Goal: Task Accomplishment & Management: Complete application form

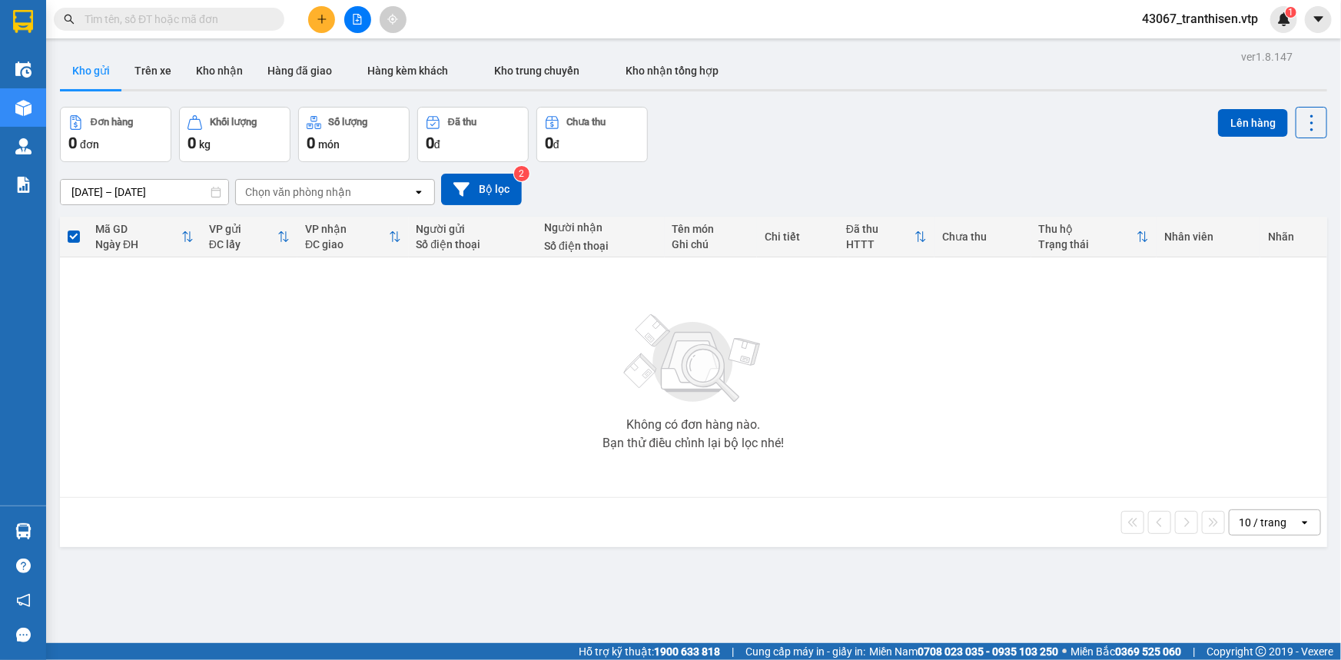
click at [323, 22] on icon "plus" at bounding box center [322, 19] width 11 height 11
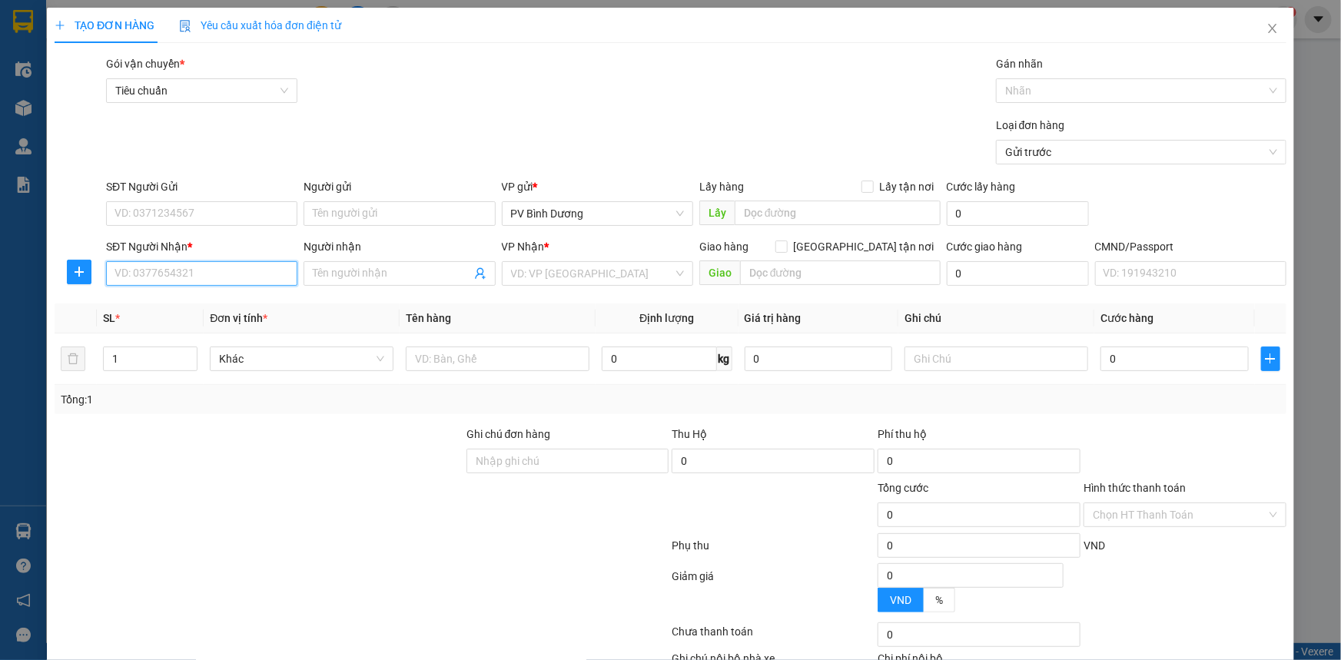
click at [164, 269] on input "SĐT Người Nhận *" at bounding box center [201, 273] width 191 height 25
paste input "0917913535"
type input "0917913535"
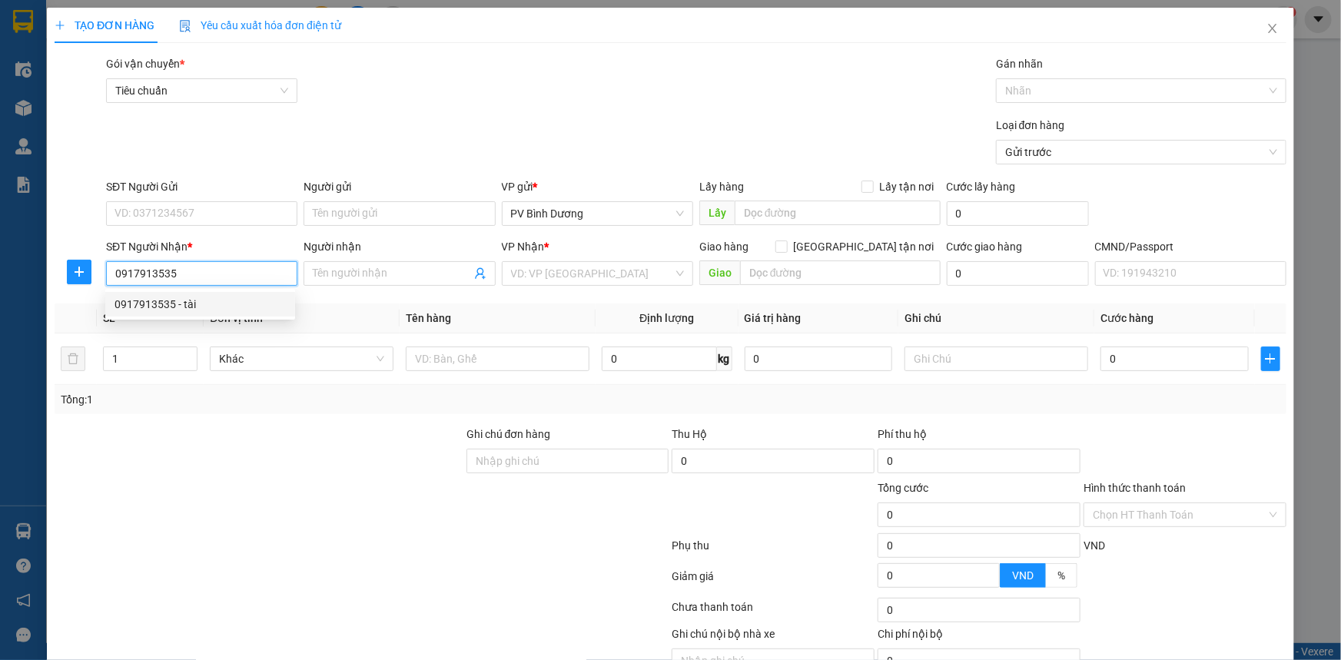
click at [134, 305] on div "0917913535 - tài" at bounding box center [199, 304] width 171 height 17
type input "tài"
type input "0917913535"
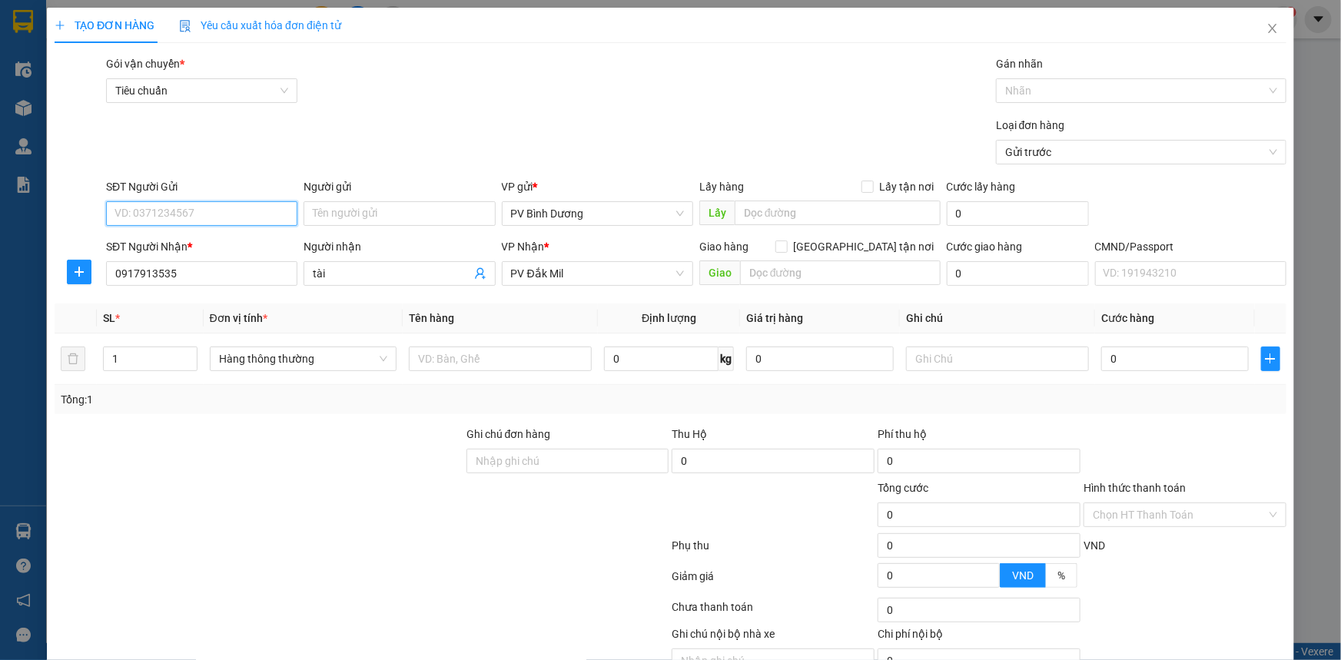
click at [205, 212] on input "SĐT Người Gửi" at bounding box center [201, 213] width 191 height 25
paste input "0522992797"
type input "0522992797"
click at [238, 251] on div "0522992797 - [PERSON_NAME]" at bounding box center [199, 244] width 171 height 17
type input "dũng"
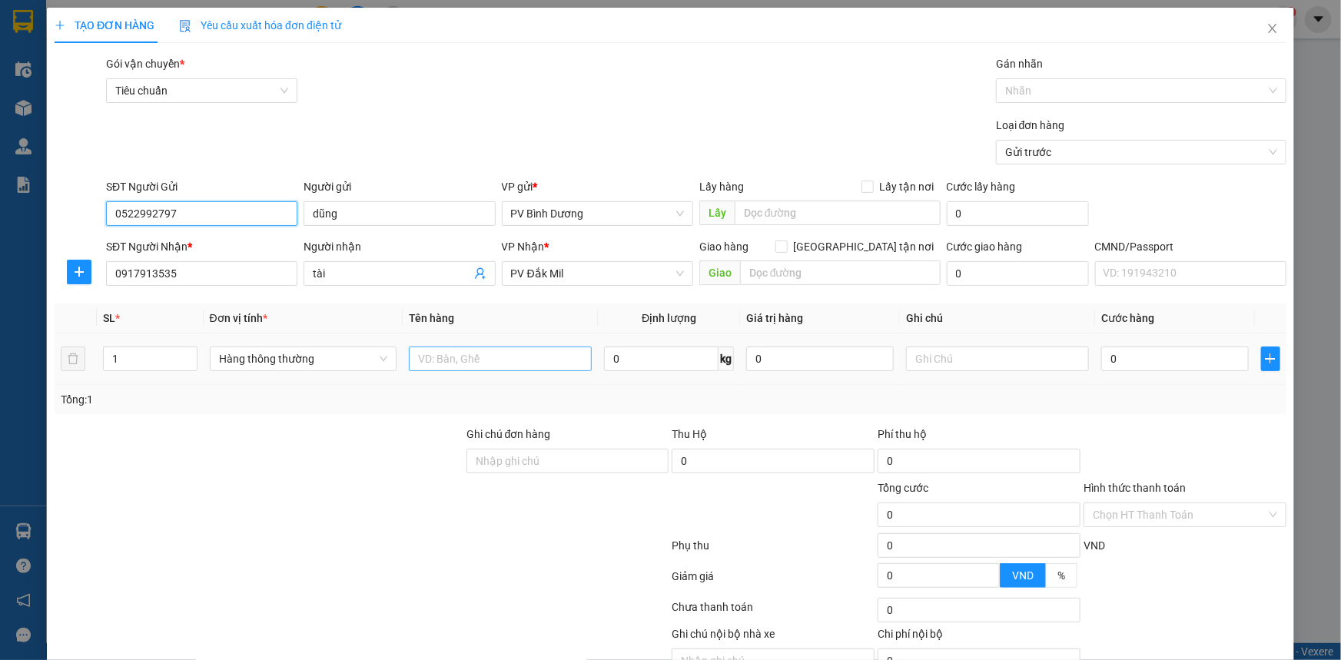
type input "0522992797"
click at [466, 357] on input "text" at bounding box center [500, 359] width 183 height 25
type input "D"
type input "ĐL"
click at [1016, 367] on input "text" at bounding box center [997, 359] width 183 height 25
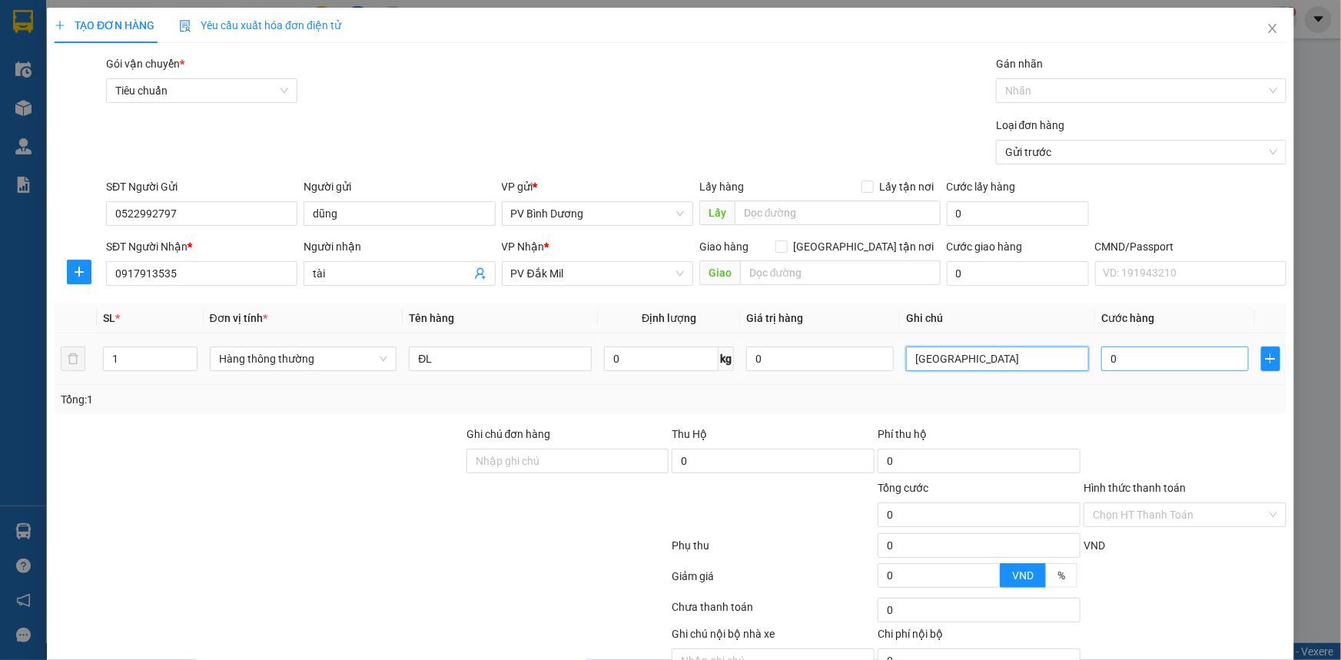
type input "[GEOGRAPHIC_DATA]"
click at [1170, 354] on input "0" at bounding box center [1175, 359] width 148 height 25
type input "1"
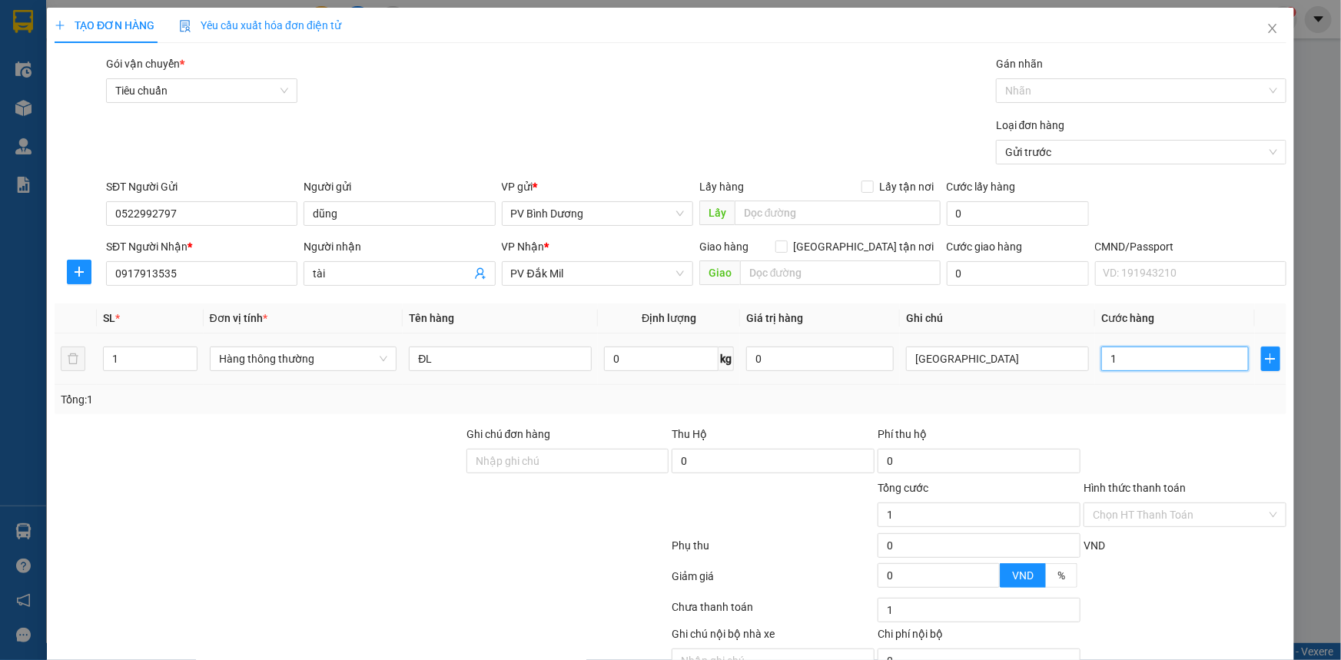
type input "10"
type input "100"
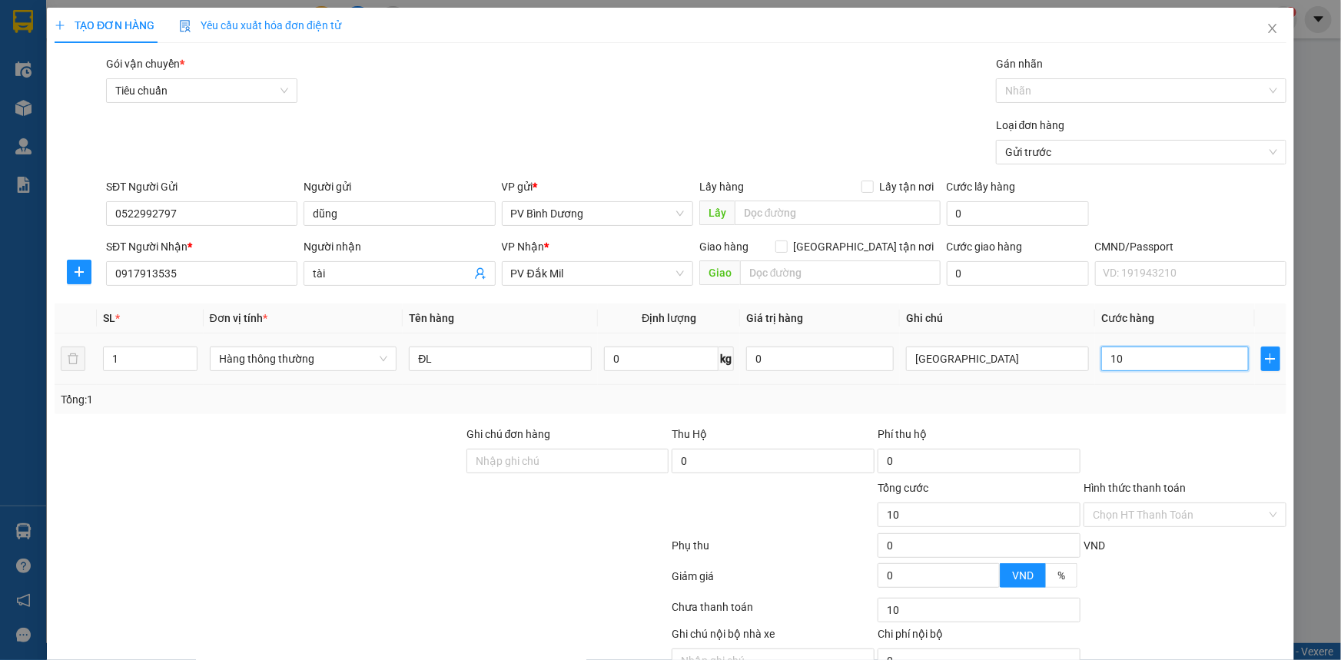
type input "100"
type input "1.000"
type input "10.000"
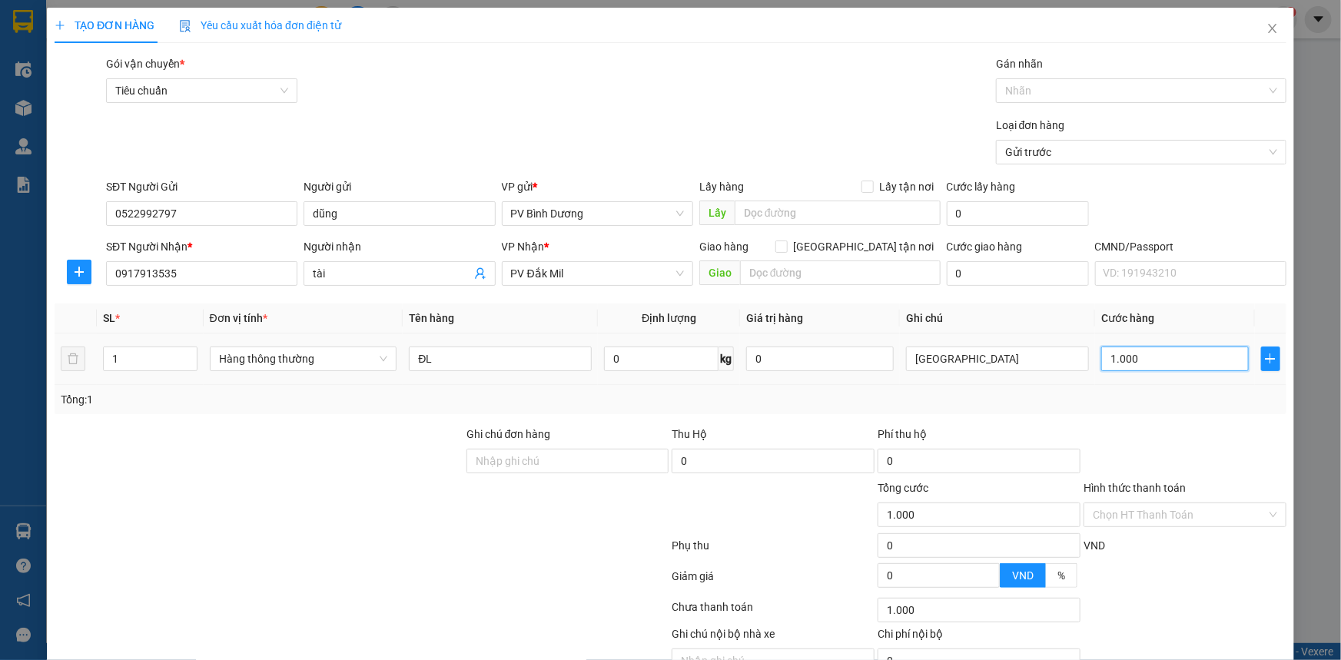
type input "10.000"
type input "100.000"
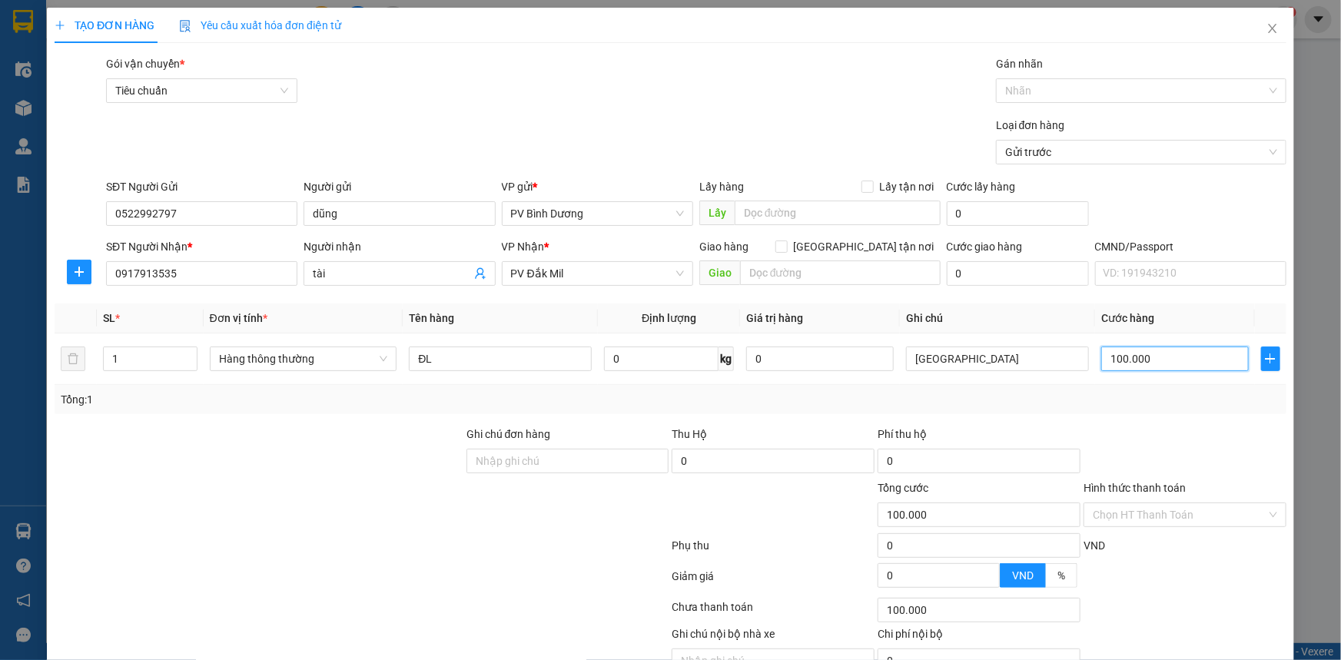
type input "100.000"
click at [867, 104] on div "Gói vận chuyển * Tiêu chuẩn Gán nhãn Nhãn" at bounding box center [696, 82] width 1186 height 54
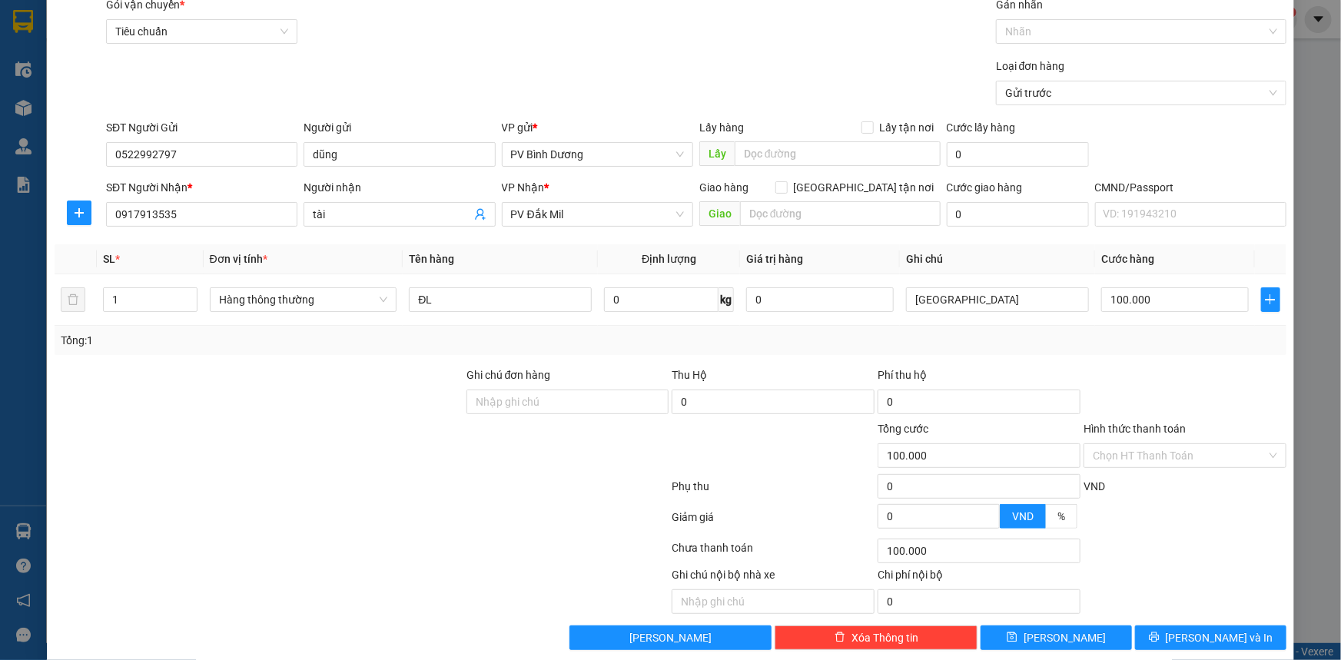
scroll to position [78, 0]
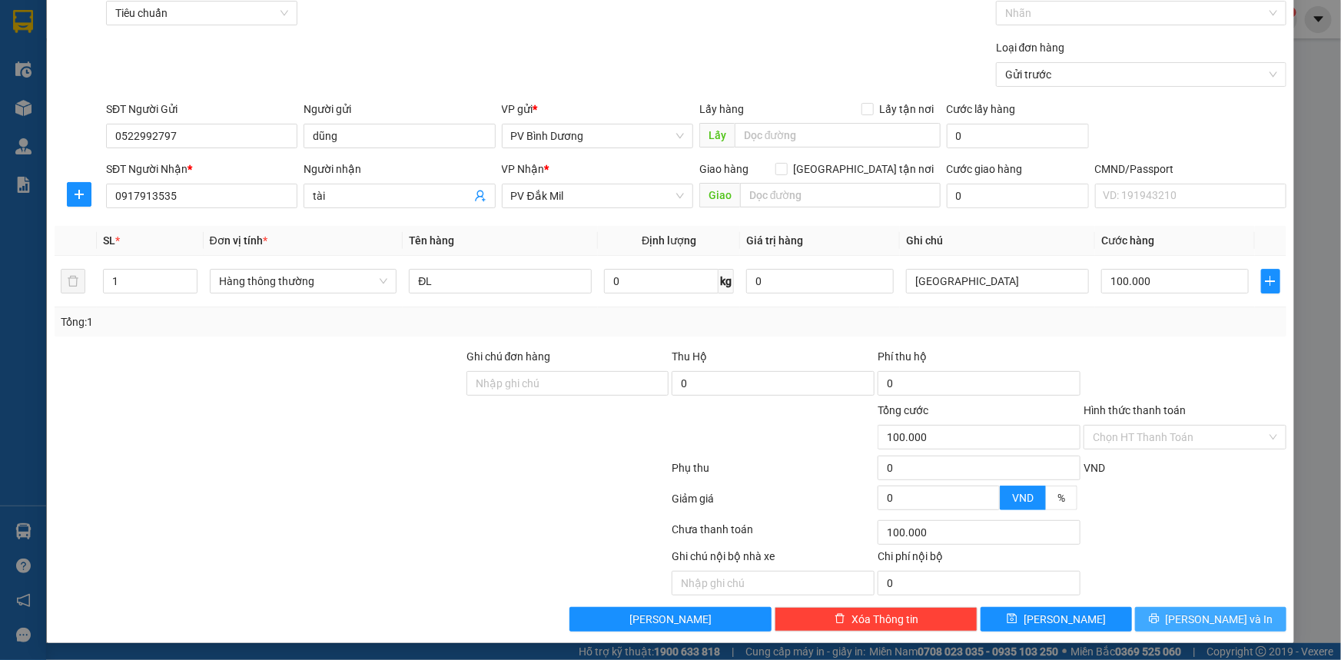
click at [1219, 625] on span "[PERSON_NAME] và In" at bounding box center [1220, 619] width 108 height 17
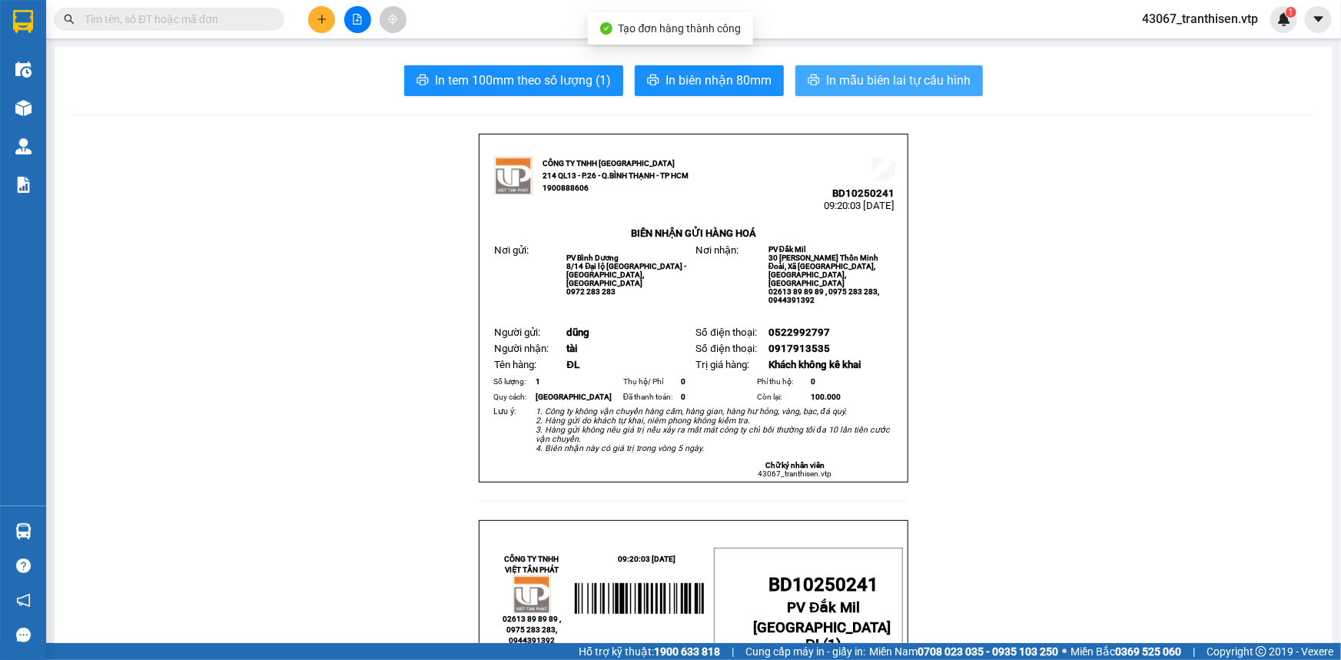
click at [841, 82] on span "In mẫu biên lai tự cấu hình" at bounding box center [898, 80] width 144 height 19
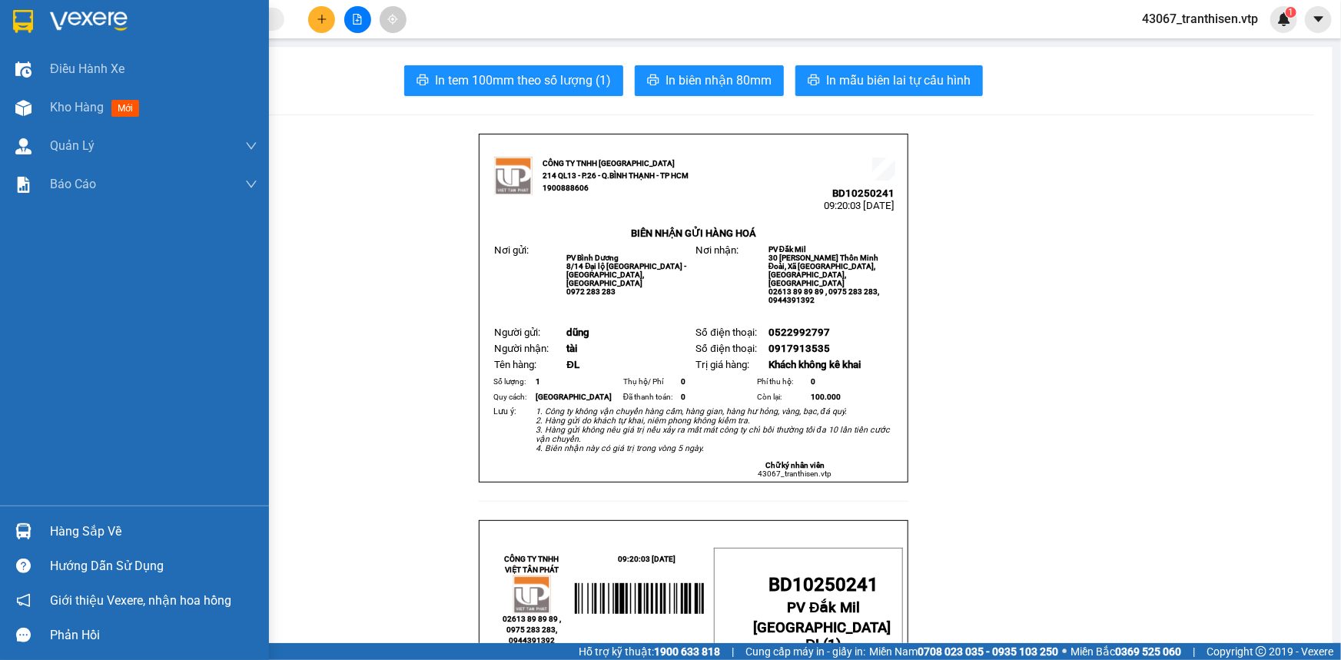
click at [28, 18] on img at bounding box center [23, 21] width 20 height 23
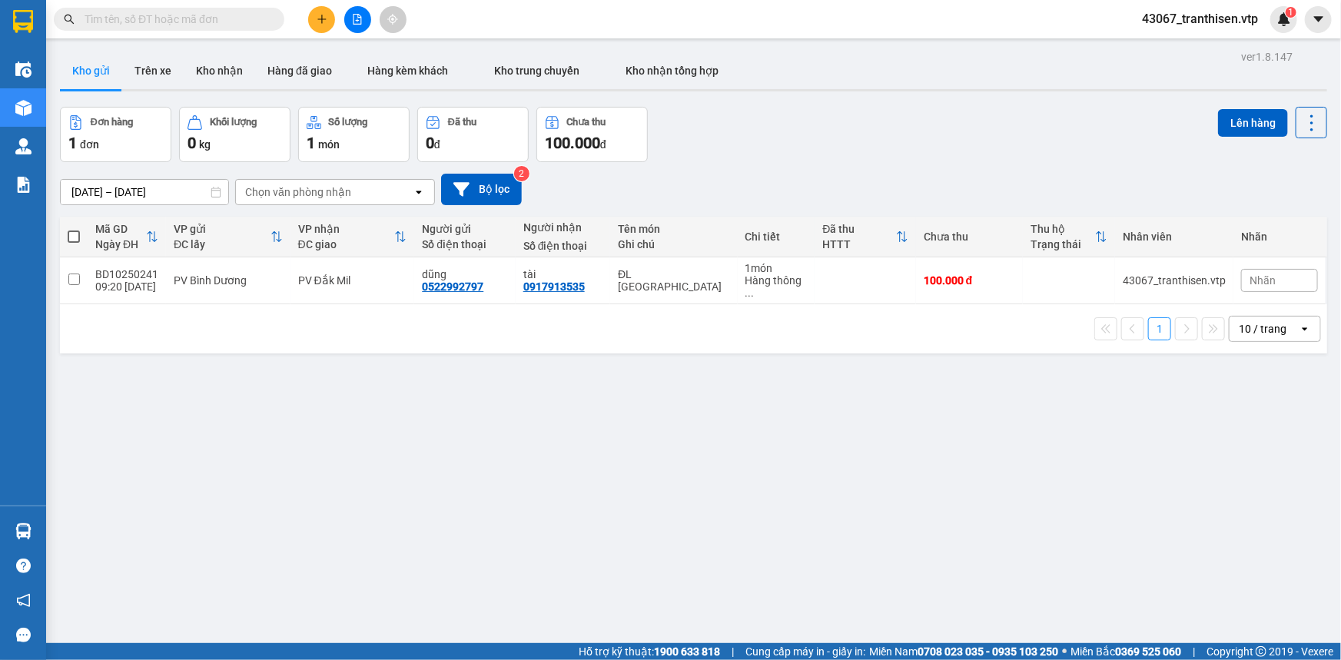
click at [635, 406] on div "ver 1.8.147 Kho gửi Trên xe Kho nhận Hàng đã giao Hàng kèm khách Kho trung chuy…" at bounding box center [693, 376] width 1279 height 660
click at [224, 459] on div "ver 1.8.147 Kho gửi Trên xe Kho nhận Hàng đã giao Hàng kèm khách Kho trung chuy…" at bounding box center [693, 376] width 1279 height 660
click at [327, 15] on icon "plus" at bounding box center [322, 19] width 11 height 11
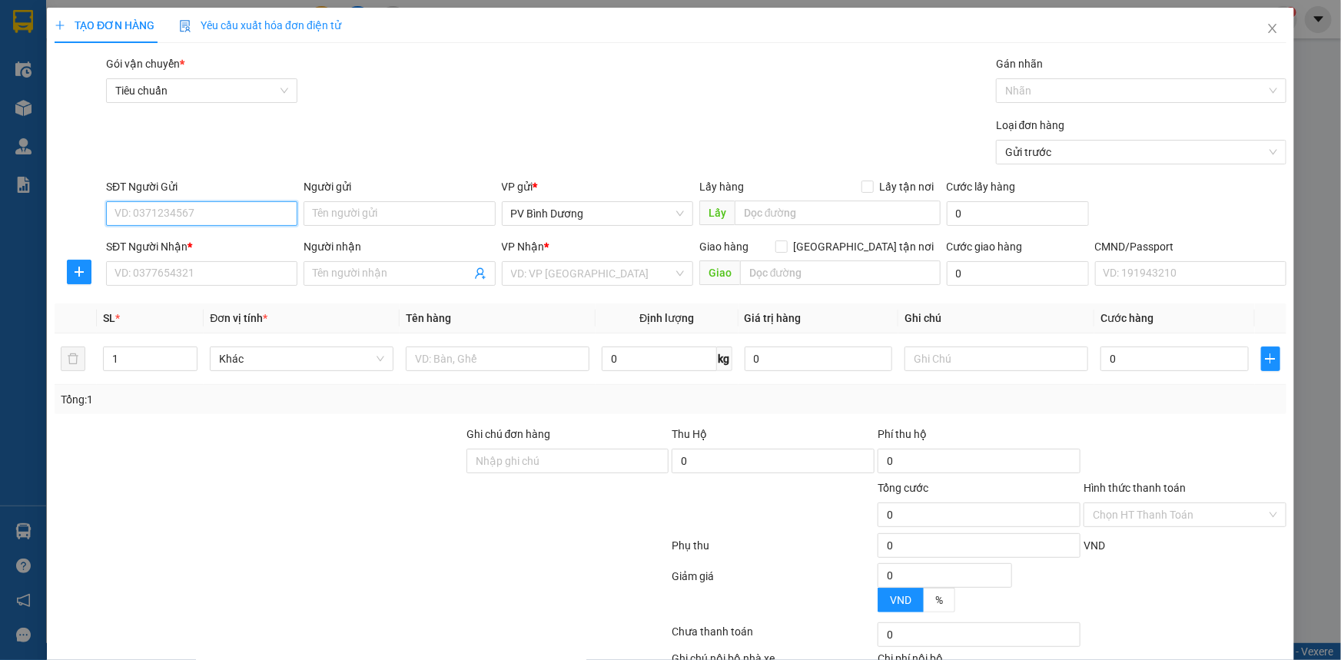
click at [234, 218] on input "SĐT Người Gửi" at bounding box center [201, 213] width 191 height 25
click at [321, 131] on div "Loại đơn hàng Gửi trước" at bounding box center [696, 144] width 1186 height 54
click at [195, 216] on input "SĐT Người Gửi" at bounding box center [201, 213] width 191 height 25
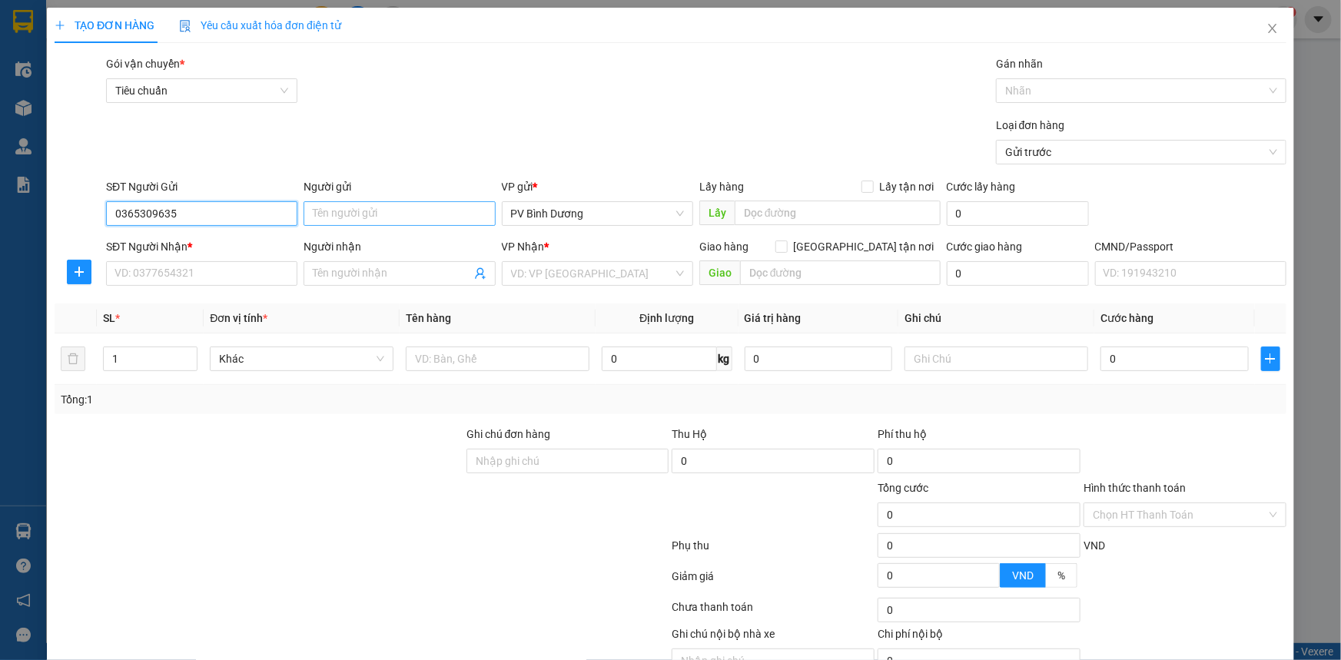
type input "0365309635"
click at [333, 214] on input "Người gửi" at bounding box center [398, 213] width 191 height 25
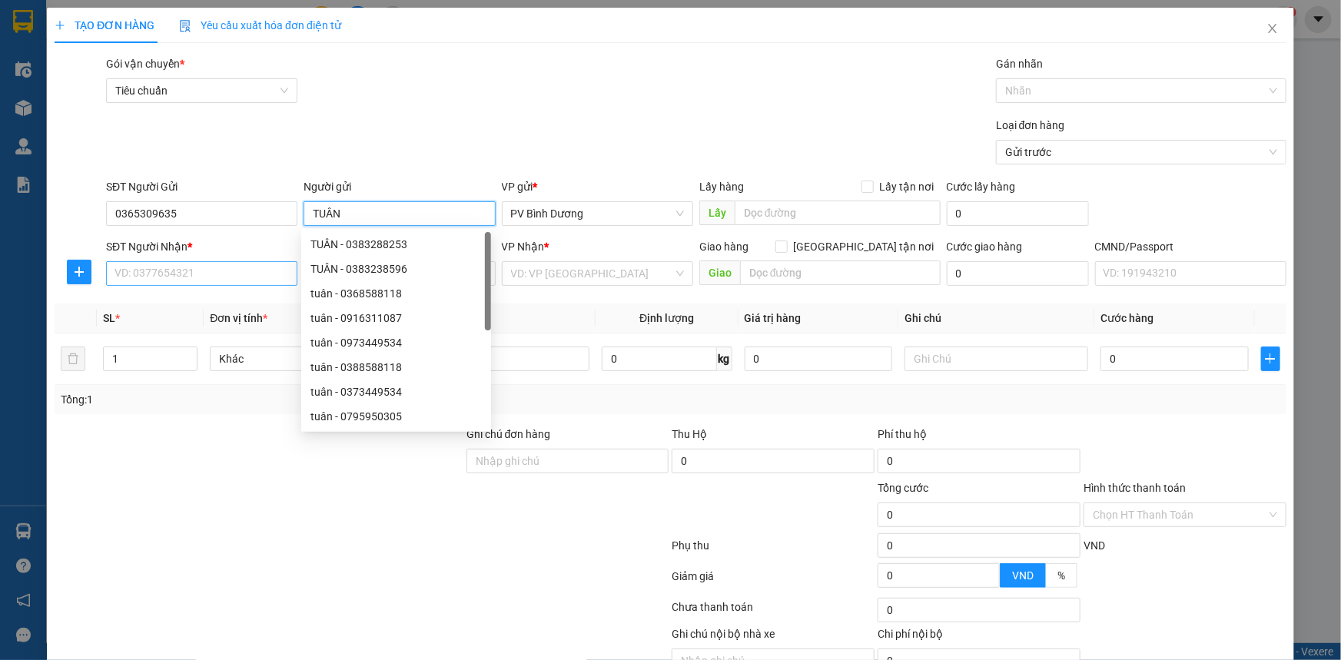
type input "TUÂN"
click at [219, 269] on input "SĐT Người Nhận *" at bounding box center [201, 273] width 191 height 25
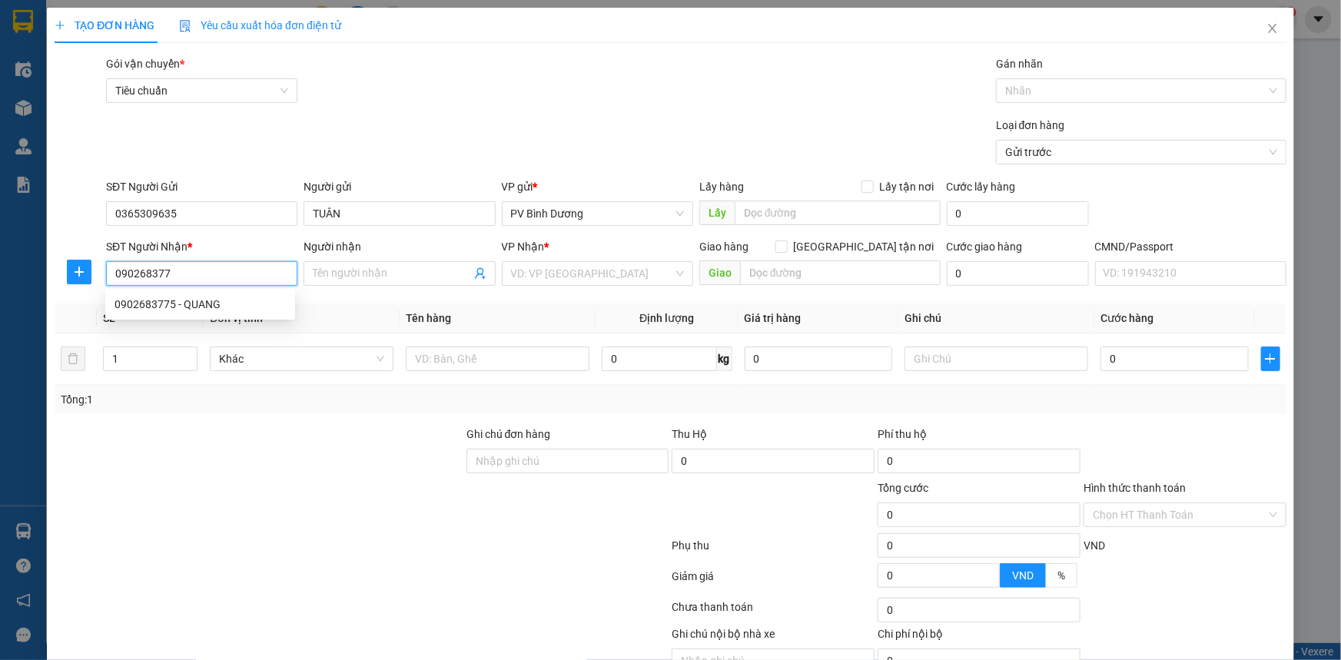
type input "0902683775"
click at [215, 307] on div "0902683775 - QUANG" at bounding box center [199, 304] width 171 height 17
type input "QUANG"
type input "0902683775"
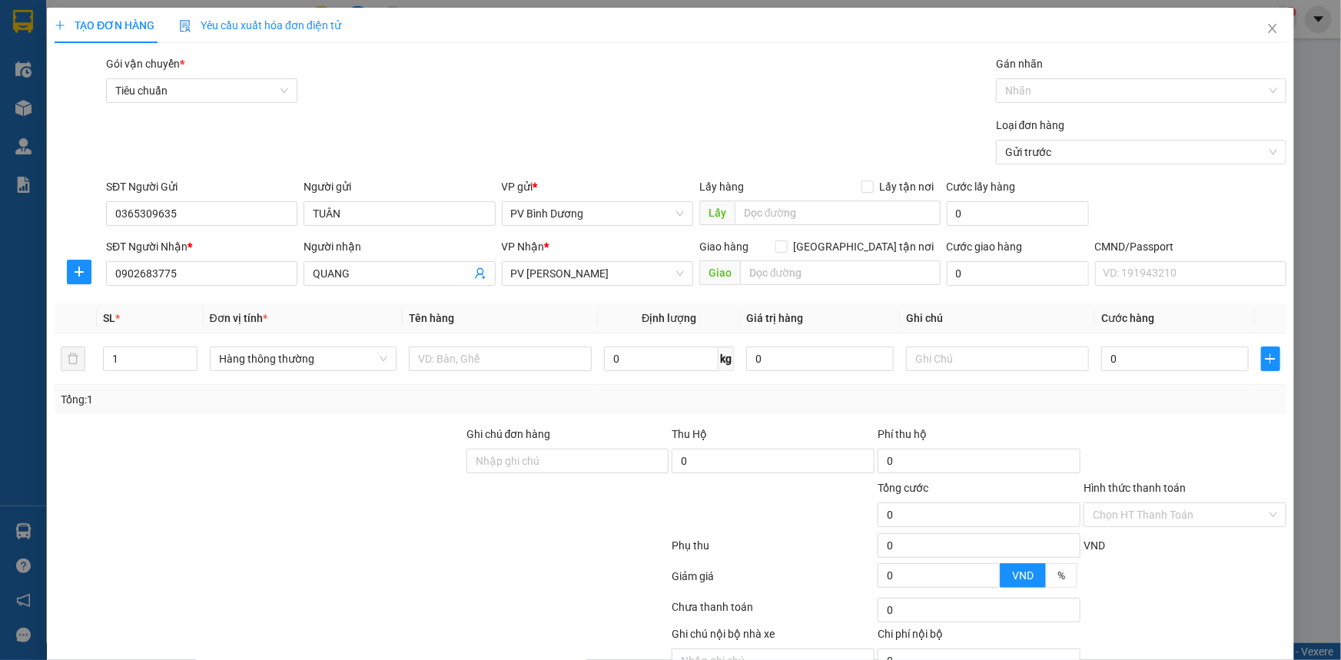
click at [519, 110] on form "Transit Pickup Surcharge Ids Transit Deliver Surcharge Ids Transit Deliver Surc…" at bounding box center [671, 112] width 1232 height 115
click at [483, 356] on input "text" at bounding box center [500, 359] width 183 height 25
click at [552, 123] on div "Loại đơn hàng Gửi trước" at bounding box center [696, 144] width 1186 height 54
click at [586, 121] on div "Loại đơn hàng Gửi trước" at bounding box center [696, 144] width 1186 height 54
click at [427, 351] on input "text" at bounding box center [500, 359] width 183 height 25
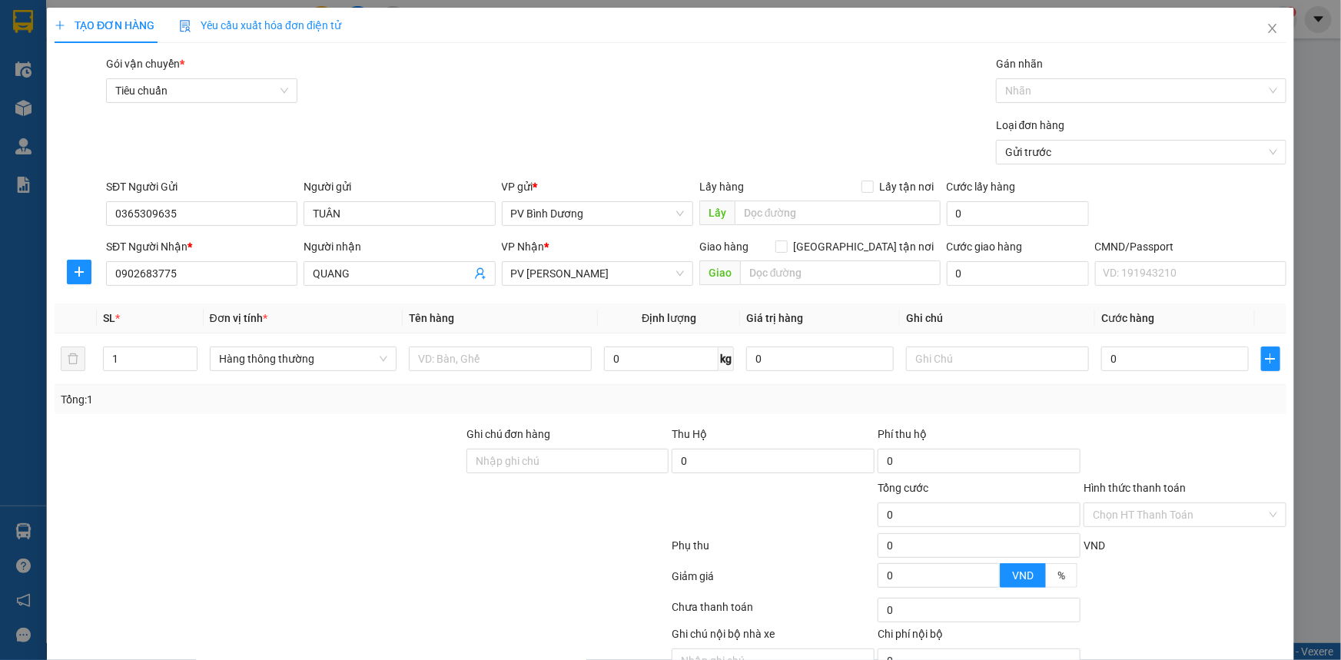
click at [583, 123] on div "Loại đơn hàng Gửi trước" at bounding box center [696, 144] width 1186 height 54
click at [484, 357] on input "text" at bounding box center [500, 359] width 183 height 25
type input "PT Ô TÔ"
click at [768, 360] on input "0" at bounding box center [820, 359] width 148 height 25
type input "0"
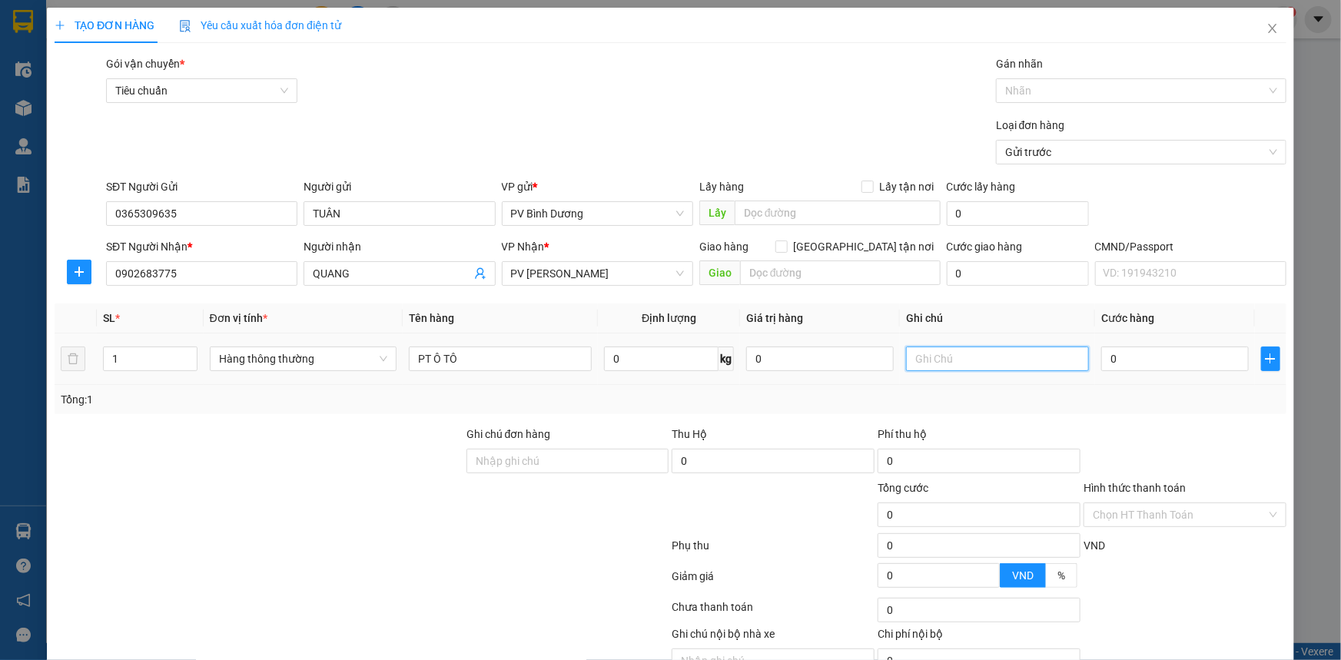
click at [939, 359] on input "text" at bounding box center [997, 359] width 183 height 25
type input "2"
type input "K"
click at [125, 353] on input "1" at bounding box center [150, 358] width 93 height 23
type input "2"
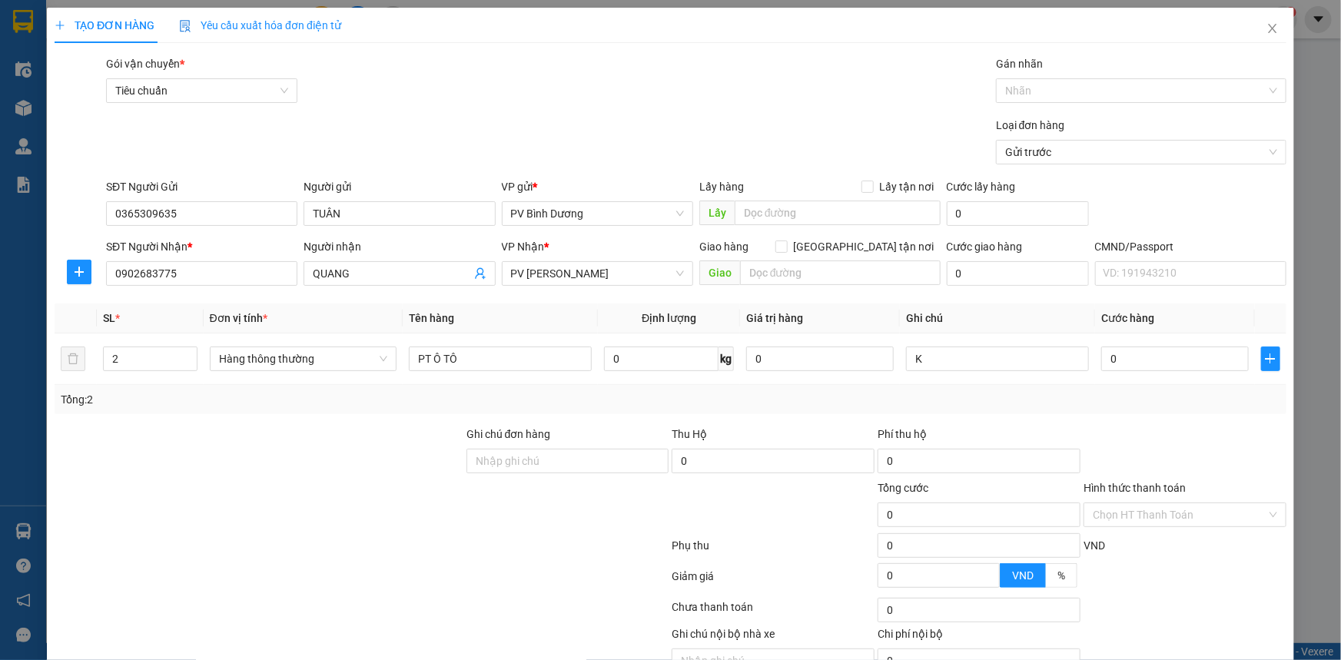
click at [364, 423] on div "Transit Pickup Surcharge Ids Transit Deliver Surcharge Ids Transit Deliver Surc…" at bounding box center [671, 382] width 1232 height 654
click at [1111, 366] on input "0" at bounding box center [1175, 359] width 148 height 25
type input "1"
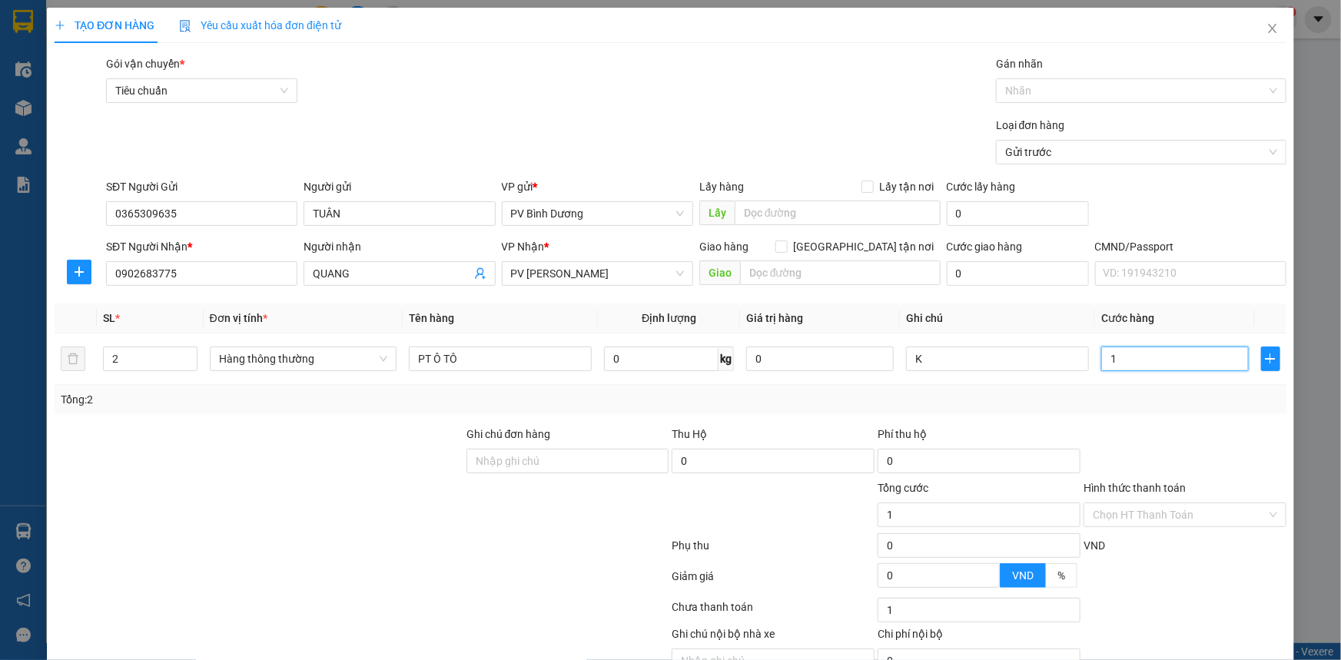
type input "17"
type input "170"
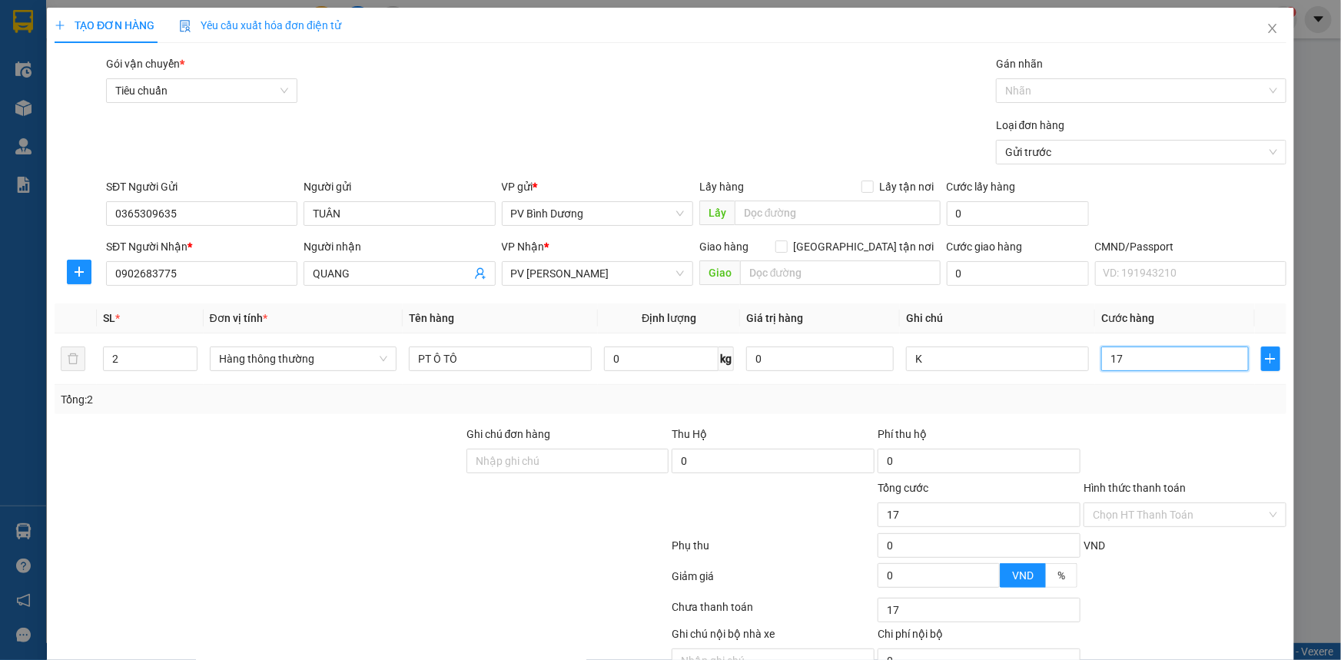
type input "170"
type input "1.700"
type input "17.000"
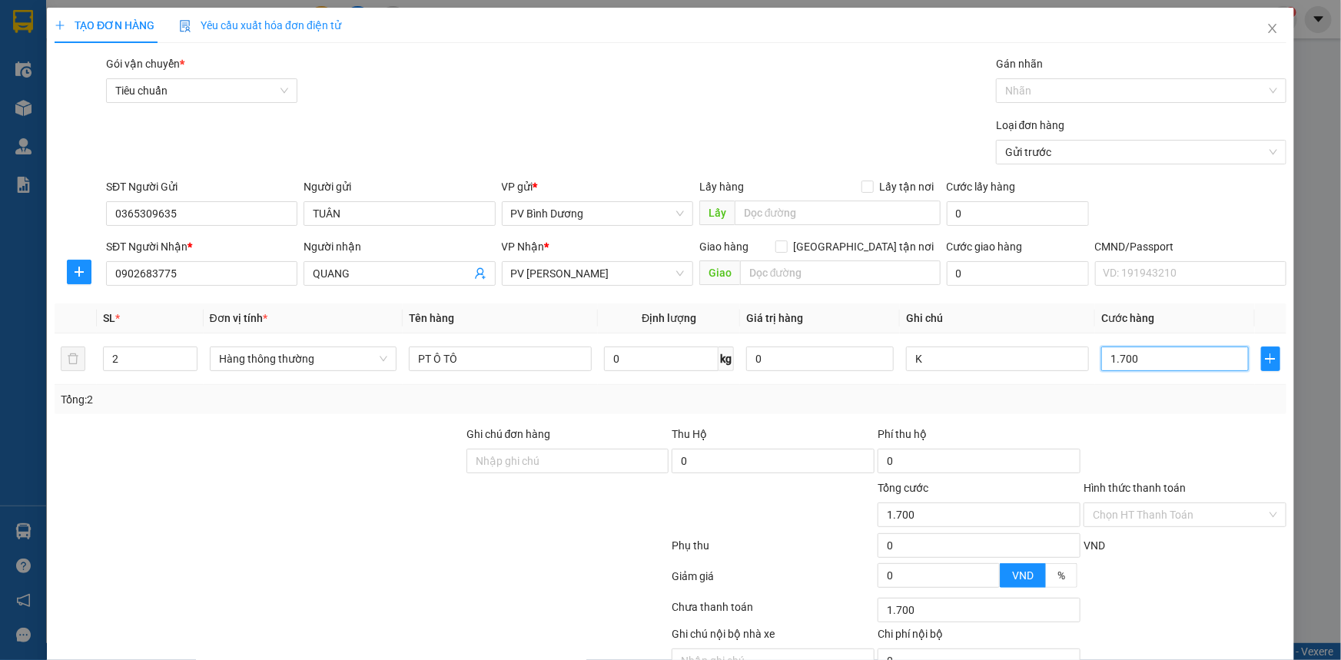
type input "17.000"
type input "170.000"
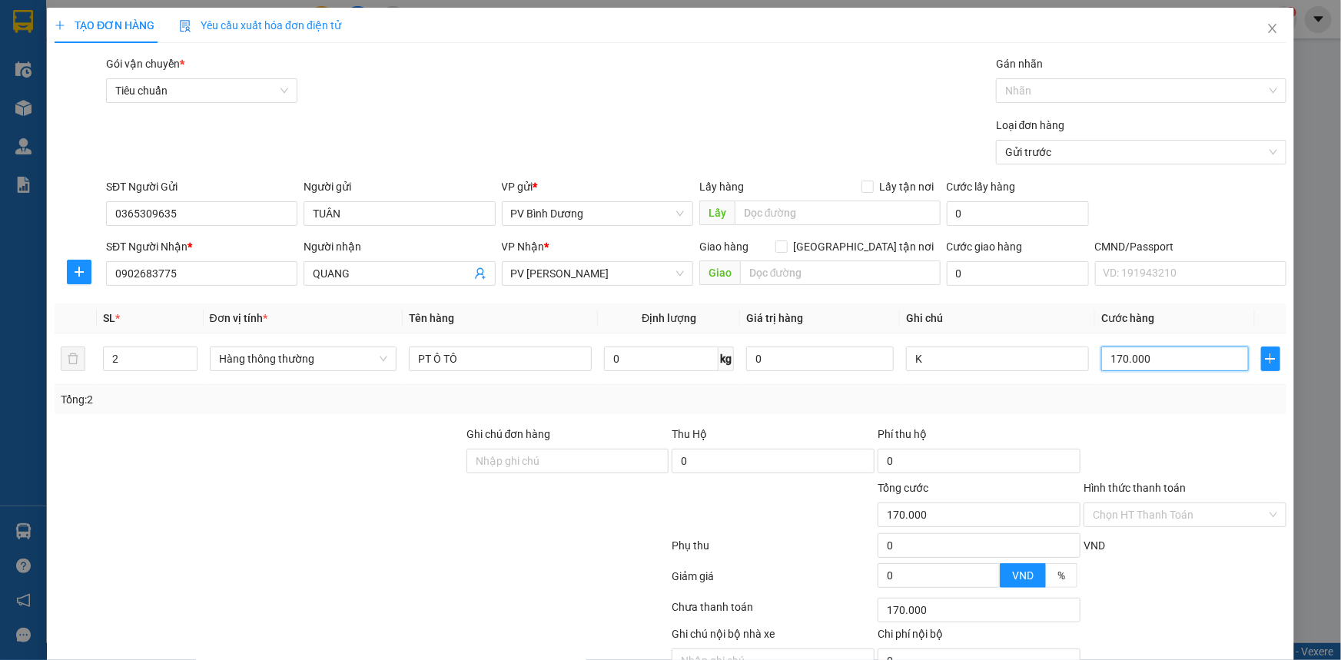
type input "170.000"
click at [835, 97] on div "Gói vận chuyển * Tiêu chuẩn Gán nhãn Nhãn" at bounding box center [696, 82] width 1186 height 54
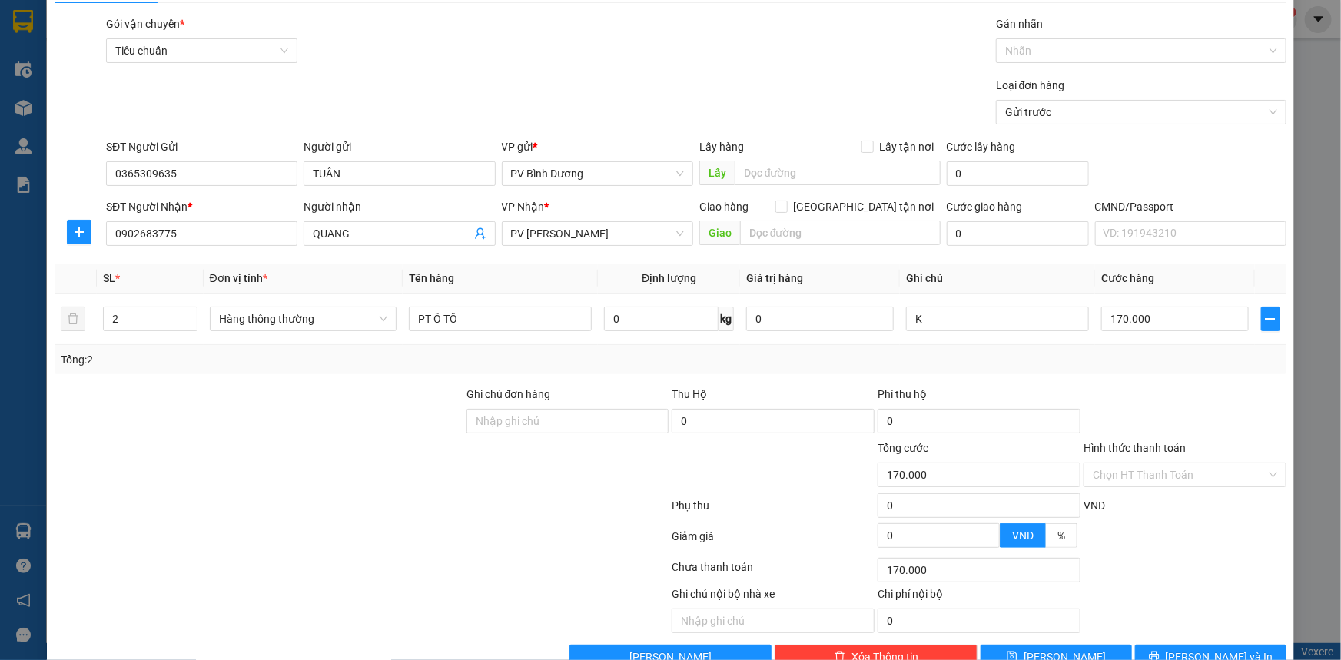
scroll to position [78, 0]
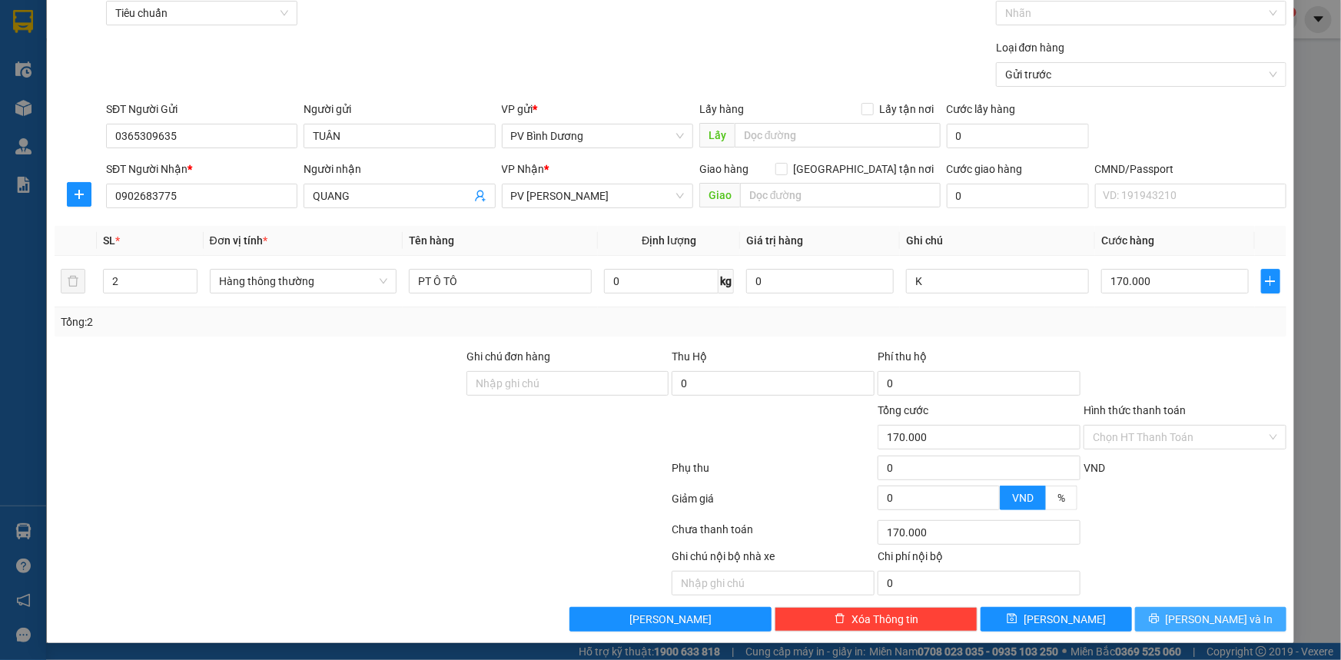
click at [1193, 618] on span "[PERSON_NAME] và In" at bounding box center [1220, 619] width 108 height 17
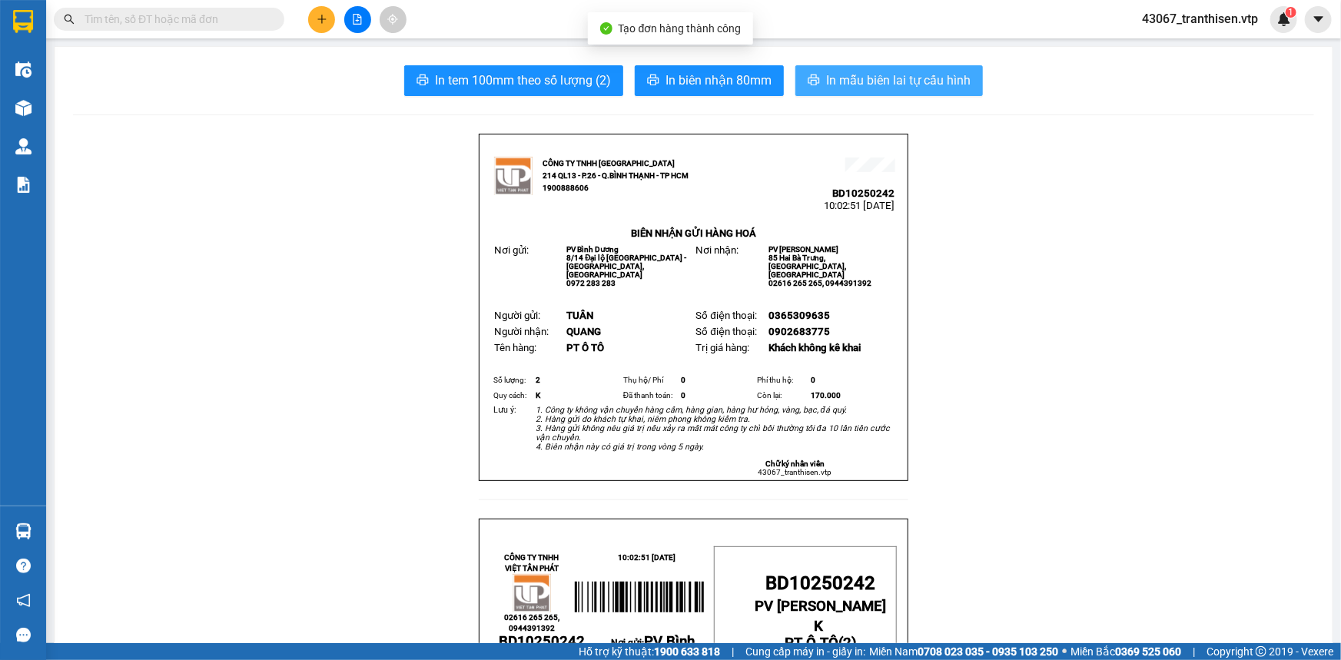
click at [889, 77] on span "In mẫu biên lai tự cấu hình" at bounding box center [898, 80] width 144 height 19
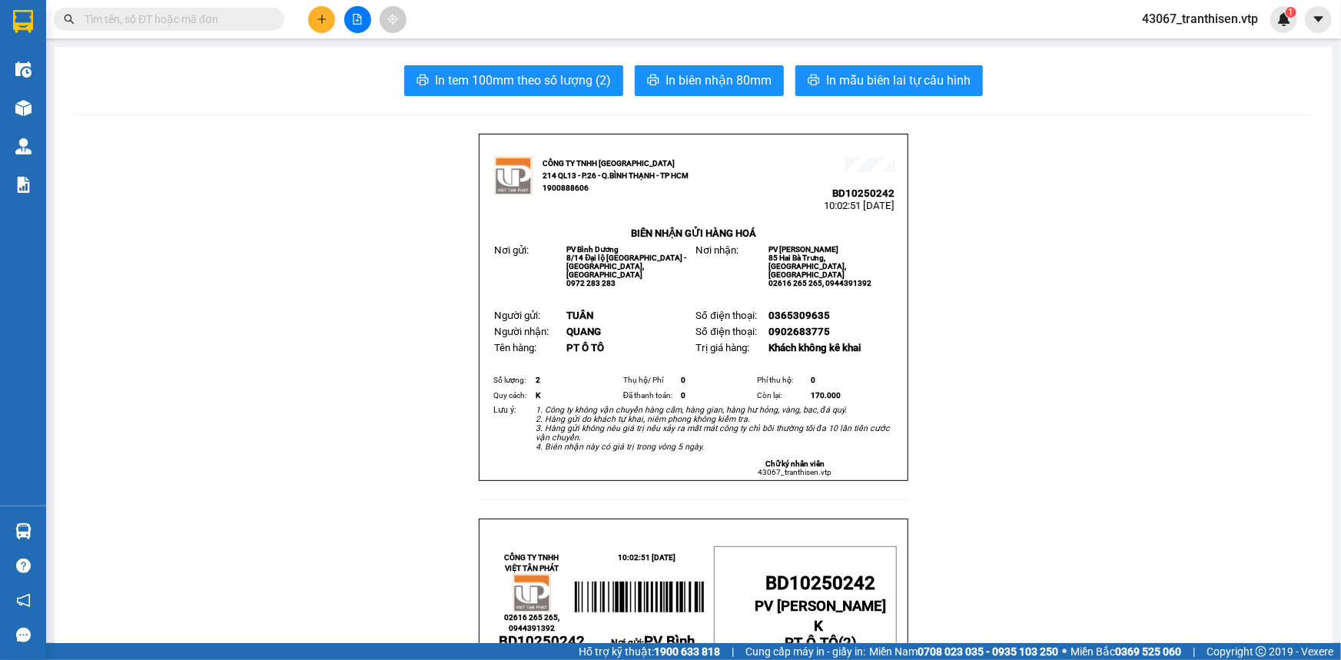
click at [321, 18] on icon "plus" at bounding box center [321, 18] width 8 height 1
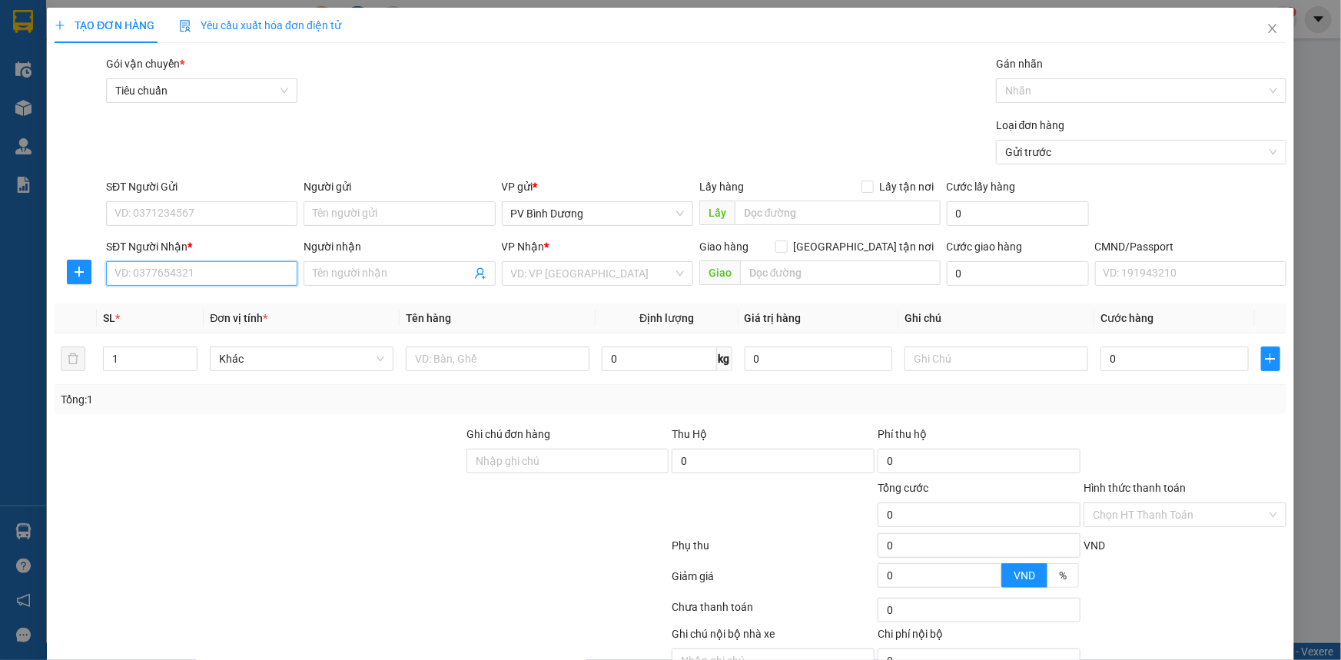
click at [174, 270] on input "SĐT Người Nhận *" at bounding box center [201, 273] width 191 height 25
click at [214, 267] on input "SĐT Người Nhận *" at bounding box center [201, 273] width 191 height 25
type input "0978543616"
click at [212, 306] on div "0978543616 - Van Vy" at bounding box center [199, 304] width 171 height 17
type input "[PERSON_NAME]"
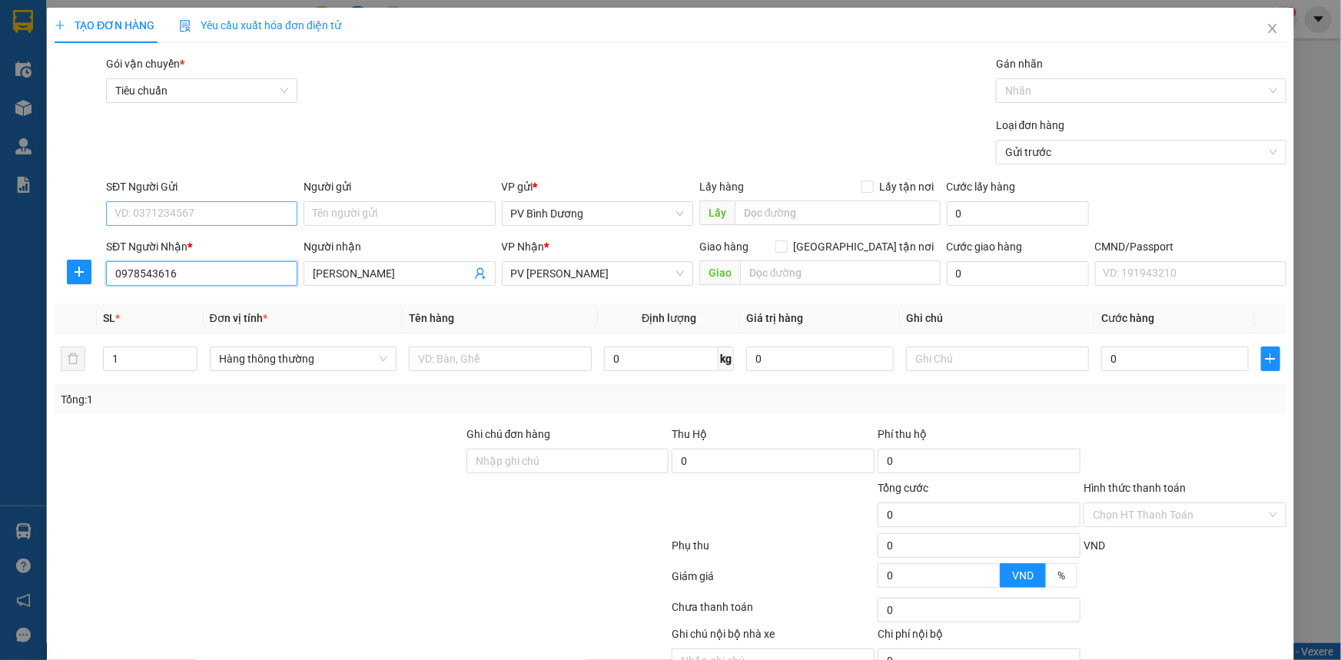
type input "0978543616"
click at [199, 210] on input "SĐT Người Gửi" at bounding box center [201, 213] width 191 height 25
click at [277, 247] on div "0934107388 - Trinh" at bounding box center [199, 244] width 171 height 17
type input "0934107388"
type input "Trinh"
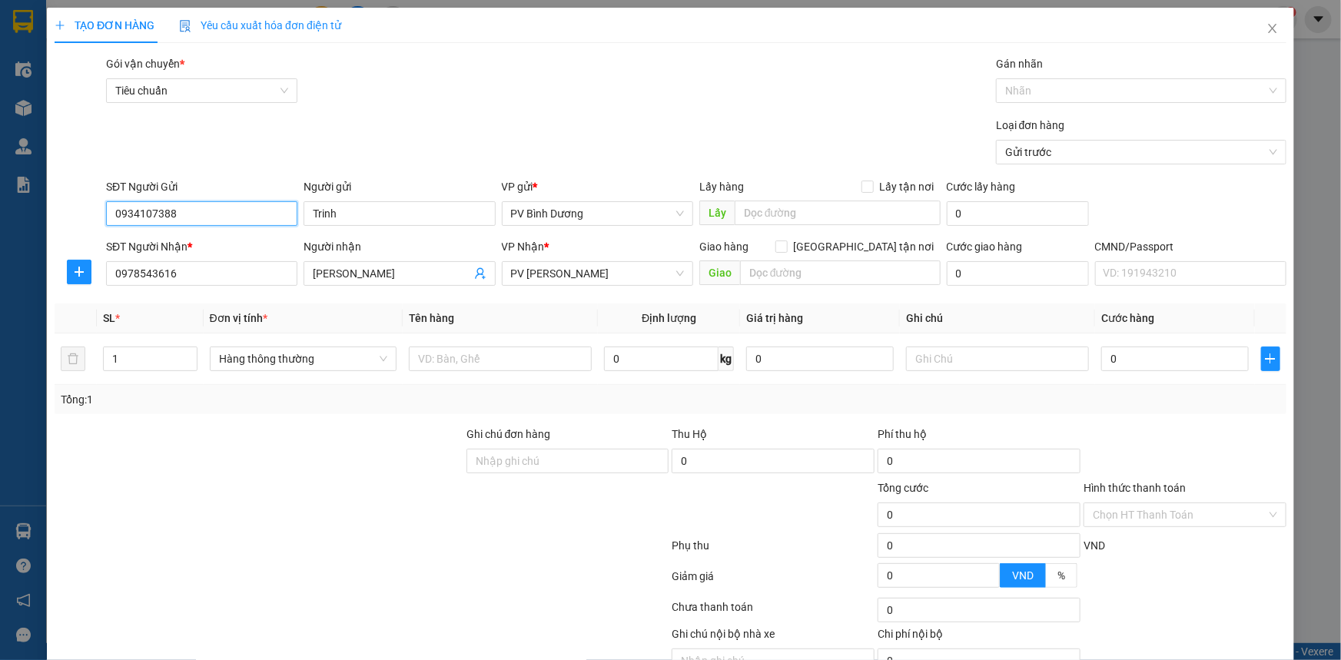
type input "0934107388"
click at [587, 104] on div "Gói vận chuyển * Tiêu chuẩn Gán nhãn Nhãn" at bounding box center [696, 82] width 1186 height 54
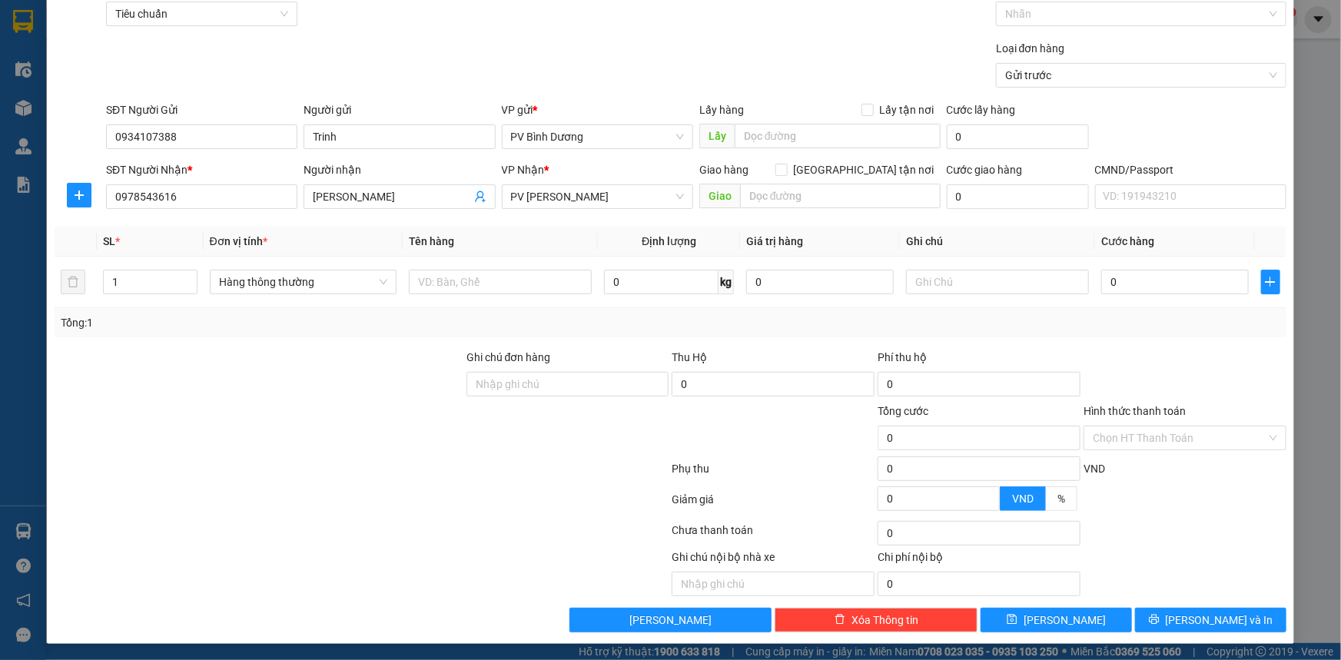
scroll to position [78, 0]
drag, startPoint x: 464, startPoint y: 287, endPoint x: 603, endPoint y: 155, distance: 191.3
click at [474, 252] on table "SL * Đơn vị tính * Tên hàng Định lượng Giá trị hàng Ghi chú Cước hàng 1 Hàng th…" at bounding box center [671, 266] width 1232 height 81
type input "PT"
click at [948, 289] on input "text" at bounding box center [997, 281] width 183 height 25
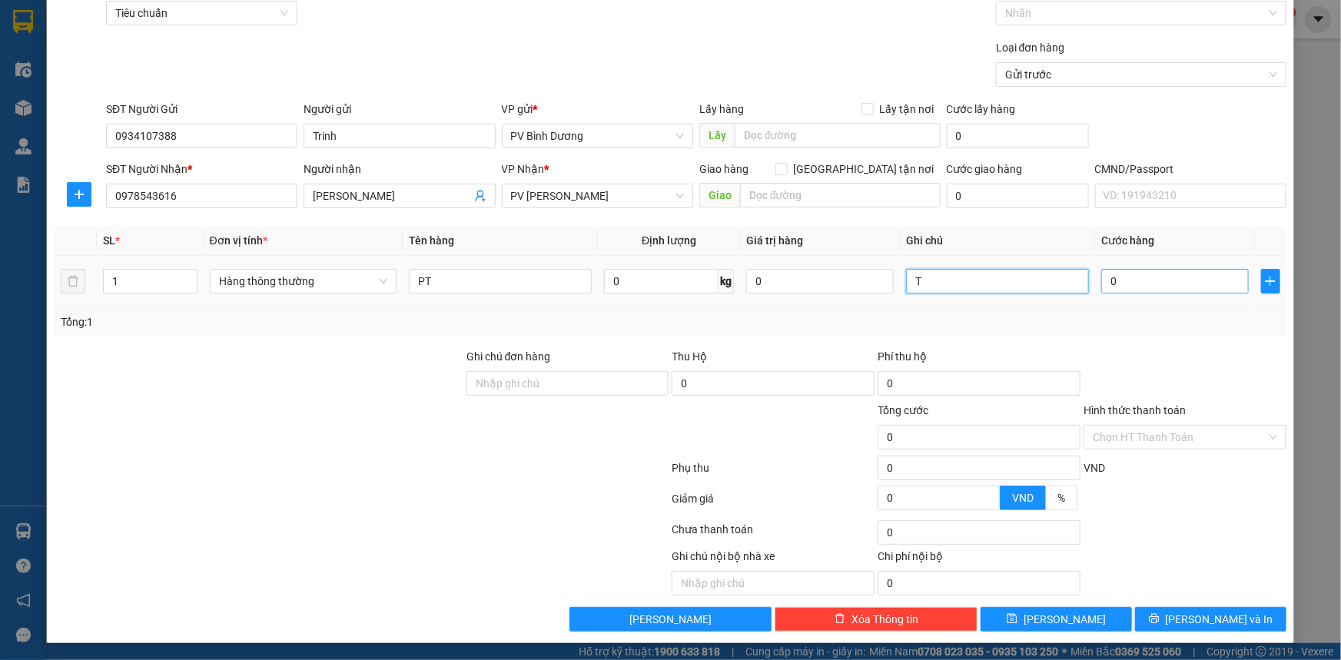
type input "T"
click at [1120, 284] on input "0" at bounding box center [1175, 281] width 148 height 25
type input "4"
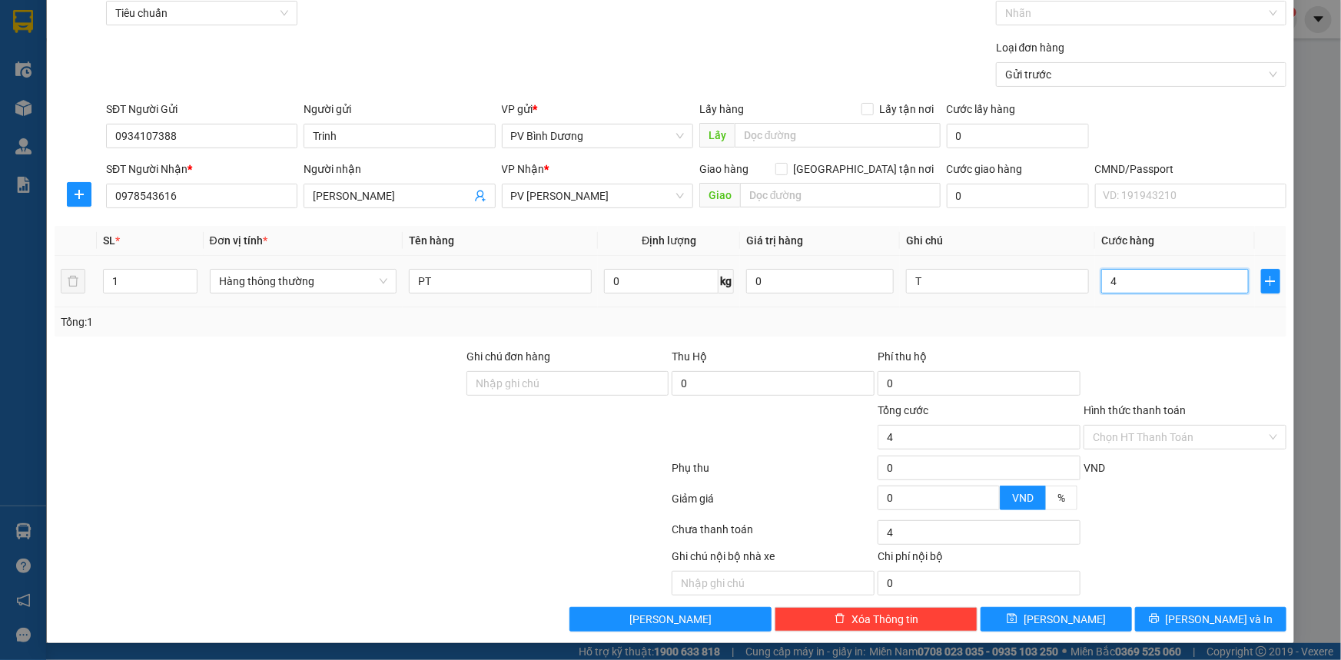
type input "40"
type input "400"
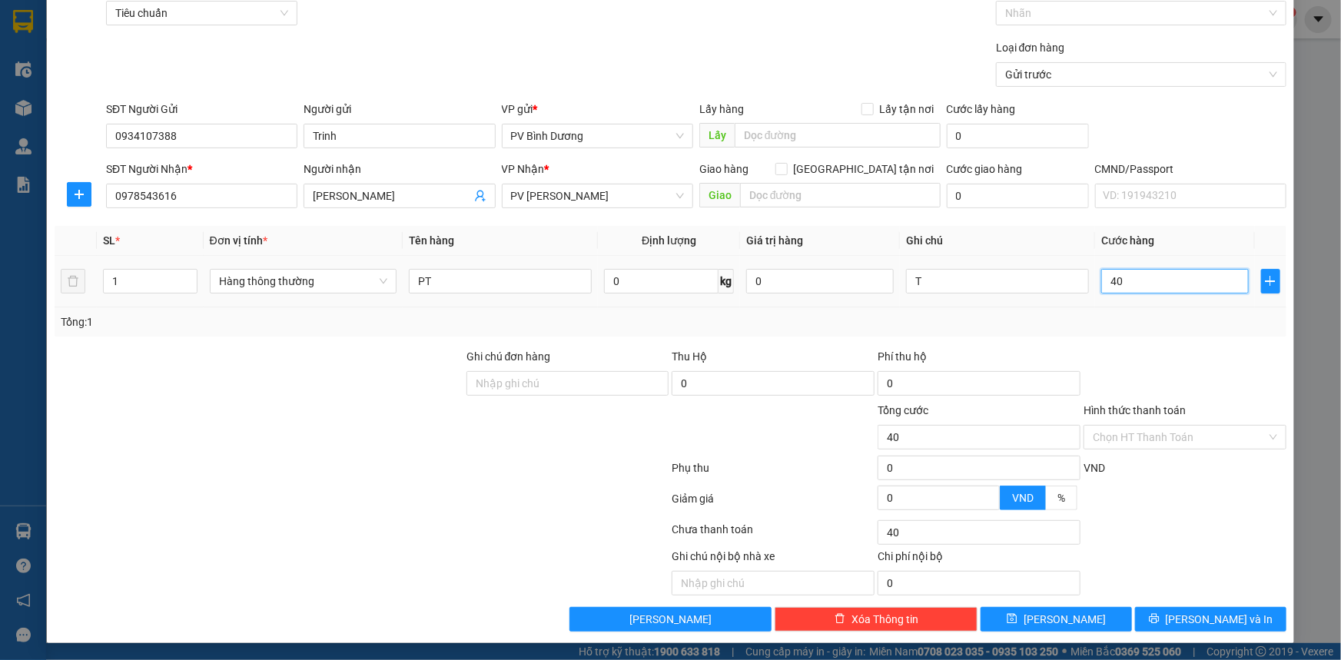
type input "400"
type input "4.000"
type input "40.000"
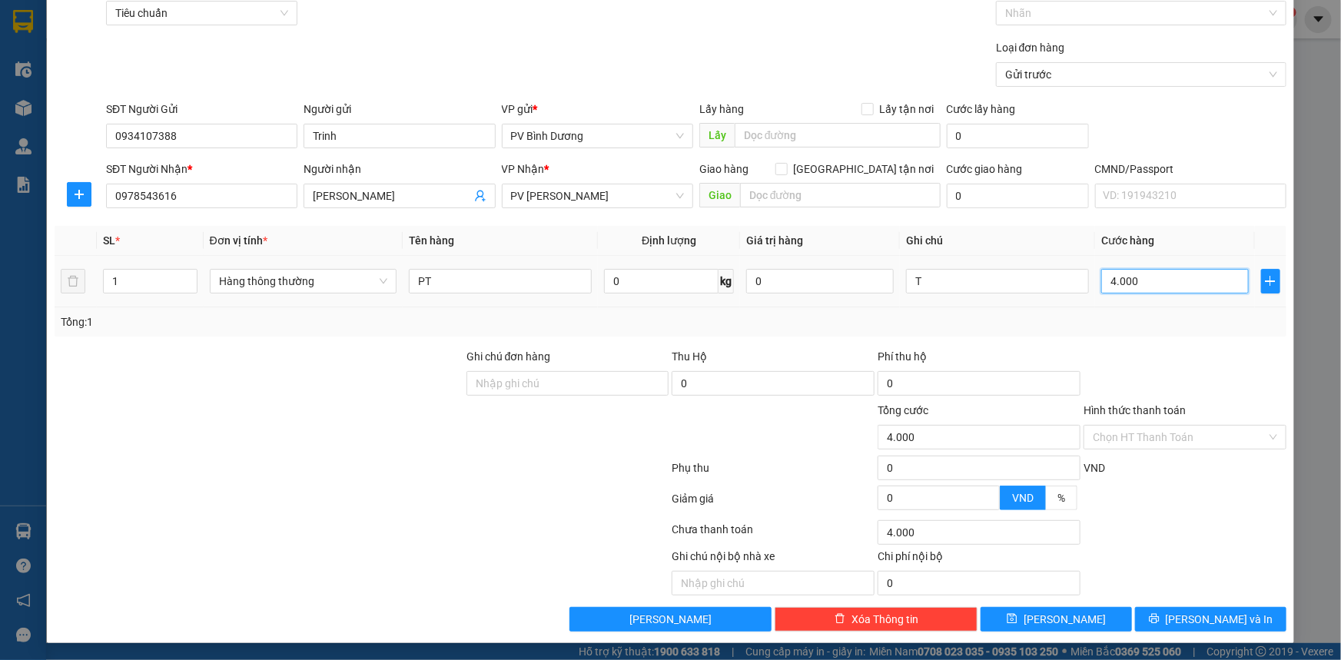
type input "40.000"
click at [1164, 616] on button "[PERSON_NAME] và In" at bounding box center [1210, 619] width 151 height 25
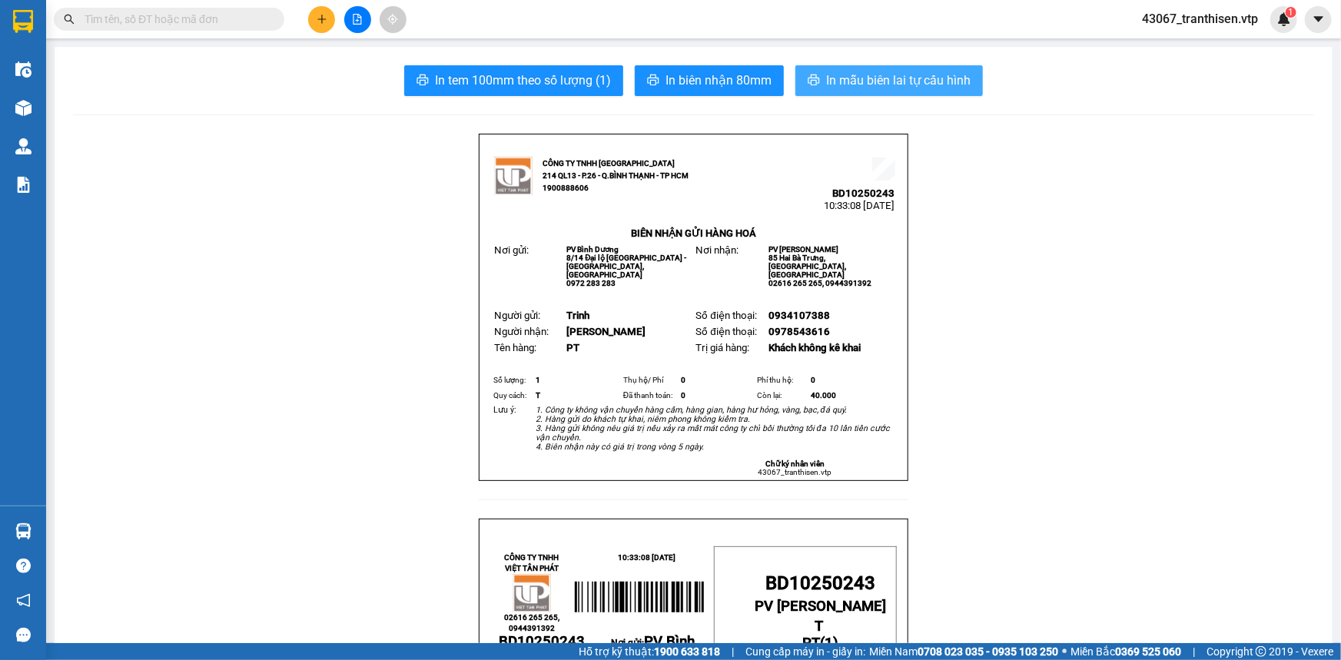
click at [845, 75] on span "In mẫu biên lai tự cấu hình" at bounding box center [898, 80] width 144 height 19
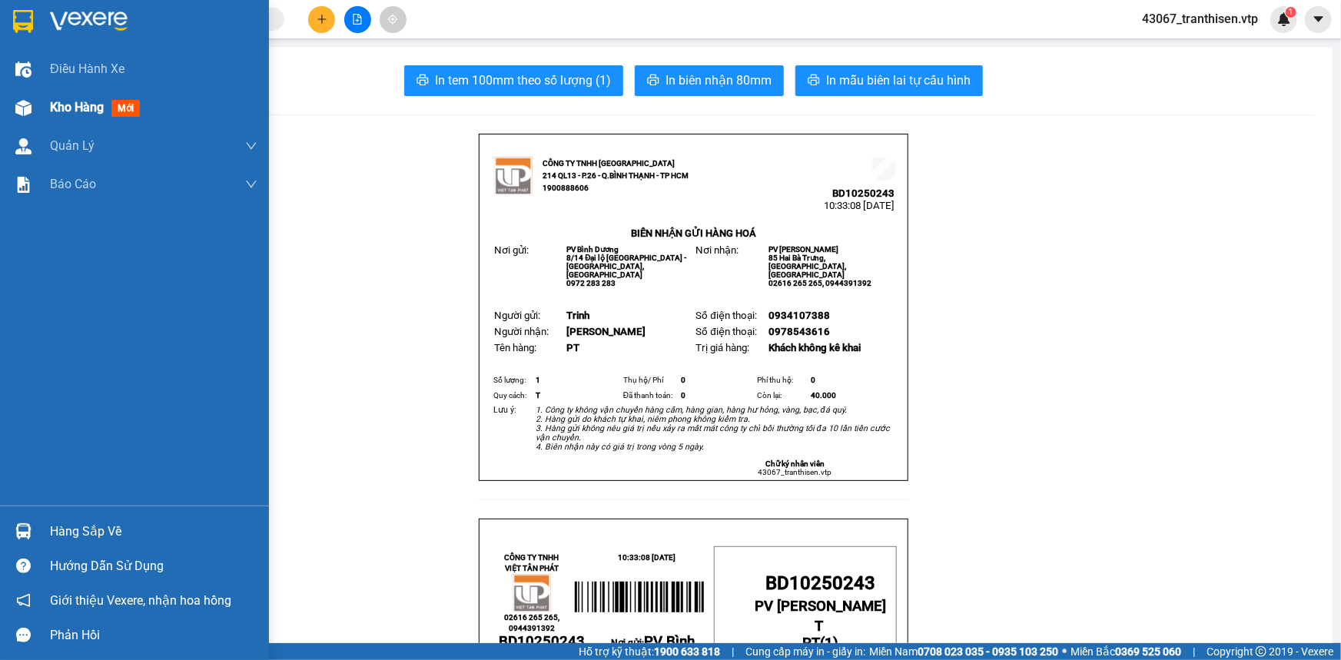
click at [78, 102] on span "Kho hàng" at bounding box center [77, 107] width 54 height 15
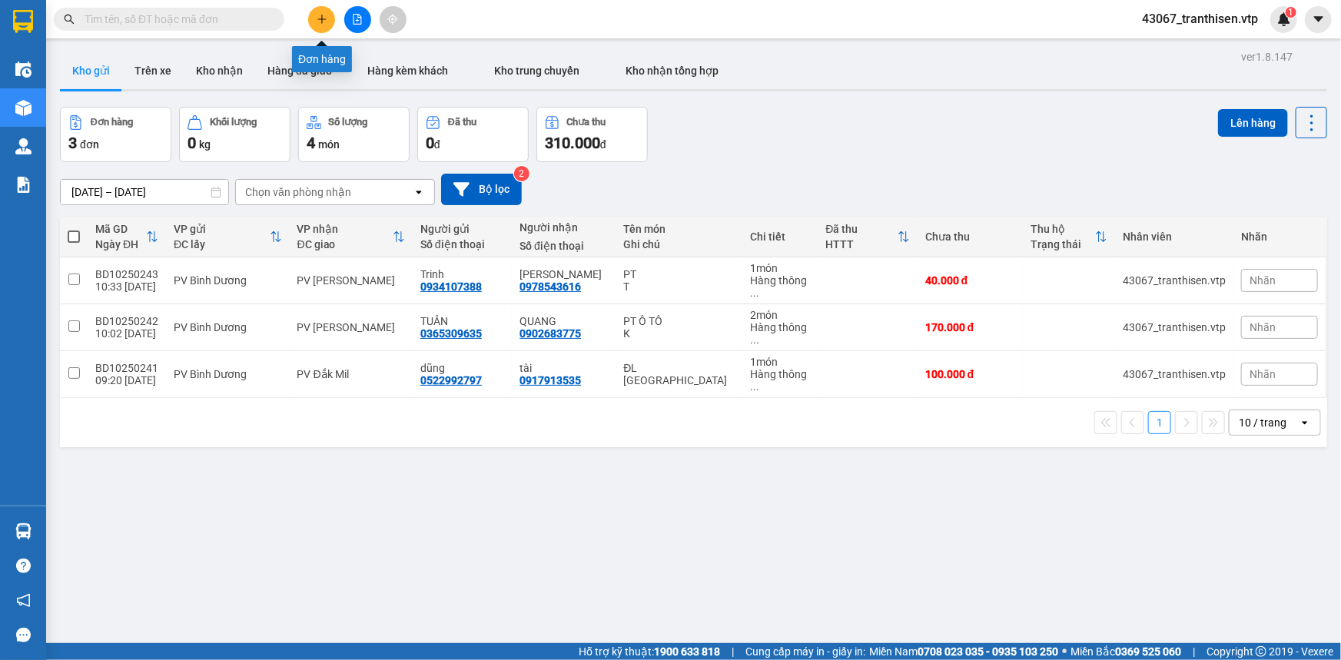
click at [326, 12] on button at bounding box center [321, 19] width 27 height 27
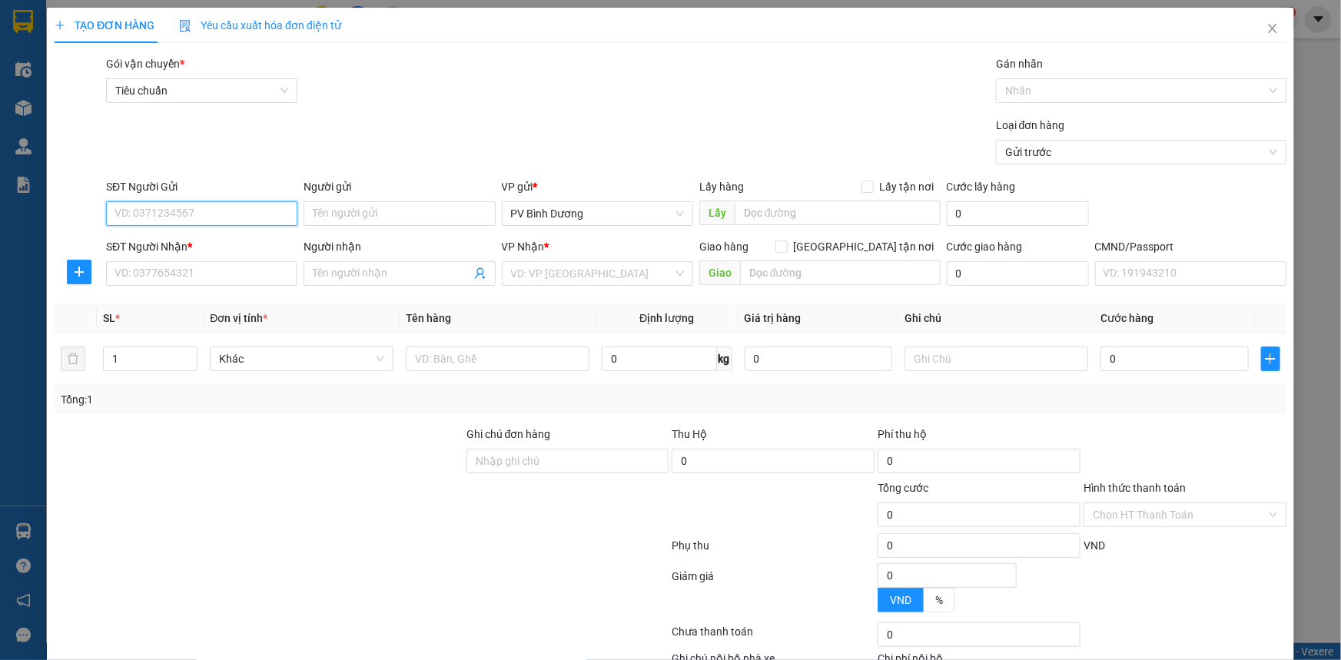
click at [244, 217] on input "SĐT Người Gửi" at bounding box center [201, 213] width 191 height 25
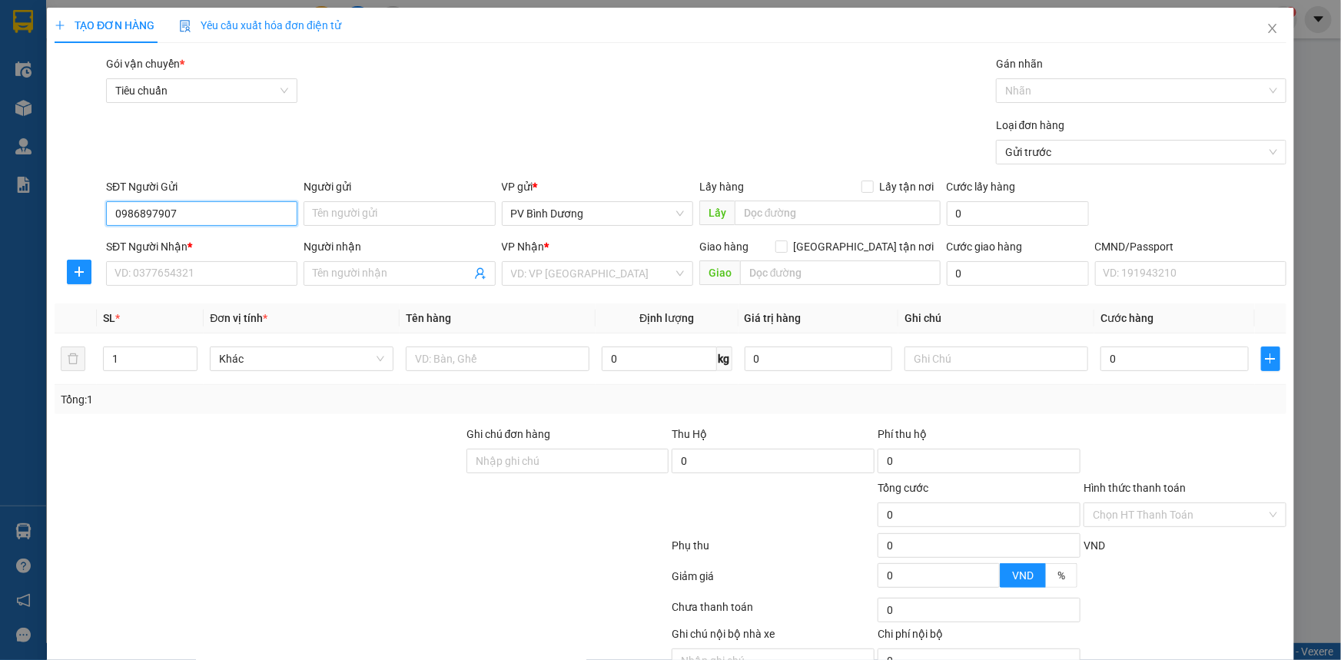
type input "0986897907"
click at [319, 124] on div "Loại đơn hàng Gửi trước" at bounding box center [696, 144] width 1186 height 54
drag, startPoint x: 227, startPoint y: 269, endPoint x: 211, endPoint y: 265, distance: 16.6
click at [224, 270] on input "SĐT Người Nhận *" at bounding box center [201, 273] width 191 height 25
click at [360, 123] on div "Loại đơn hàng Gửi trước" at bounding box center [696, 144] width 1186 height 54
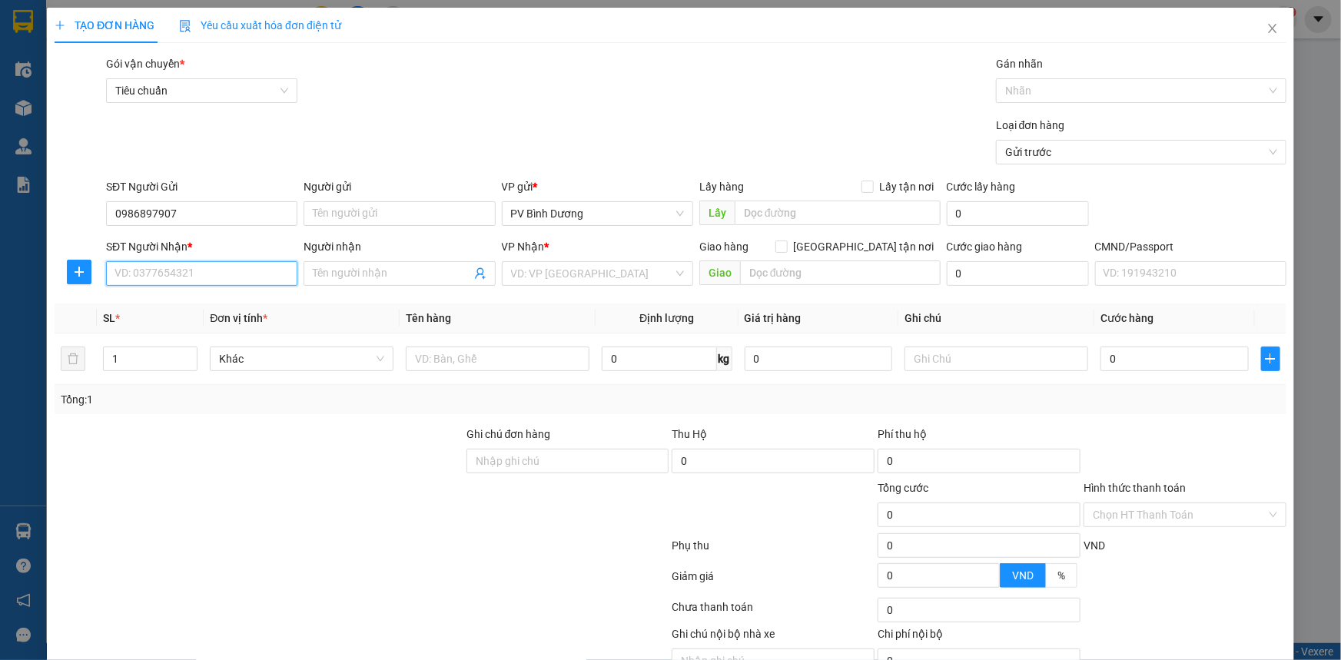
click at [239, 280] on input "SĐT Người Nhận *" at bounding box center [201, 273] width 191 height 25
click at [410, 211] on input "Người gửi" at bounding box center [398, 213] width 191 height 25
type input "PENTA ART"
click at [501, 60] on div "Gói vận chuyển * Tiêu chuẩn Gán nhãn Nhãn" at bounding box center [696, 82] width 1186 height 54
click at [191, 278] on input "SĐT Người Nhận *" at bounding box center [201, 273] width 191 height 25
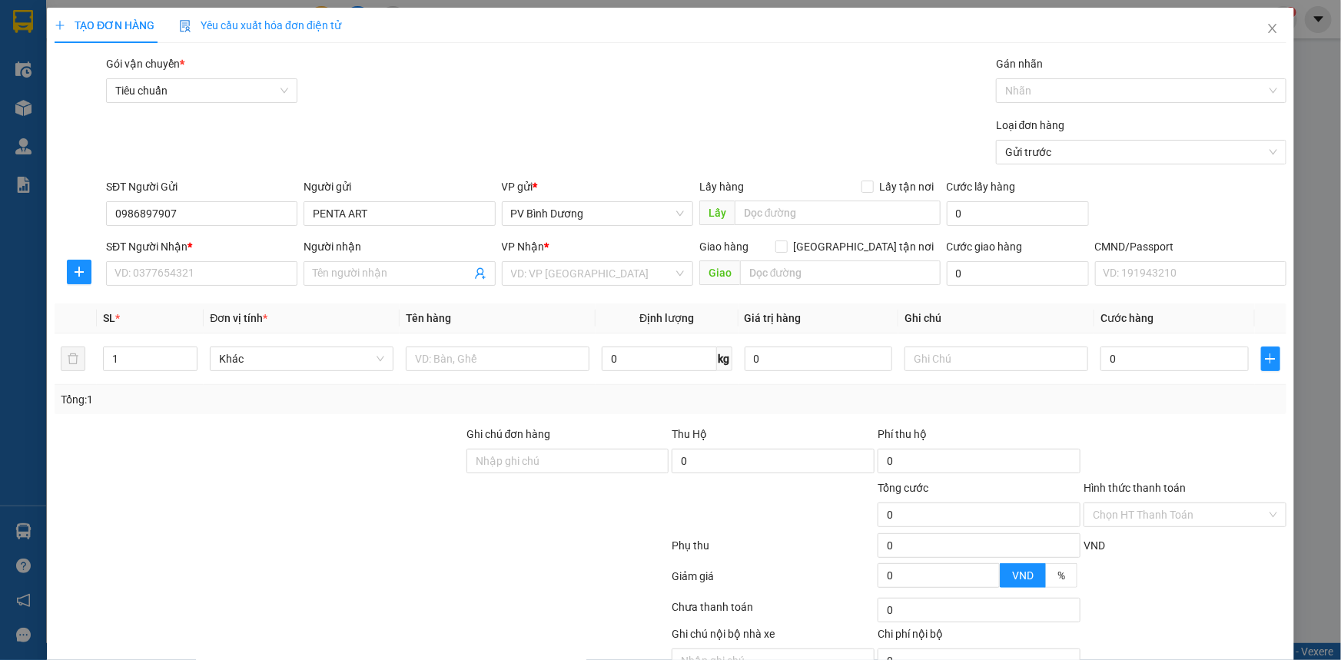
click at [244, 164] on div "Loại đơn hàng Gửi trước" at bounding box center [696, 144] width 1186 height 54
drag, startPoint x: 203, startPoint y: 218, endPoint x: 191, endPoint y: 213, distance: 12.7
click at [191, 213] on input "0986897907" at bounding box center [201, 213] width 191 height 25
click at [143, 269] on input "SĐT Người Nhận *" at bounding box center [201, 273] width 191 height 25
type input "0986897907"
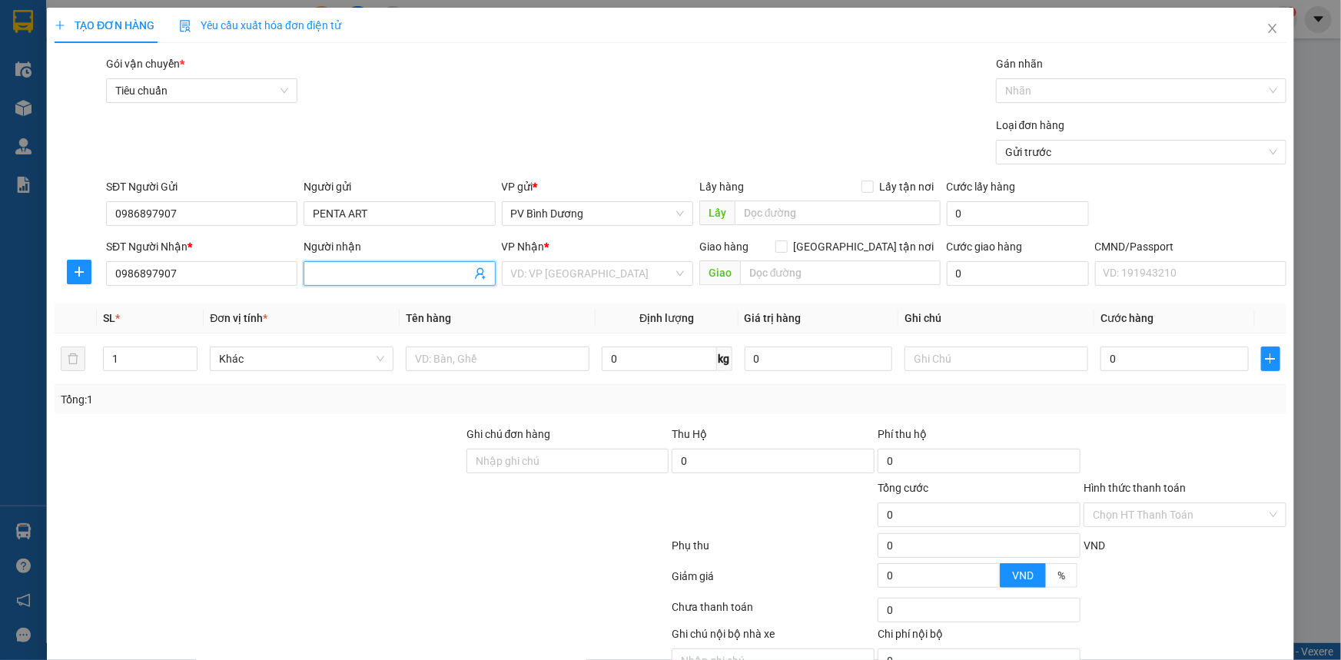
click at [330, 274] on input "Người nhận" at bounding box center [392, 273] width 158 height 17
drag, startPoint x: 366, startPoint y: 215, endPoint x: 253, endPoint y: 209, distance: 113.9
click at [253, 209] on div "SĐT Người Gửi 0986897907 Người gửi PENTA ART PENTA ART VP gửi * PV Bình Dương L…" at bounding box center [696, 205] width 1186 height 54
click at [327, 277] on input "Người nhận" at bounding box center [392, 273] width 158 height 17
paste input "PENTA ART"
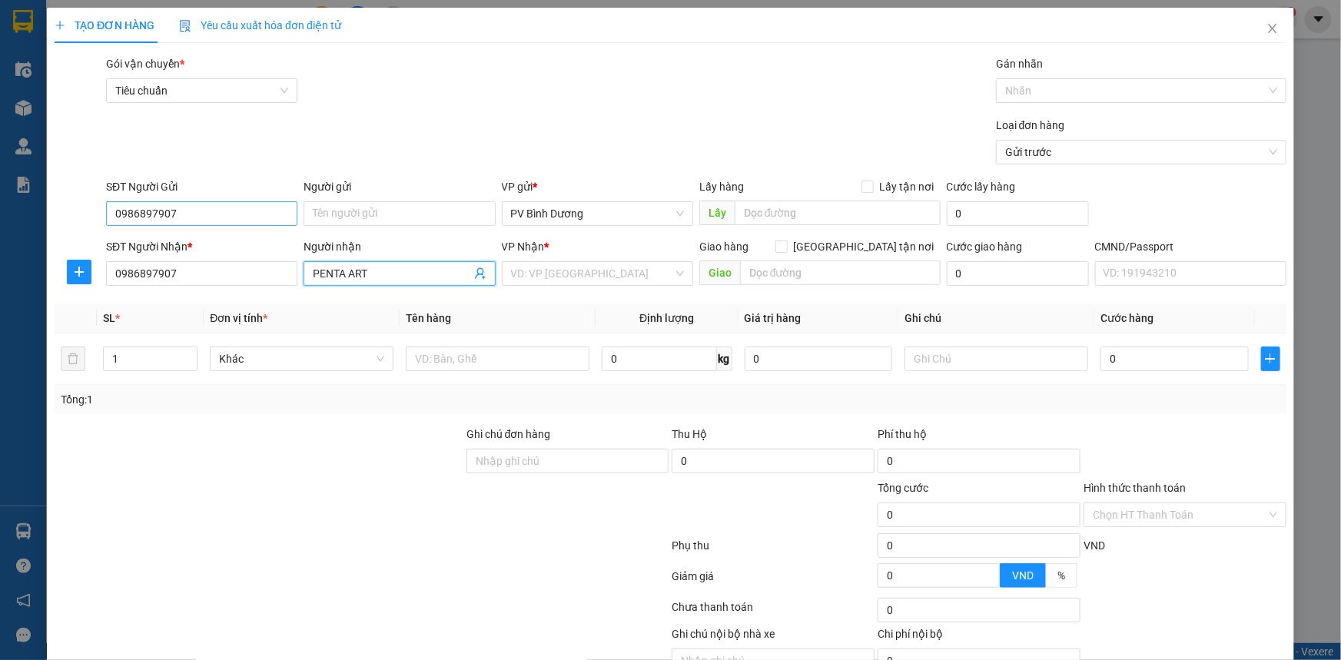
type input "PENTA ART"
click at [154, 214] on input "0986897907" at bounding box center [201, 213] width 191 height 25
drag, startPoint x: 198, startPoint y: 215, endPoint x: 0, endPoint y: 233, distance: 199.0
click at [0, 233] on div "TẠO ĐƠN HÀNG Yêu cầu xuất hóa đơn điện tử Transit Pickup Surcharge Ids Transit …" at bounding box center [670, 330] width 1341 height 660
type input "0974133913"
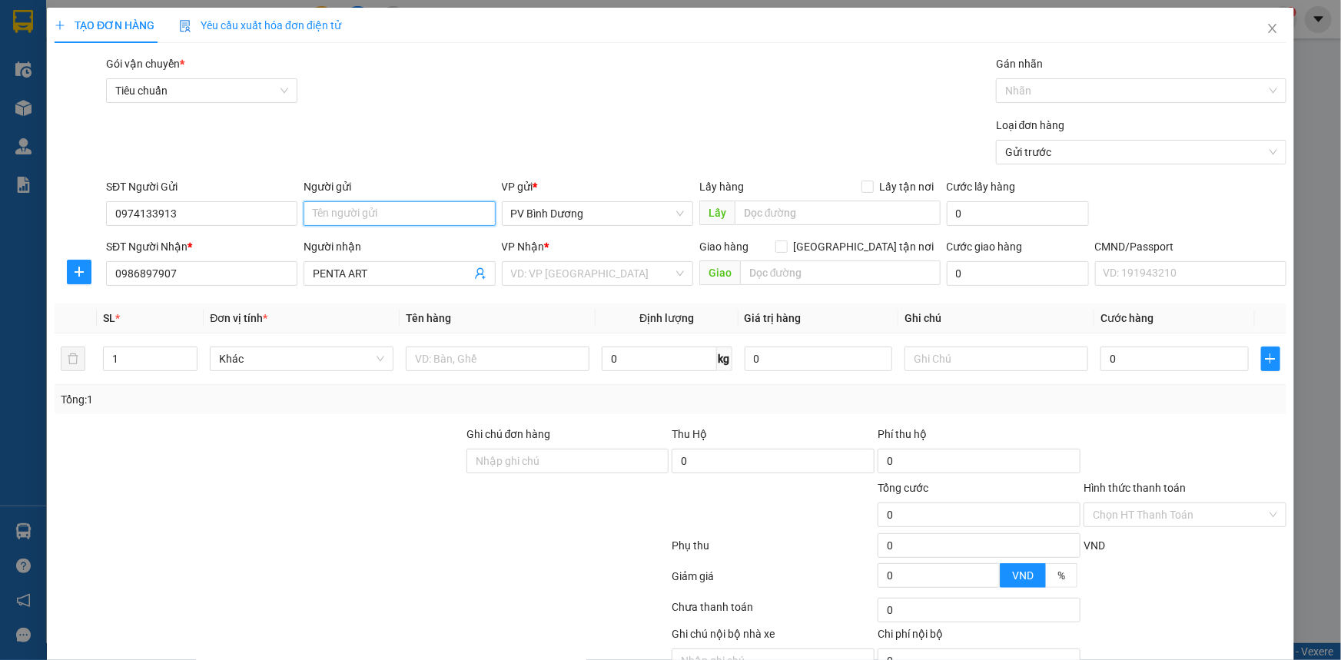
click at [375, 212] on input "Người gửi" at bounding box center [398, 213] width 191 height 25
click at [484, 98] on div "Gói vận chuyển * Tiêu chuẩn Gán nhãn Nhãn" at bounding box center [696, 82] width 1186 height 54
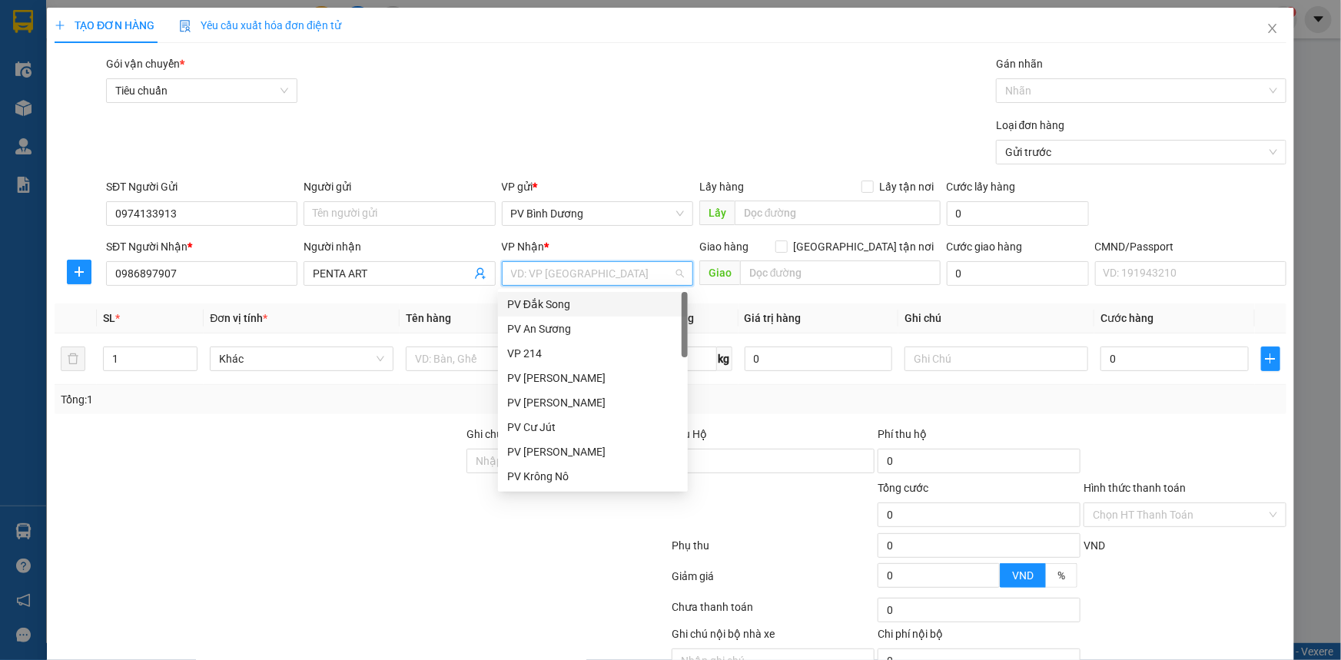
click at [566, 277] on input "search" at bounding box center [592, 273] width 162 height 23
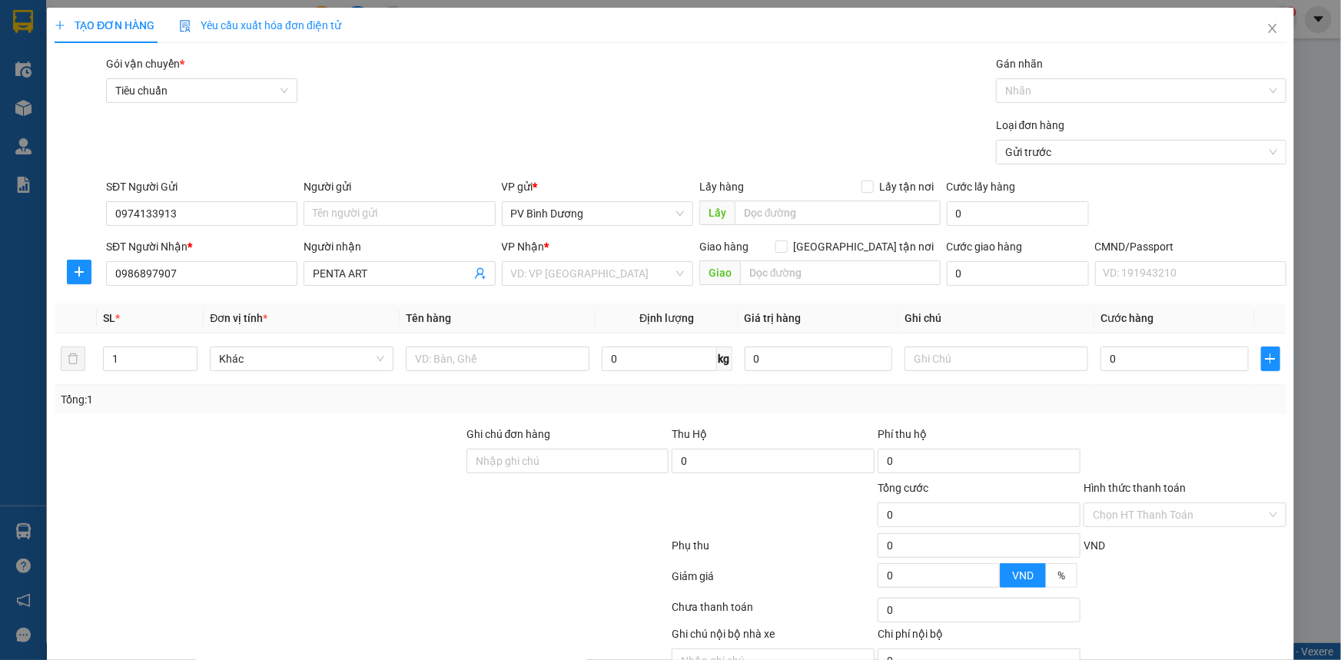
click at [622, 122] on div "Loại đơn hàng Gửi trước" at bounding box center [696, 144] width 1186 height 54
click at [164, 358] on input "1" at bounding box center [150, 358] width 93 height 23
type input "1"
type input "16"
click at [467, 85] on div "Gói vận chuyển * Tiêu chuẩn Gán nhãn Nhãn" at bounding box center [696, 82] width 1186 height 54
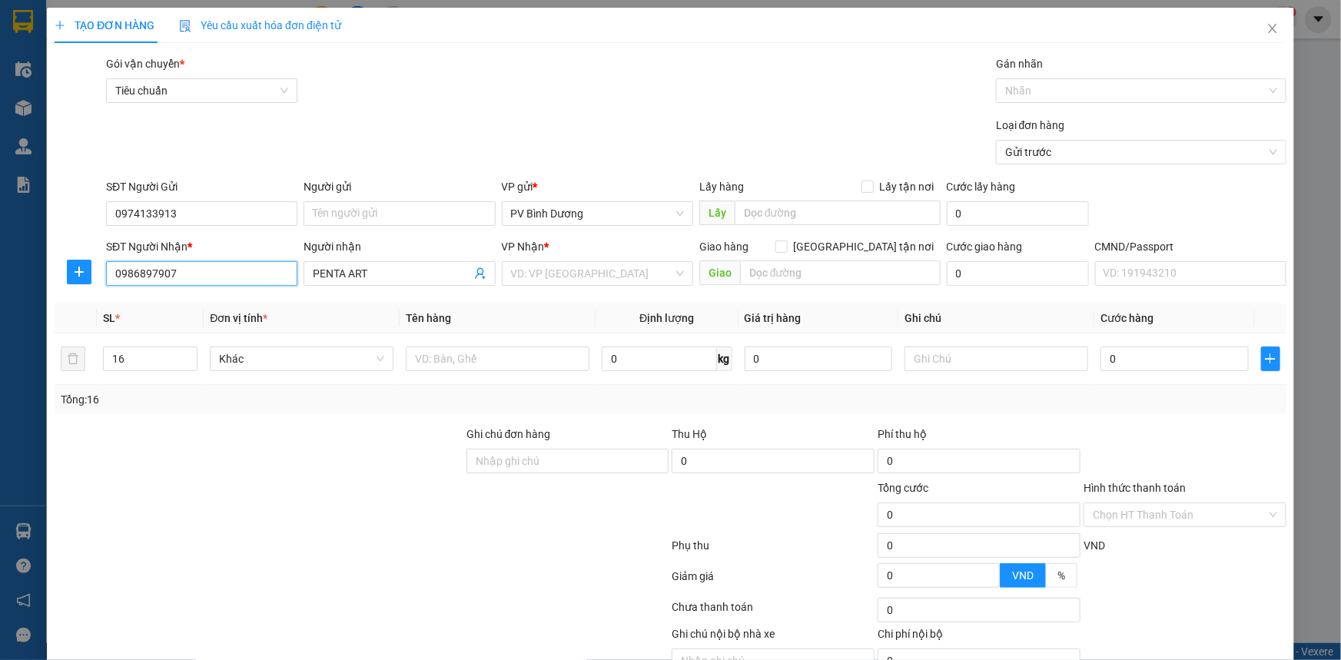
drag, startPoint x: 195, startPoint y: 280, endPoint x: 55, endPoint y: 299, distance: 141.1
click at [55, 299] on div "Transit Pickup Surcharge Ids Transit Deliver Surcharge Ids Transit Deliver Surc…" at bounding box center [671, 382] width 1232 height 654
click at [200, 274] on input "0986897907" at bounding box center [201, 273] width 191 height 25
click at [424, 142] on div "Loại đơn hàng Gửi trước" at bounding box center [696, 144] width 1186 height 54
click at [599, 138] on div "Loại đơn hàng Gửi trước" at bounding box center [696, 144] width 1186 height 54
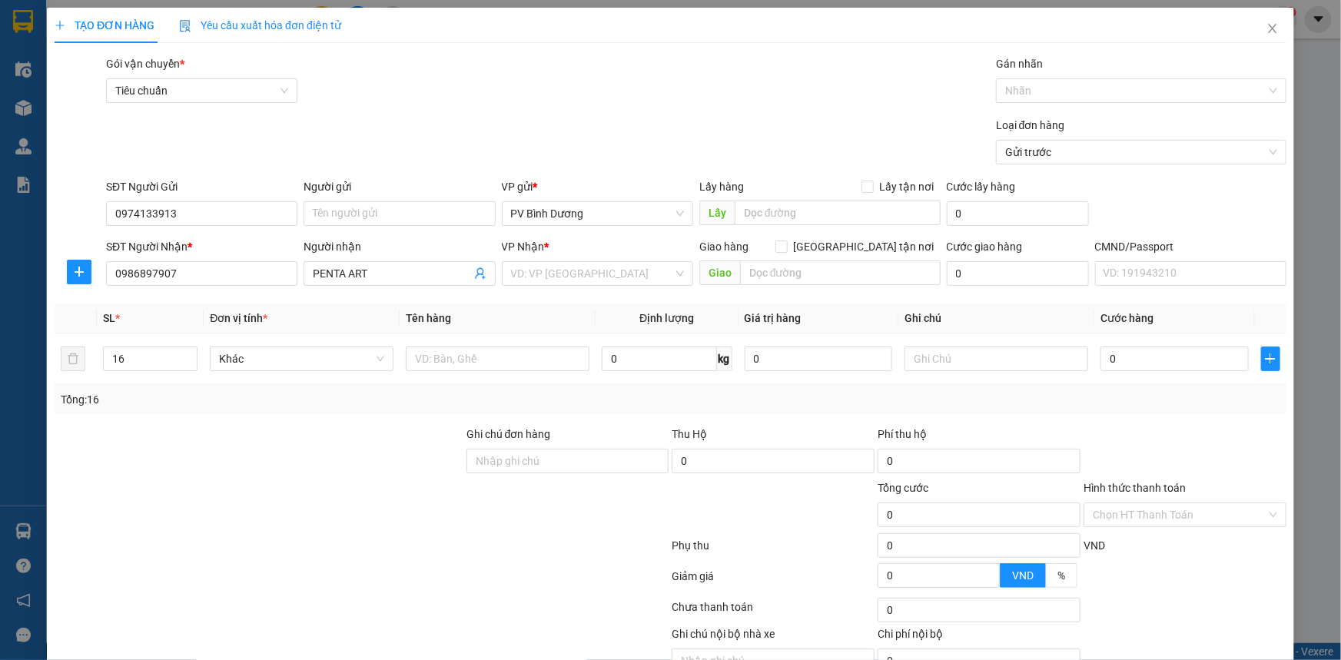
click at [605, 154] on div "Loại đơn hàng Gửi trước" at bounding box center [696, 144] width 1186 height 54
click at [553, 280] on input "search" at bounding box center [592, 273] width 162 height 23
type input "PV DAK SONG"
click at [522, 310] on div "PV Đắk Song" at bounding box center [592, 304] width 171 height 17
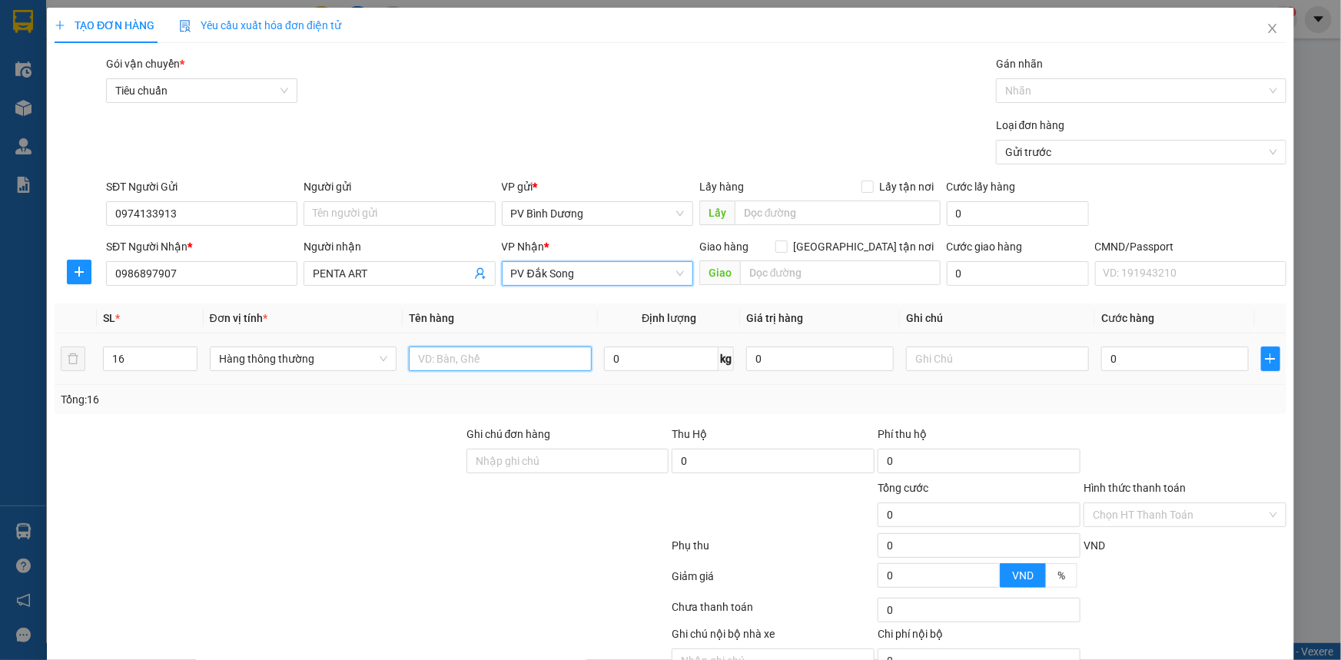
click at [569, 360] on input "text" at bounding box center [500, 359] width 183 height 25
type input "T"
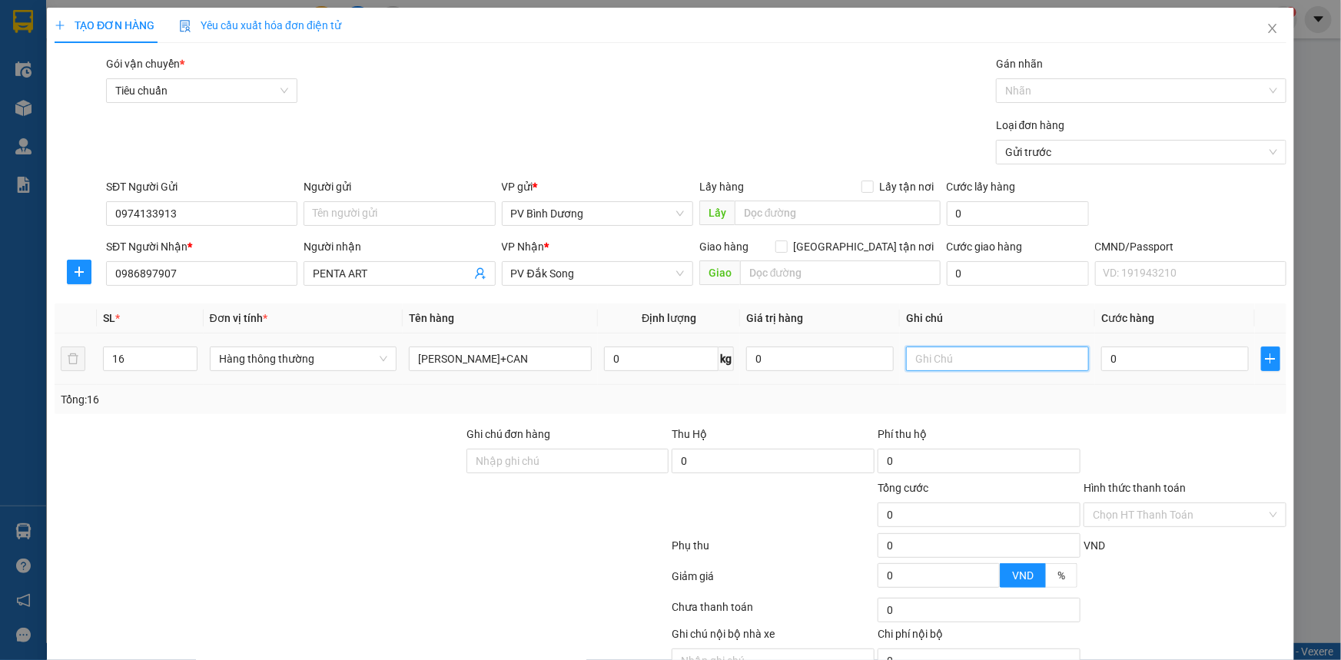
click at [1012, 362] on input "text" at bounding box center [997, 359] width 183 height 25
drag, startPoint x: 455, startPoint y: 362, endPoint x: 360, endPoint y: 366, distance: 95.4
click at [373, 383] on tr "16 Hàng thông thường THÙNG SƠN+CAN 0 kg 0 0" at bounding box center [671, 358] width 1232 height 51
type input "SƠN+CAN"
click at [930, 366] on input "text" at bounding box center [997, 359] width 183 height 25
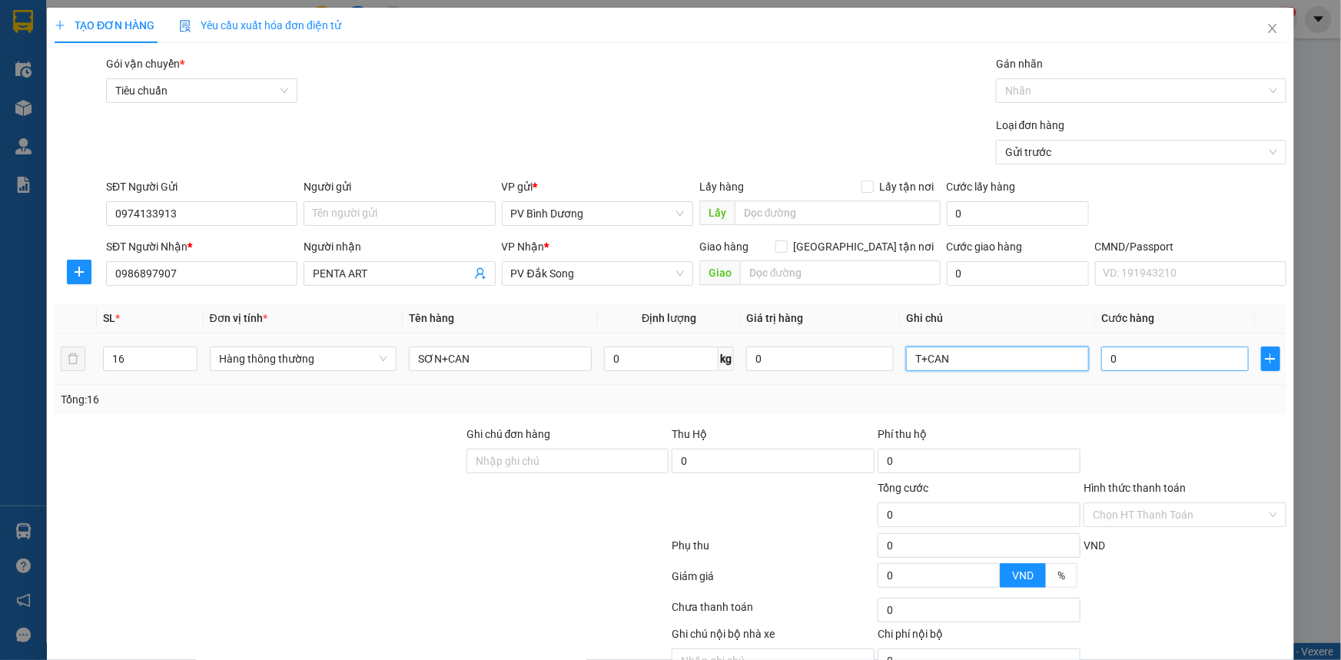
type input "T+CAN"
click at [1115, 356] on input "0" at bounding box center [1175, 359] width 148 height 25
type input "7"
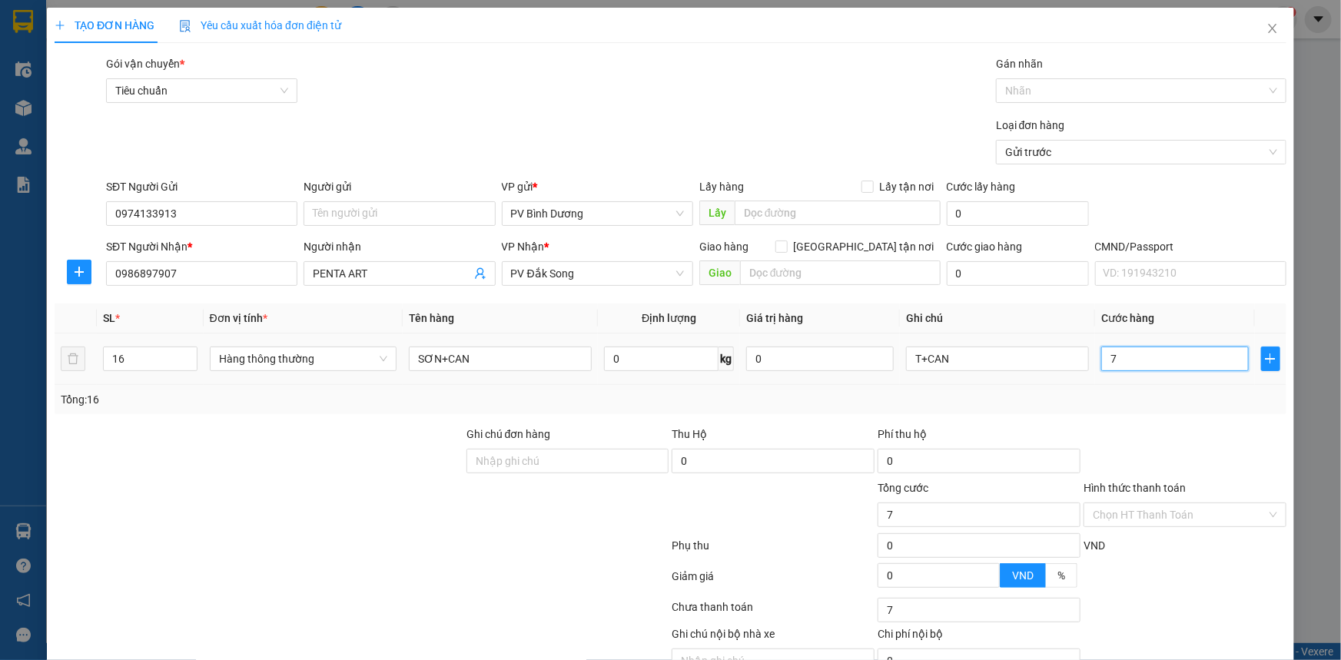
type input "76"
type input "760"
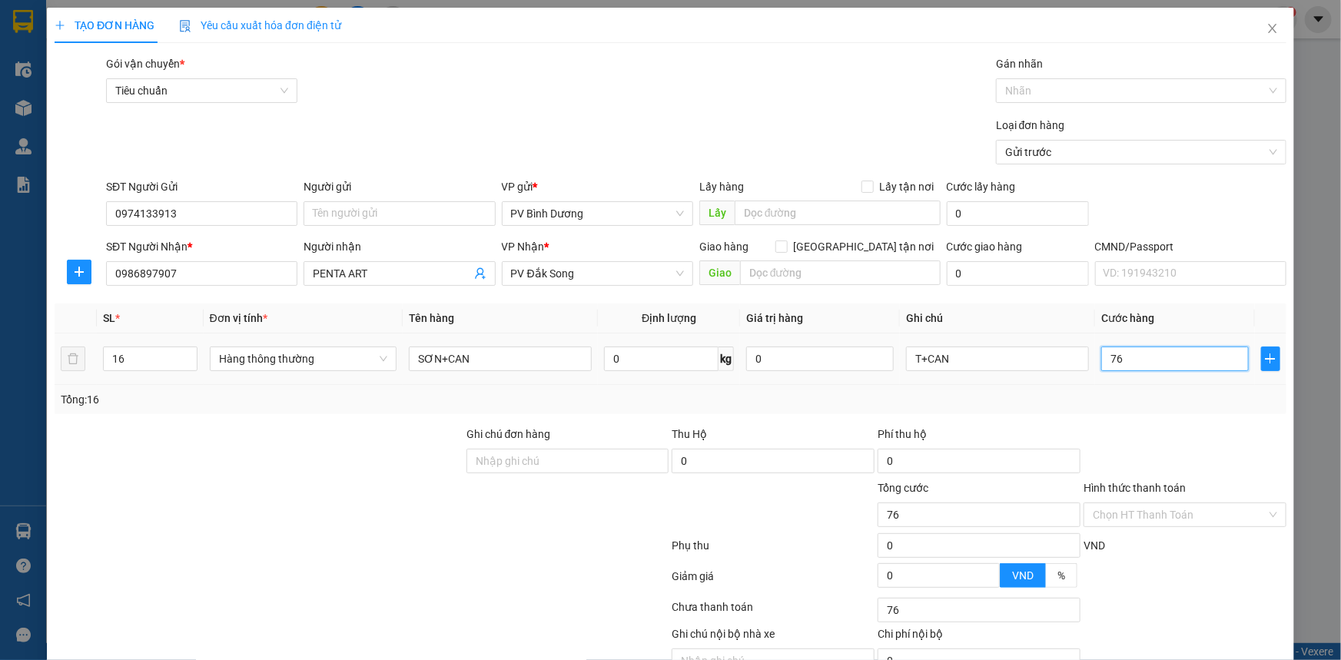
type input "760"
type input "7.600"
type input "76.000"
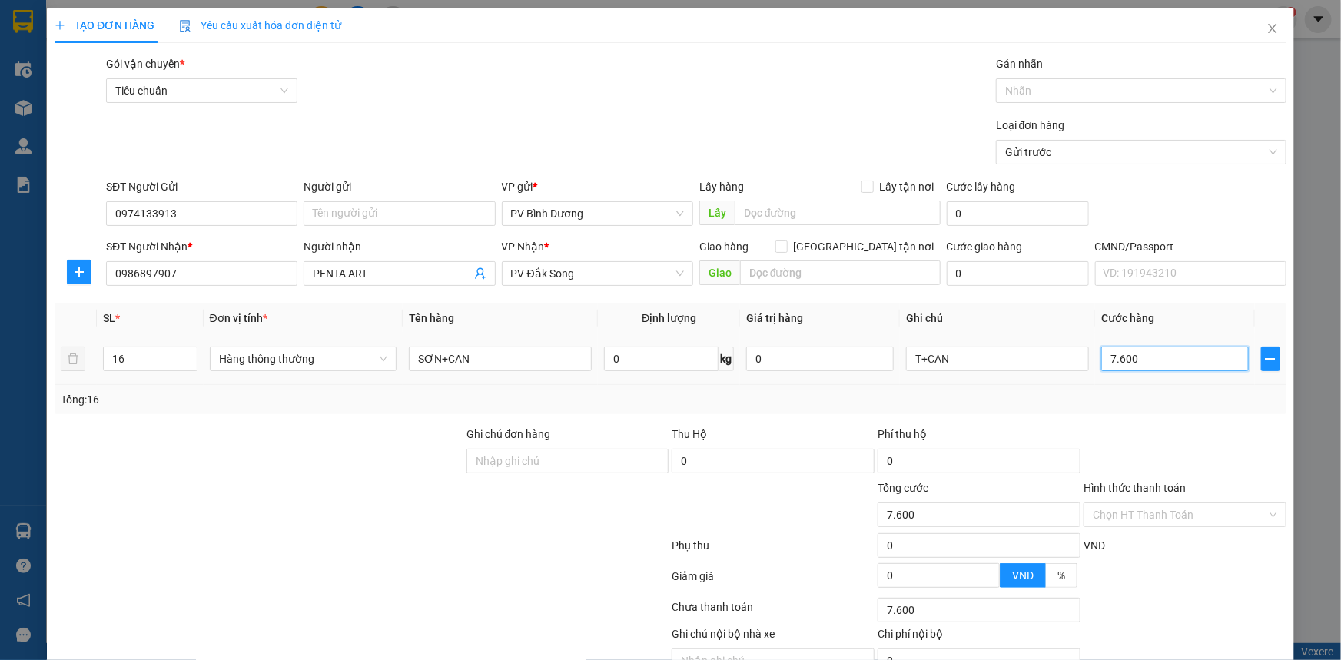
type input "76.000"
type input "760.000"
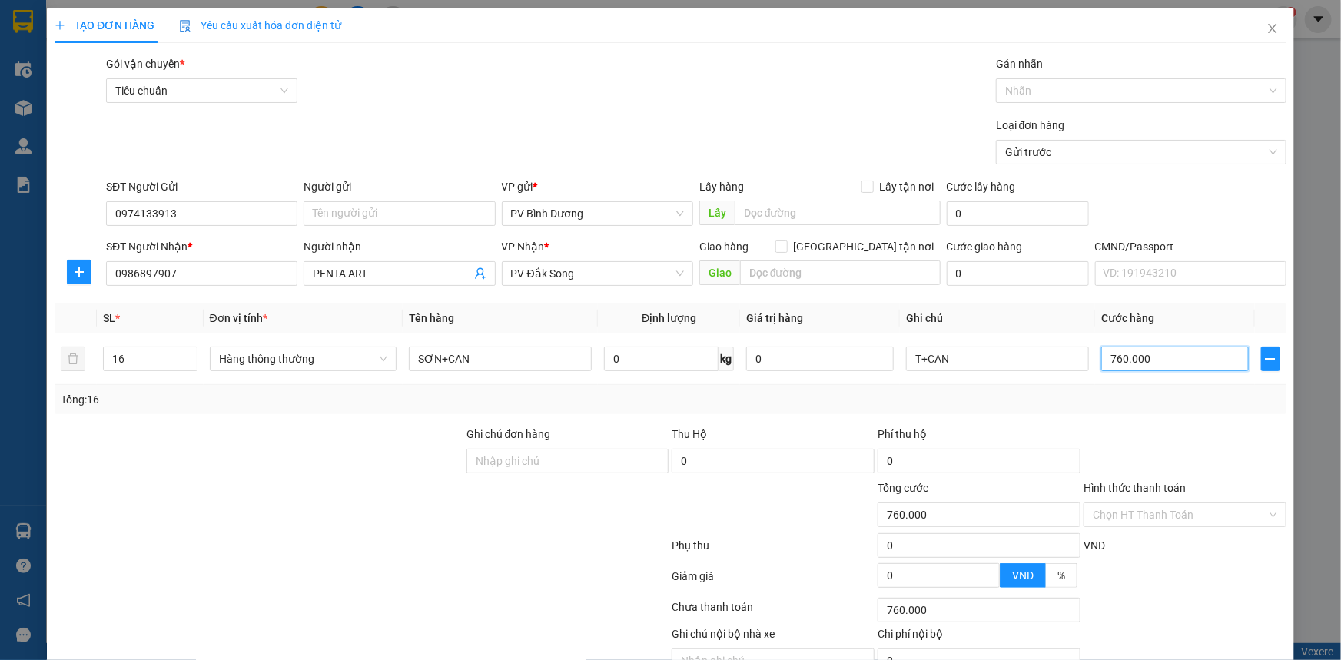
type input "760.000"
click at [593, 83] on div "Gói vận chuyển * Tiêu chuẩn Gán nhãn Nhãn" at bounding box center [696, 82] width 1186 height 54
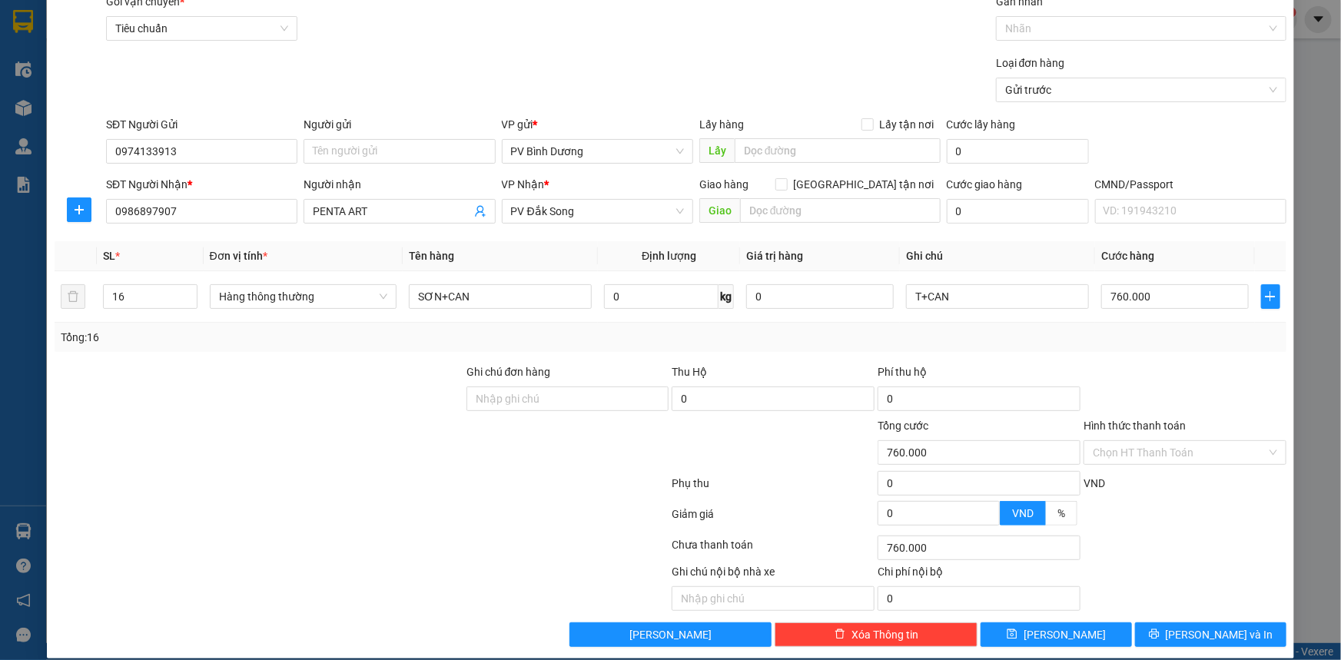
scroll to position [78, 0]
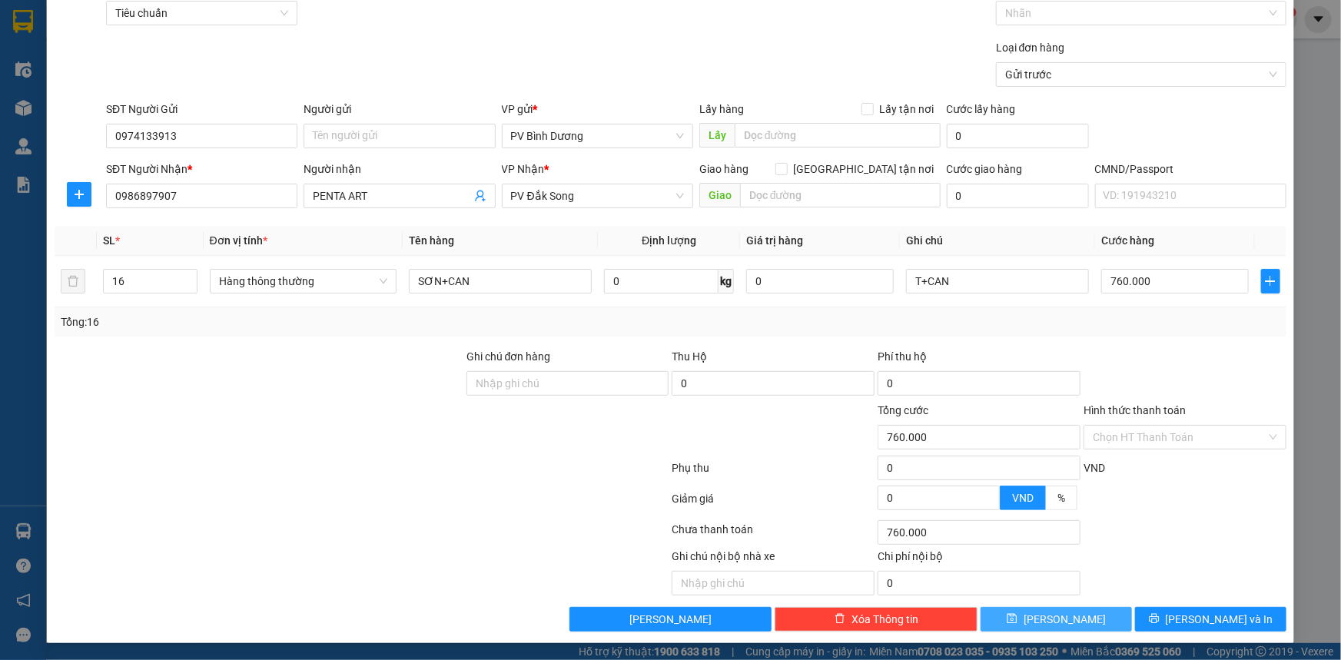
click at [1067, 612] on button "[PERSON_NAME]" at bounding box center [1055, 619] width 151 height 25
type input "1"
type input "0"
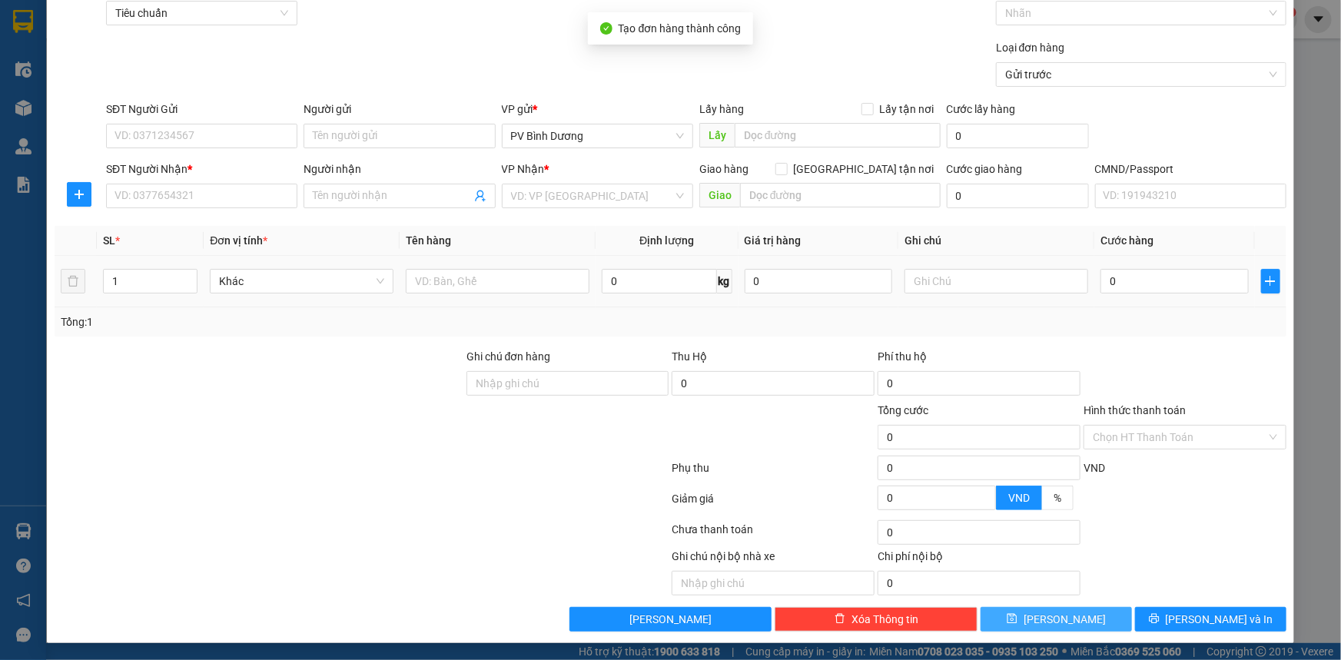
scroll to position [0, 0]
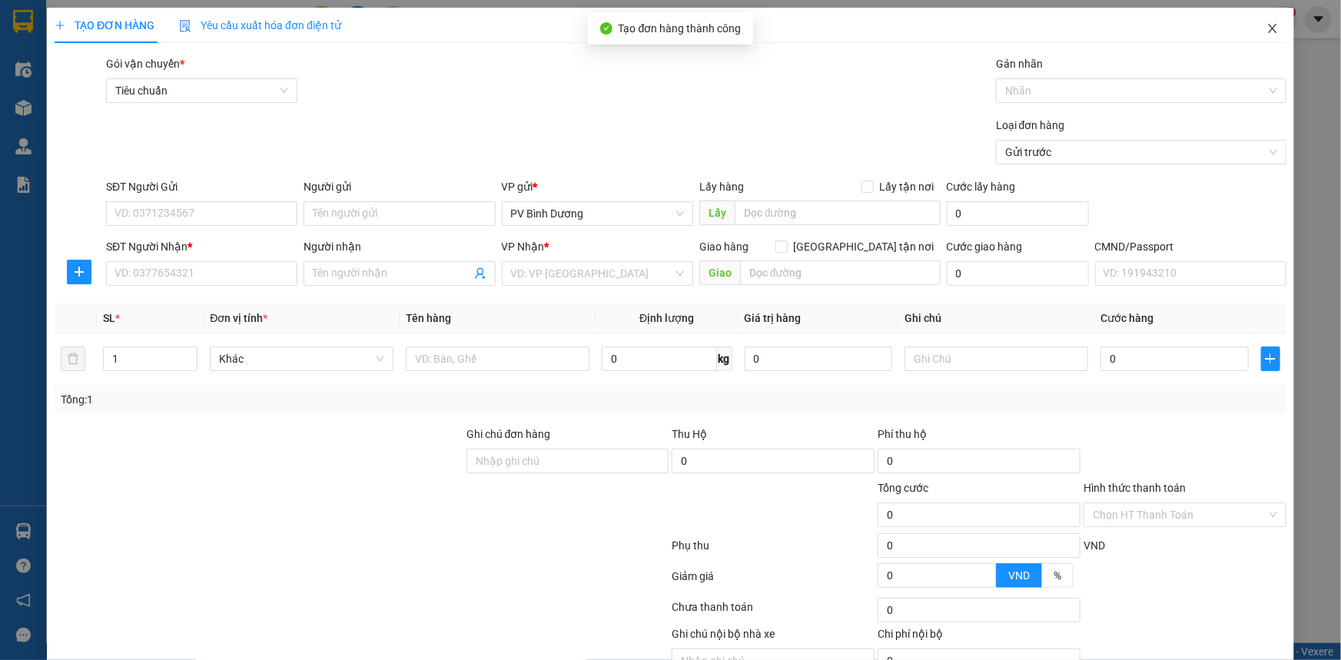
click at [1270, 25] on span "Close" at bounding box center [1272, 29] width 43 height 43
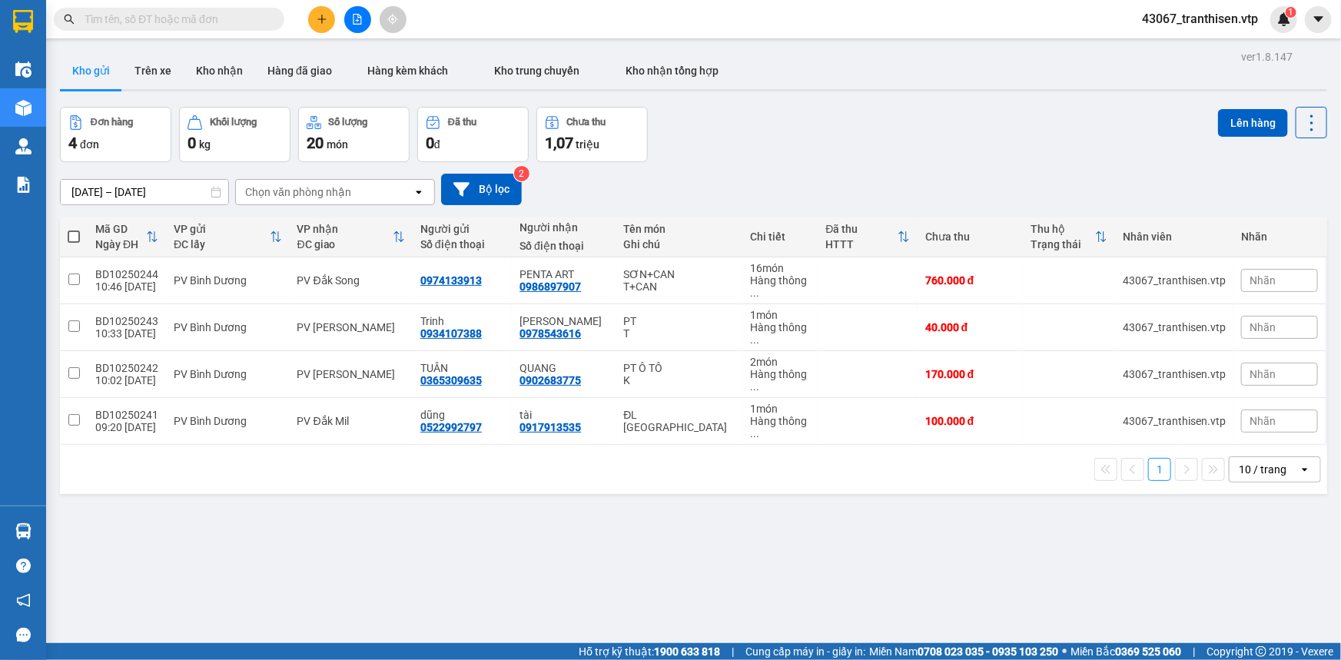
click at [1050, 144] on div "Đơn hàng 4 đơn Khối lượng 0 kg Số lượng 20 món Đã thu 0 đ Chưa thu 1,07 triệu L…" at bounding box center [693, 134] width 1267 height 55
click at [324, 14] on icon "plus" at bounding box center [322, 19] width 11 height 11
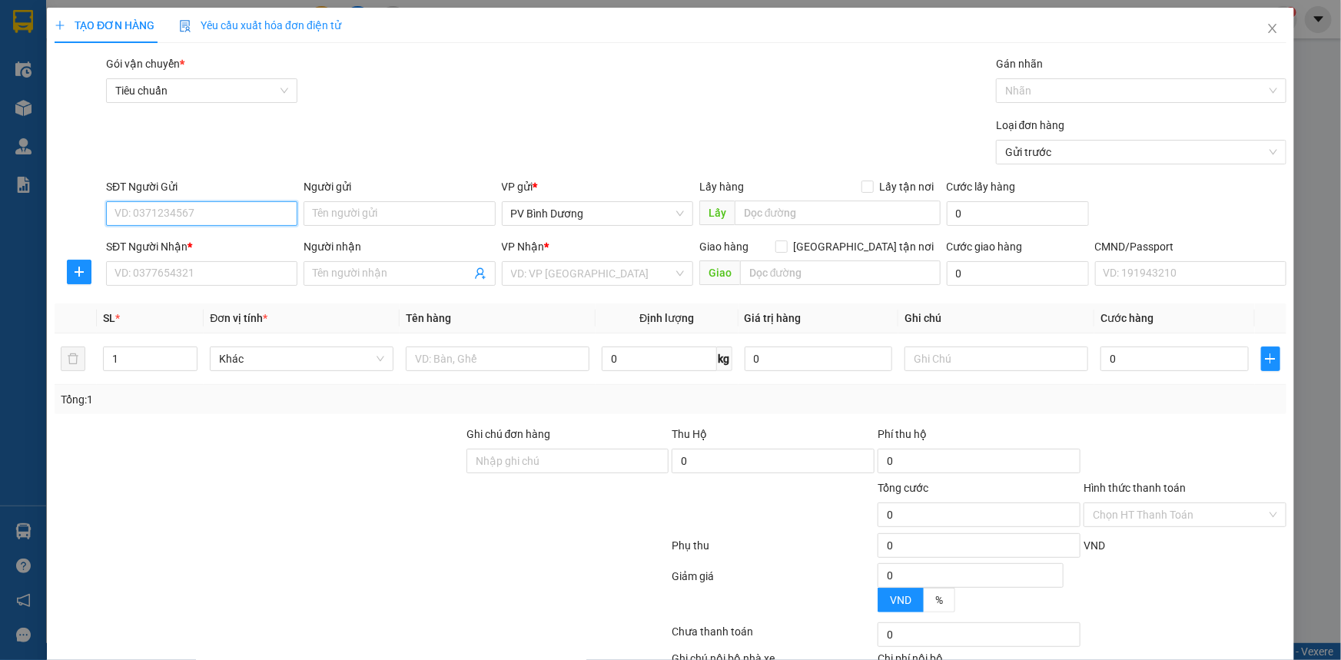
click at [222, 219] on input "SĐT Người Gửi" at bounding box center [201, 213] width 191 height 25
click at [221, 214] on input "SĐT Người Gửi" at bounding box center [201, 213] width 191 height 25
click at [1266, 30] on icon "close" at bounding box center [1272, 28] width 12 height 12
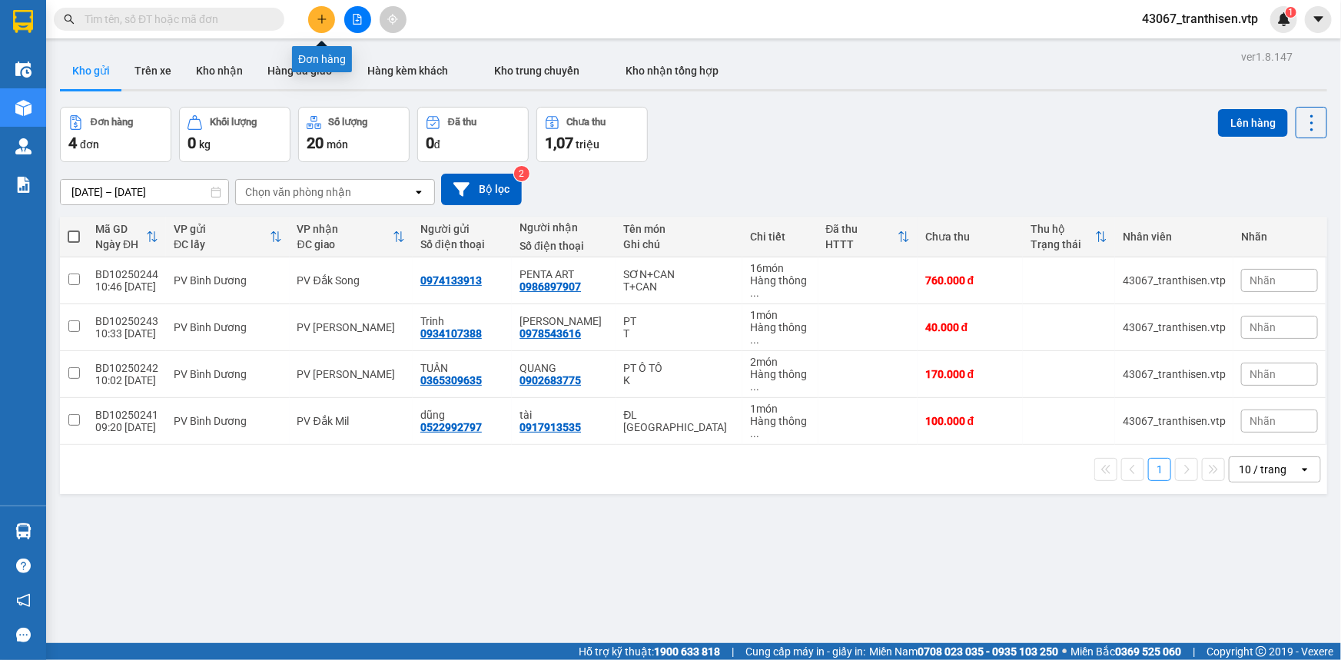
click at [328, 15] on button at bounding box center [321, 19] width 27 height 27
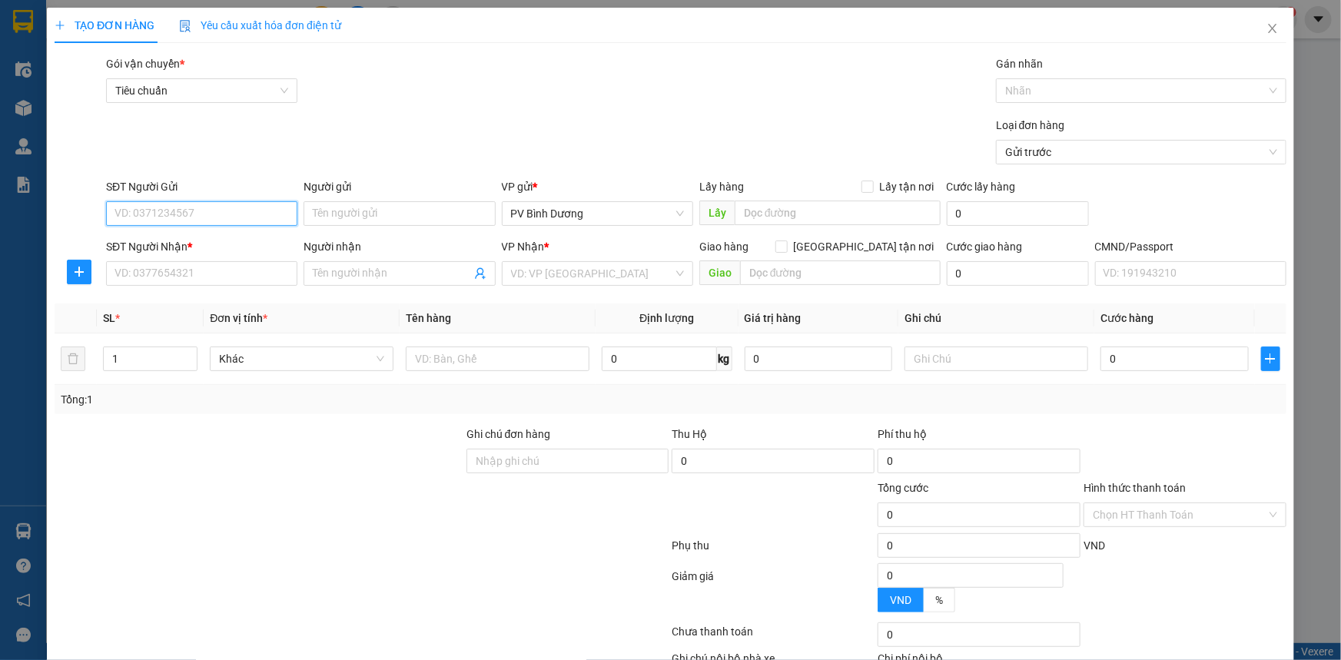
click at [204, 225] on input "SĐT Người Gửi" at bounding box center [201, 213] width 191 height 25
drag, startPoint x: 459, startPoint y: 128, endPoint x: 465, endPoint y: 108, distance: 19.9
click at [460, 123] on div "Loại đơn hàng Gửi trước" at bounding box center [696, 144] width 1186 height 54
click at [1266, 32] on icon "close" at bounding box center [1272, 28] width 12 height 12
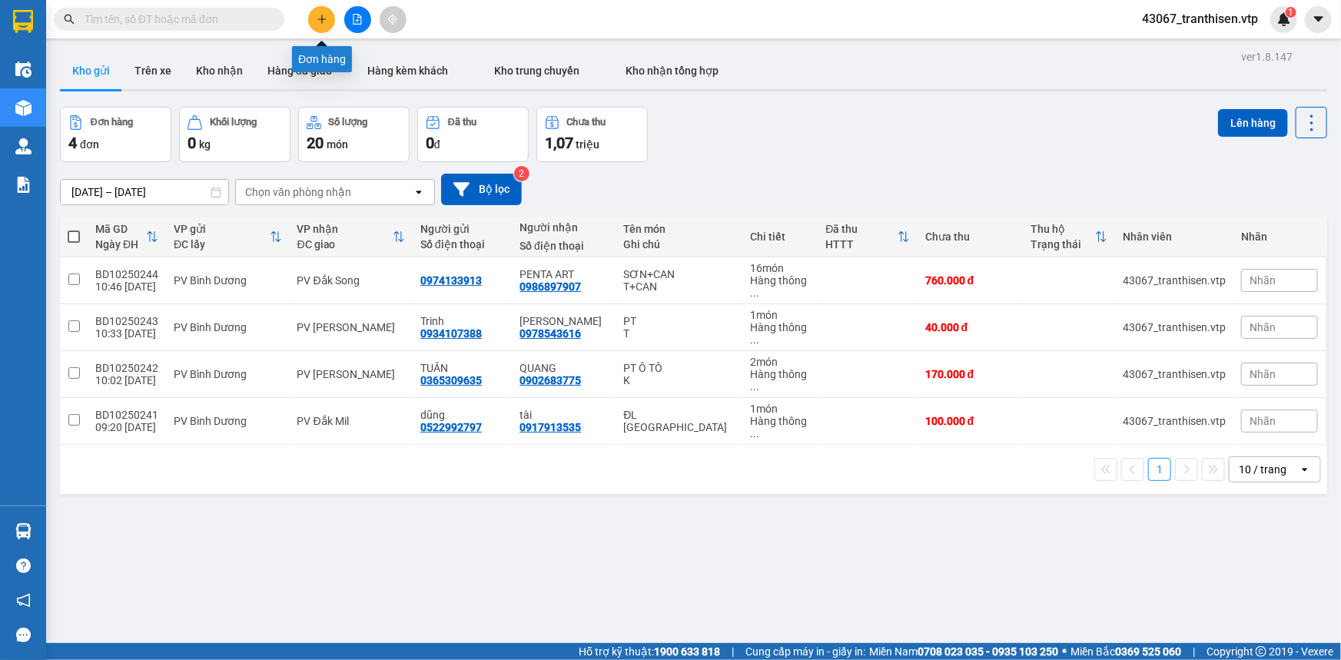
click at [327, 25] on button at bounding box center [321, 19] width 27 height 27
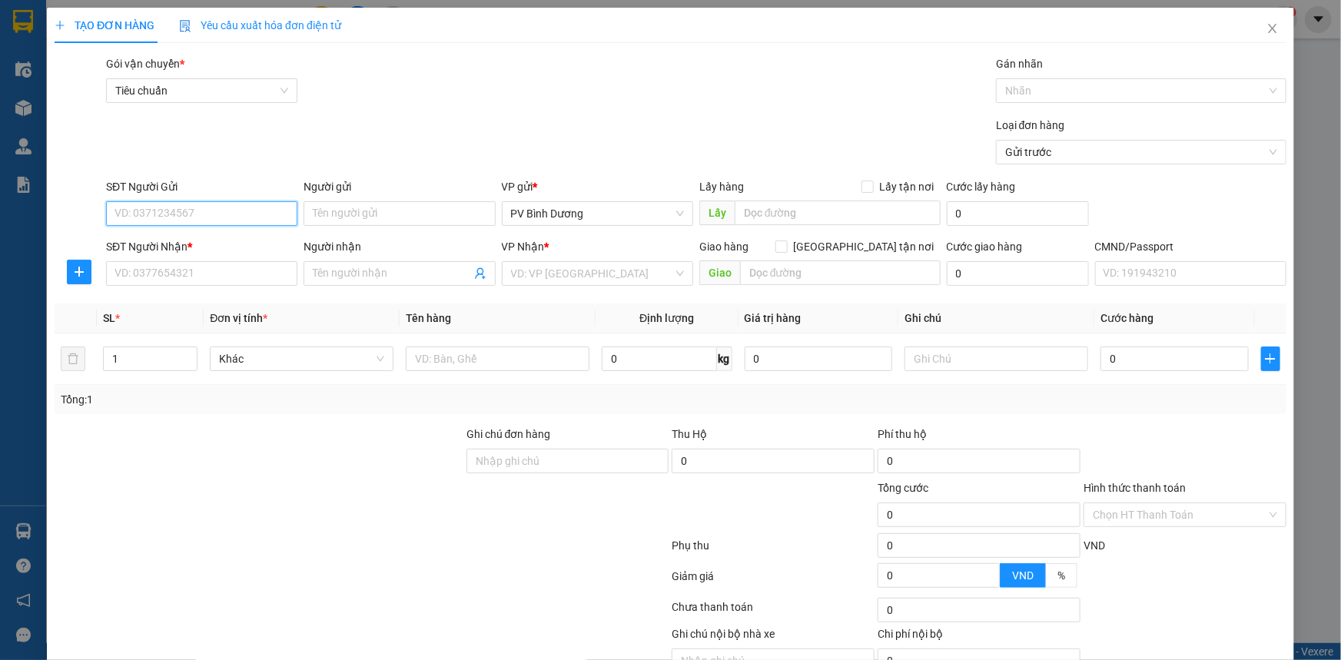
click at [201, 215] on input "SĐT Người Gửi" at bounding box center [201, 213] width 191 height 25
click at [1266, 25] on icon "close" at bounding box center [1272, 28] width 12 height 12
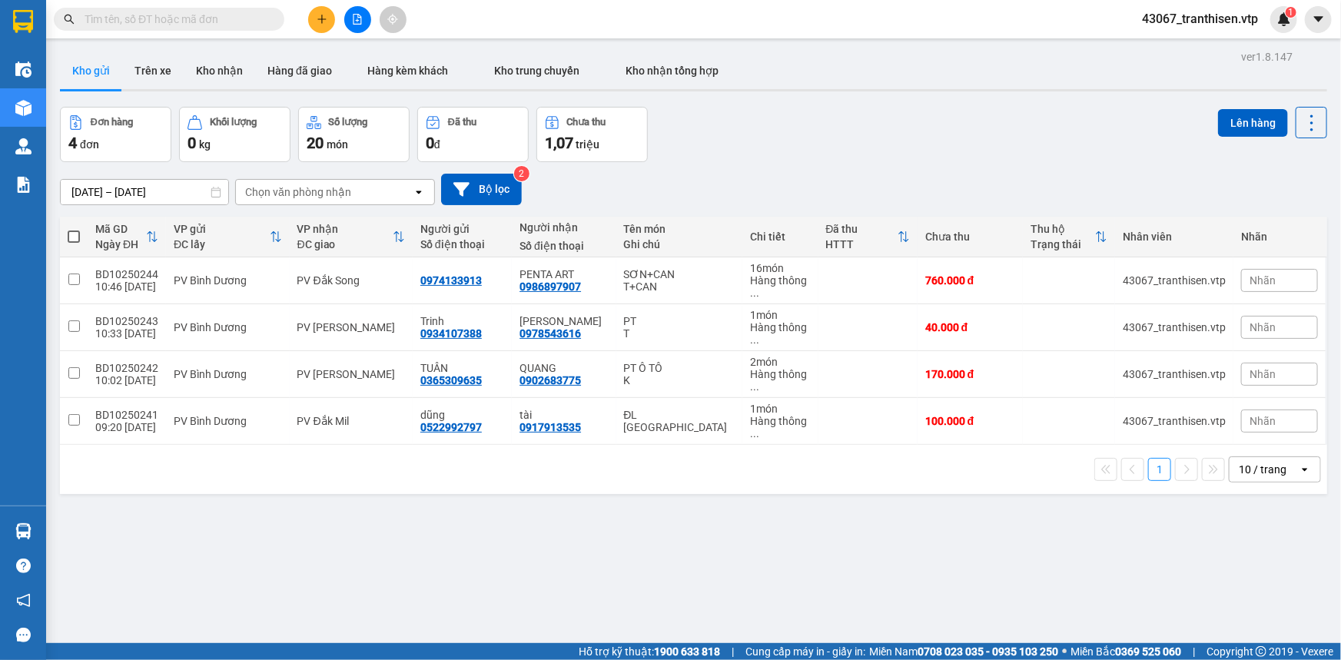
click at [813, 181] on div "[DATE] – [DATE] Press the down arrow key to interact with the calendar and sele…" at bounding box center [693, 190] width 1267 height 32
click at [841, 269] on td at bounding box center [867, 280] width 99 height 47
checkbox input "true"
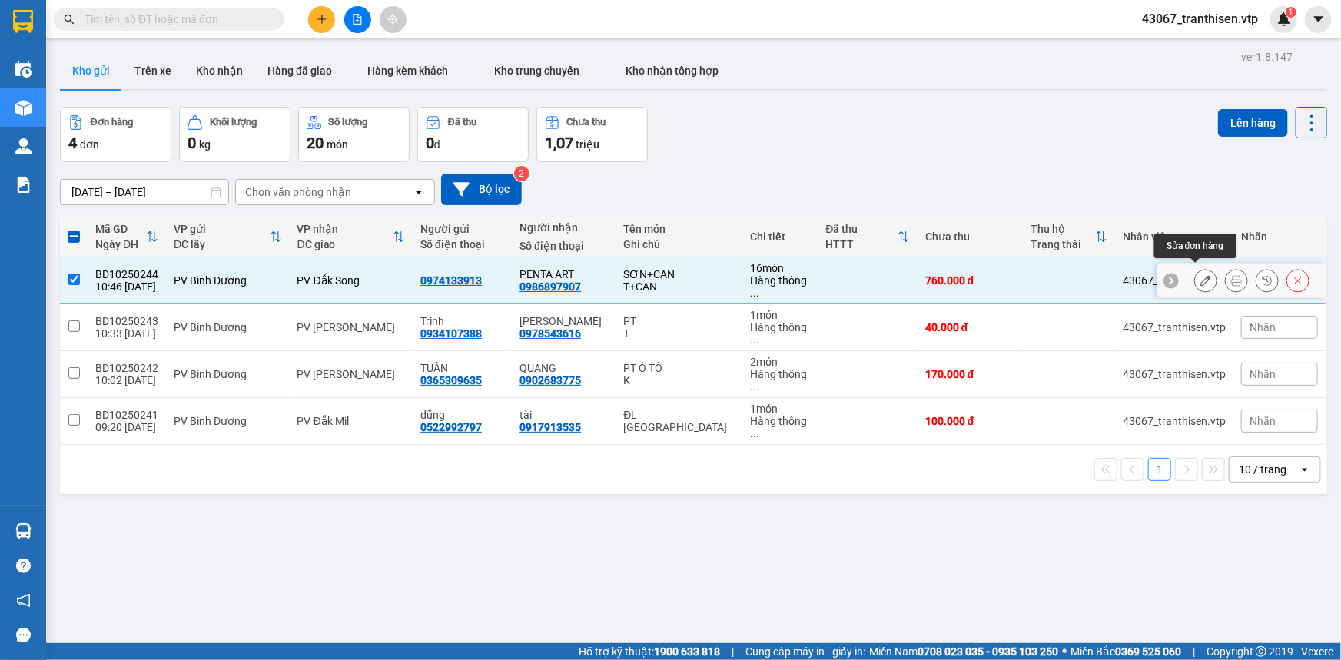
click at [1200, 275] on icon at bounding box center [1205, 280] width 11 height 11
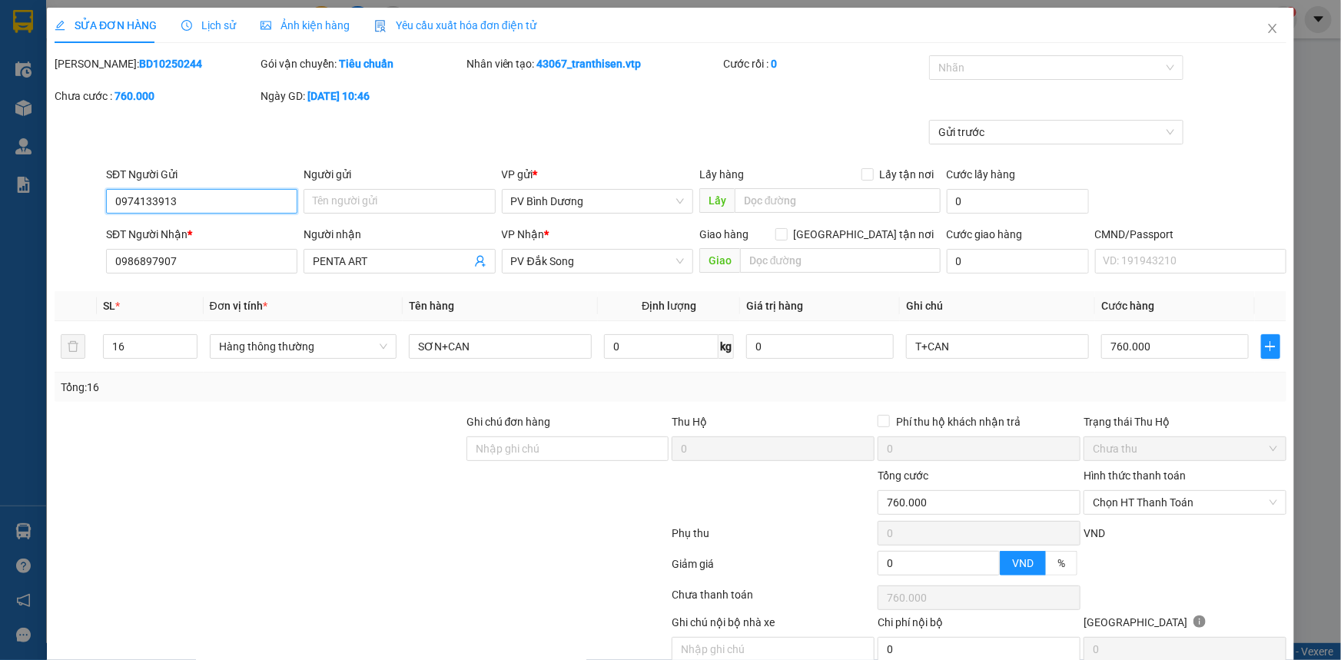
scroll to position [66, 0]
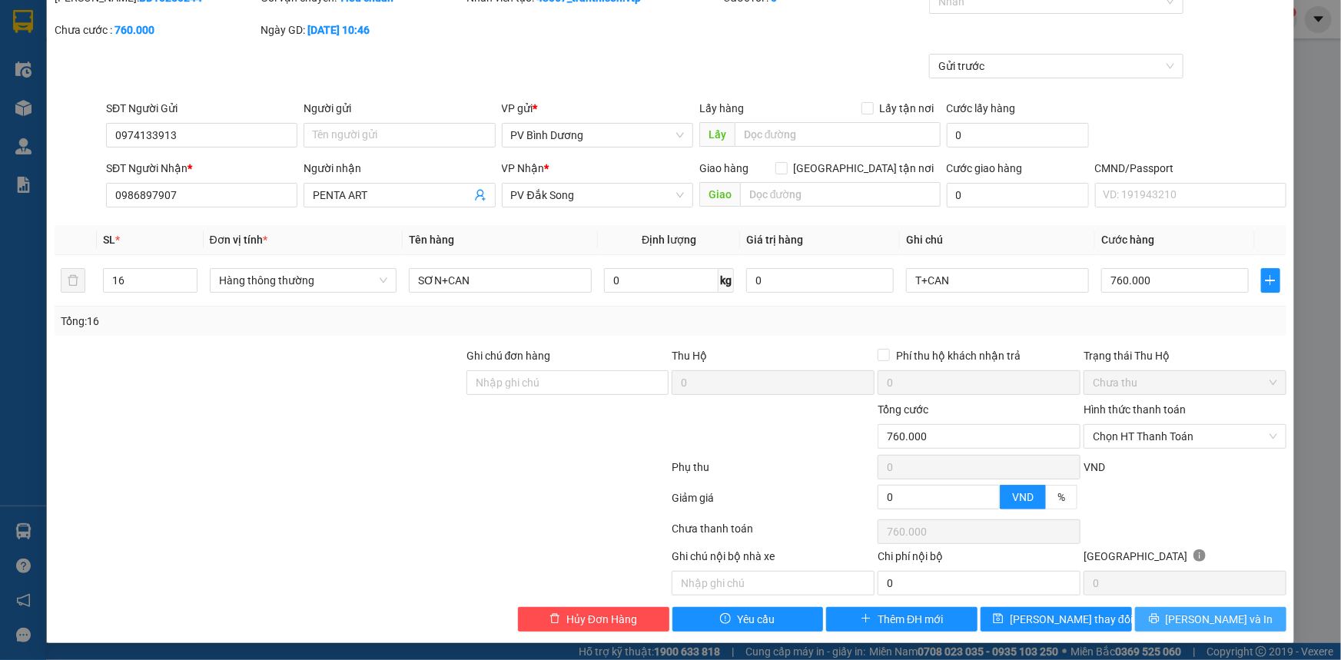
click at [1214, 622] on span "[PERSON_NAME] và In" at bounding box center [1220, 619] width 108 height 17
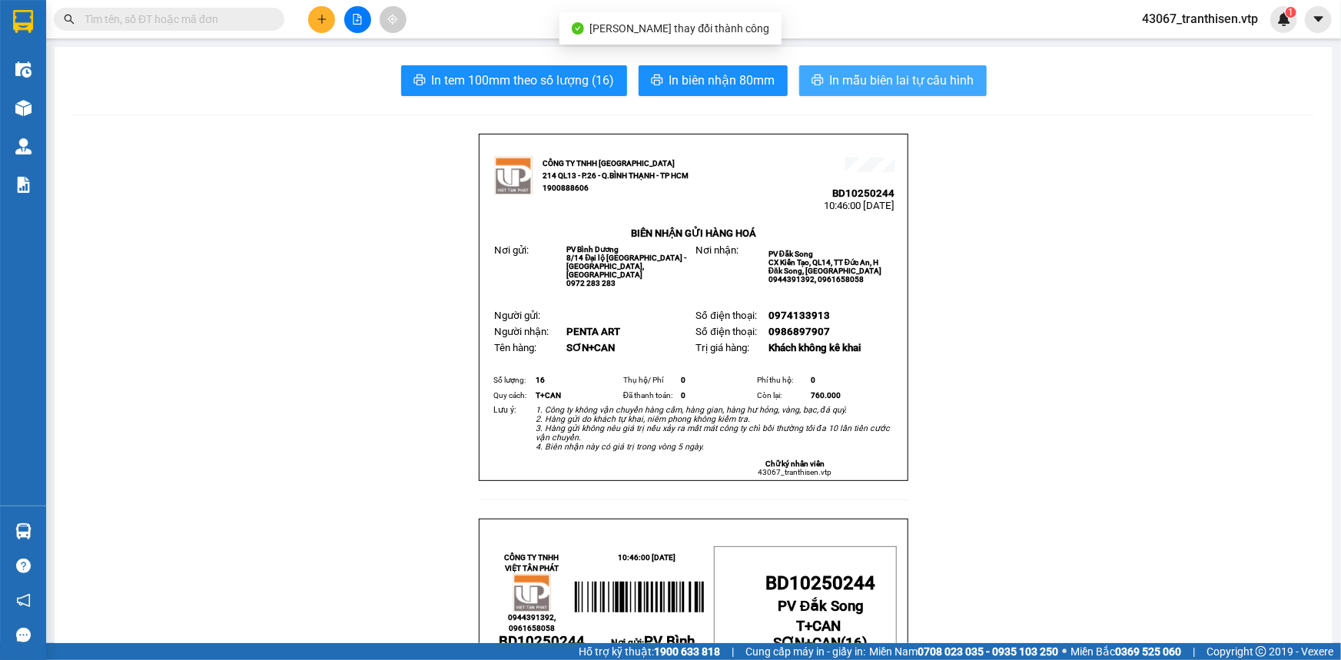
click at [873, 66] on button "In mẫu biên lai tự cấu hình" at bounding box center [892, 80] width 187 height 31
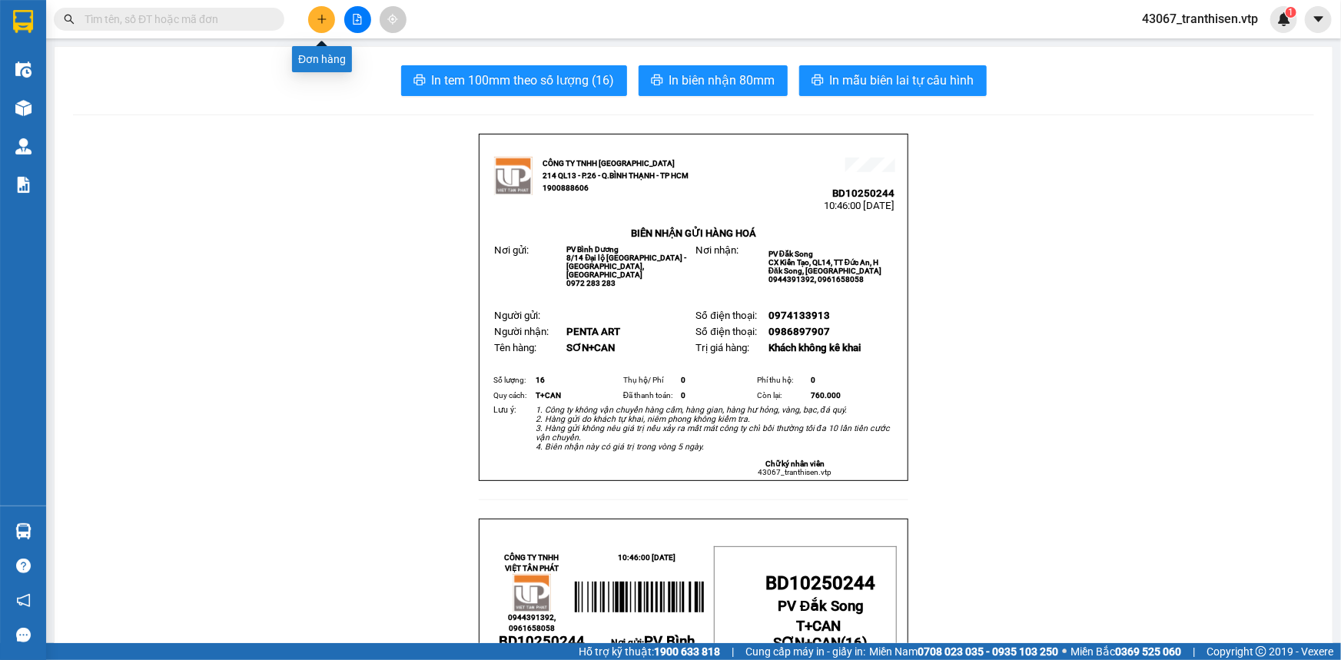
click at [317, 18] on icon "plus" at bounding box center [322, 19] width 11 height 11
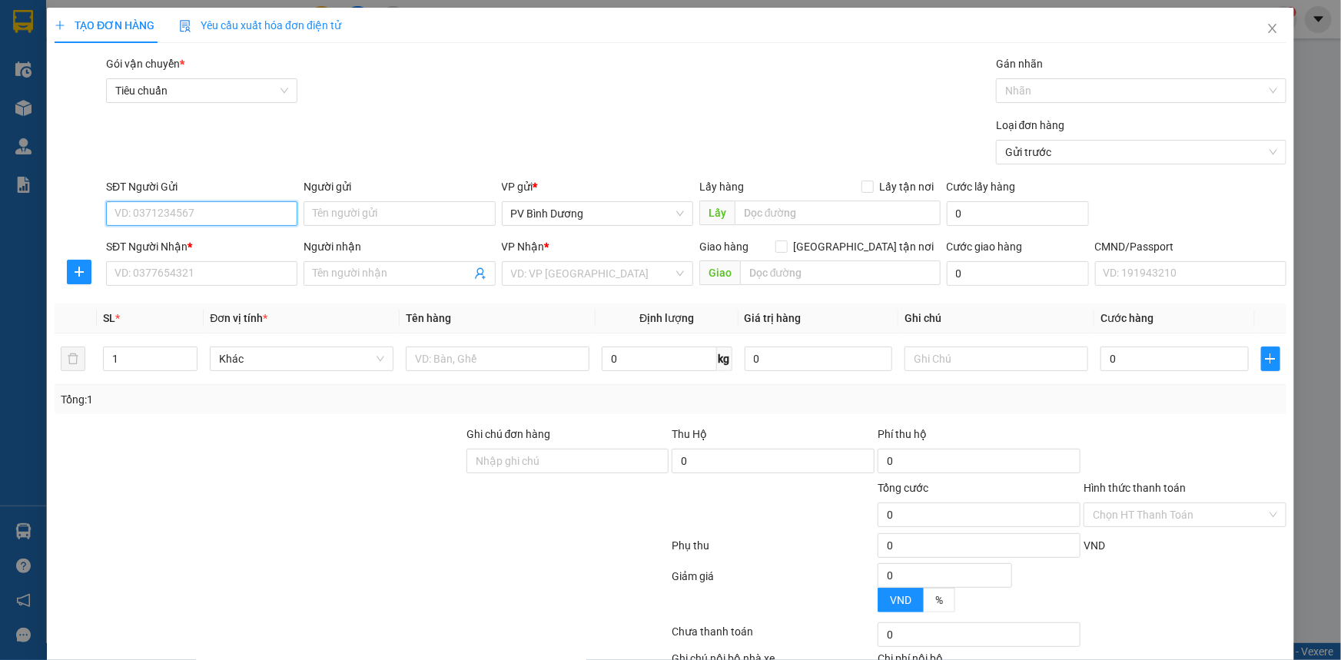
click at [230, 214] on input "SĐT Người Gửi" at bounding box center [201, 213] width 191 height 25
click at [252, 272] on input "SĐT Người Nhận *" at bounding box center [201, 273] width 191 height 25
click at [364, 277] on input "Người nhận" at bounding box center [392, 273] width 158 height 17
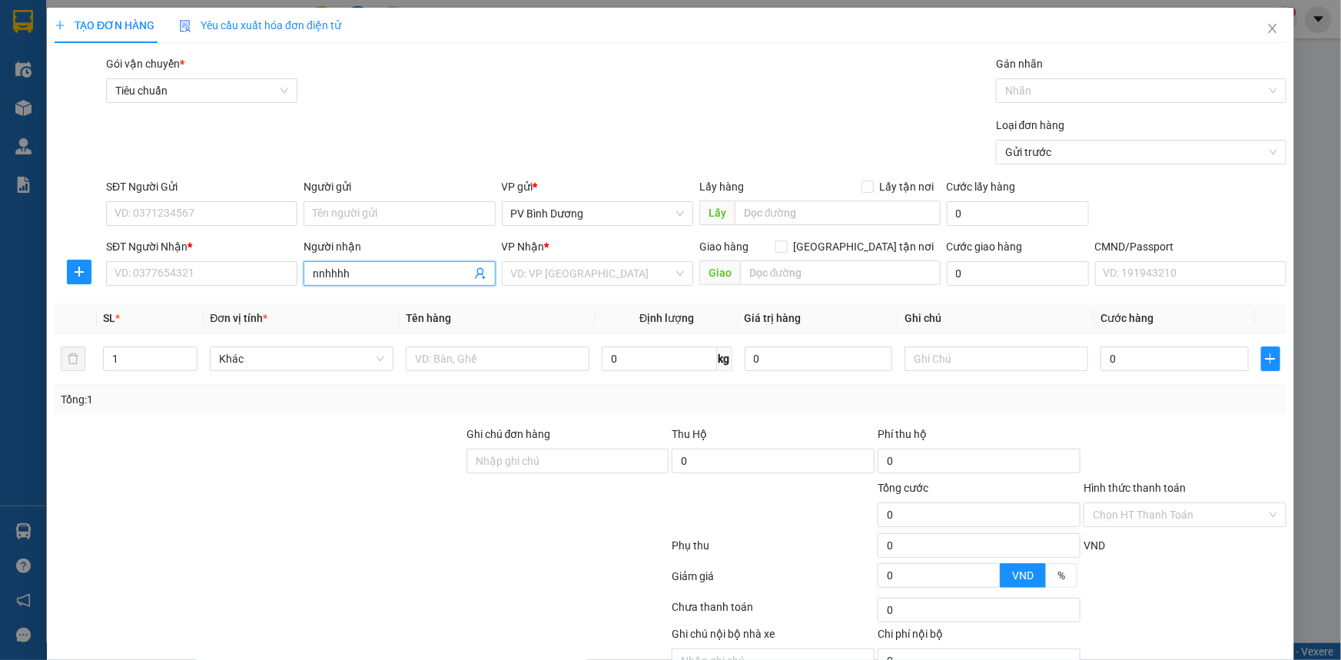
type input "nnhhhhh"
drag, startPoint x: 364, startPoint y: 277, endPoint x: 209, endPoint y: 295, distance: 156.3
click at [211, 297] on div "Transit Pickup Surcharge Ids Transit Deliver Surcharge Ids Transit Deliver Surc…" at bounding box center [671, 382] width 1232 height 654
type input "0000"
click at [396, 138] on div "Loại đơn hàng Gửi trước" at bounding box center [696, 144] width 1186 height 54
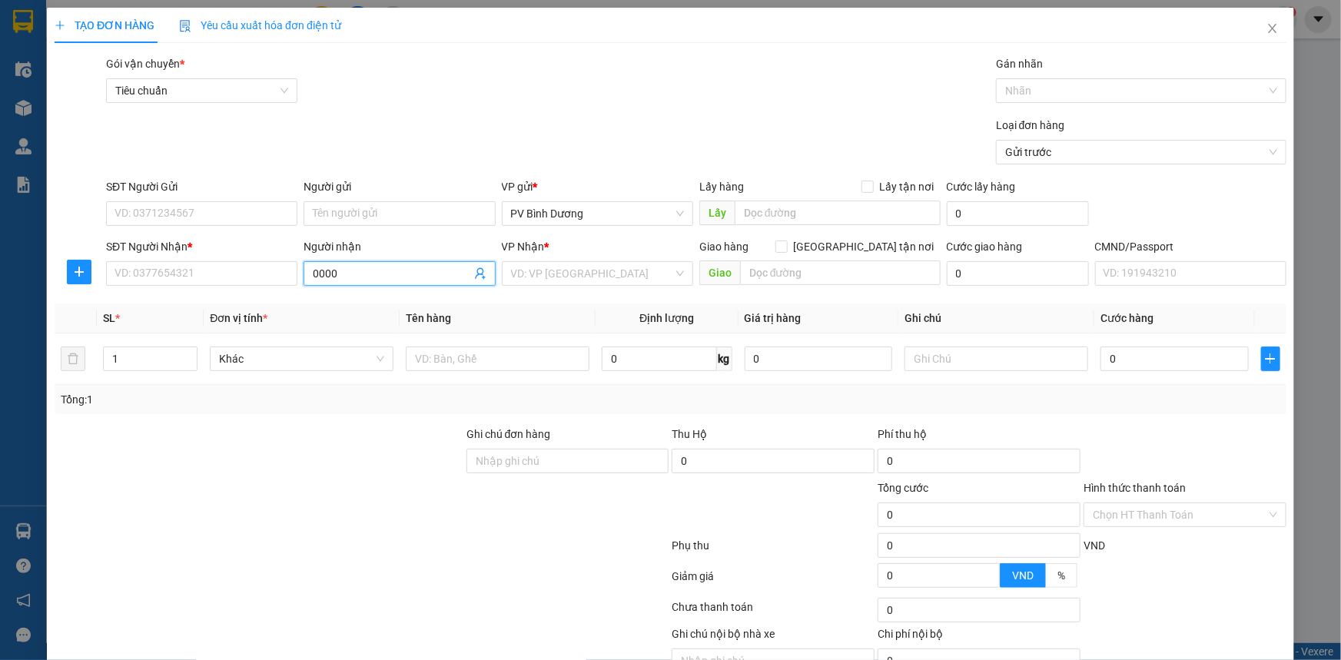
drag, startPoint x: 361, startPoint y: 269, endPoint x: 187, endPoint y: 294, distance: 176.2
click at [195, 308] on div "Transit Pickup Surcharge Ids Transit Deliver Surcharge Ids Transit Deliver Surc…" at bounding box center [671, 382] width 1232 height 654
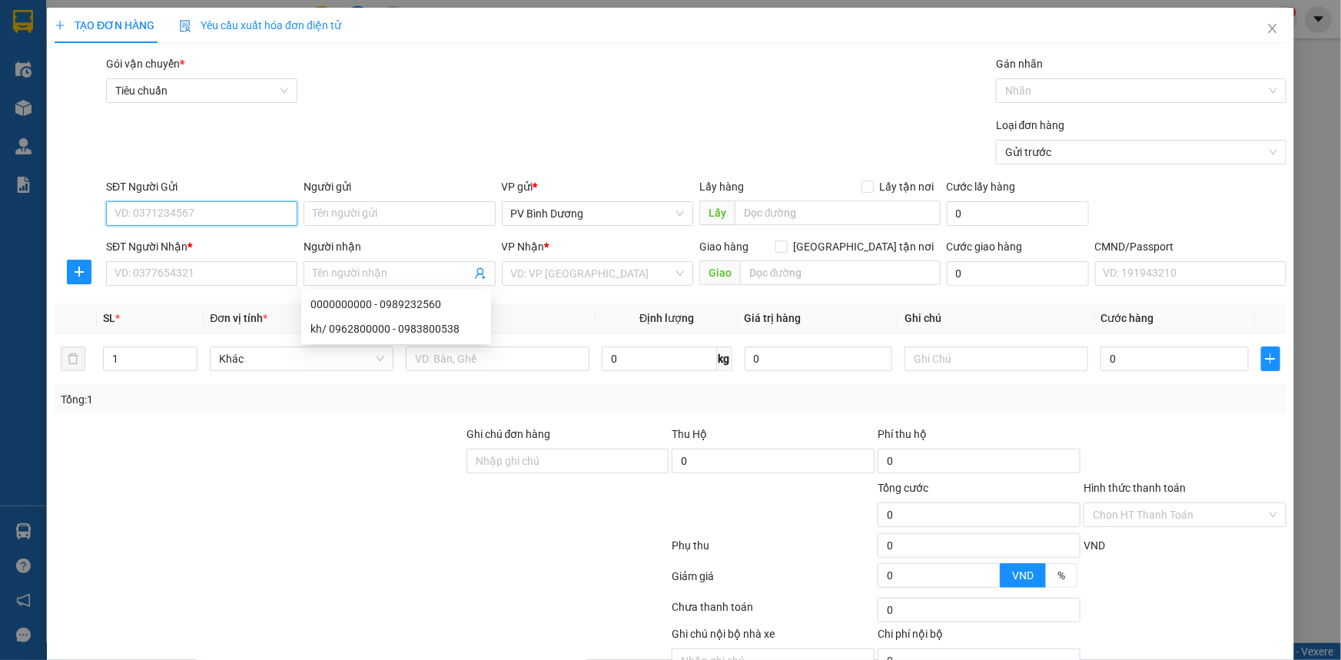
click at [178, 224] on input "SĐT Người Gửi" at bounding box center [201, 213] width 191 height 25
click at [1266, 32] on icon "close" at bounding box center [1272, 28] width 12 height 12
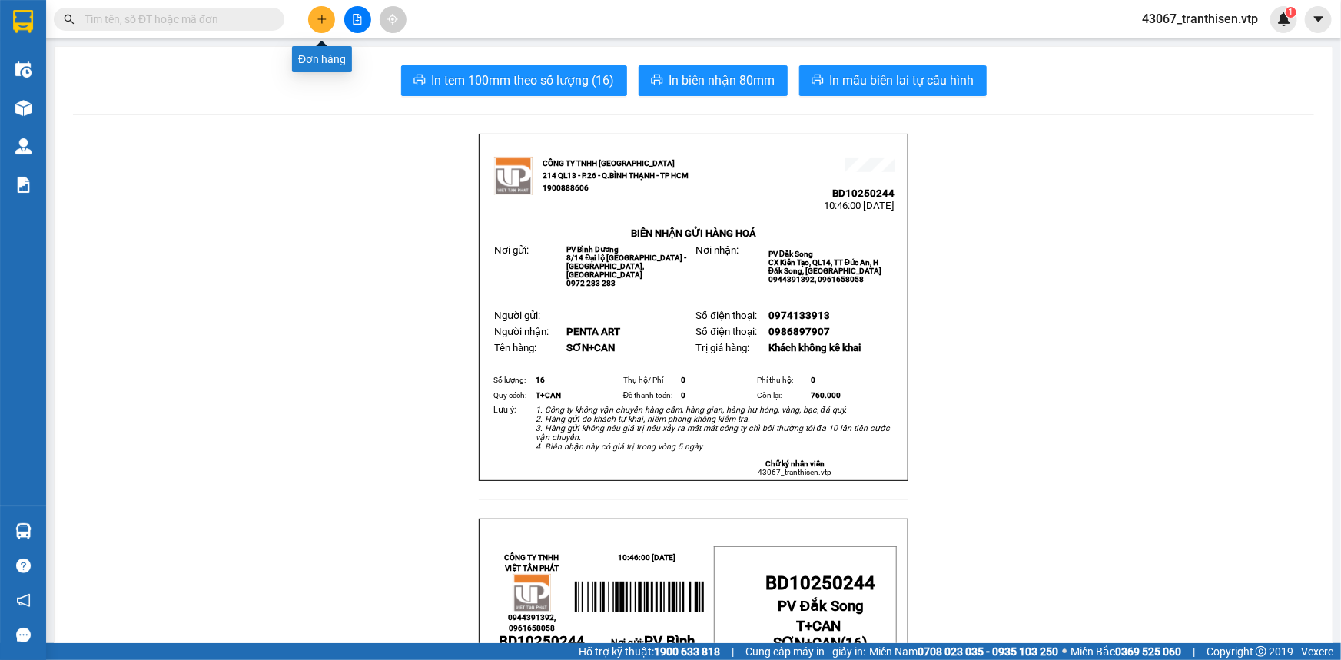
click at [323, 20] on icon "plus" at bounding box center [322, 19] width 11 height 11
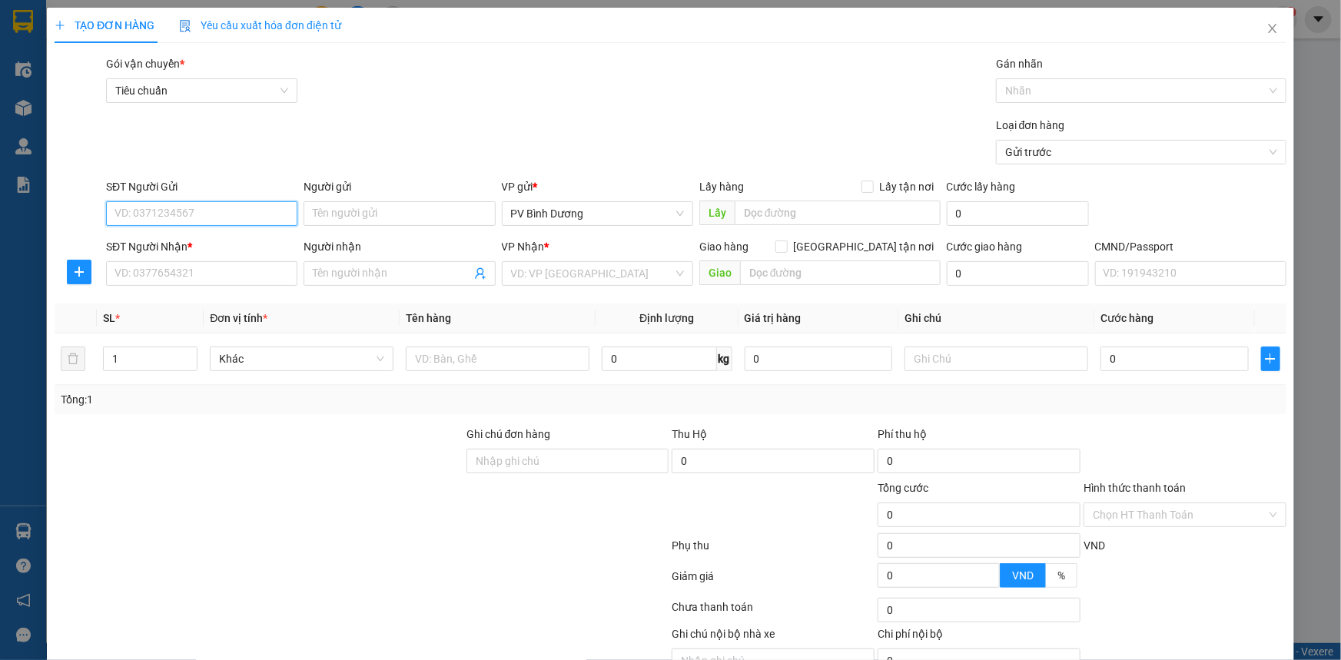
click at [173, 207] on input "SĐT Người Gửi" at bounding box center [201, 213] width 191 height 25
drag, startPoint x: 195, startPoint y: 160, endPoint x: 424, endPoint y: 194, distance: 231.6
click at [197, 160] on div "Loại đơn hàng Gửi trước" at bounding box center [696, 144] width 1186 height 54
click at [230, 214] on input "SĐT Người Gửi" at bounding box center [201, 213] width 191 height 25
type input "0984866977"
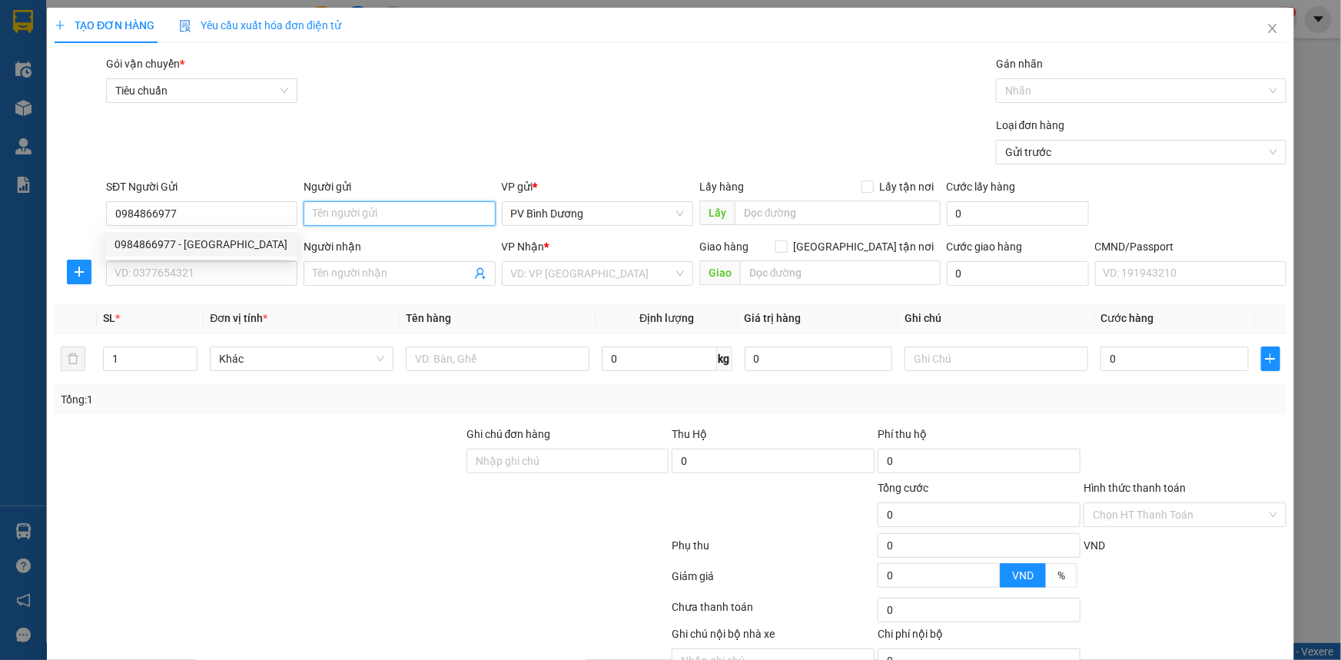
click at [345, 205] on input "Người gửi" at bounding box center [398, 213] width 191 height 25
type input "hải anh"
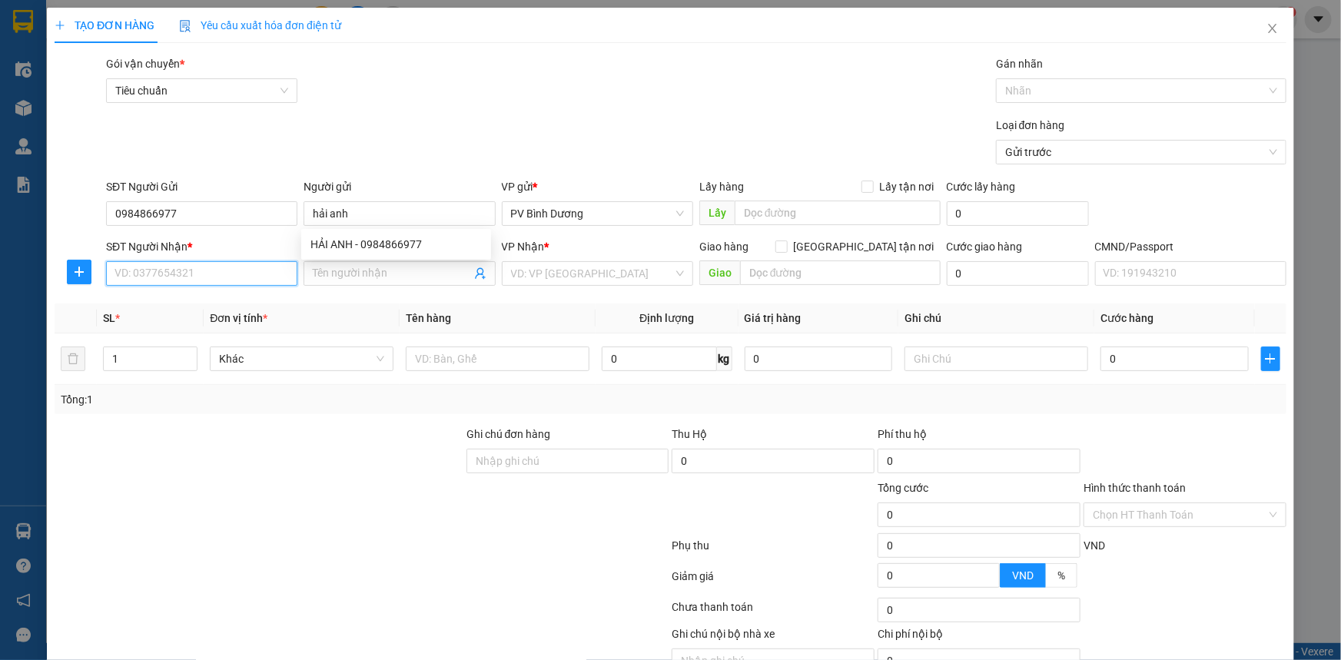
click at [176, 277] on input "SĐT Người Nhận *" at bounding box center [201, 273] width 191 height 25
type input "0877917798"
click at [207, 310] on div "0877917798 - TÙNG" at bounding box center [199, 304] width 171 height 17
type input "TÙNG"
type input "0877917798"
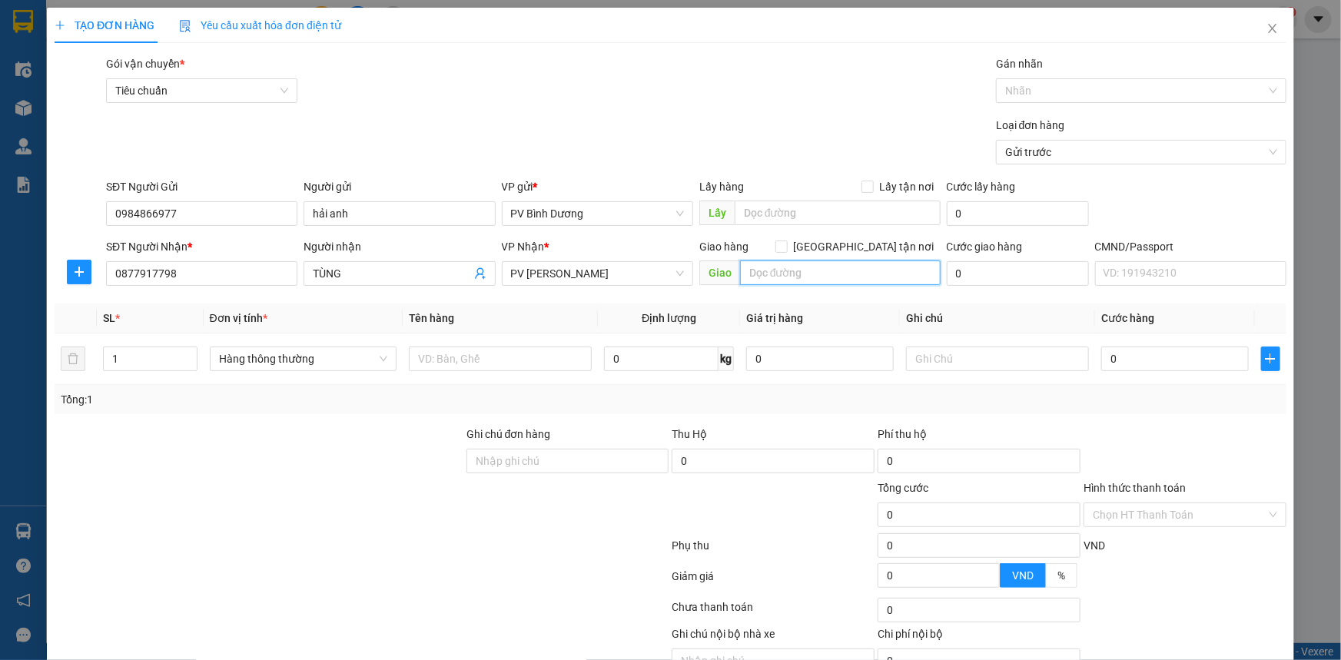
click at [751, 278] on input "text" at bounding box center [840, 272] width 201 height 25
type input "NHÀ THỜ NHÂN CƠ, GN"
click at [735, 117] on div "Loại đơn hàng Gửi trước" at bounding box center [696, 144] width 1186 height 54
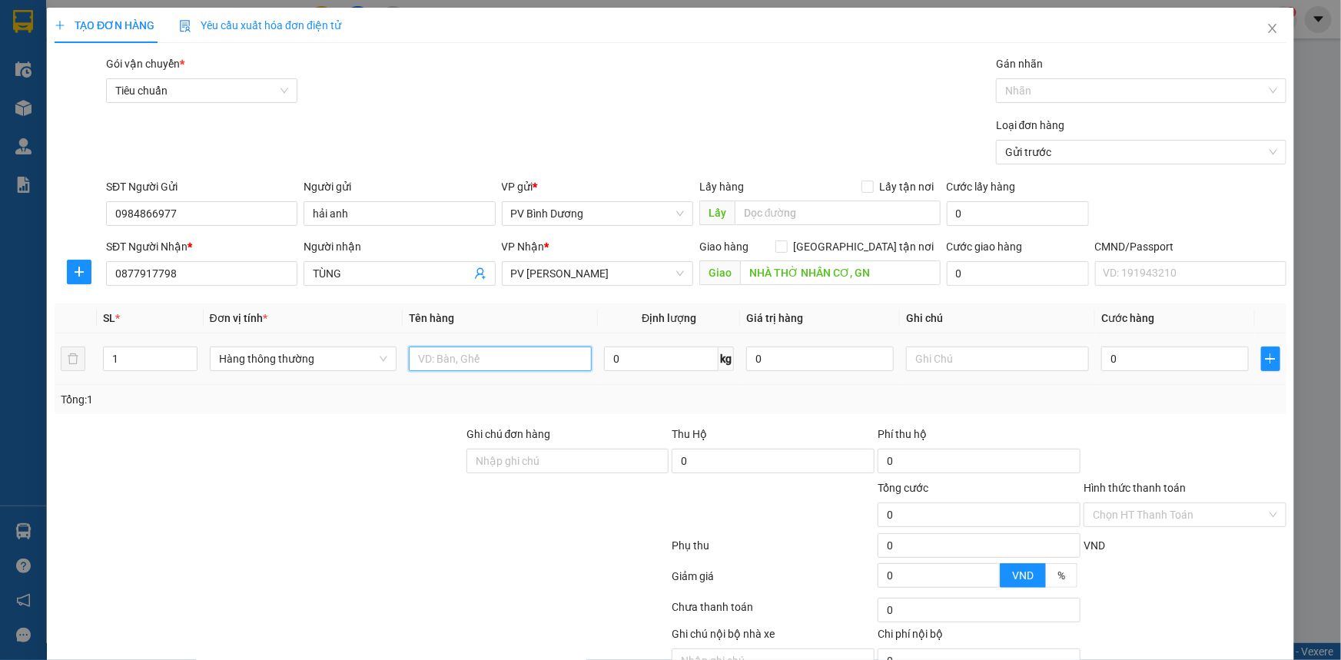
click at [509, 356] on input "text" at bounding box center [500, 359] width 183 height 25
type input "THUỐC"
click at [975, 365] on input "text" at bounding box center [997, 359] width 183 height 25
type input "K"
click at [1121, 359] on input "0" at bounding box center [1175, 359] width 148 height 25
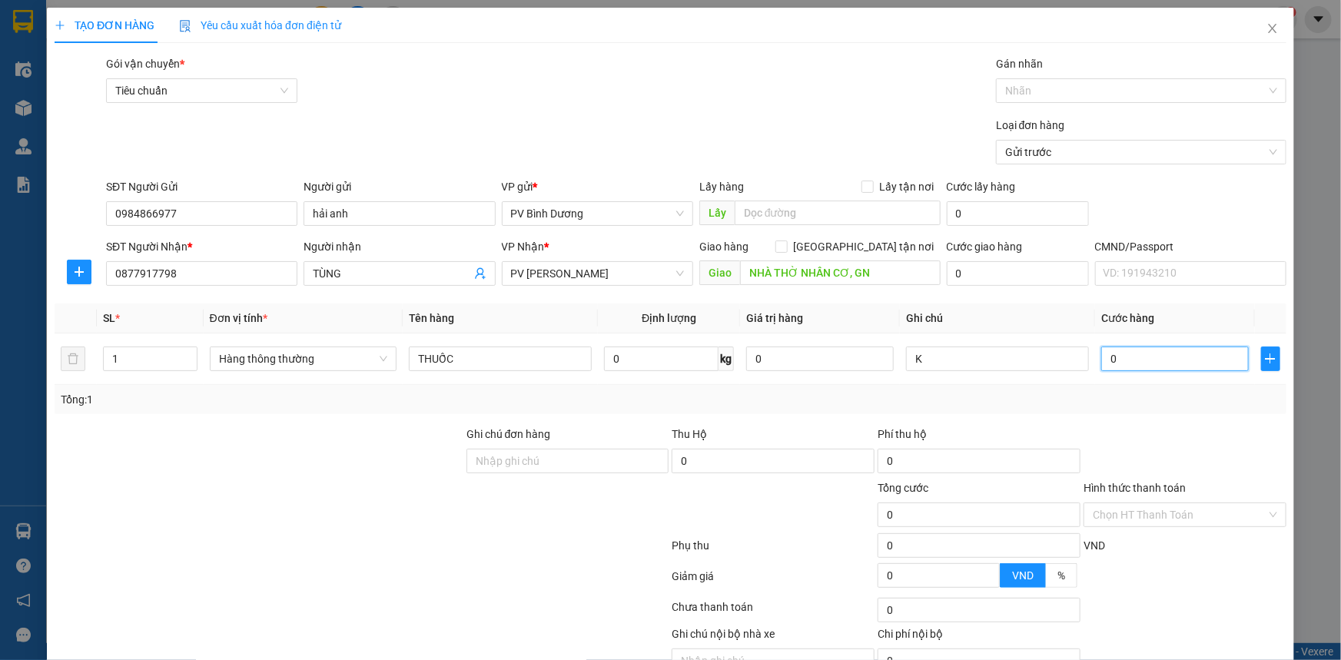
type input "6"
type input "60"
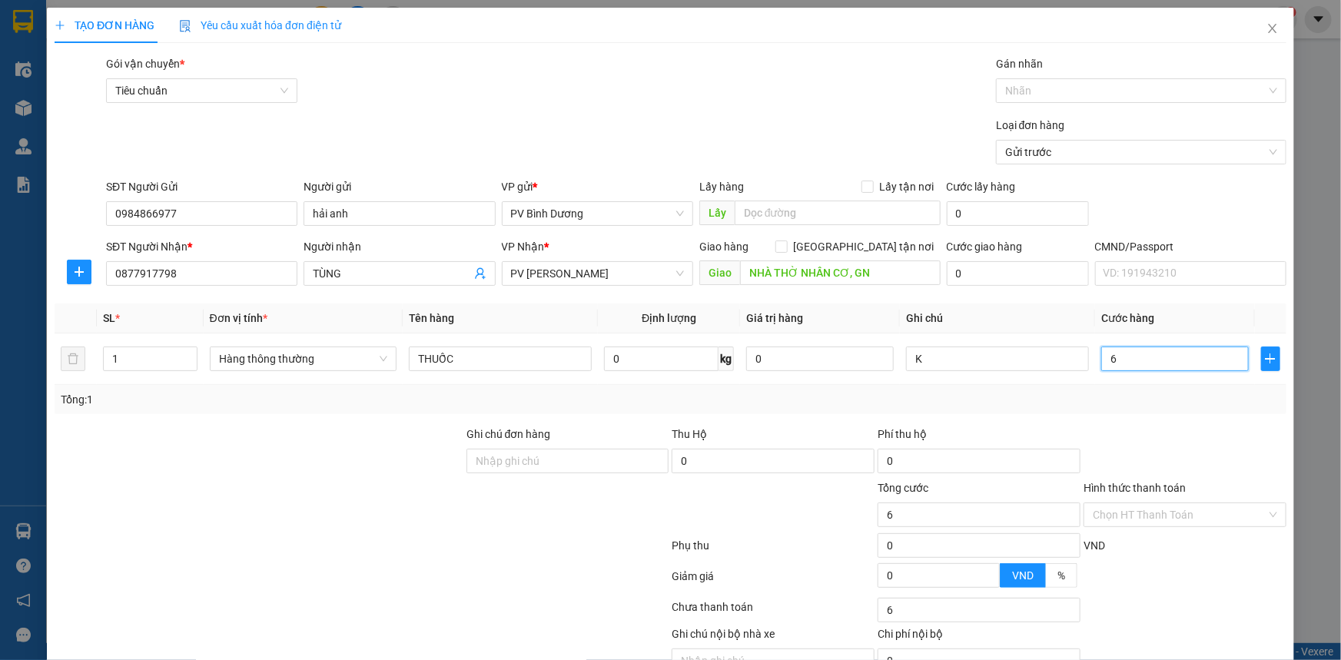
type input "60"
type input "600"
type input "6.000"
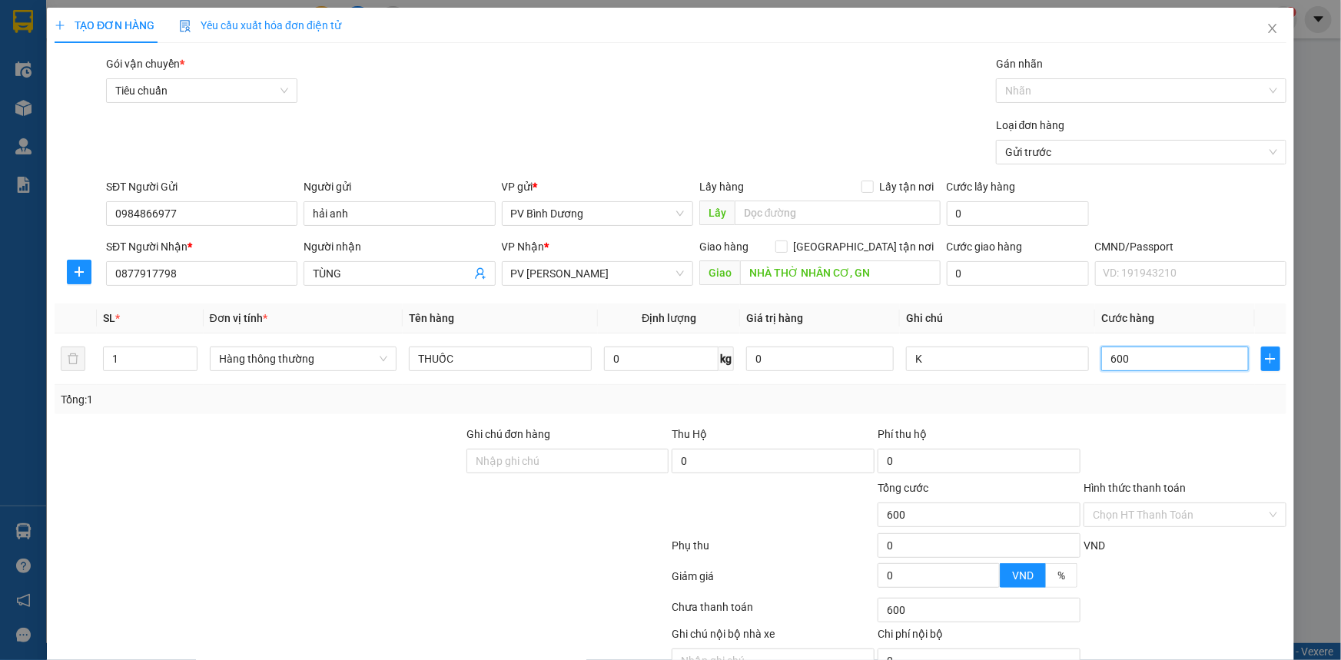
type input "6.000"
type input "60.000"
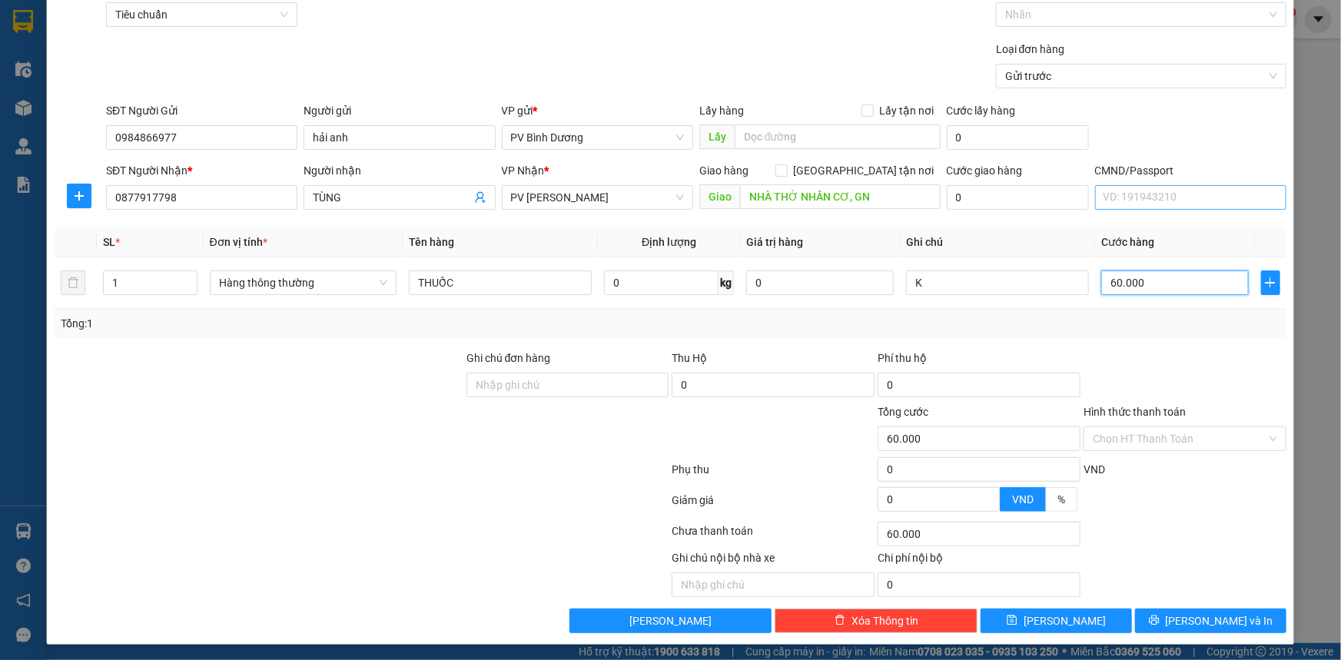
scroll to position [78, 0]
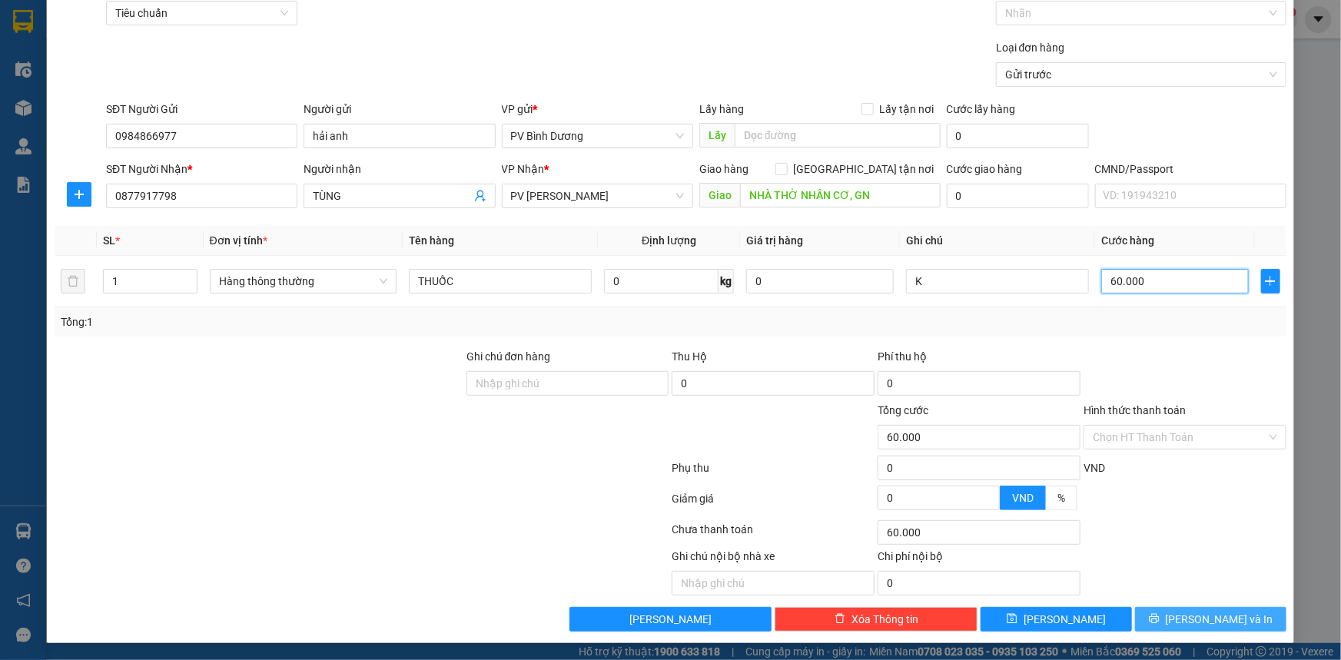
type input "60.000"
click at [1229, 620] on span "[PERSON_NAME] và In" at bounding box center [1220, 619] width 108 height 17
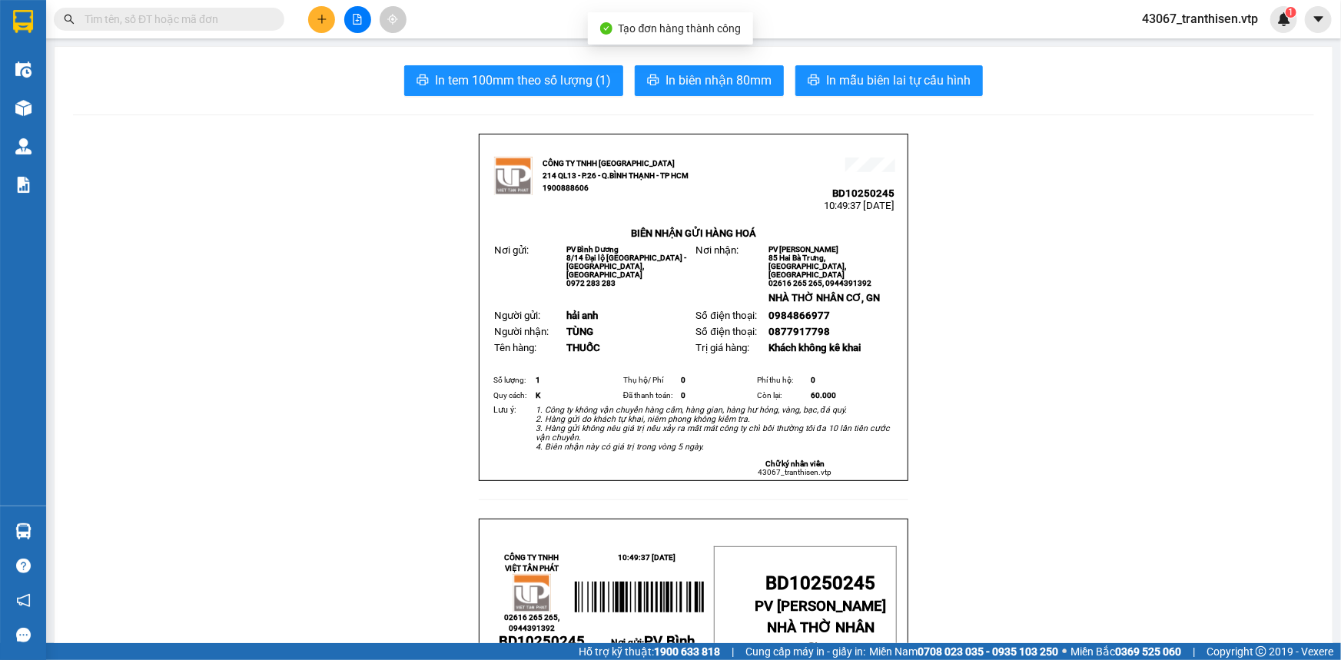
click at [939, 86] on span "In mẫu biên lai tự cấu hình" at bounding box center [898, 80] width 144 height 19
click at [313, 22] on button at bounding box center [321, 19] width 27 height 27
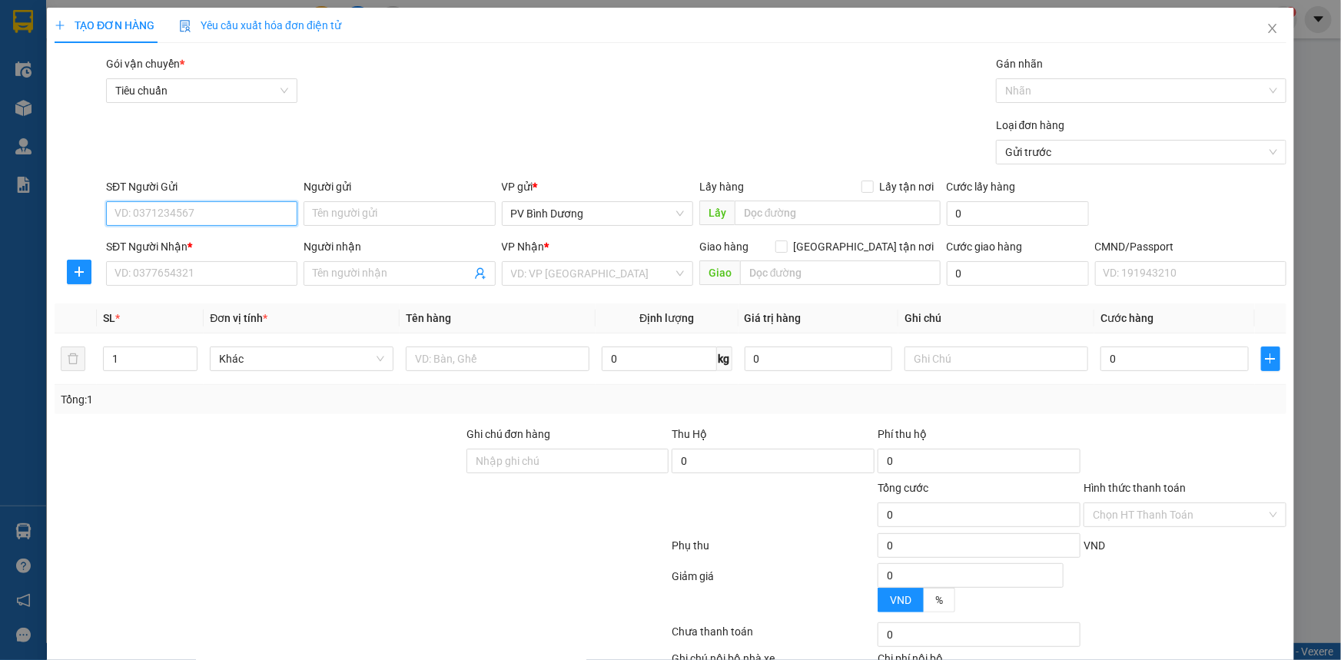
click at [169, 207] on input "SĐT Người Gửi" at bounding box center [201, 213] width 191 height 25
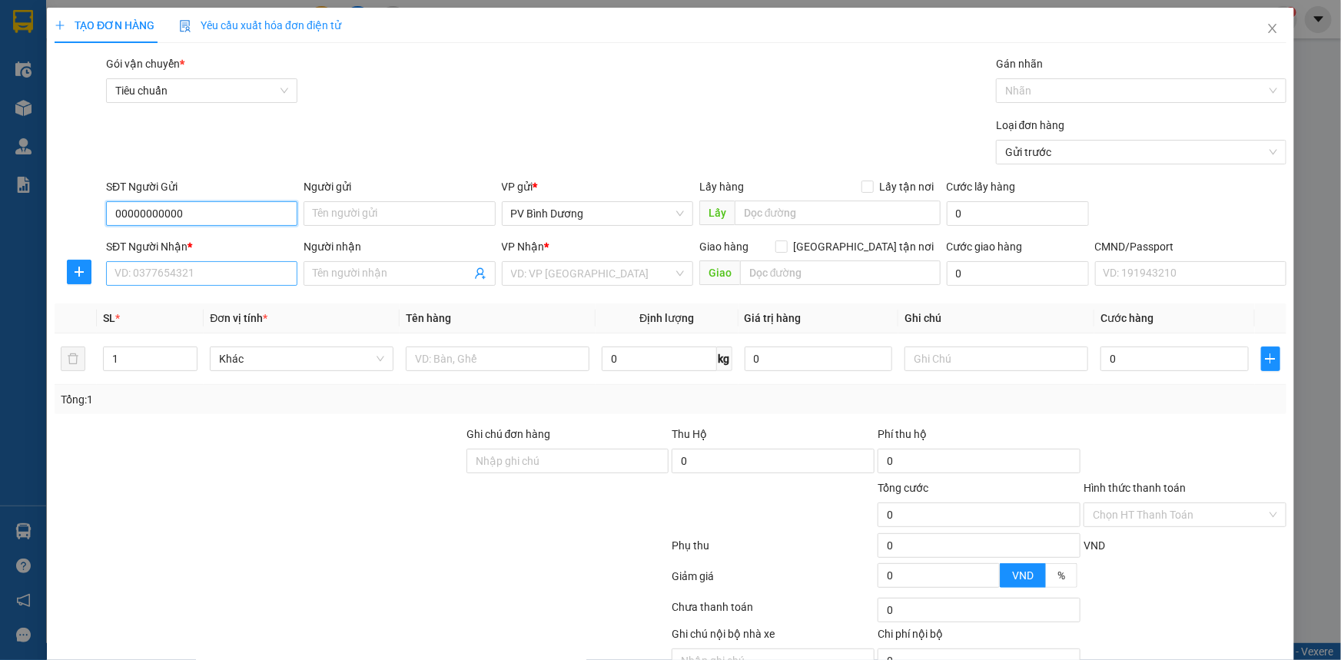
type input "00000000000"
click at [167, 275] on input "SĐT Người Nhận *" at bounding box center [201, 273] width 191 height 25
type input "0378368609"
click at [211, 307] on div "0378368609 - BC/" at bounding box center [199, 304] width 171 height 17
type input "BC/"
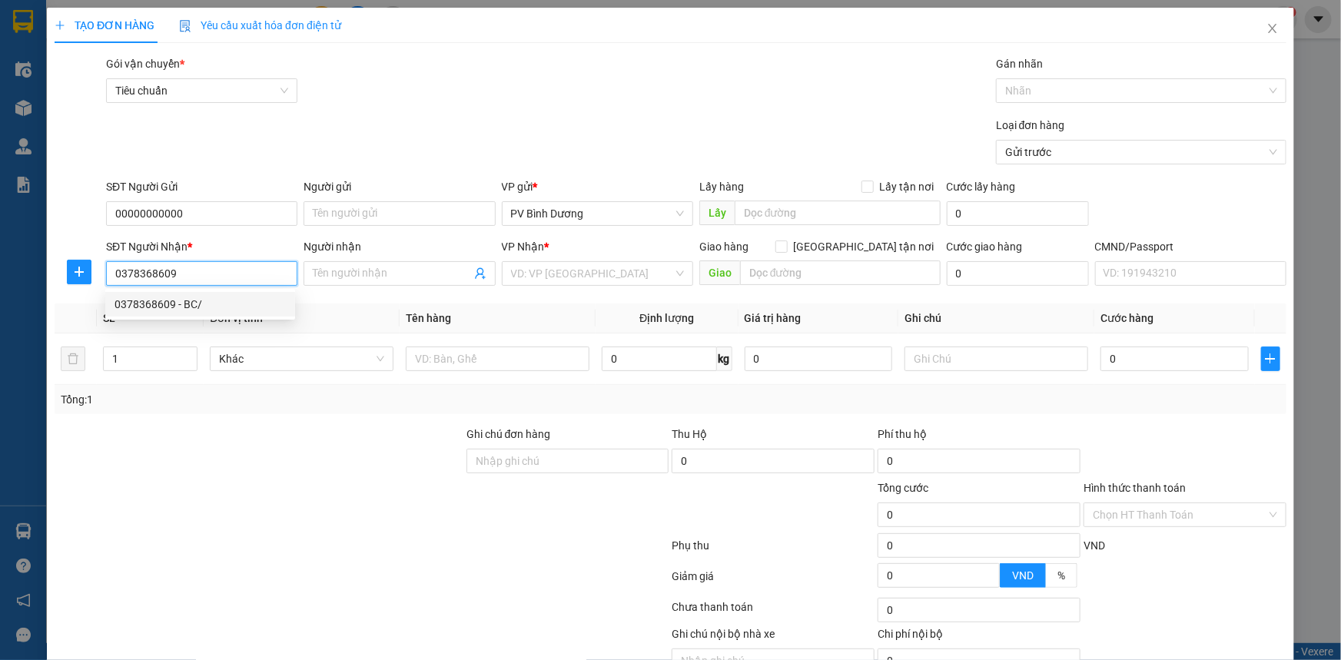
type input "[GEOGRAPHIC_DATA]"
type input "0378368609"
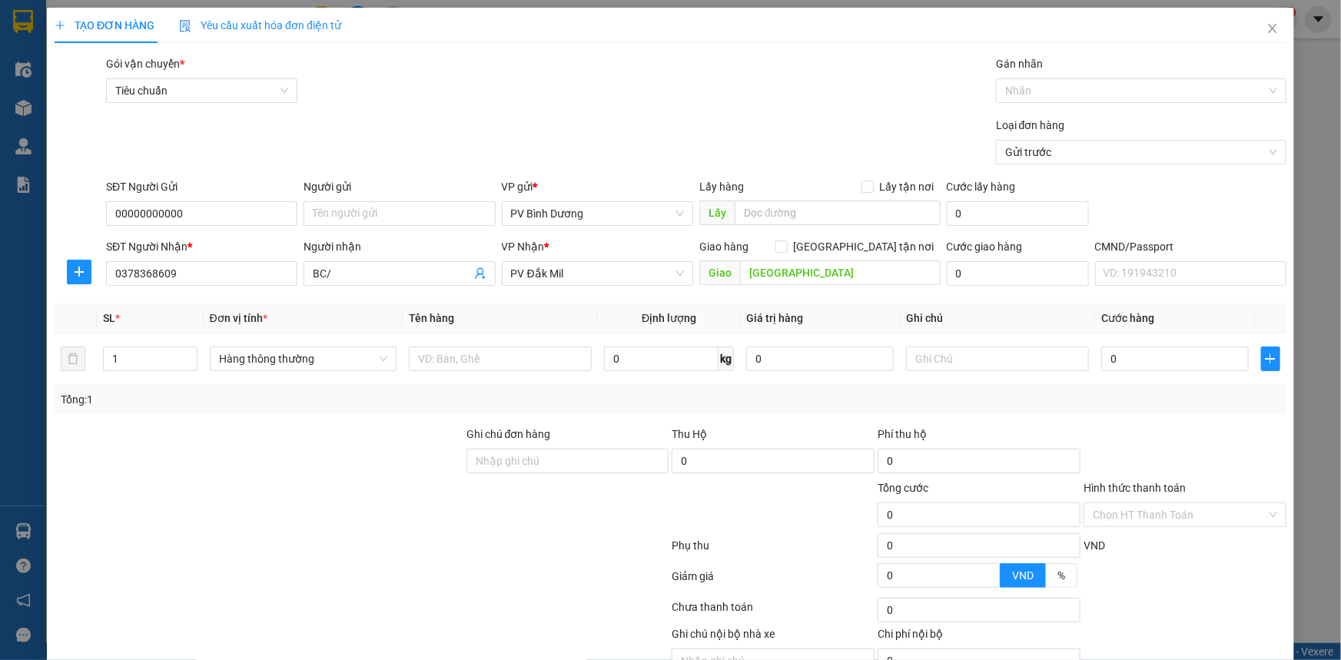
click at [599, 65] on div "Gói vận chuyển * Tiêu chuẩn Gán nhãn Nhãn" at bounding box center [696, 82] width 1186 height 54
click at [484, 353] on input "text" at bounding box center [500, 359] width 183 height 25
drag, startPoint x: 436, startPoint y: 356, endPoint x: 410, endPoint y: 368, distance: 29.3
click at [410, 368] on input "B" at bounding box center [500, 359] width 183 height 25
type input "BC"
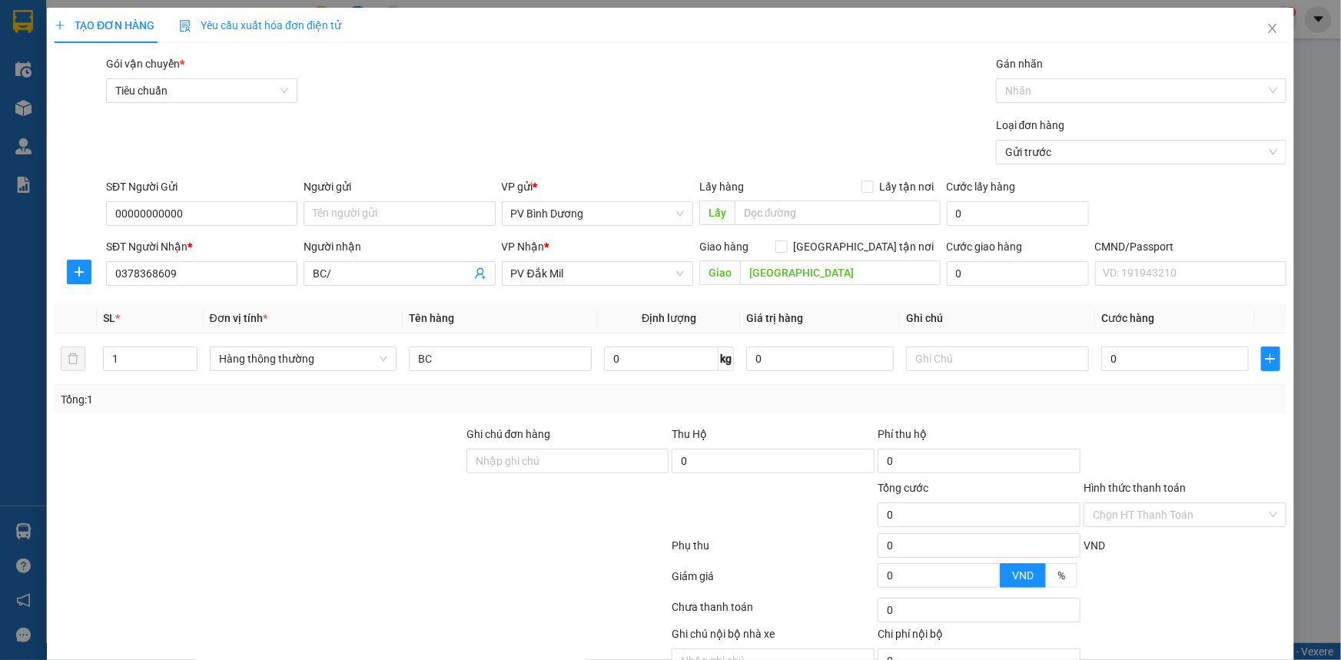
click at [644, 124] on div "Loại đơn hàng Gửi trước" at bounding box center [696, 144] width 1186 height 54
click at [927, 356] on input "text" at bounding box center [997, 359] width 183 height 25
type input "B"
click at [1143, 362] on input "0" at bounding box center [1175, 359] width 148 height 25
type input "5"
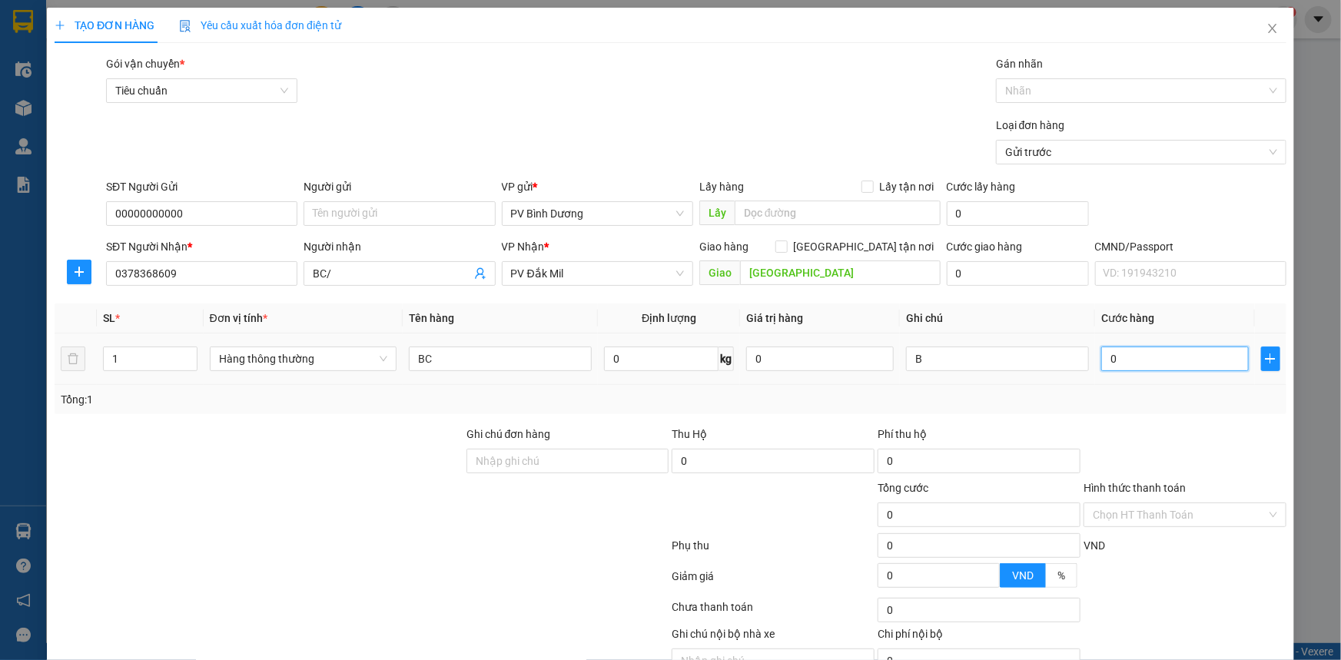
type input "5"
type input "50"
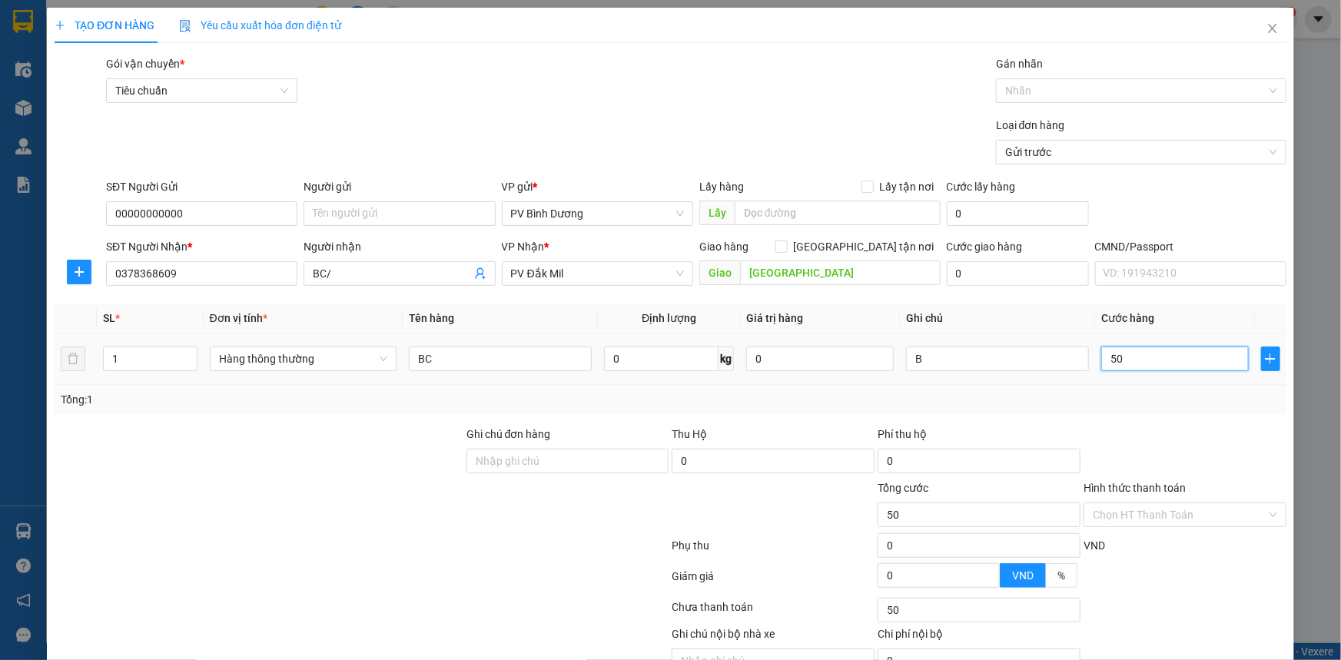
type input "500"
type input "5.000"
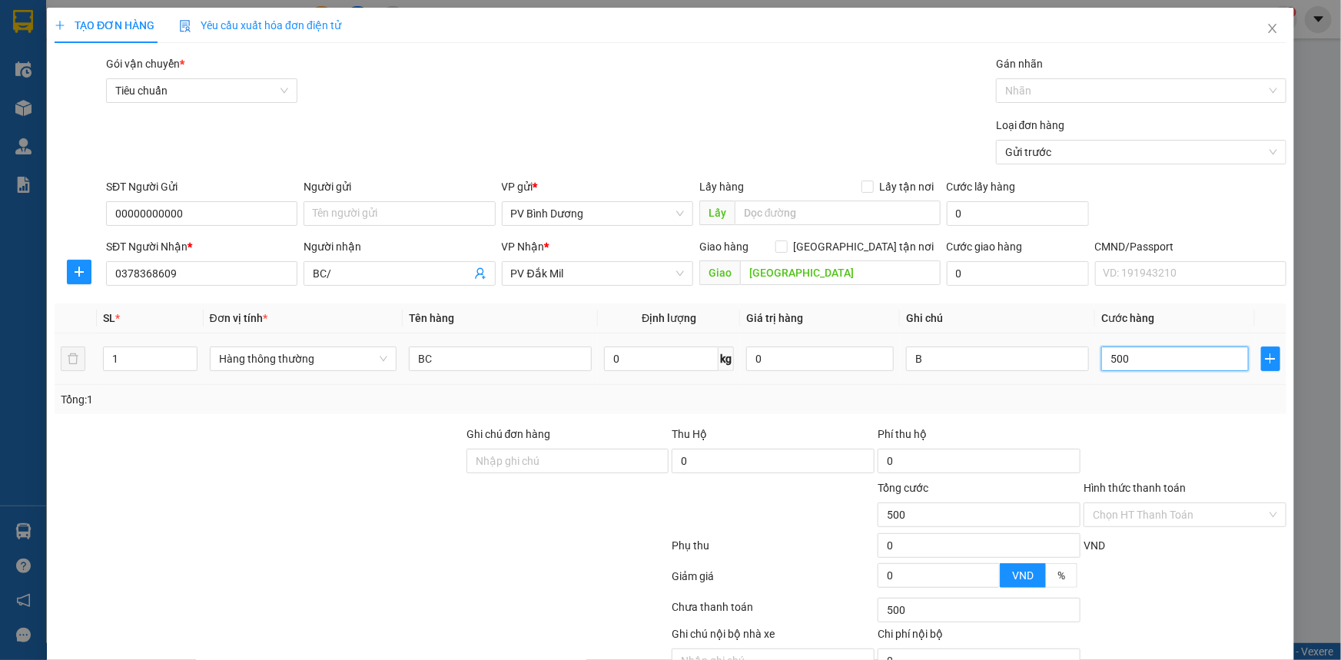
type input "5.000"
type input "50.000"
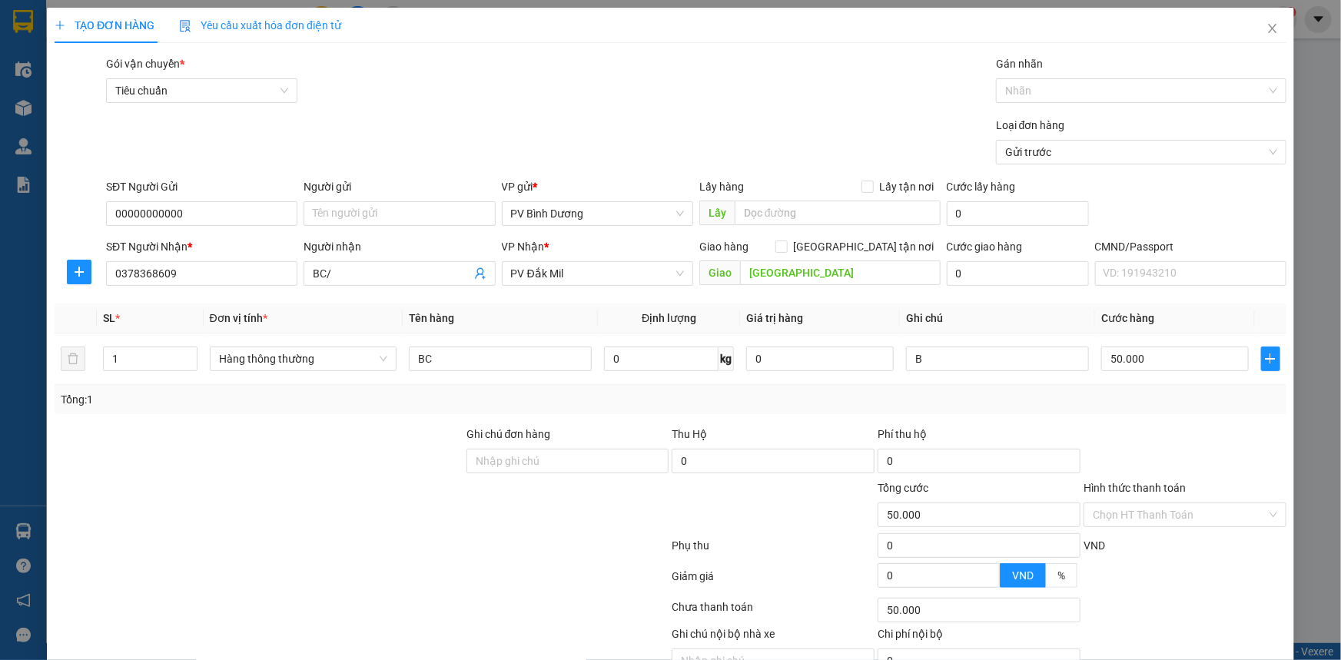
click at [793, 143] on div "Loại đơn hàng Gửi trước" at bounding box center [696, 144] width 1186 height 54
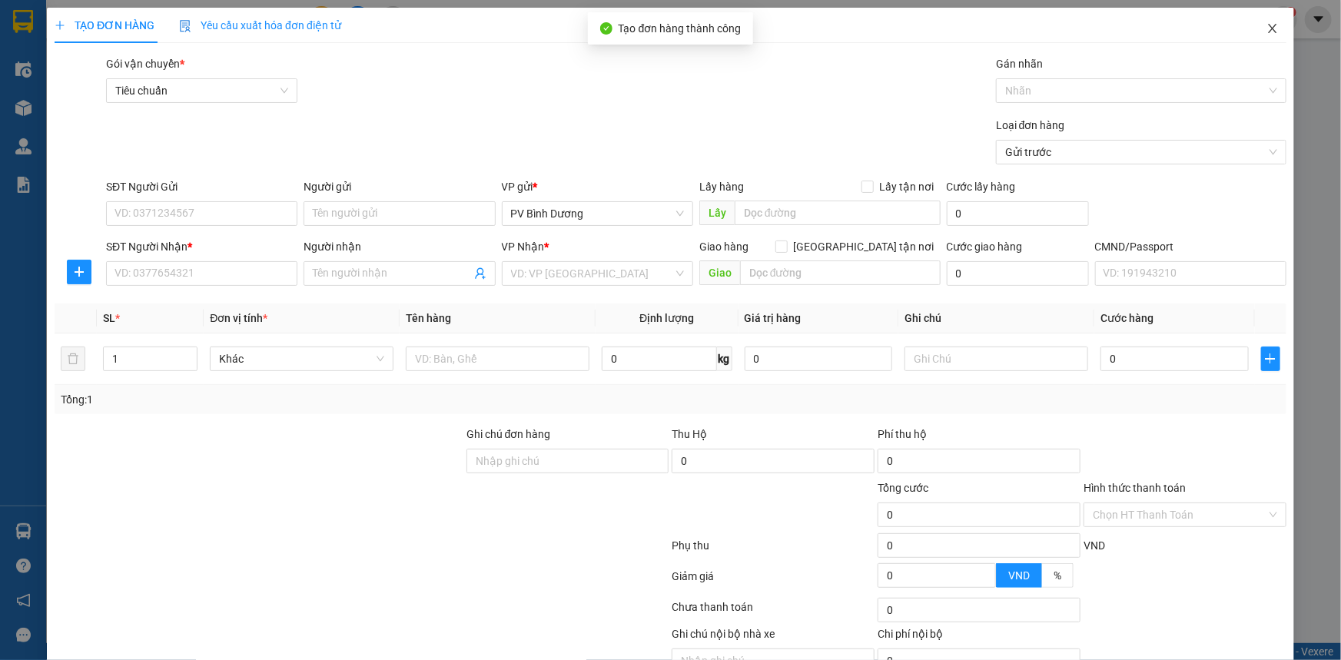
click at [1266, 33] on icon "close" at bounding box center [1272, 28] width 12 height 12
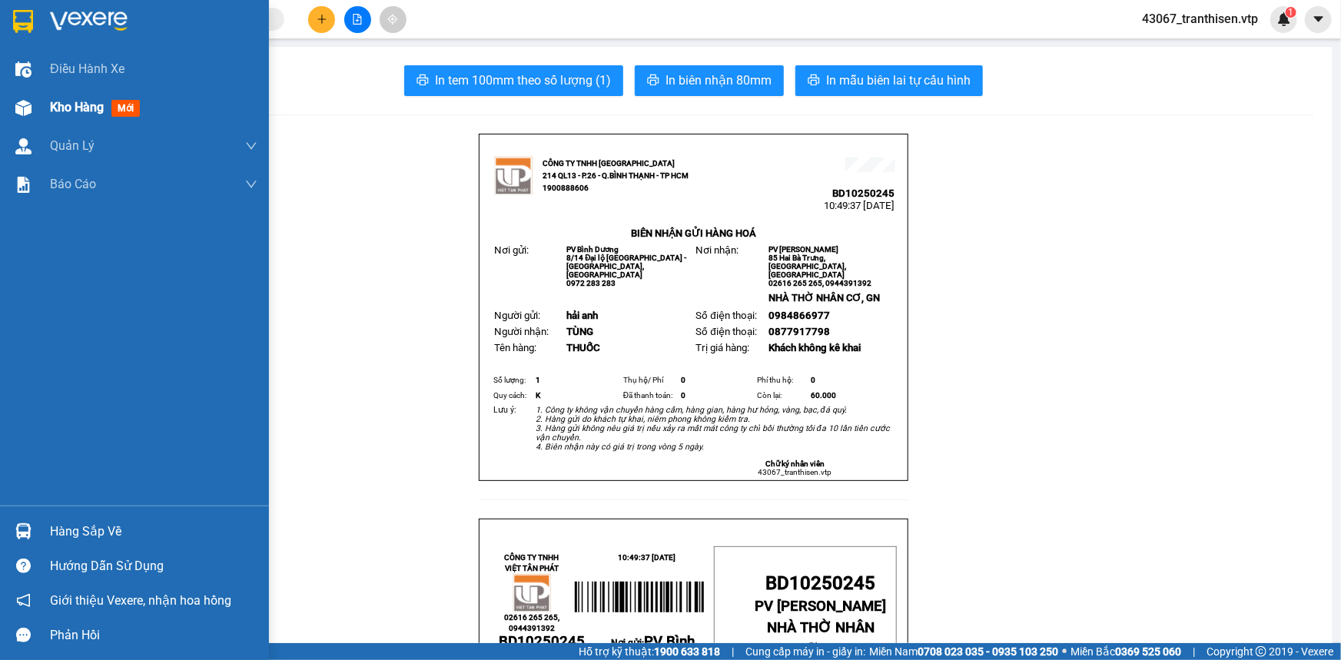
click at [54, 106] on span "Kho hàng" at bounding box center [77, 107] width 54 height 15
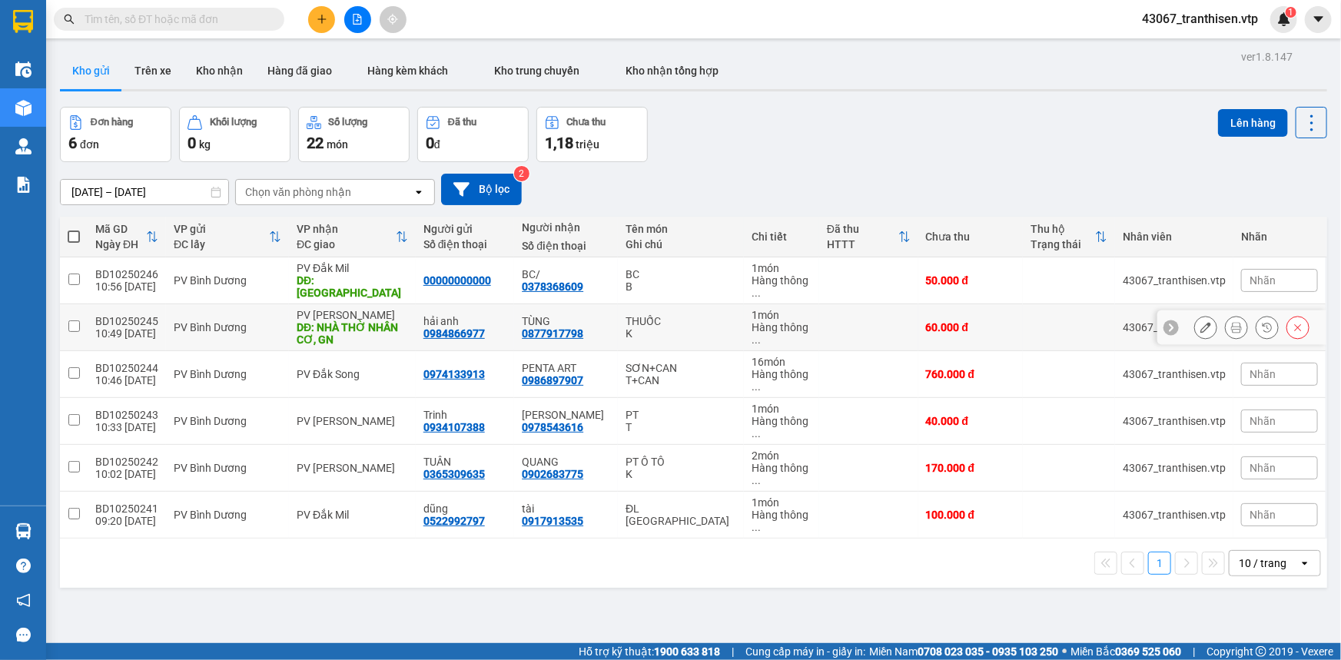
drag, startPoint x: 594, startPoint y: 281, endPoint x: 532, endPoint y: 297, distance: 63.4
click at [532, 297] on tbody "BD10250246 10:56 [DATE] PV Bình Dương PV Đắk Mil DĐ: HỒ TÂY 00000000000 BC/ 037…" at bounding box center [693, 397] width 1267 height 281
click at [798, 146] on div "Đơn hàng 6 đơn Khối lượng 0 kg Số lượng 22 món Đã thu 0 đ Chưa thu 1,18 triệu L…" at bounding box center [693, 134] width 1267 height 55
drag, startPoint x: 592, startPoint y: 280, endPoint x: 525, endPoint y: 283, distance: 66.9
click at [525, 283] on td "BC/ 0378368609" at bounding box center [566, 280] width 104 height 47
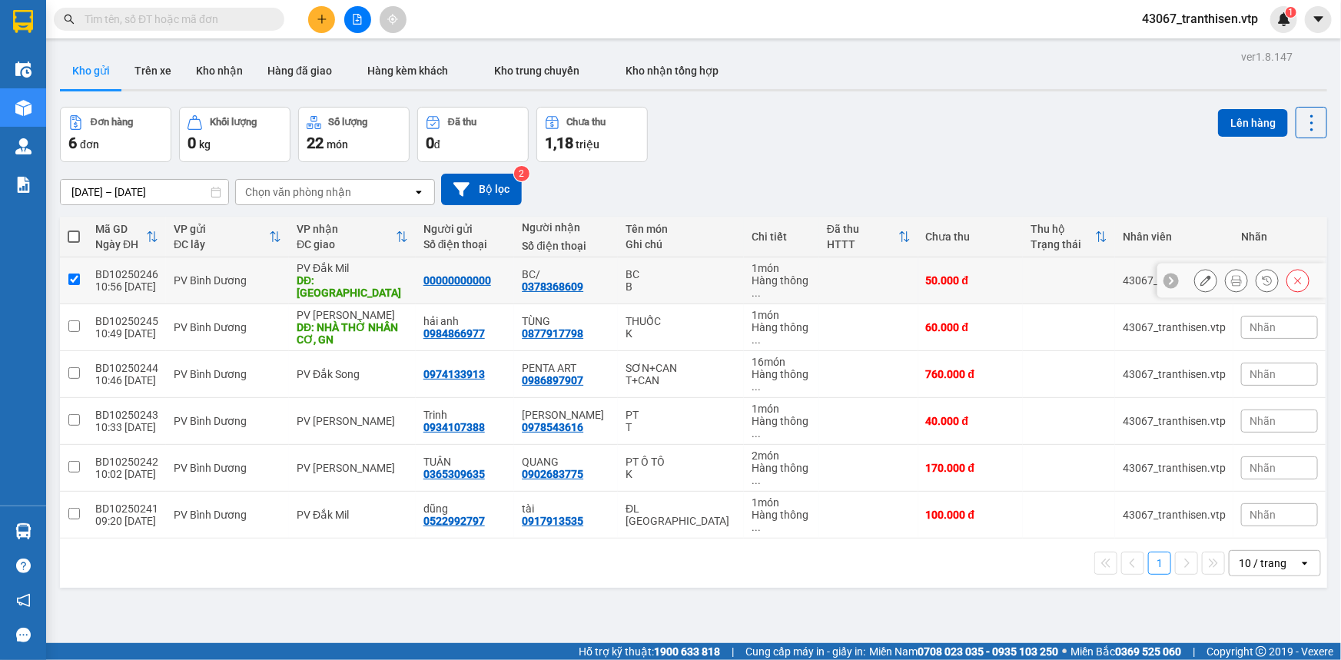
checkbox input "true"
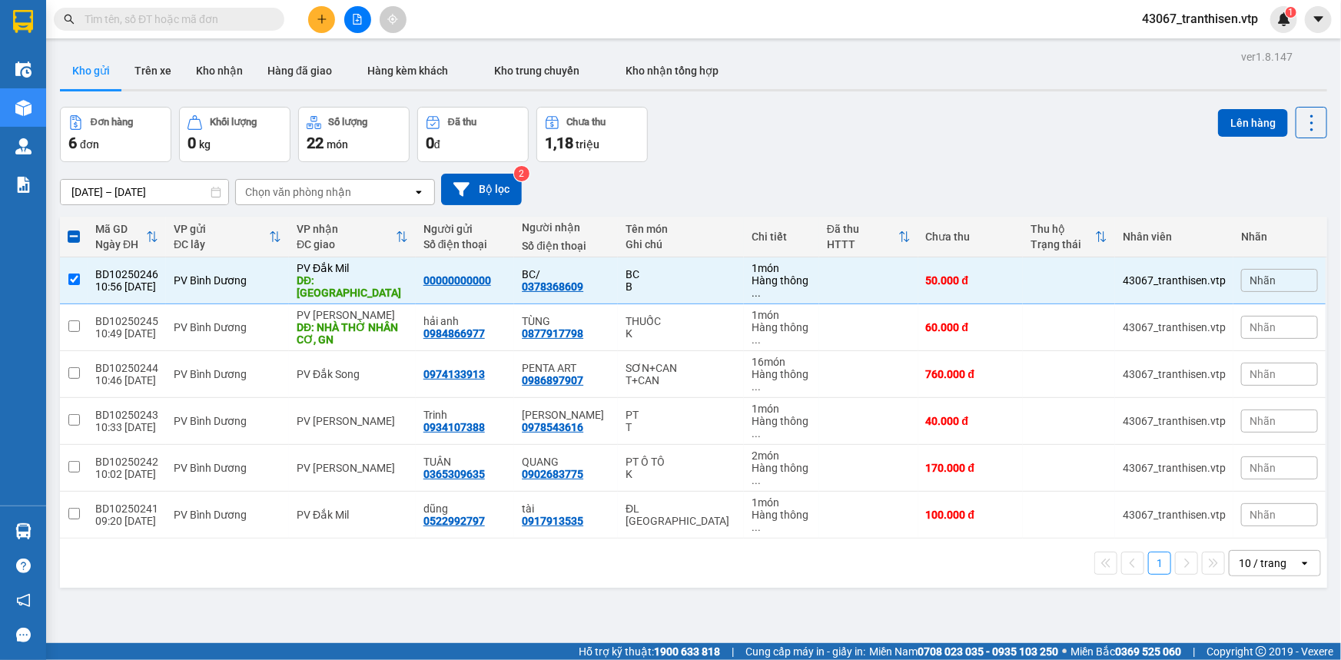
click at [160, 2] on div "Kết quả tìm kiếm ( 0 ) Bộ lọc No Data 43067_tranthisen.vtp 1" at bounding box center [670, 19] width 1341 height 38
click at [161, 11] on input "text" at bounding box center [175, 19] width 181 height 17
paste input "0378368609"
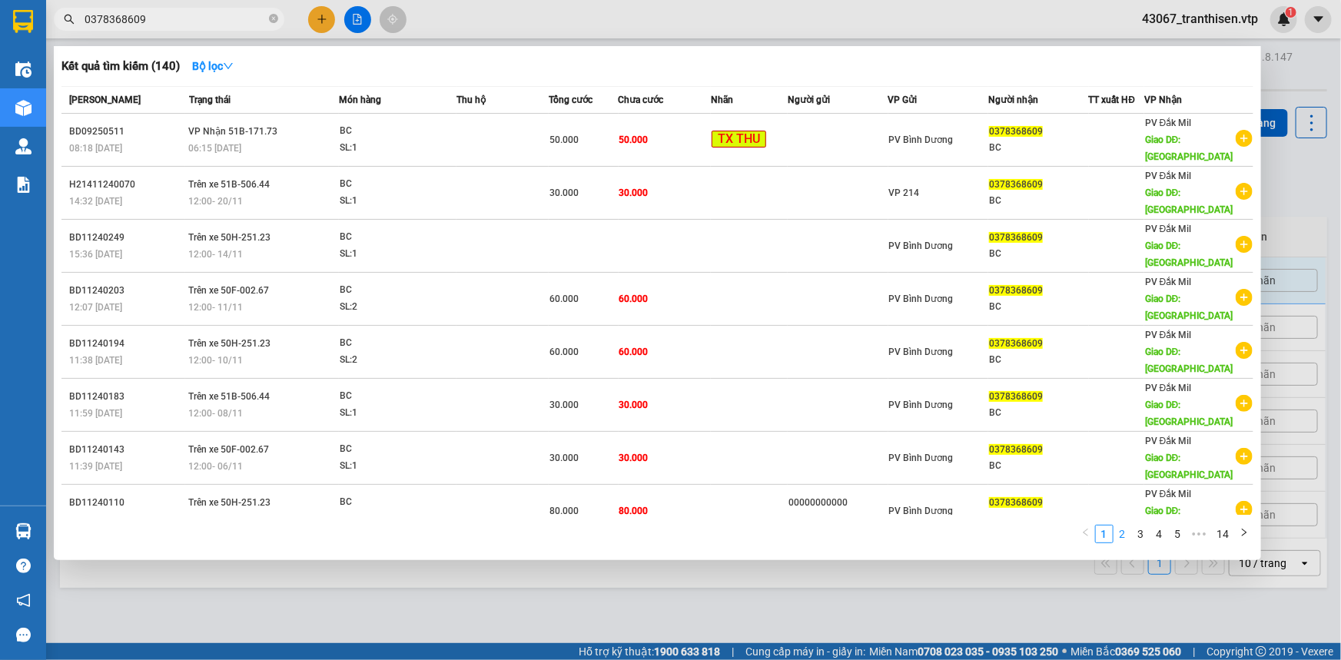
type input "0378368609"
click at [1121, 526] on link "2" at bounding box center [1122, 534] width 17 height 17
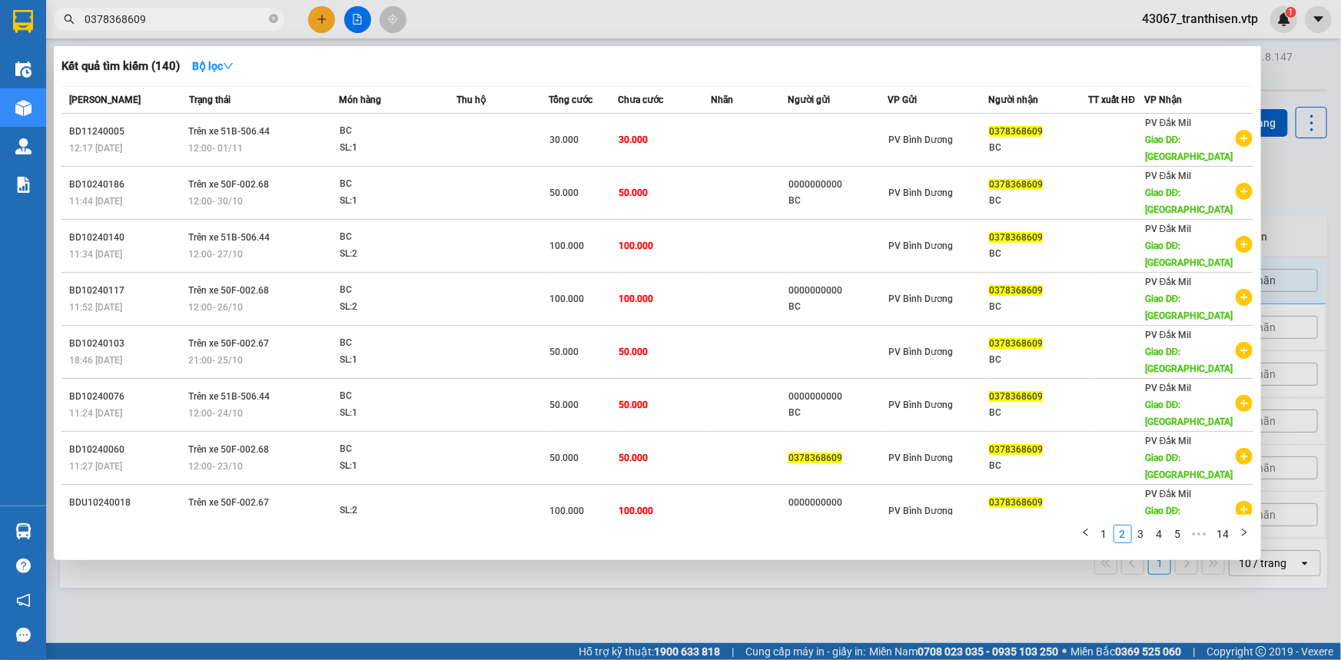
click at [553, 544] on div at bounding box center [670, 330] width 1341 height 660
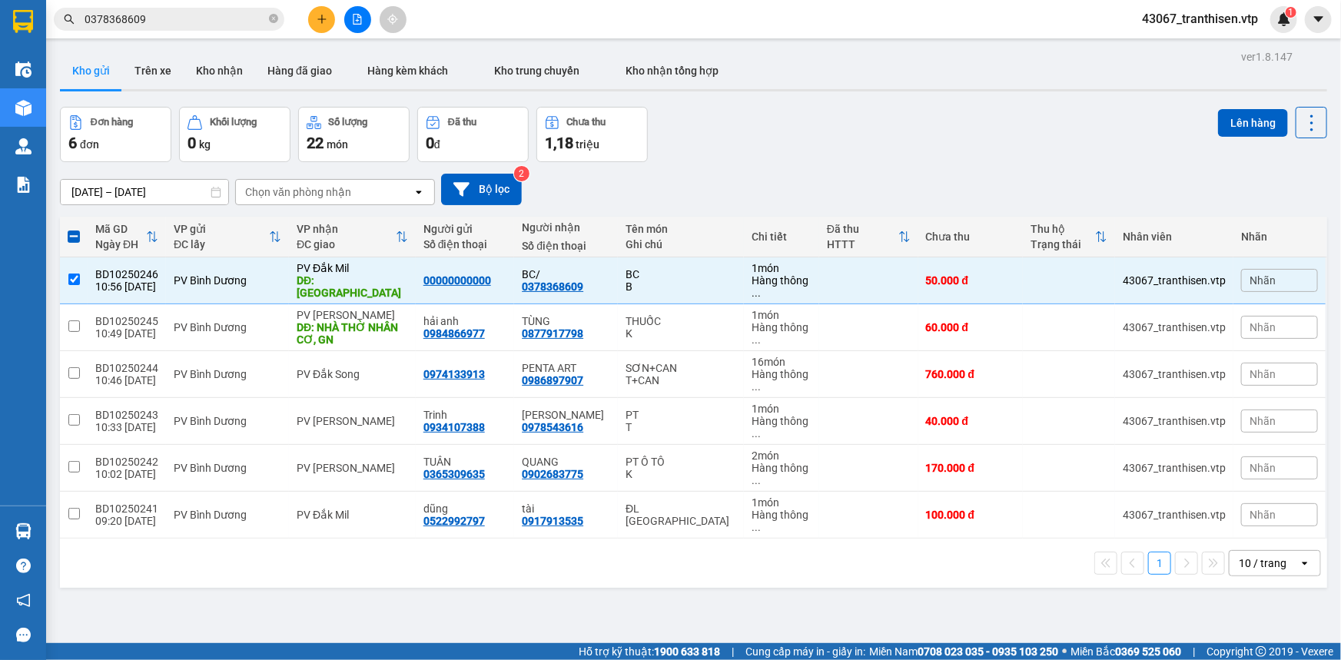
click at [320, 18] on icon "plus" at bounding box center [321, 18] width 8 height 1
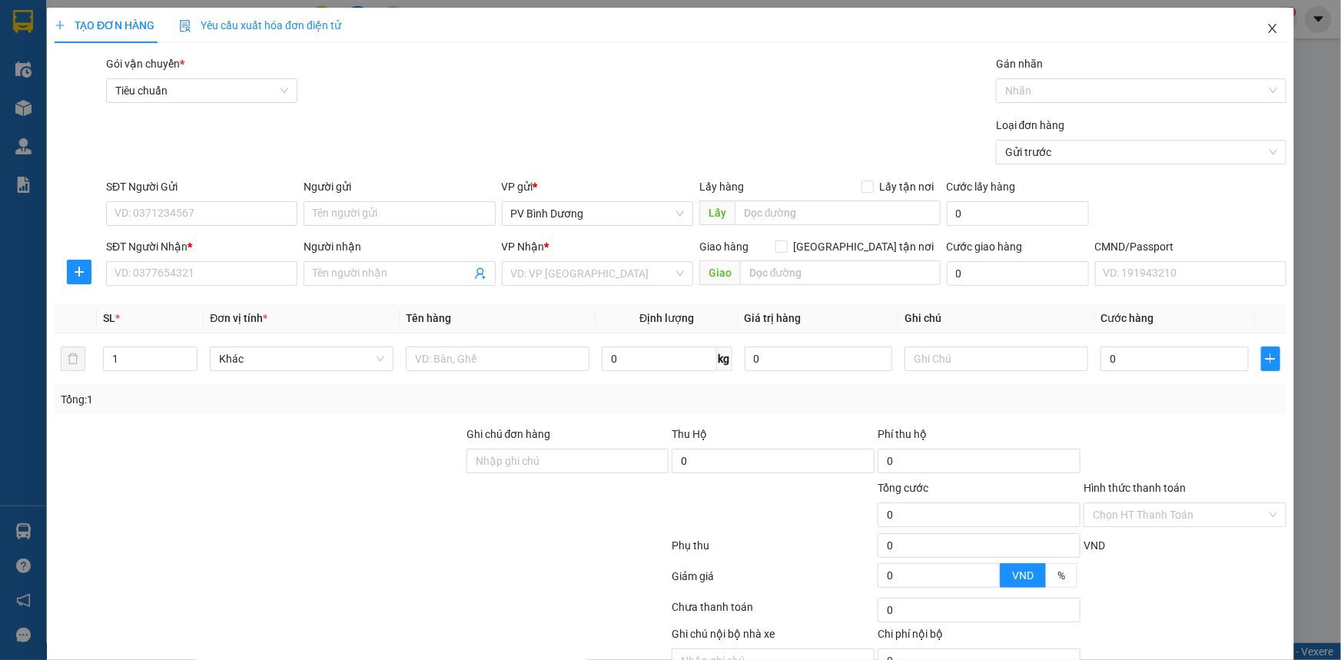
click at [1266, 32] on icon "close" at bounding box center [1272, 28] width 12 height 12
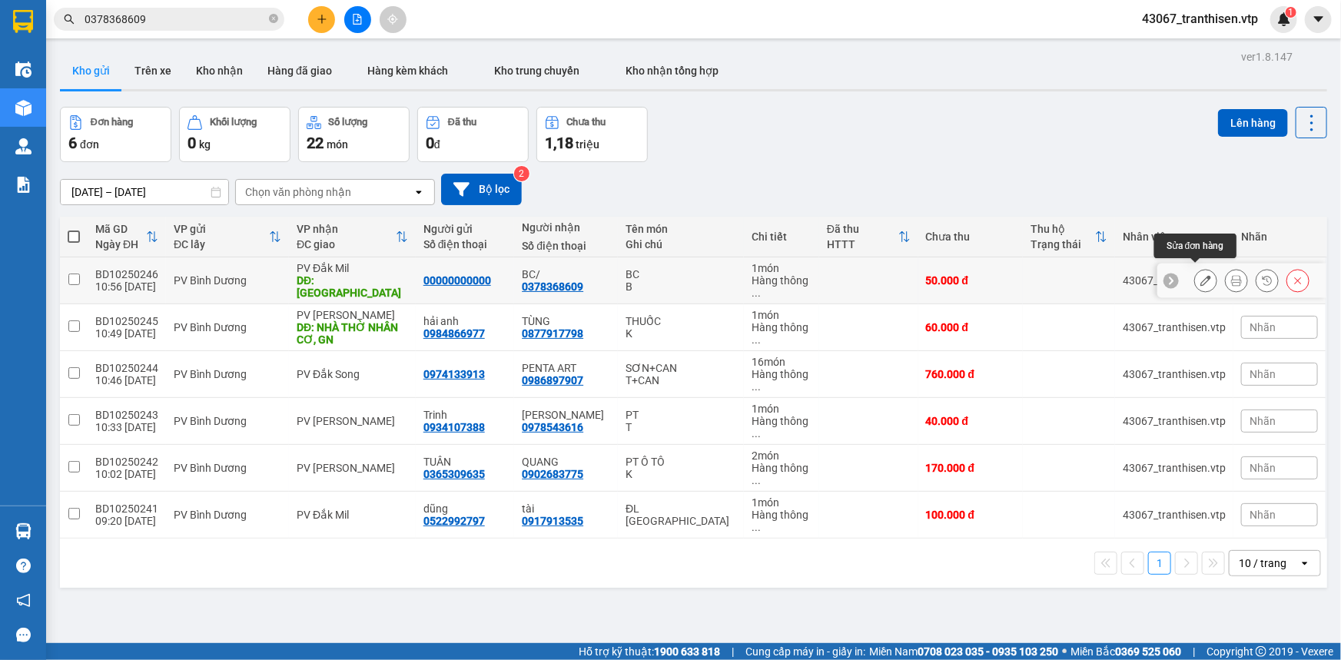
click at [1201, 273] on button at bounding box center [1206, 280] width 22 height 27
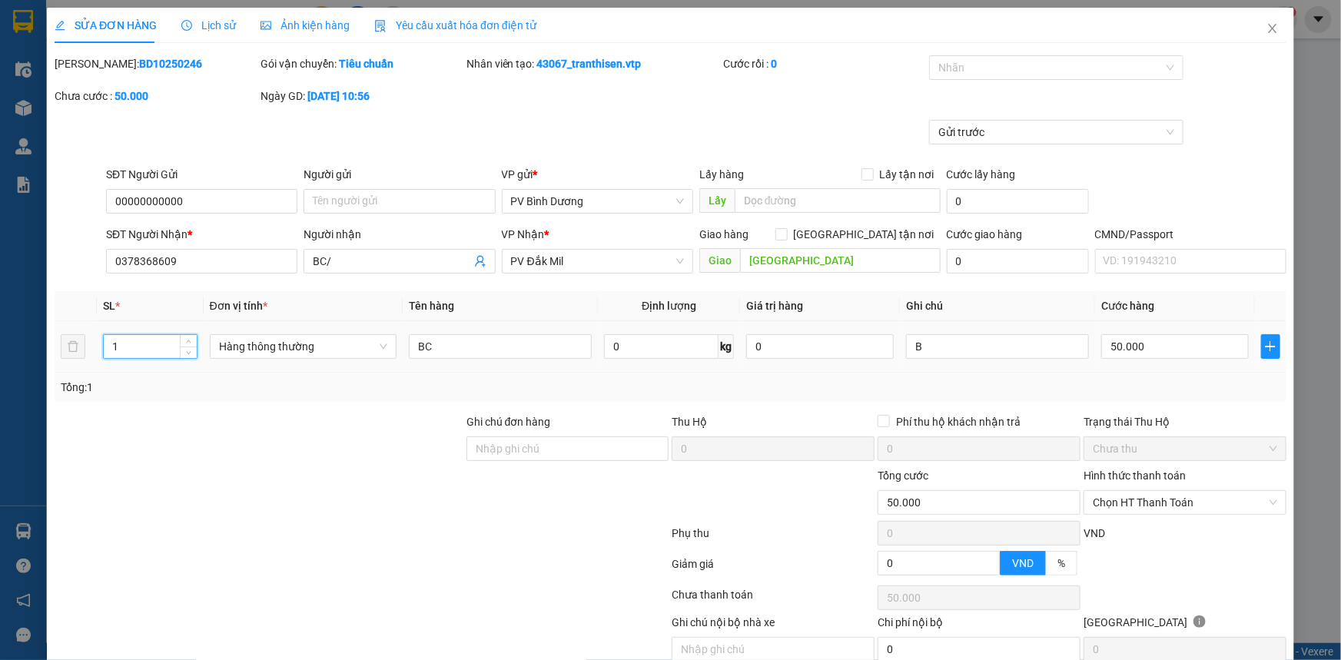
click at [121, 344] on input "1" at bounding box center [150, 346] width 93 height 23
click at [1152, 348] on input "50.000" at bounding box center [1175, 346] width 148 height 25
type input "1"
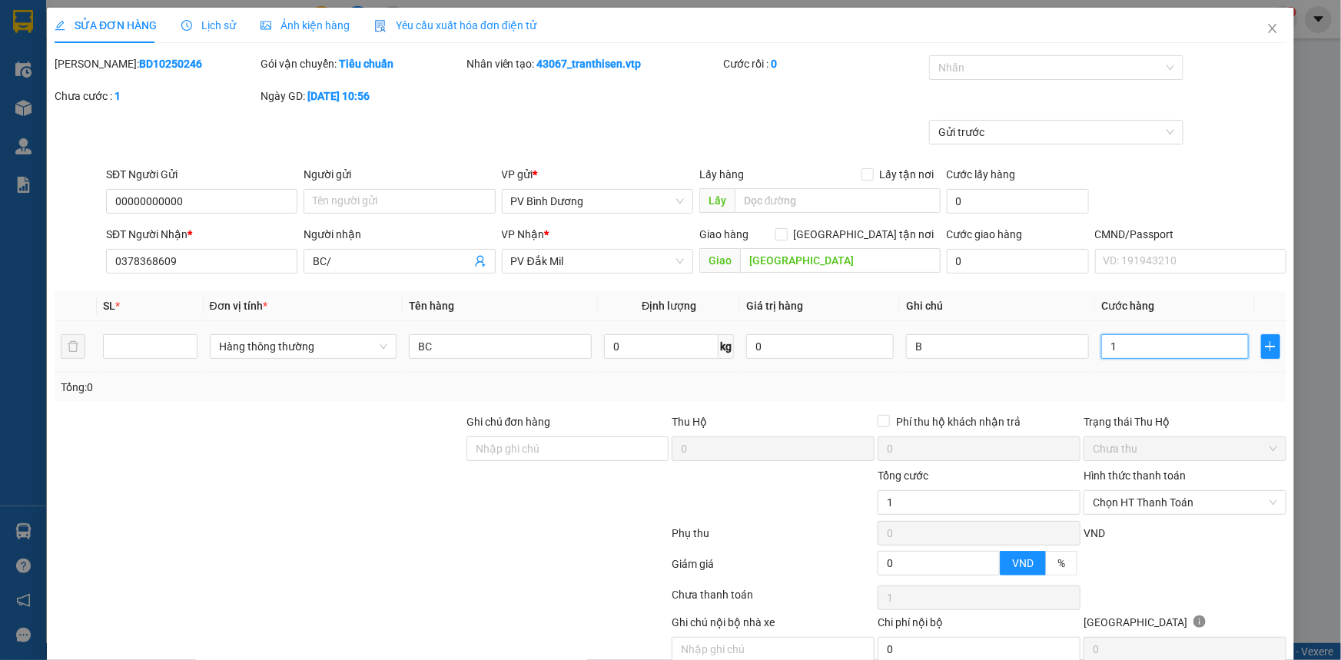
type input "10"
type input "100"
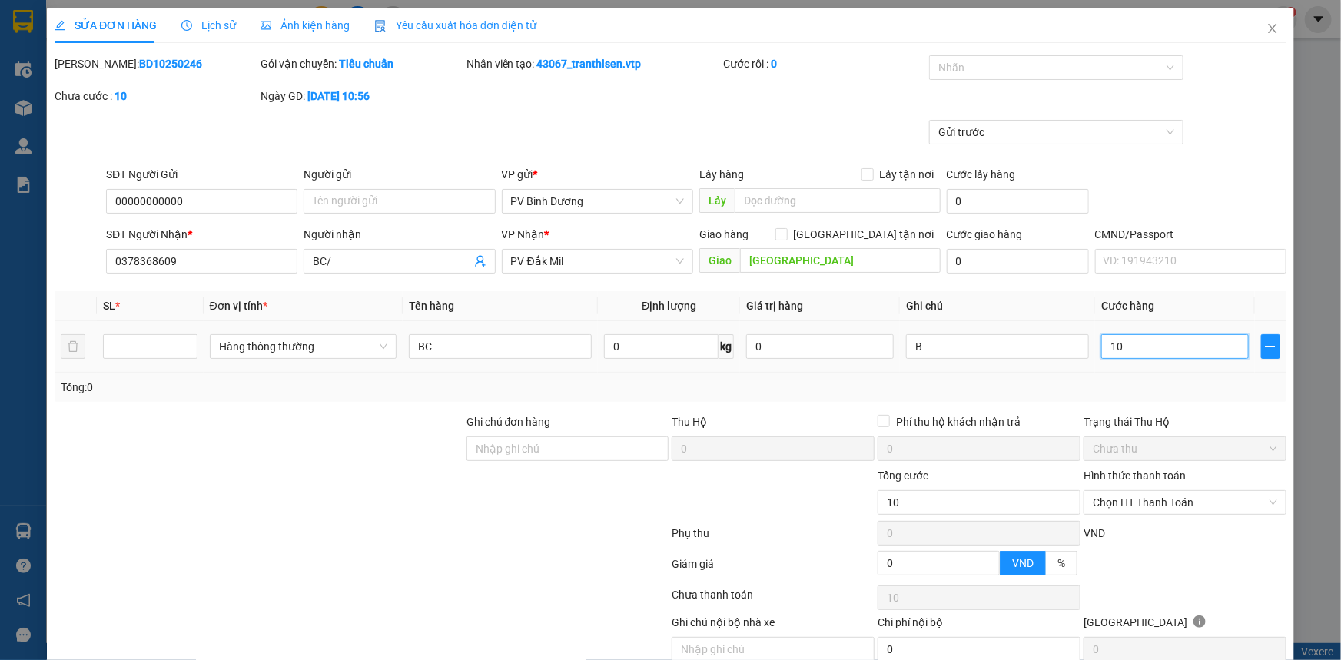
type input "100"
type input "1.000"
type input "10.000"
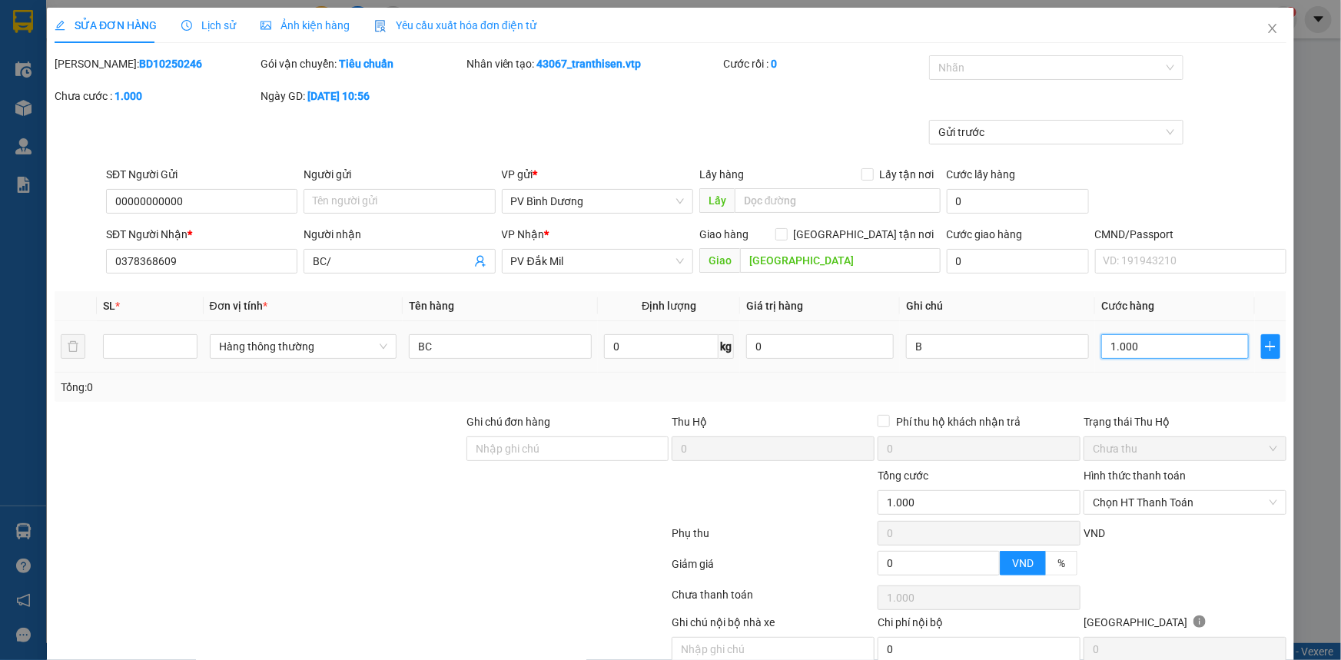
type input "10.000"
type input "100.000"
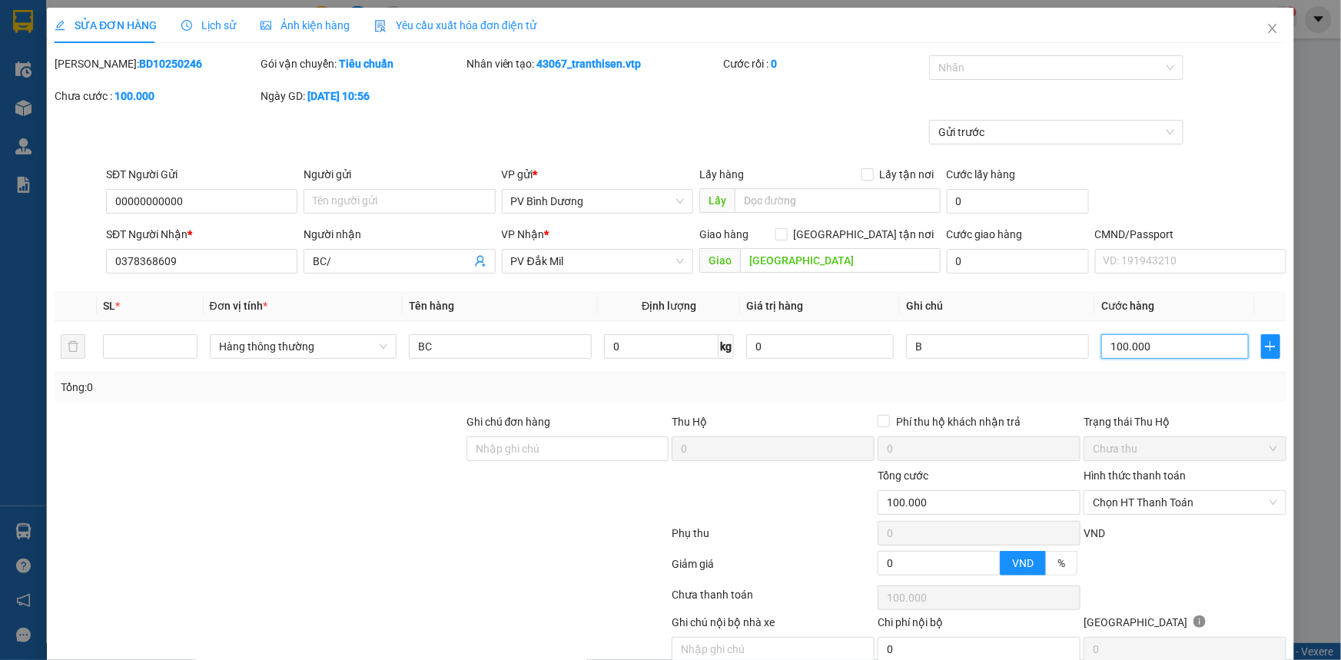
type input "100.000"
click at [1222, 161] on div "Gửi trước" at bounding box center [670, 143] width 1235 height 46
click at [140, 347] on input "number" at bounding box center [150, 346] width 93 height 23
type input "2"
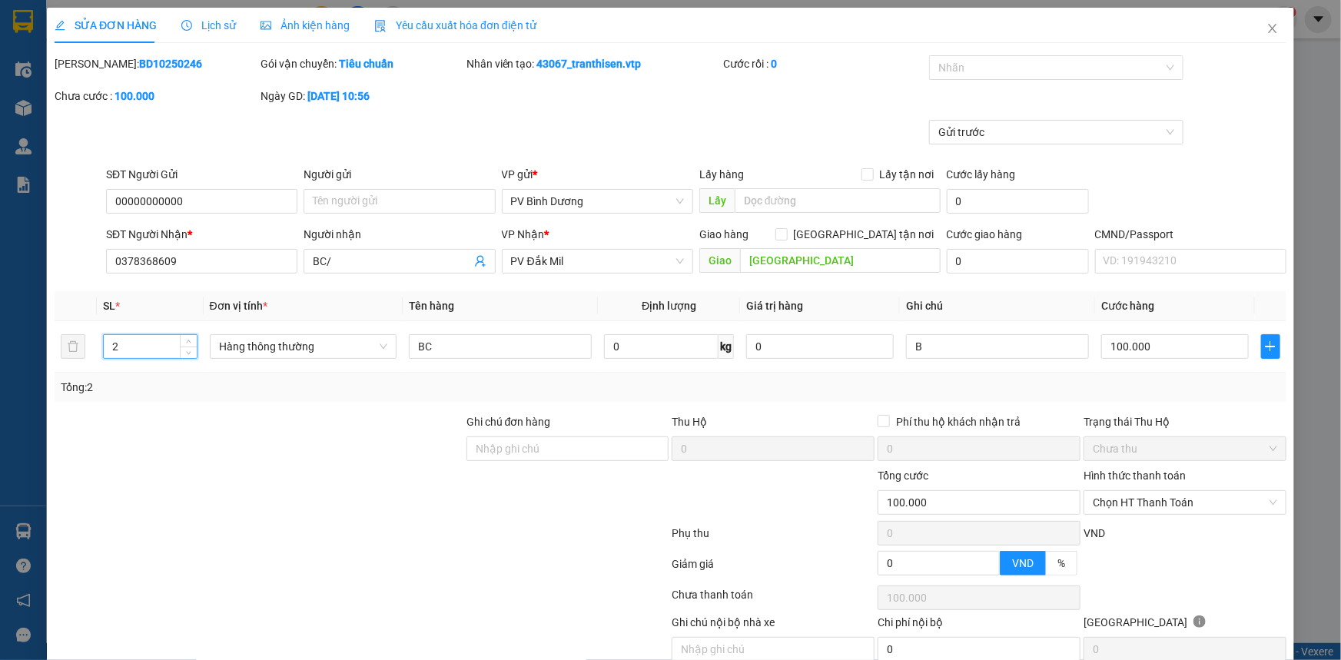
click at [318, 317] on th "Đơn vị tính *" at bounding box center [304, 306] width 200 height 30
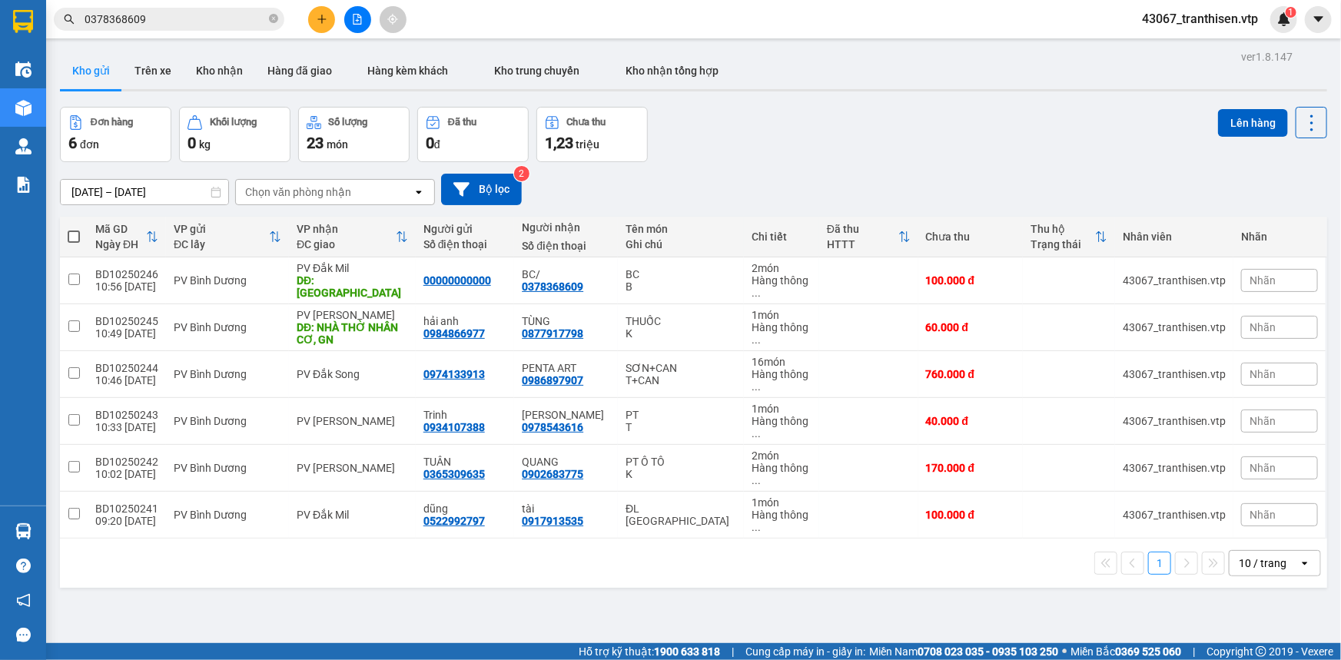
click at [792, 178] on div "[DATE] – [DATE] Press the down arrow key to interact with the calendar and sele…" at bounding box center [693, 190] width 1267 height 32
click at [75, 274] on input "checkbox" at bounding box center [74, 280] width 12 height 12
checkbox input "true"
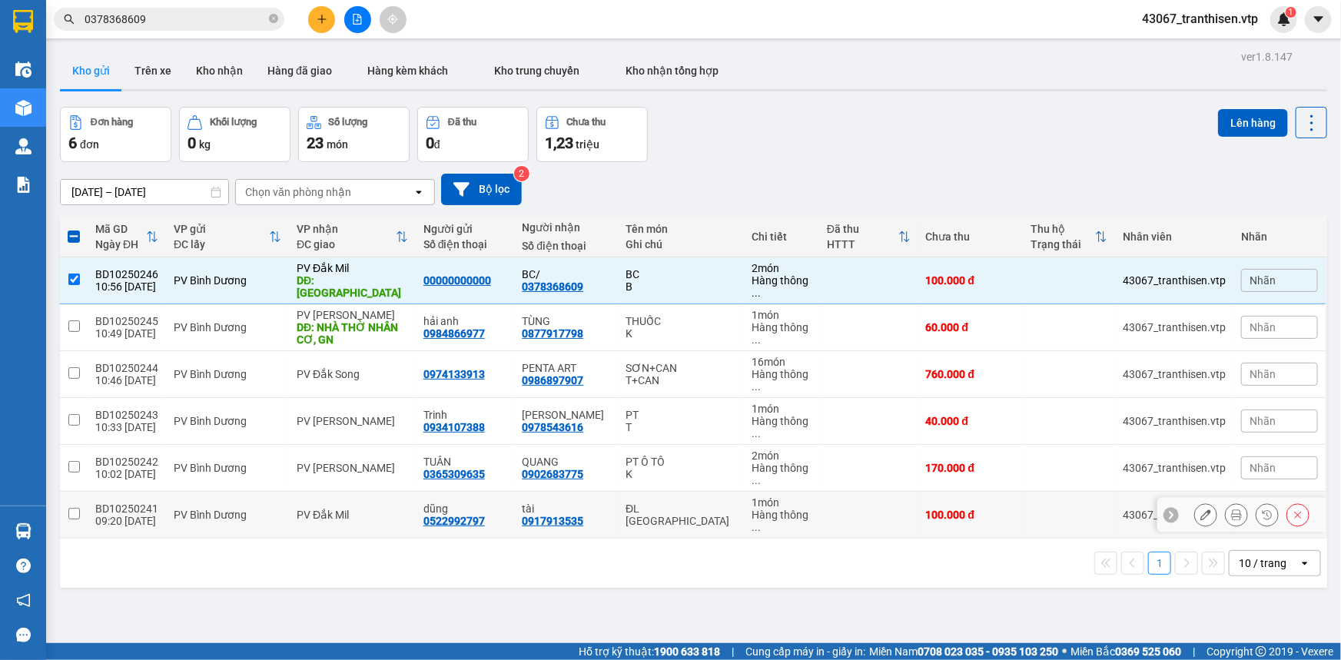
click at [66, 492] on td at bounding box center [74, 515] width 28 height 47
checkbox input "true"
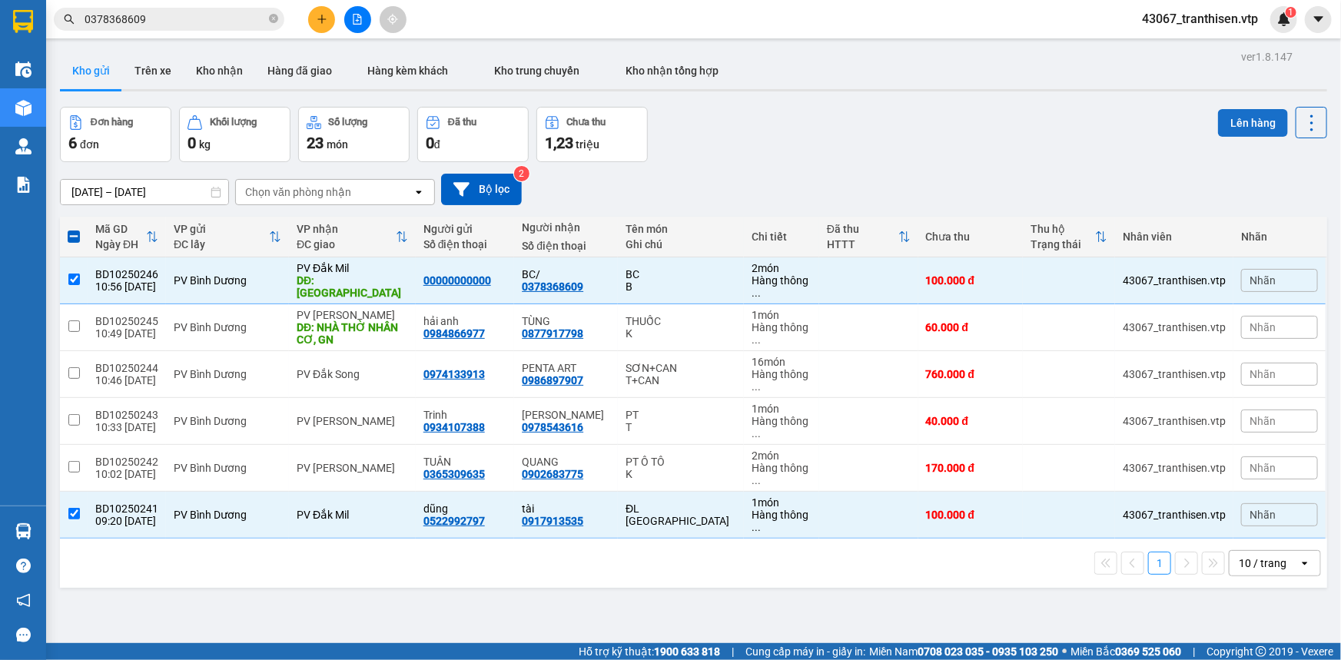
click at [1233, 130] on button "Lên hàng" at bounding box center [1253, 123] width 70 height 28
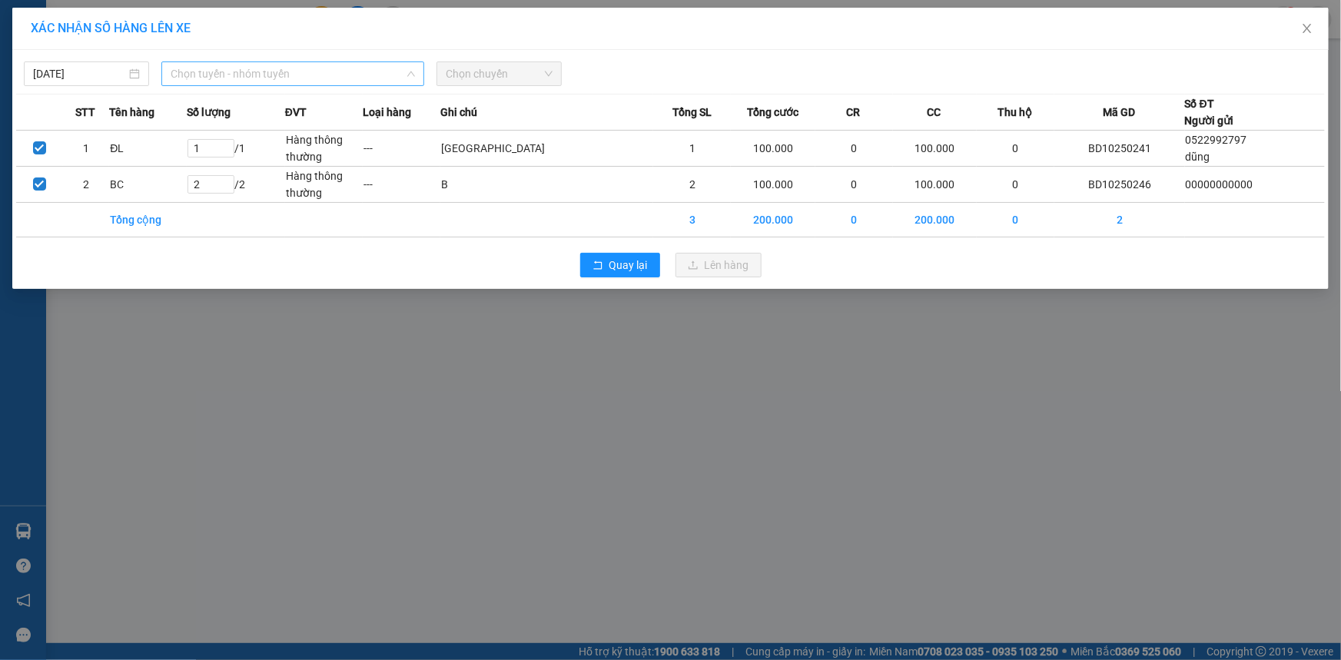
click at [227, 78] on span "Chọn tuyến - nhóm tuyến" at bounding box center [293, 73] width 244 height 23
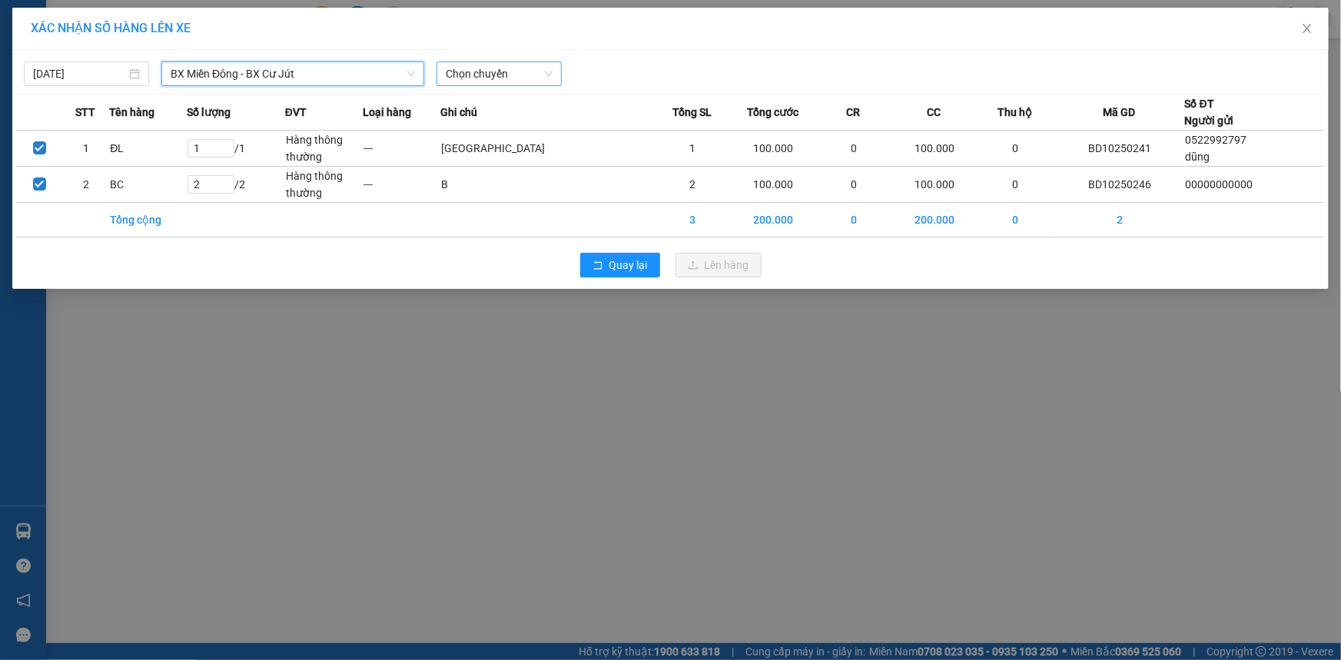
click at [463, 75] on span "Chọn chuyến" at bounding box center [499, 73] width 107 height 23
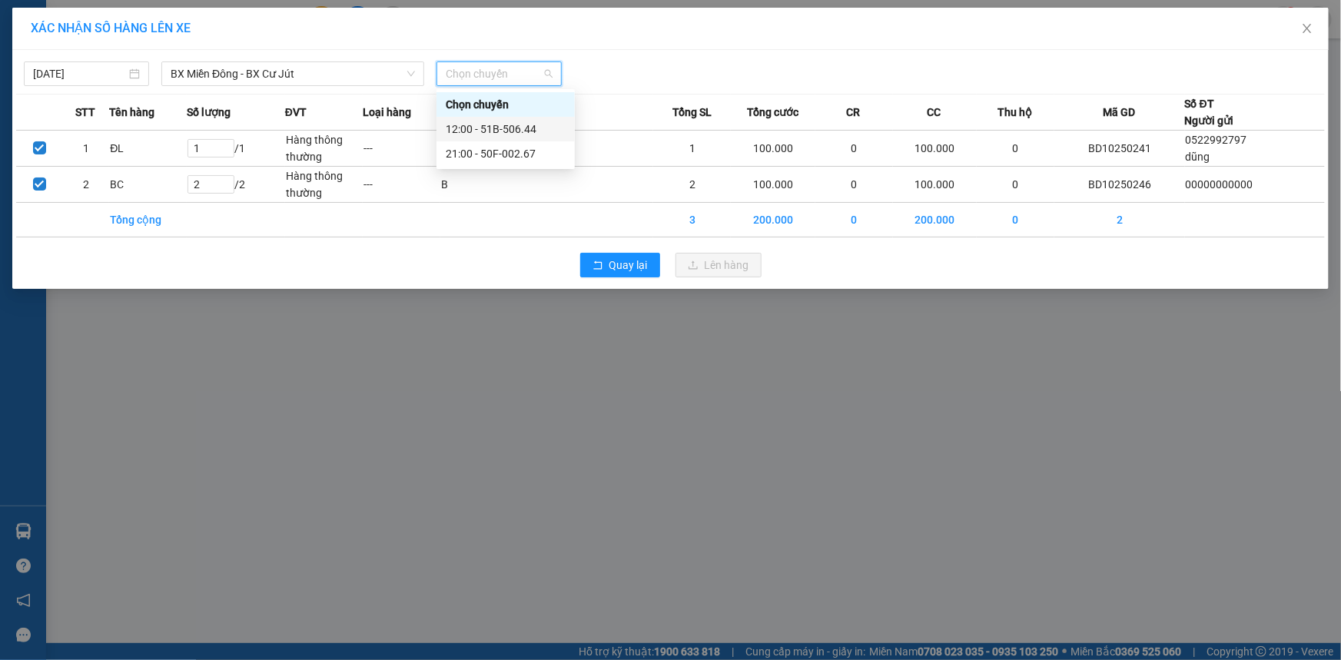
click at [469, 126] on div "12:00 - 51B-506.44" at bounding box center [506, 129] width 120 height 17
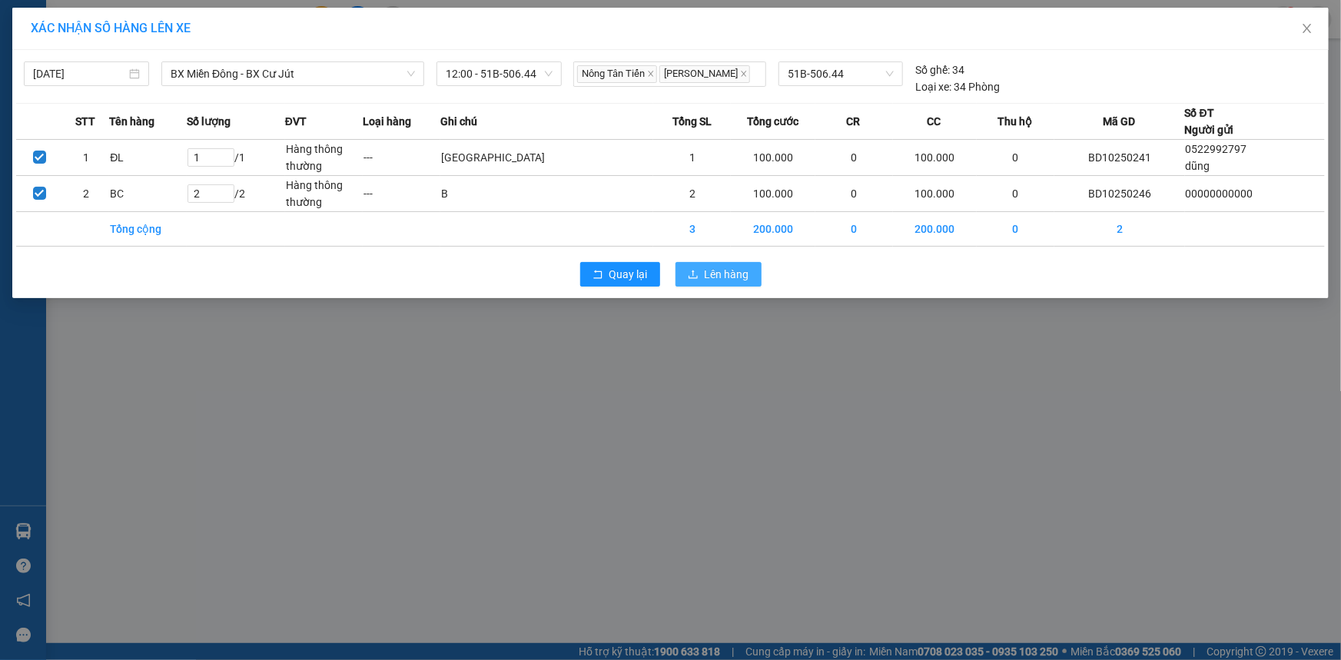
click at [705, 272] on span "Lên hàng" at bounding box center [727, 274] width 45 height 17
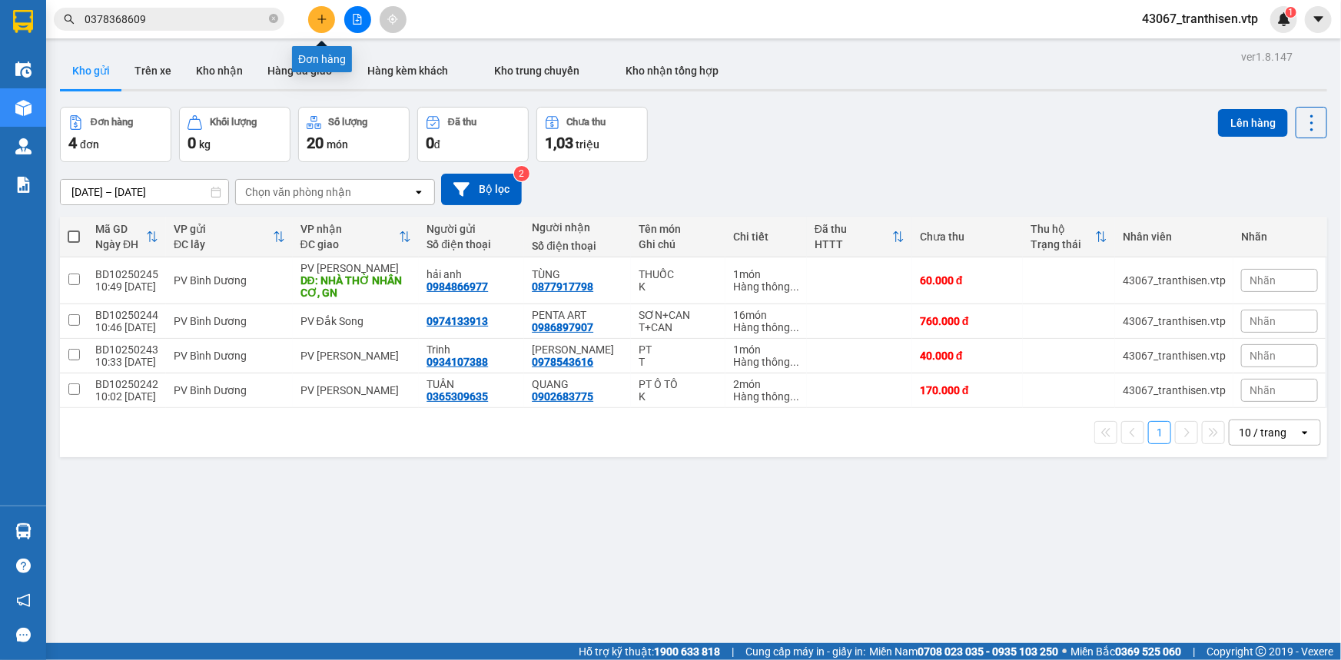
click at [322, 23] on icon "plus" at bounding box center [322, 19] width 11 height 11
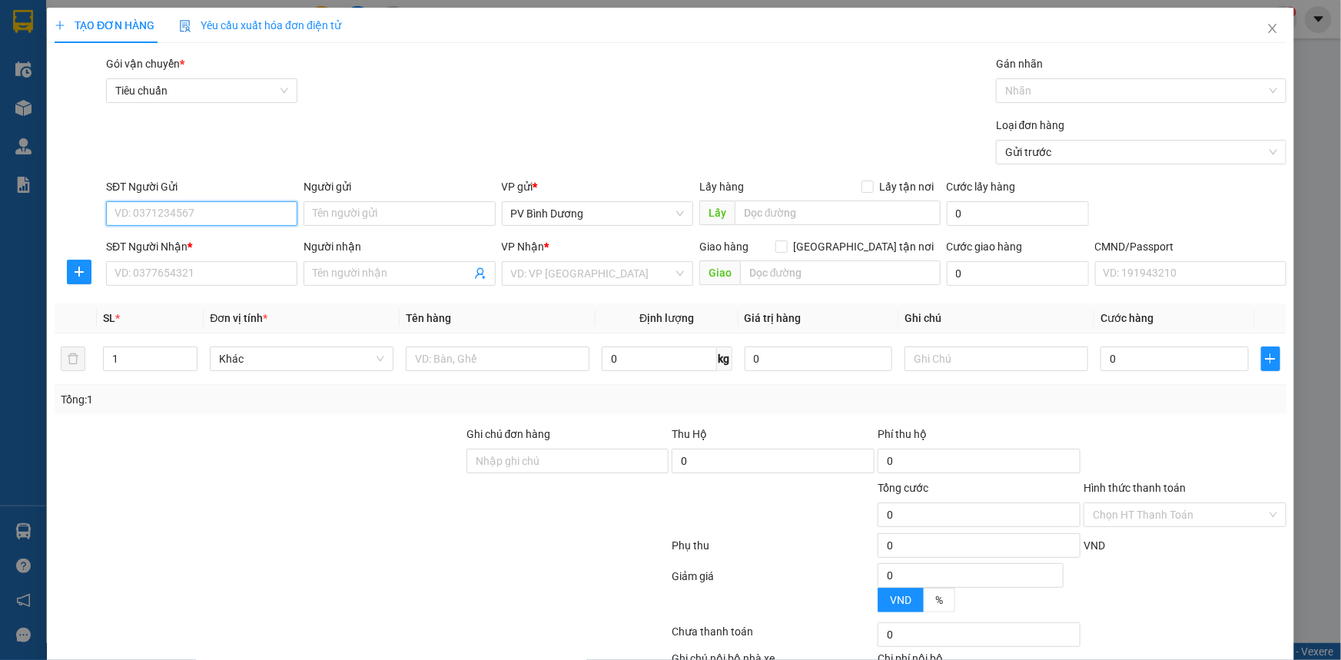
click at [171, 222] on input "SĐT Người Gửi" at bounding box center [201, 213] width 191 height 25
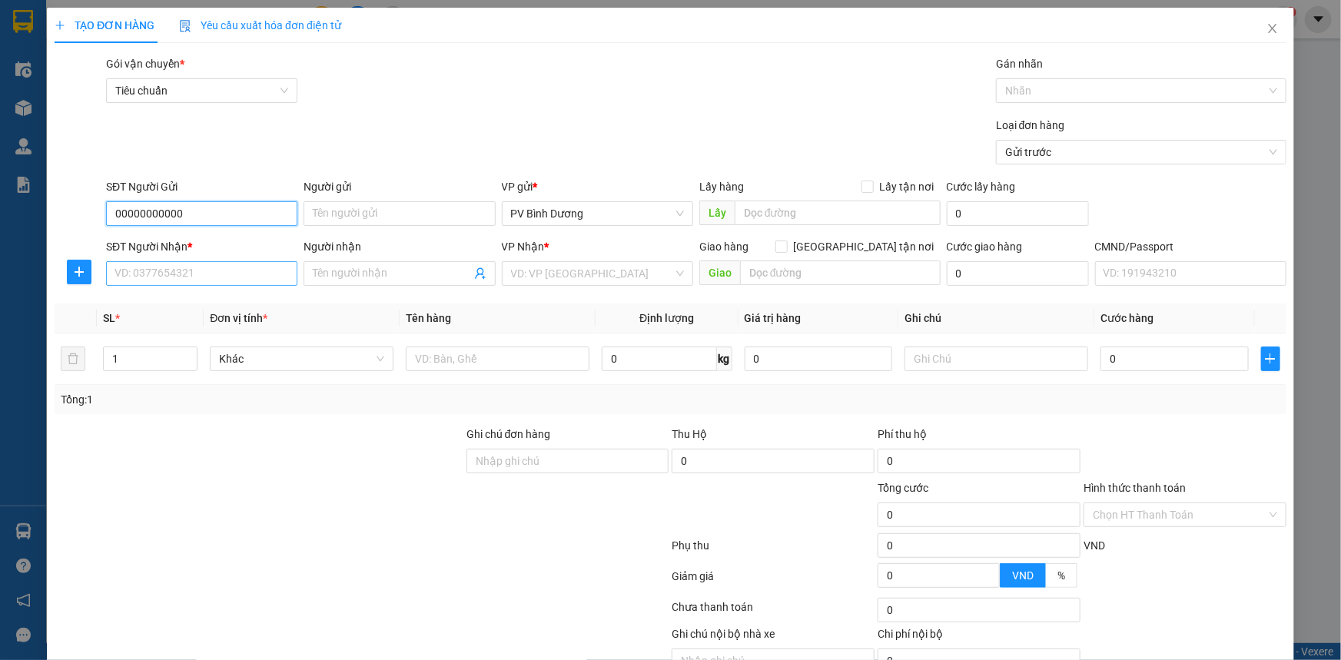
type input "00000000000"
click at [164, 277] on input "SĐT Người Nhận *" at bounding box center [201, 273] width 191 height 25
type input "0358273733"
click at [162, 302] on div "0358273733 - bc" at bounding box center [199, 304] width 171 height 17
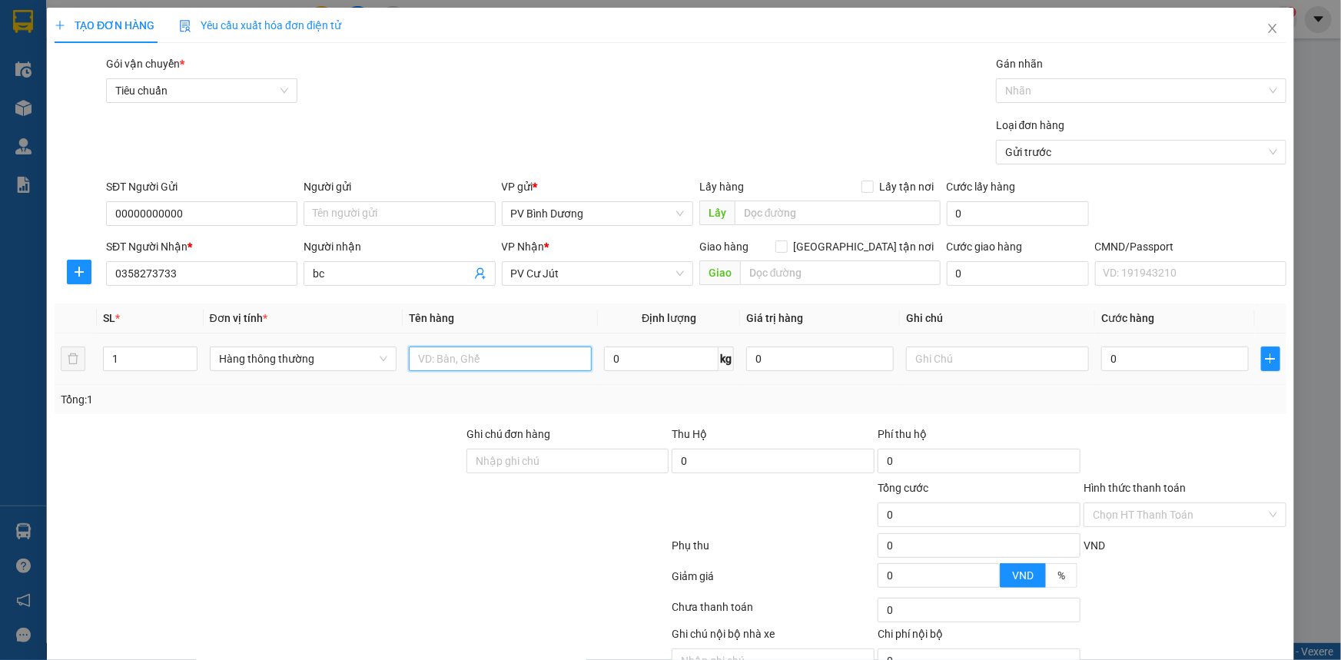
click at [485, 355] on input "text" at bounding box center [500, 359] width 183 height 25
click at [615, 96] on div "Gói vận chuyển * Tiêu chuẩn Gán nhãn Nhãn" at bounding box center [696, 82] width 1186 height 54
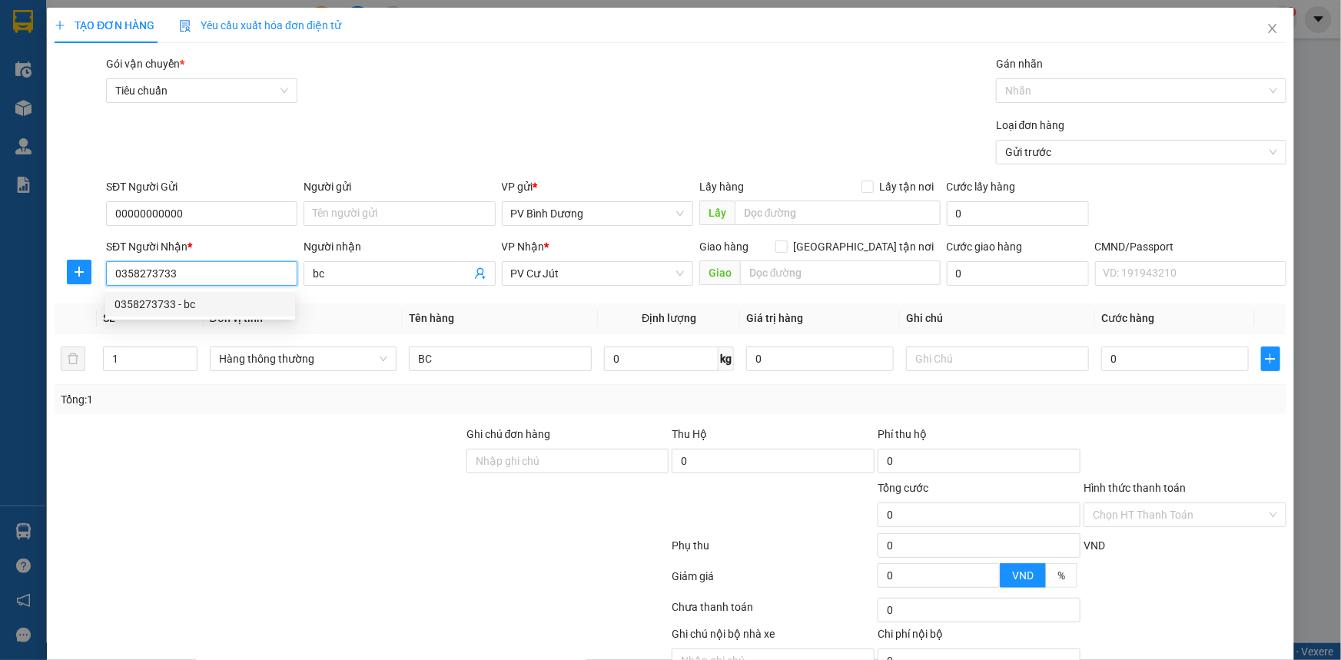
drag, startPoint x: 184, startPoint y: 277, endPoint x: 58, endPoint y: 297, distance: 127.6
click at [58, 297] on div "Transit Pickup Surcharge Ids Transit Deliver Surcharge Ids Transit Deliver Surc…" at bounding box center [671, 382] width 1232 height 654
click at [1268, 31] on span "Close" at bounding box center [1272, 29] width 43 height 43
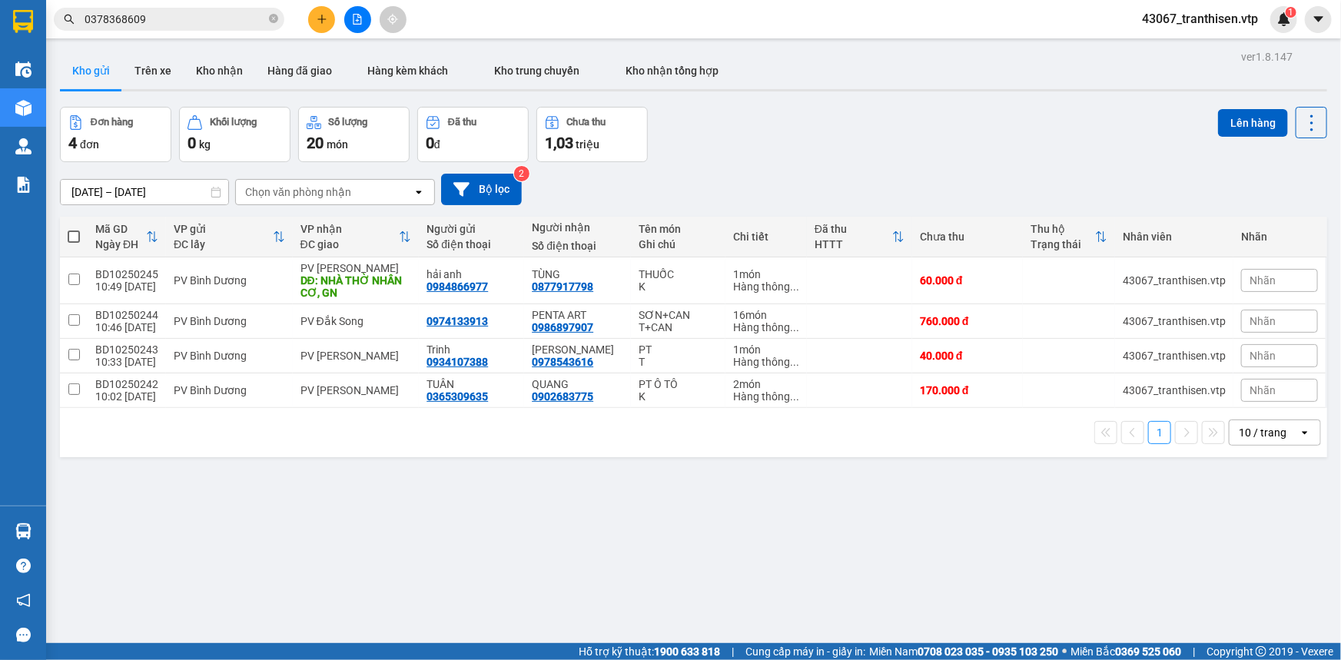
click at [139, 21] on input "0378368609" at bounding box center [175, 19] width 181 height 17
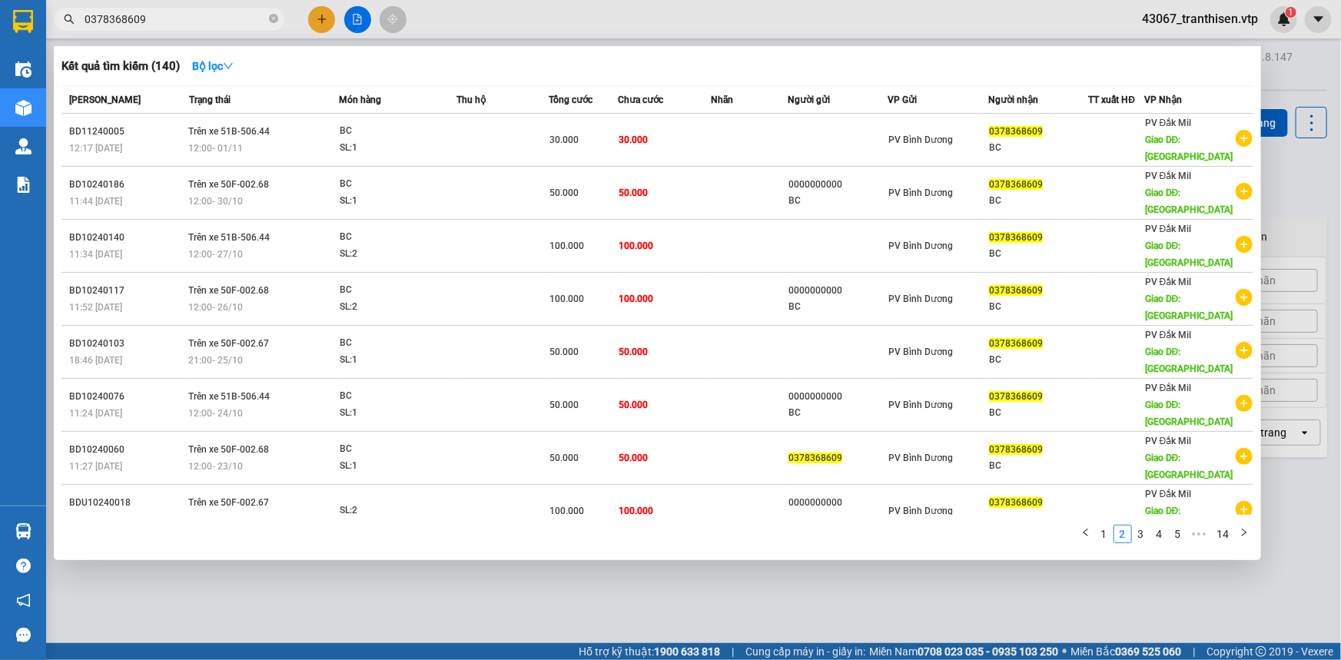
paste input "0358273733"
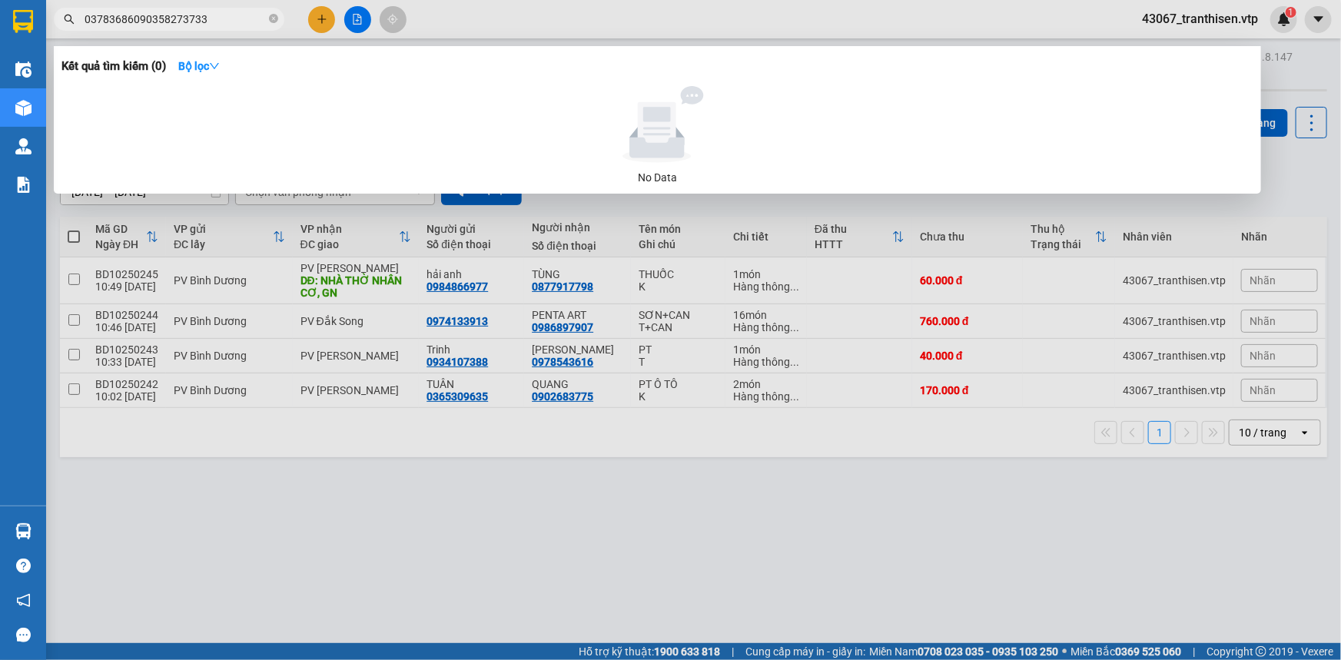
drag, startPoint x: 141, startPoint y: 20, endPoint x: 0, endPoint y: 41, distance: 142.2
click at [0, 41] on section "Kết quả tìm kiếm ( 0 ) Bộ lọc No Data 03783686090358273733 43067_tranthisen.vtp…" at bounding box center [670, 330] width 1341 height 660
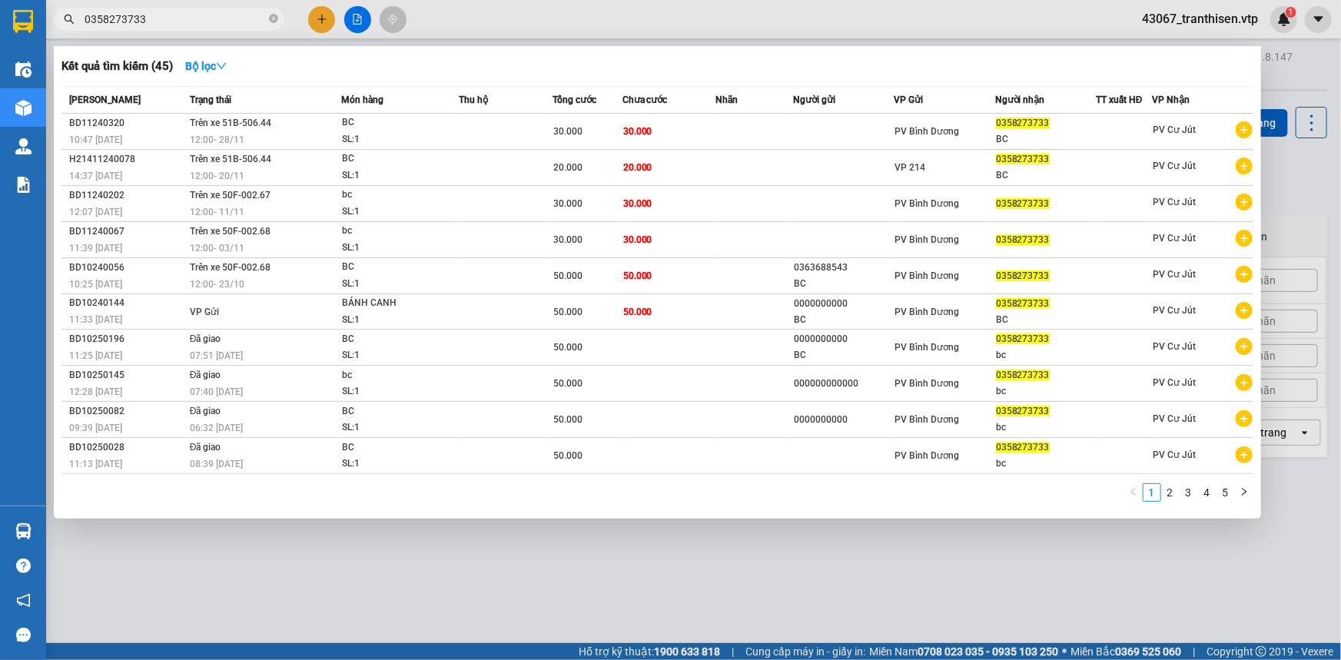
click at [901, 28] on div at bounding box center [670, 330] width 1341 height 660
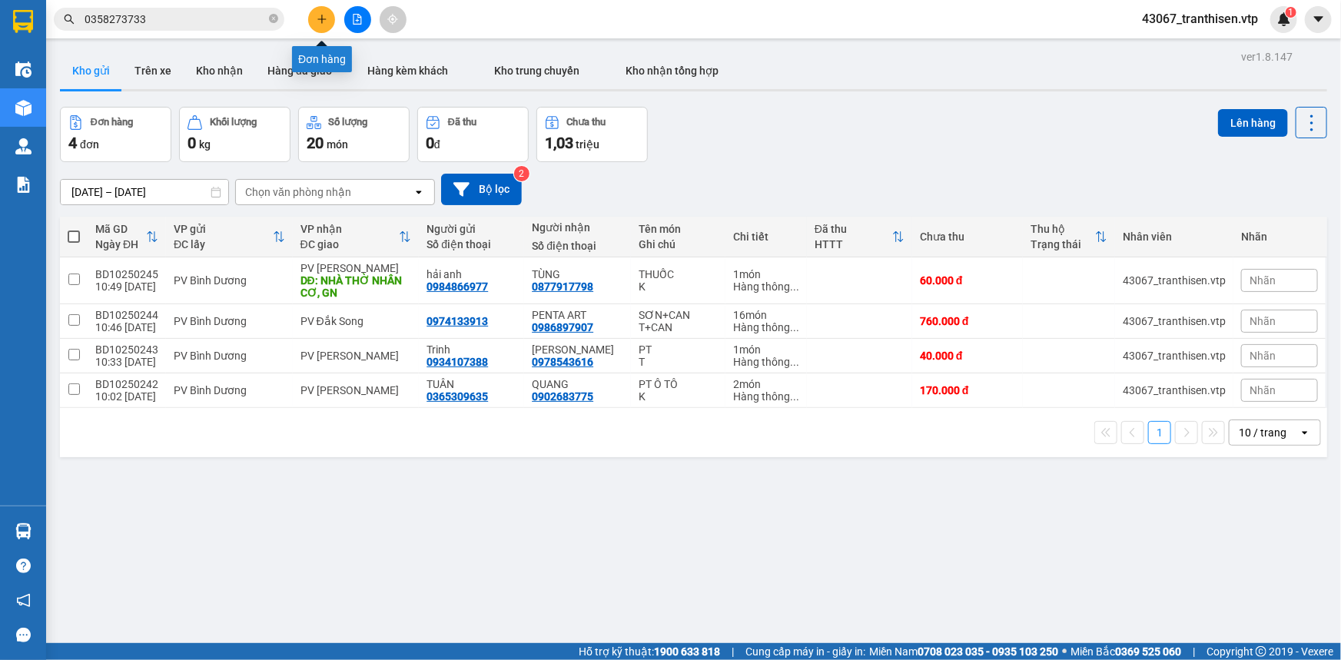
click at [315, 20] on button at bounding box center [321, 19] width 27 height 27
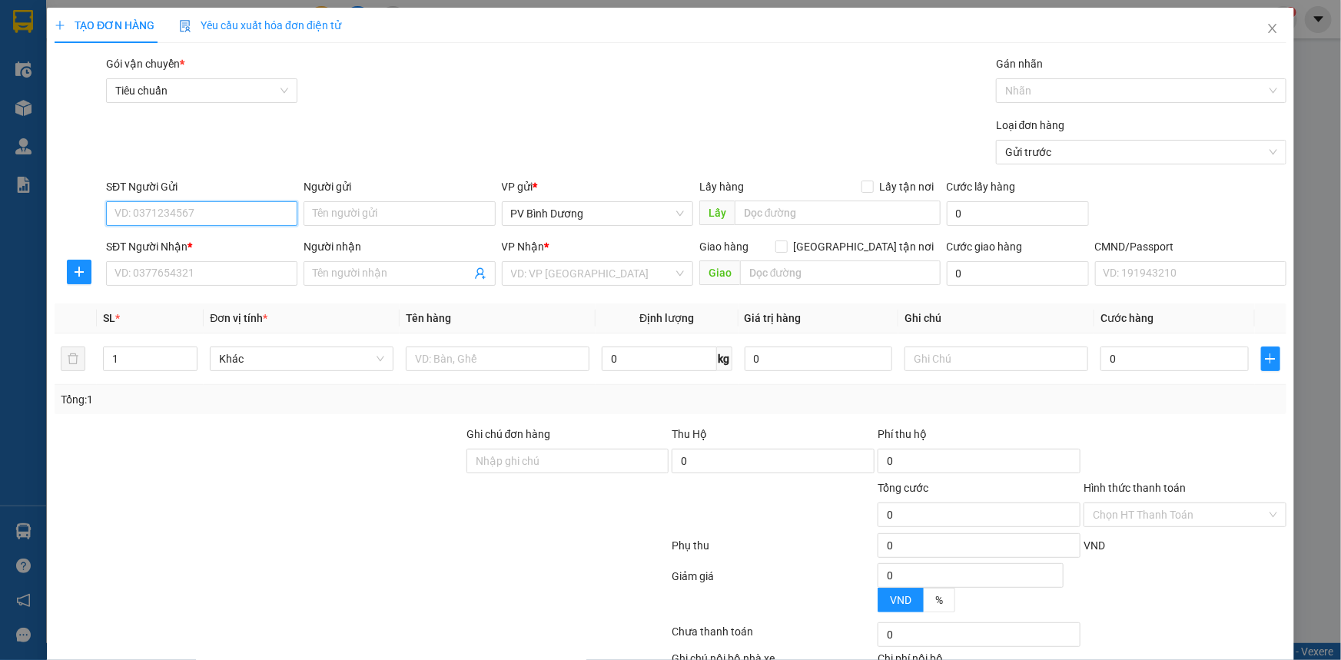
click at [162, 212] on input "SĐT Người Gửi" at bounding box center [201, 213] width 191 height 25
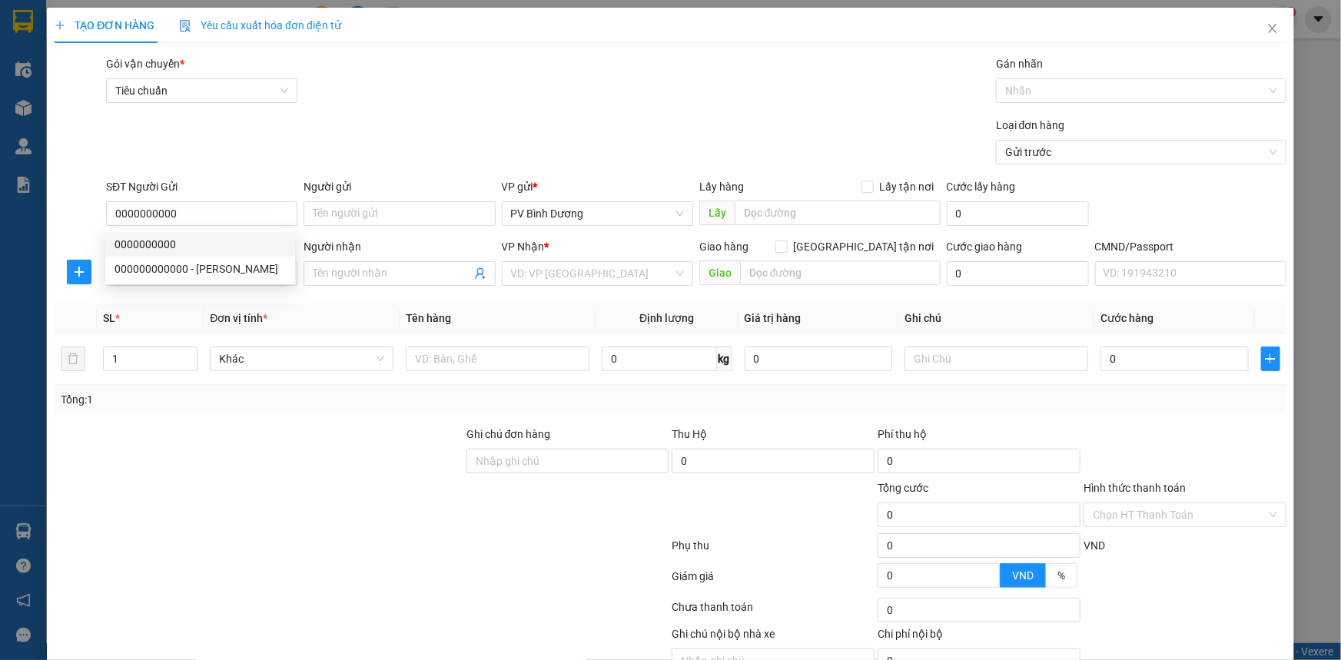
click at [354, 118] on div "Loại đơn hàng Gửi trước" at bounding box center [696, 144] width 1186 height 54
drag, startPoint x: 328, startPoint y: 98, endPoint x: 201, endPoint y: 224, distance: 178.7
click at [321, 100] on div "Gói vận chuyển * Tiêu chuẩn Gán nhãn Nhãn" at bounding box center [696, 82] width 1186 height 54
click at [174, 273] on input "SĐT Người Nhận *" at bounding box center [201, 273] width 191 height 25
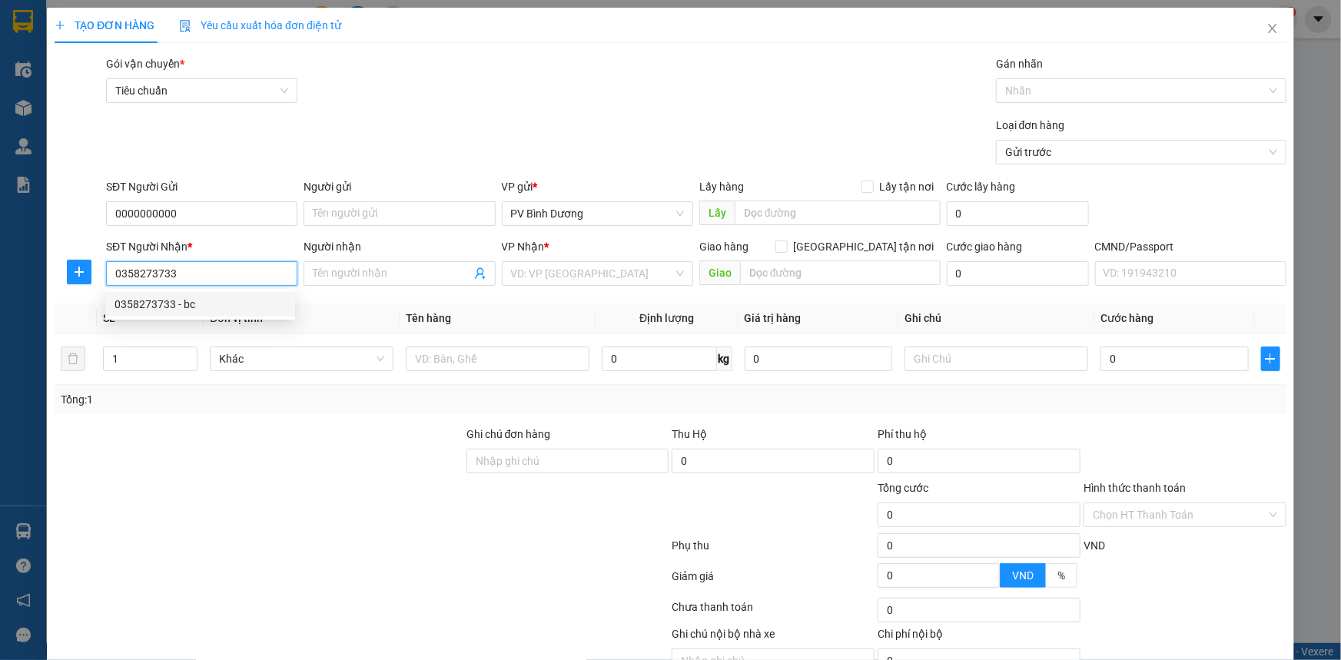
click at [182, 303] on div "0358273733 - bc" at bounding box center [199, 304] width 171 height 17
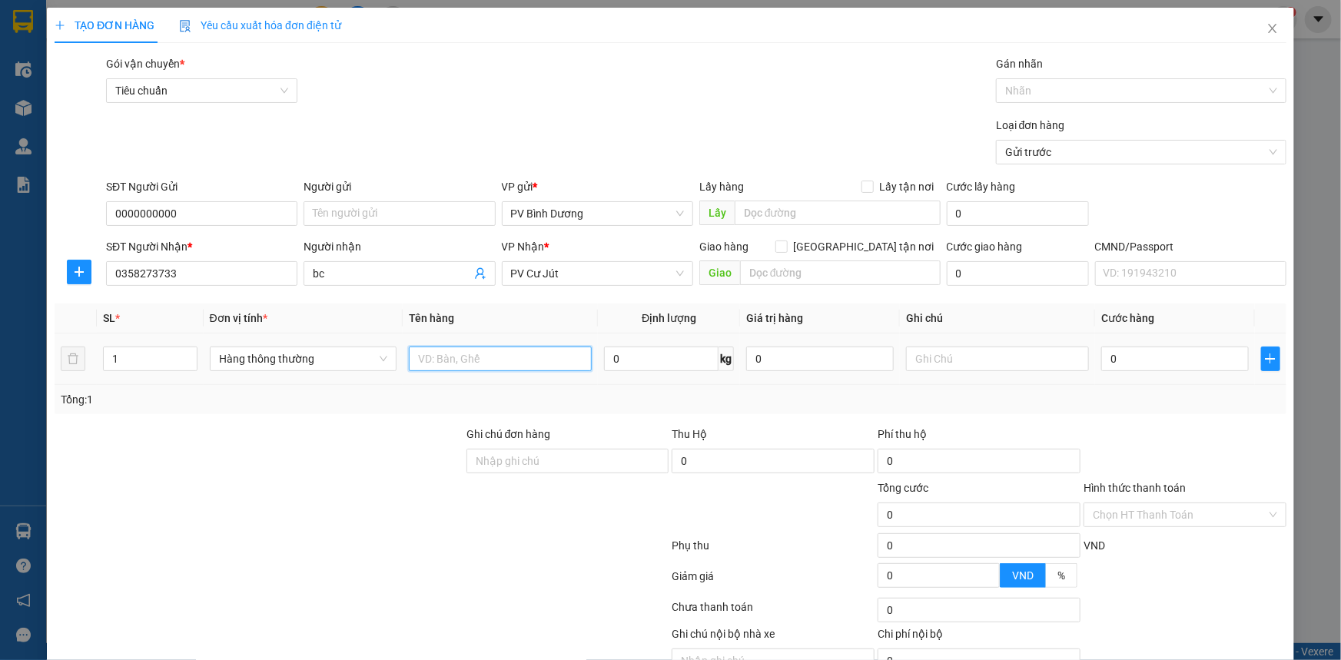
click at [515, 363] on input "text" at bounding box center [500, 359] width 183 height 25
click at [986, 353] on input "text" at bounding box center [997, 359] width 183 height 25
click at [1113, 353] on input "0" at bounding box center [1175, 359] width 148 height 25
click at [852, 124] on div "Loại đơn hàng Gửi trước" at bounding box center [696, 144] width 1186 height 54
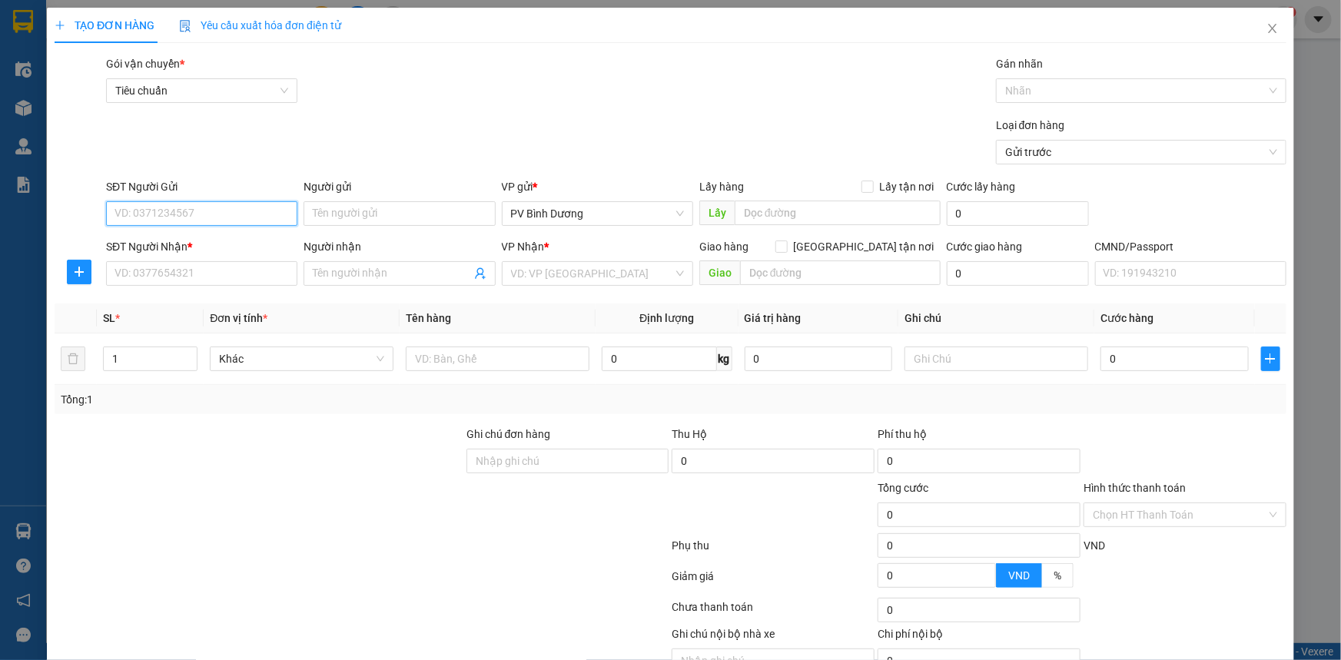
click at [225, 206] on input "SĐT Người Gửi" at bounding box center [201, 213] width 191 height 25
click at [274, 111] on form "Transit Pickup Surcharge Ids Transit Deliver Surcharge Ids Transit Deliver Surc…" at bounding box center [671, 112] width 1232 height 115
click at [360, 88] on div "Gói vận chuyển * Tiêu chuẩn Gán nhãn Nhãn" at bounding box center [696, 82] width 1186 height 54
click at [211, 277] on input "SĐT Người Nhận *" at bounding box center [201, 273] width 191 height 25
click at [356, 277] on input "Người nhận" at bounding box center [392, 273] width 158 height 17
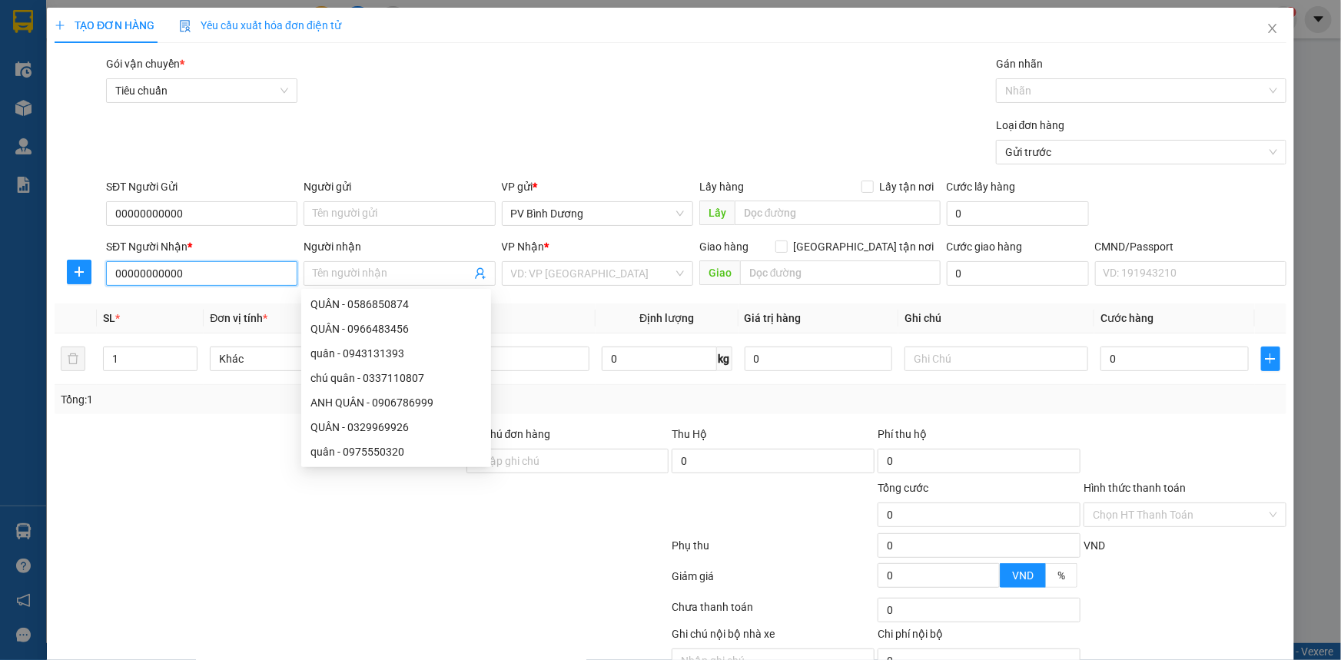
click at [194, 271] on input "00000000000" at bounding box center [201, 273] width 191 height 25
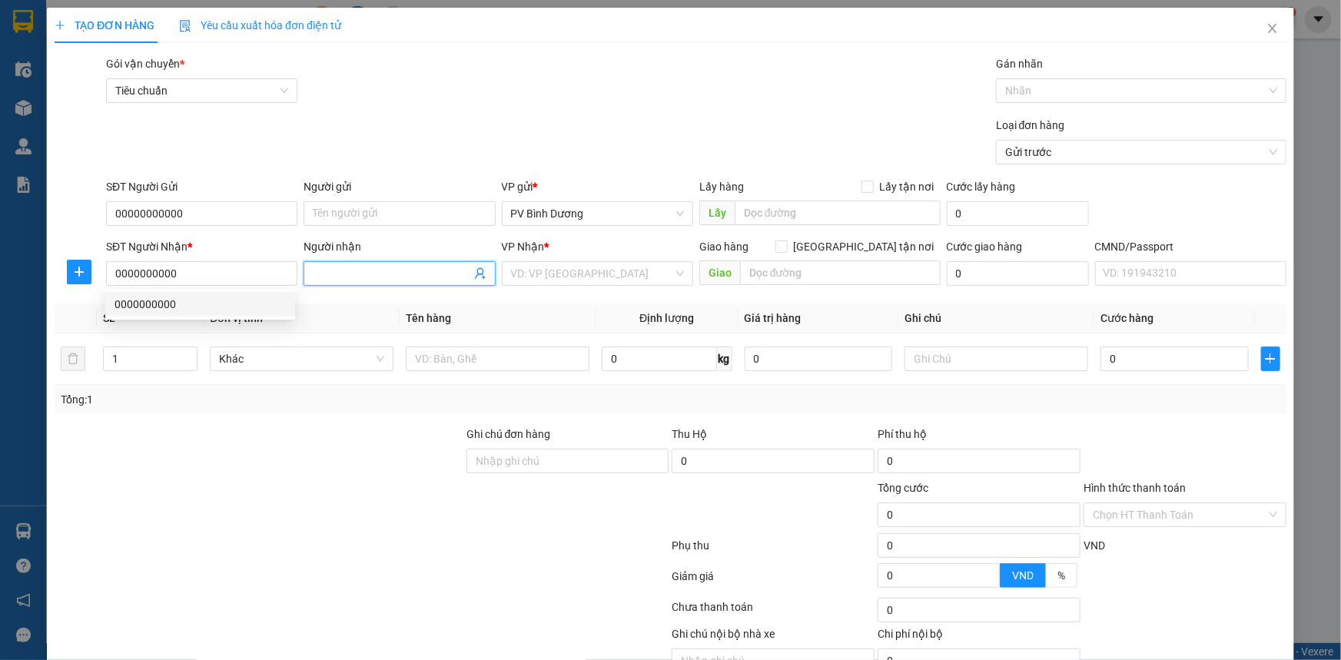
click at [323, 273] on input "Người nhận" at bounding box center [392, 273] width 158 height 17
click at [433, 304] on div "QUÁN A CAY - 0963510051" at bounding box center [395, 304] width 171 height 17
click at [469, 131] on div "Loại đơn hàng Gửi trước" at bounding box center [696, 144] width 1186 height 54
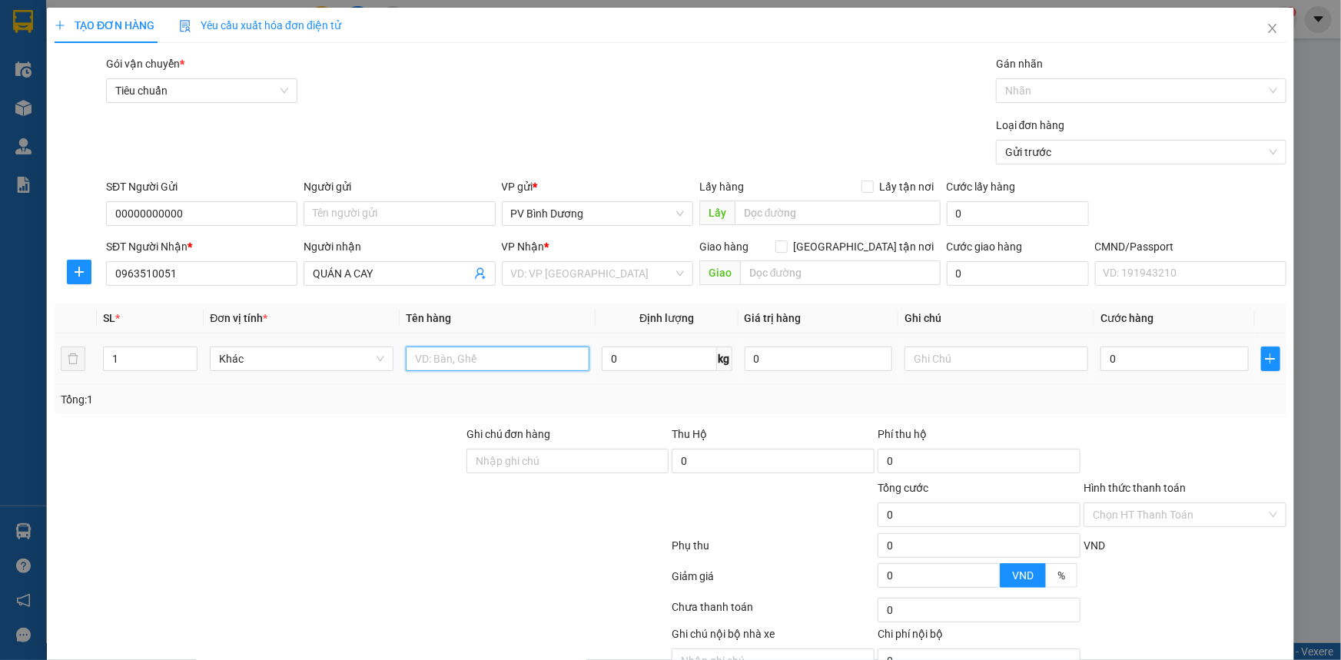
drag, startPoint x: 443, startPoint y: 283, endPoint x: 466, endPoint y: 278, distance: 22.8
click at [445, 347] on input "text" at bounding box center [498, 359] width 184 height 25
click at [529, 282] on input "search" at bounding box center [592, 273] width 162 height 23
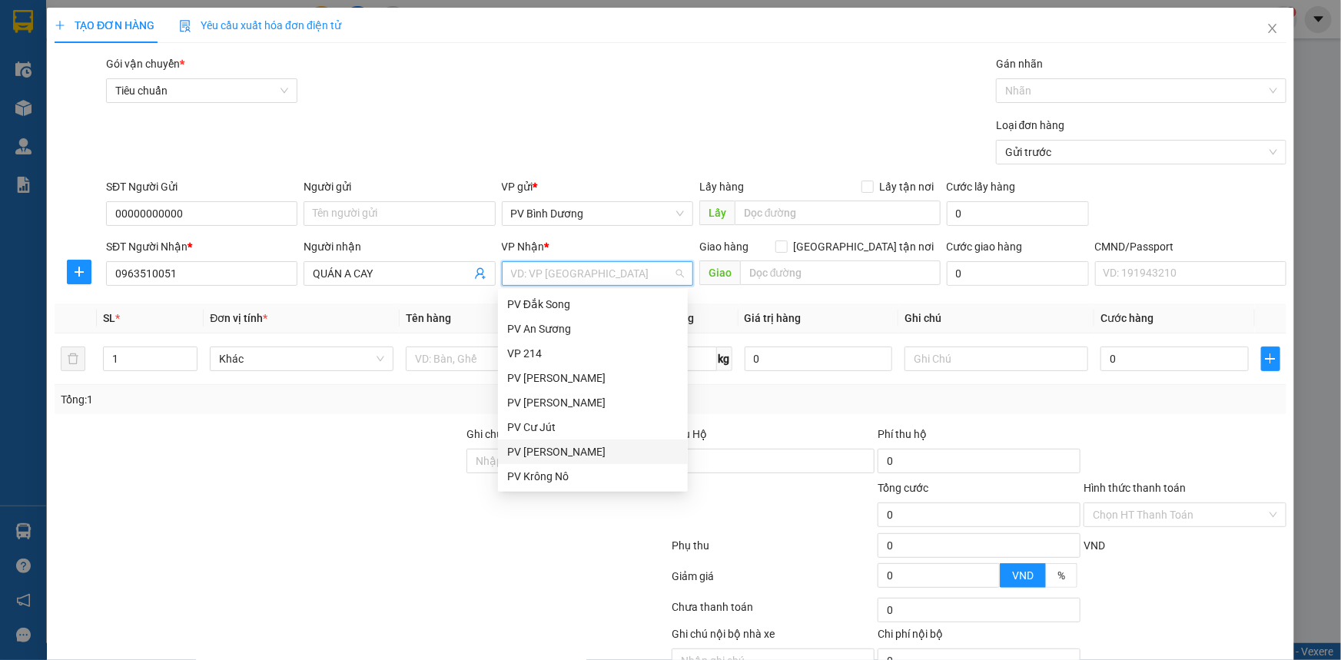
click at [580, 455] on div "PV [PERSON_NAME]" at bounding box center [592, 451] width 171 height 17
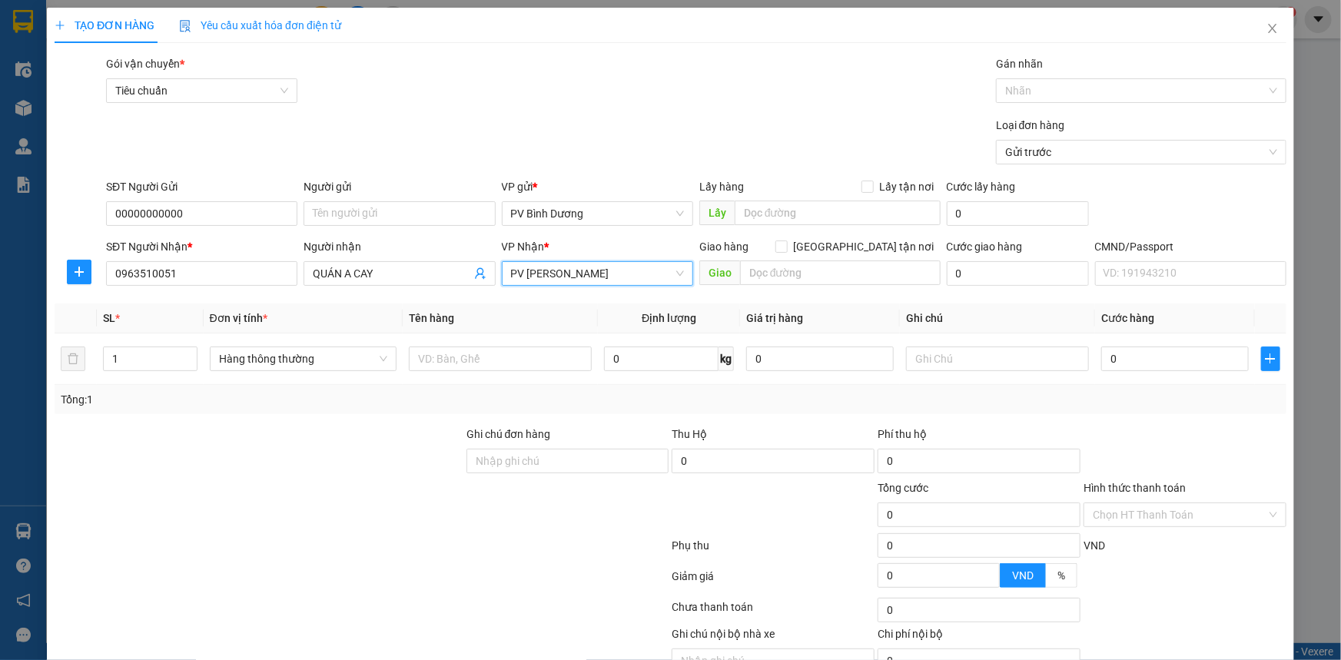
click at [642, 140] on div "Loại đơn hàng Gửi trước" at bounding box center [696, 144] width 1186 height 54
click at [534, 353] on input "text" at bounding box center [500, 359] width 183 height 25
click at [660, 146] on div "Loại đơn hàng Gửi trước" at bounding box center [696, 144] width 1186 height 54
click at [923, 354] on input "text" at bounding box center [997, 359] width 183 height 25
click at [742, 123] on div "Loại đơn hàng Gửi trước" at bounding box center [696, 144] width 1186 height 54
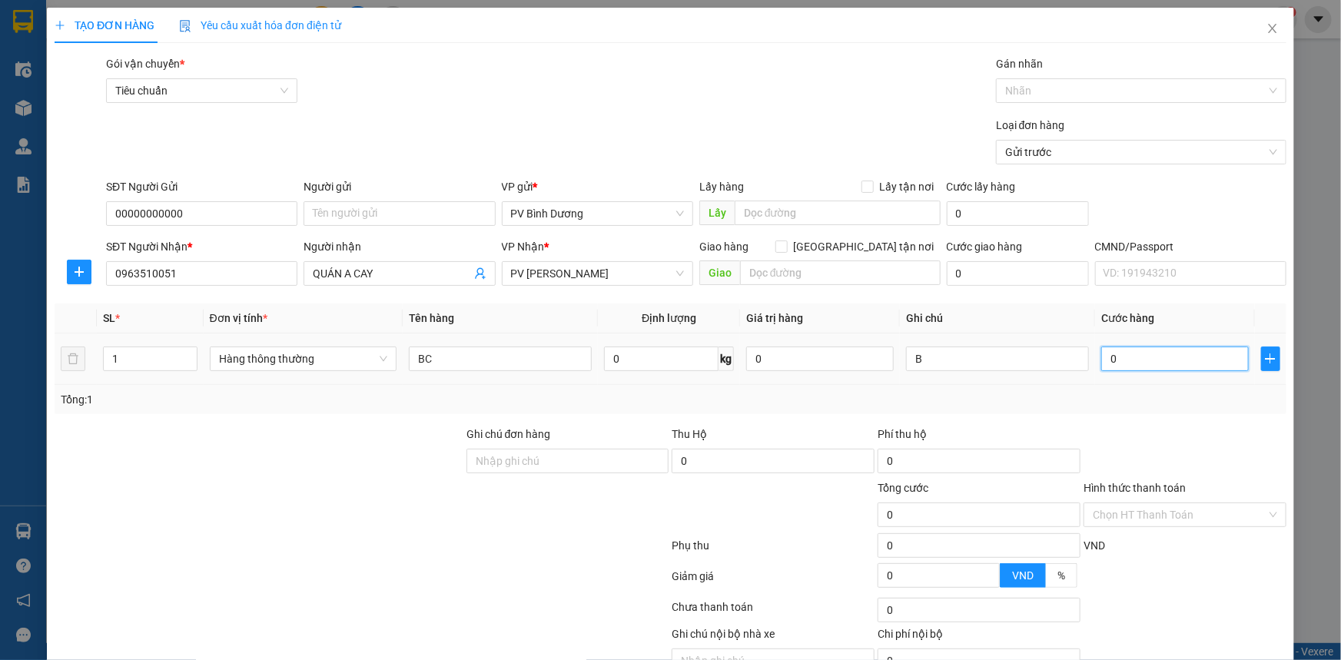
click at [1121, 358] on input "0" at bounding box center [1175, 359] width 148 height 25
click at [884, 146] on div "Loại đơn hàng Gửi trước" at bounding box center [696, 144] width 1186 height 54
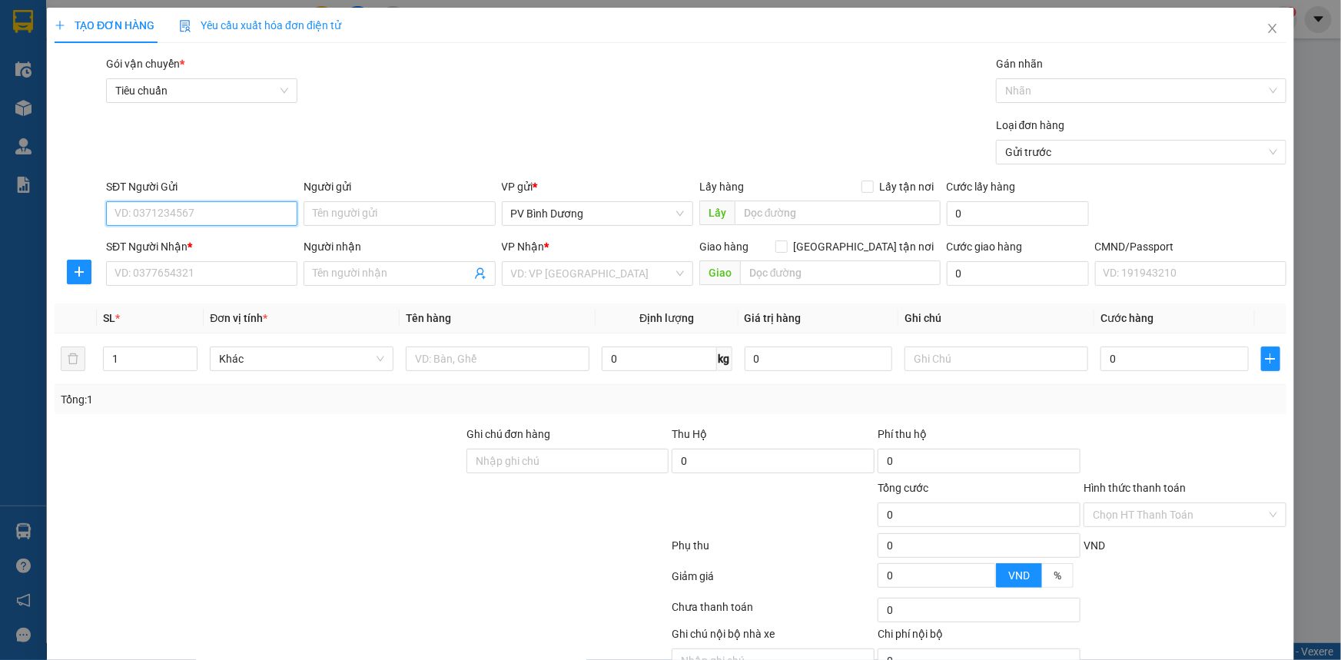
click at [139, 201] on input "SĐT Người Gửi" at bounding box center [201, 213] width 191 height 25
click at [425, 55] on form "Transit Pickup Surcharge Ids Transit Deliver Surcharge Ids Transit Deliver Surc…" at bounding box center [671, 112] width 1232 height 115
click at [311, 117] on div "Loại đơn hàng Gửi trước" at bounding box center [696, 144] width 1186 height 54
click at [176, 261] on input "SĐT Người Nhận *" at bounding box center [201, 273] width 191 height 25
click at [340, 265] on input "Người nhận" at bounding box center [392, 273] width 158 height 17
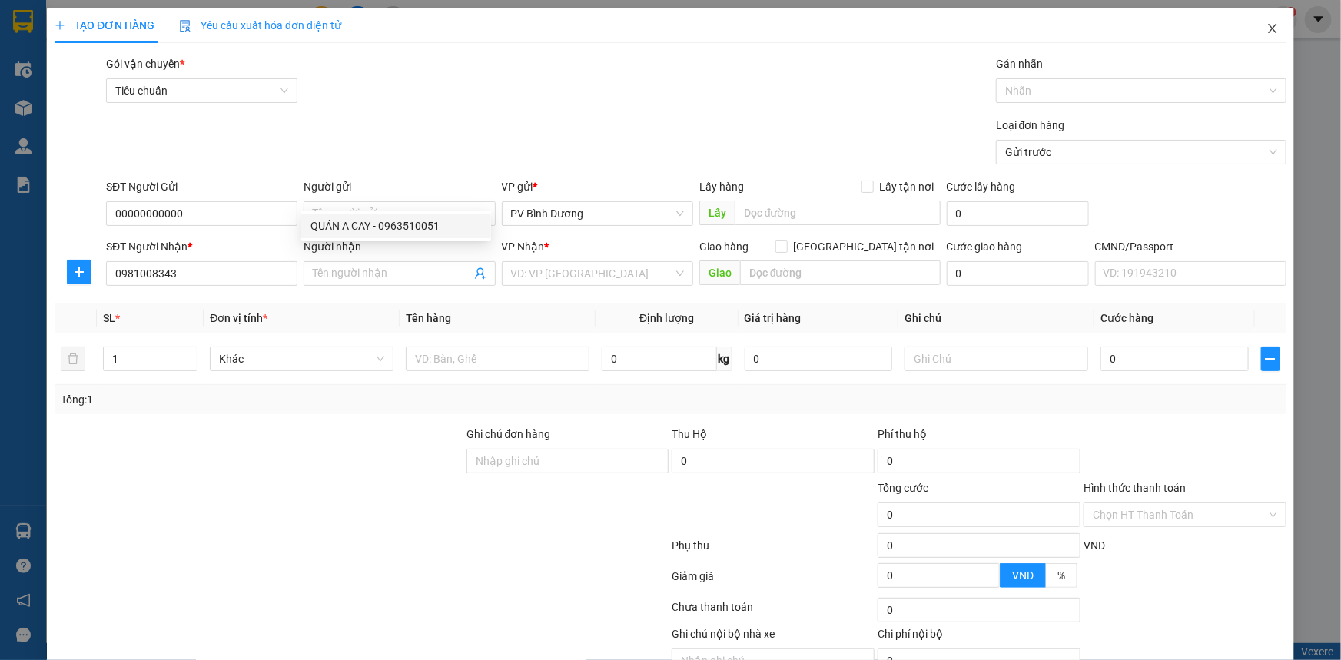
click at [1266, 30] on icon "close" at bounding box center [1272, 28] width 12 height 12
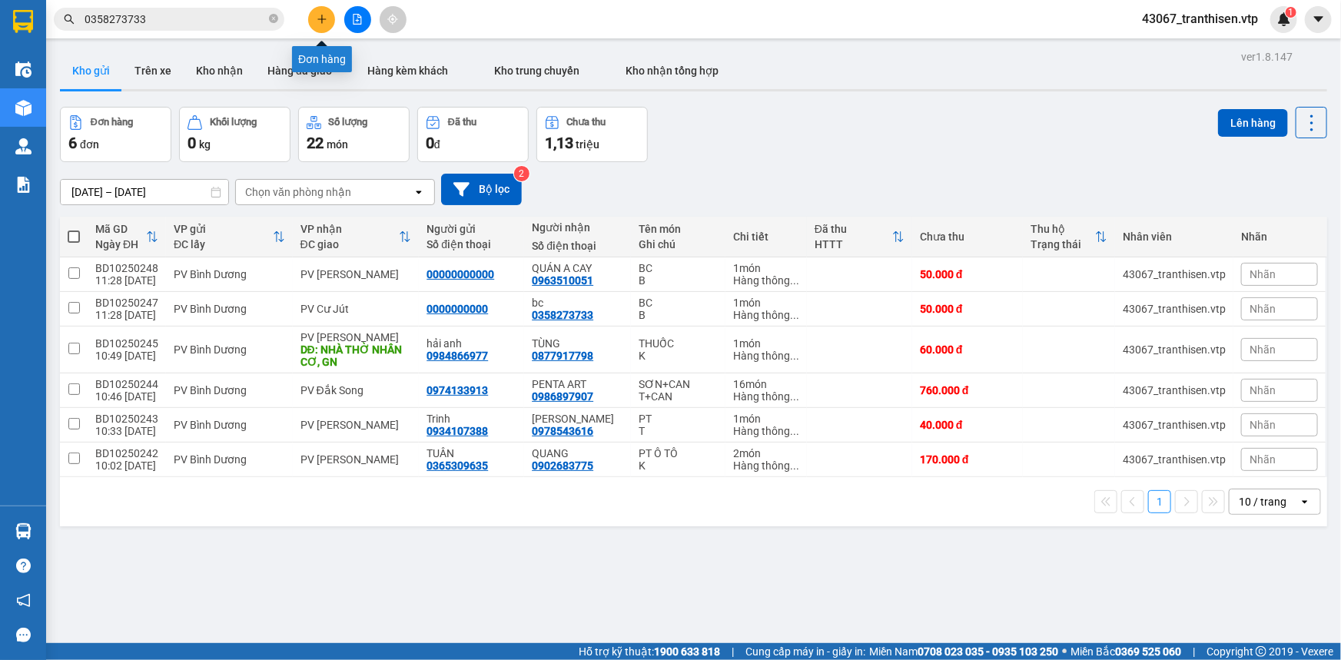
click at [317, 26] on button at bounding box center [321, 19] width 27 height 27
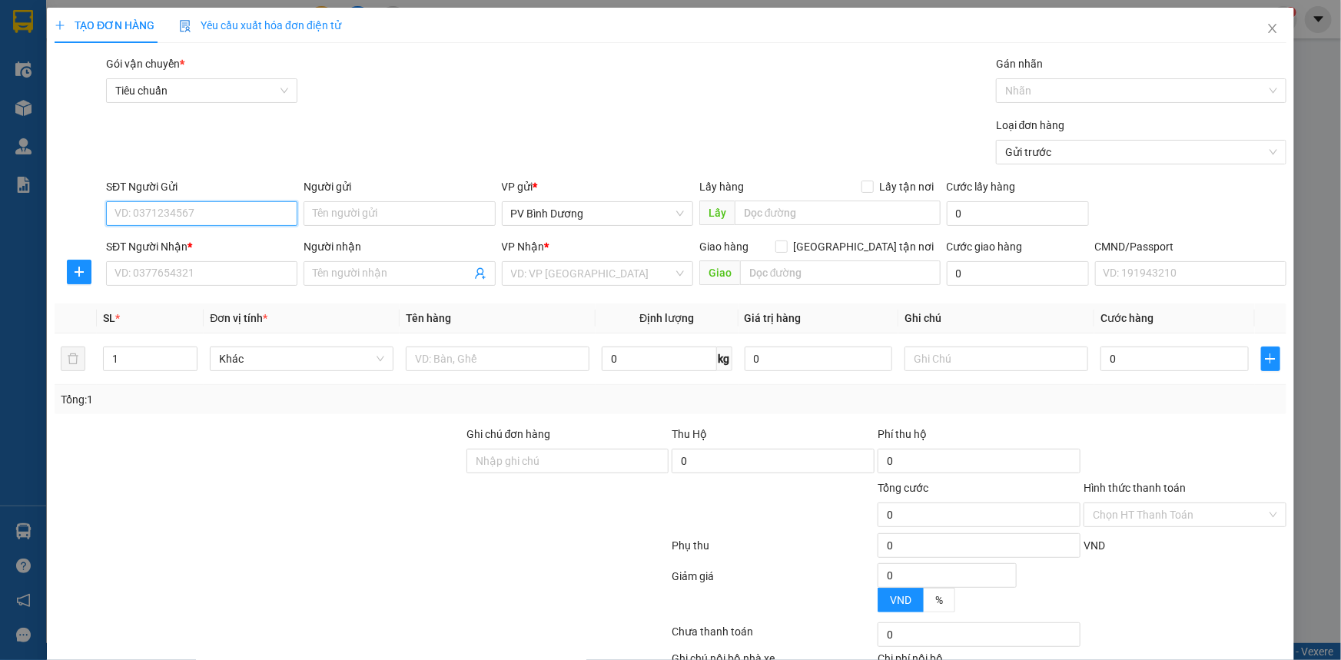
click at [171, 217] on input "SĐT Người Gửi" at bounding box center [201, 213] width 191 height 25
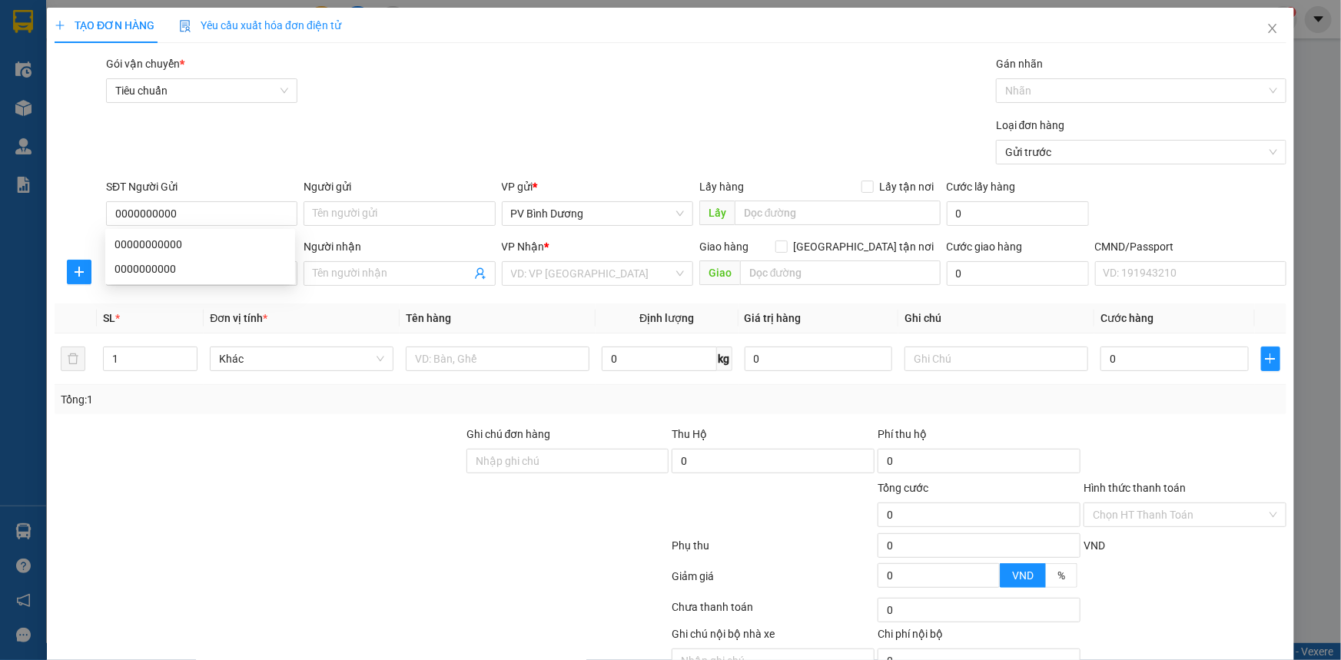
click at [263, 132] on div "Loại đơn hàng Gửi trước" at bounding box center [696, 144] width 1186 height 54
click at [197, 275] on input "SĐT Người Nhận *" at bounding box center [201, 273] width 191 height 25
click at [372, 275] on input "Người nhận" at bounding box center [392, 273] width 158 height 17
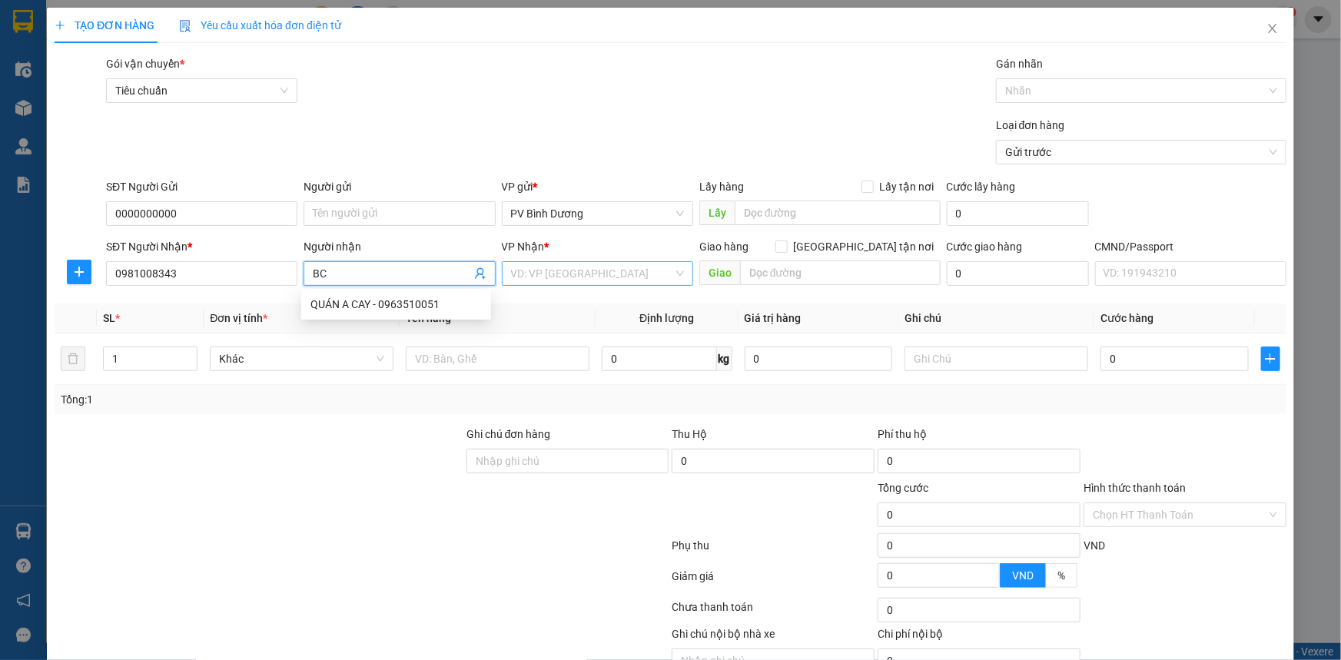
click at [531, 273] on input "search" at bounding box center [592, 273] width 162 height 23
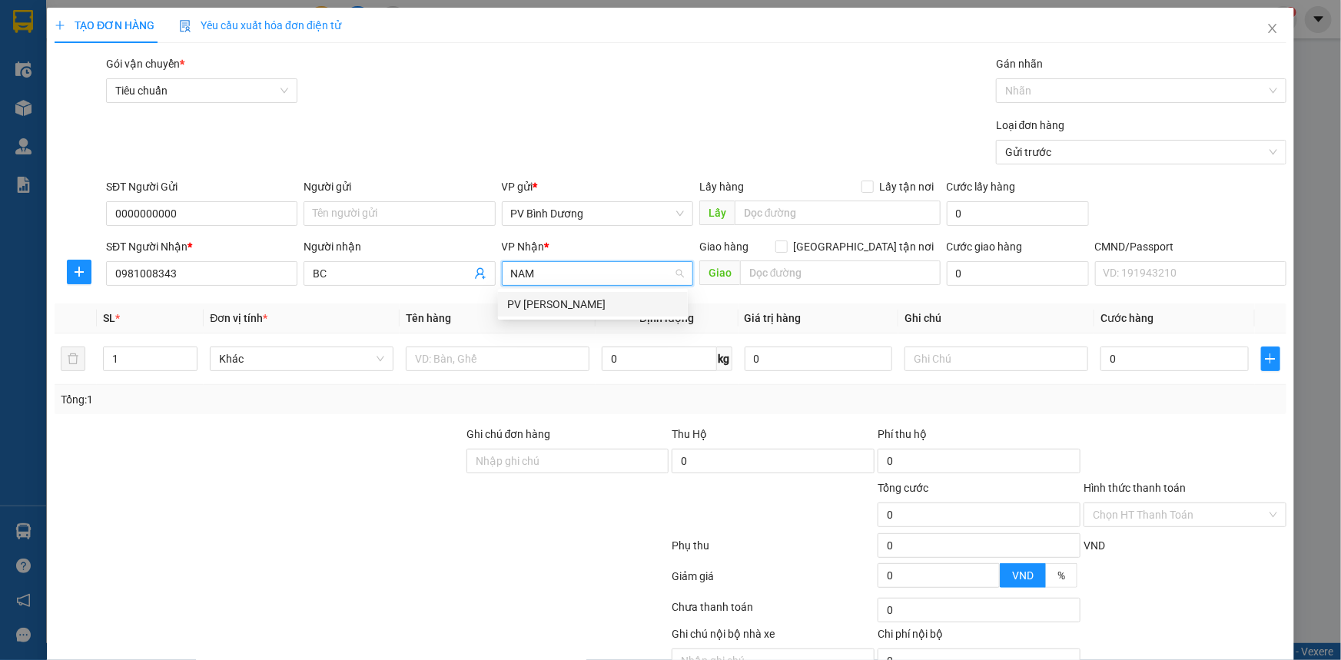
click at [595, 300] on div "PV [PERSON_NAME]" at bounding box center [592, 304] width 171 height 17
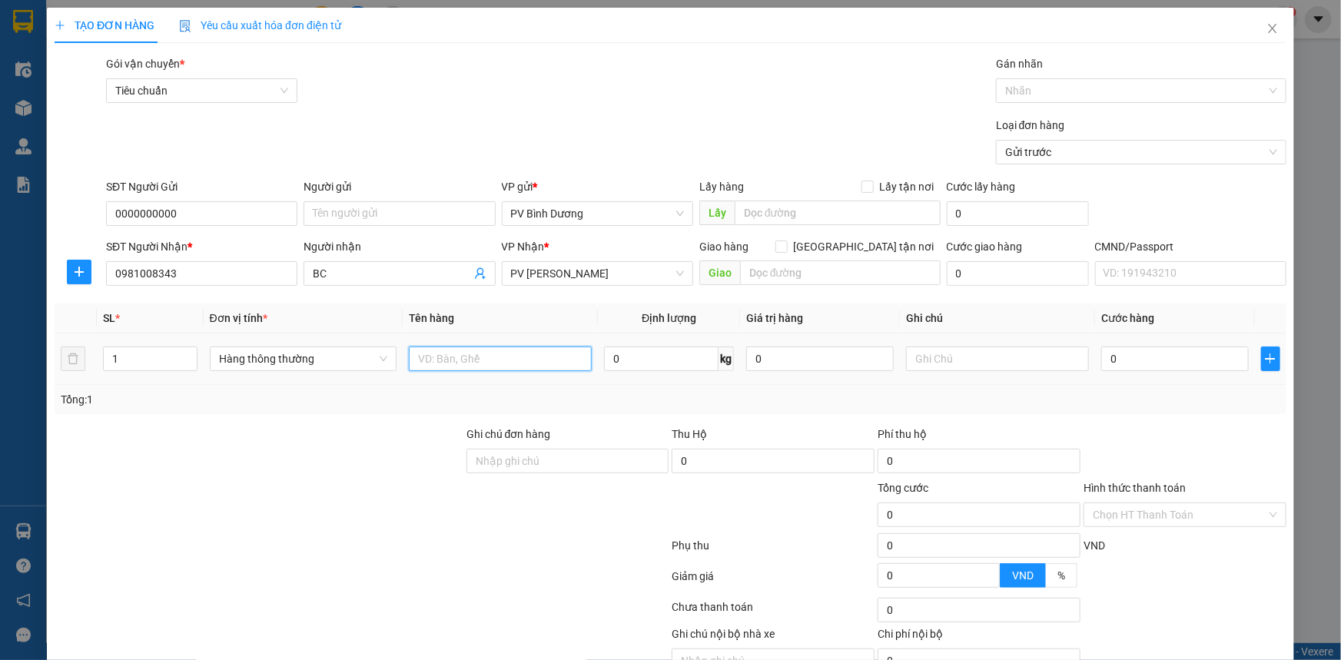
click at [502, 352] on input "text" at bounding box center [500, 359] width 183 height 25
click at [716, 104] on div "Gói vận chuyển * Tiêu chuẩn Gán nhãn Nhãn" at bounding box center [696, 82] width 1186 height 54
click at [991, 376] on td at bounding box center [997, 358] width 195 height 51
click at [995, 362] on input "text" at bounding box center [997, 359] width 183 height 25
click at [1123, 366] on input "0" at bounding box center [1175, 359] width 148 height 25
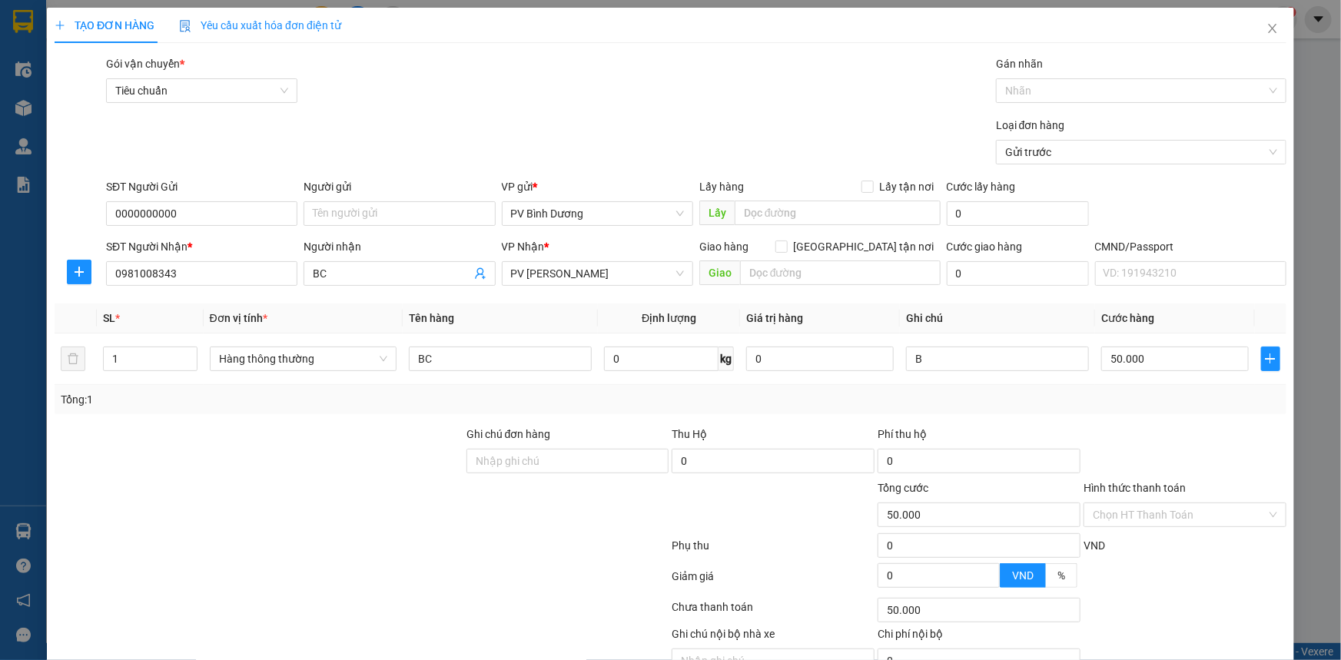
click at [203, 201] on input "SĐT Người Gửi" at bounding box center [201, 213] width 191 height 25
click at [320, 117] on div "Loại đơn hàng Gửi trước" at bounding box center [696, 144] width 1186 height 54
click at [207, 261] on input "SĐT Người Nhận *" at bounding box center [201, 273] width 191 height 25
drag, startPoint x: 196, startPoint y: 194, endPoint x: 28, endPoint y: 37, distance: 229.9
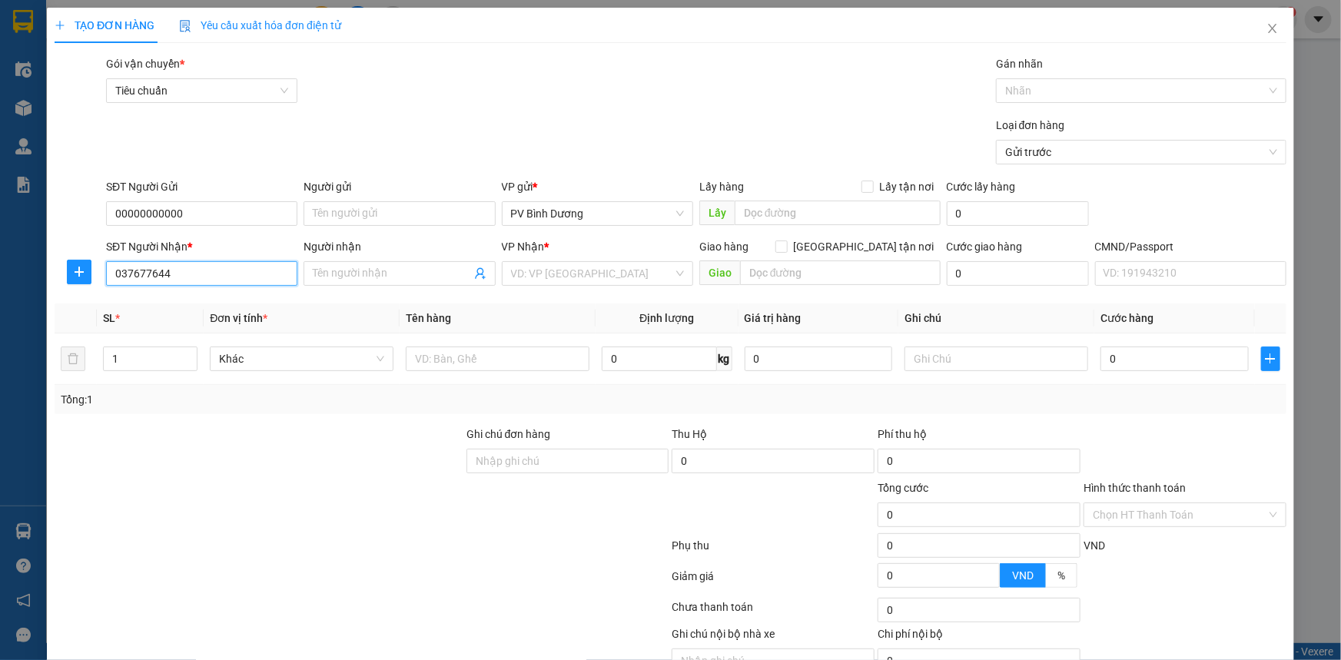
click at [88, 238] on div "SĐT Người Nhận * 037677644 037677644 Người nhận Tên người nhận VP Nhận * VD: VP…" at bounding box center [670, 265] width 1235 height 54
click at [221, 226] on div "0376771644 - BC" at bounding box center [199, 225] width 171 height 17
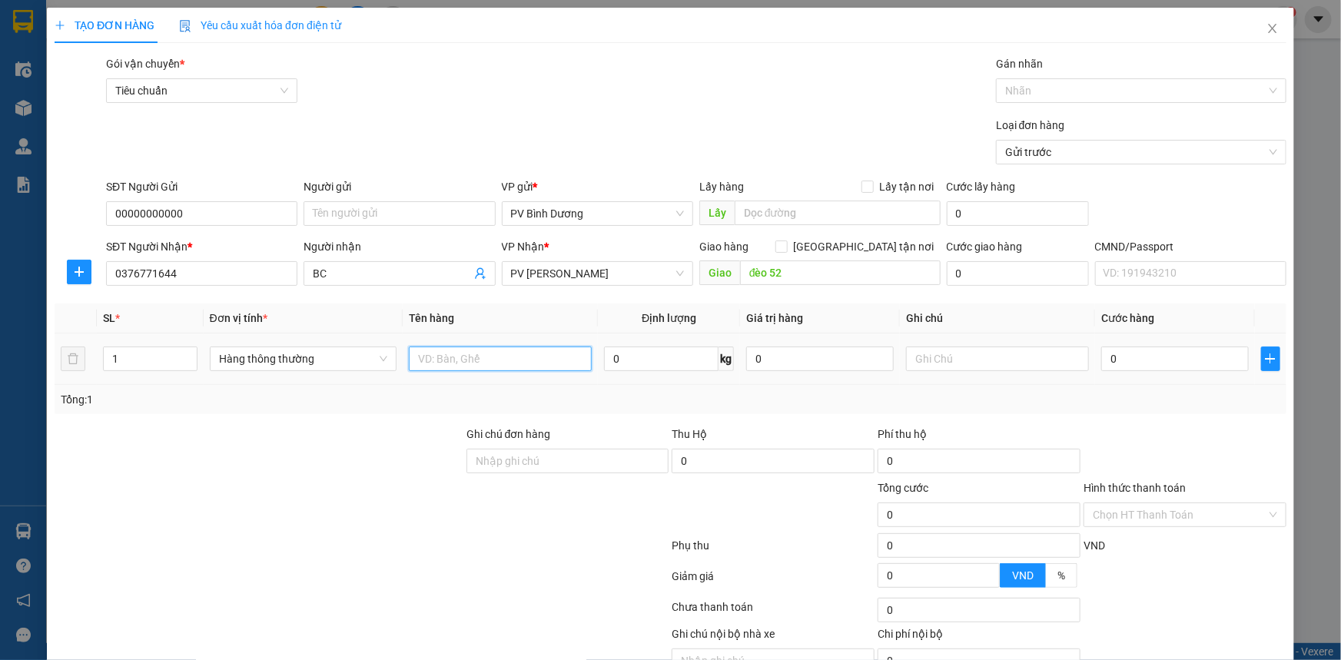
click at [468, 347] on input "text" at bounding box center [500, 359] width 183 height 25
click at [1036, 347] on input "text" at bounding box center [997, 359] width 183 height 25
click at [1126, 347] on input "0" at bounding box center [1175, 359] width 148 height 25
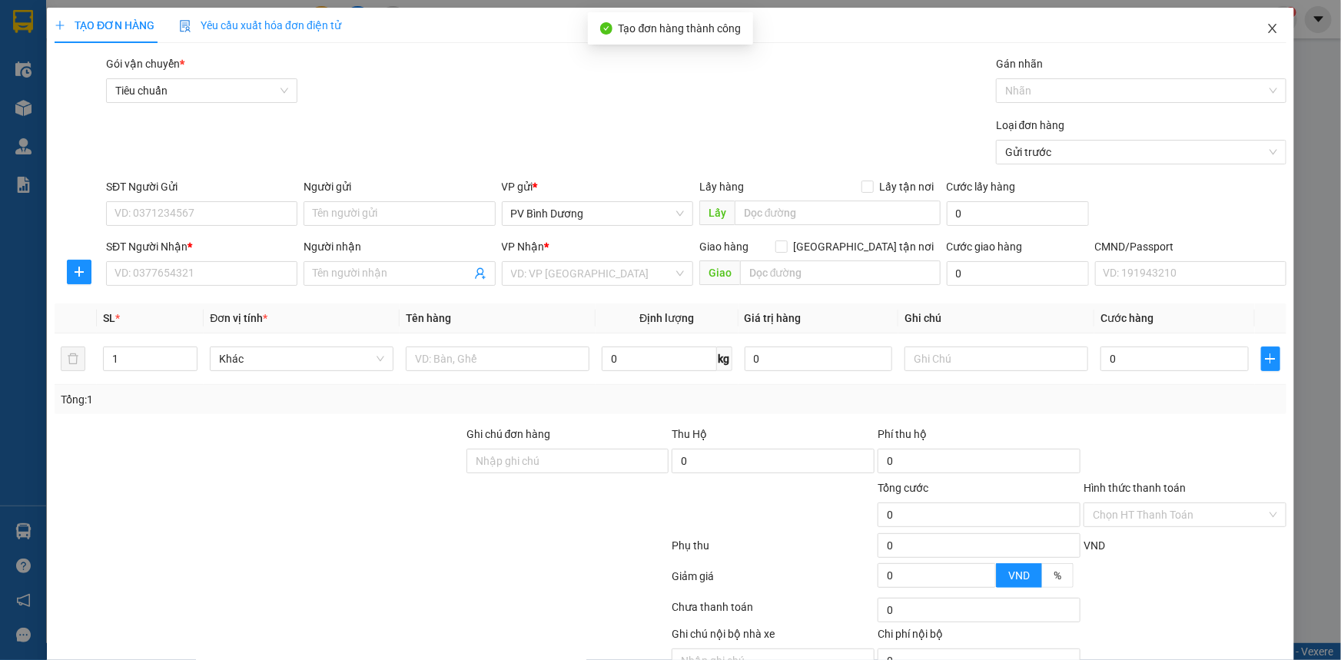
click at [1266, 30] on icon "close" at bounding box center [1272, 28] width 12 height 12
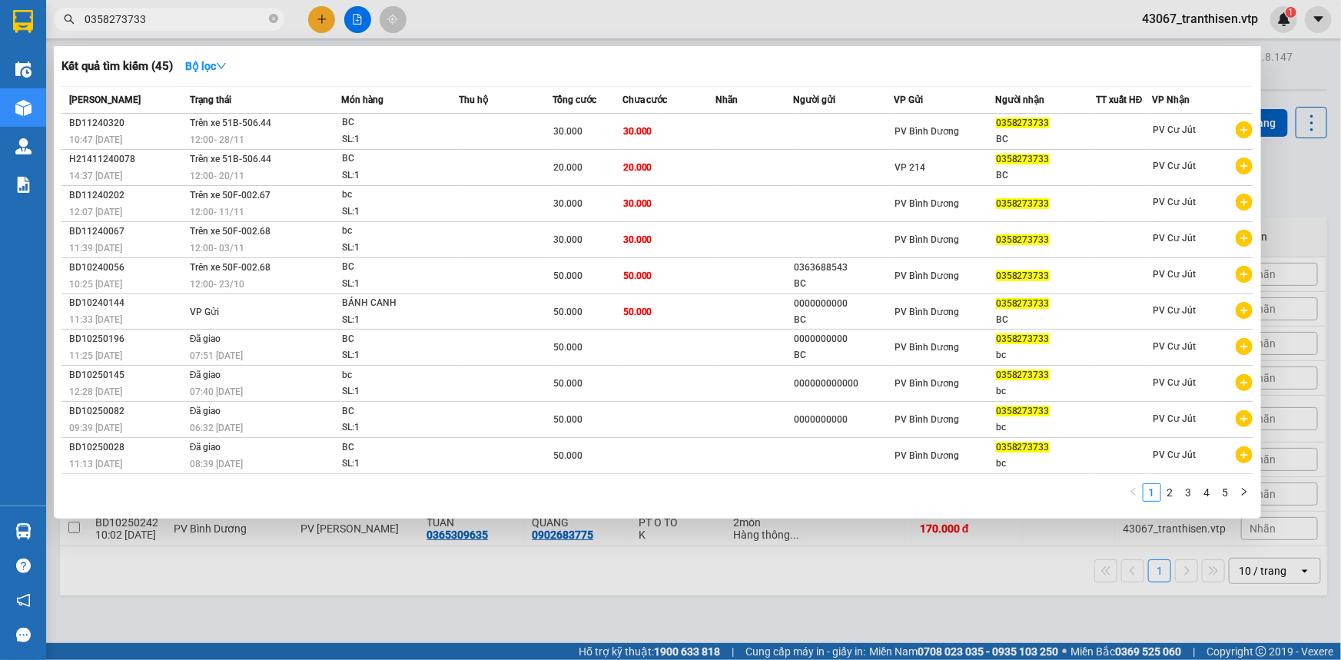
click at [172, 22] on input "0358273733" at bounding box center [175, 19] width 181 height 17
drag, startPoint x: 172, startPoint y: 22, endPoint x: 57, endPoint y: 34, distance: 115.9
click at [68, 33] on div "Kết quả tìm kiếm ( 45 ) Bộ lọc Mã ĐH Trạng thái Món hàng Thu hộ Tổng cước Chưa …" at bounding box center [150, 19] width 300 height 27
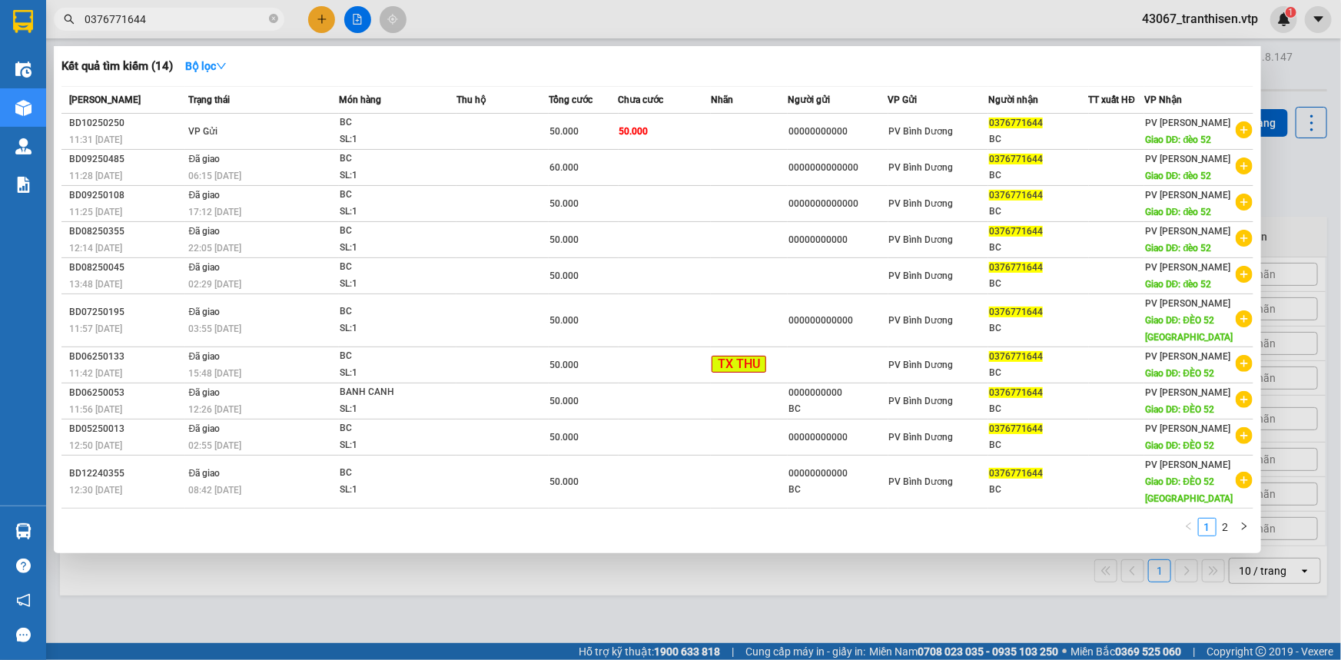
click at [535, 38] on div at bounding box center [670, 330] width 1341 height 660
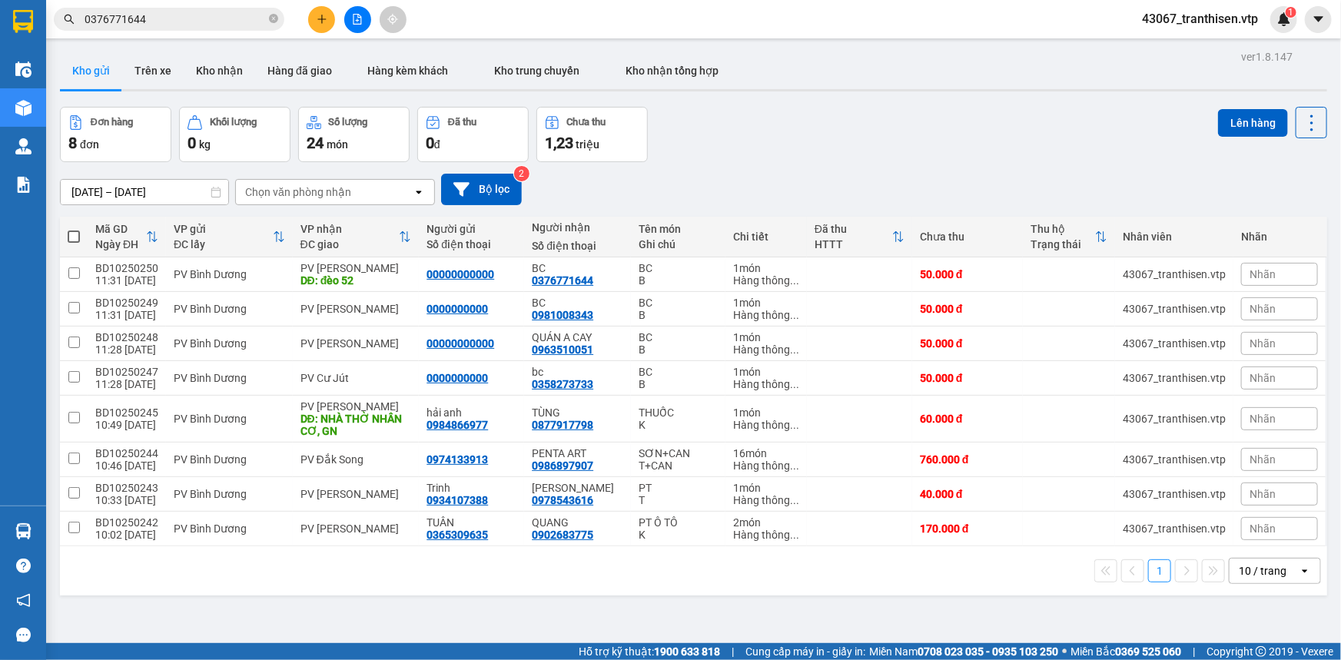
click at [317, 22] on icon "plus" at bounding box center [322, 19] width 11 height 11
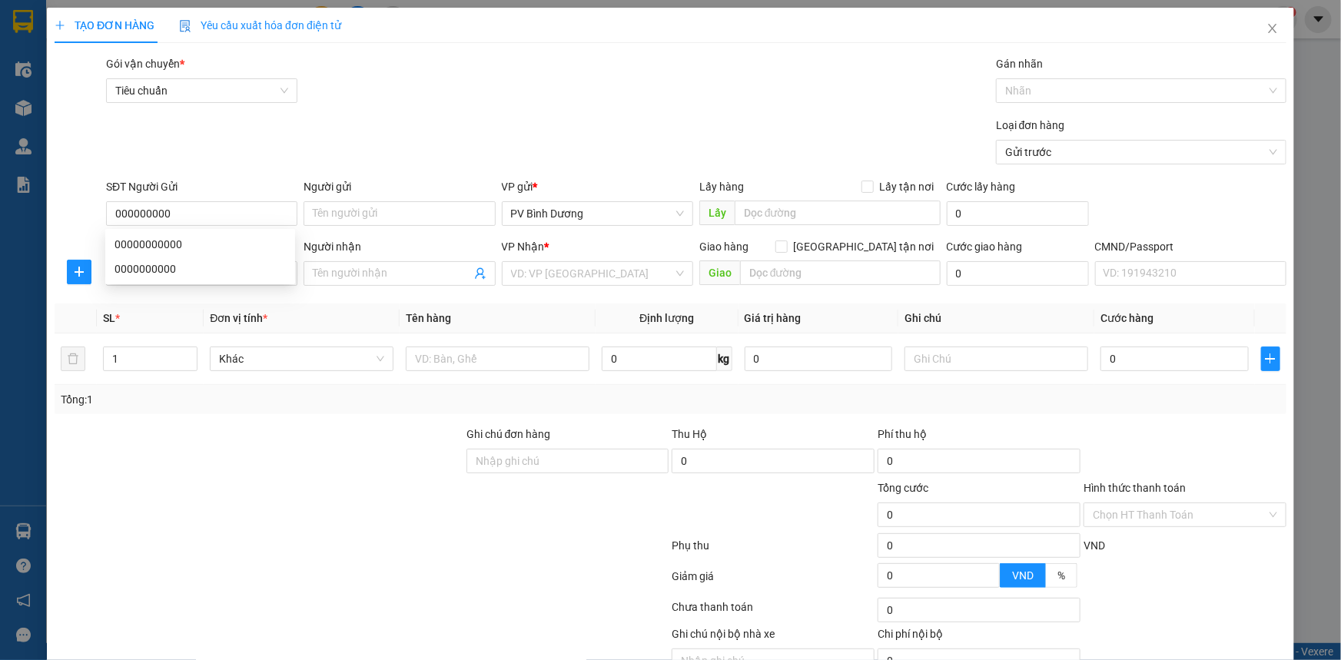
click at [299, 123] on div "Loại đơn hàng Gửi trước" at bounding box center [696, 144] width 1186 height 54
click at [203, 216] on input "000000000" at bounding box center [201, 213] width 191 height 25
click at [237, 145] on div "Loại đơn hàng Gửi trước" at bounding box center [696, 144] width 1186 height 54
click at [213, 273] on input "SĐT Người Nhận *" at bounding box center [201, 273] width 191 height 25
click at [226, 303] on div "0345836979 - BC/ TC GIAO" at bounding box center [199, 304] width 171 height 17
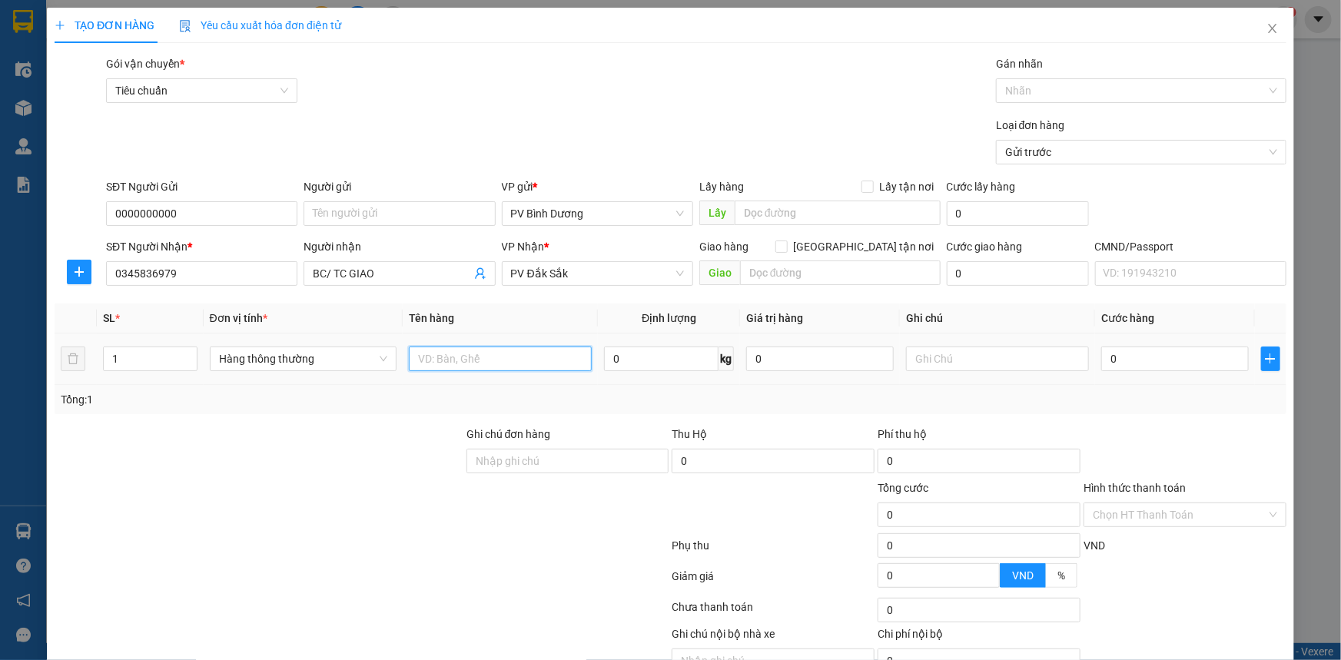
click at [469, 352] on input "text" at bounding box center [500, 359] width 183 height 25
click at [967, 350] on input "text" at bounding box center [997, 359] width 183 height 25
click at [1110, 357] on input "0" at bounding box center [1175, 359] width 148 height 25
click at [881, 123] on div "Loại đơn hàng Gửi trước" at bounding box center [696, 144] width 1186 height 54
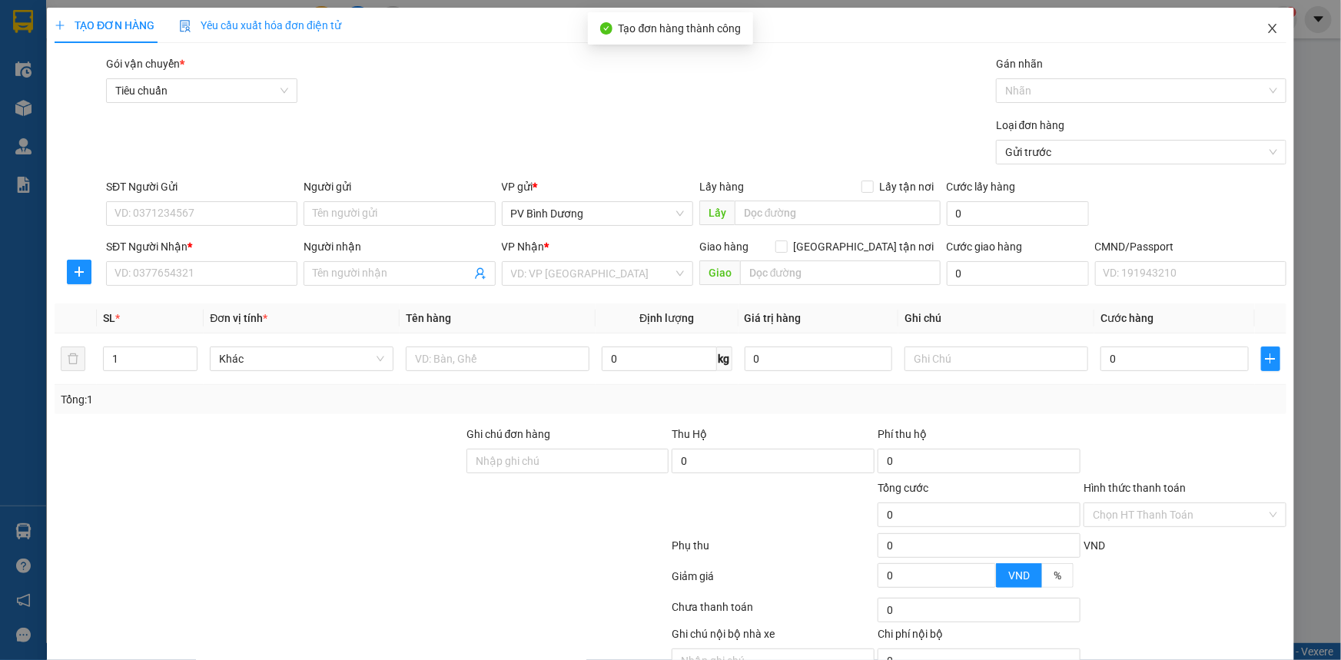
click at [1266, 32] on icon "close" at bounding box center [1272, 28] width 12 height 12
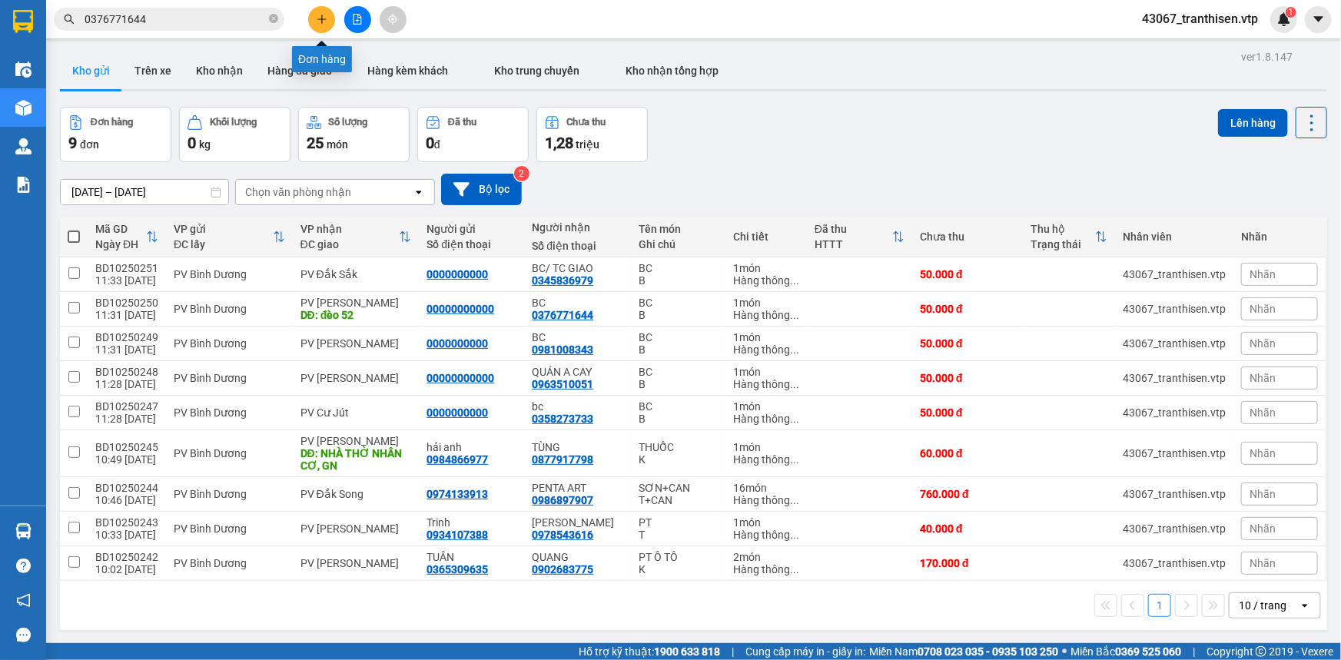
click at [323, 20] on icon "plus" at bounding box center [322, 19] width 11 height 11
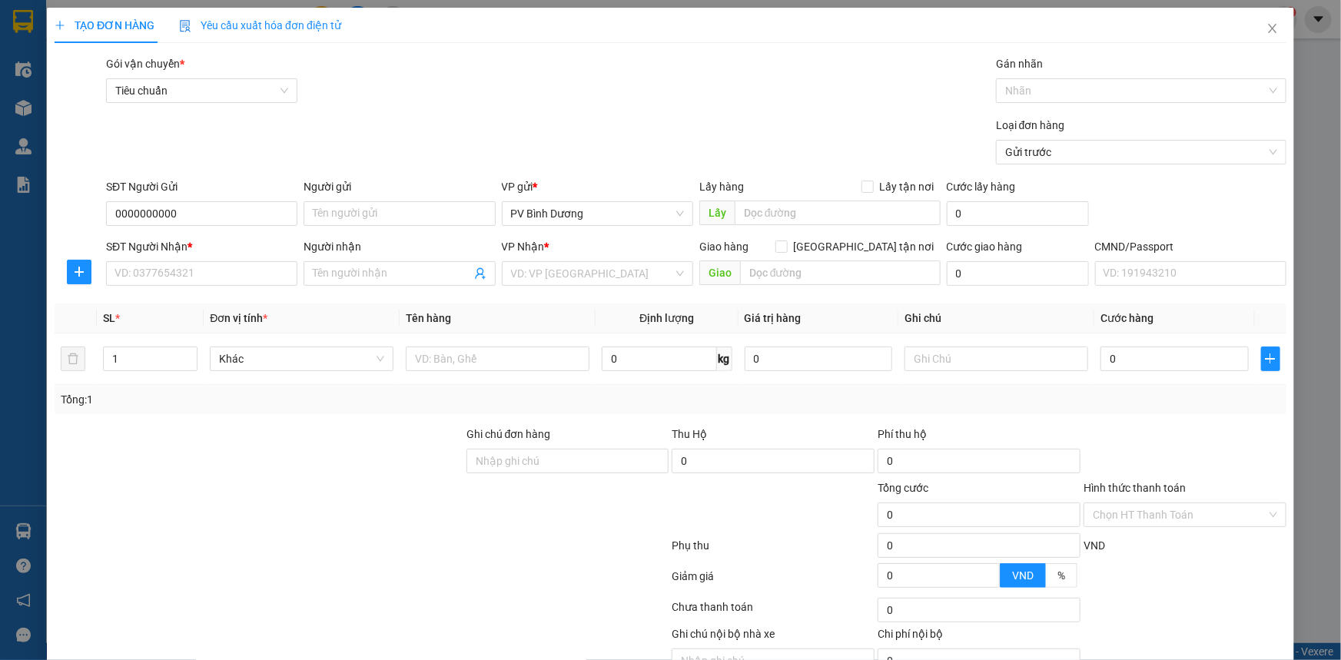
click at [356, 107] on div "Gói vận chuyển * Tiêu chuẩn Gán nhãn Nhãn" at bounding box center [696, 82] width 1186 height 54
click at [220, 270] on input "SĐT Người Nhận *" at bounding box center [201, 273] width 191 height 25
click at [144, 278] on input "03333031328" at bounding box center [201, 273] width 191 height 25
click at [241, 304] on div "0333031328 - BC" at bounding box center [199, 304] width 171 height 17
click at [921, 360] on input "text" at bounding box center [997, 359] width 183 height 25
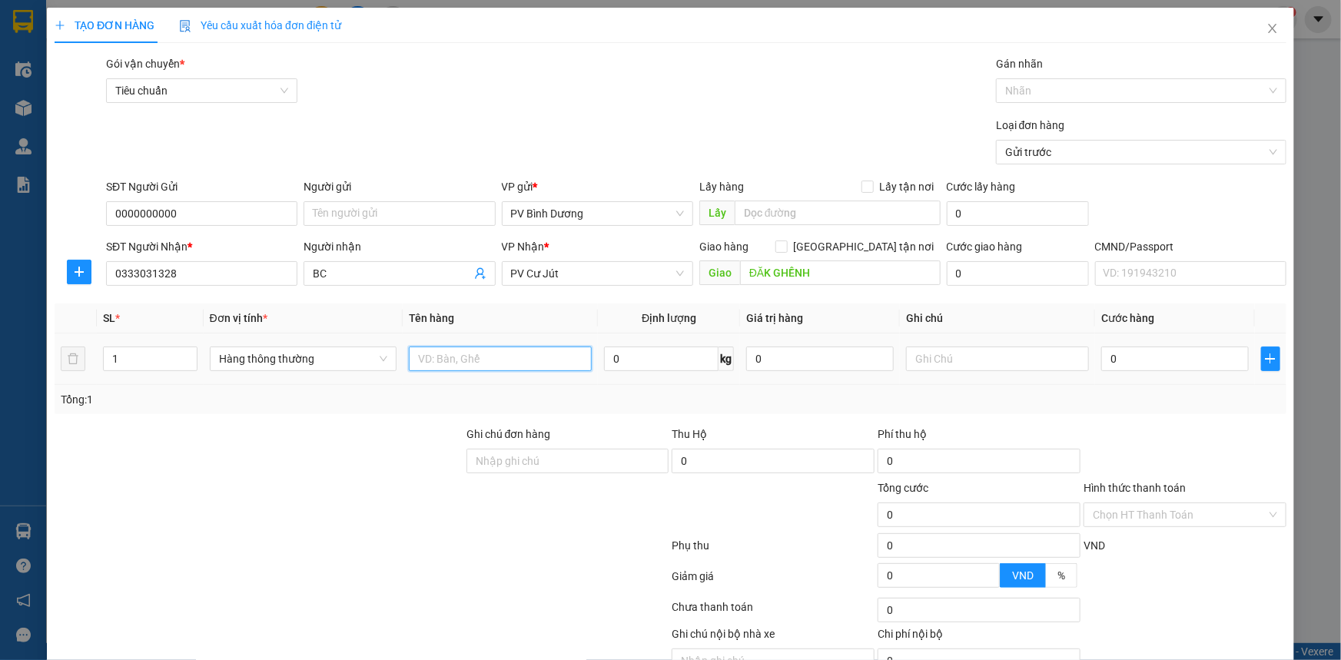
click at [579, 358] on input "text" at bounding box center [500, 359] width 183 height 25
click at [921, 353] on input "text" at bounding box center [997, 359] width 183 height 25
click at [1146, 354] on input "0" at bounding box center [1175, 359] width 148 height 25
click at [883, 134] on div "Loại đơn hàng Gửi trước" at bounding box center [696, 144] width 1186 height 54
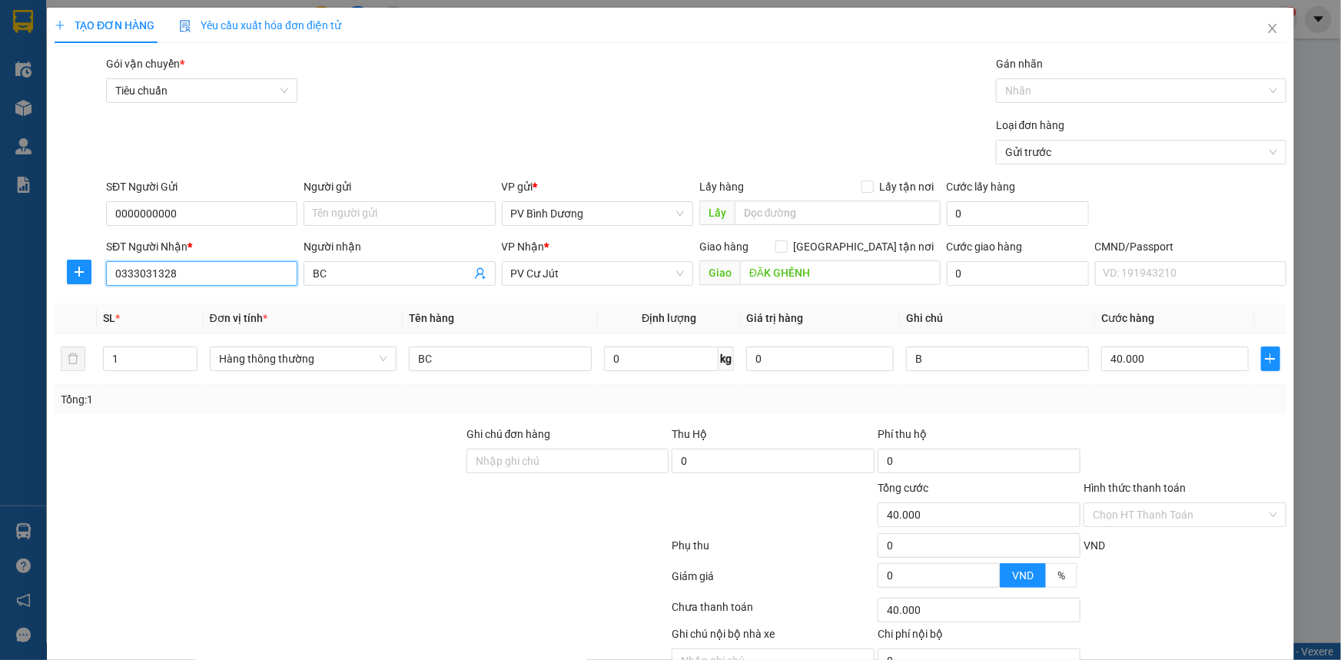
drag, startPoint x: 185, startPoint y: 204, endPoint x: 32, endPoint y: 213, distance: 153.2
click at [43, 213] on div "TẠO ĐƠN HÀNG Yêu cầu xuất hóa đơn điện tử Transit Pickup Surcharge Ids Transit …" at bounding box center [670, 330] width 1341 height 660
drag, startPoint x: 1053, startPoint y: 632, endPoint x: 1057, endPoint y: 625, distance: 9.0
click at [1056, 631] on div "TẠO ĐƠN HÀNG Yêu cầu xuất hóa đơn điện tử Transit Pickup Surcharge Ids Transit …" at bounding box center [670, 364] width 1247 height 713
click at [1266, 33] on icon "close" at bounding box center [1272, 28] width 12 height 12
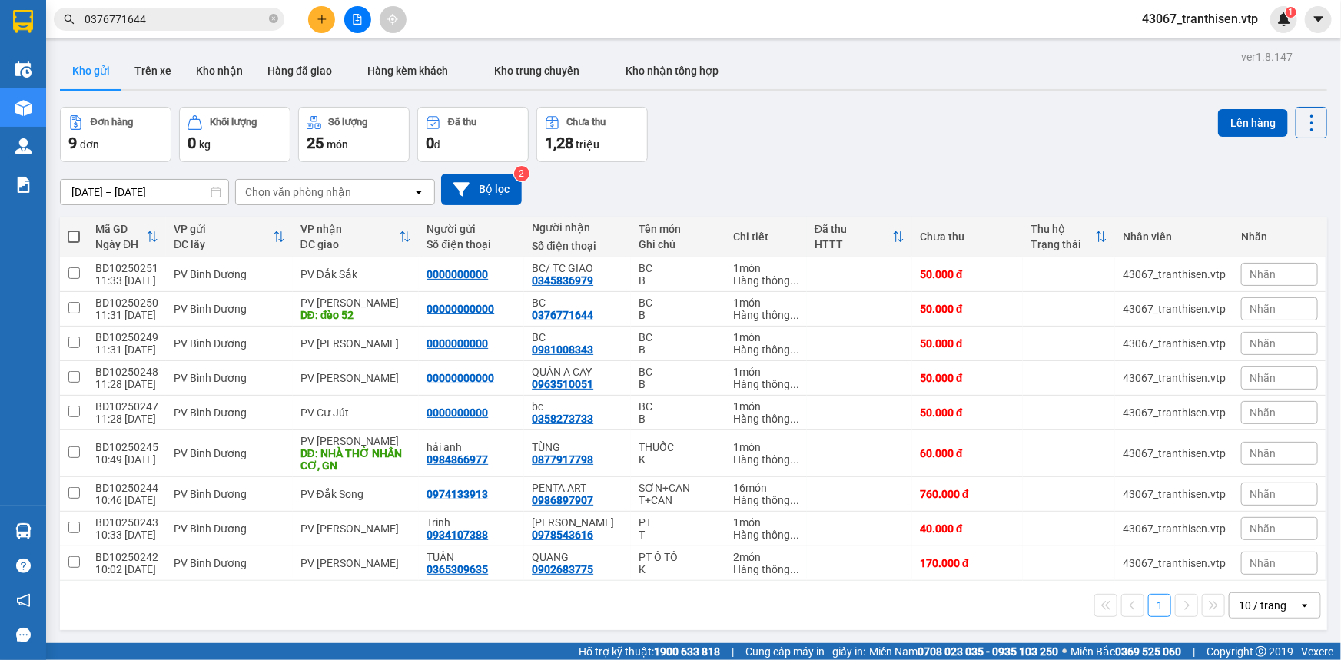
click at [154, 18] on input "0376771644" at bounding box center [175, 19] width 181 height 17
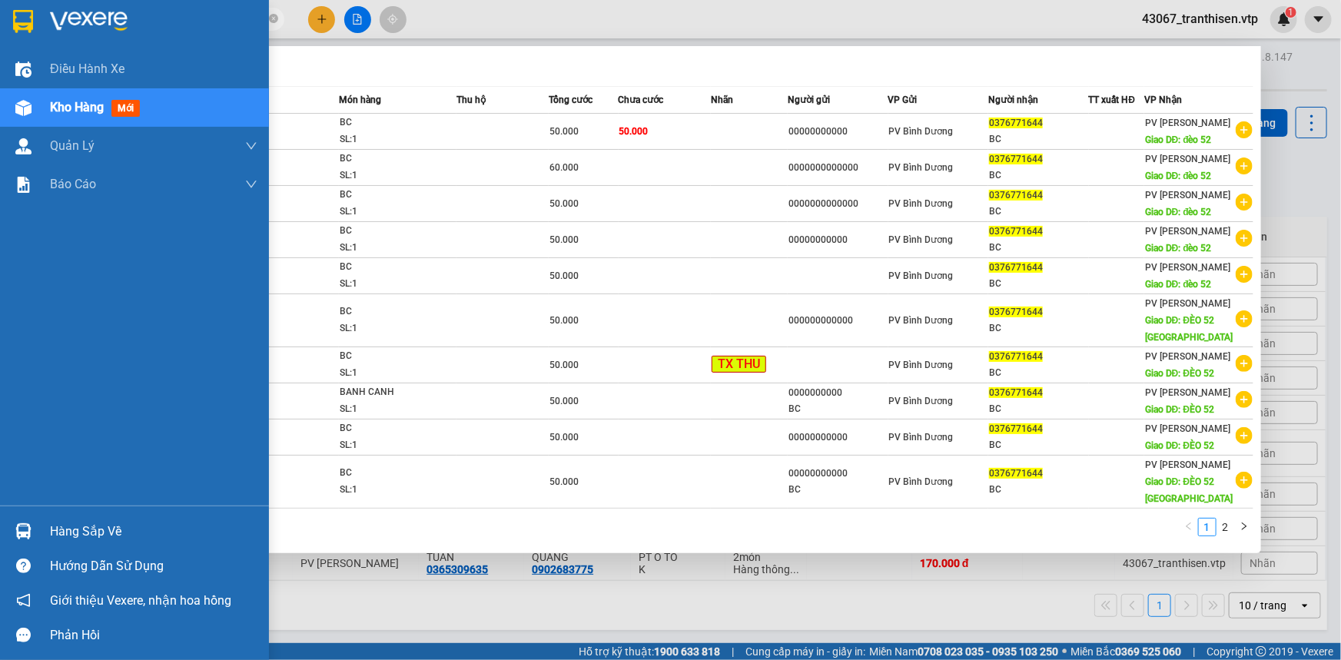
drag, startPoint x: 154, startPoint y: 18, endPoint x: 22, endPoint y: 33, distance: 132.2
click at [22, 33] on section "Kết quả tìm kiếm ( 14 ) Bộ lọc Mã ĐH Trạng thái Món hàng Thu hộ Tổng cước Chưa …" at bounding box center [670, 330] width 1341 height 660
paste input "33031328"
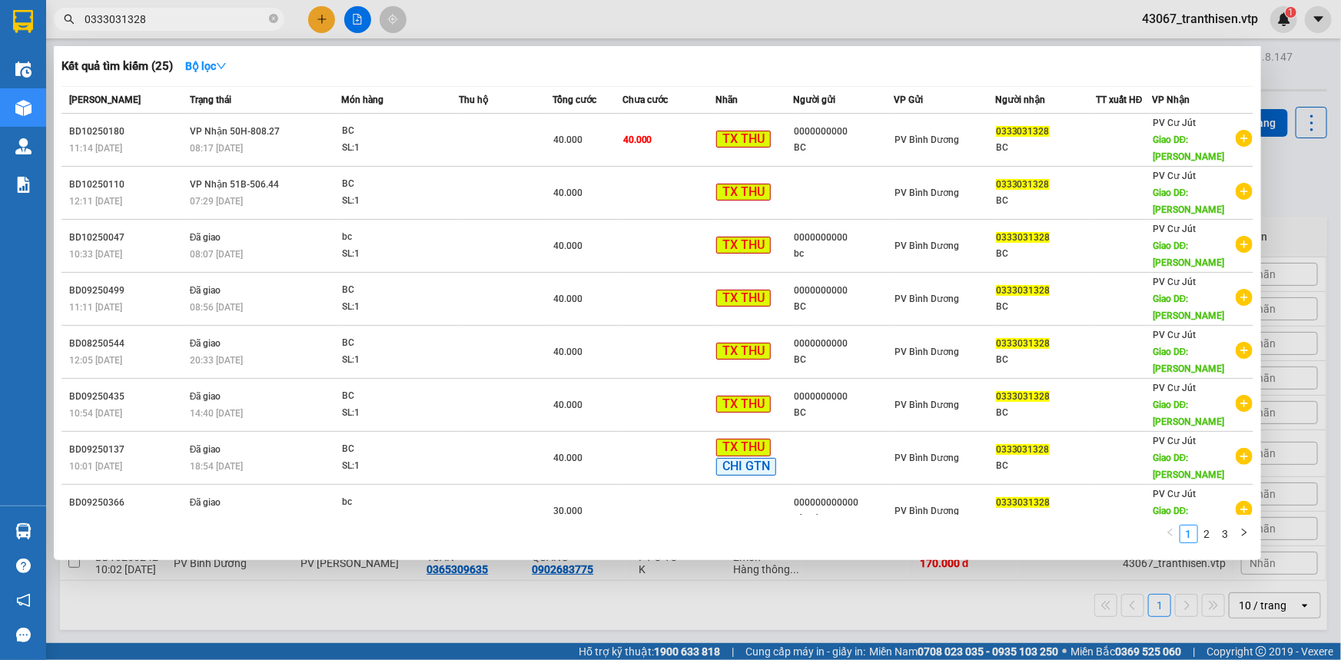
click at [983, 9] on div at bounding box center [670, 330] width 1341 height 660
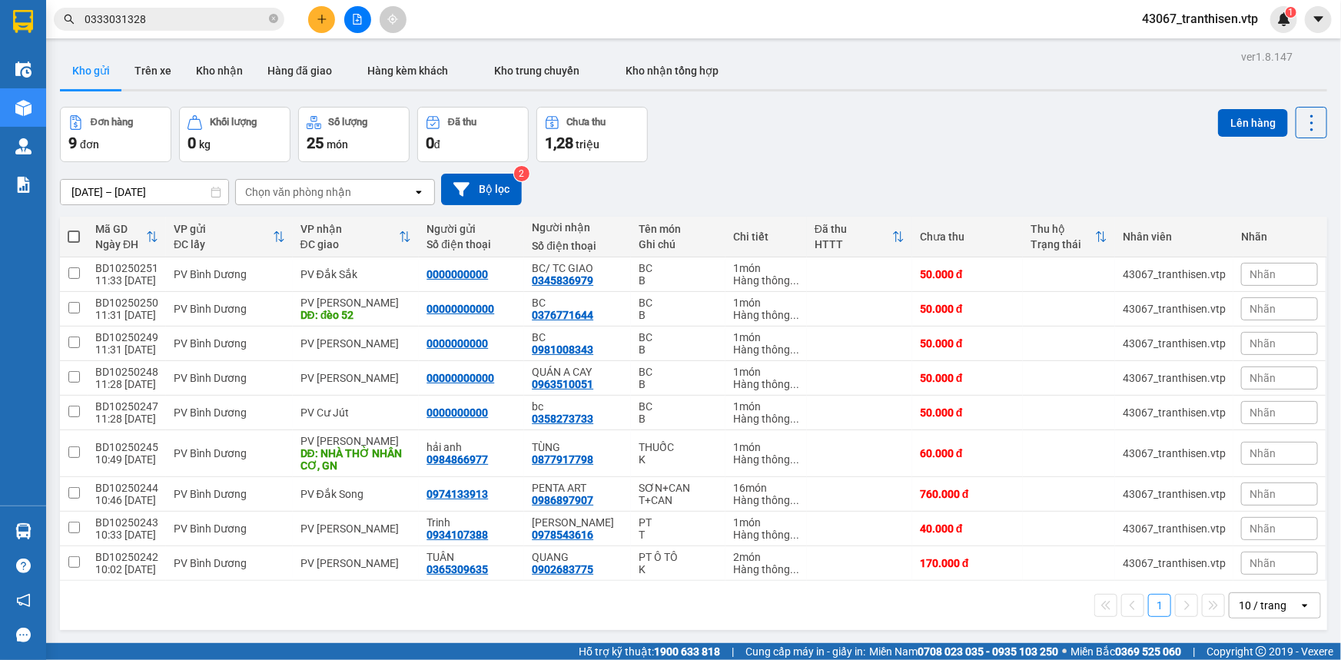
click at [186, 22] on input "0333031328" at bounding box center [175, 19] width 181 height 17
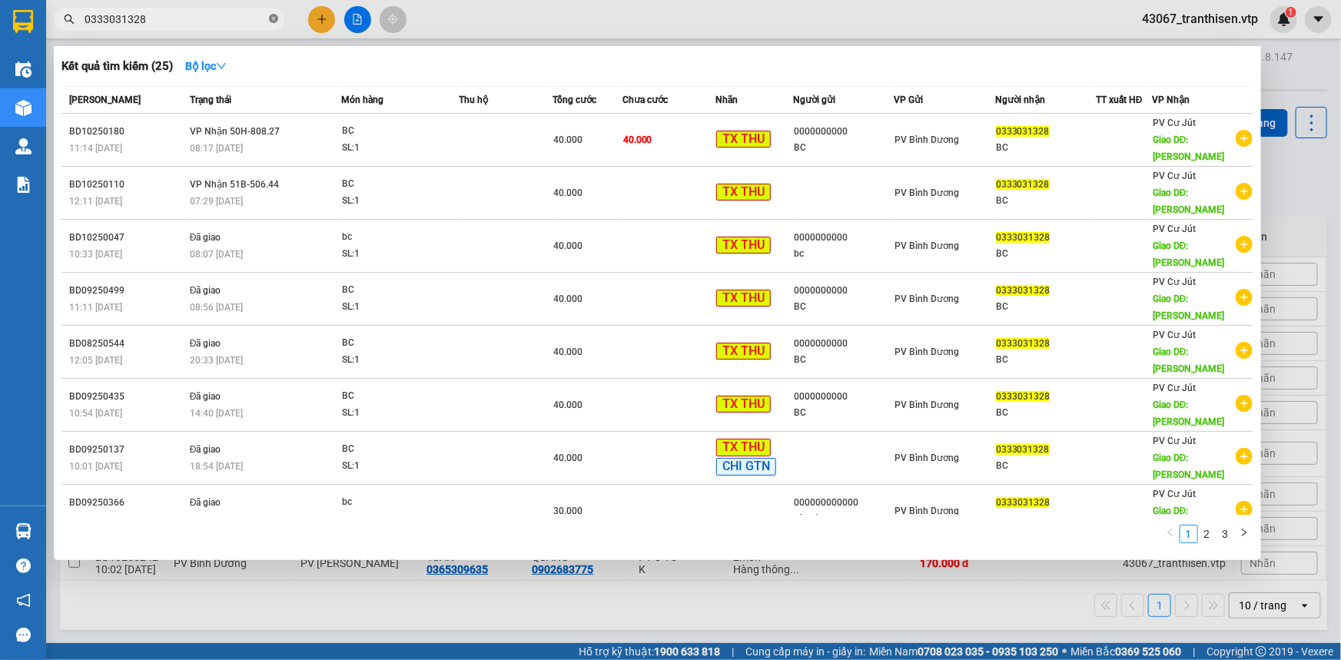
click at [272, 20] on icon "close-circle" at bounding box center [273, 18] width 9 height 9
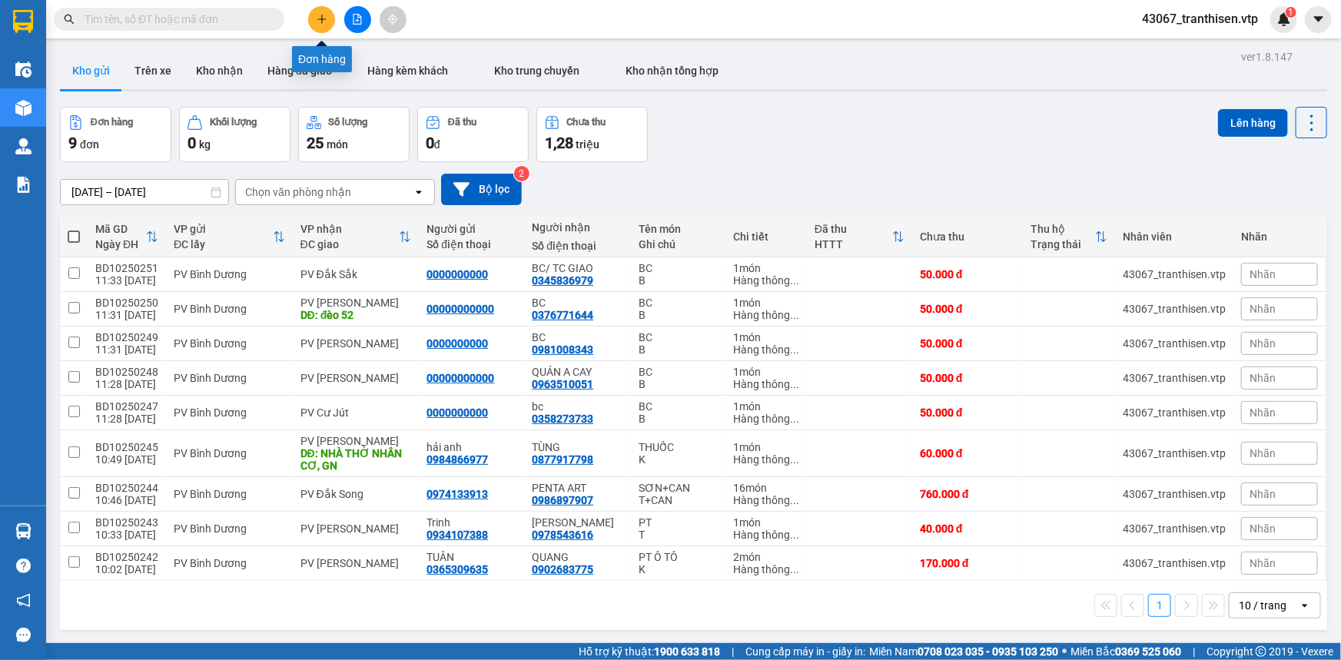
click at [319, 18] on icon "plus" at bounding box center [321, 18] width 8 height 1
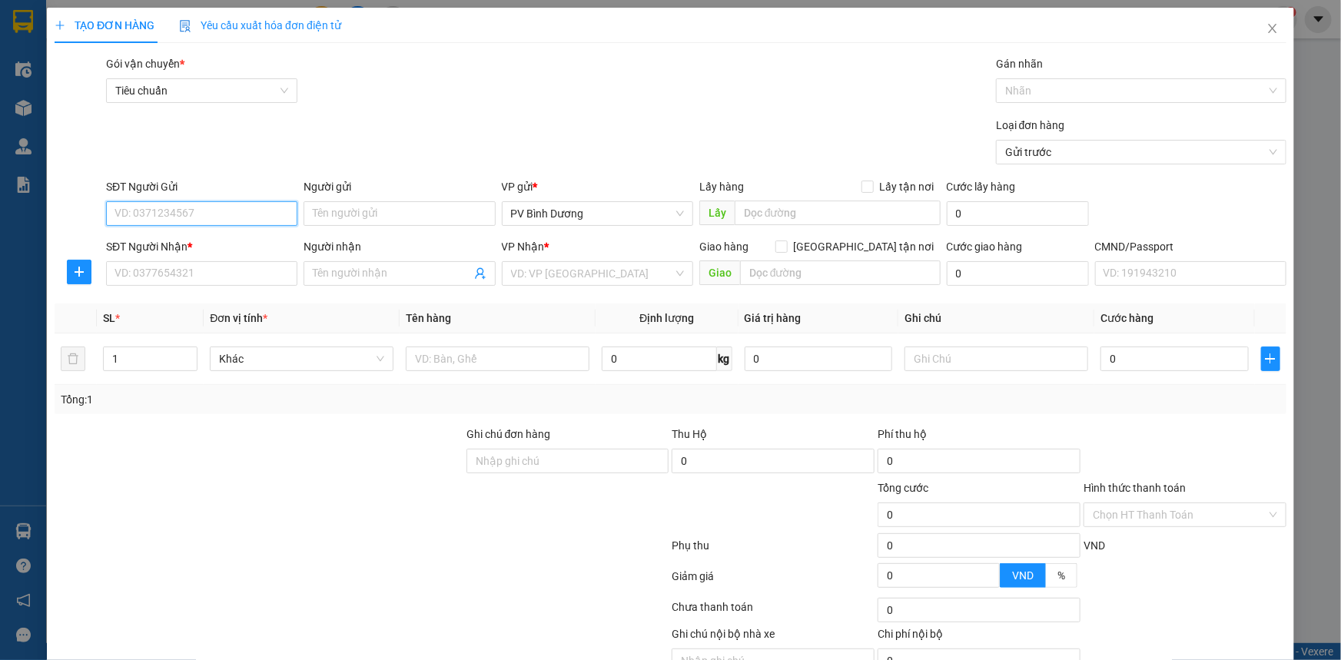
click at [156, 212] on input "SĐT Người Gửi" at bounding box center [201, 213] width 191 height 25
click at [392, 134] on div "Loại đơn hàng Gửi trước" at bounding box center [696, 144] width 1186 height 54
click at [214, 269] on input "SĐT Người Nhận *" at bounding box center [201, 273] width 191 height 25
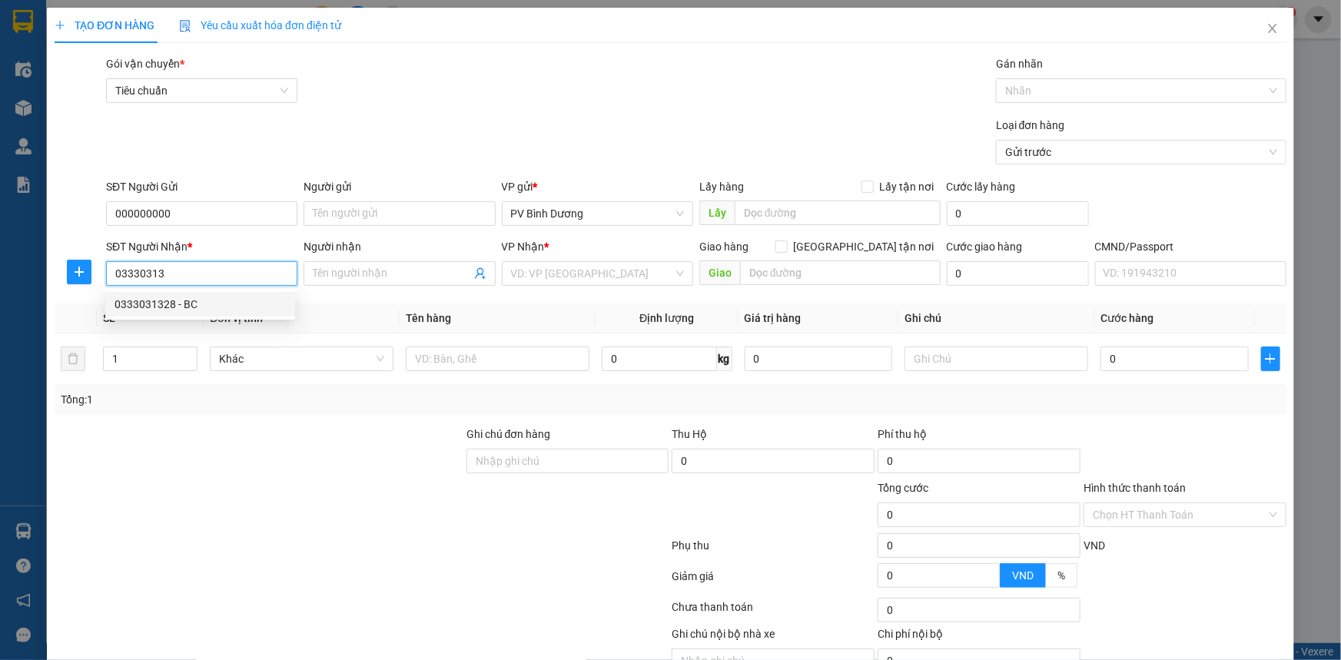
click at [215, 308] on div "0333031328 - BC" at bounding box center [199, 304] width 171 height 17
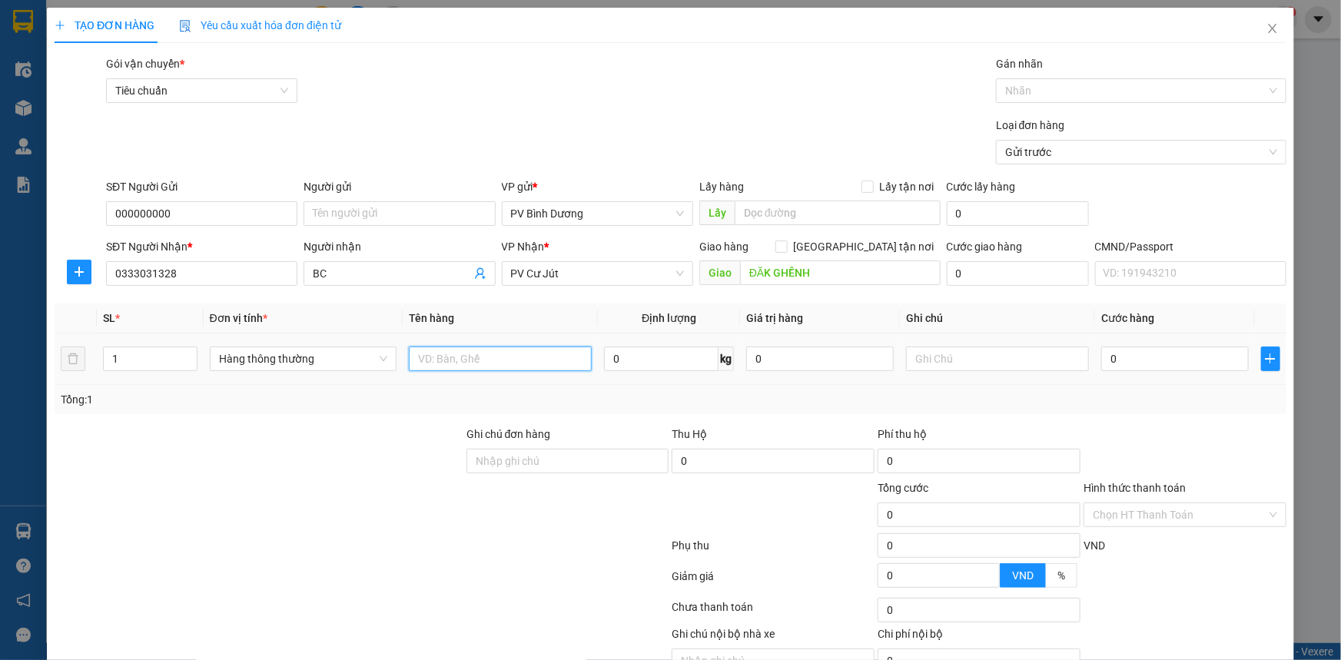
click at [476, 366] on input "text" at bounding box center [500, 359] width 183 height 25
click at [976, 355] on input "text" at bounding box center [997, 359] width 183 height 25
click at [1130, 363] on input "0" at bounding box center [1175, 359] width 148 height 25
click at [865, 115] on form "Transit Pickup Surcharge Ids Transit Deliver Surcharge Ids Transit Deliver Surc…" at bounding box center [671, 112] width 1232 height 115
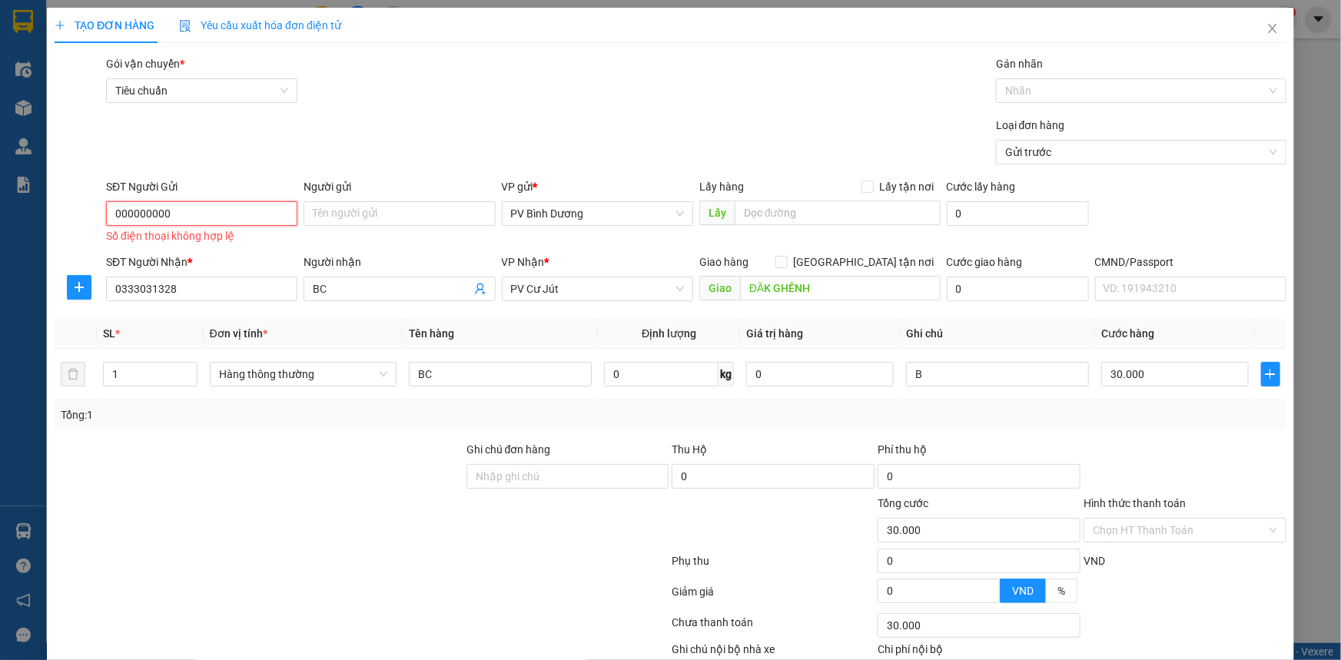
click at [234, 201] on input "000000000" at bounding box center [201, 213] width 191 height 25
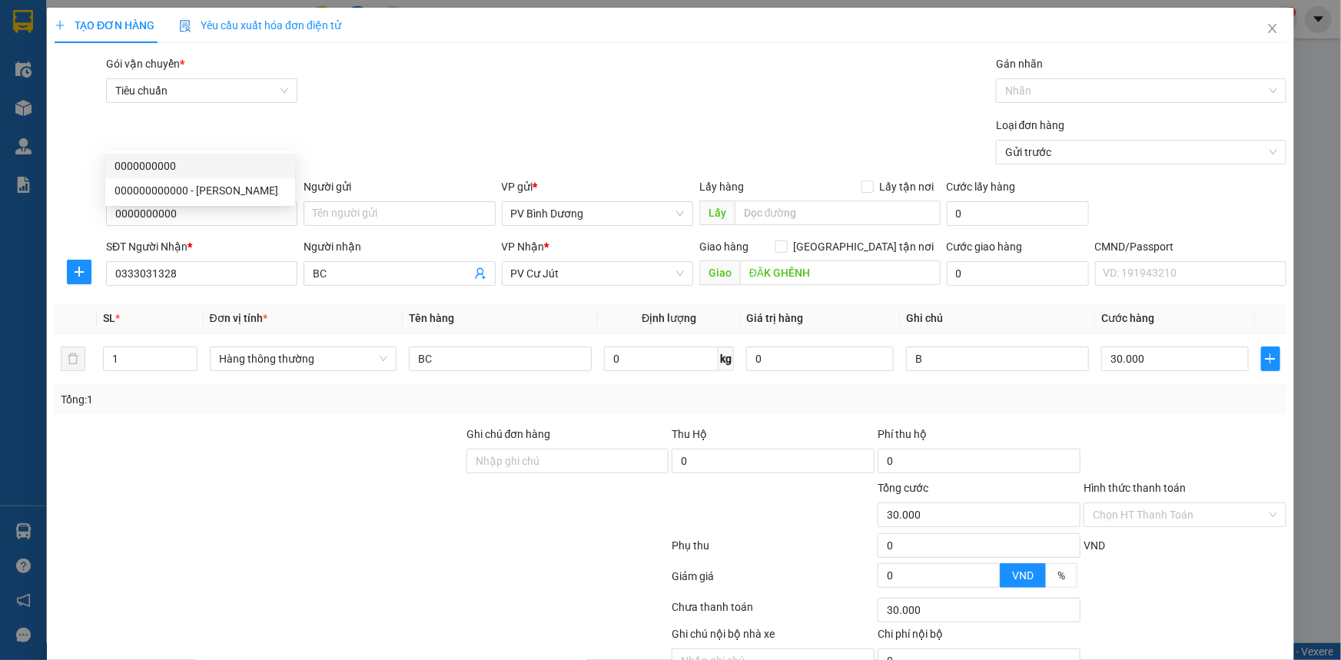
click at [315, 117] on div "Loại đơn hàng Gửi trước" at bounding box center [696, 144] width 1186 height 54
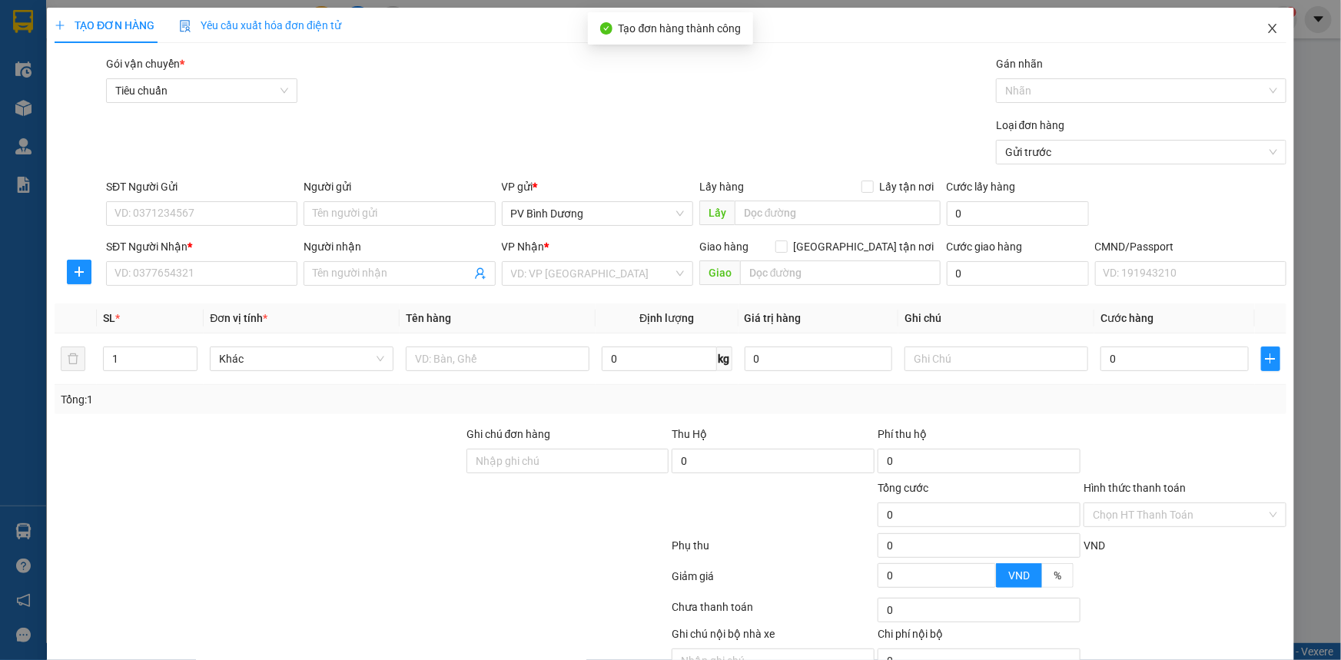
click at [1259, 22] on span "Close" at bounding box center [1272, 29] width 43 height 43
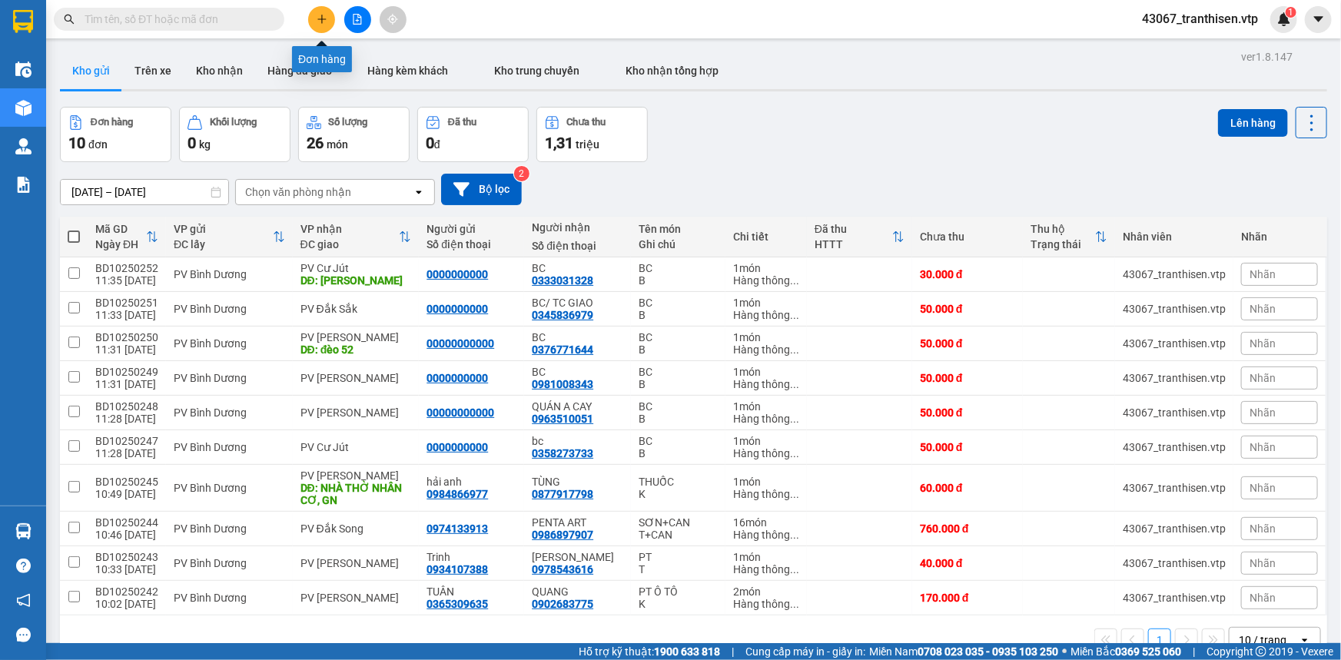
click at [323, 15] on icon "plus" at bounding box center [322, 19] width 11 height 11
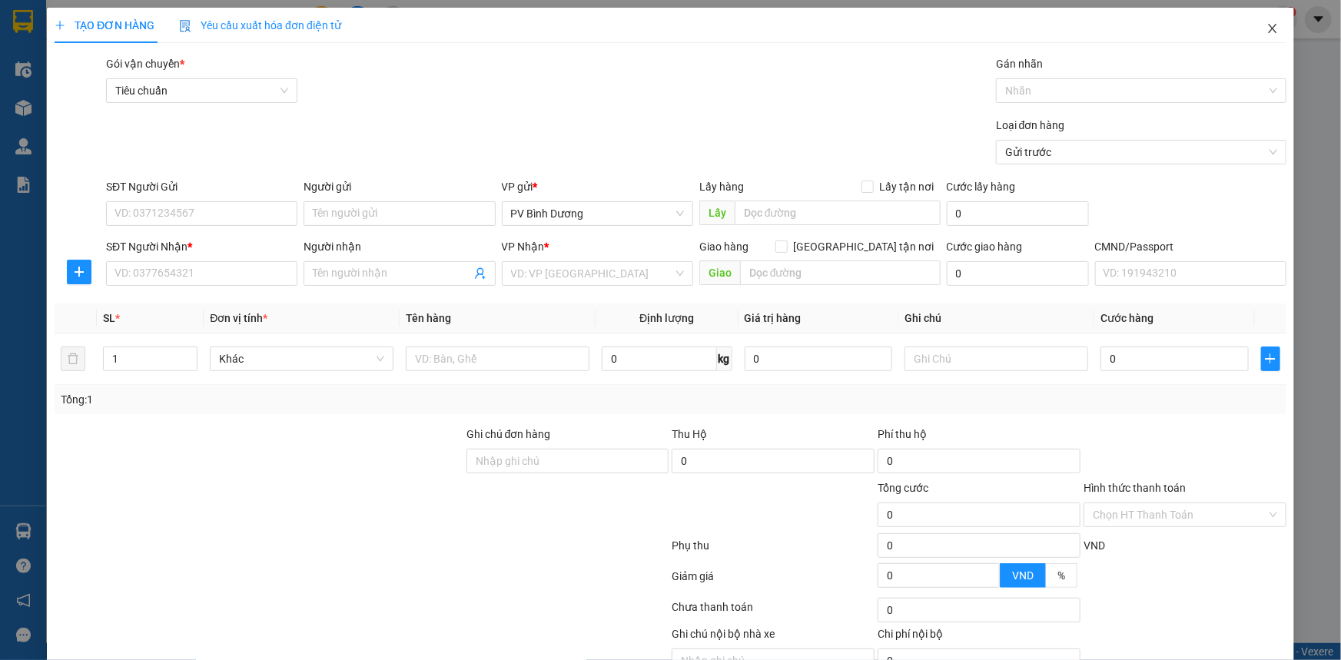
click at [1268, 34] on icon "close" at bounding box center [1272, 28] width 12 height 12
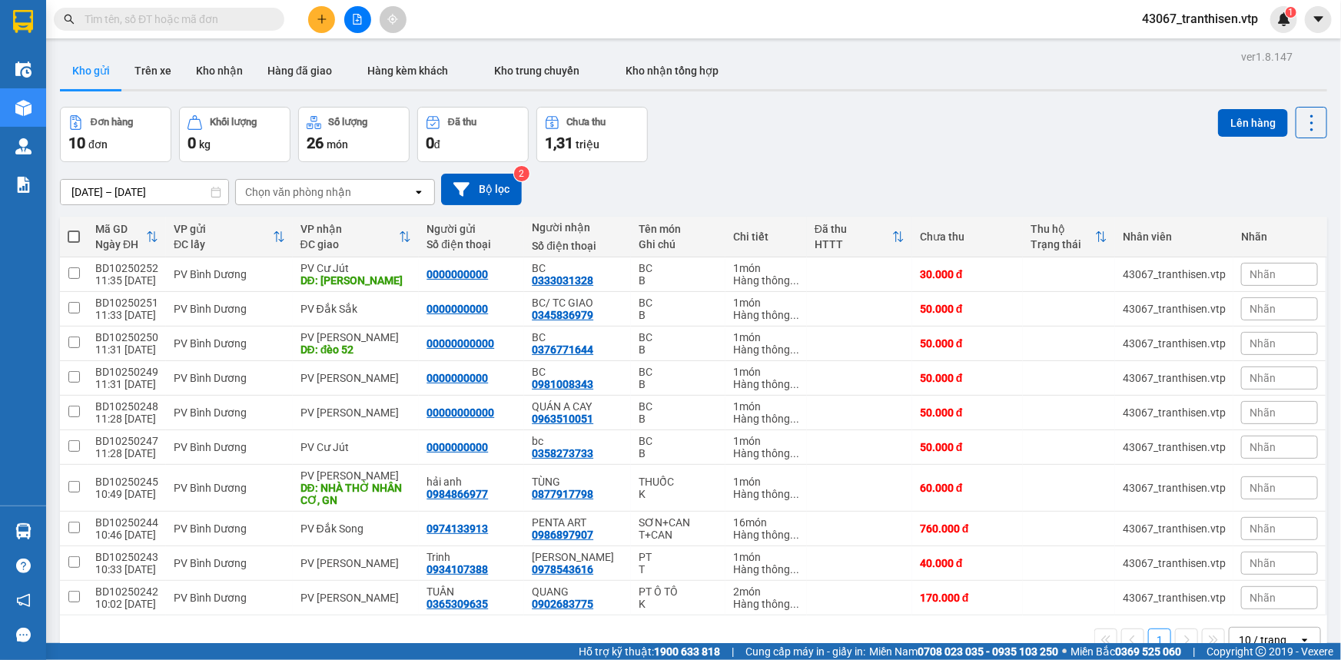
click at [323, 17] on icon "plus" at bounding box center [322, 19] width 11 height 11
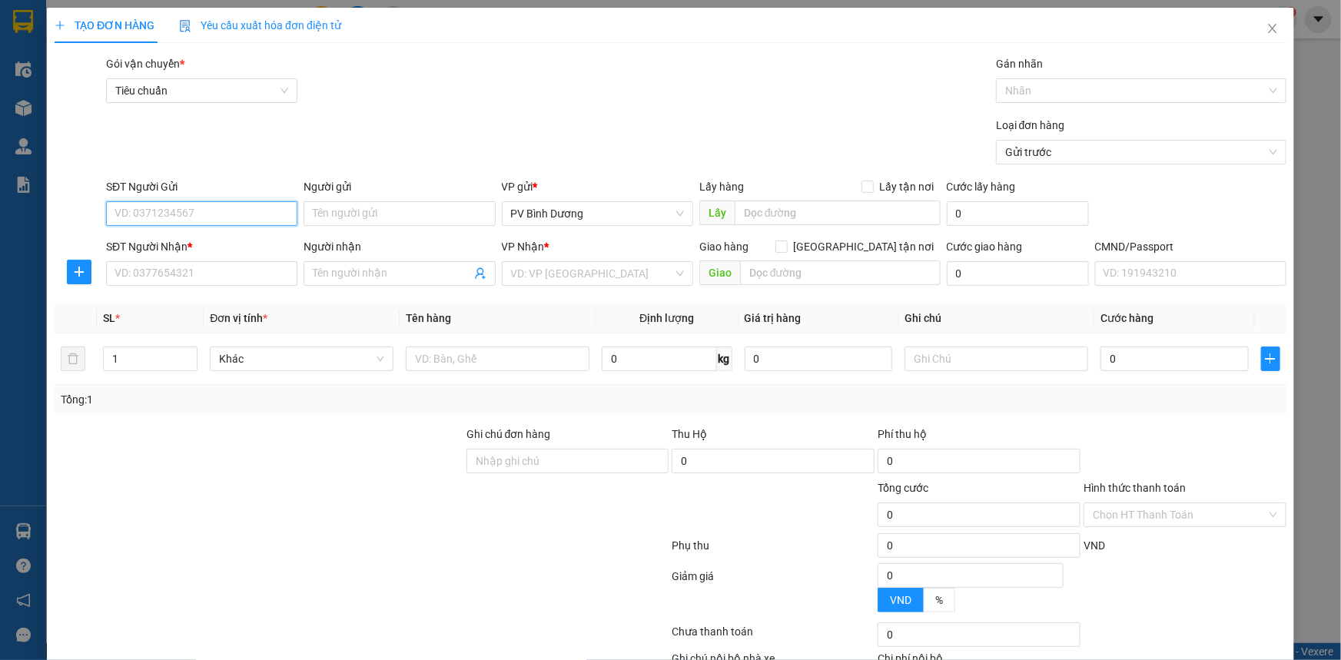
click at [183, 215] on input "SĐT Người Gửi" at bounding box center [201, 213] width 191 height 25
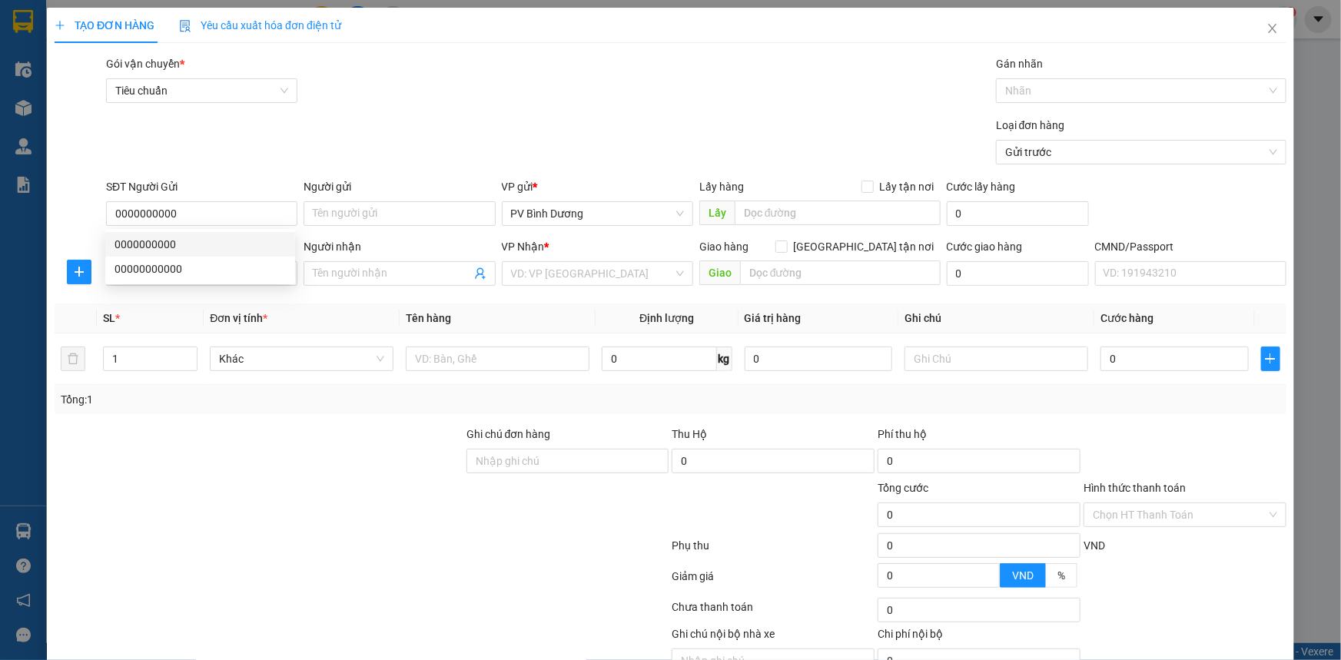
click at [553, 155] on div "Loại đơn hàng Gửi trước" at bounding box center [696, 144] width 1186 height 54
click at [212, 271] on input "SĐT Người Nhận *" at bounding box center [201, 273] width 191 height 25
click at [176, 305] on div "0343270647 - BC" at bounding box center [199, 304] width 171 height 17
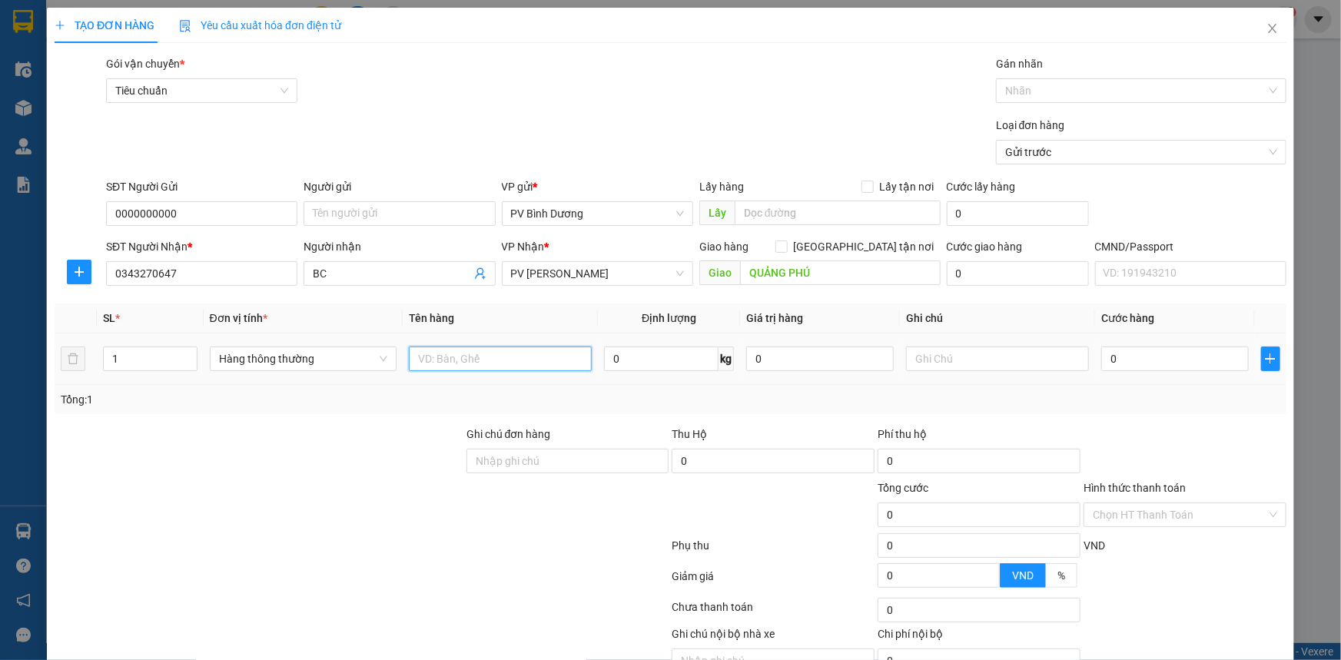
click at [542, 365] on input "text" at bounding box center [500, 359] width 183 height 25
click at [922, 360] on input "text" at bounding box center [997, 359] width 183 height 25
click at [1118, 374] on td "0" at bounding box center [1175, 358] width 160 height 51
click at [1119, 364] on input "0" at bounding box center [1175, 359] width 148 height 25
click at [1015, 347] on input "text" at bounding box center [997, 359] width 183 height 25
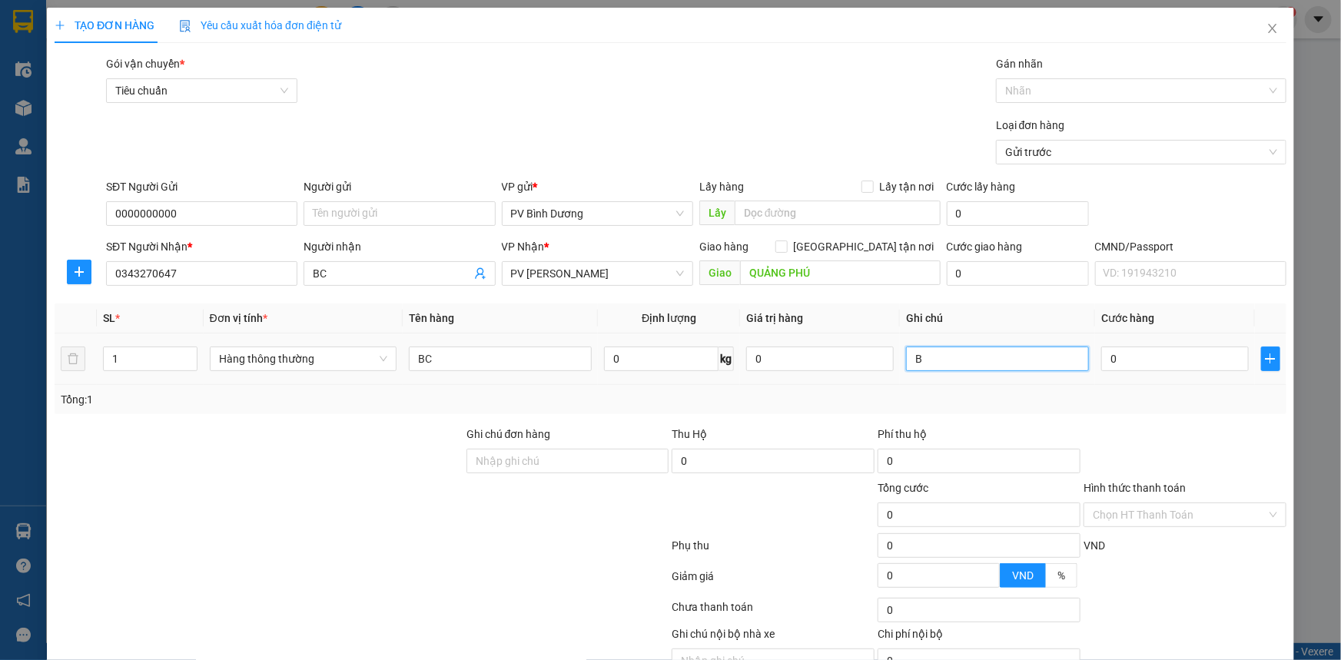
drag, startPoint x: 1013, startPoint y: 360, endPoint x: 1027, endPoint y: 359, distance: 13.9
click at [1013, 360] on input "B" at bounding box center [997, 359] width 183 height 25
click at [1162, 360] on input "0" at bounding box center [1175, 359] width 148 height 25
drag, startPoint x: 777, startPoint y: 157, endPoint x: 781, endPoint y: 150, distance: 8.3
click at [777, 155] on div "Loại đơn hàng Gửi trước" at bounding box center [696, 144] width 1186 height 54
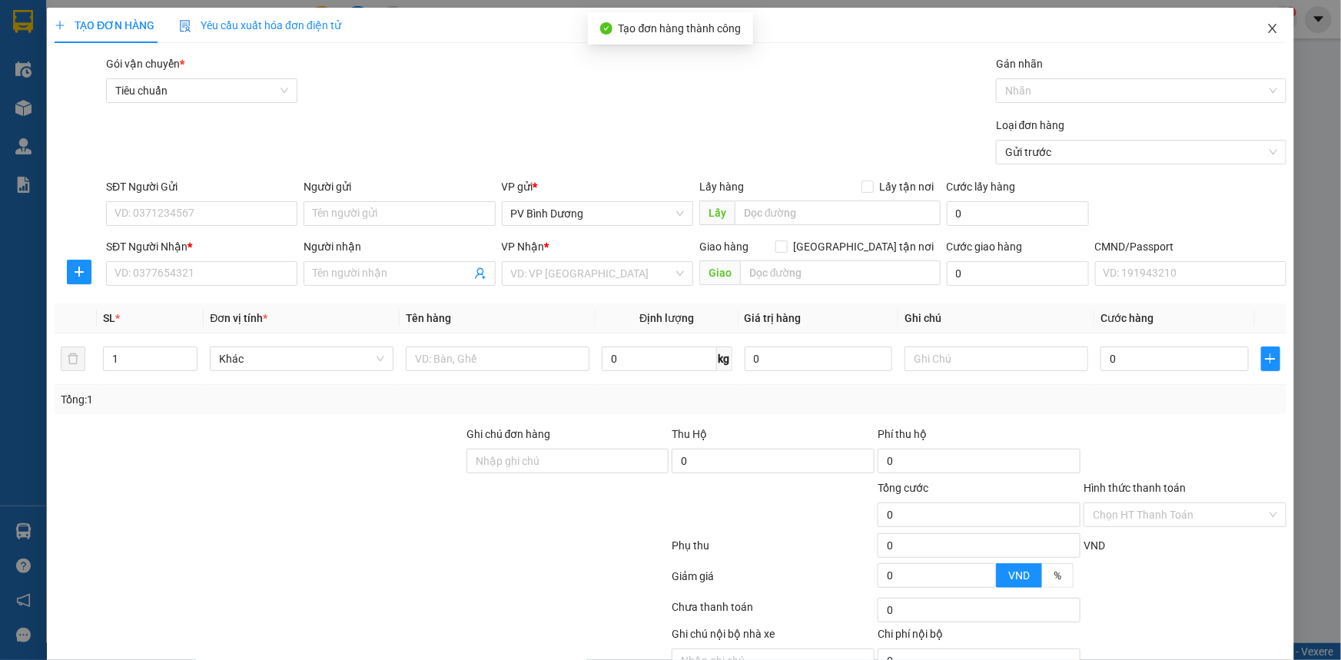
click at [1262, 22] on span "Close" at bounding box center [1272, 29] width 43 height 43
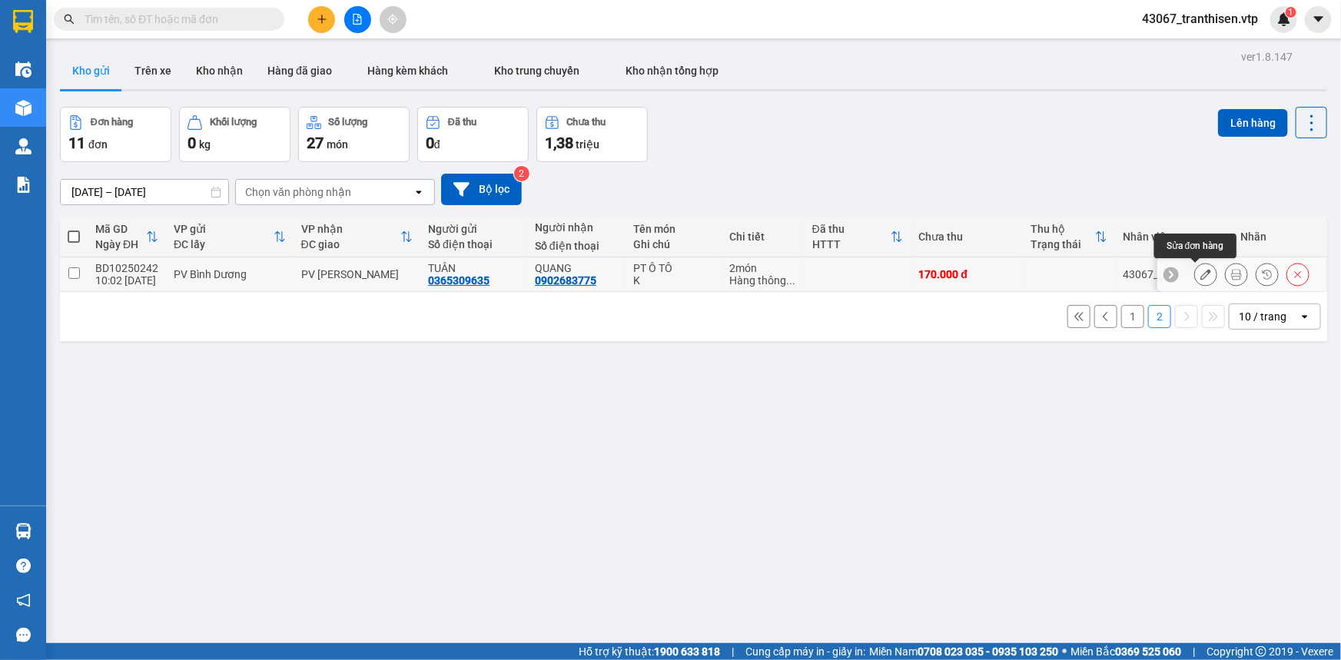
click at [1200, 269] on icon at bounding box center [1205, 274] width 11 height 11
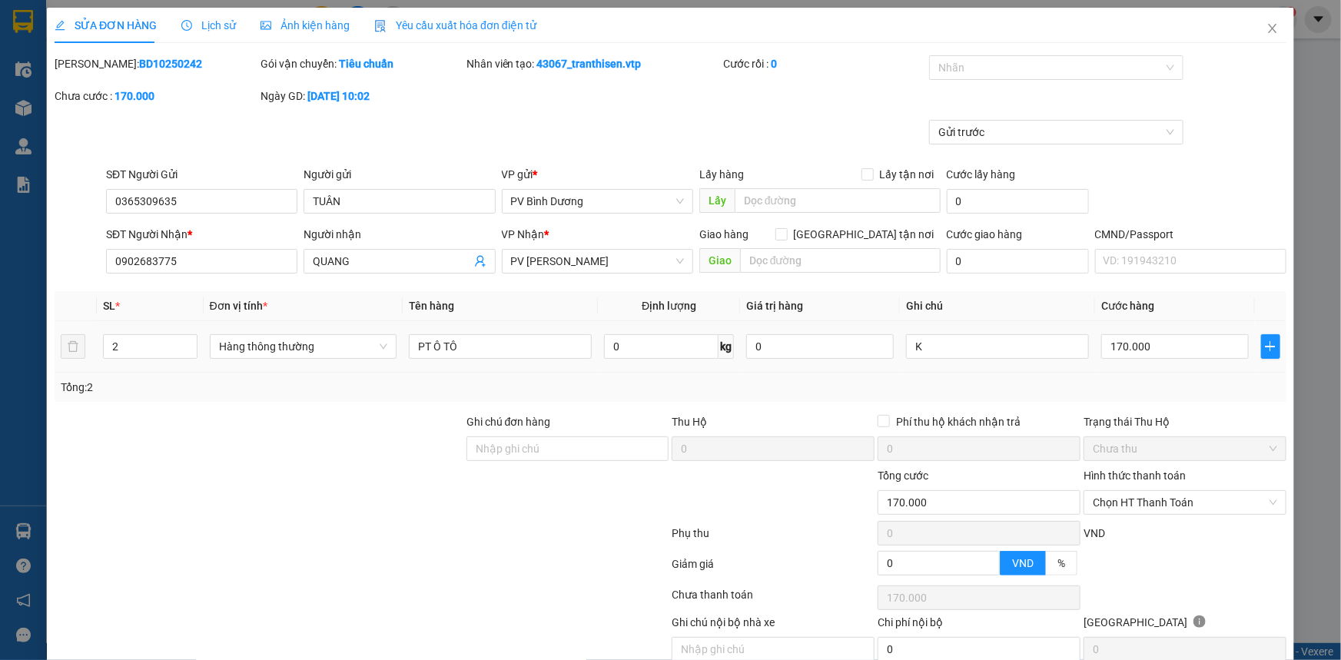
click at [950, 333] on div "K" at bounding box center [997, 346] width 183 height 31
click at [953, 353] on input "K" at bounding box center [997, 346] width 183 height 25
drag, startPoint x: 953, startPoint y: 353, endPoint x: 871, endPoint y: 388, distance: 88.5
click at [871, 388] on div "SL * Đơn vị tính * Tên hàng Định lượng Giá trị hàng Ghi chú Cước hàng 2 Hàng th…" at bounding box center [671, 346] width 1232 height 111
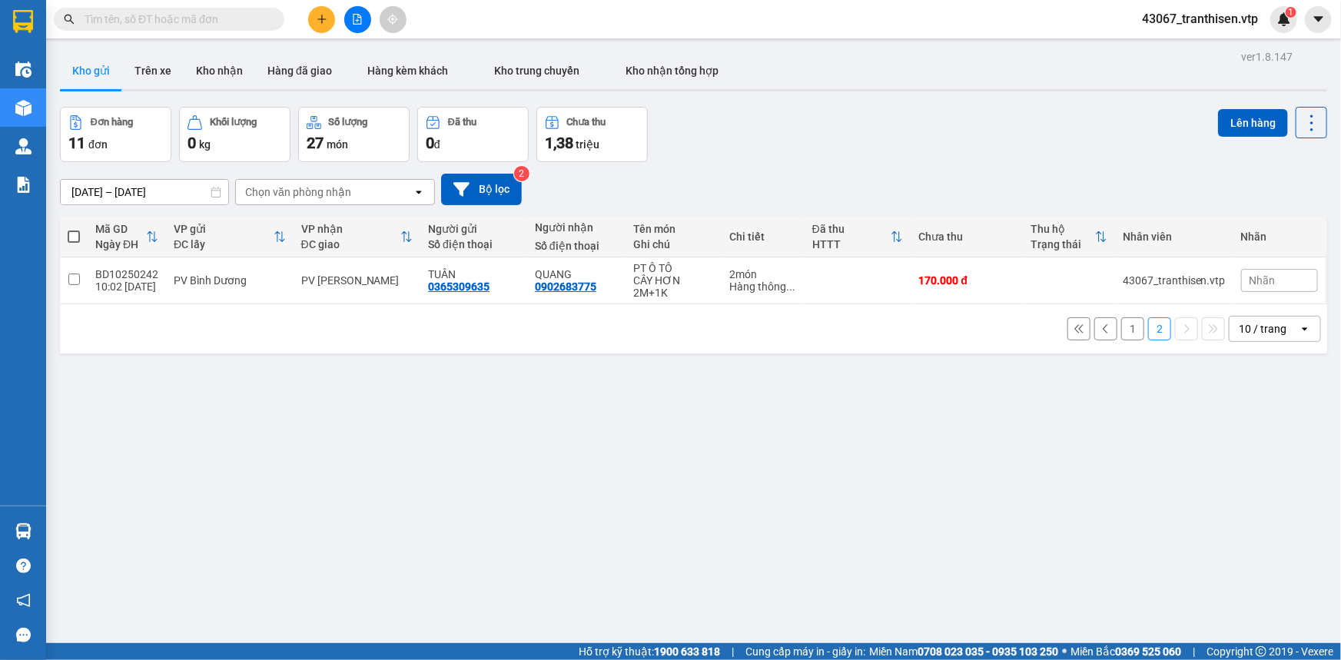
click at [1121, 329] on button "1" at bounding box center [1132, 328] width 23 height 23
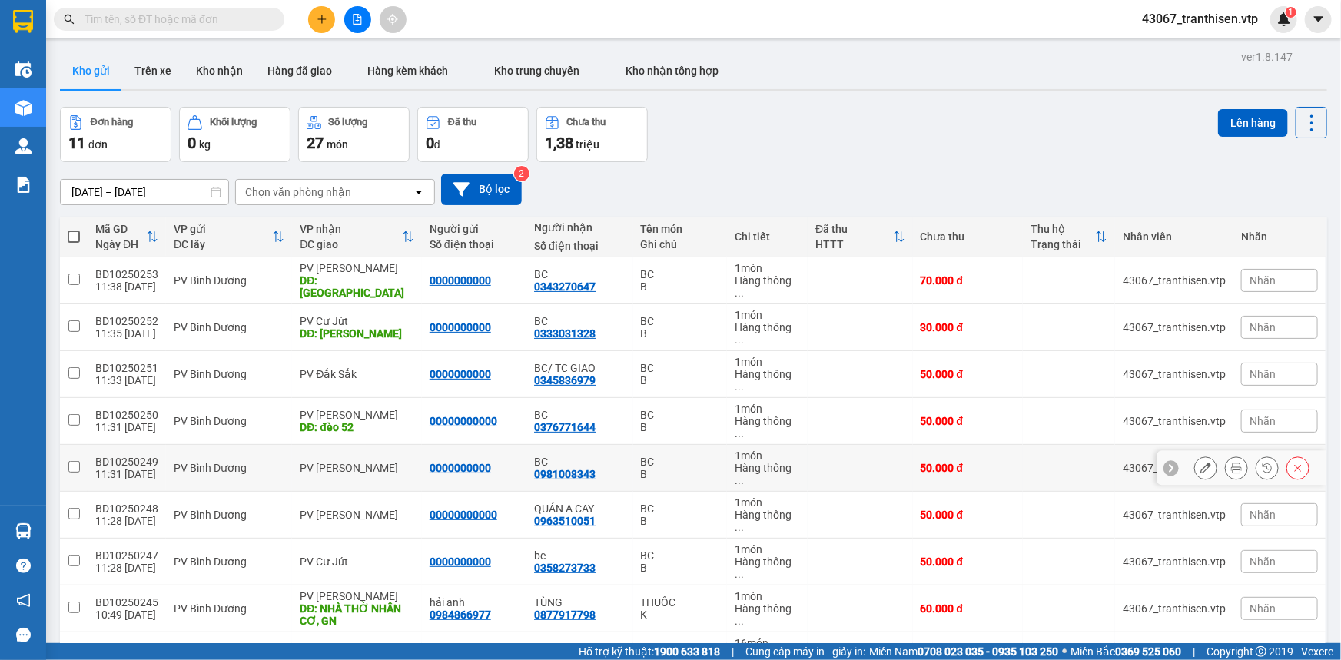
click at [68, 461] on input "checkbox" at bounding box center [74, 467] width 12 height 12
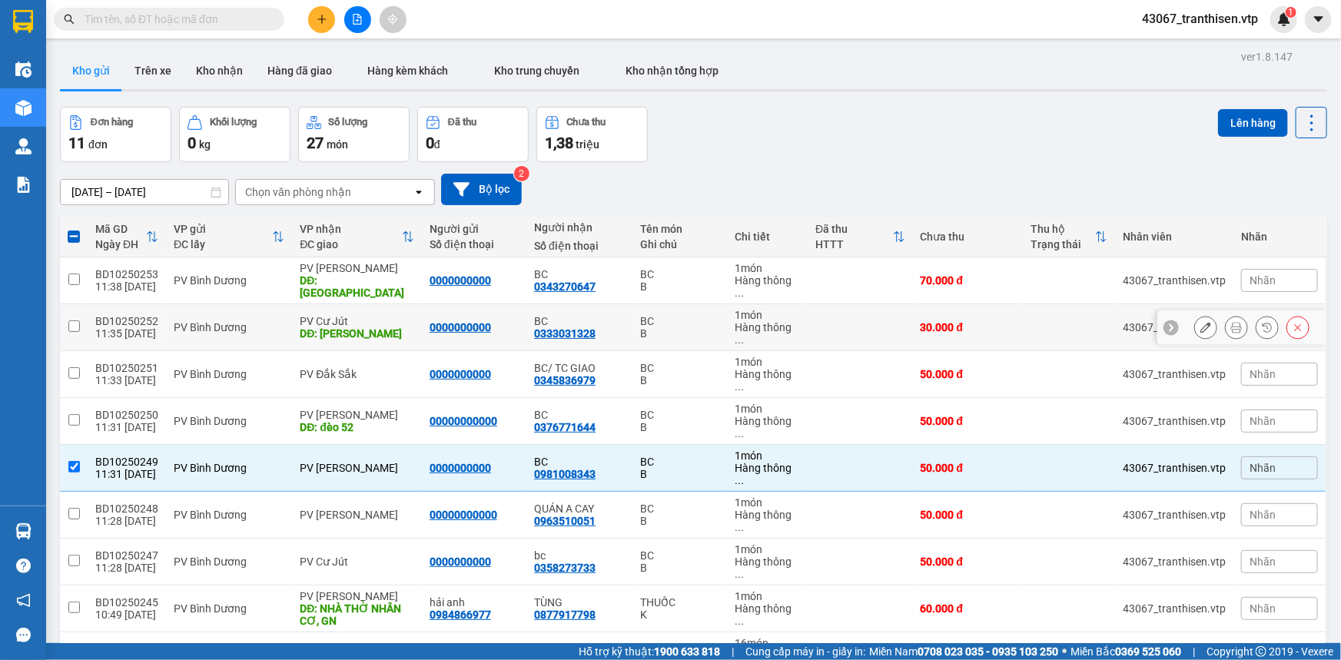
click at [75, 320] on input "checkbox" at bounding box center [74, 326] width 12 height 12
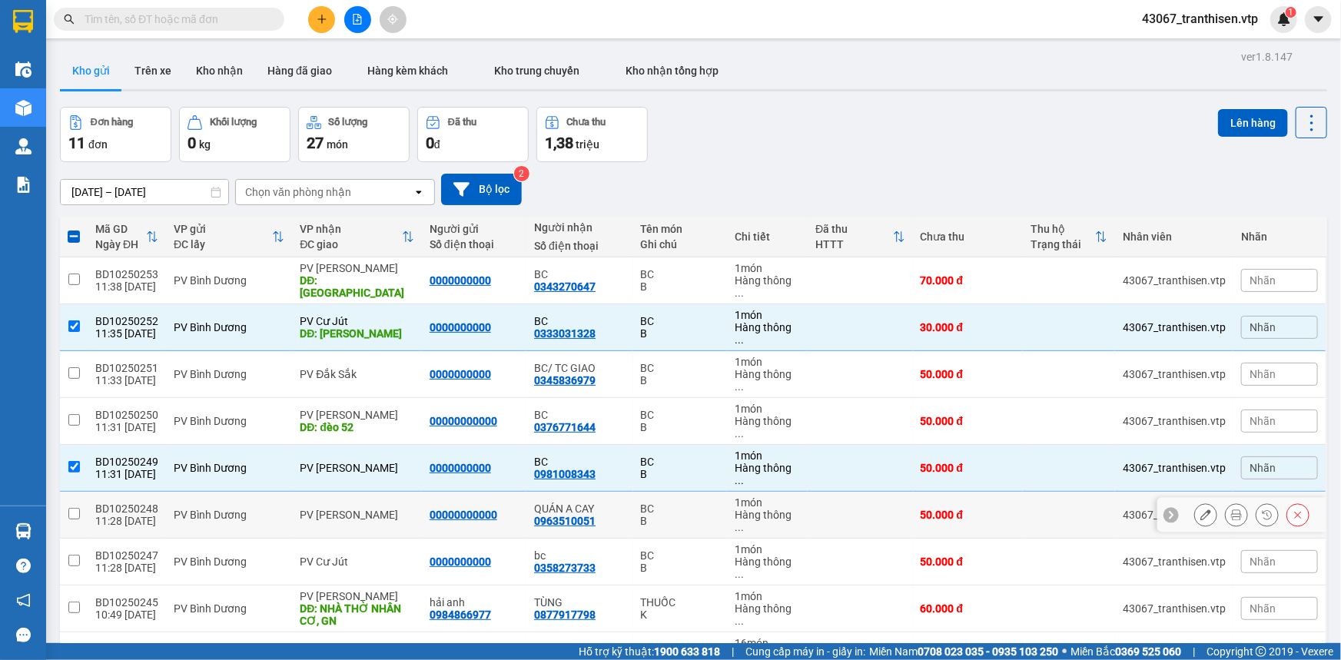
click at [78, 508] on input "checkbox" at bounding box center [74, 514] width 12 height 12
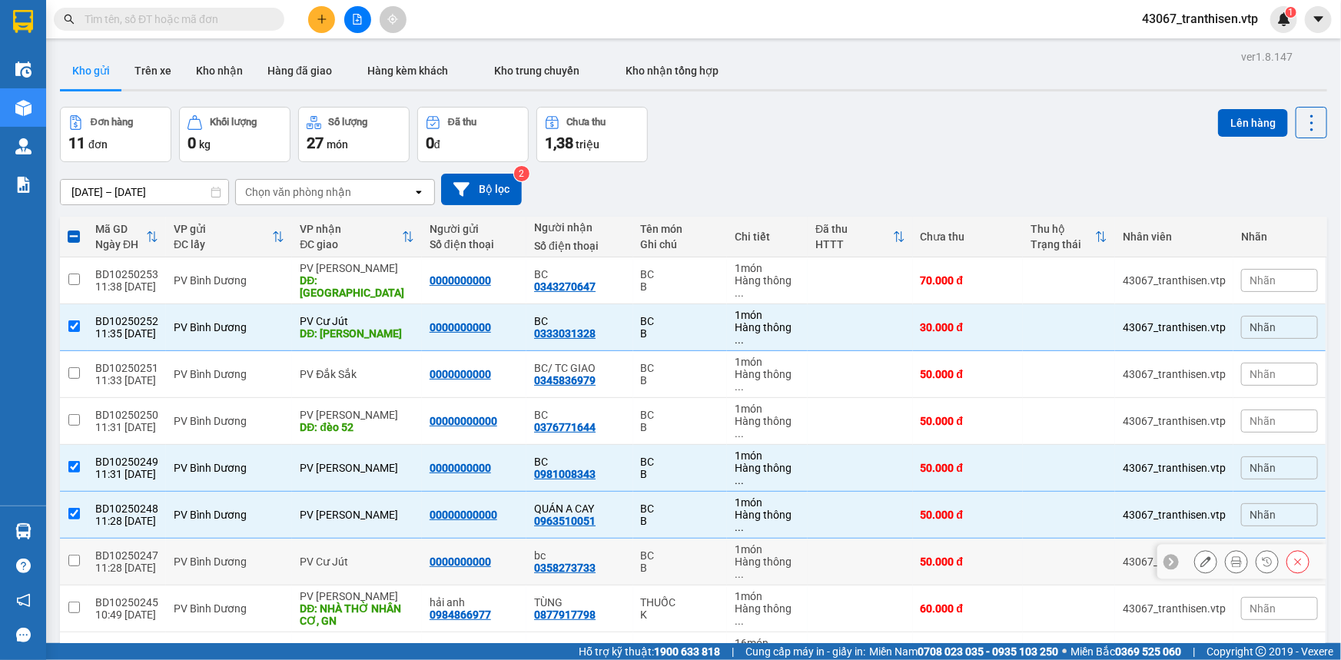
click at [74, 555] on input "checkbox" at bounding box center [74, 561] width 12 height 12
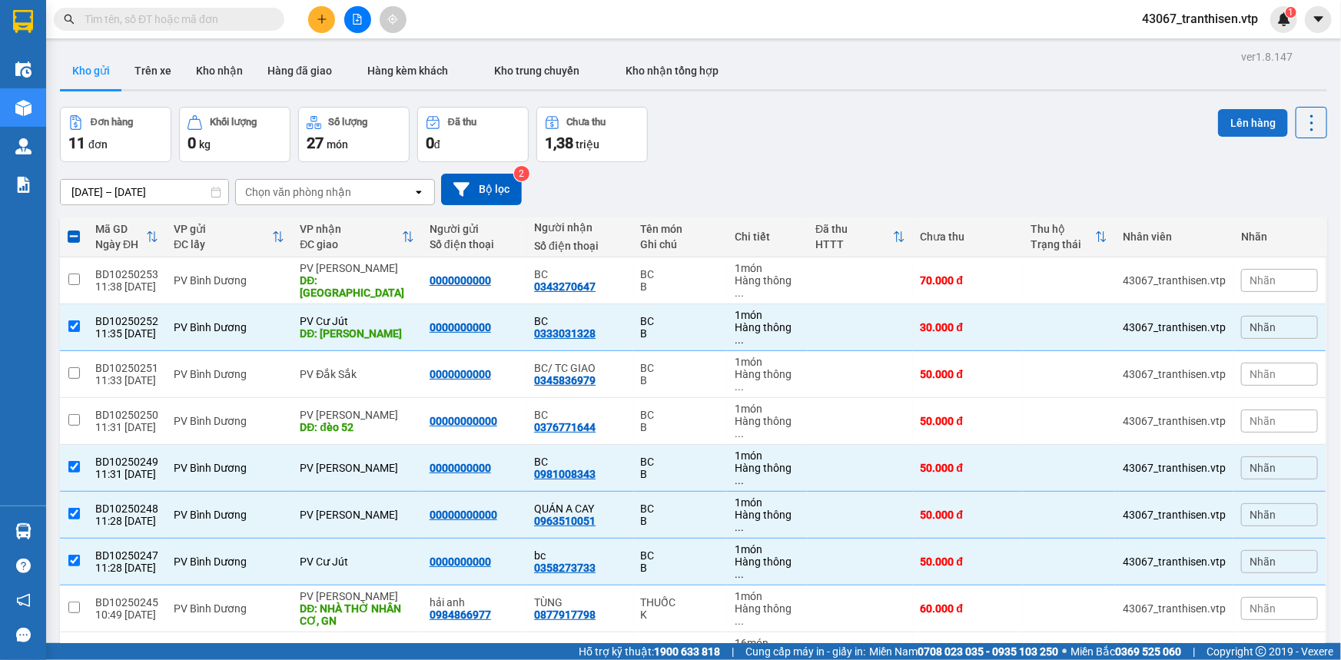
click at [1247, 109] on button "Lên hàng" at bounding box center [1253, 123] width 70 height 28
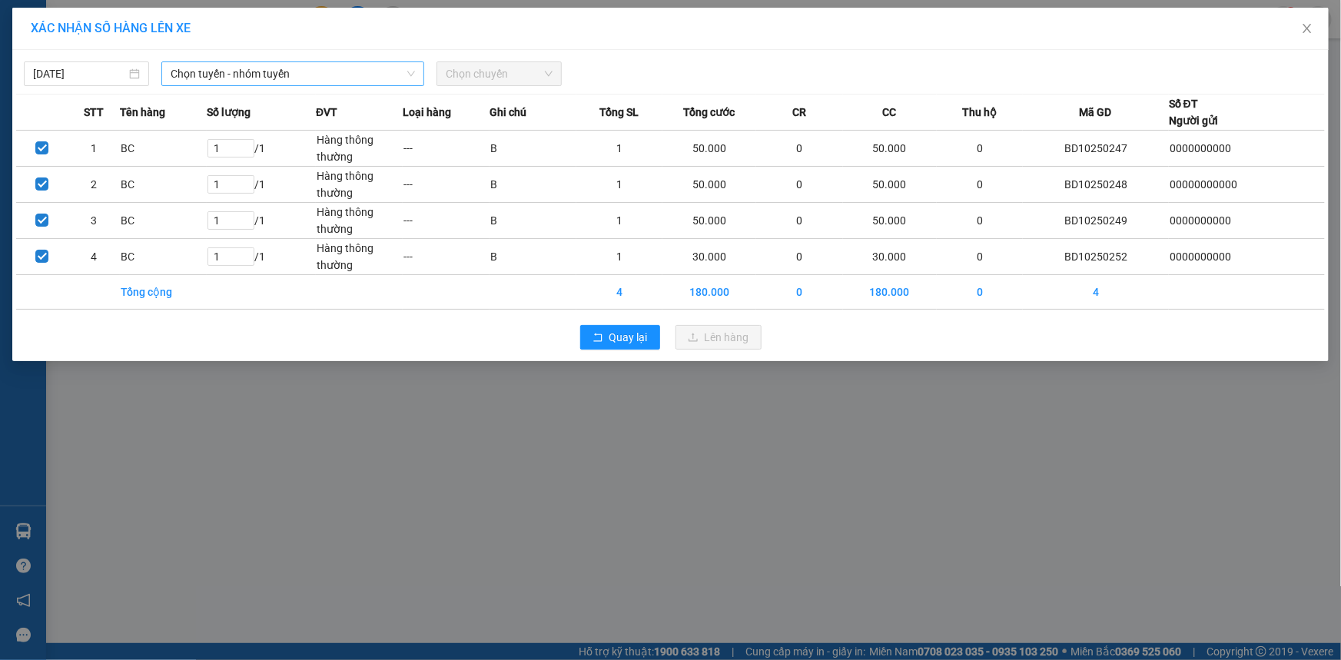
click at [282, 81] on span "Chọn tuyến - nhóm tuyến" at bounding box center [293, 73] width 244 height 23
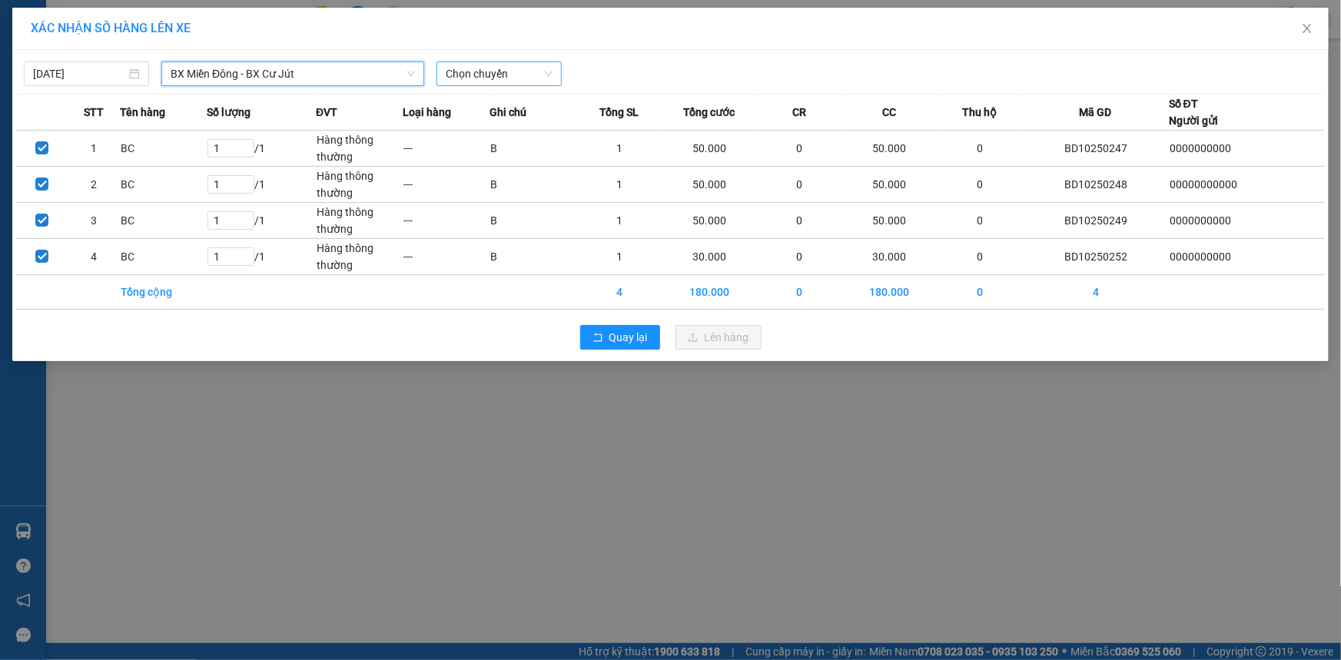
click at [507, 73] on span "Chọn chuyến" at bounding box center [499, 73] width 107 height 23
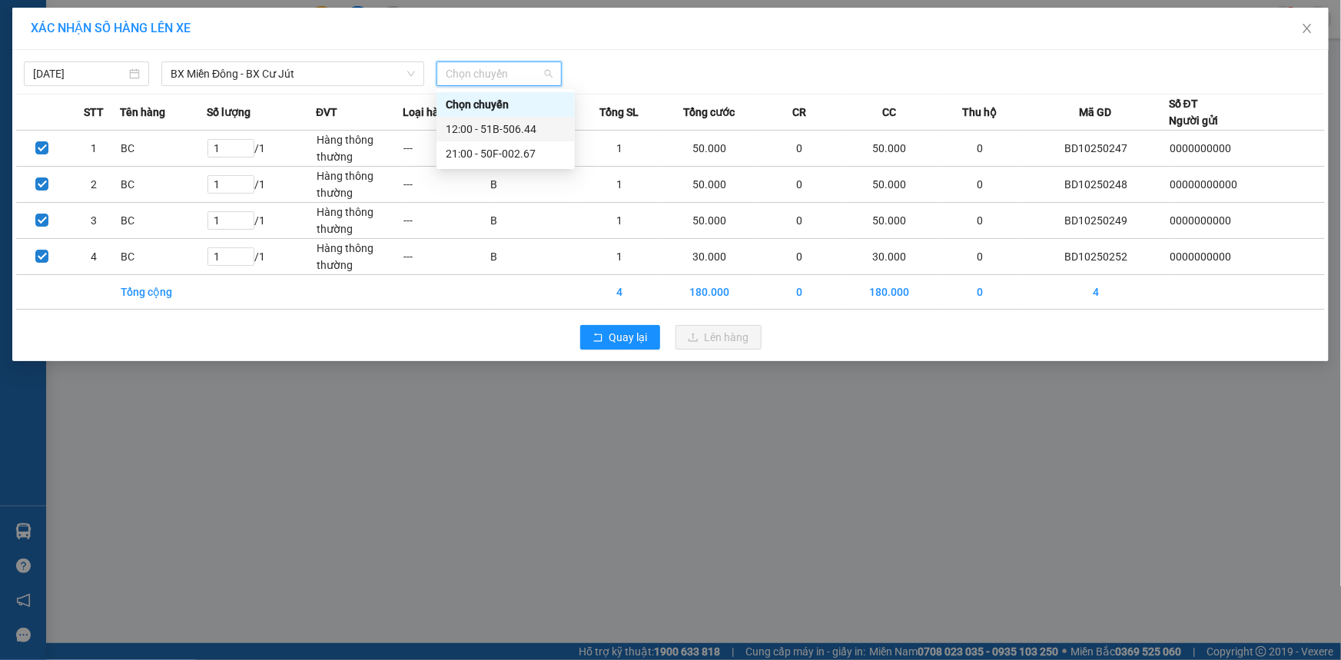
click at [496, 124] on div "12:00 - 51B-506.44" at bounding box center [506, 129] width 120 height 17
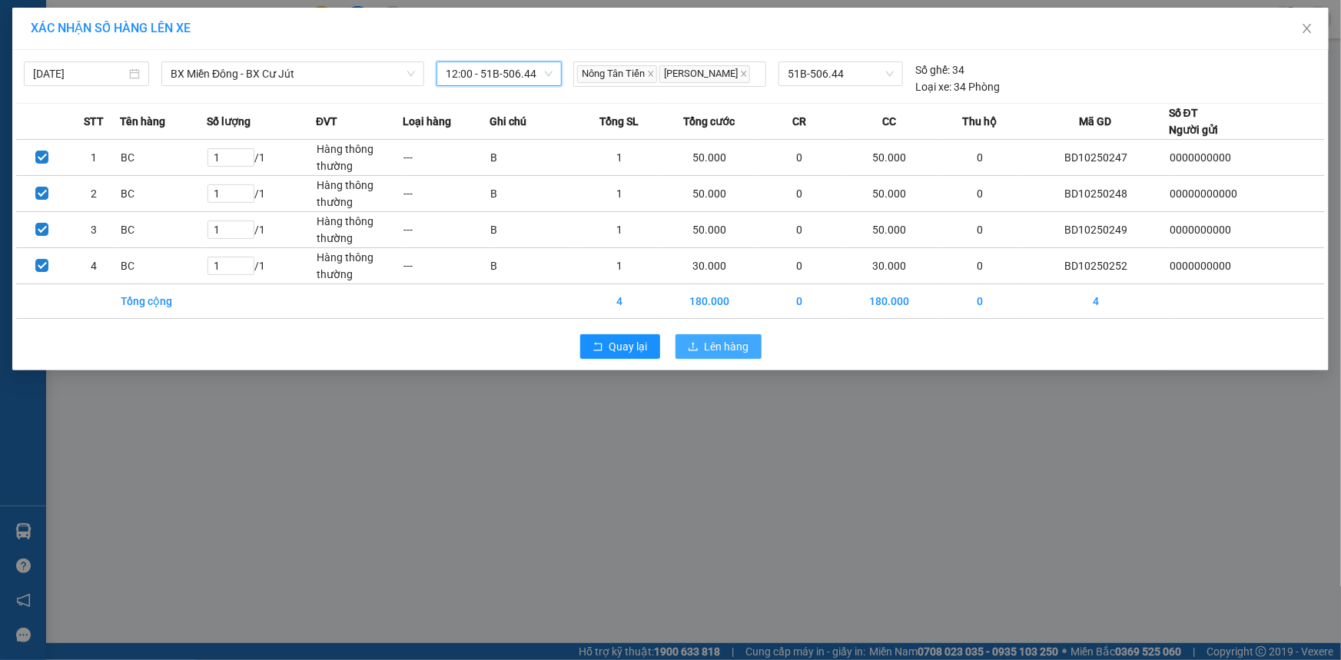
click at [737, 343] on span "Lên hàng" at bounding box center [727, 346] width 45 height 17
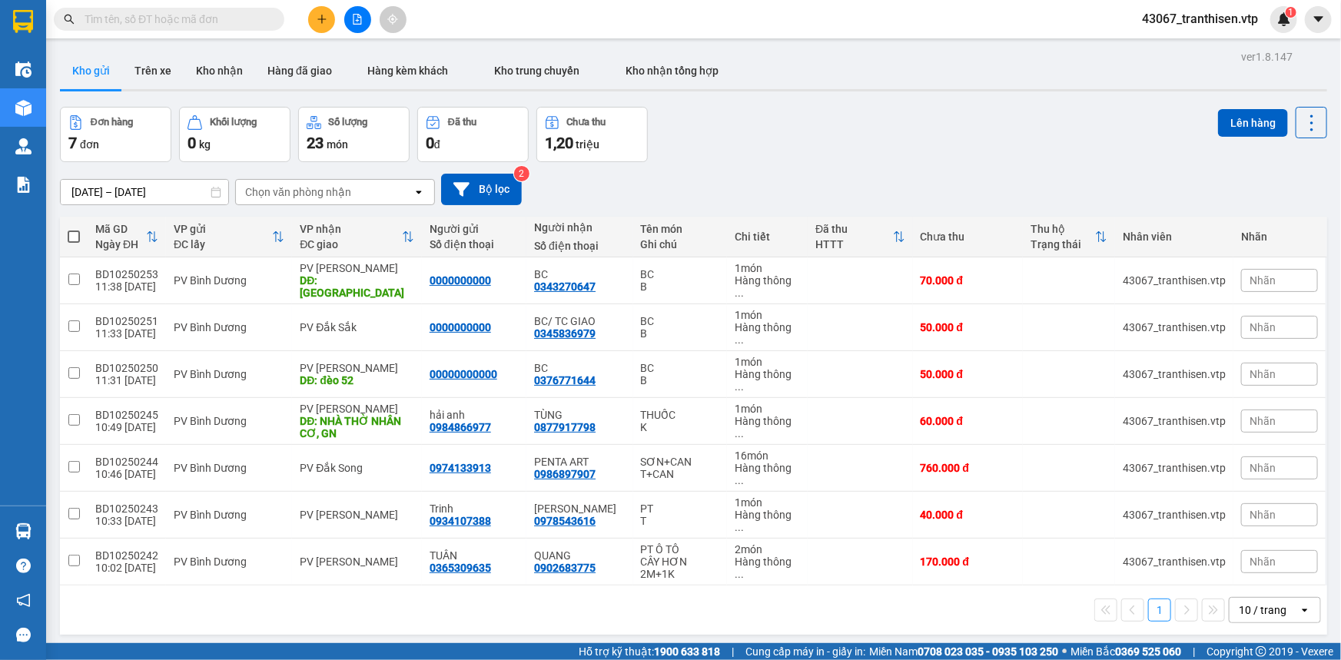
click at [875, 104] on div "ver 1.8.147 Kho gửi Trên xe Kho nhận Hàng đã giao Hàng kèm khách Kho trung chuy…" at bounding box center [693, 376] width 1279 height 660
click at [104, 16] on input "text" at bounding box center [175, 19] width 181 height 17
click at [357, 20] on icon "file-add" at bounding box center [357, 19] width 8 height 11
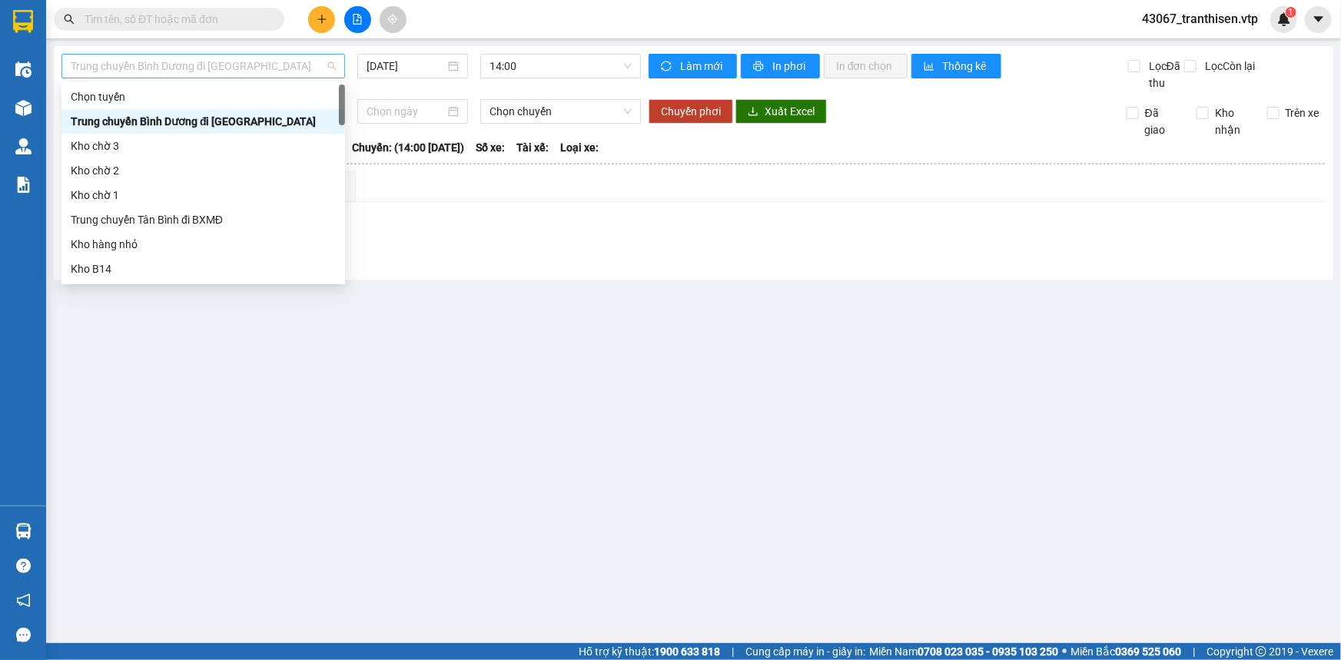
click at [270, 66] on span "Trung chuyển Bình Dương đi [GEOGRAPHIC_DATA]" at bounding box center [203, 66] width 265 height 23
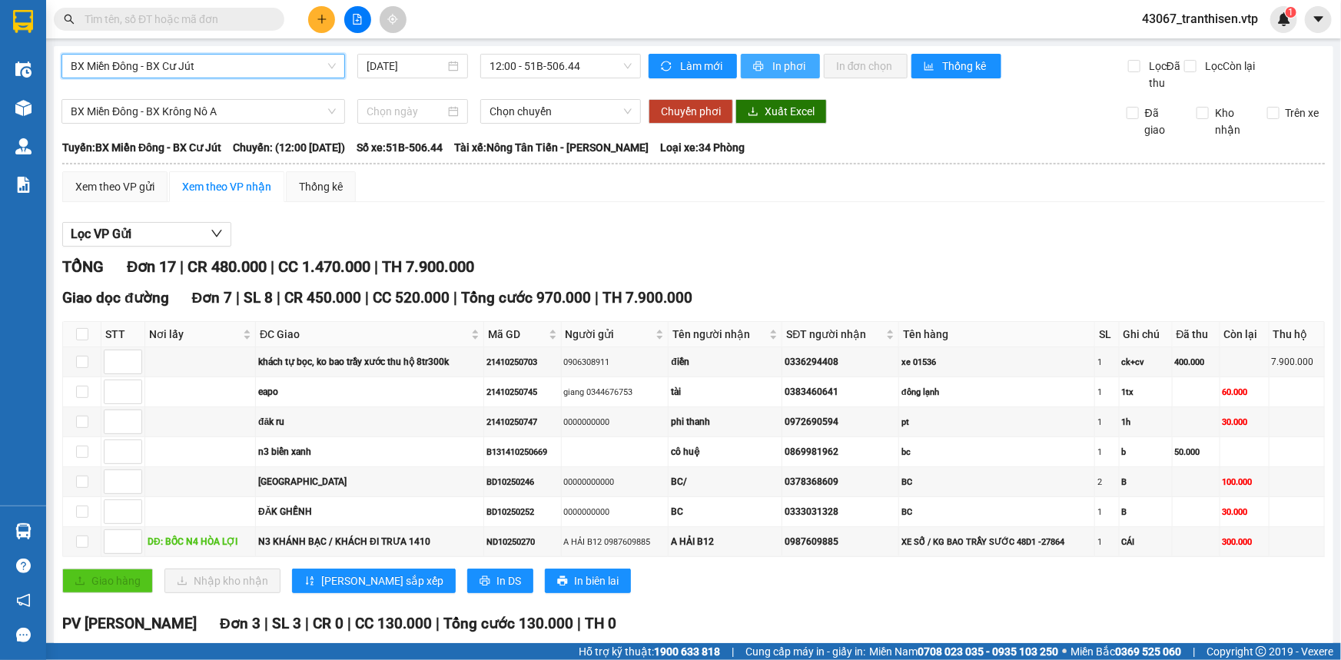
click at [763, 65] on button "In phơi" at bounding box center [780, 66] width 79 height 25
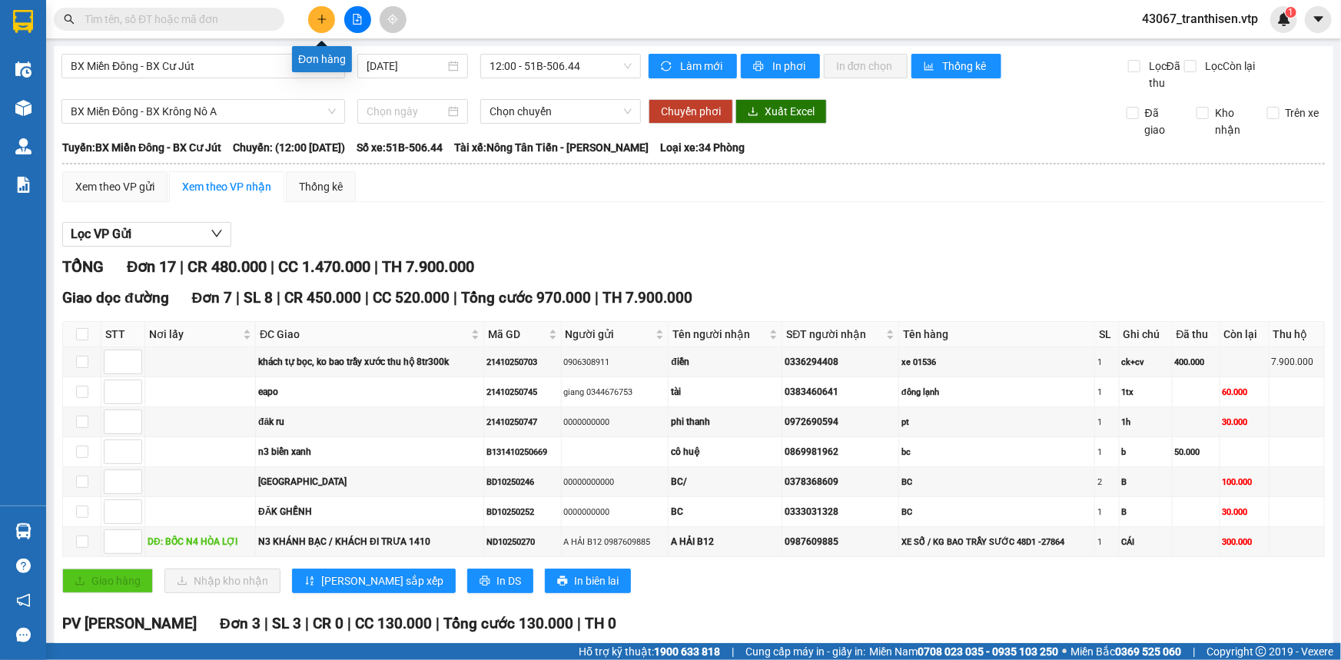
click at [317, 18] on icon "plus" at bounding box center [321, 18] width 8 height 1
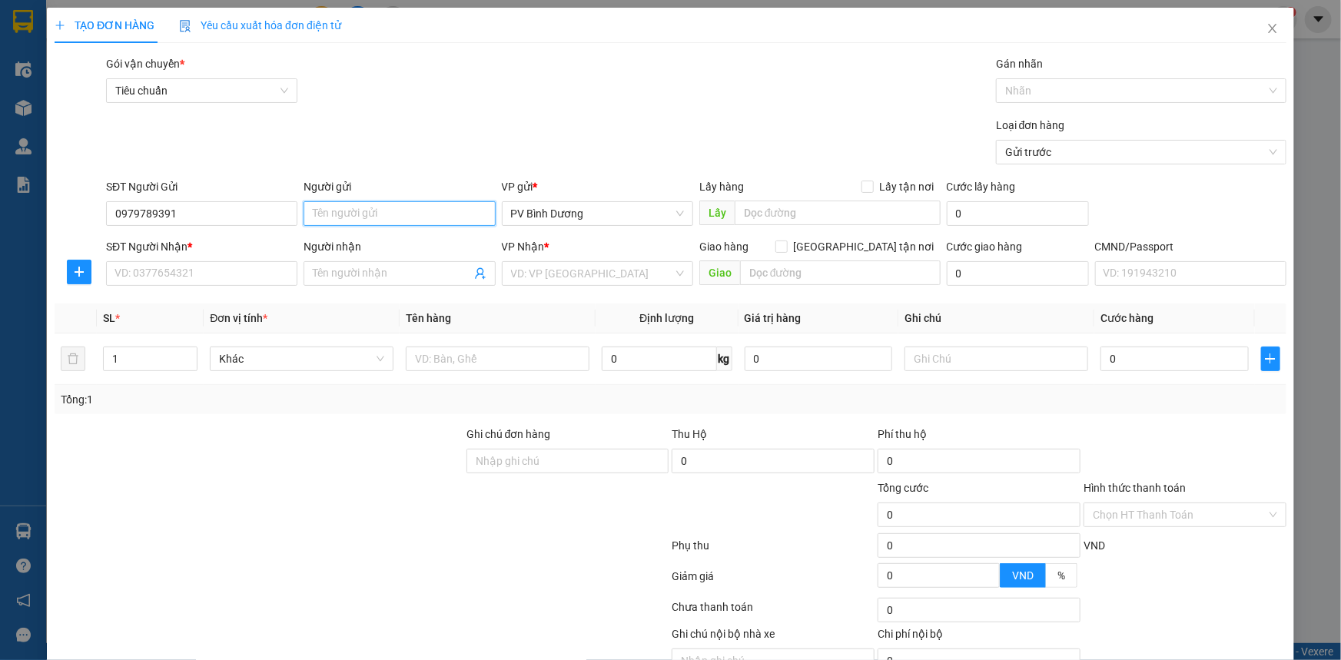
click at [325, 213] on input "Người gửi" at bounding box center [398, 213] width 191 height 25
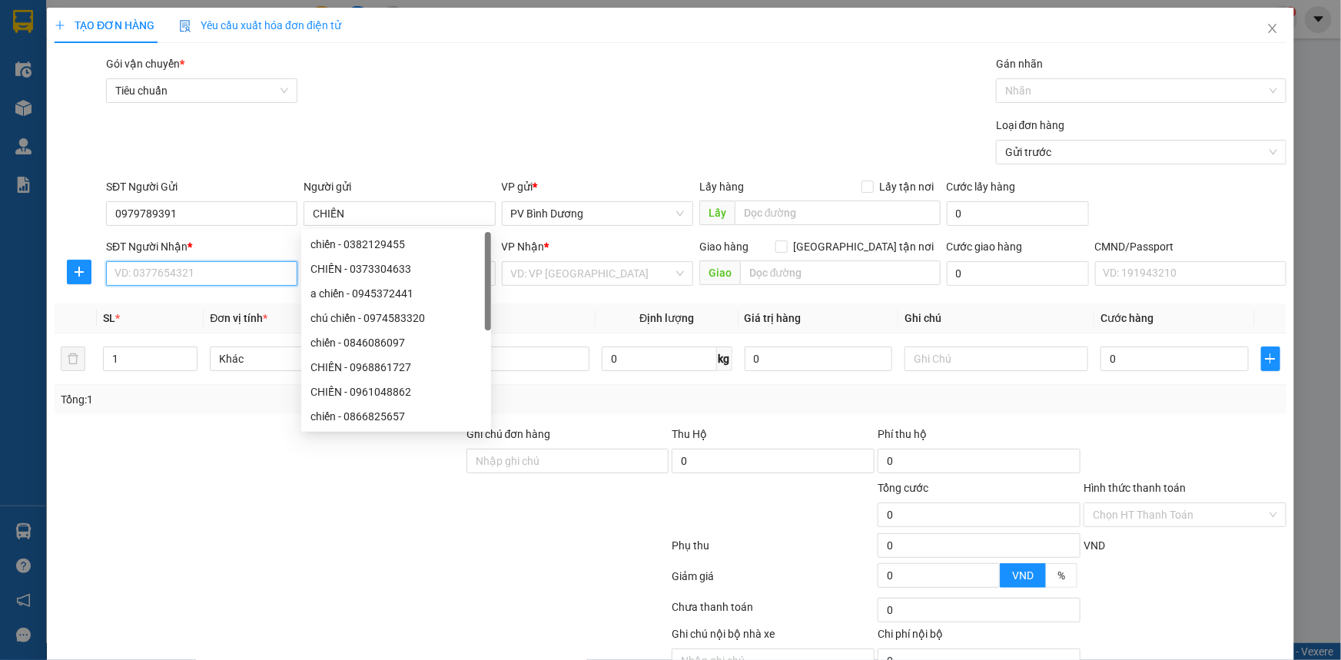
click at [216, 277] on input "SĐT Người Nhận *" at bounding box center [201, 273] width 191 height 25
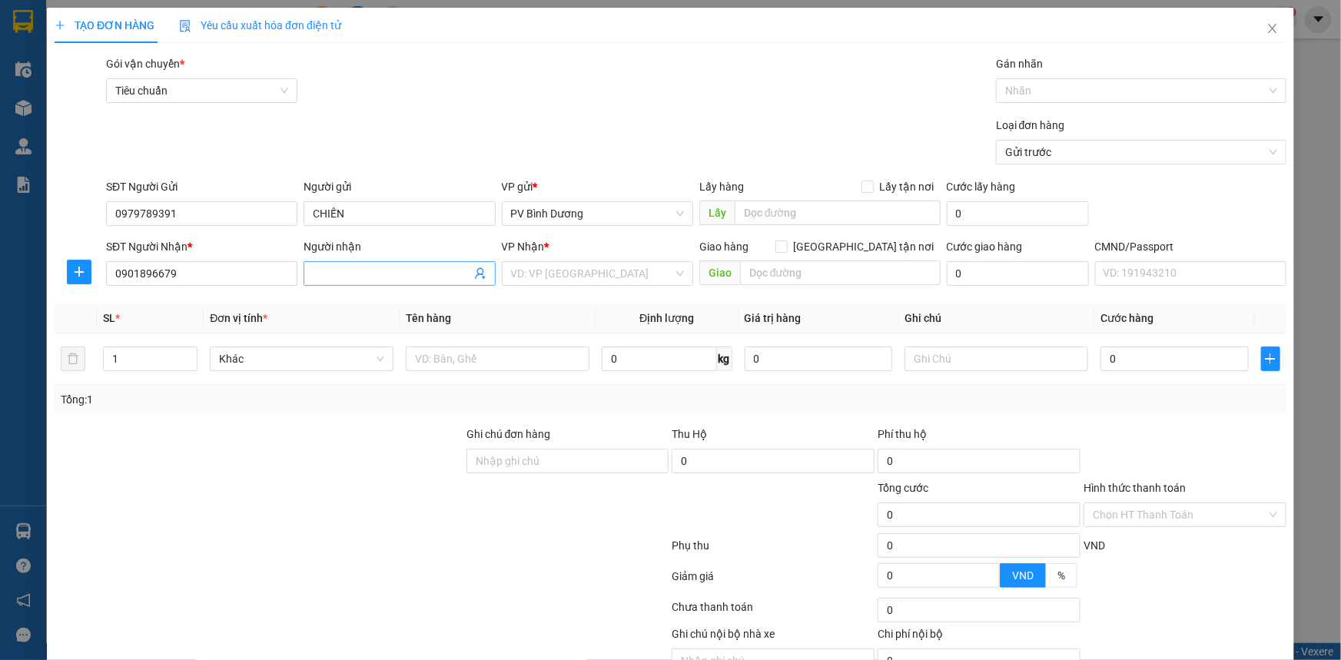
click at [373, 275] on input "Người nhận" at bounding box center [392, 273] width 158 height 17
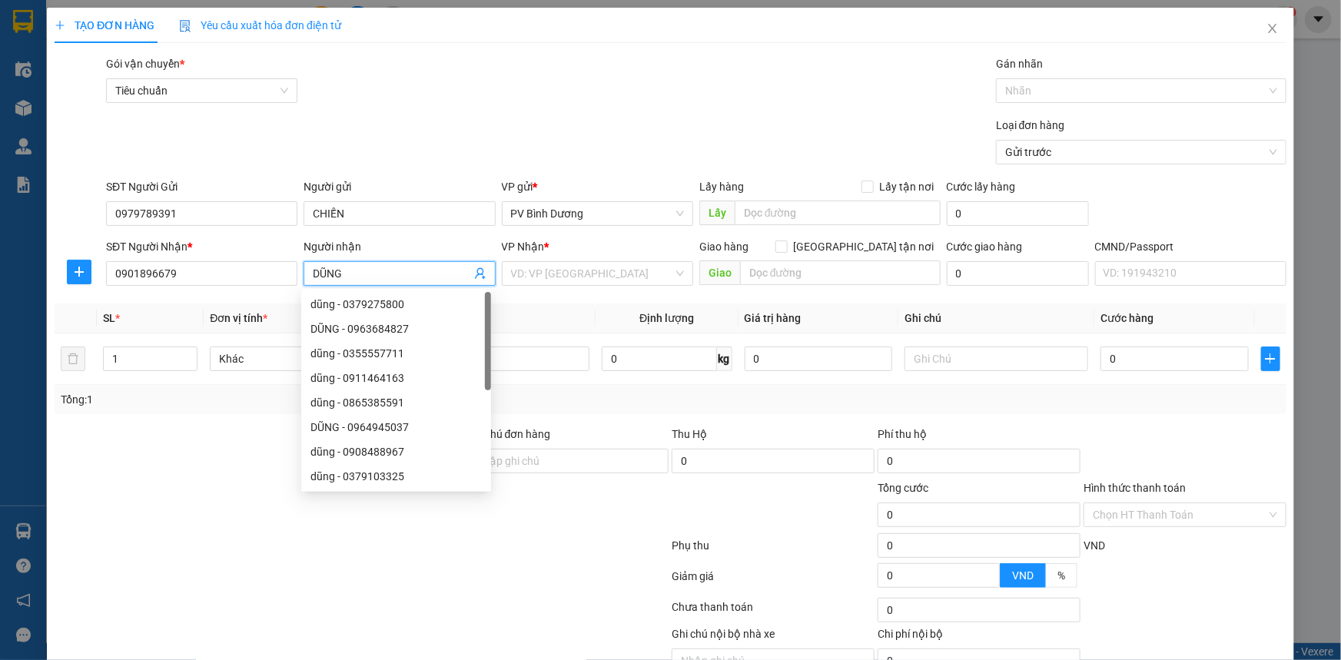
click at [417, 146] on div "Loại đơn hàng Gửi trước" at bounding box center [696, 144] width 1186 height 54
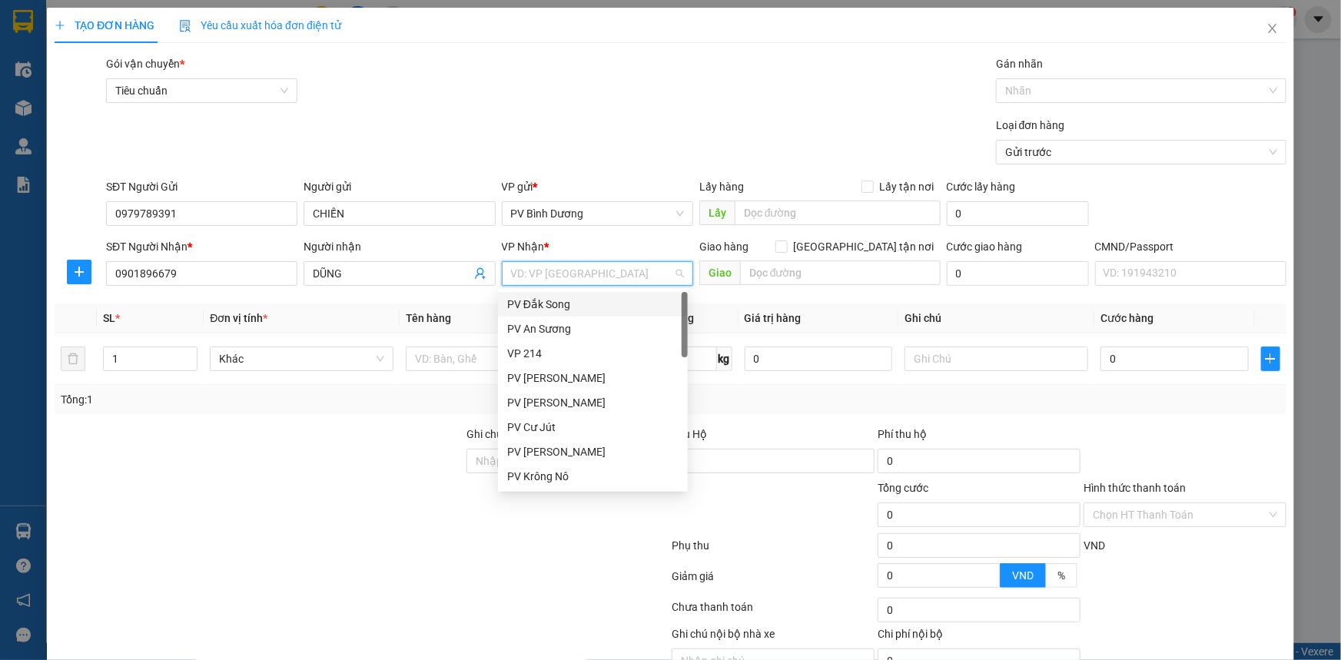
click at [574, 269] on input "search" at bounding box center [592, 273] width 162 height 23
click at [605, 492] on div "PV Đắk Mil" at bounding box center [592, 500] width 171 height 17
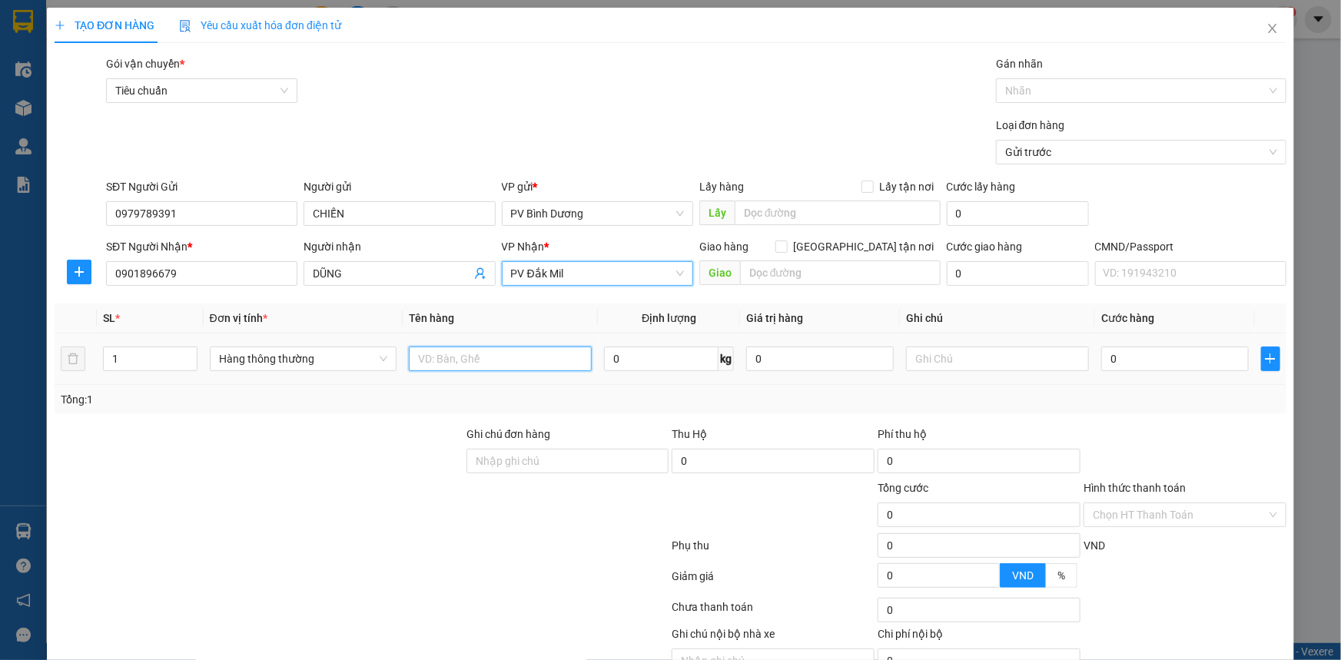
click at [476, 353] on input "text" at bounding box center [500, 359] width 183 height 25
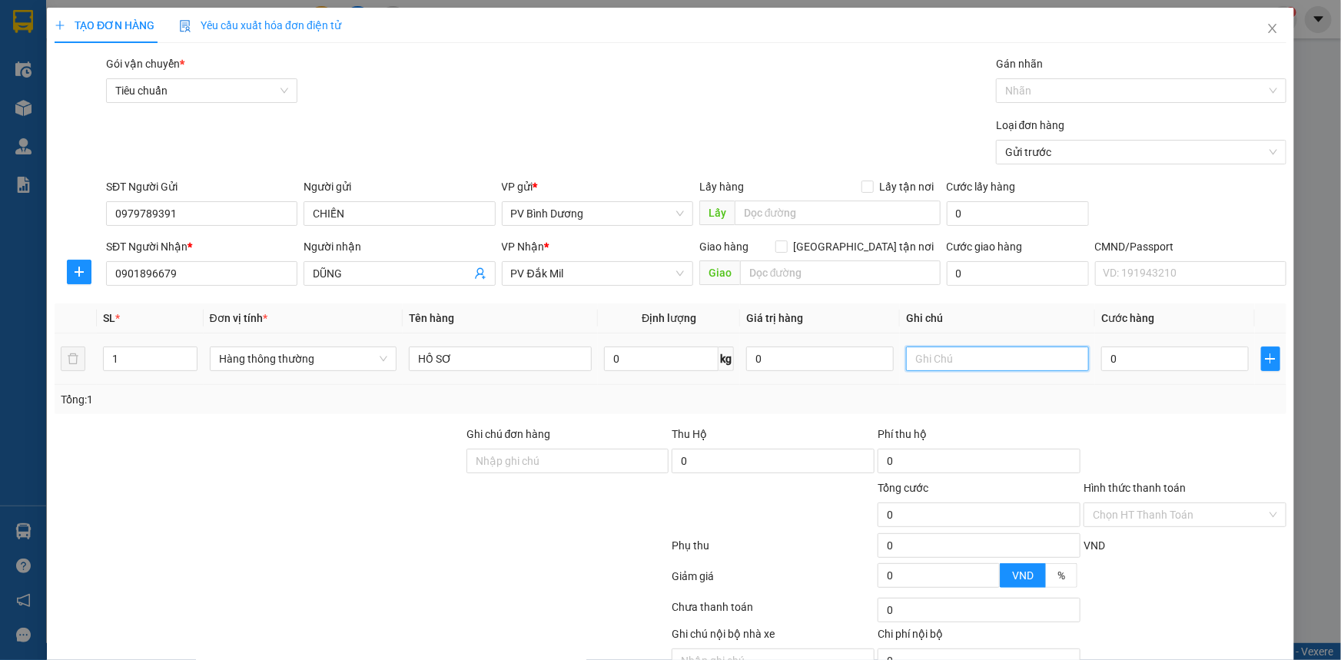
click at [940, 363] on input "text" at bounding box center [997, 359] width 183 height 25
drag, startPoint x: 1166, startPoint y: 357, endPoint x: 1154, endPoint y: 292, distance: 66.3
click at [1165, 358] on input "0" at bounding box center [1175, 359] width 148 height 25
click at [872, 131] on div "Loại đơn hàng Gửi trước" at bounding box center [696, 144] width 1186 height 54
click at [1154, 503] on input "Hình thức thanh toán" at bounding box center [1180, 514] width 174 height 23
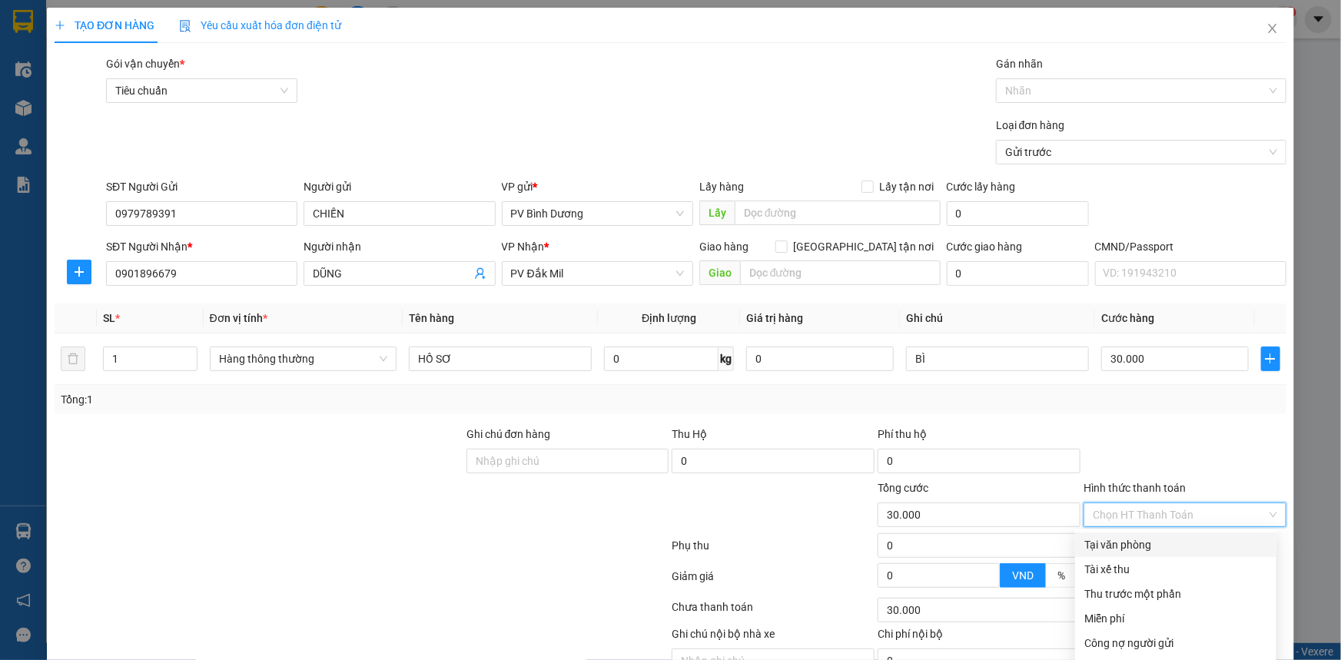
click at [1138, 536] on div "Tại văn phòng" at bounding box center [1175, 544] width 183 height 17
click at [1191, 602] on div "Transit Pickup Surcharge Ids Transit Deliver Surcharge Ids Transit Deliver Surc…" at bounding box center [671, 382] width 1232 height 654
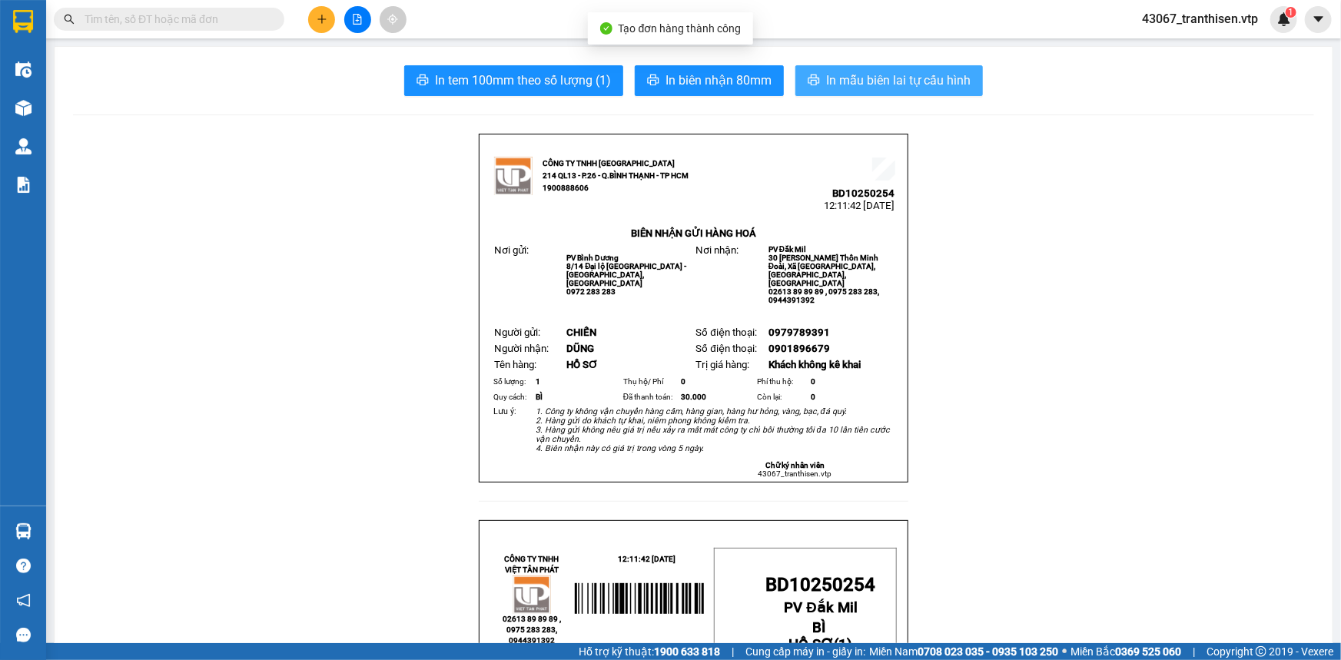
click at [900, 82] on span "In mẫu biên lai tự cấu hình" at bounding box center [898, 80] width 144 height 19
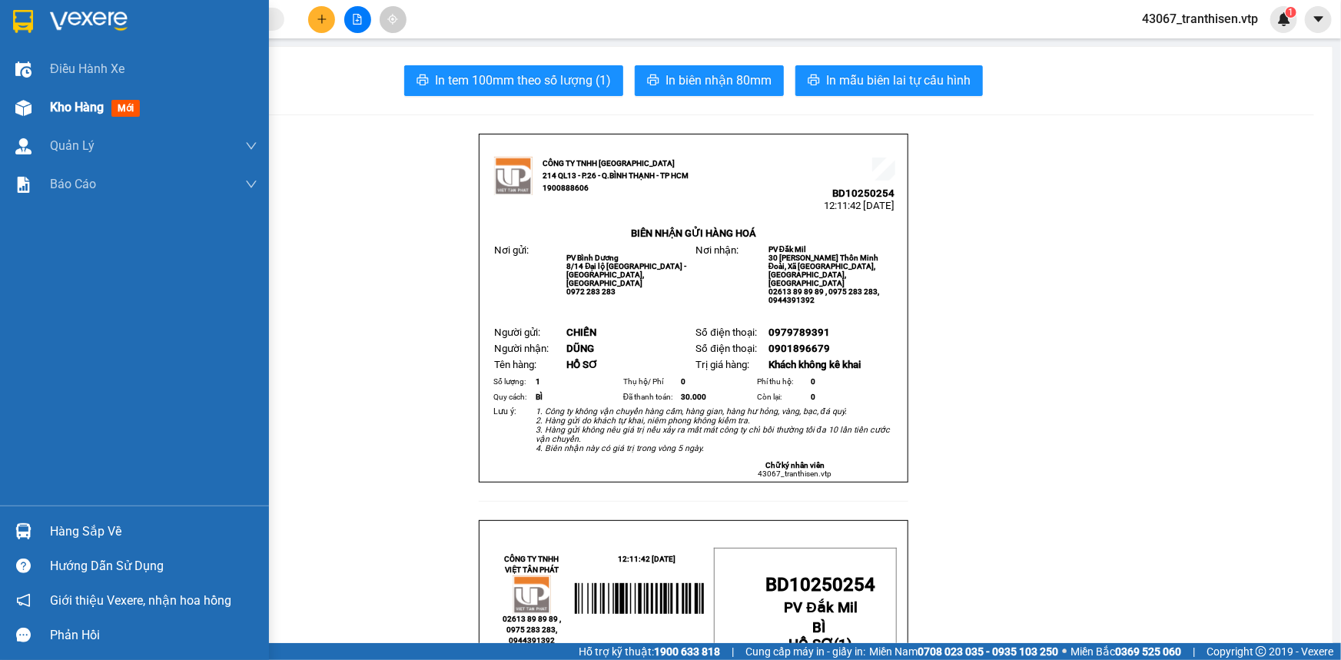
click at [48, 102] on div "Kho hàng mới" at bounding box center [134, 107] width 269 height 38
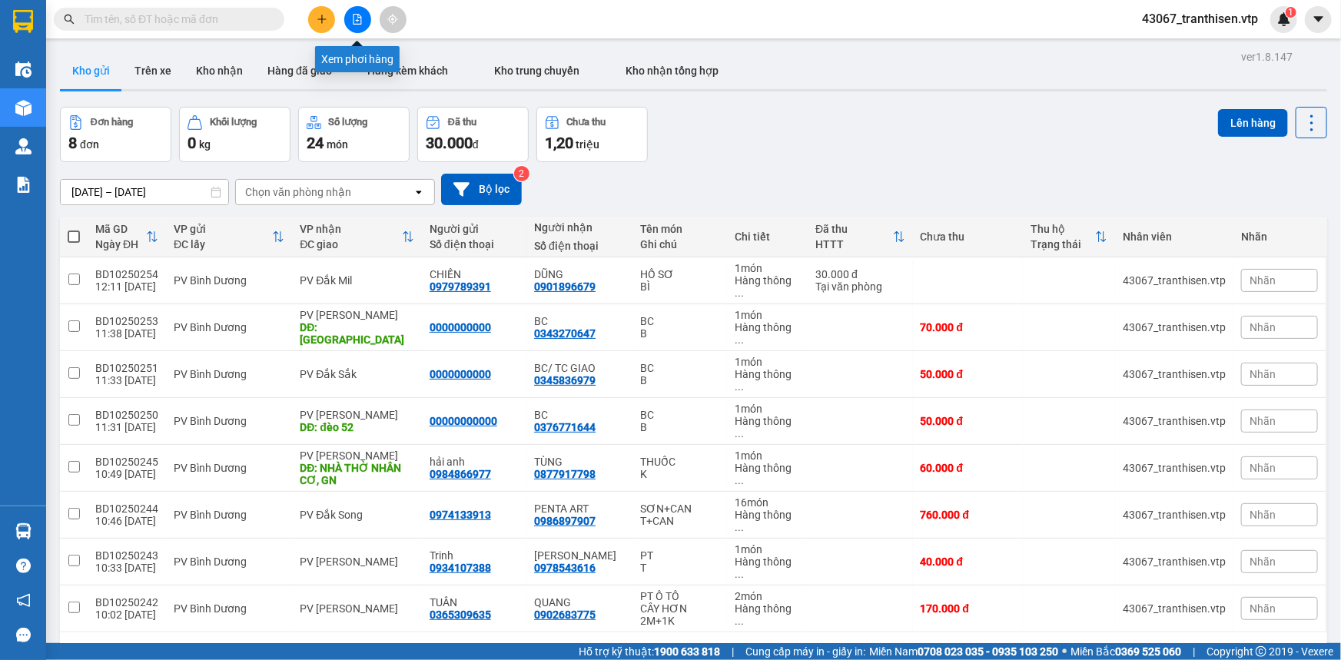
click at [362, 24] on icon "file-add" at bounding box center [357, 19] width 11 height 11
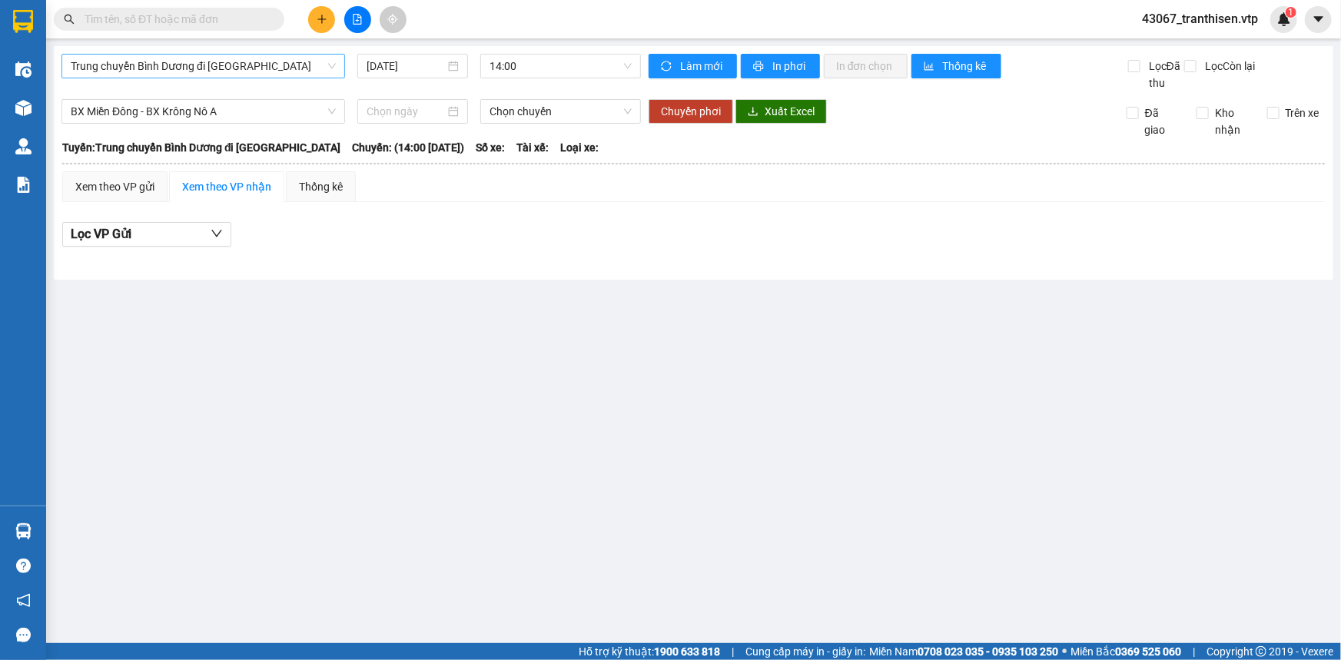
click at [218, 65] on span "Trung chuyển Bình Dương đi [GEOGRAPHIC_DATA]" at bounding box center [203, 66] width 265 height 23
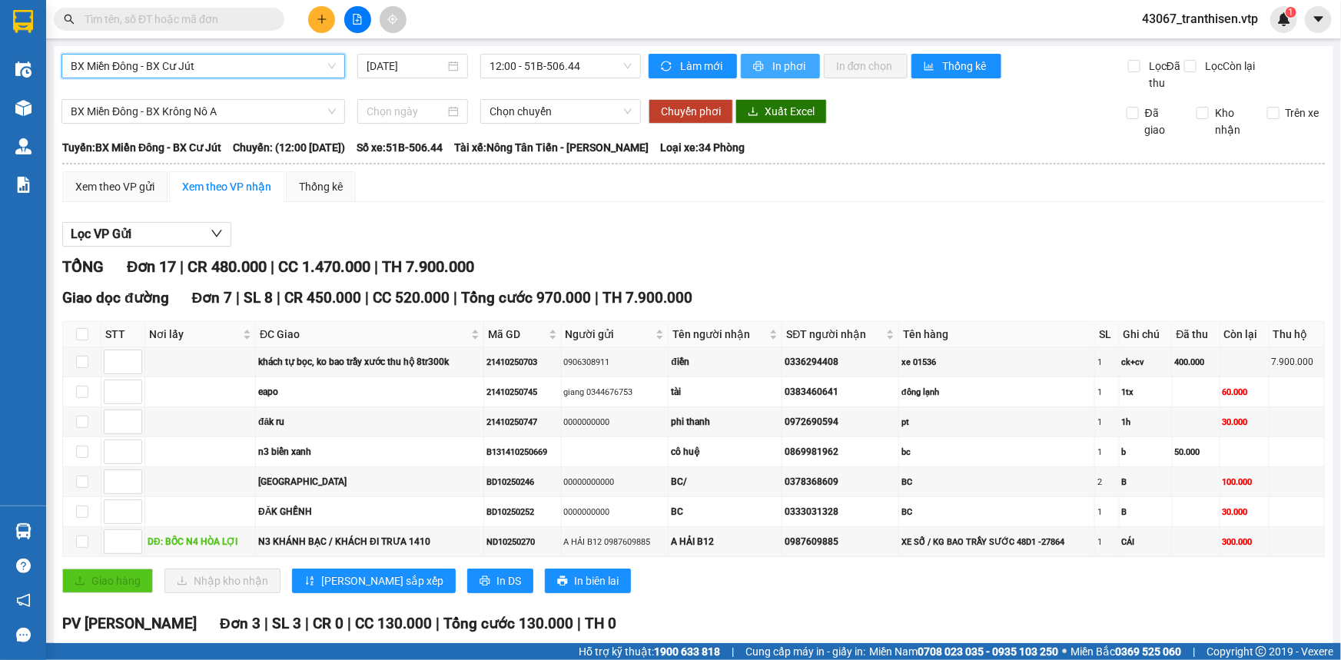
click at [764, 55] on button "In phơi" at bounding box center [780, 66] width 79 height 25
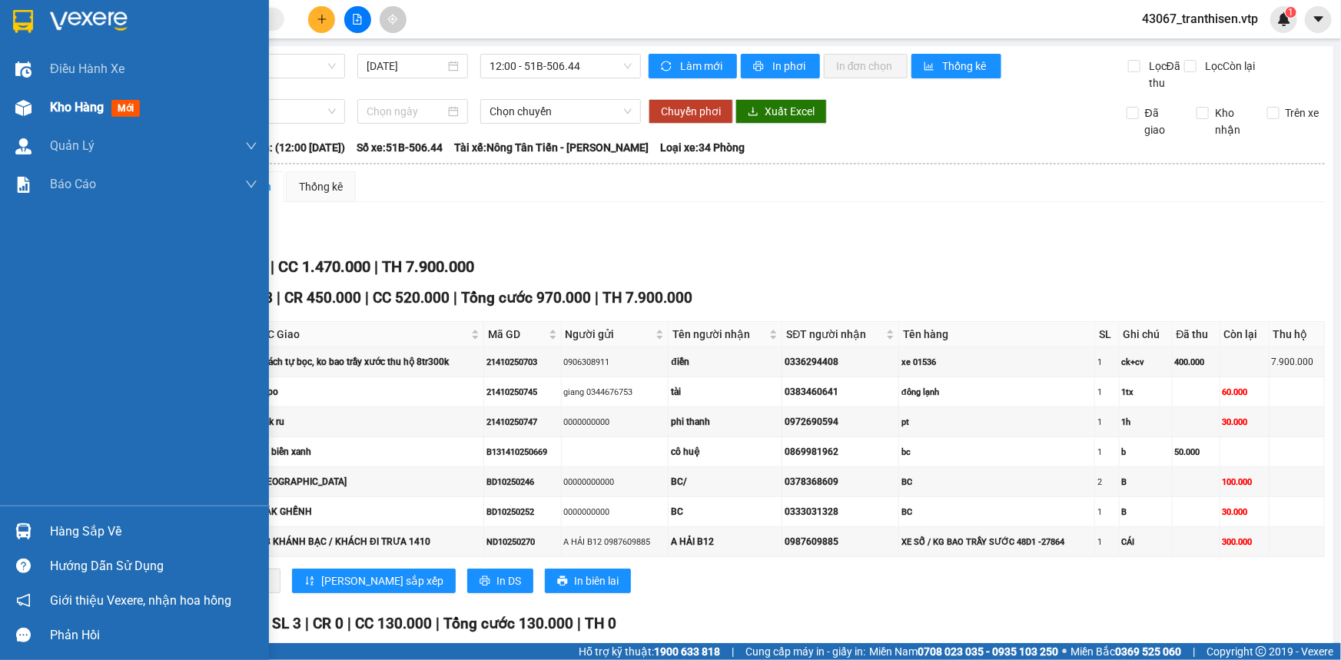
click at [65, 110] on span "Kho hàng" at bounding box center [77, 107] width 54 height 15
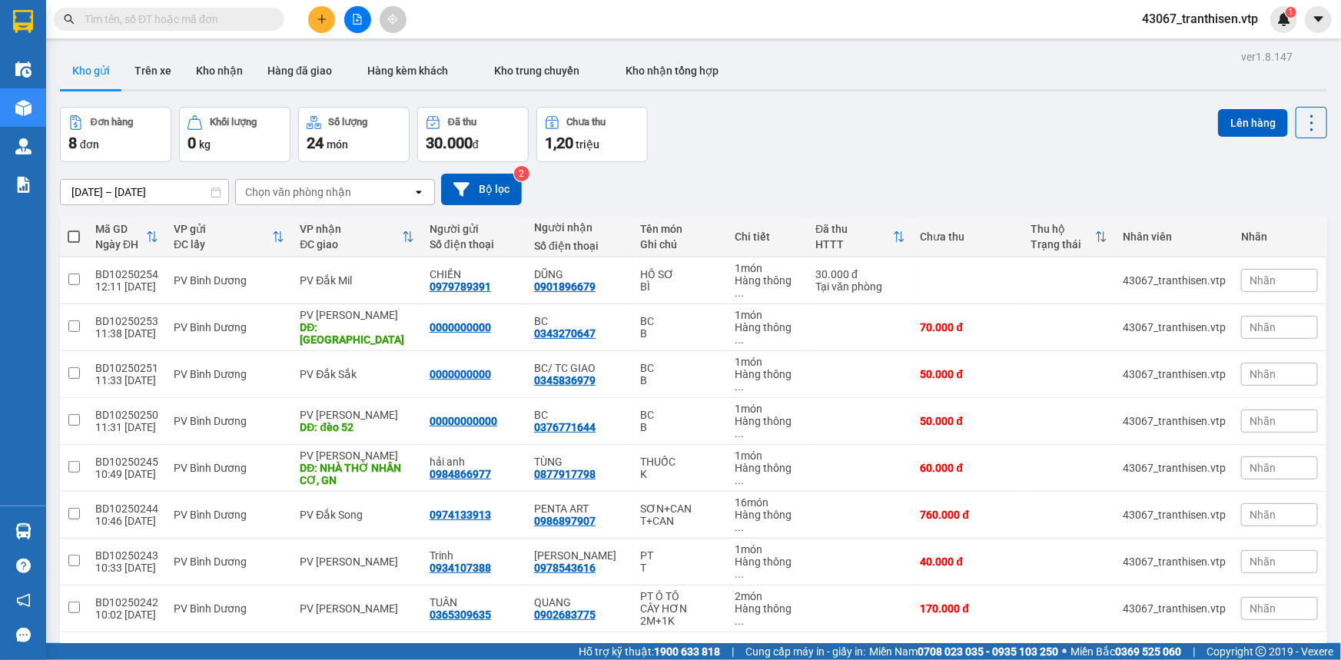
click at [443, 138] on span "30.000" at bounding box center [449, 143] width 47 height 18
click at [243, 78] on button "Kho nhận" at bounding box center [219, 70] width 71 height 37
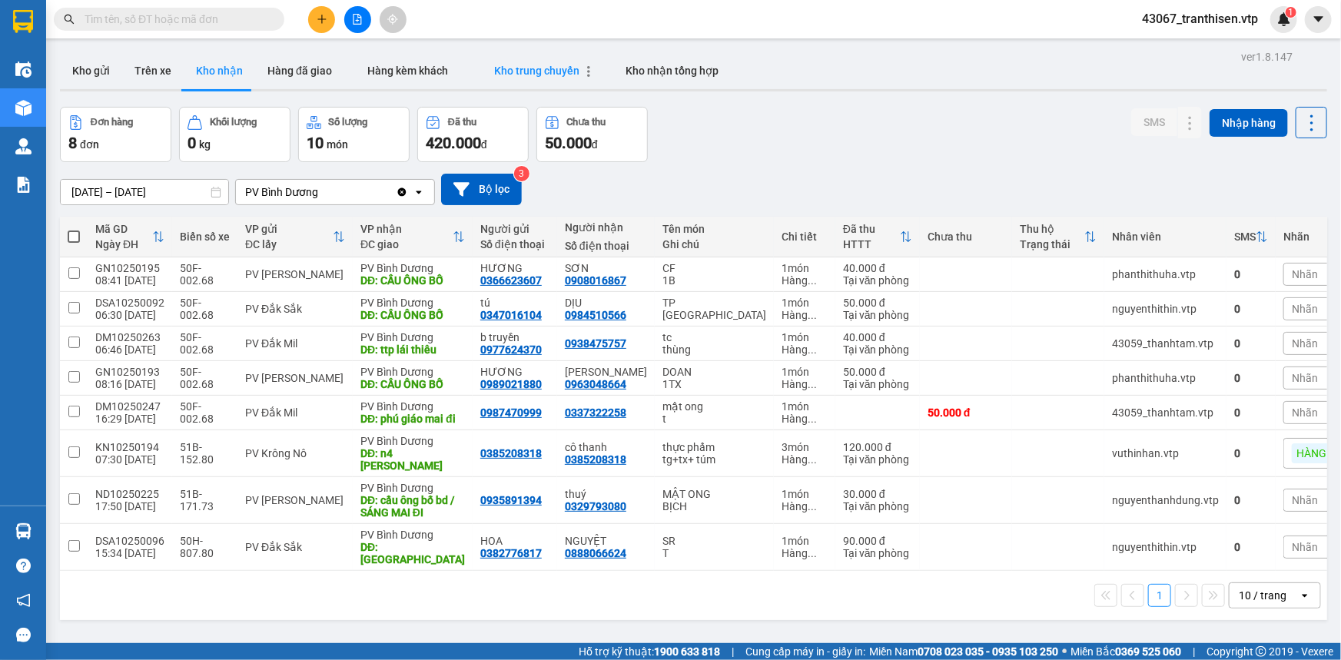
click at [565, 66] on span "Kho trung chuyển" at bounding box center [536, 71] width 85 height 12
type input "11/10/2025 – 14/10/2025"
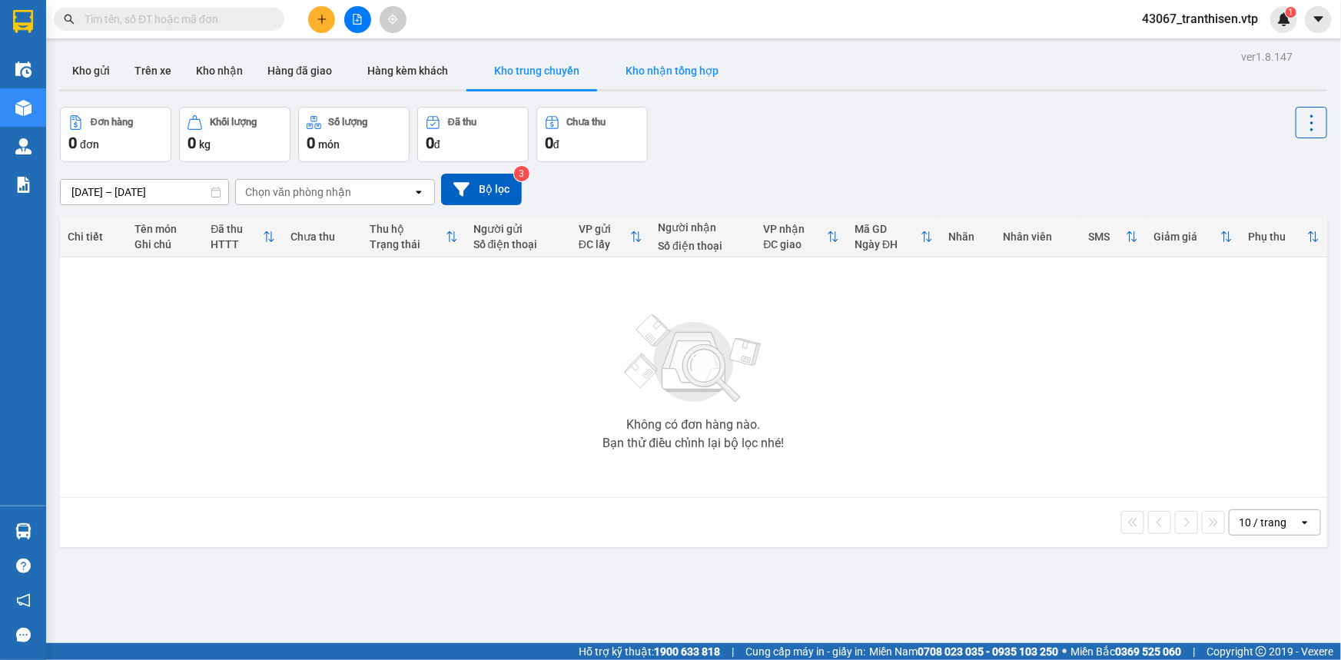
click at [647, 61] on button "Kho nhận tổng hợp" at bounding box center [671, 70] width 139 height 37
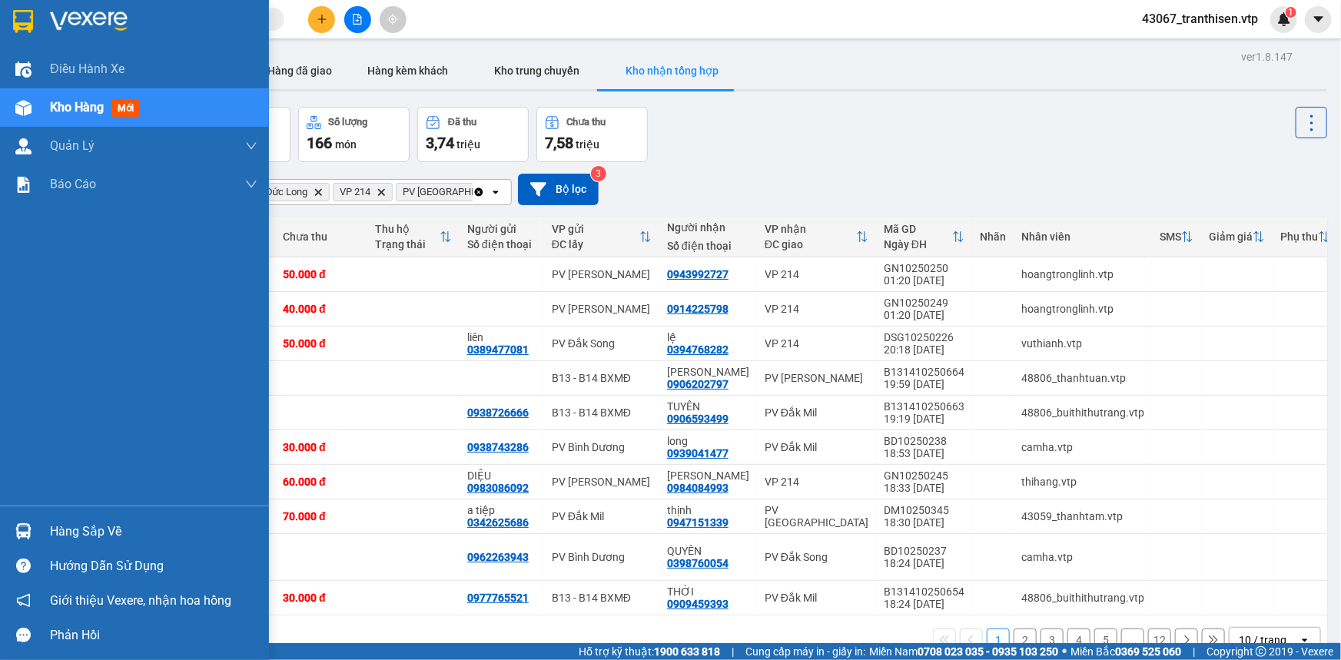
click at [86, 105] on span "Kho hàng" at bounding box center [77, 107] width 54 height 15
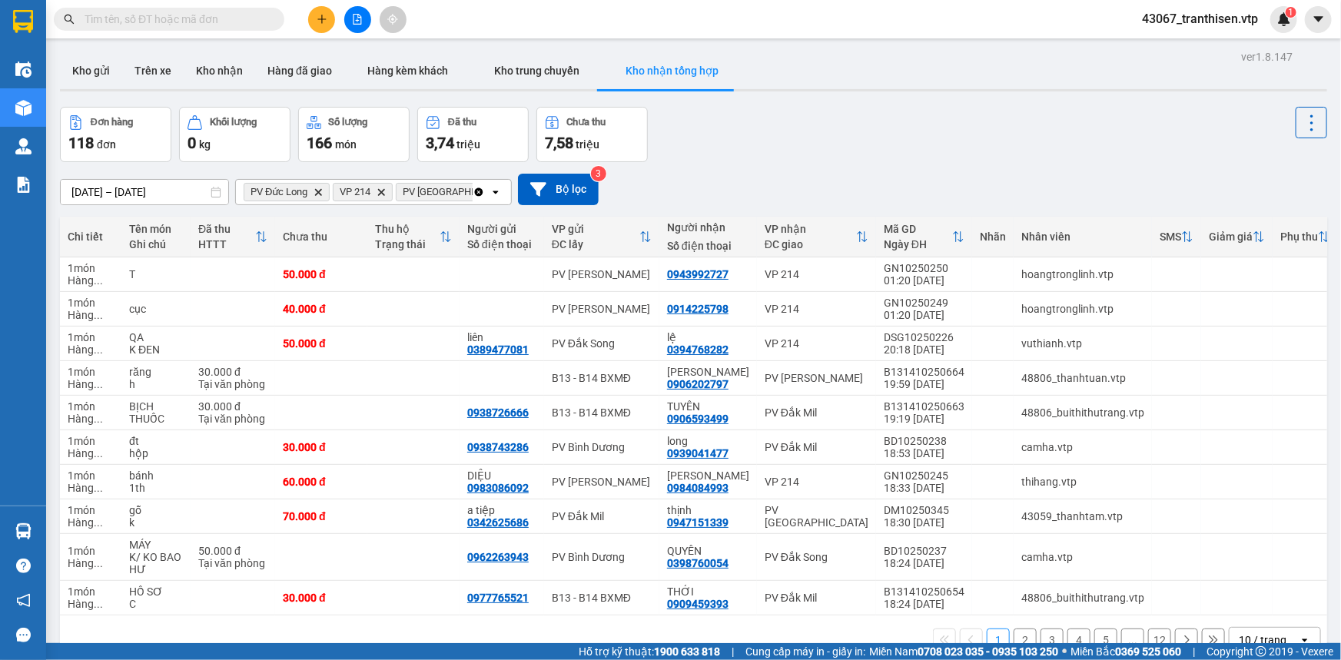
click at [320, 194] on icon "Delete" at bounding box center [317, 191] width 9 height 9
click at [378, 186] on span "PV Tân Bình Delete" at bounding box center [371, 192] width 128 height 18
click at [788, 125] on div "Đơn hàng 118 đơn Khối lượng 0 kg Số lượng 166 món Đã thu 3,74 triệu Chưa thu 7,…" at bounding box center [693, 134] width 1267 height 55
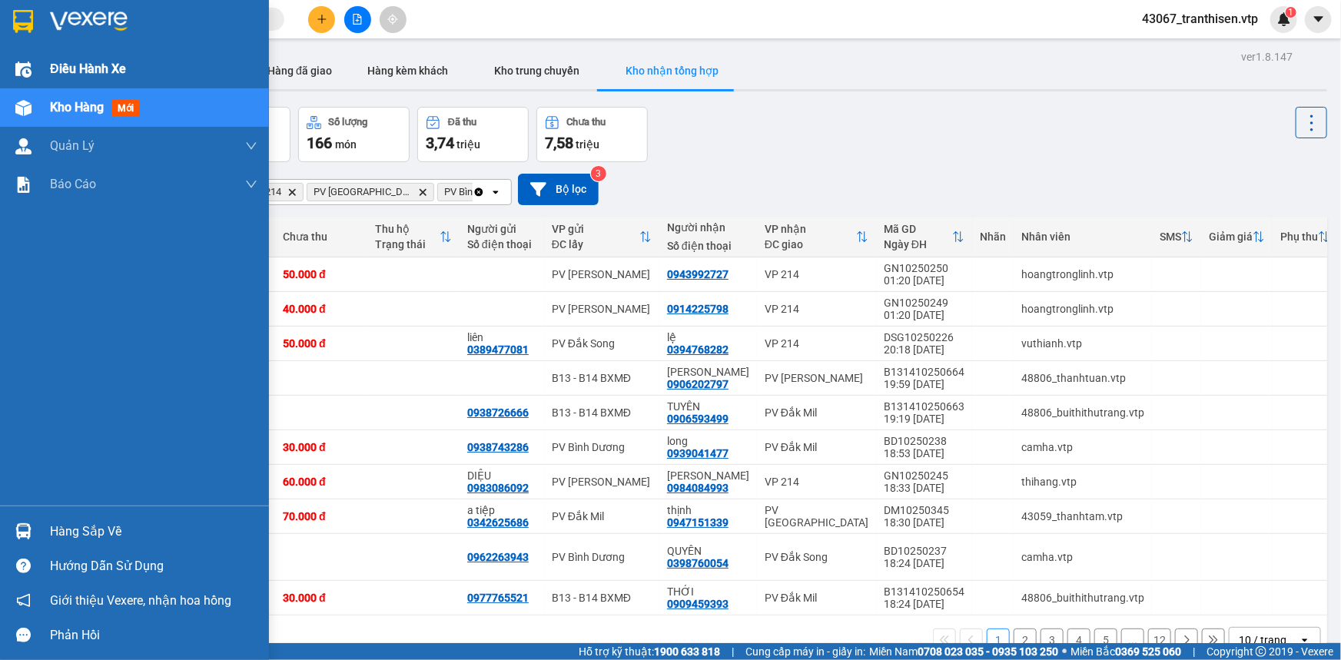
click at [75, 63] on span "Điều hành xe" at bounding box center [88, 68] width 76 height 19
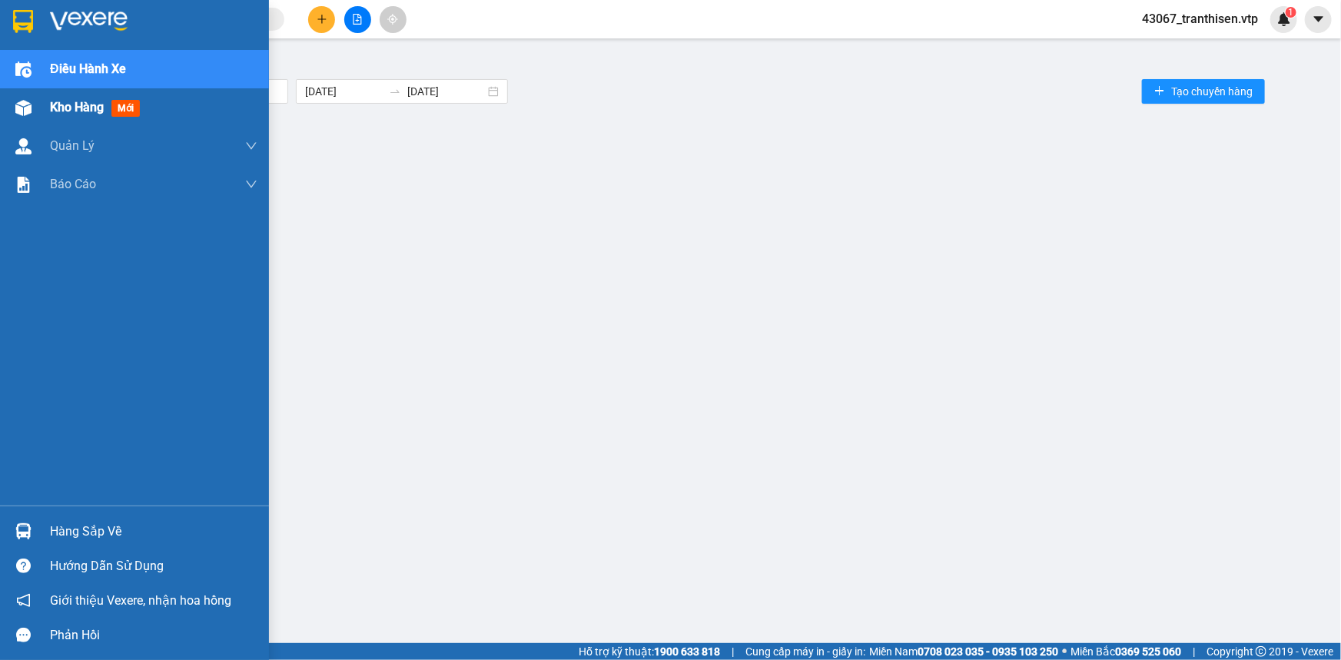
click at [95, 108] on span "Kho hàng" at bounding box center [77, 107] width 54 height 15
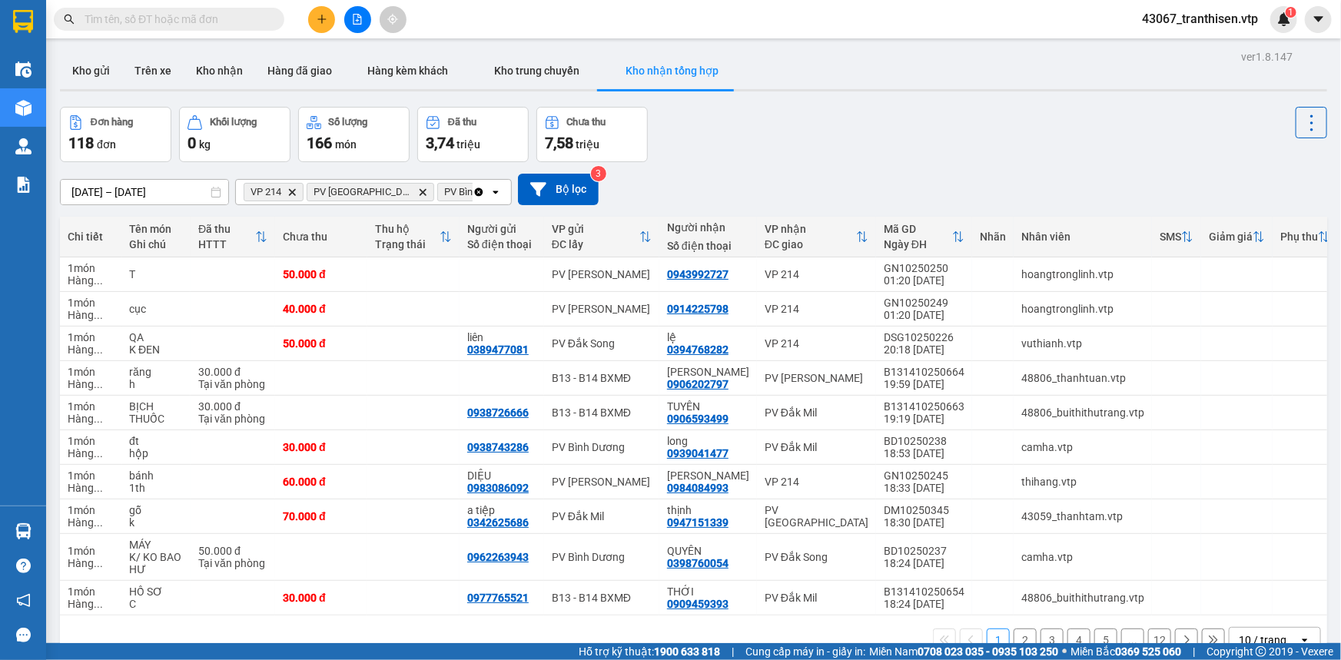
click at [352, 16] on icon "file-add" at bounding box center [357, 19] width 11 height 11
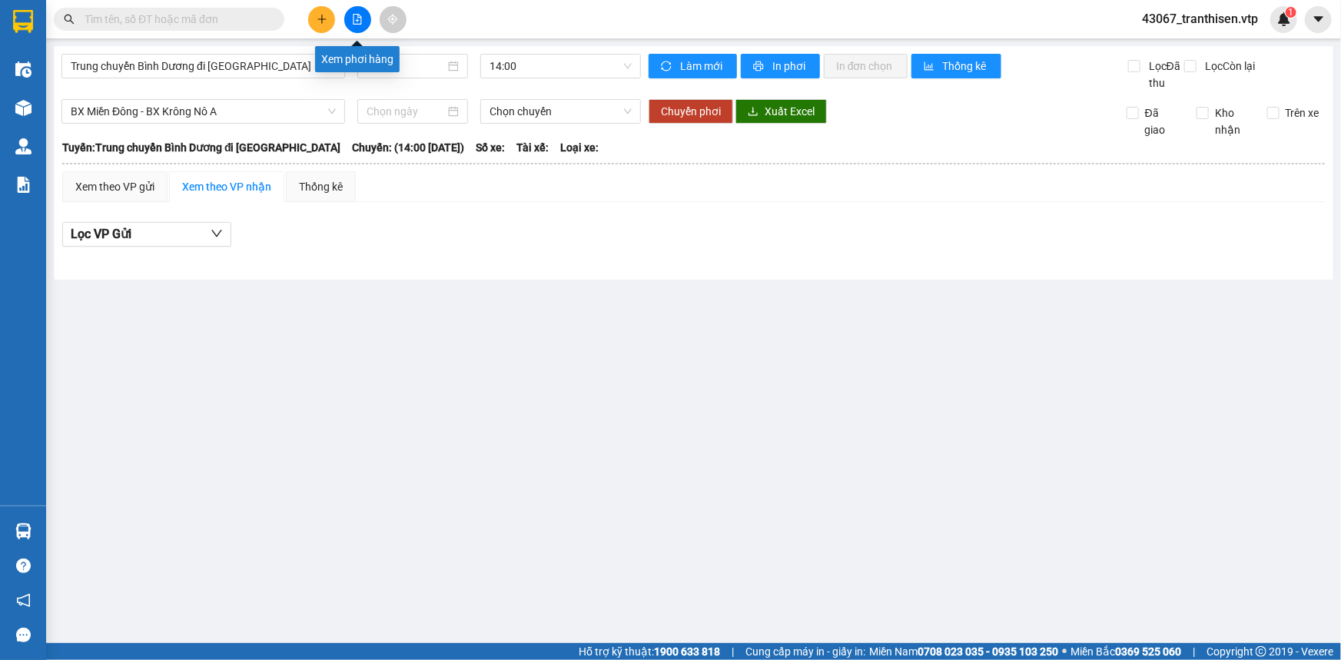
click at [353, 23] on icon "file-add" at bounding box center [357, 19] width 8 height 11
click at [223, 70] on span "Trung chuyển Bình Dương đi [GEOGRAPHIC_DATA]" at bounding box center [203, 66] width 265 height 23
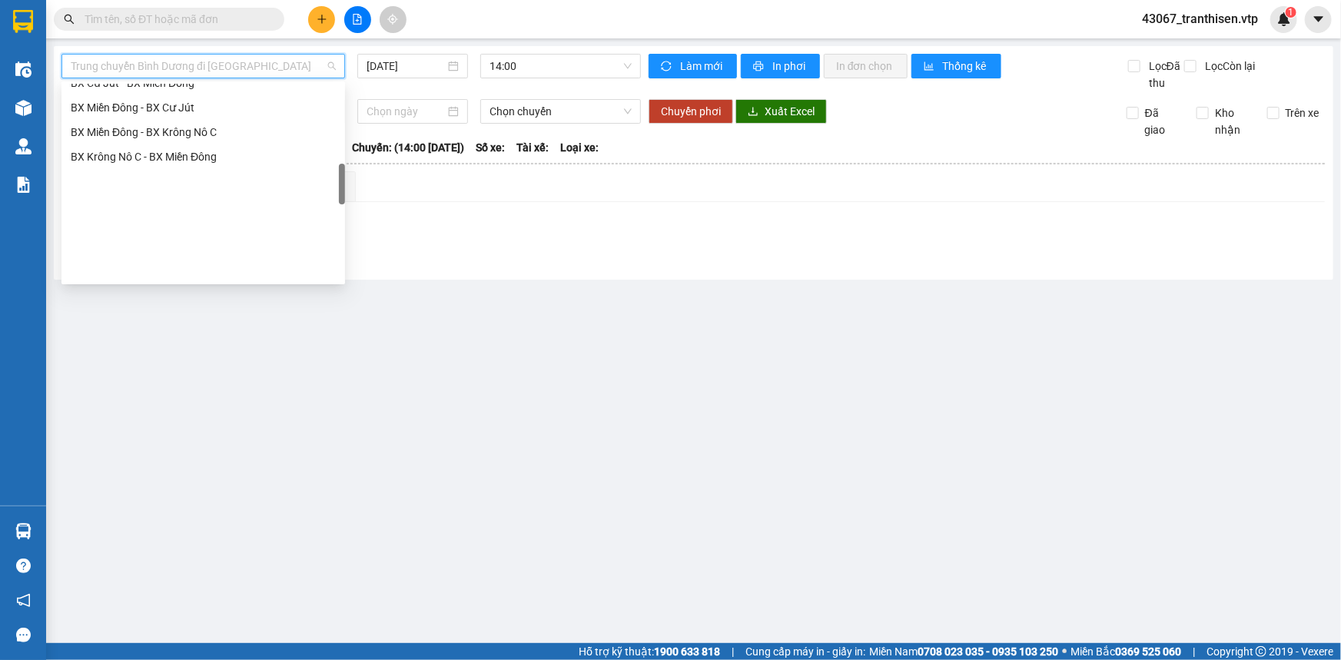
scroll to position [489, 0]
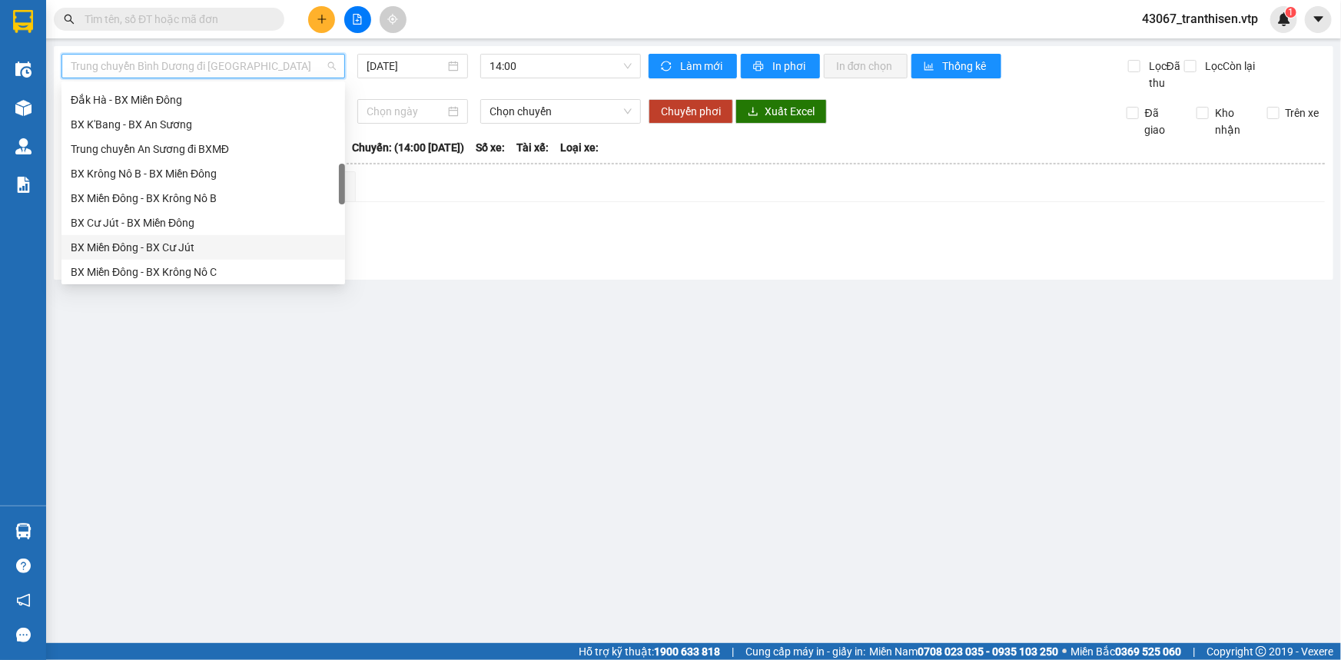
click at [207, 244] on div "BX Miền Đông - BX Cư Jút" at bounding box center [203, 247] width 265 height 17
type input "[DATE]"
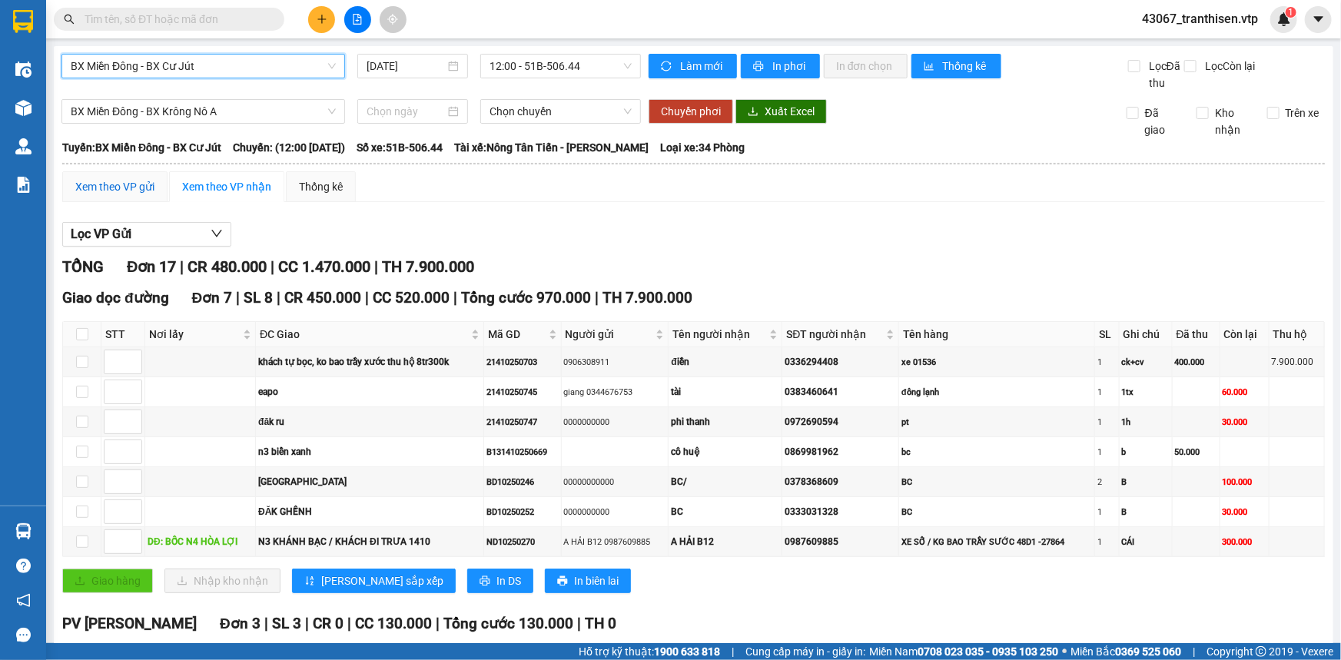
click at [121, 185] on div "Xem theo VP gửi" at bounding box center [114, 186] width 79 height 17
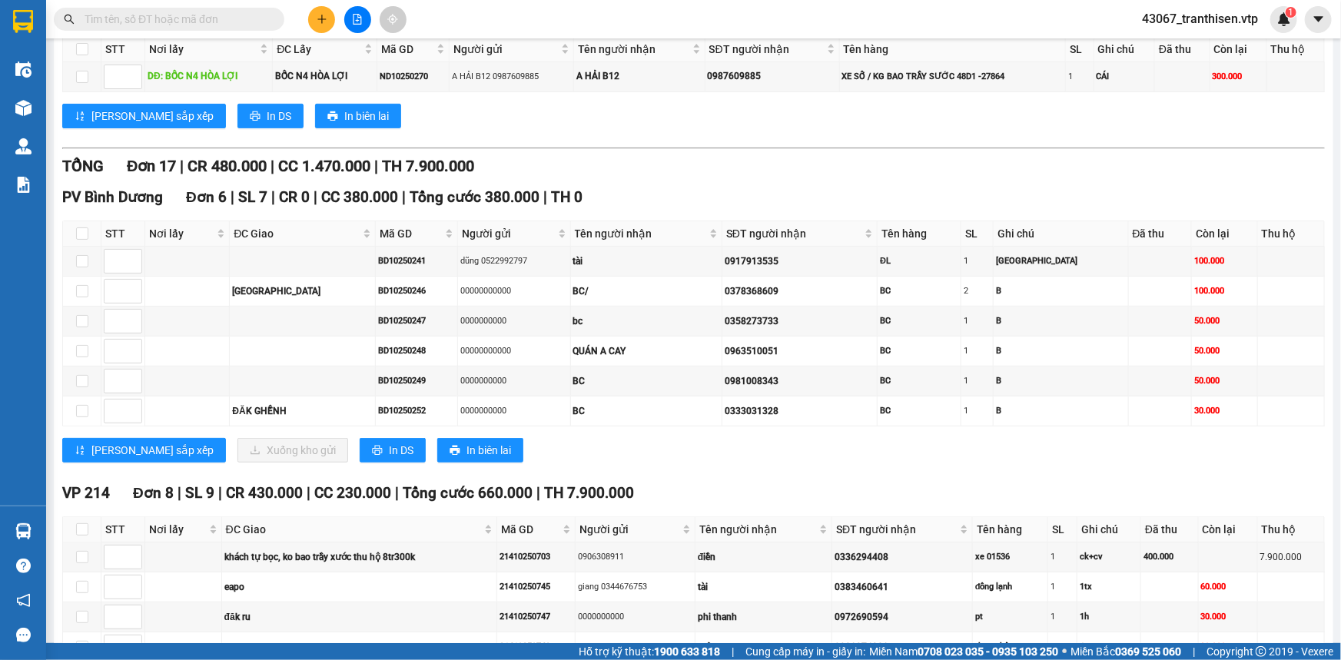
scroll to position [279, 0]
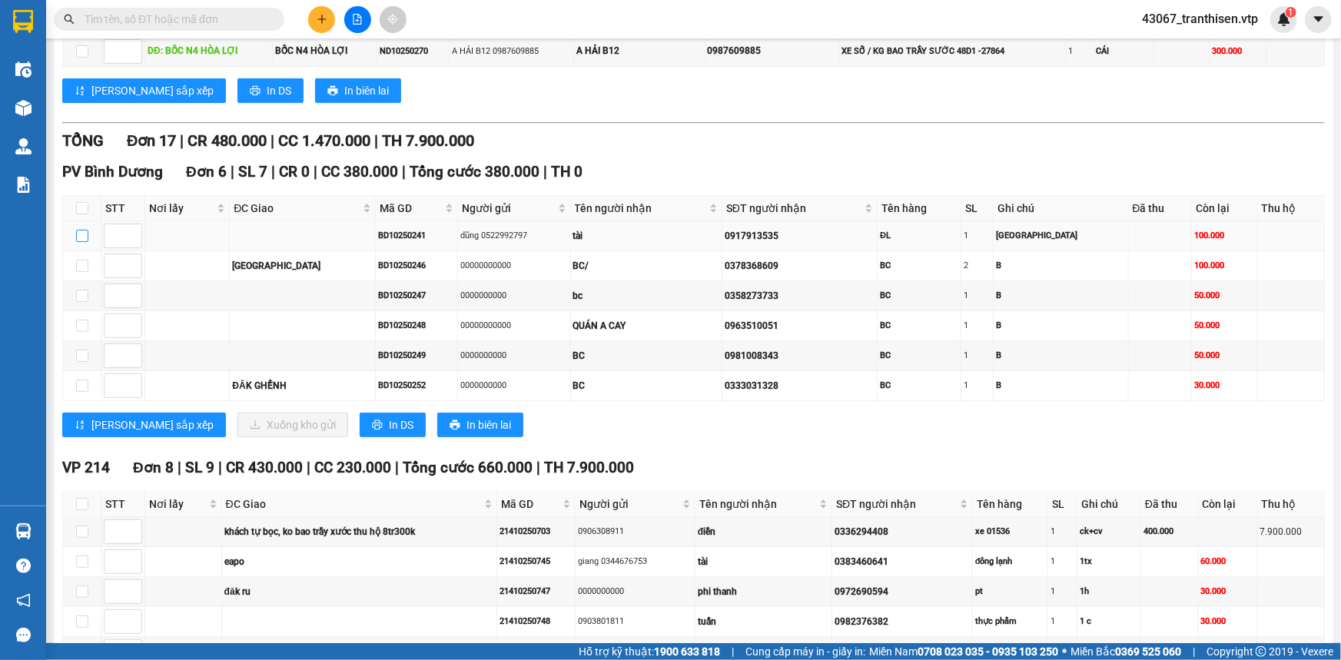
click at [82, 231] on input "checkbox" at bounding box center [82, 236] width 12 height 12
checkbox input "true"
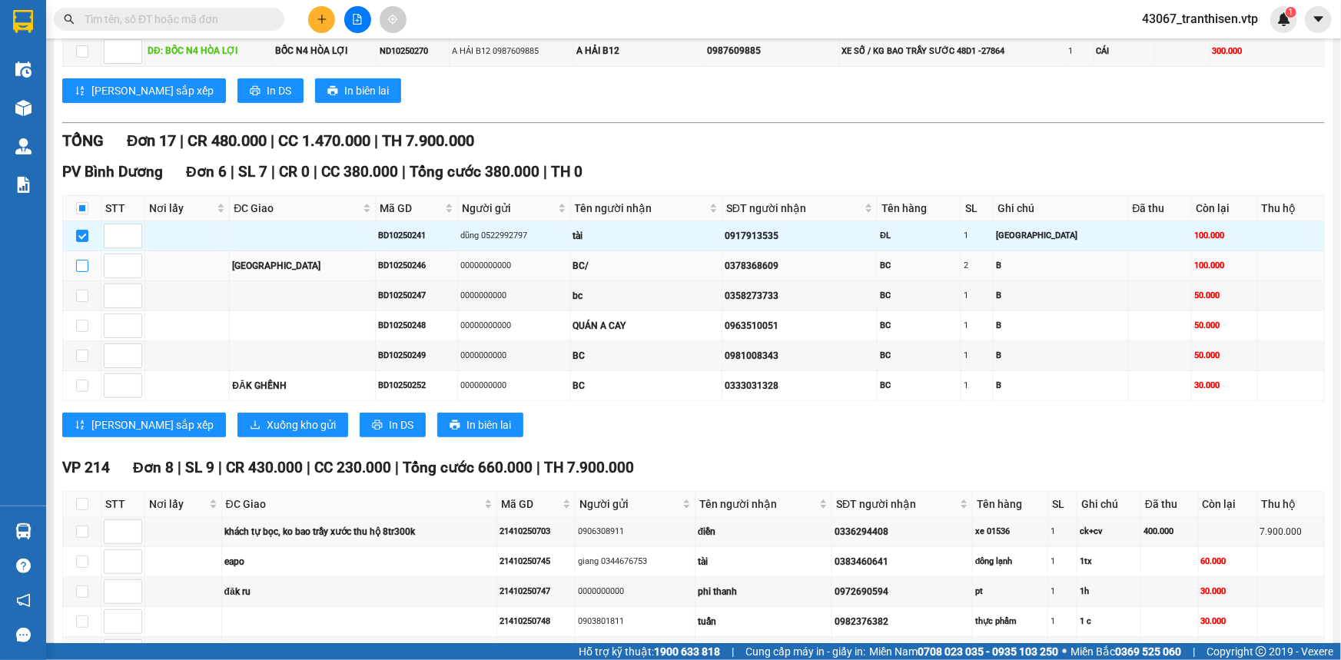
click at [79, 267] on input "checkbox" at bounding box center [82, 266] width 12 height 12
checkbox input "true"
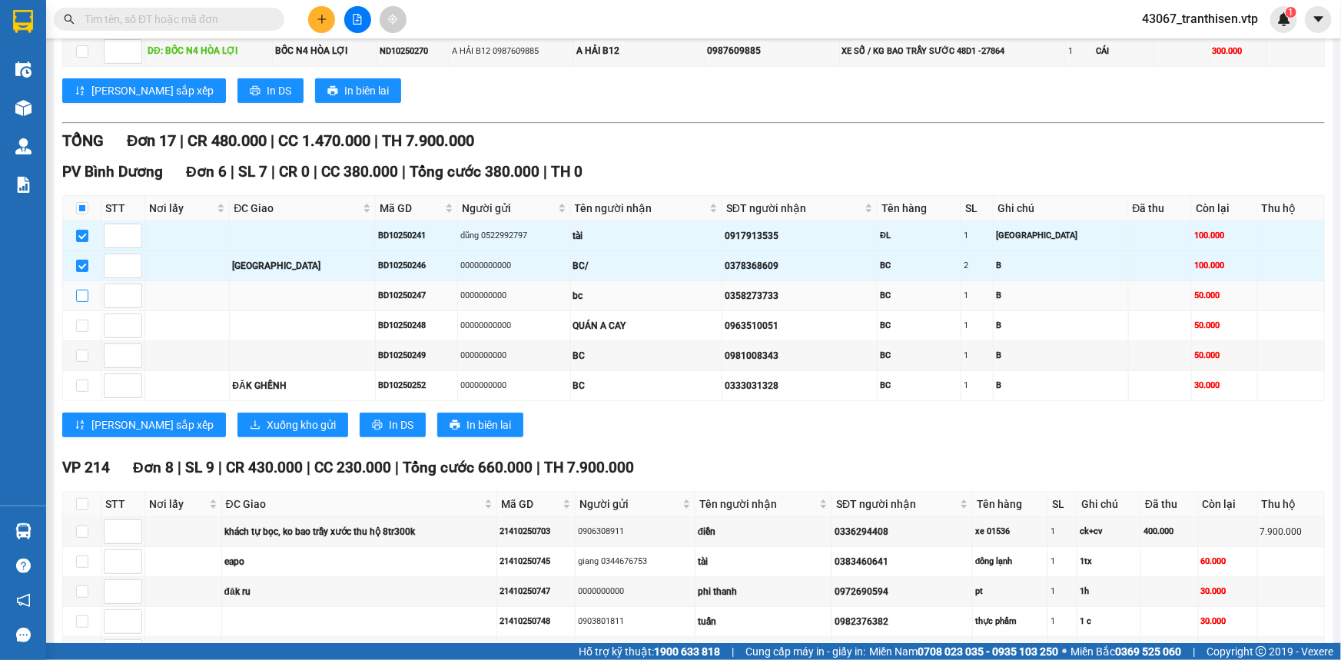
click at [84, 300] on label at bounding box center [82, 295] width 12 height 17
click at [84, 300] on input "checkbox" at bounding box center [82, 296] width 12 height 12
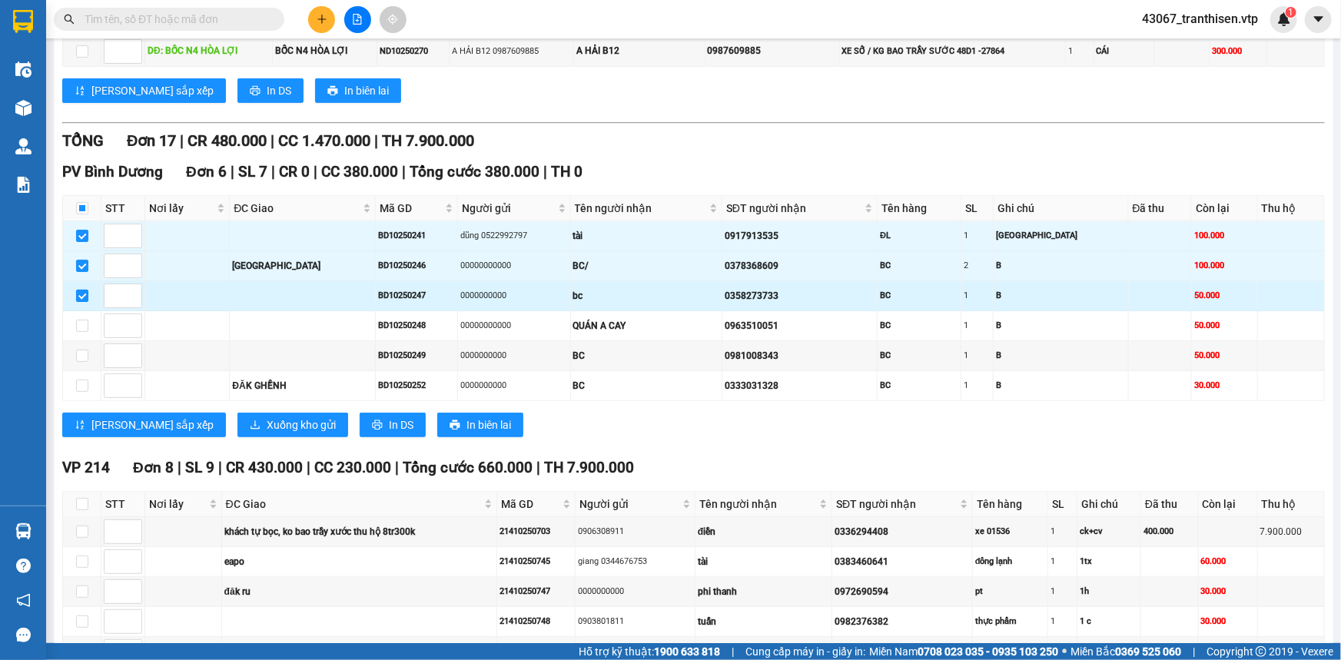
click at [84, 293] on input "checkbox" at bounding box center [82, 296] width 12 height 12
checkbox input "false"
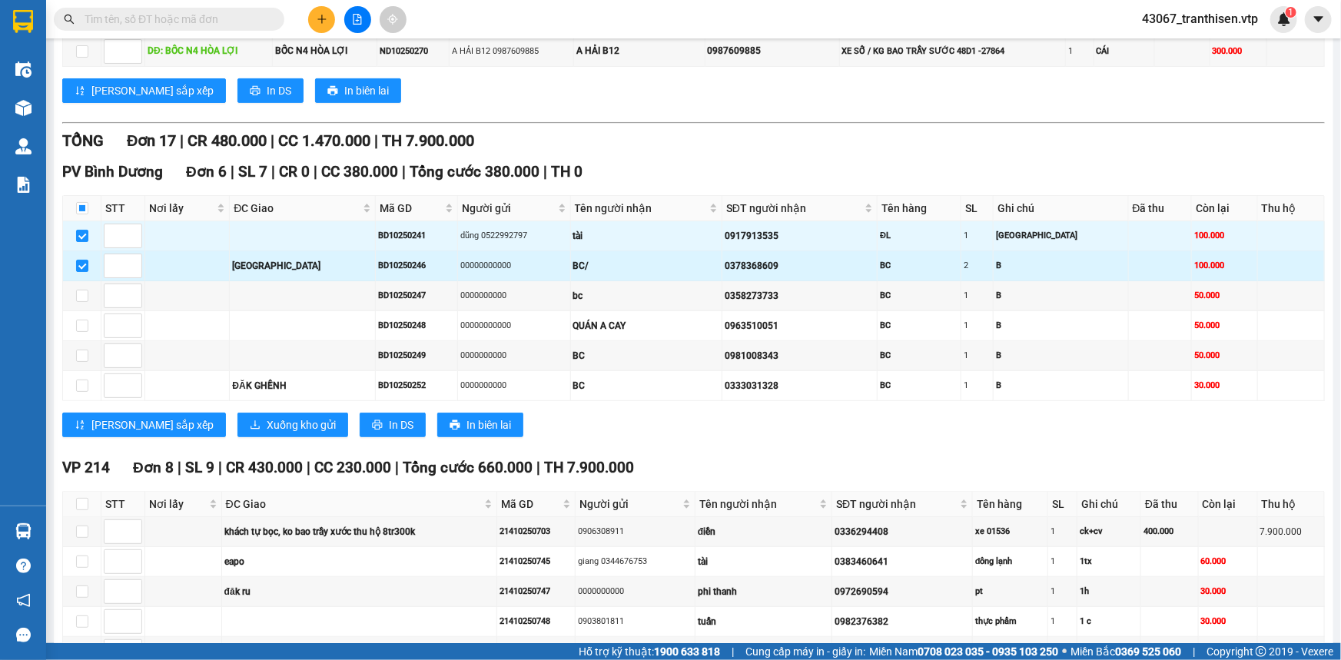
click at [81, 252] on td at bounding box center [82, 266] width 38 height 30
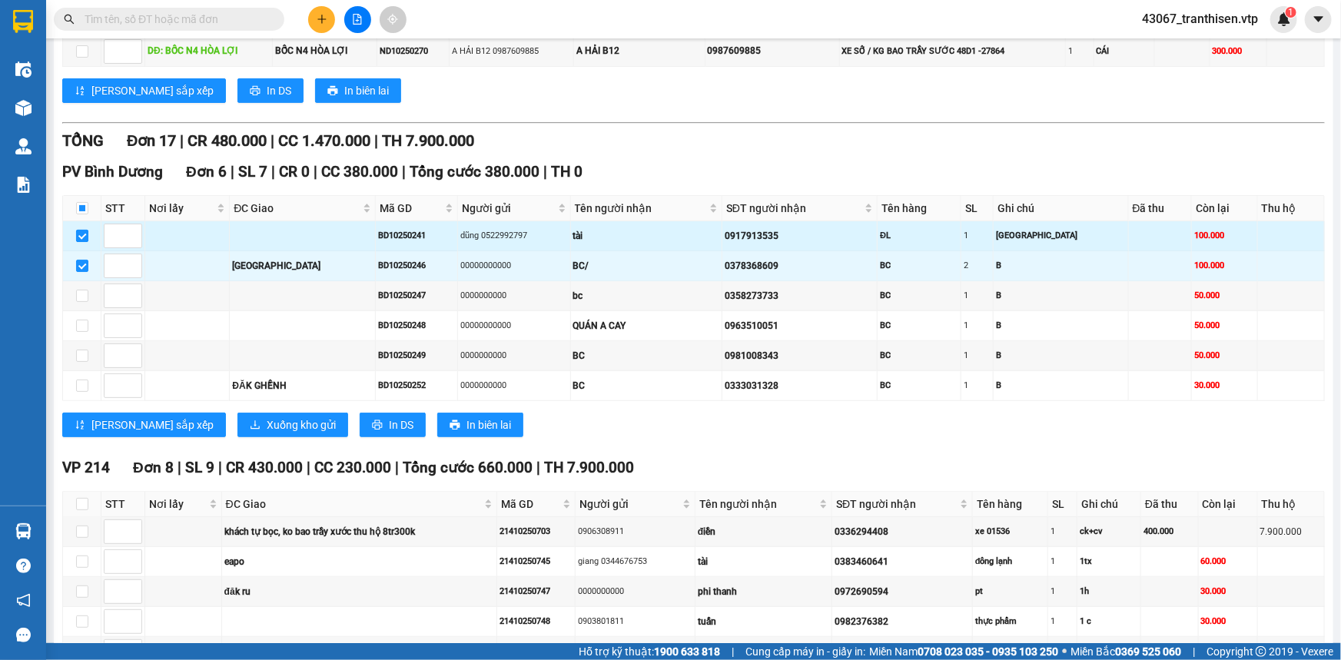
click at [80, 237] on input "checkbox" at bounding box center [82, 236] width 12 height 12
checkbox input "false"
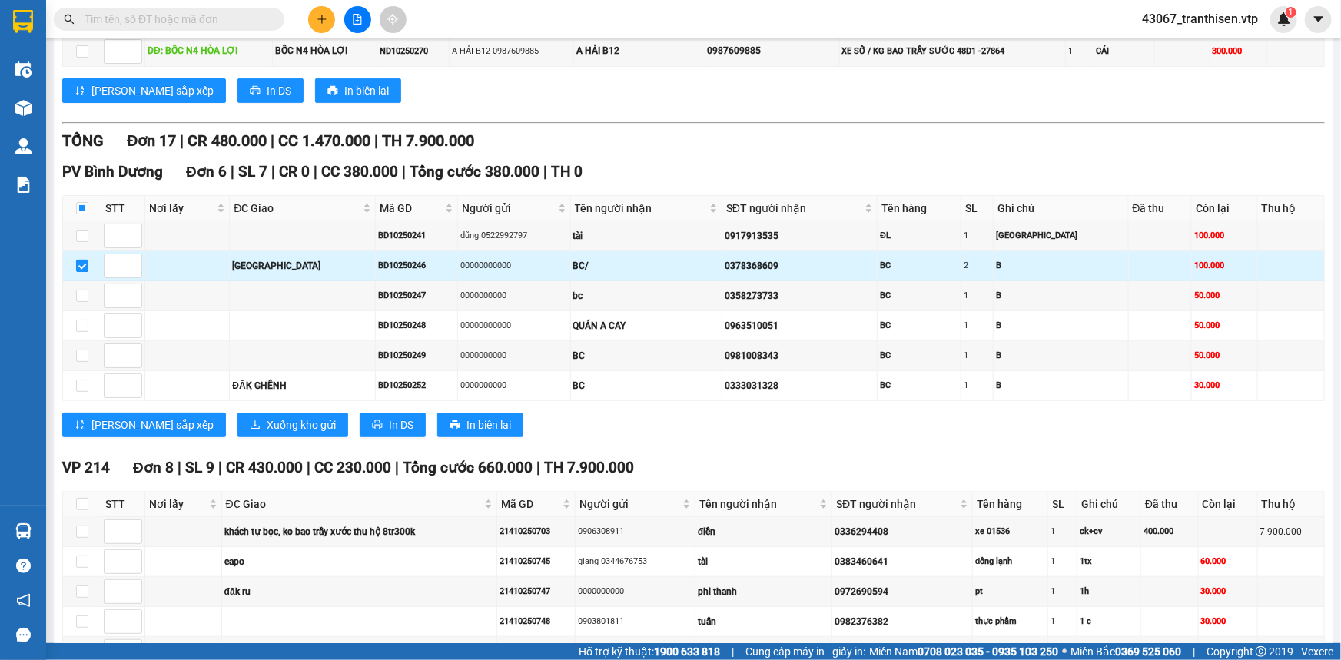
click at [85, 261] on input "checkbox" at bounding box center [82, 266] width 12 height 12
checkbox input "false"
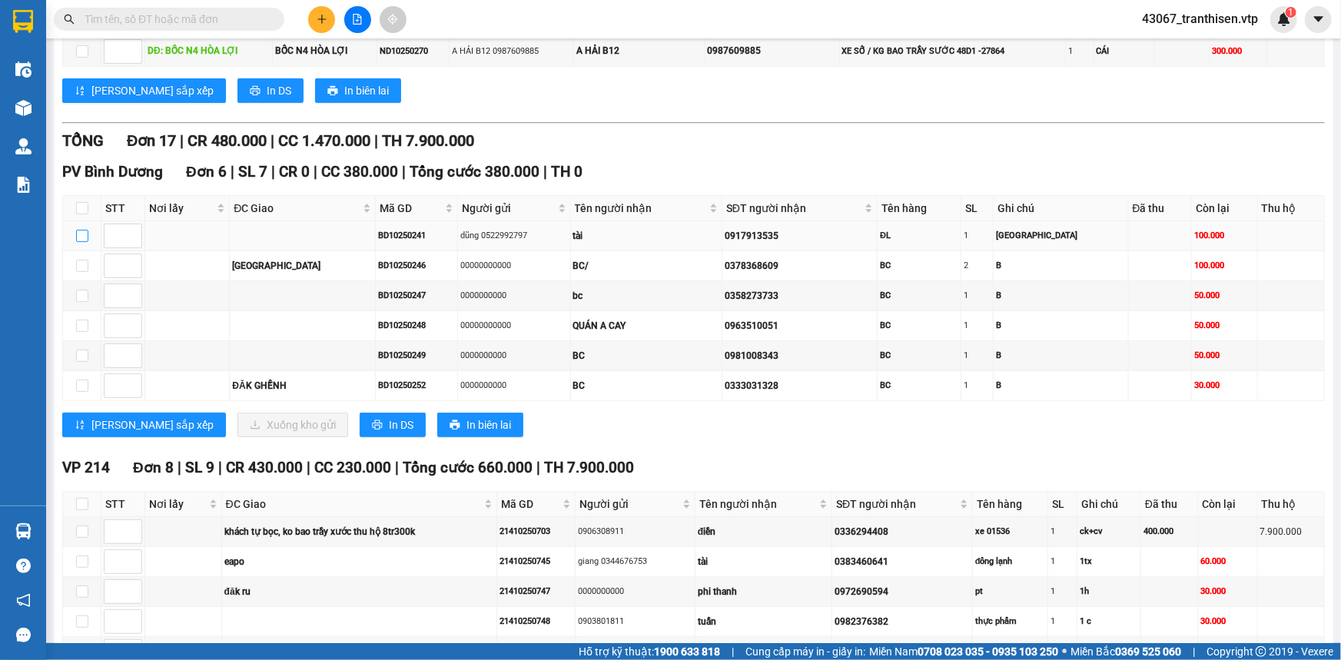
click at [80, 237] on input "checkbox" at bounding box center [82, 236] width 12 height 12
checkbox input "true"
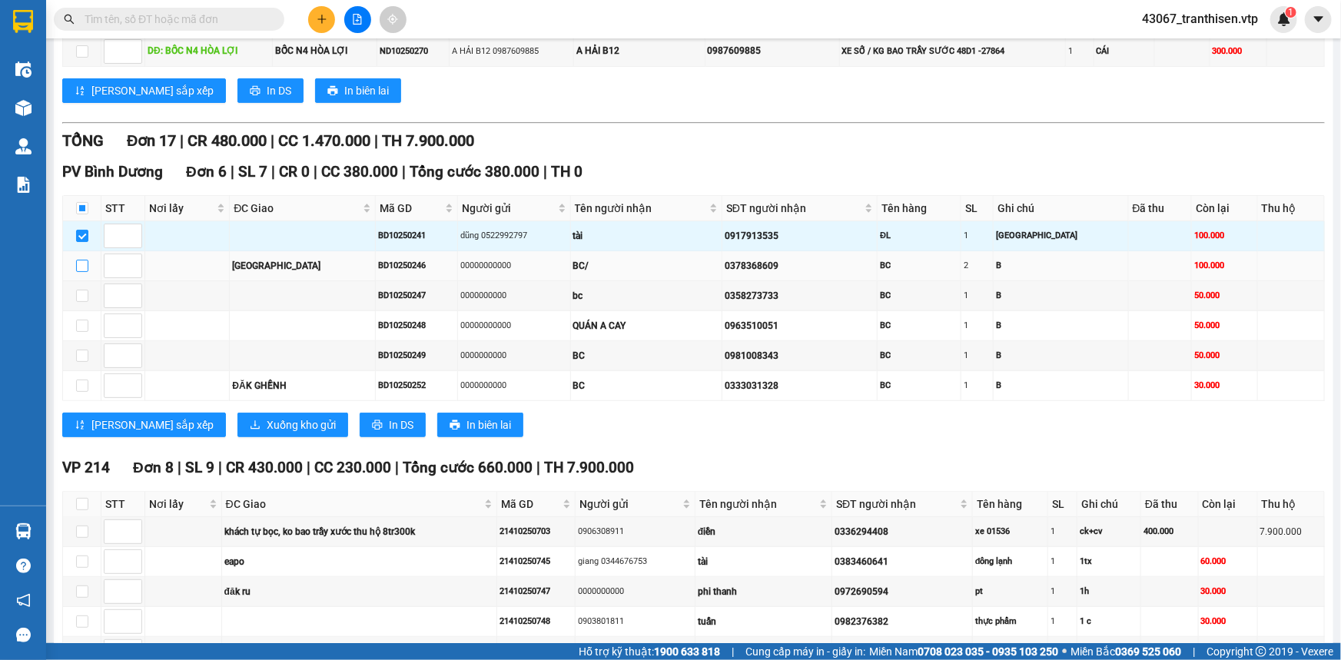
click at [77, 266] on input "checkbox" at bounding box center [82, 266] width 12 height 12
checkbox input "true"
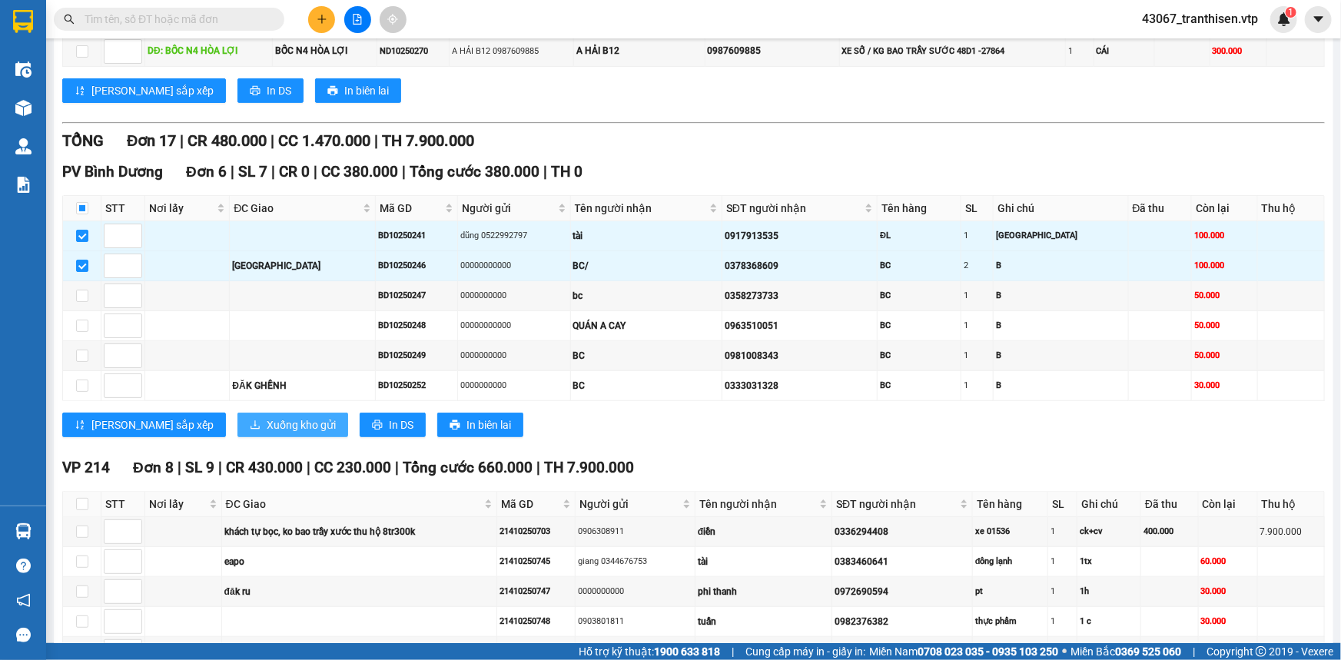
click at [267, 419] on span "Xuống kho gửi" at bounding box center [301, 424] width 69 height 17
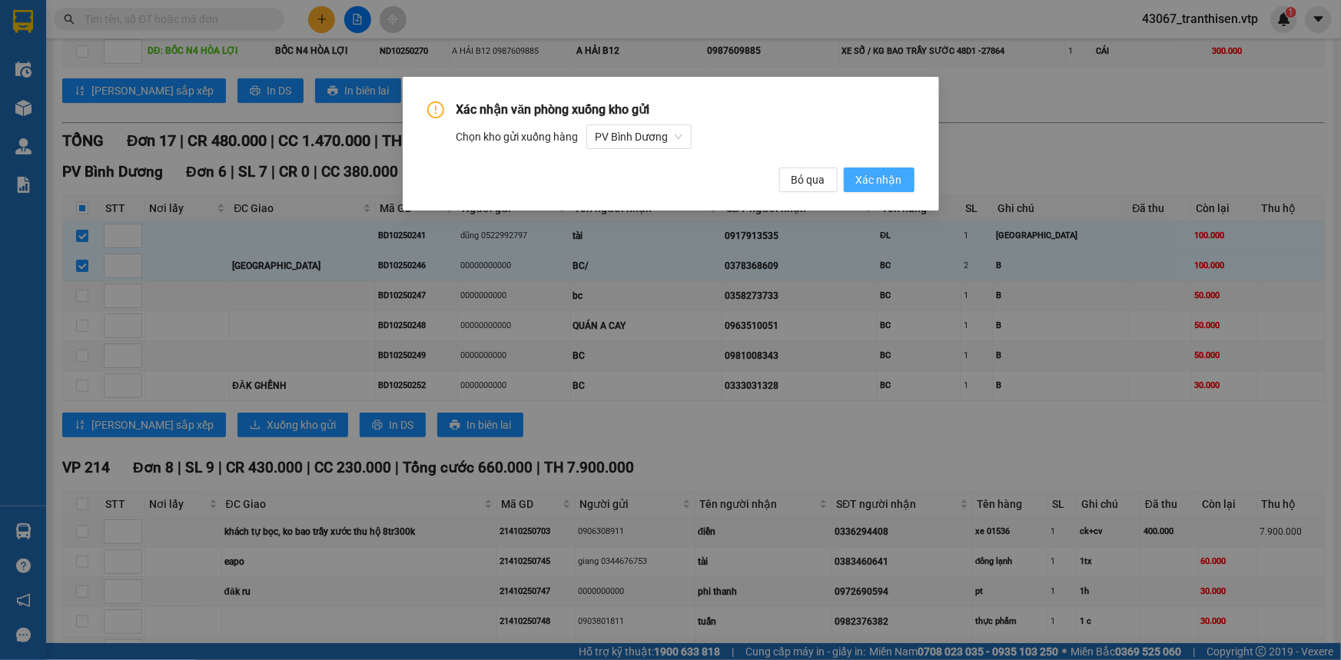
click at [882, 175] on span "Xác nhận" at bounding box center [879, 179] width 46 height 17
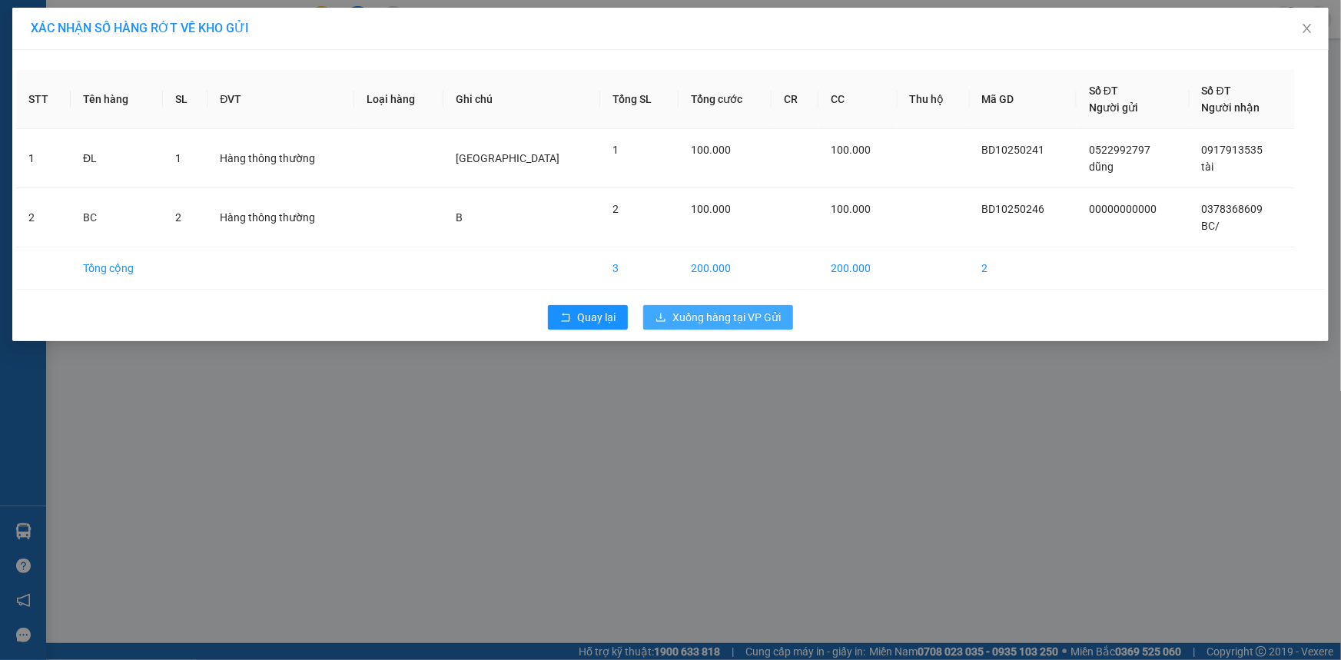
click at [727, 310] on span "Xuống hàng tại VP Gửi" at bounding box center [726, 317] width 108 height 17
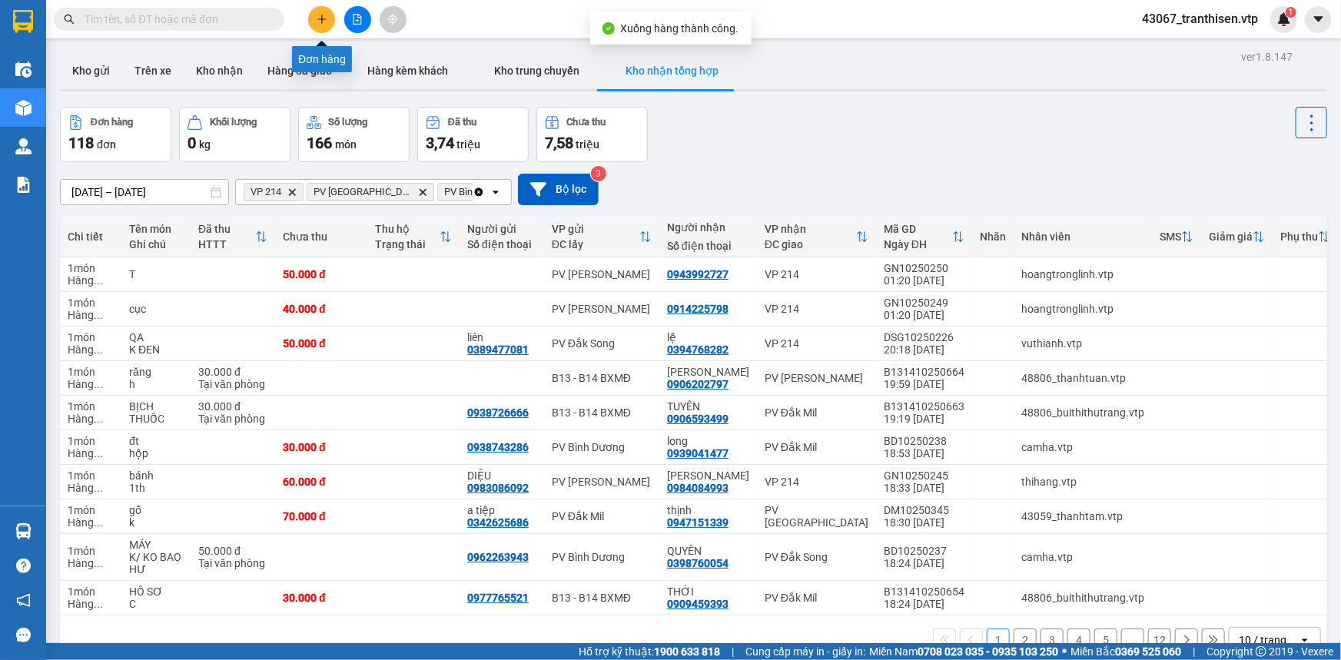
click at [325, 21] on icon "plus" at bounding box center [322, 19] width 11 height 11
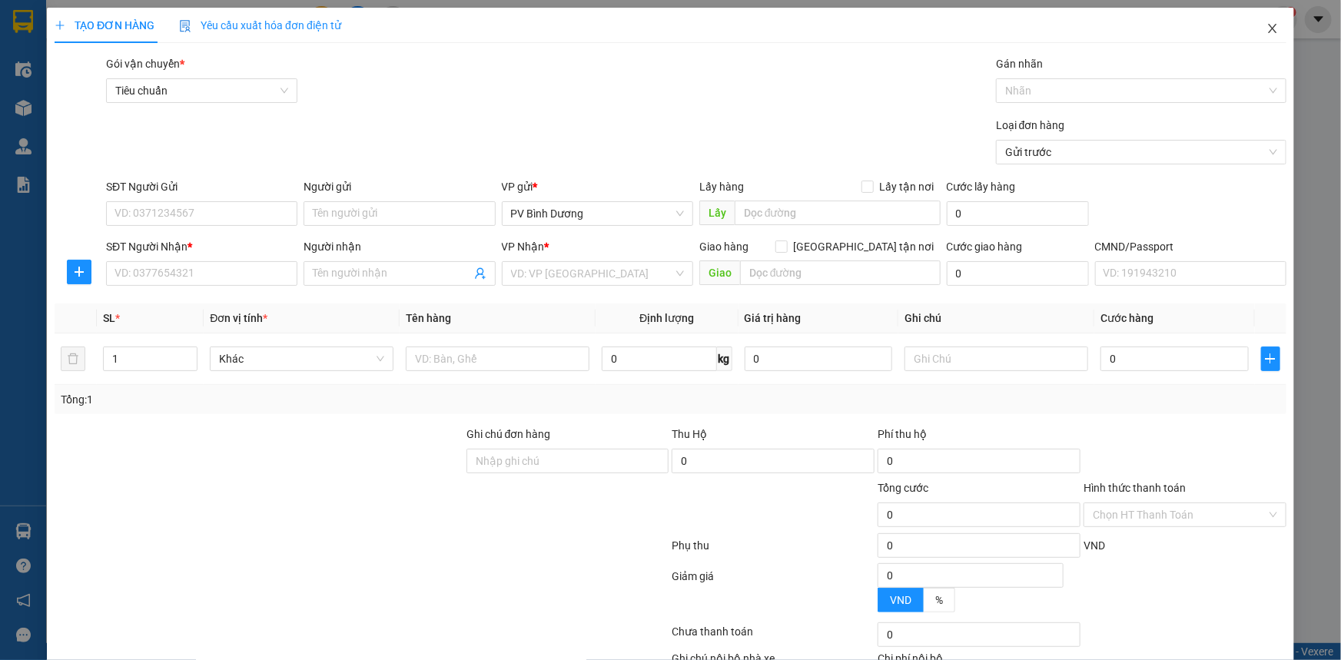
click at [1266, 31] on icon "close" at bounding box center [1272, 28] width 12 height 12
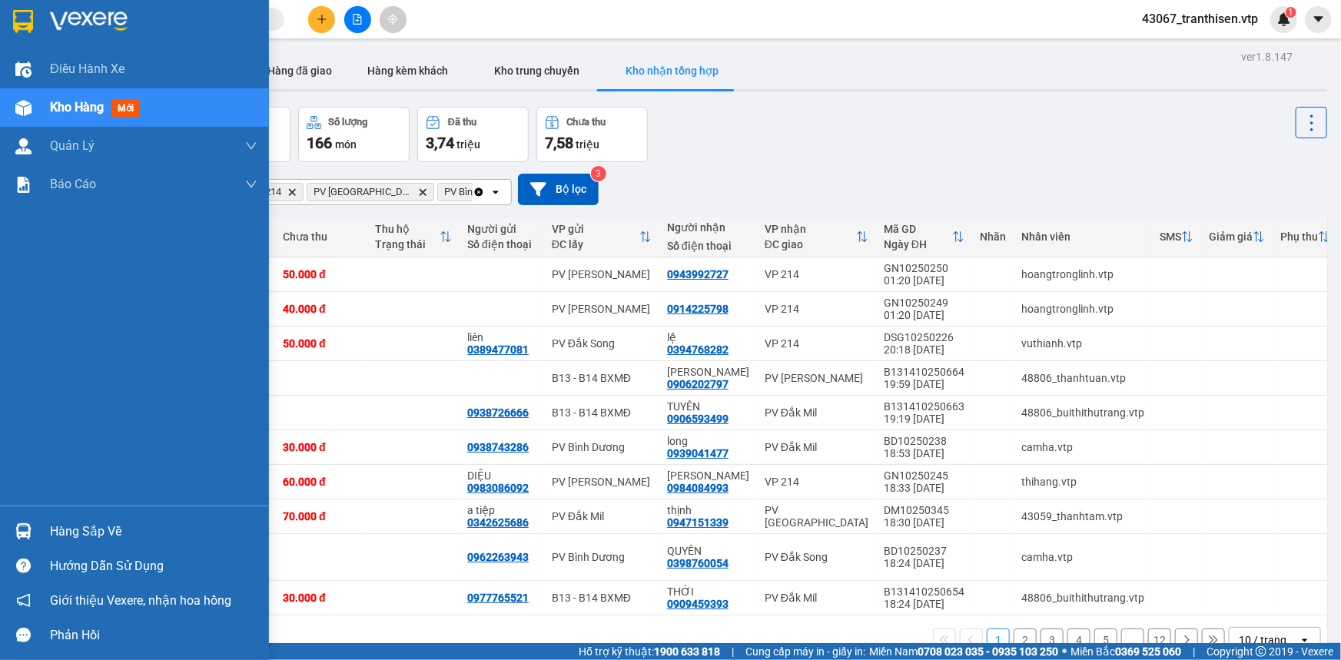
click at [76, 111] on span "Kho hàng" at bounding box center [77, 107] width 54 height 15
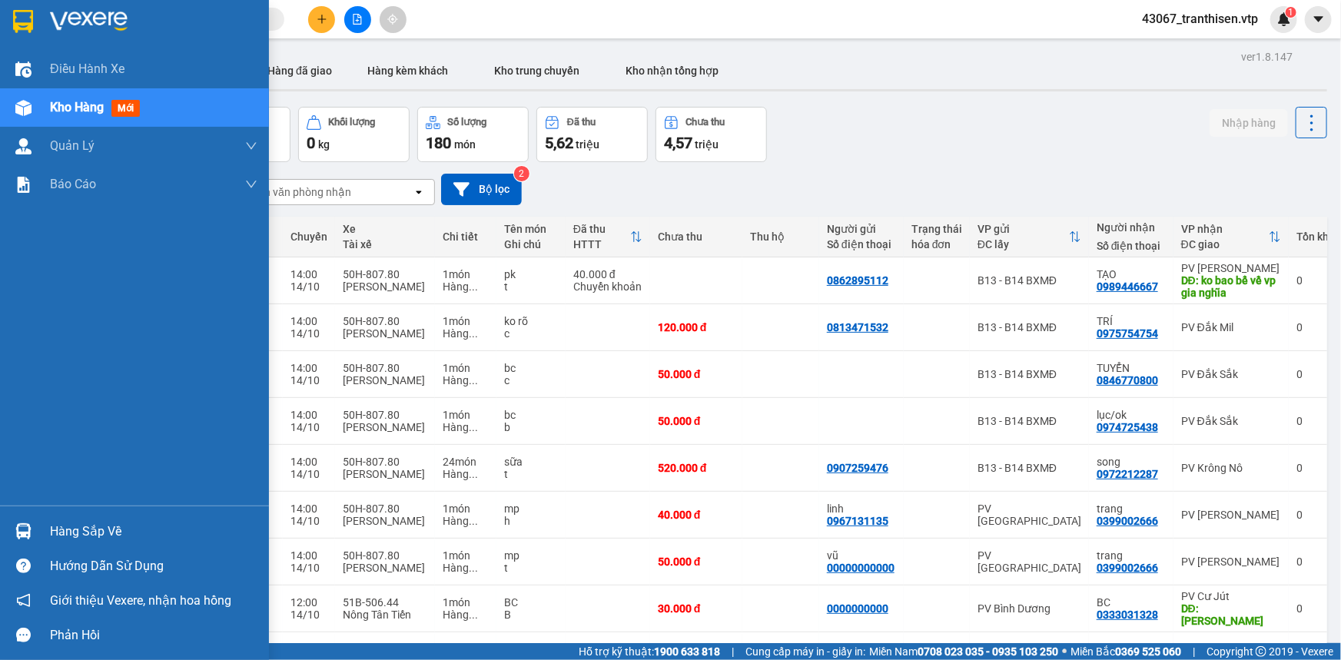
click at [57, 104] on span "Kho hàng" at bounding box center [77, 107] width 54 height 15
click at [123, 112] on span "mới" at bounding box center [125, 108] width 28 height 17
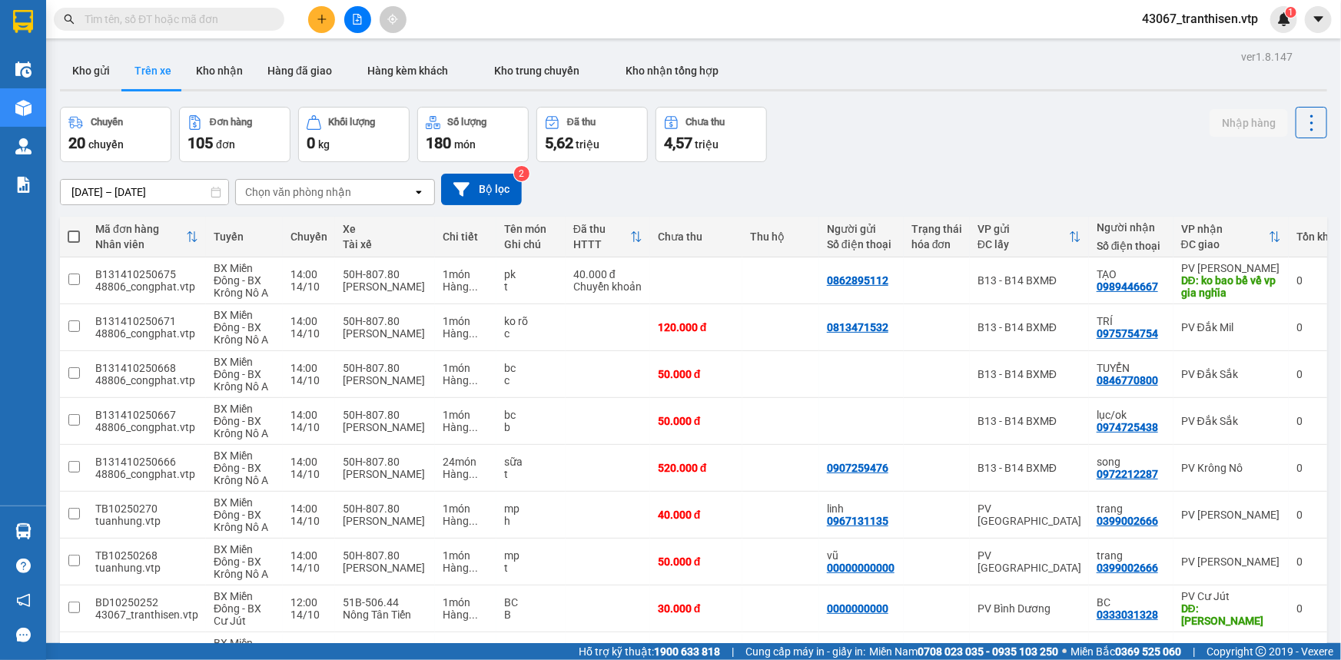
click at [886, 128] on div "Chuyến 20 chuyến Đơn hàng 105 đơn Khối lượng 0 kg Số lượng 180 món Đã thu 5,62 …" at bounding box center [693, 134] width 1267 height 55
click at [281, 191] on div "Chọn văn phòng nhận" at bounding box center [298, 191] width 106 height 15
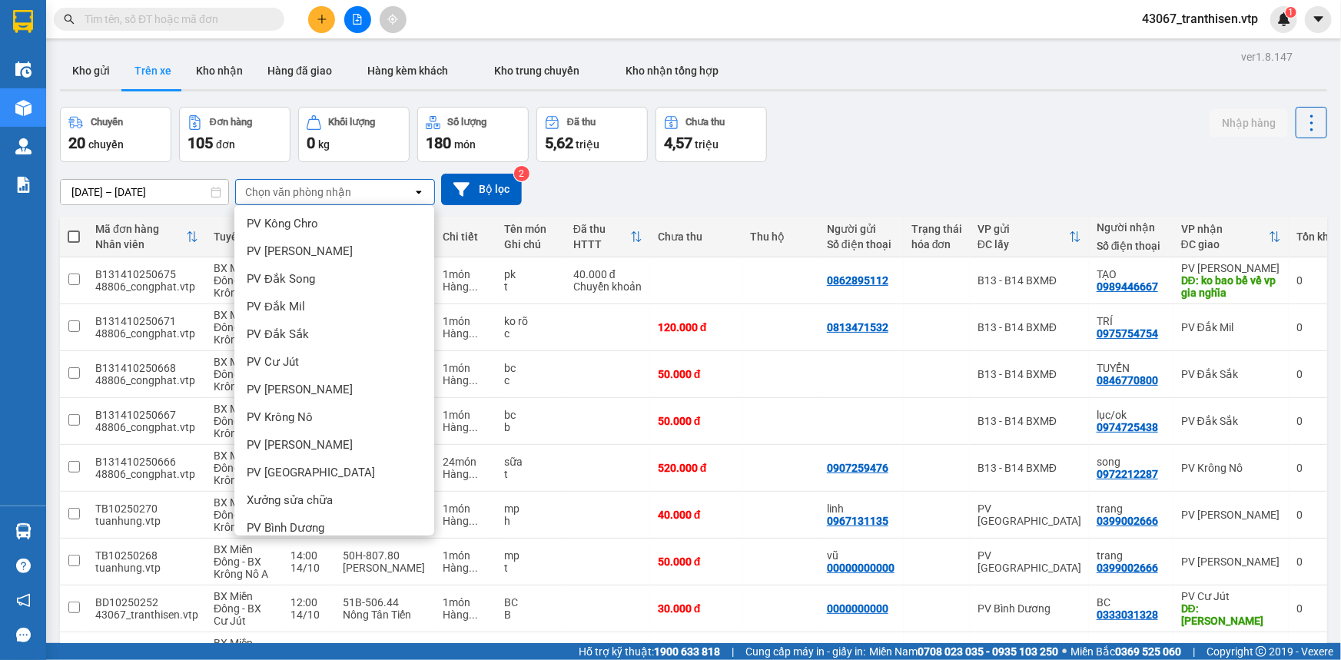
scroll to position [279, 0]
click at [287, 525] on span "PV Bình Dương" at bounding box center [286, 526] width 78 height 15
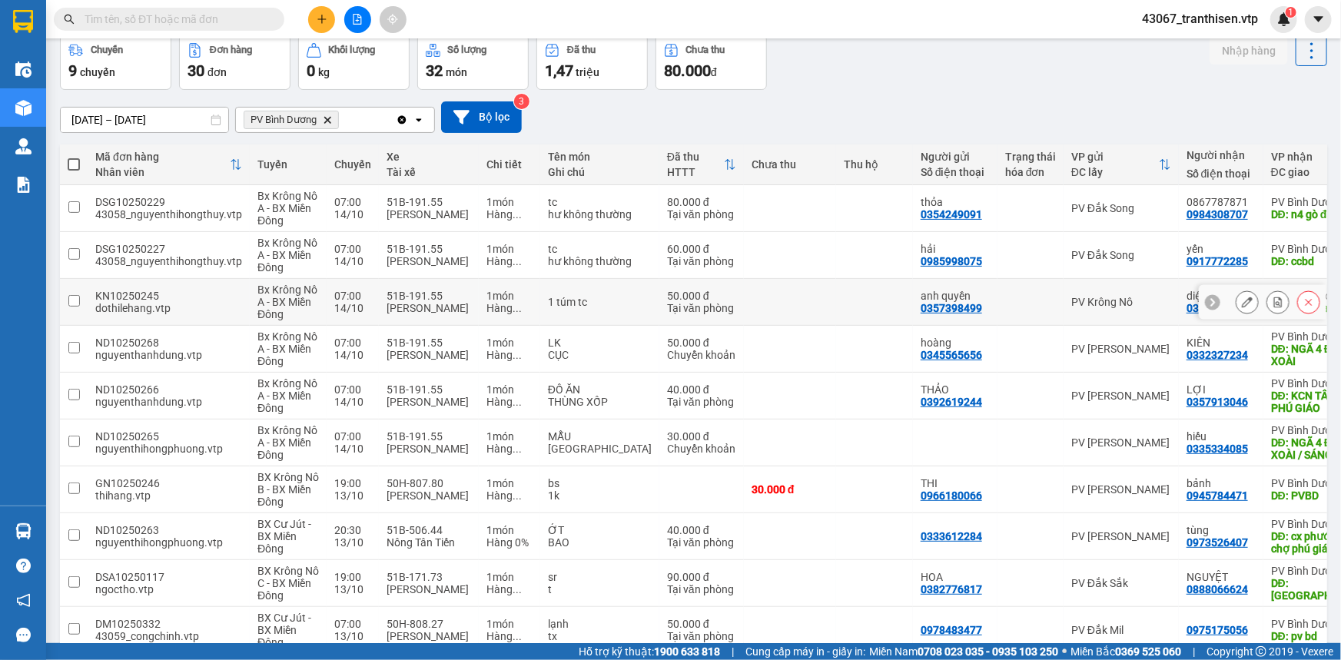
scroll to position [0, 0]
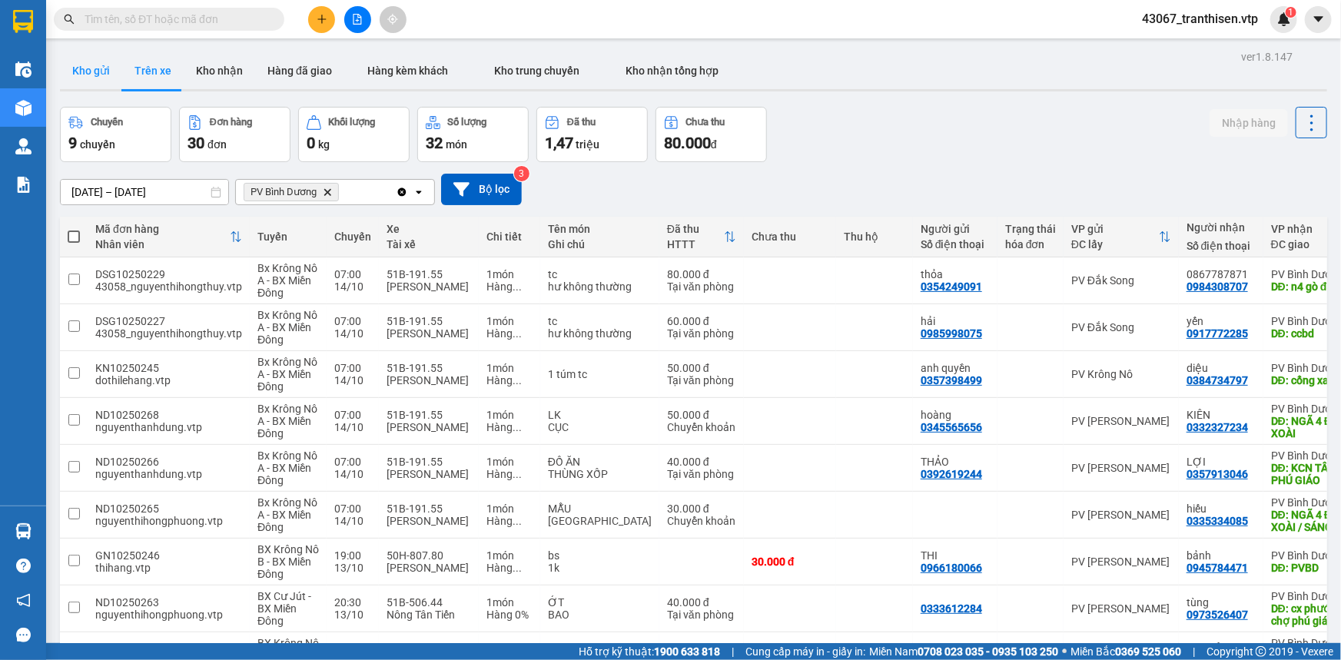
click at [98, 73] on button "Kho gửi" at bounding box center [91, 70] width 62 height 37
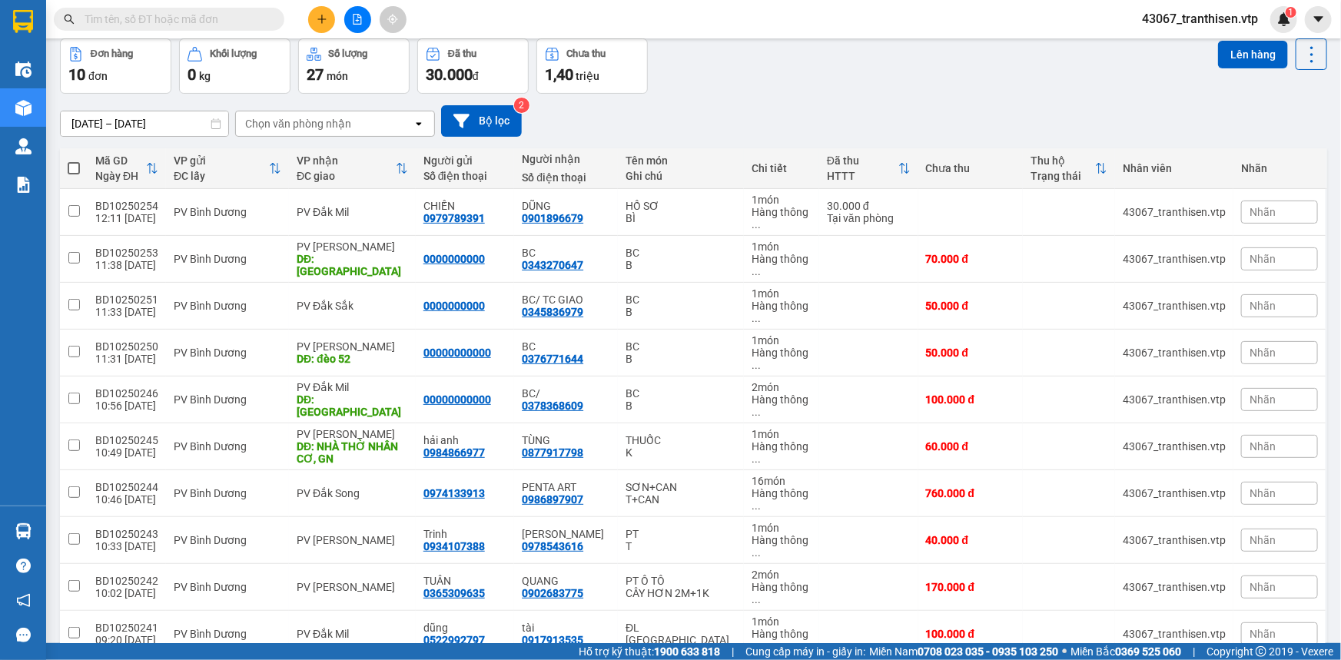
scroll to position [70, 0]
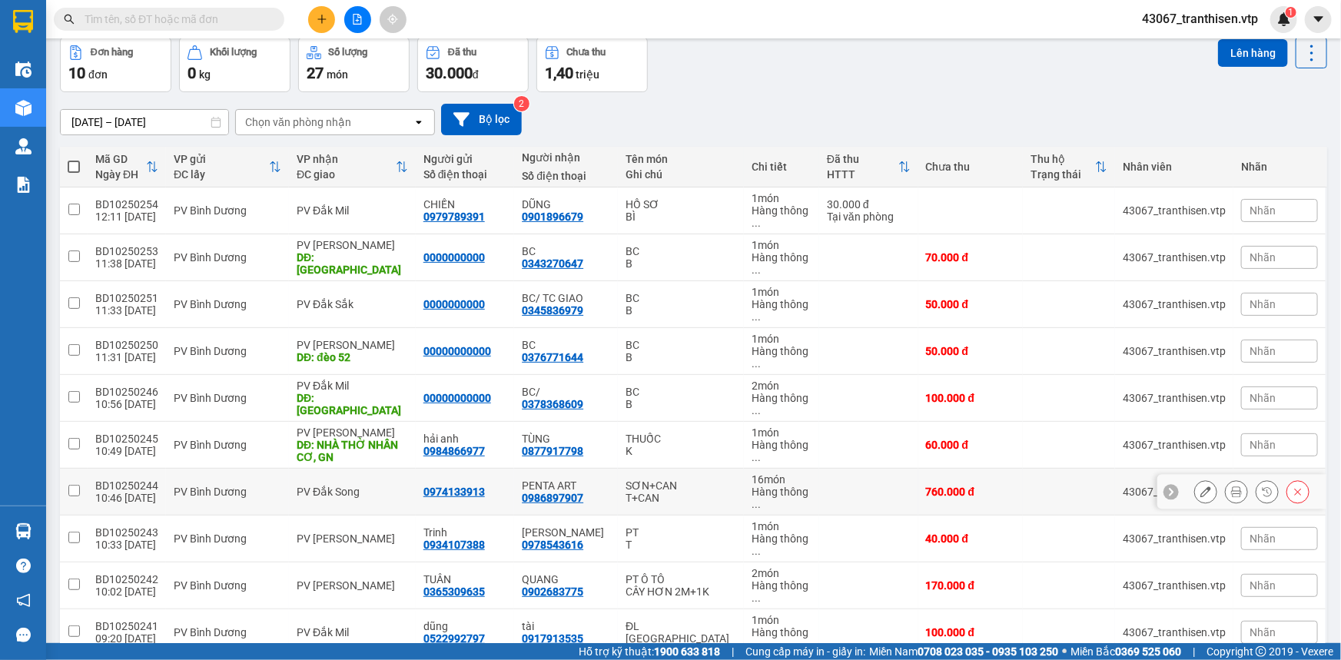
click at [71, 485] on input "checkbox" at bounding box center [74, 491] width 12 height 12
checkbox input "true"
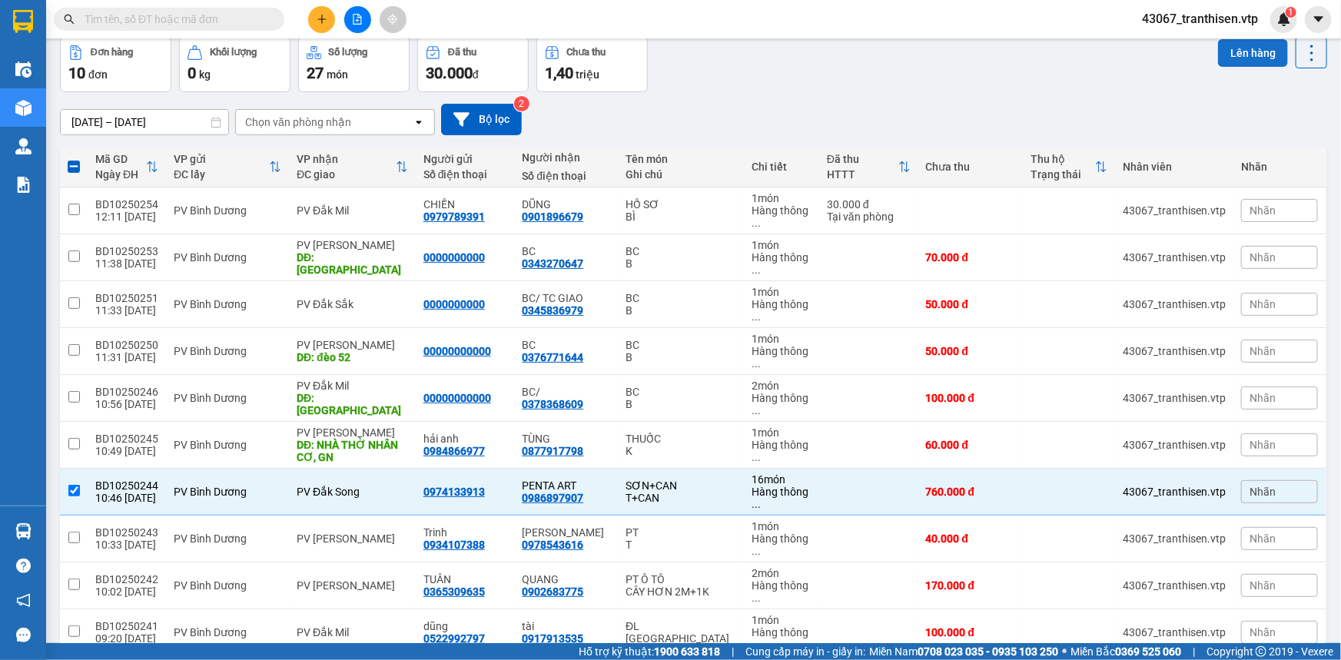
click at [1251, 56] on button "Lên hàng" at bounding box center [1253, 53] width 70 height 28
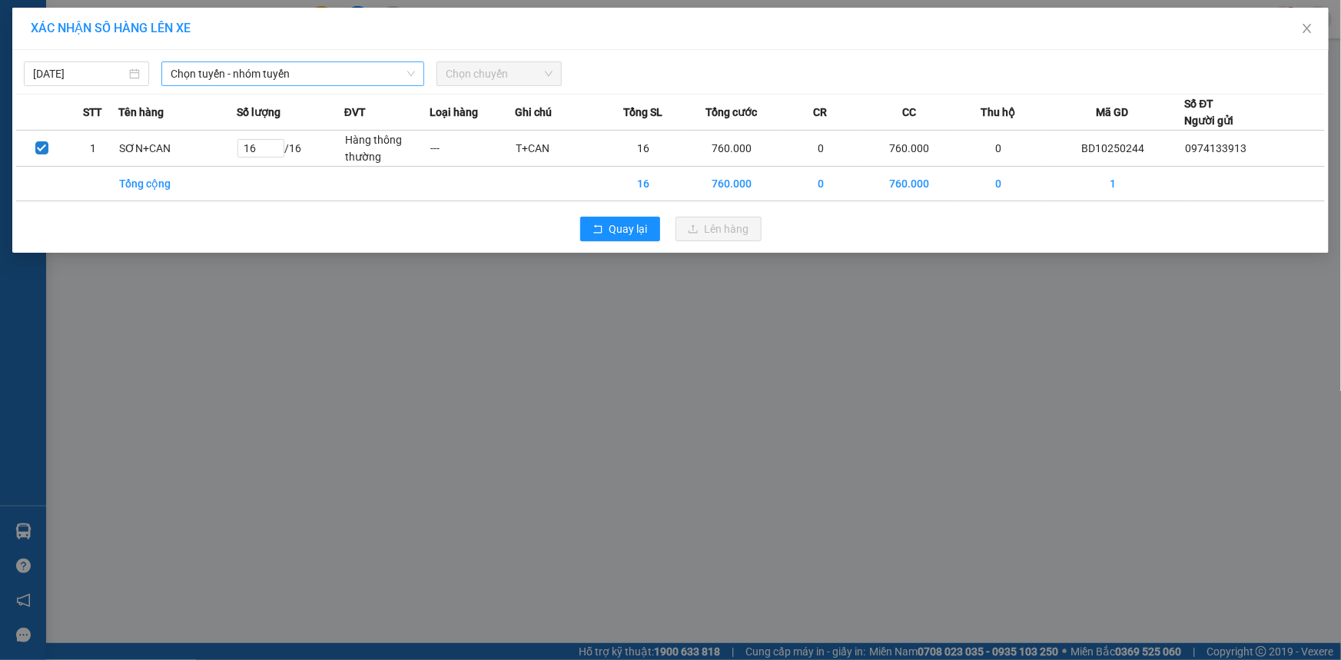
click at [191, 73] on span "Chọn tuyến - nhóm tuyến" at bounding box center [293, 73] width 244 height 23
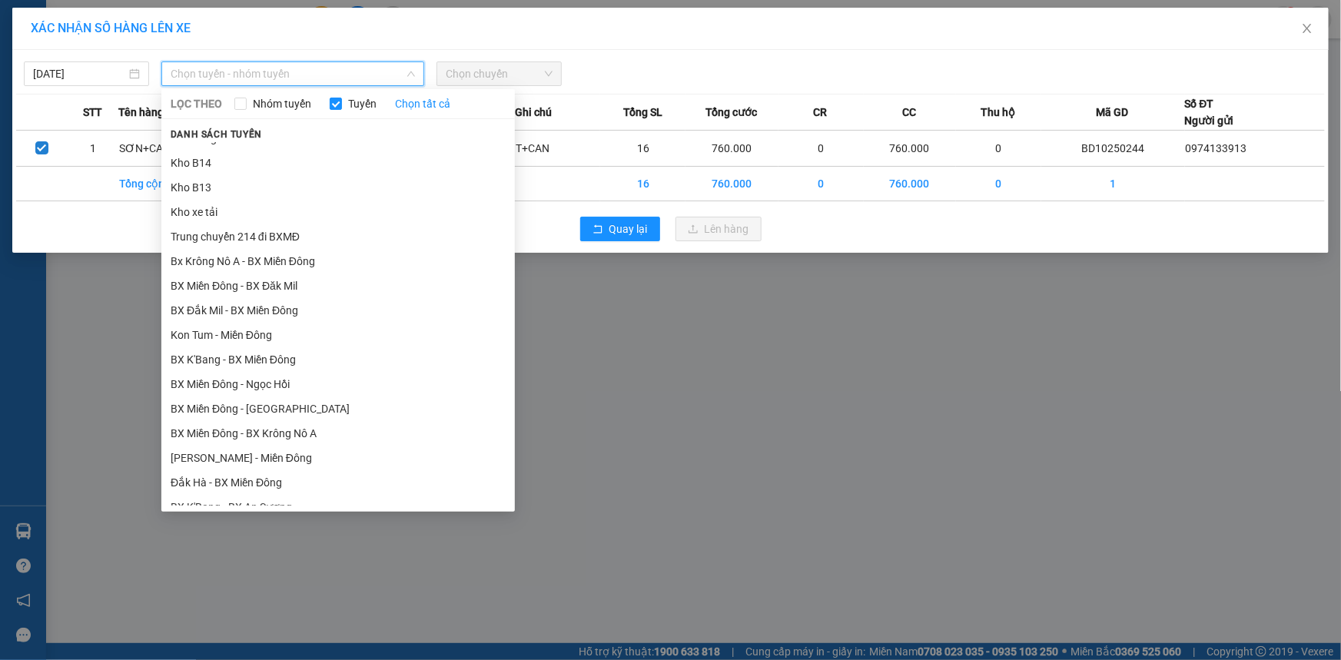
scroll to position [279, 0]
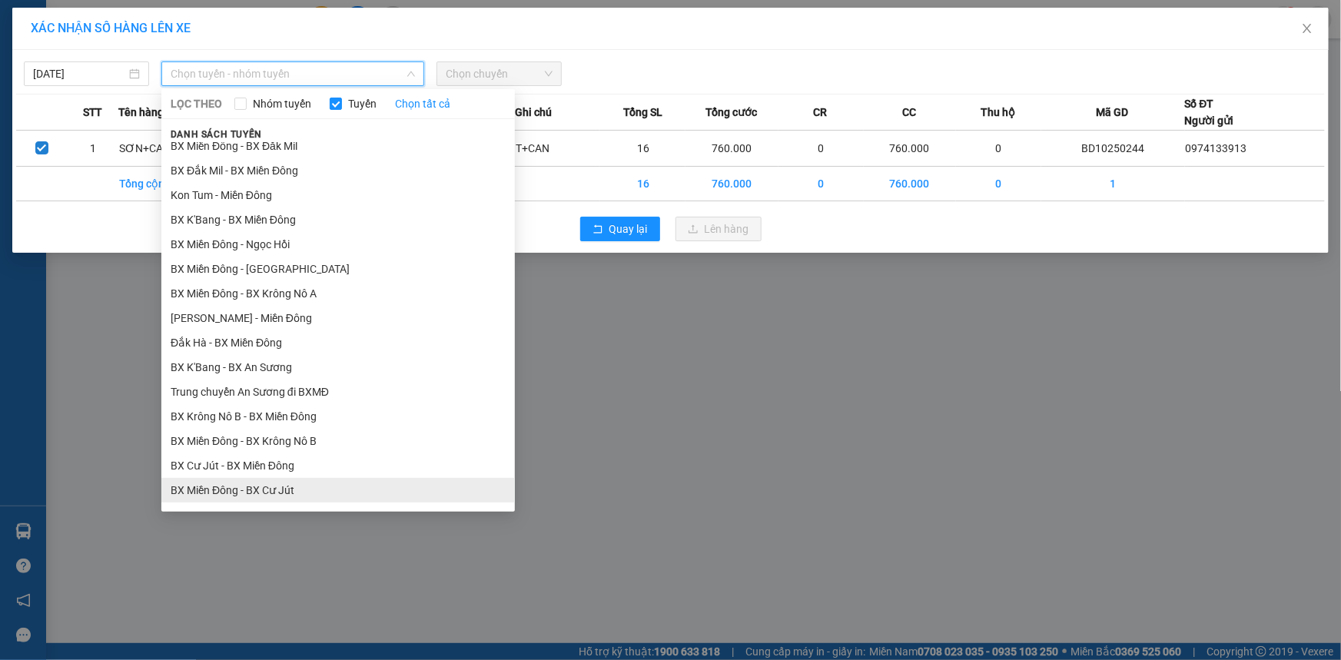
click at [240, 494] on li "BX Miền Đông - BX Cư Jút" at bounding box center [337, 490] width 353 height 25
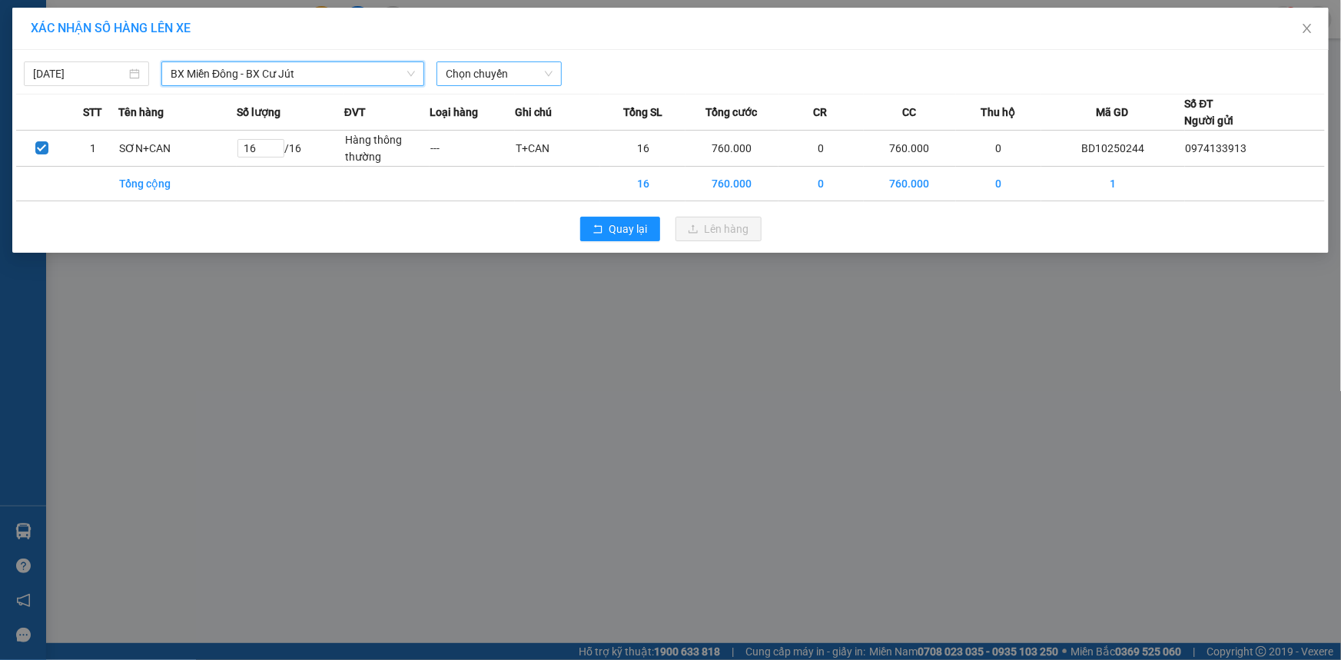
click at [519, 75] on span "Chọn chuyến" at bounding box center [499, 73] width 107 height 23
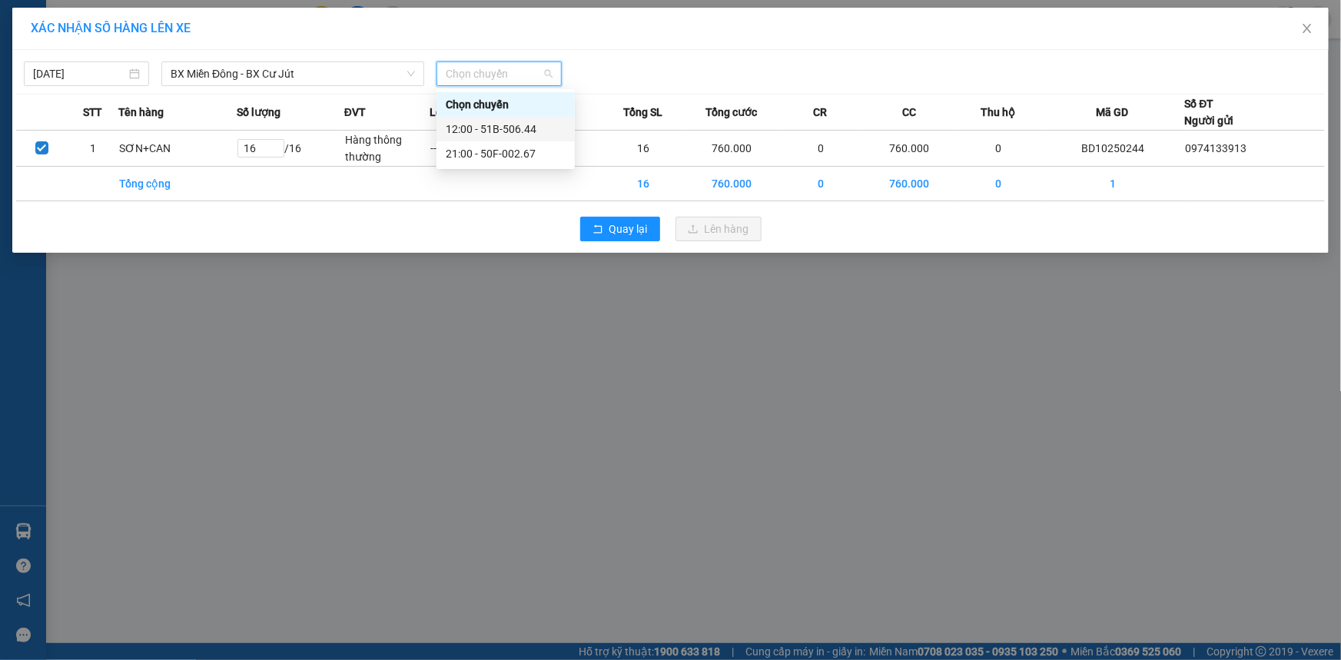
click at [502, 129] on div "12:00 - 51B-506.44" at bounding box center [506, 129] width 120 height 17
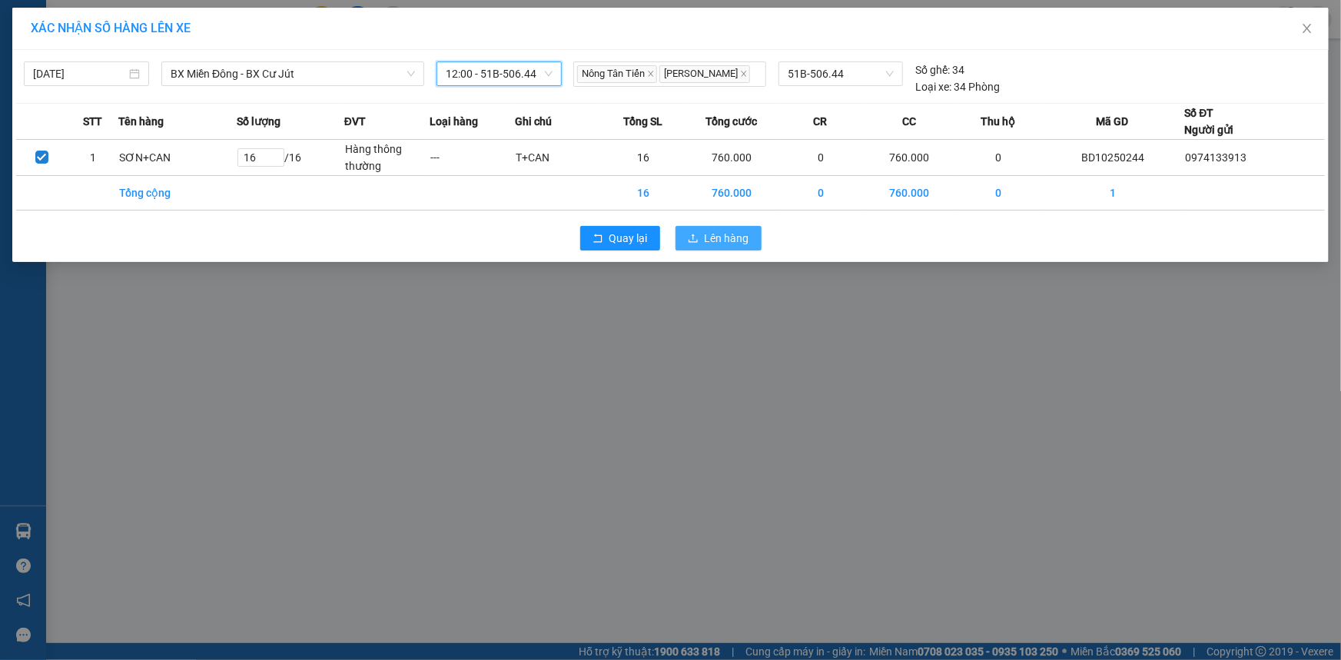
click at [711, 234] on span "Lên hàng" at bounding box center [727, 238] width 45 height 17
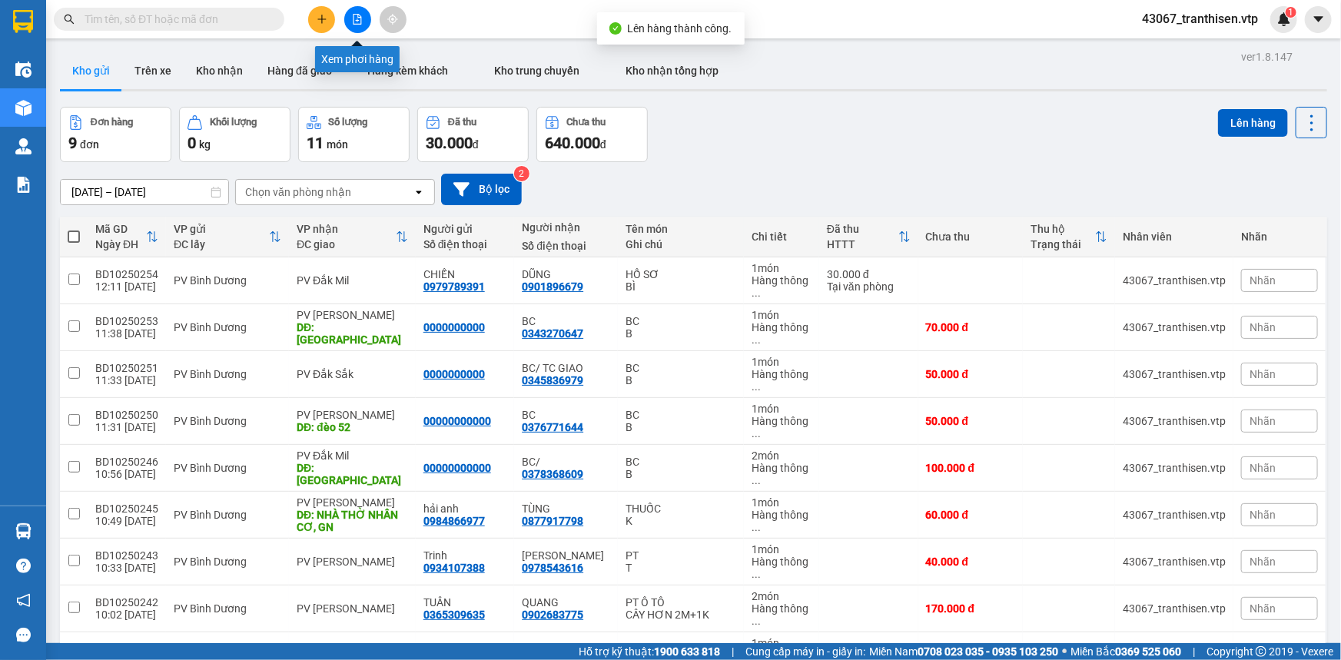
click at [349, 18] on button at bounding box center [357, 19] width 27 height 27
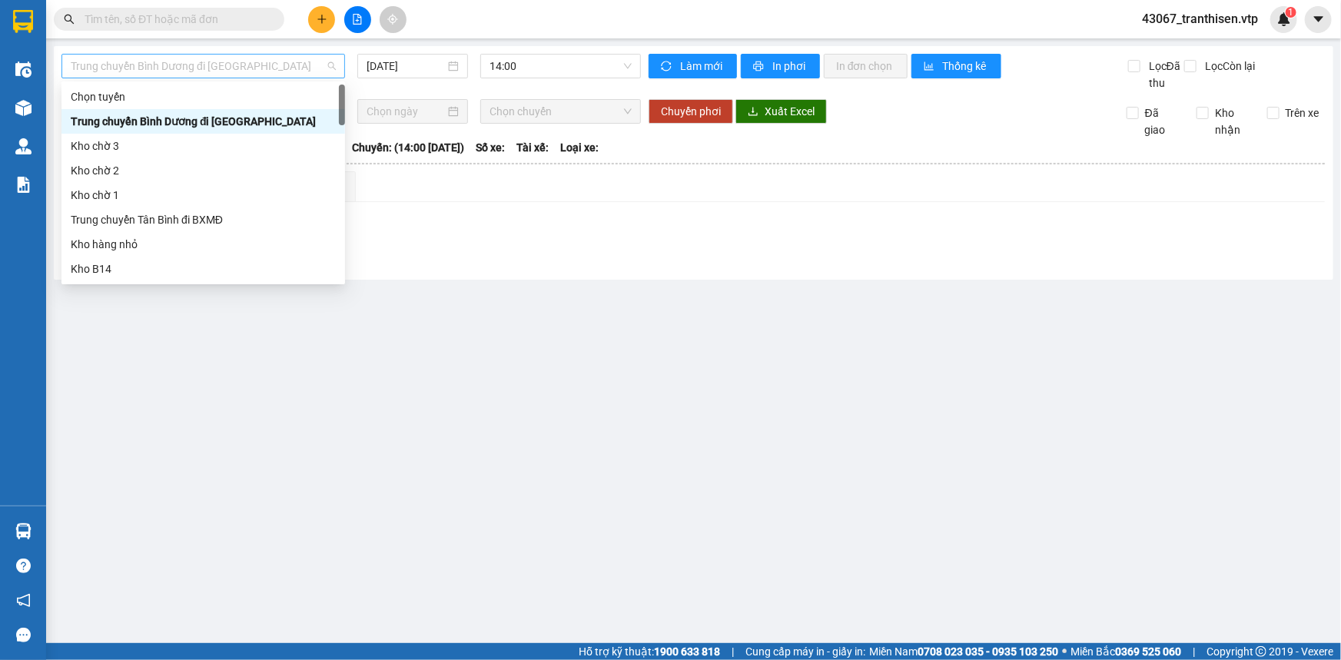
click at [287, 68] on span "Trung chuyển Bình Dương đi [GEOGRAPHIC_DATA]" at bounding box center [203, 66] width 265 height 23
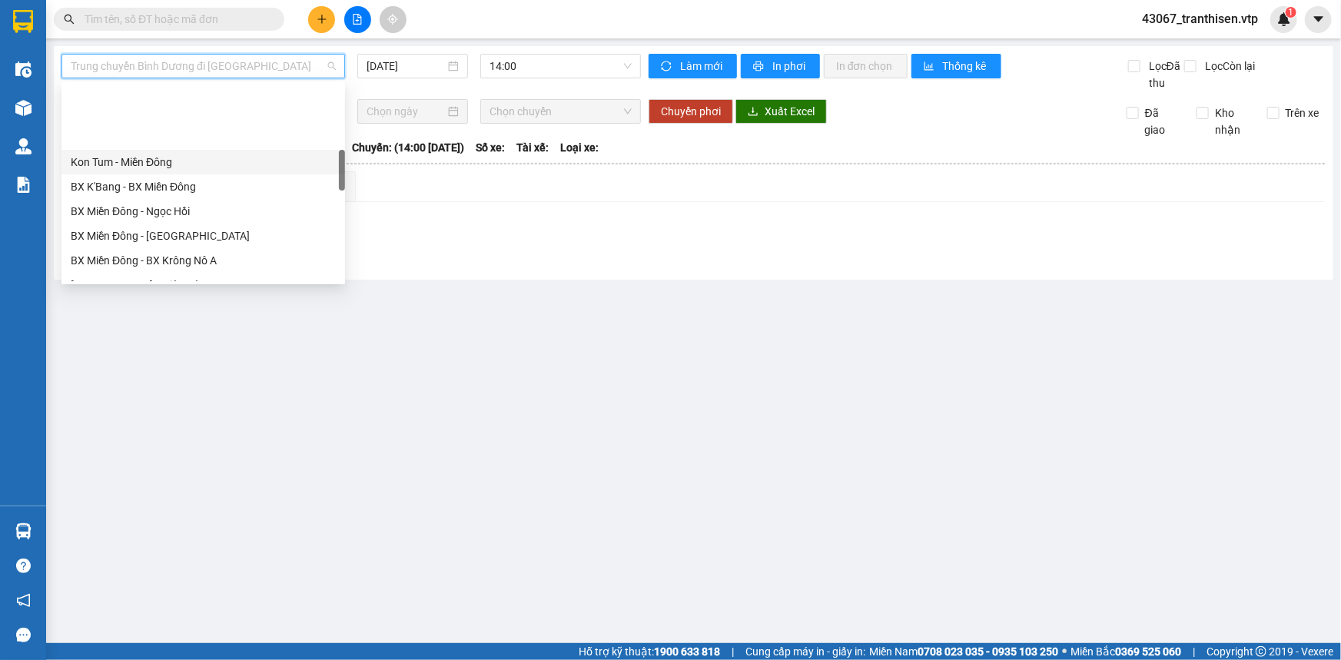
scroll to position [489, 0]
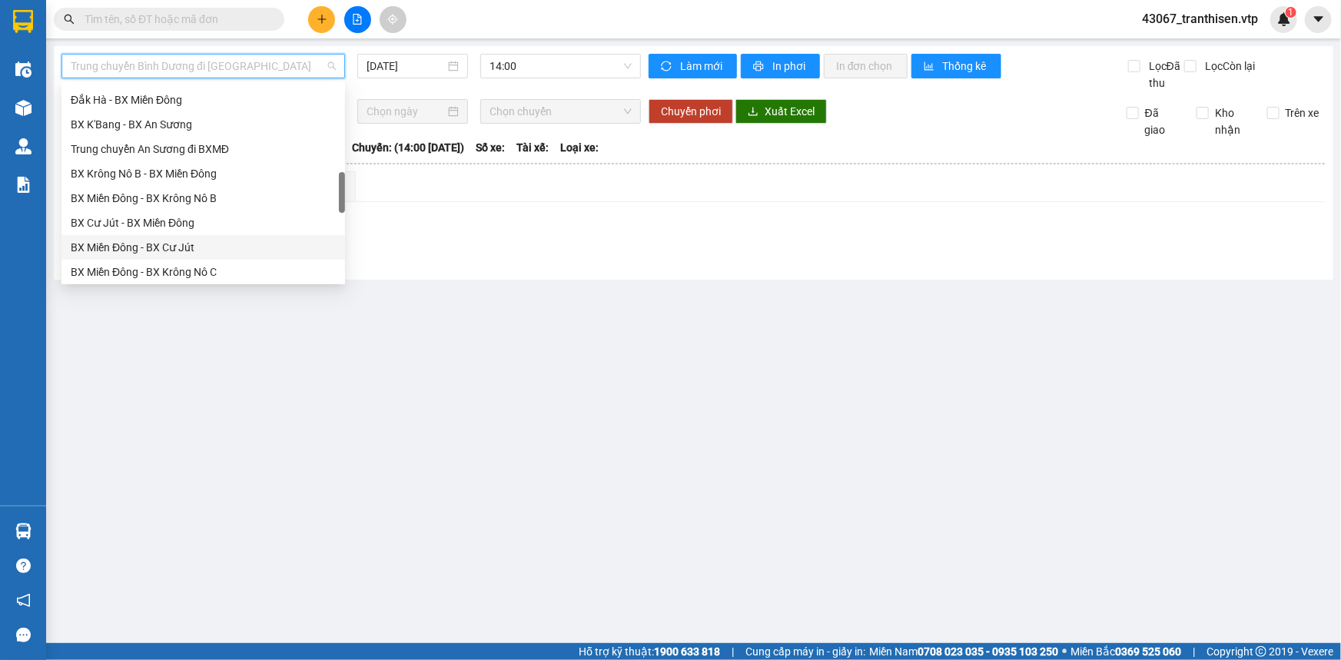
click at [208, 244] on div "BX Miền Đông - BX Cư Jút" at bounding box center [203, 247] width 265 height 17
type input "[DATE]"
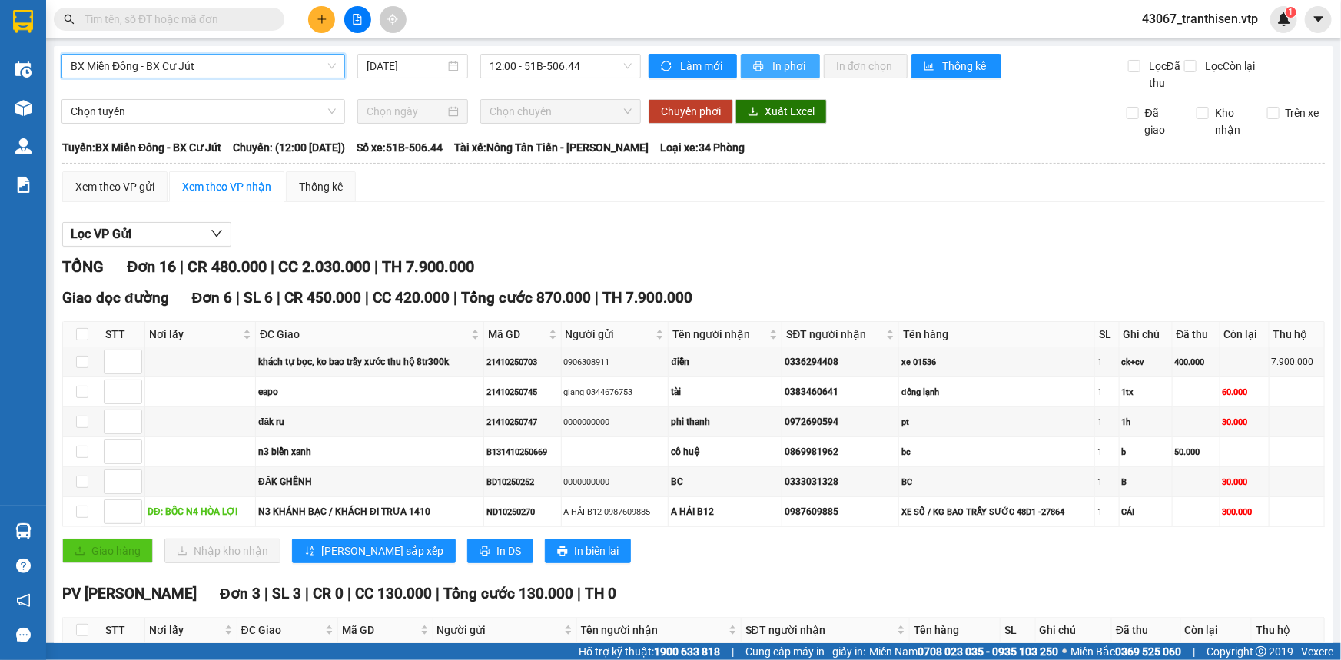
click at [759, 68] on span "printer" at bounding box center [759, 67] width 13 height 12
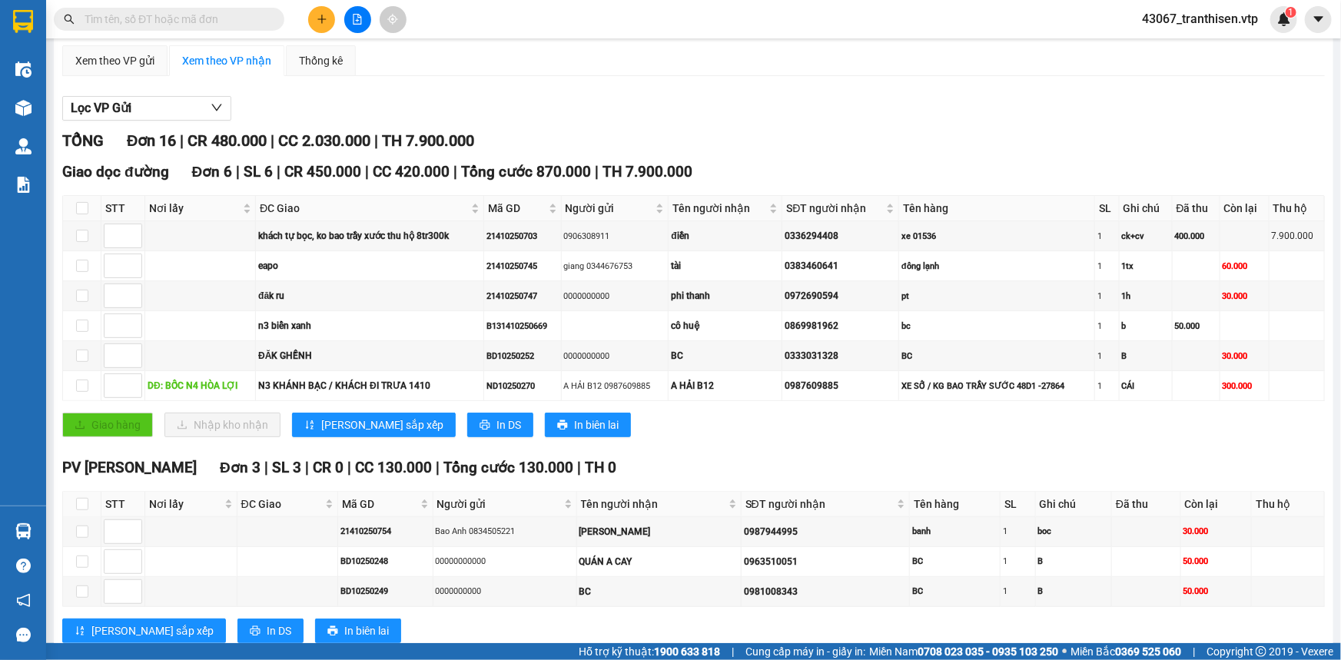
scroll to position [139, 0]
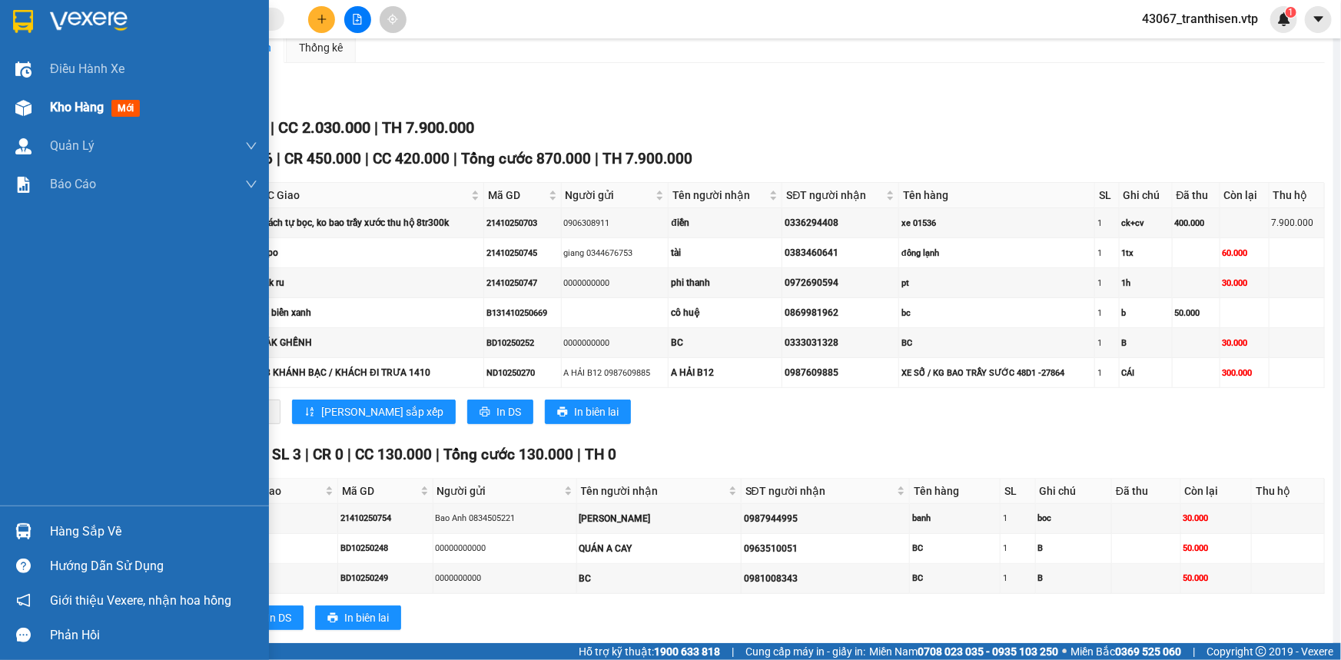
click at [57, 111] on span "Kho hàng" at bounding box center [77, 107] width 54 height 15
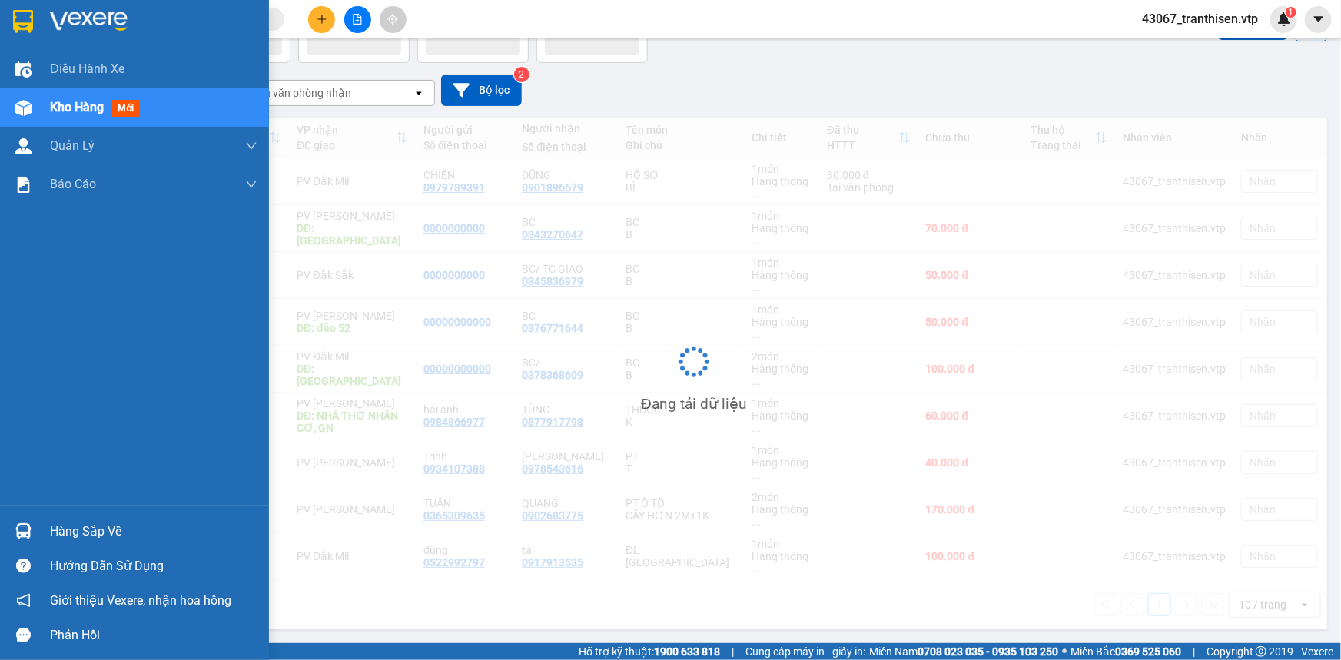
scroll to position [70, 0]
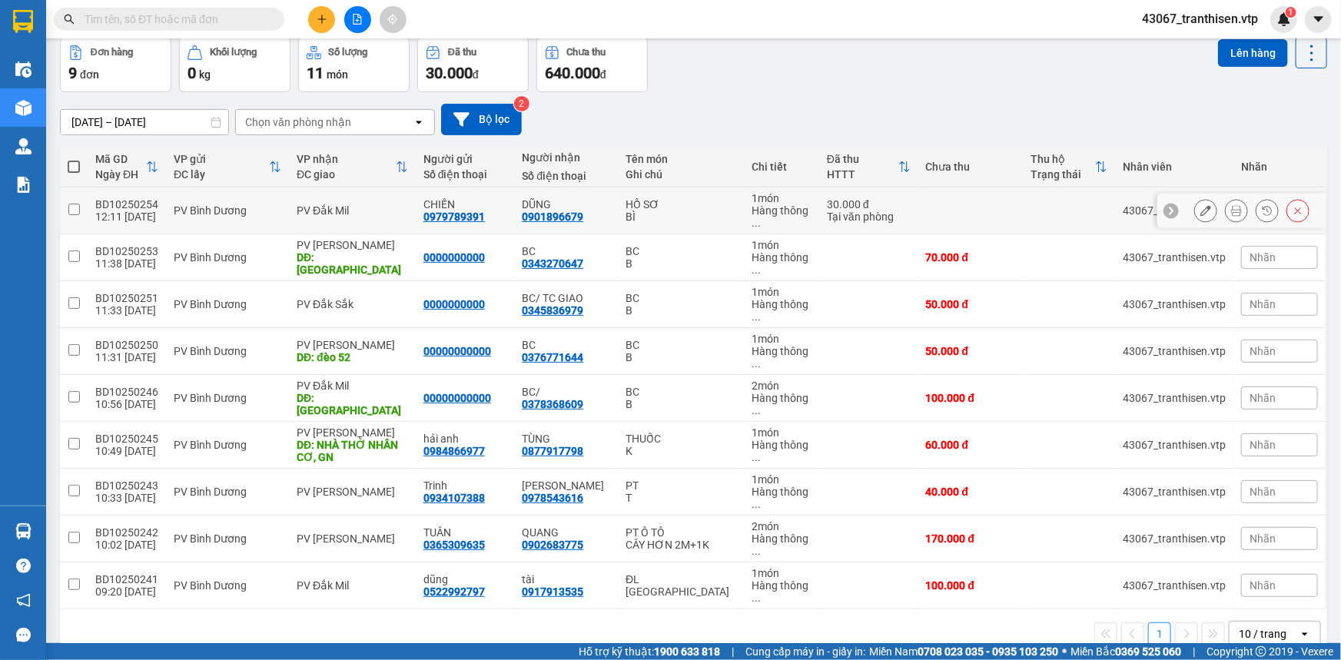
click at [68, 205] on input "checkbox" at bounding box center [74, 210] width 12 height 12
checkbox input "true"
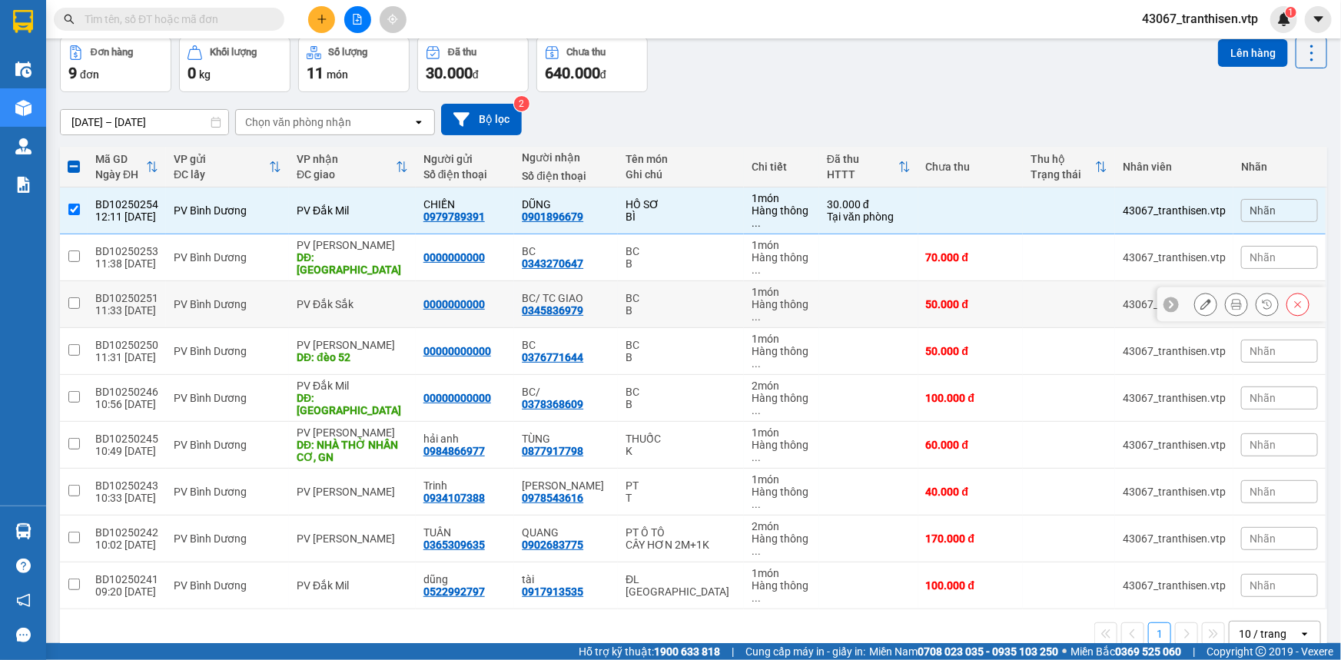
click at [69, 297] on input "checkbox" at bounding box center [74, 303] width 12 height 12
checkbox input "true"
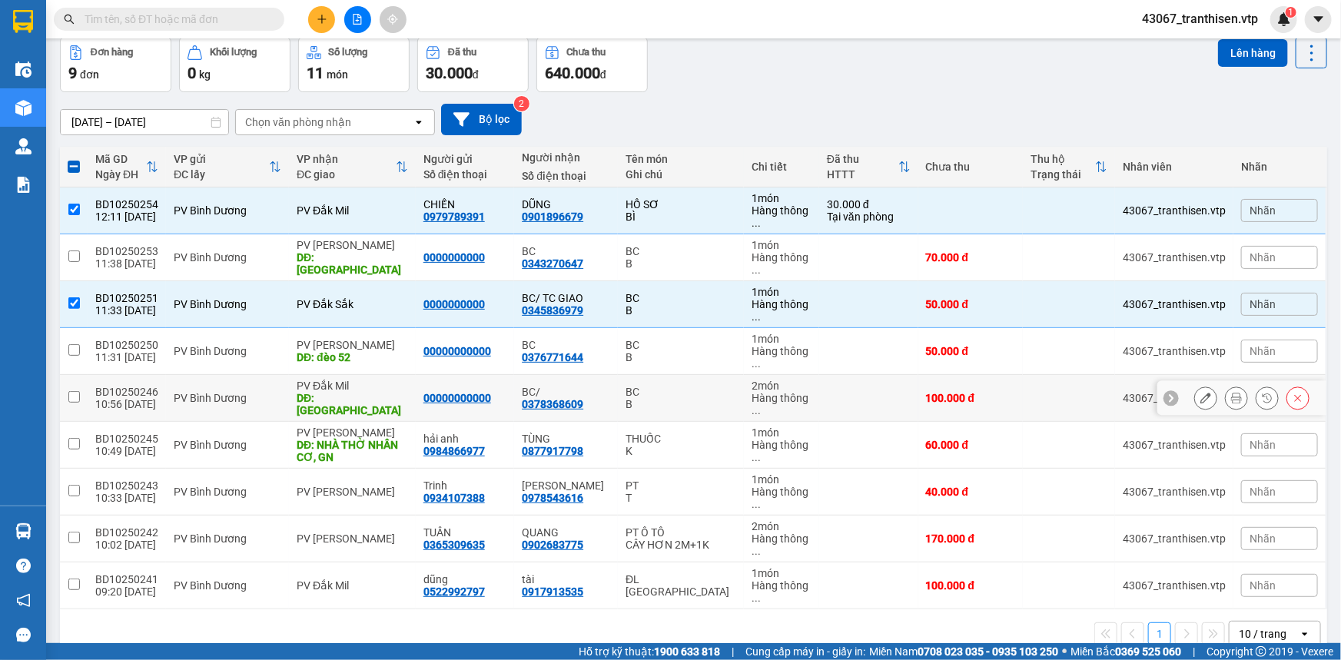
click at [73, 391] on input "checkbox" at bounding box center [74, 397] width 12 height 12
checkbox input "true"
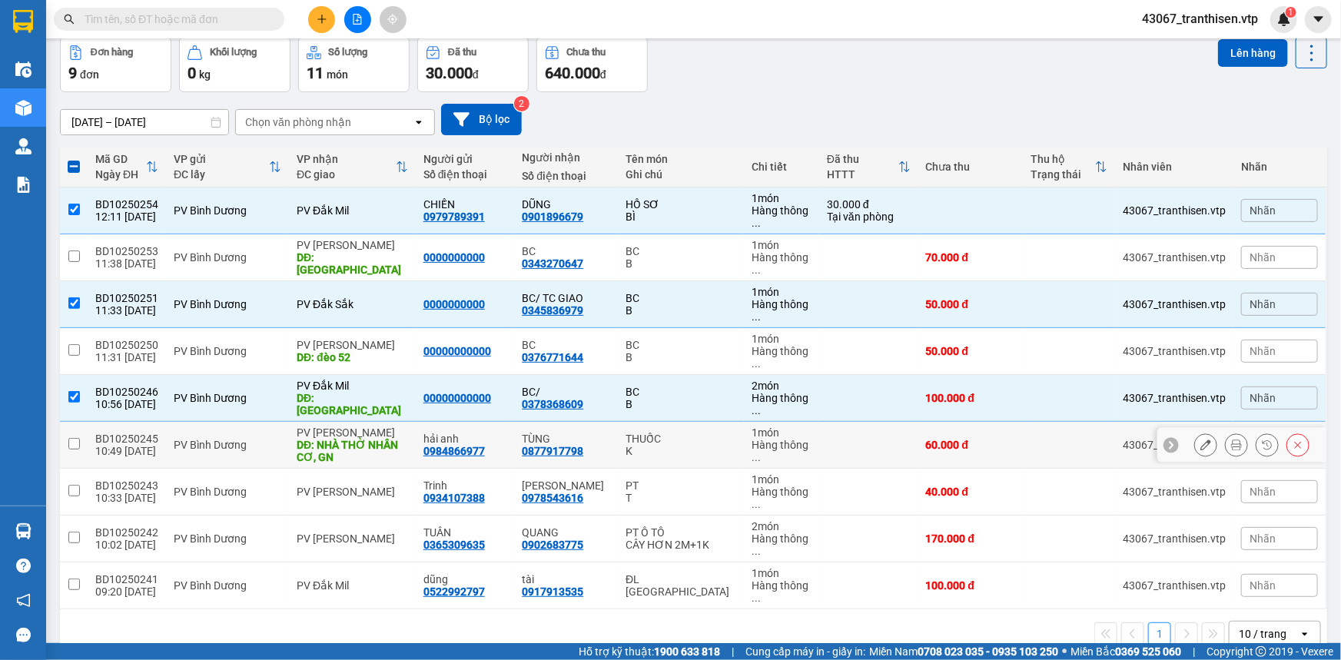
click at [72, 438] on input "checkbox" at bounding box center [74, 444] width 12 height 12
checkbox input "true"
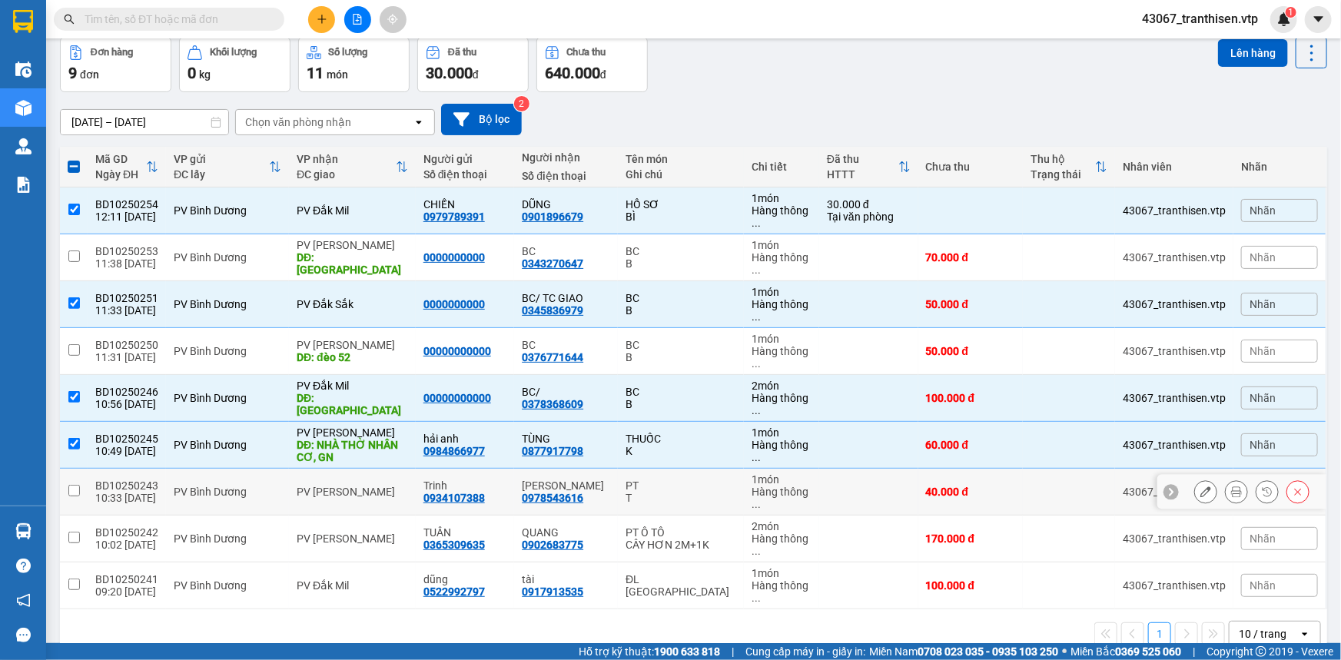
click at [72, 485] on input "checkbox" at bounding box center [74, 491] width 12 height 12
checkbox input "true"
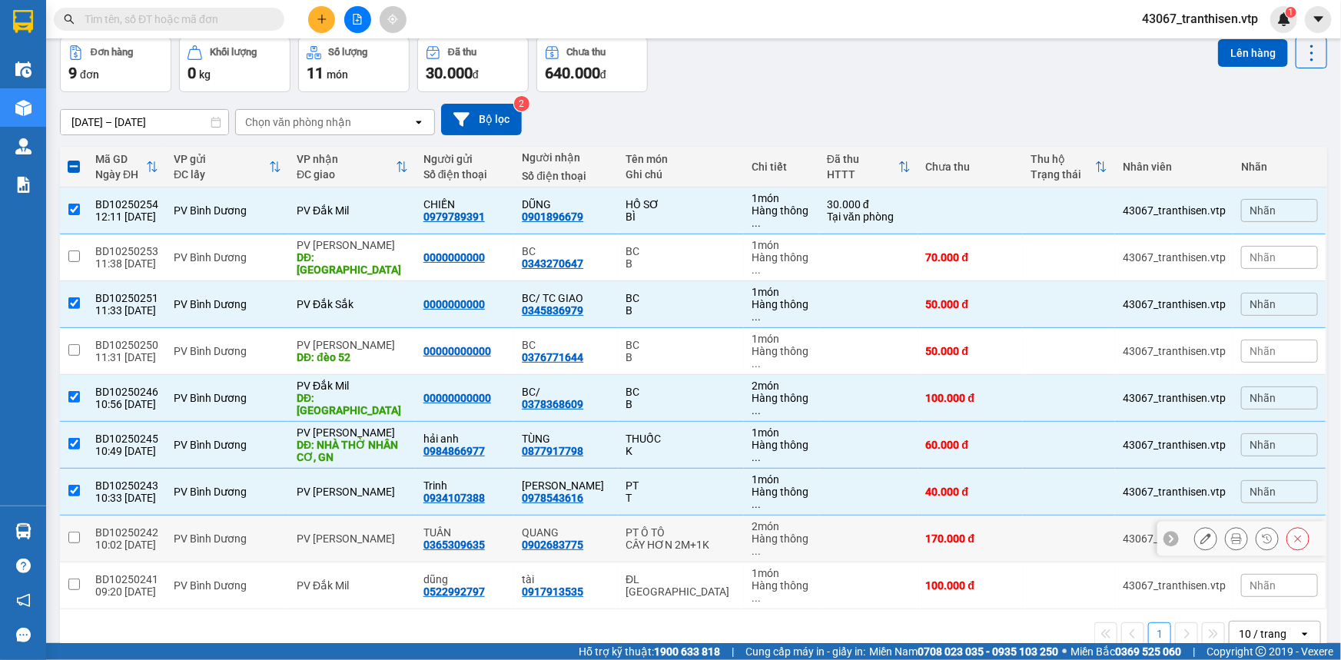
click at [69, 532] on input "checkbox" at bounding box center [74, 538] width 12 height 12
checkbox input "true"
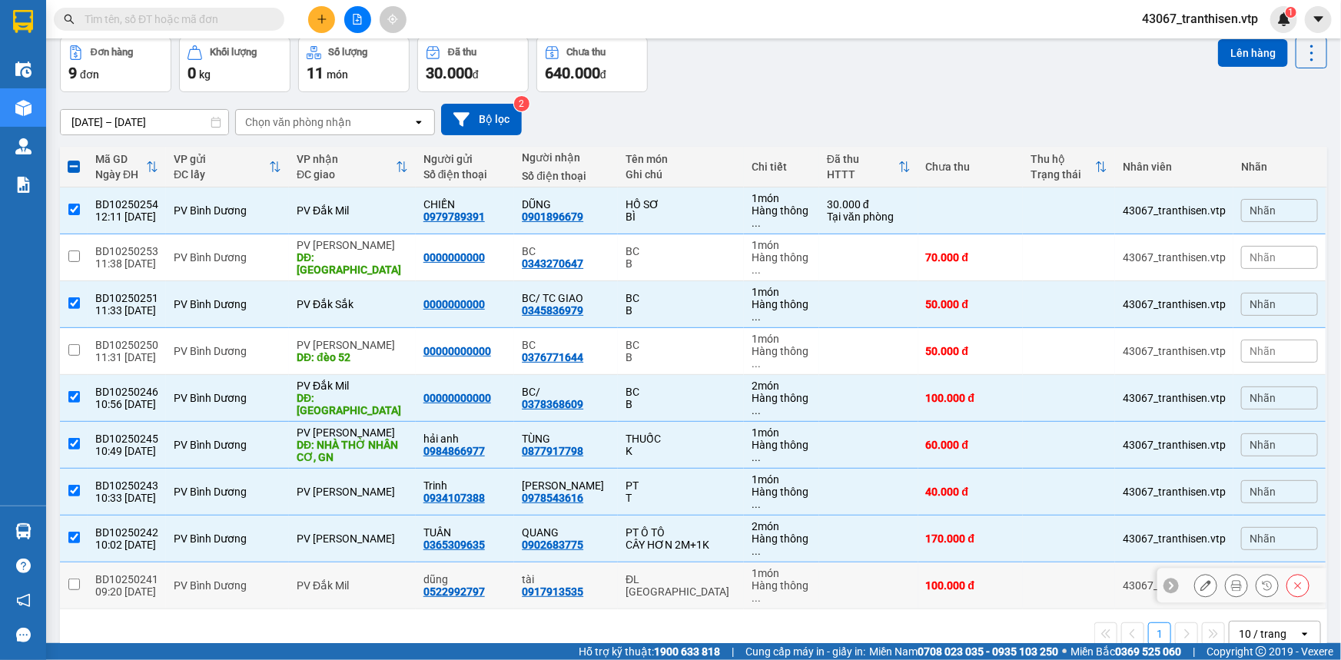
click at [71, 579] on input "checkbox" at bounding box center [74, 585] width 12 height 12
checkbox input "true"
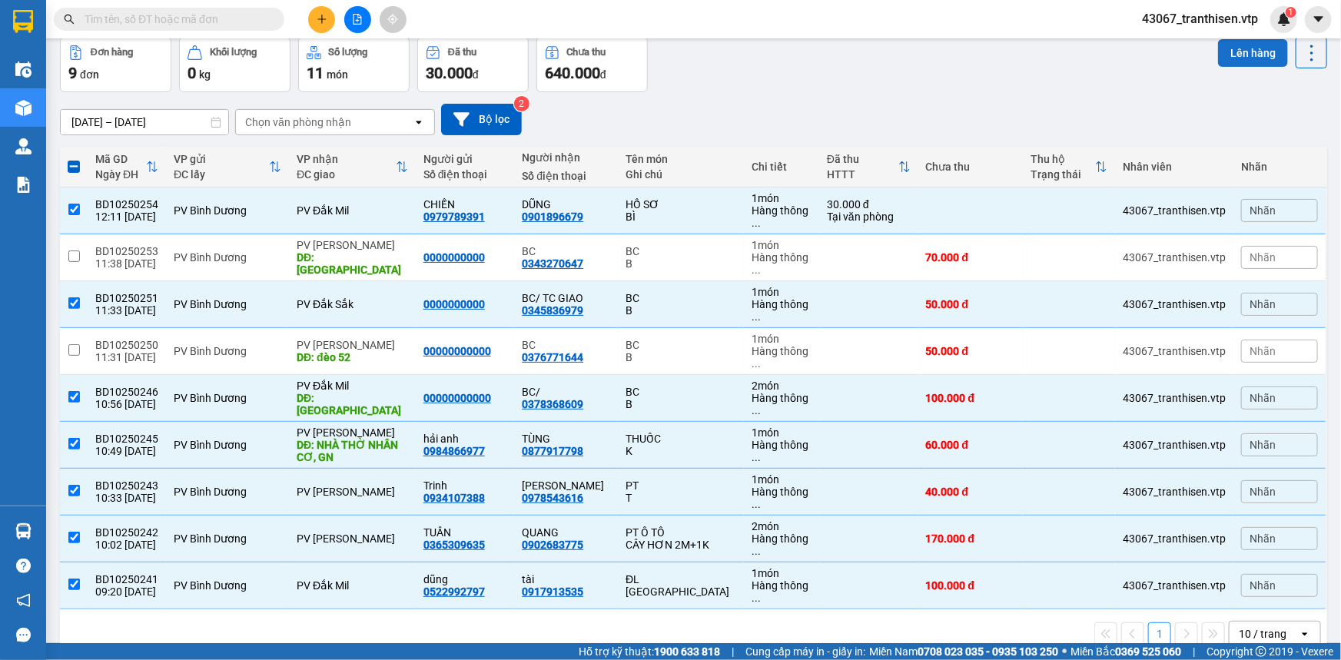
click at [1235, 51] on button "Lên hàng" at bounding box center [1253, 53] width 70 height 28
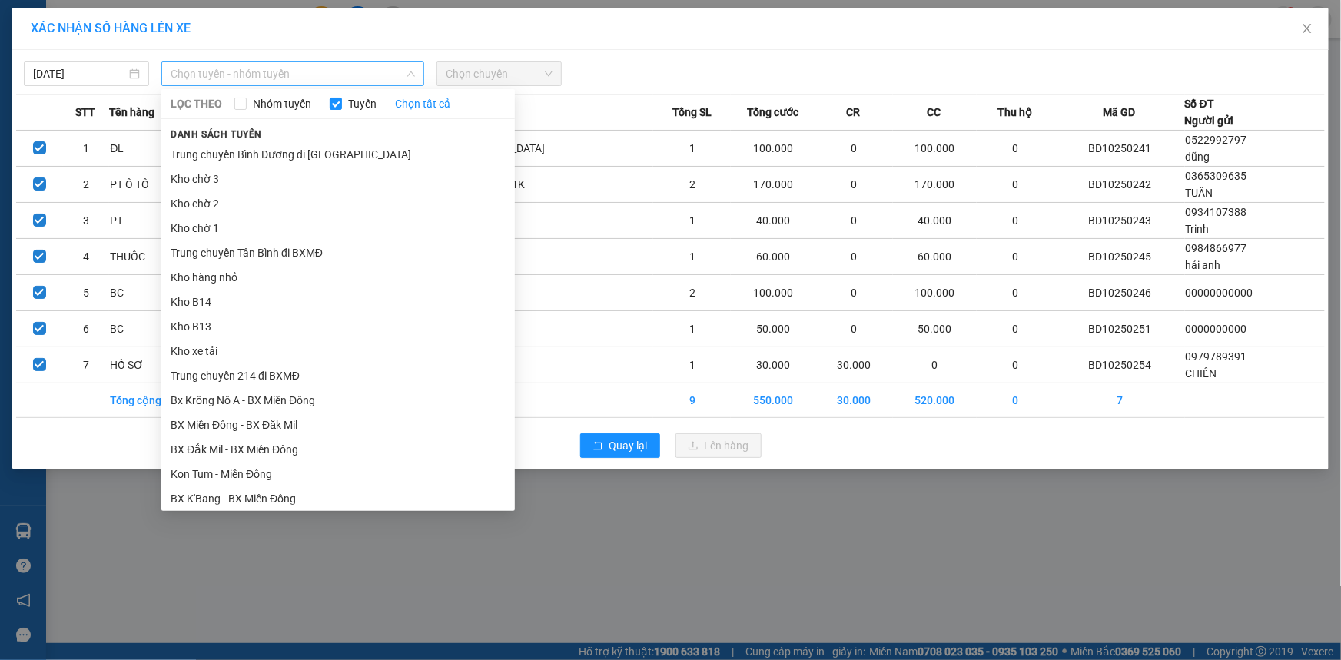
click at [269, 82] on span "Chọn tuyến - nhóm tuyến" at bounding box center [293, 73] width 244 height 23
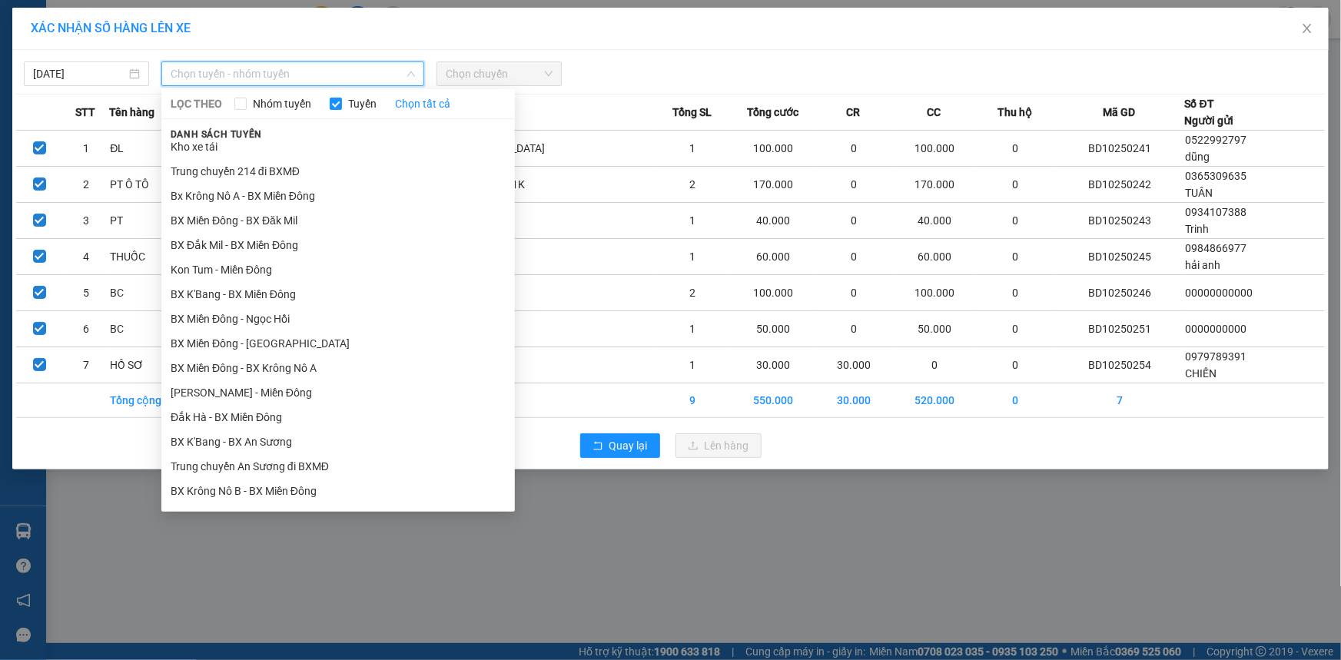
scroll to position [209, 0]
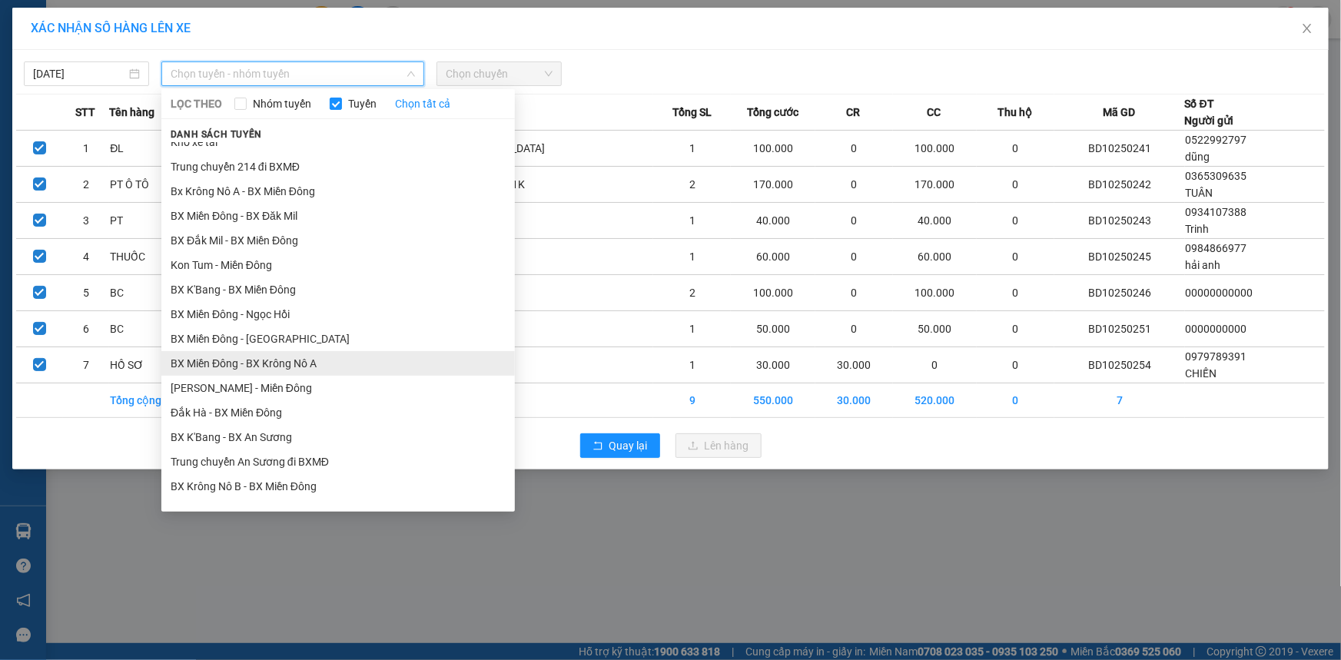
click at [297, 360] on li "BX Miền Đông - BX Krông Nô A" at bounding box center [337, 363] width 353 height 25
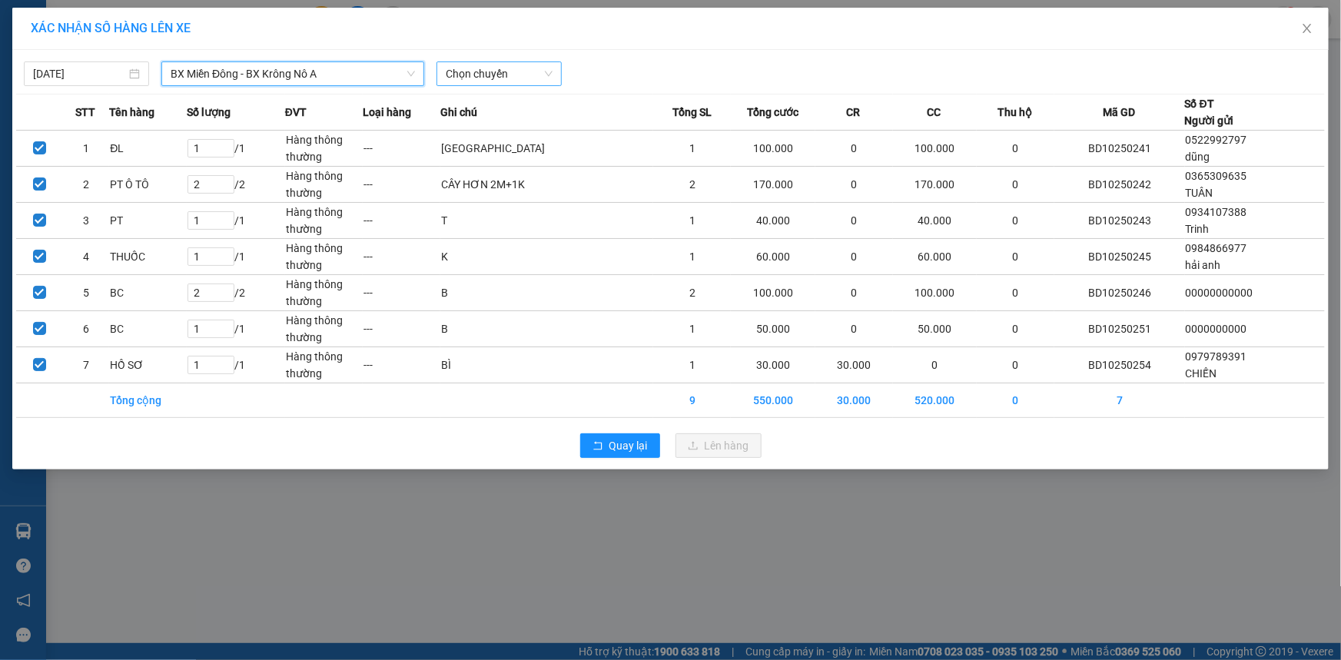
click at [490, 71] on span "Chọn chuyến" at bounding box center [499, 73] width 107 height 23
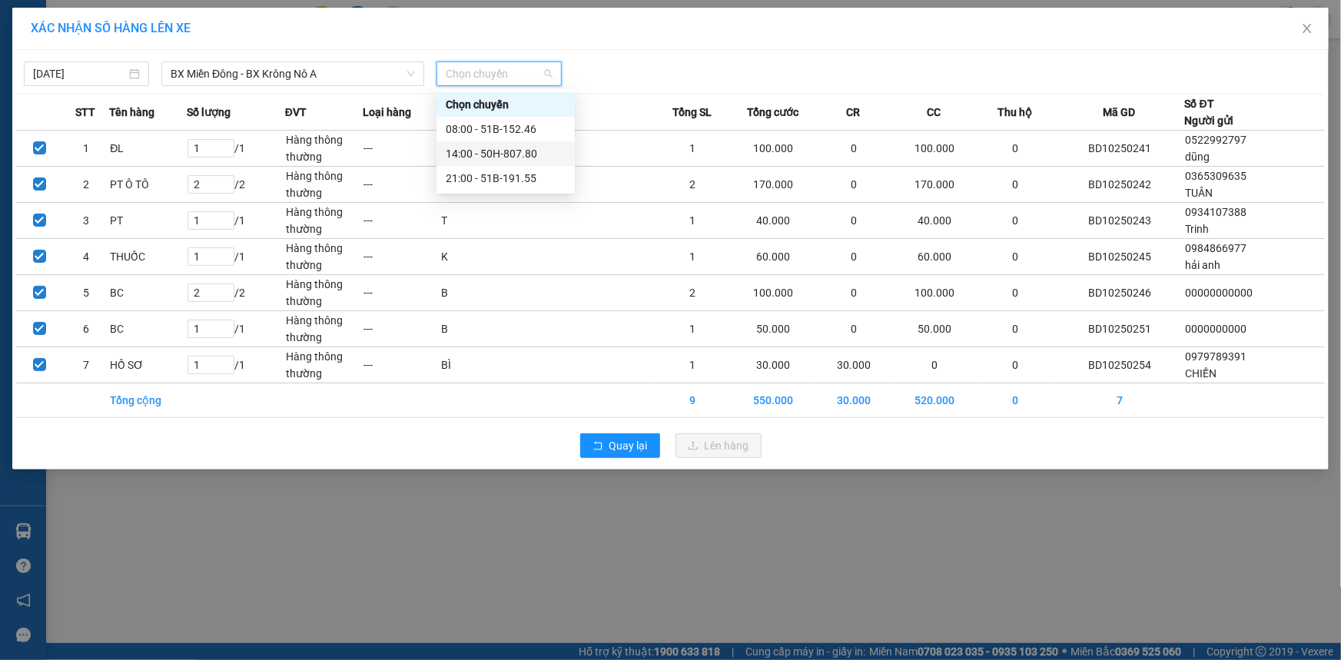
click at [472, 154] on div "14:00 - 50H-807.80" at bounding box center [506, 153] width 120 height 17
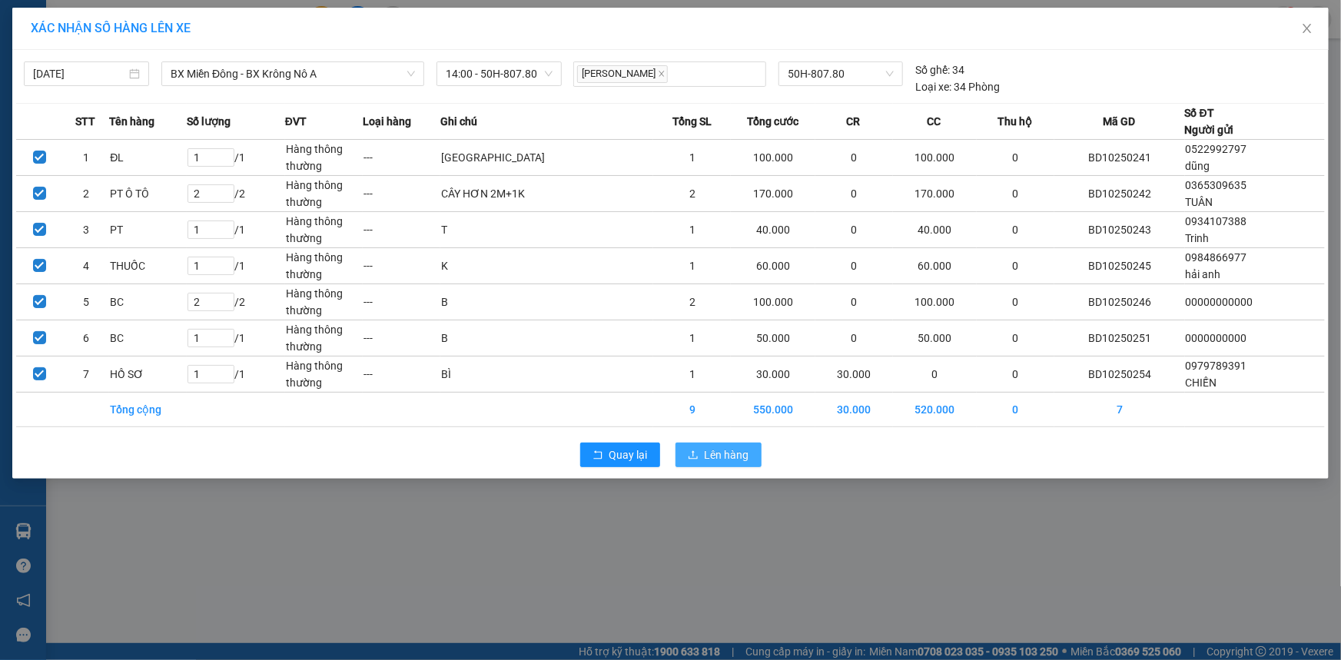
click at [735, 456] on span "Lên hàng" at bounding box center [727, 454] width 45 height 17
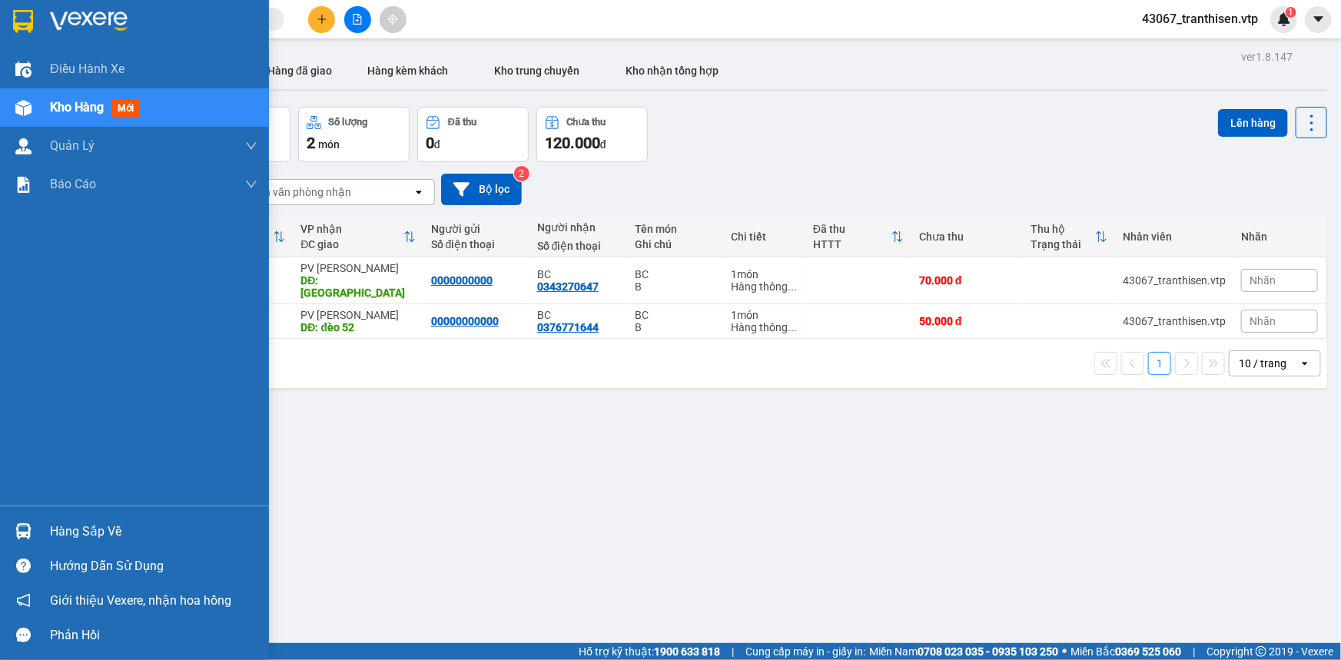
click at [60, 529] on div "Hàng sắp về" at bounding box center [153, 531] width 207 height 23
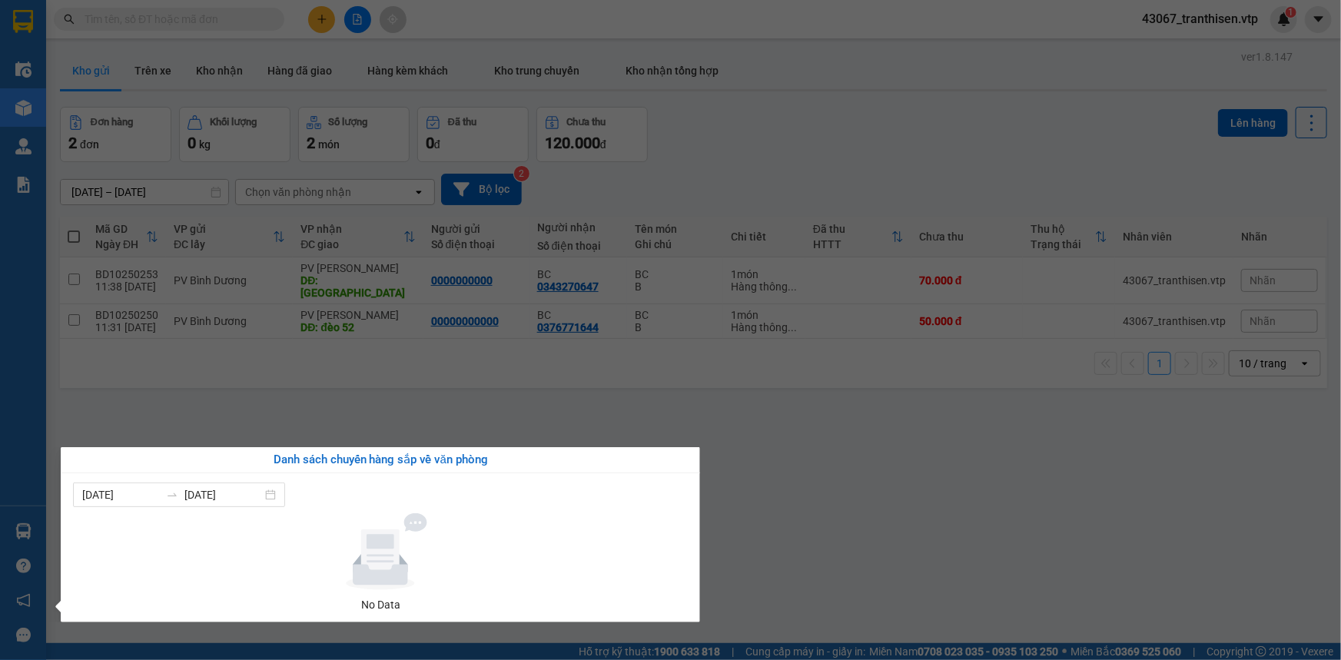
click at [143, 406] on section "Kết quả tìm kiếm ( 0 ) Bộ lọc No Data 43067_tranthisen.vtp 1 Điều hành xe Kho h…" at bounding box center [670, 330] width 1341 height 660
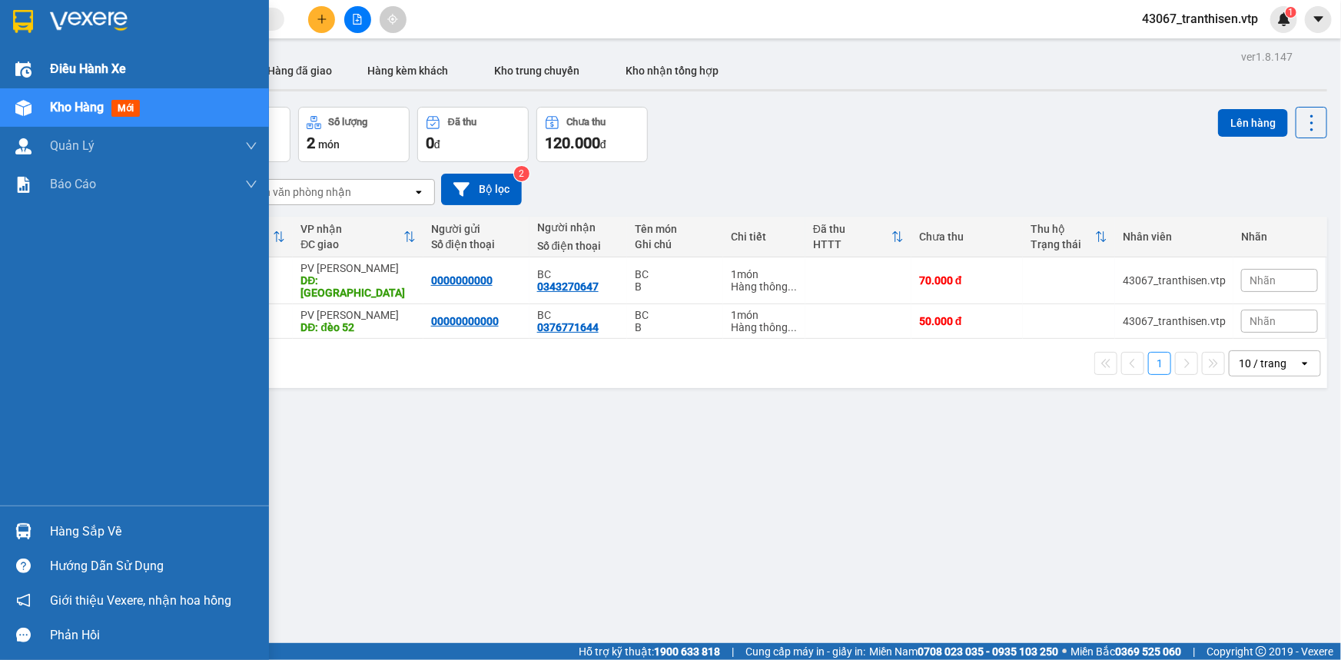
click at [90, 75] on span "Điều hành xe" at bounding box center [88, 68] width 76 height 19
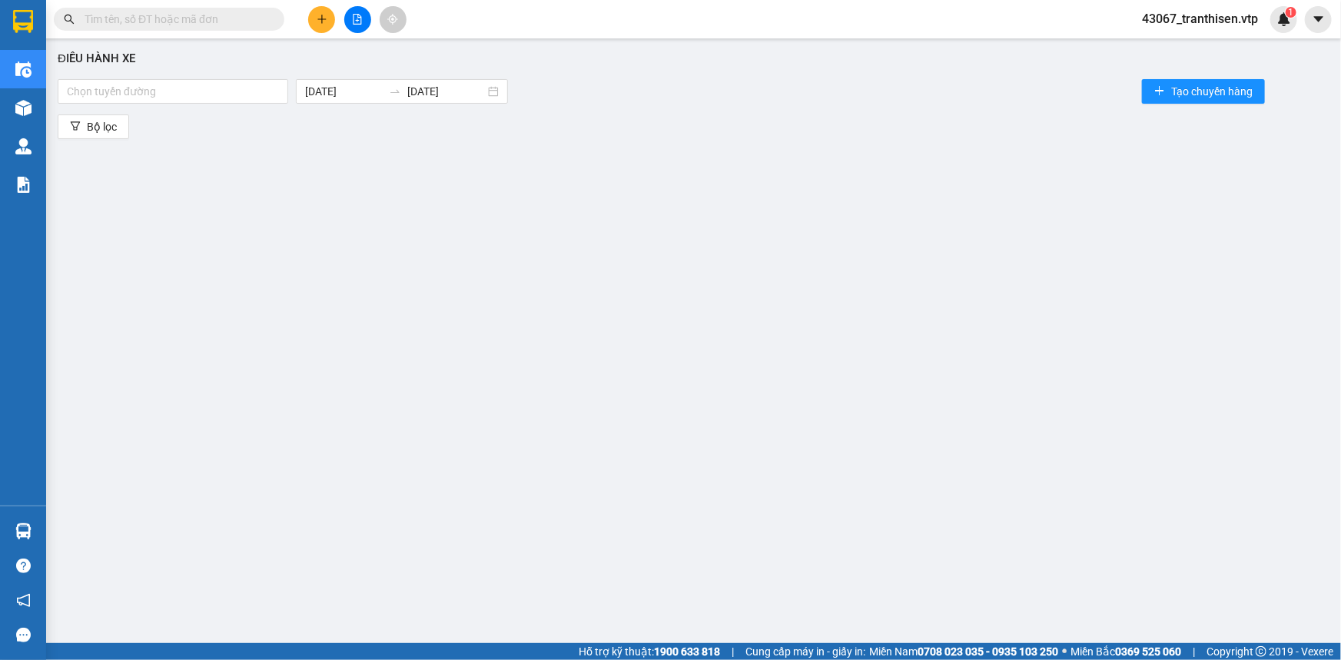
click at [464, 224] on div "Điều hành xe Chọn tuyến đường 14/10/2025 14/10/2025 Tạo chuyến hàng Bộ lọc" at bounding box center [693, 333] width 1279 height 574
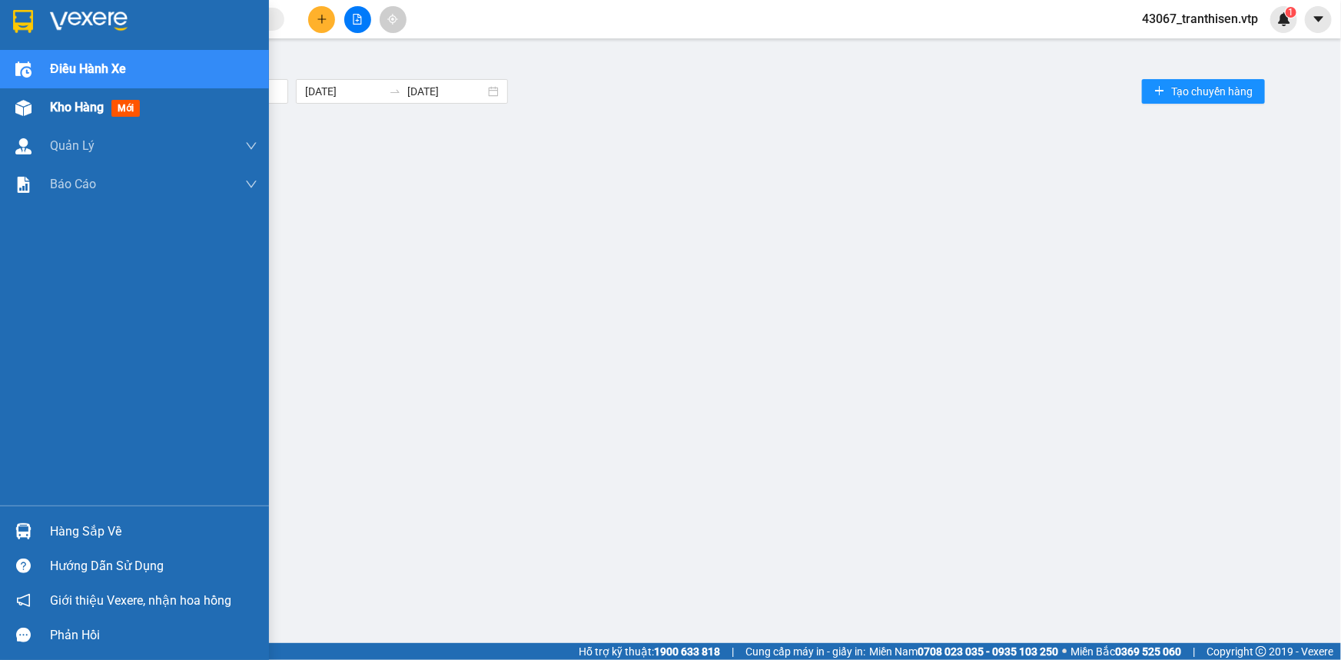
click at [61, 107] on span "Kho hàng" at bounding box center [77, 107] width 54 height 15
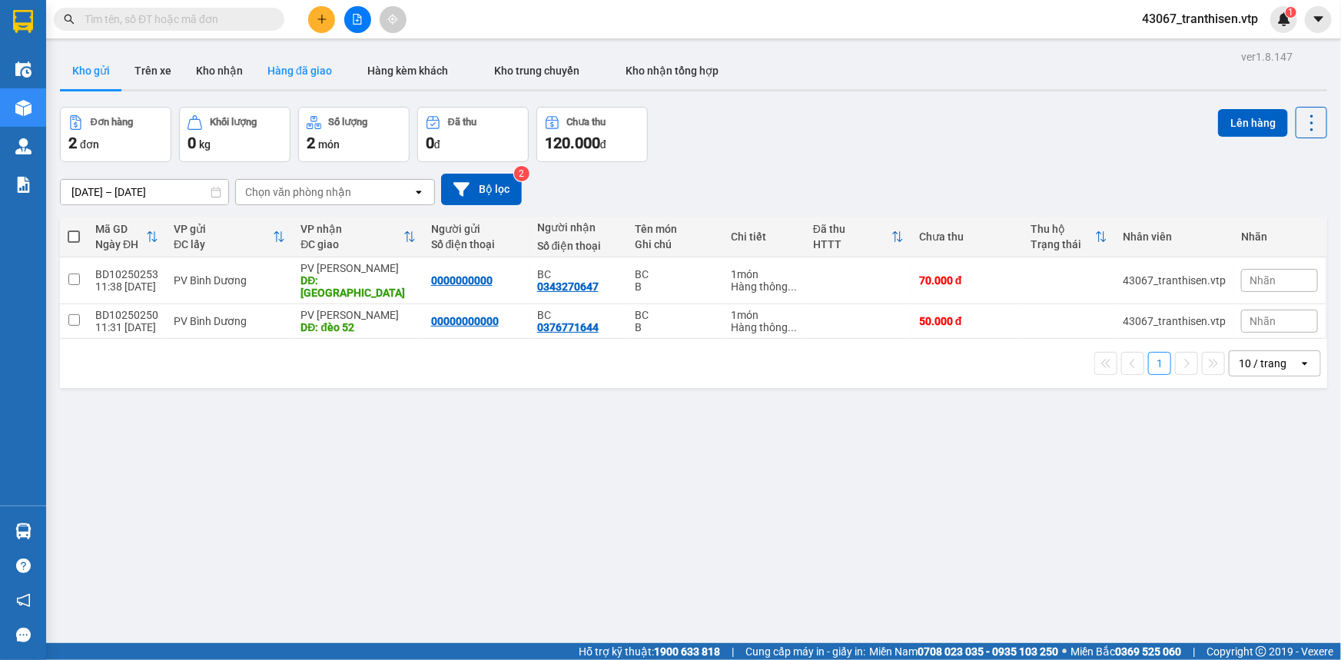
click at [275, 72] on button "Hàng đã giao" at bounding box center [299, 70] width 89 height 37
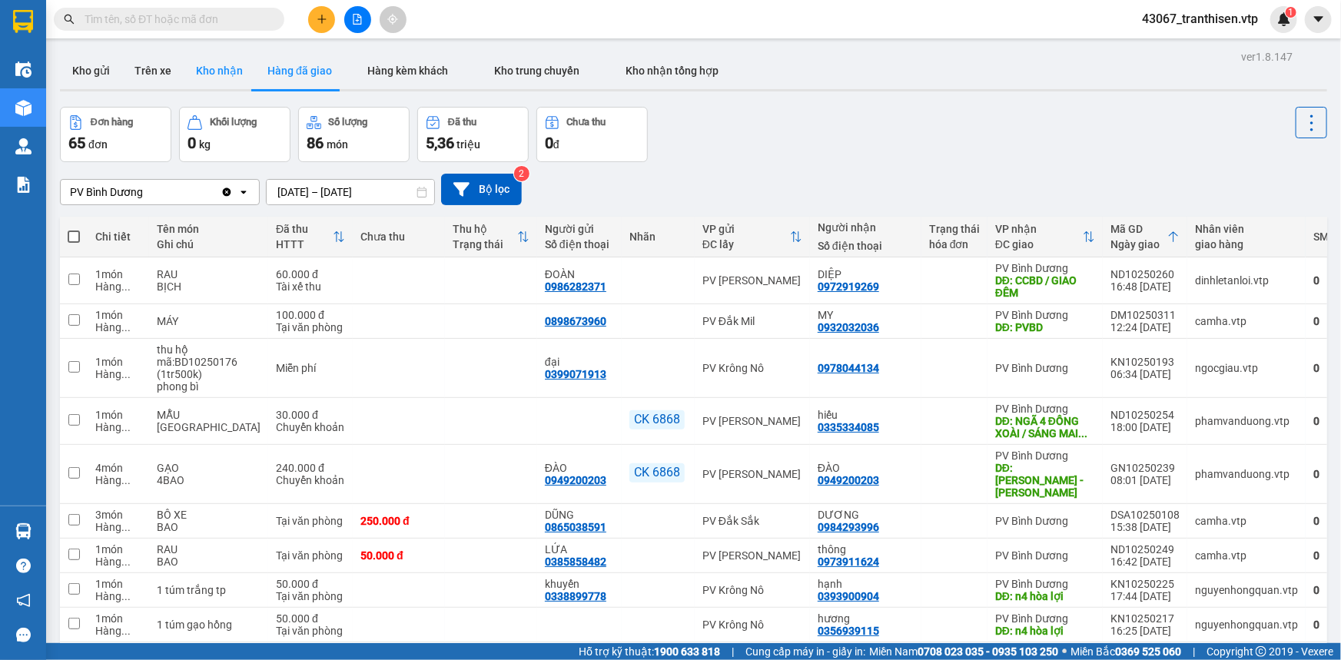
click at [219, 78] on button "Kho nhận" at bounding box center [219, 70] width 71 height 37
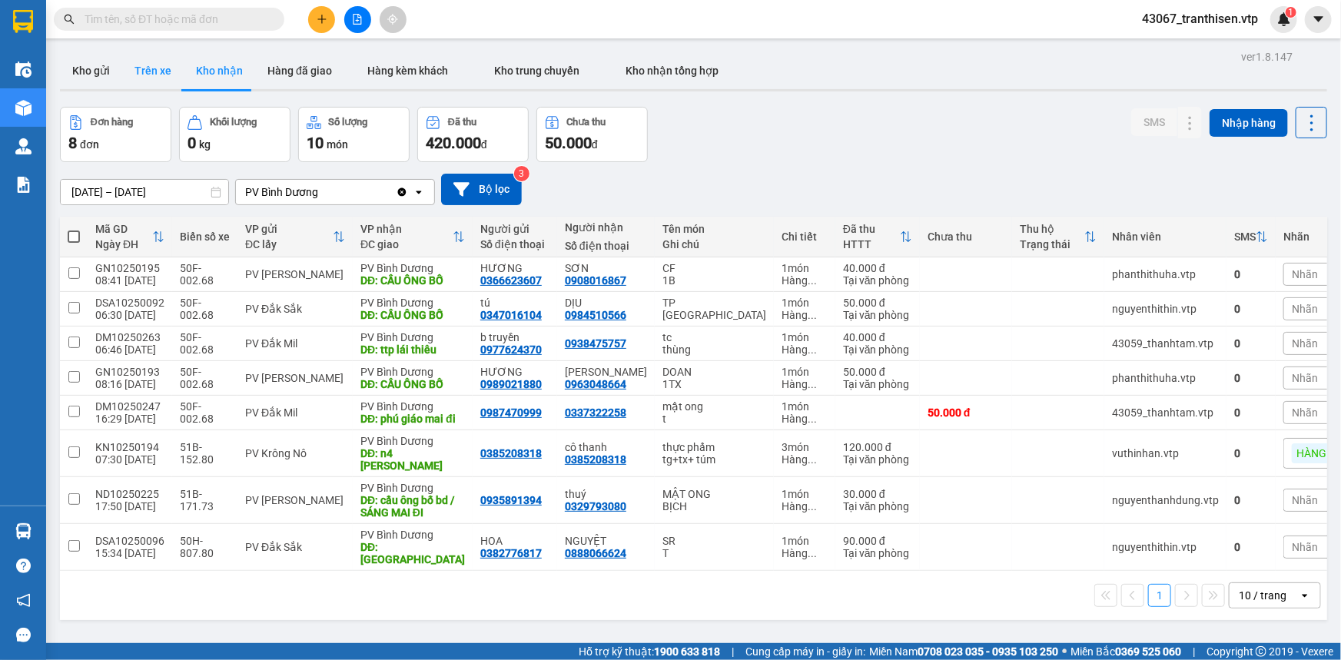
click at [162, 68] on button "Trên xe" at bounding box center [152, 70] width 61 height 37
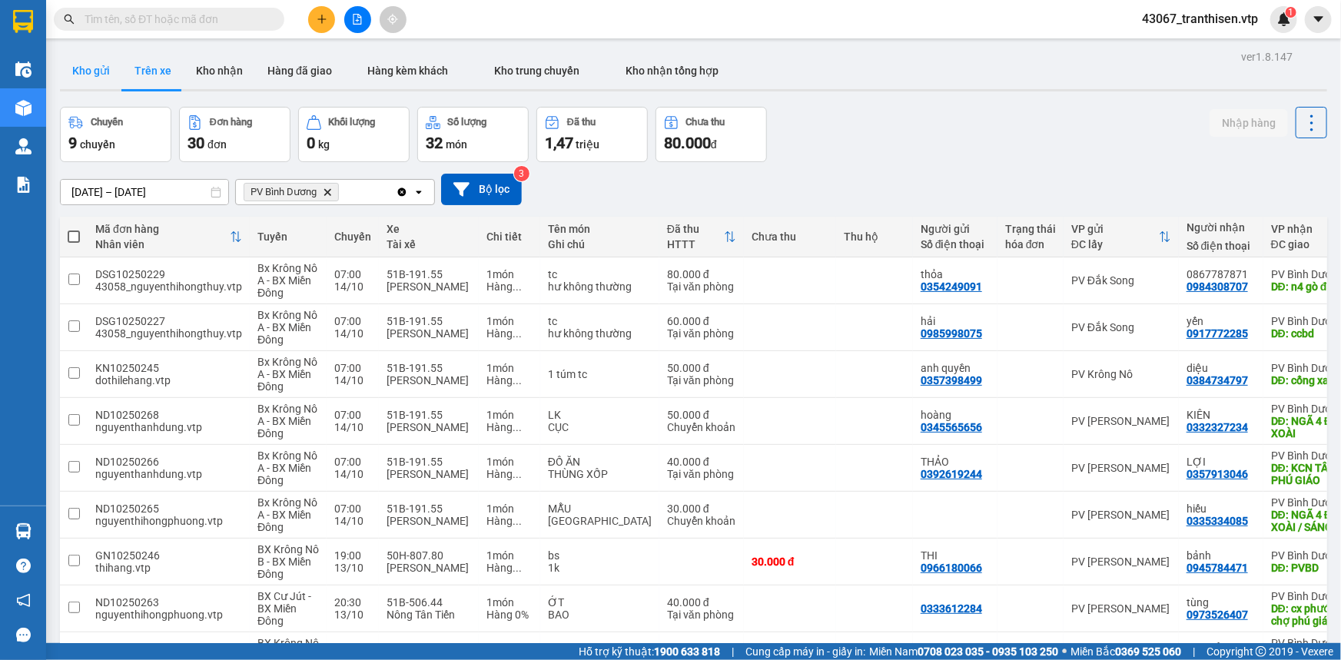
click at [122, 52] on button "Trên xe" at bounding box center [152, 70] width 61 height 37
click at [360, 12] on button at bounding box center [357, 19] width 27 height 27
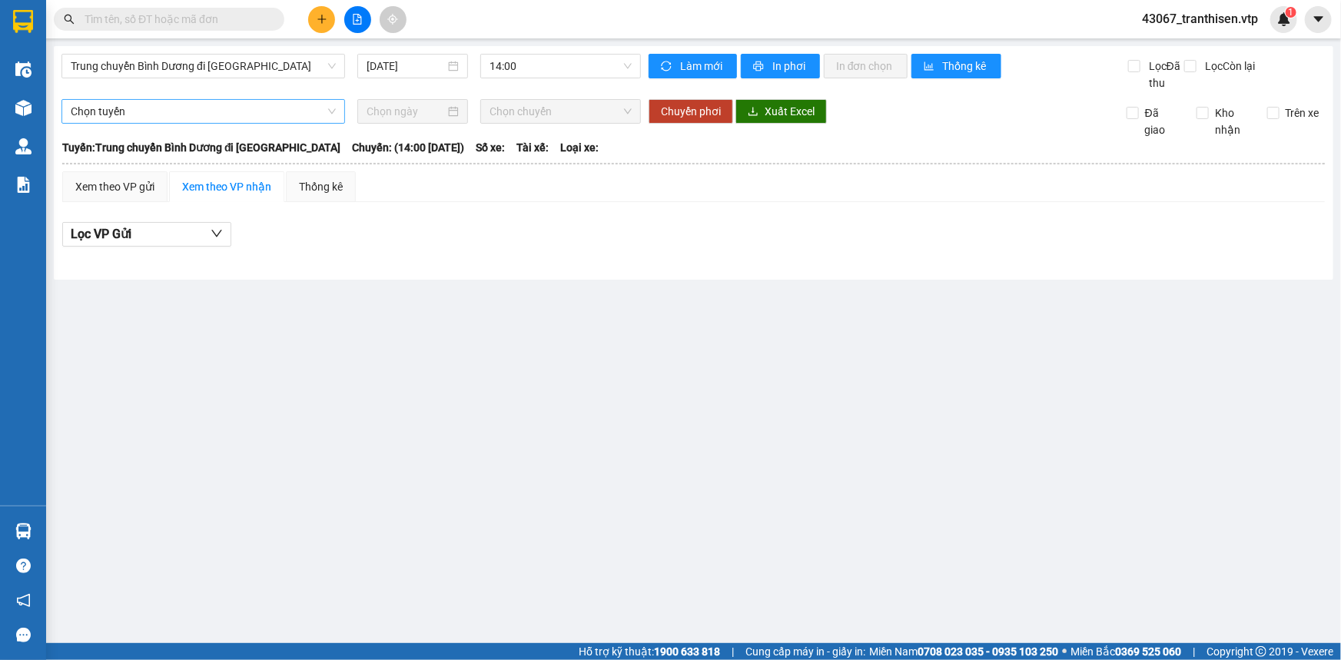
click at [245, 114] on span "Chọn tuyến" at bounding box center [203, 111] width 265 height 23
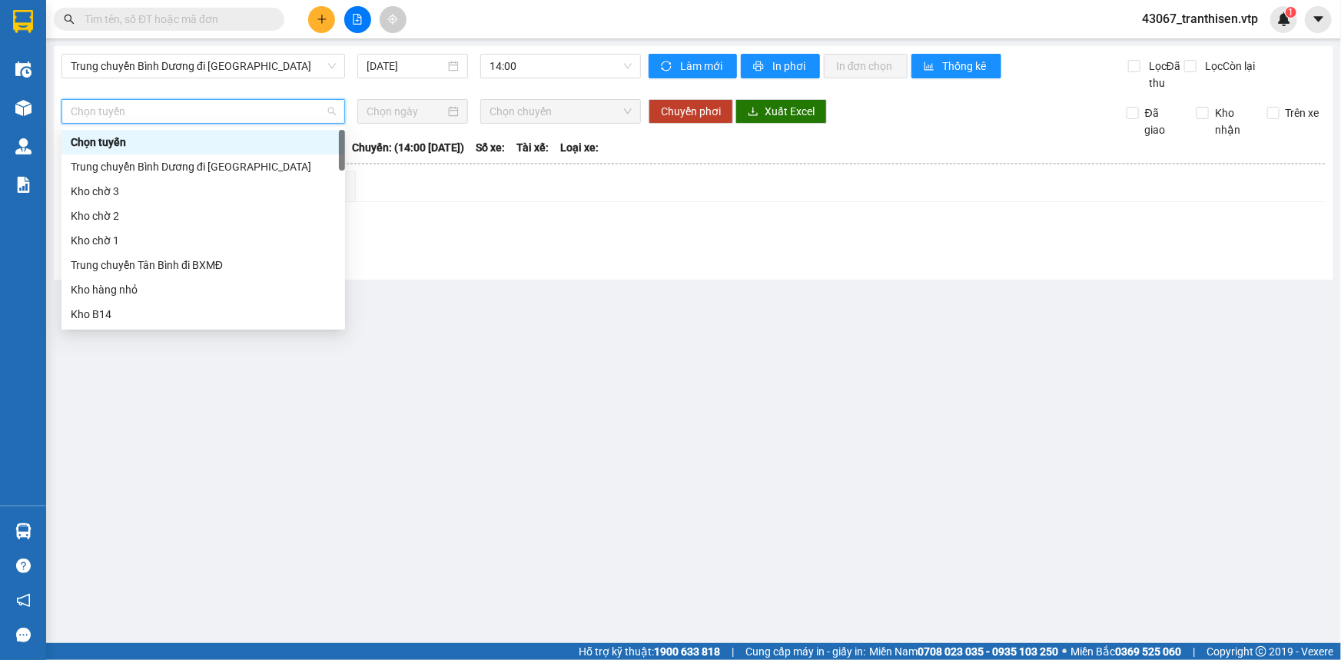
click at [453, 224] on div "Lọc VP Gửi" at bounding box center [693, 234] width 1262 height 25
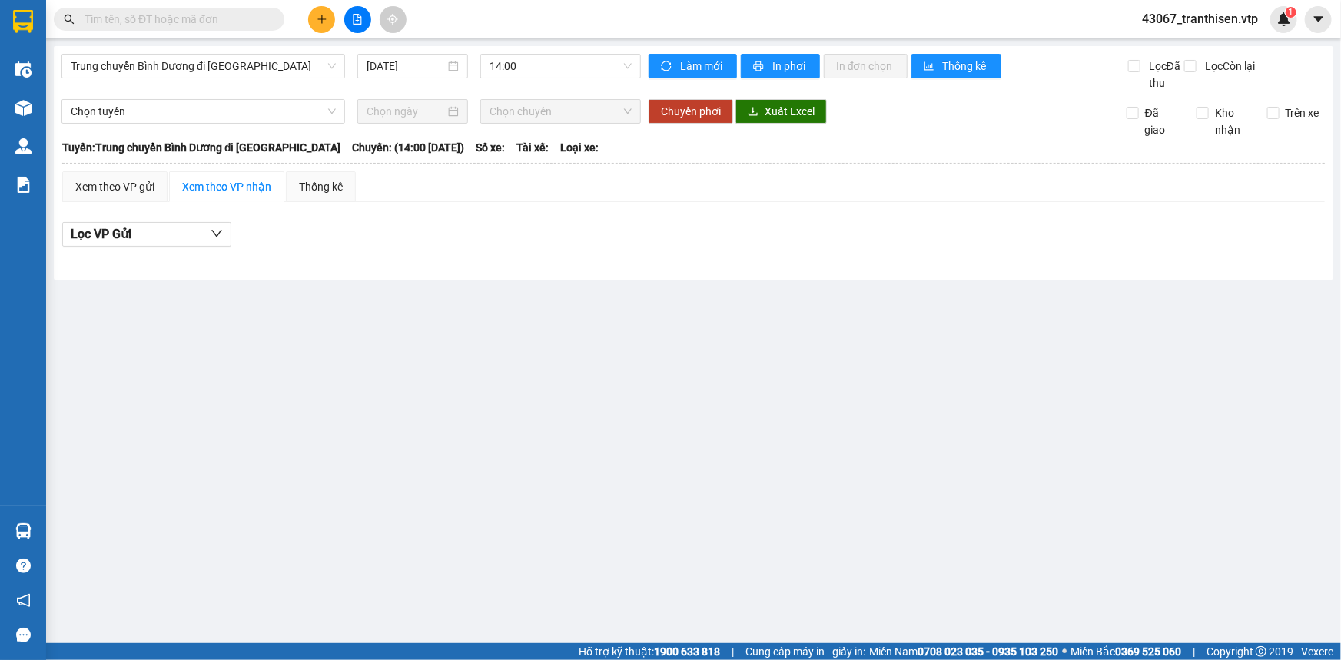
drag, startPoint x: 349, startPoint y: 306, endPoint x: 284, endPoint y: 244, distance: 89.7
click at [349, 305] on main "Trung chuyển Bình Dương đi BXMĐ 14/10/2025 14:00 Làm mới In phơi In đơn chọn Th…" at bounding box center [670, 321] width 1341 height 643
click at [319, 196] on div "Thống kê" at bounding box center [321, 186] width 70 height 31
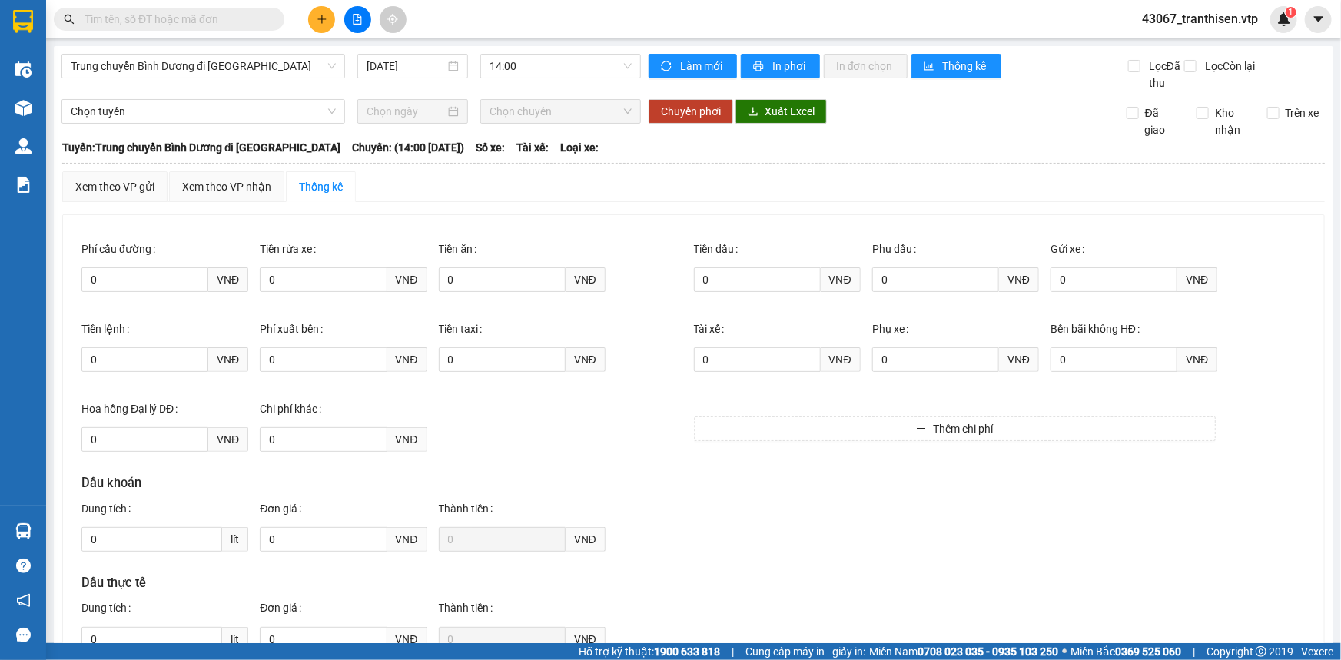
drag, startPoint x: 436, startPoint y: 412, endPoint x: 411, endPoint y: 384, distance: 37.5
click at [432, 411] on div "Hoa hồng Đại lý DĐ 0 VNĐ Chi phí khác 0 VNĐ" at bounding box center [387, 433] width 612 height 80
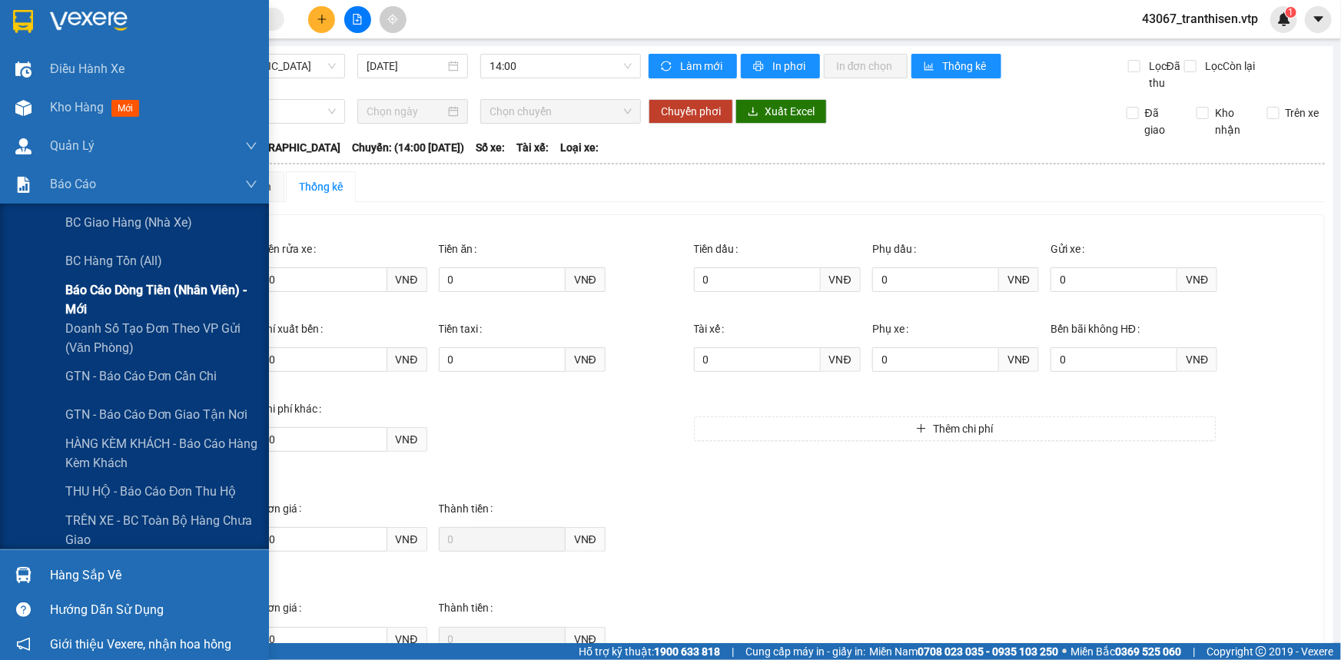
click at [129, 293] on span "Báo cáo dòng tiền (nhân viên) - mới" at bounding box center [161, 299] width 192 height 38
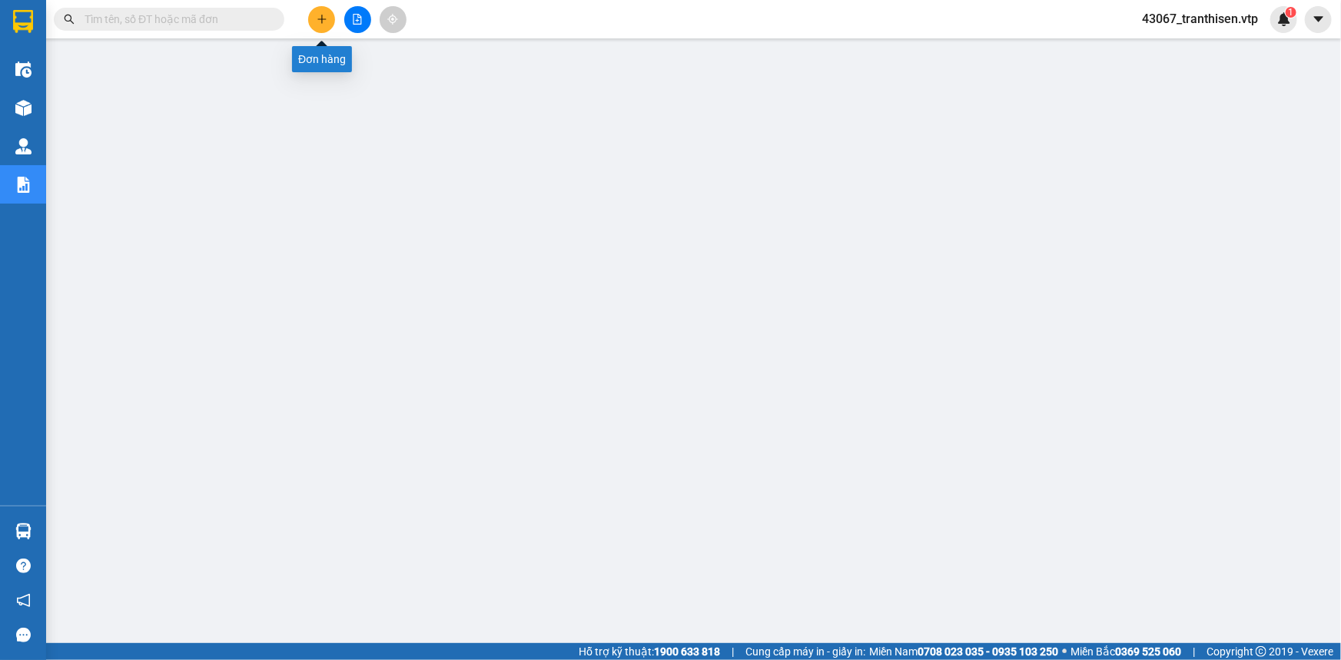
click at [319, 14] on icon "plus" at bounding box center [322, 19] width 11 height 11
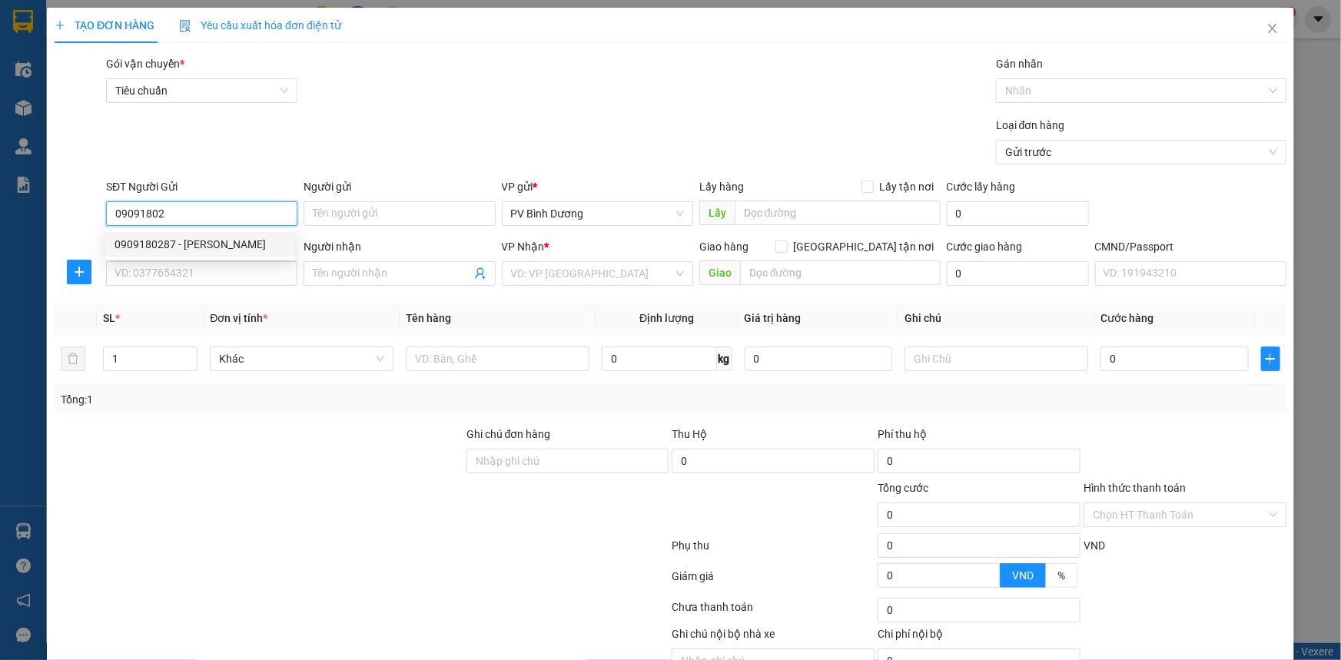
click at [217, 240] on div "0909180287 - THẢO" at bounding box center [199, 244] width 171 height 17
type input "0909180287"
type input "THẢO"
type input "0886677710"
type input "nhi"
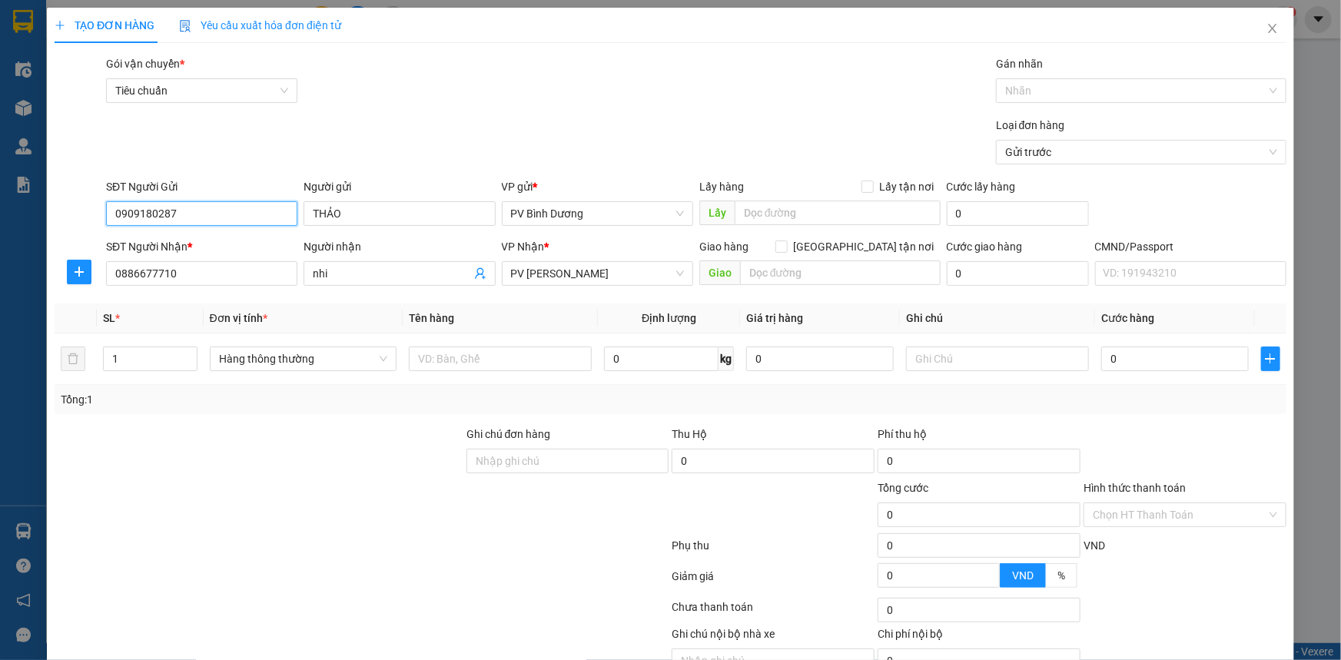
type input "0909180287"
click at [285, 136] on div "Loại đơn hàng Gửi trước" at bounding box center [696, 144] width 1186 height 54
click at [466, 366] on input "text" at bounding box center [500, 359] width 183 height 25
type input "NƯỚC SÂM"
click at [715, 120] on div "Loại đơn hàng Gửi trước" at bounding box center [696, 144] width 1186 height 54
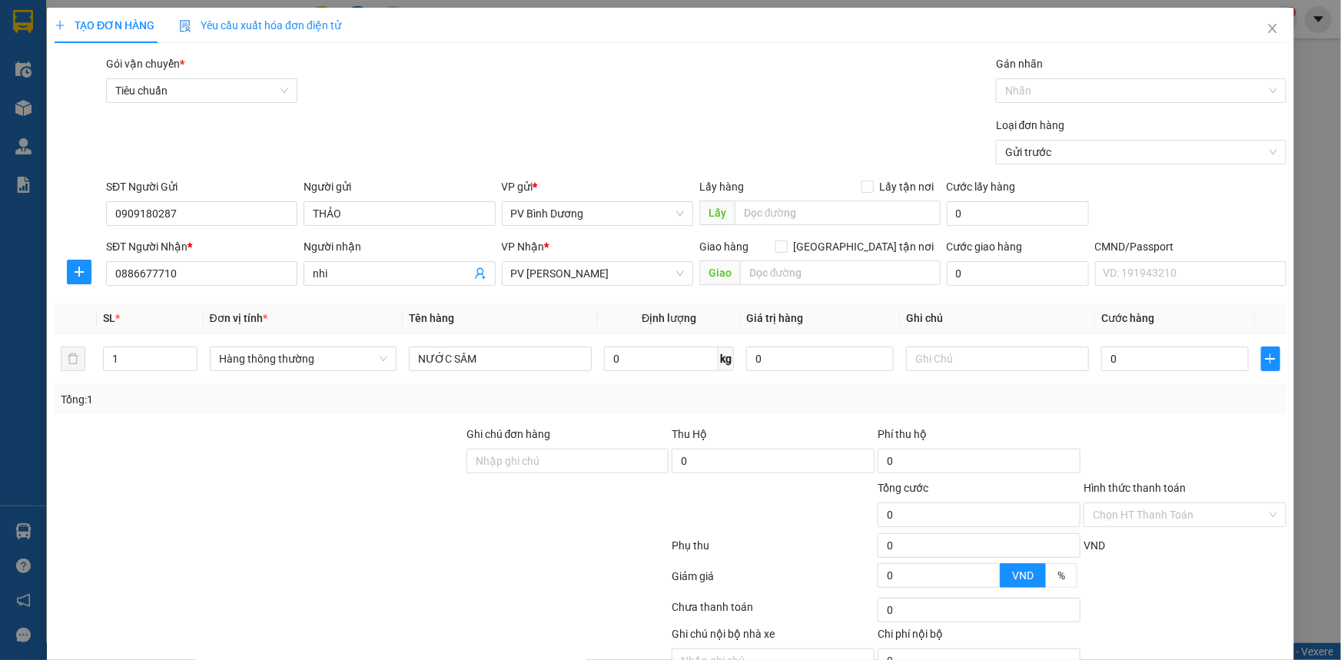
scroll to position [69, 0]
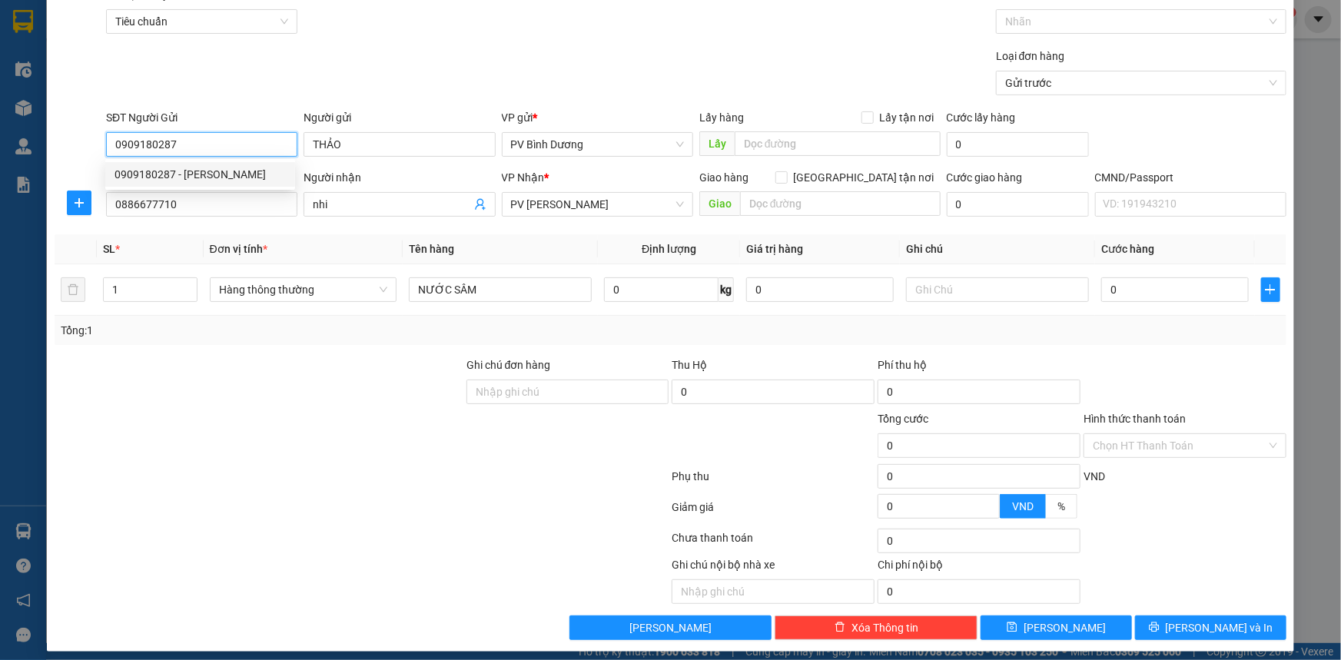
drag, startPoint x: 184, startPoint y: 148, endPoint x: 105, endPoint y: 151, distance: 78.4
click at [106, 151] on input "0909180287" at bounding box center [201, 144] width 191 height 25
click at [966, 294] on input "text" at bounding box center [997, 289] width 183 height 25
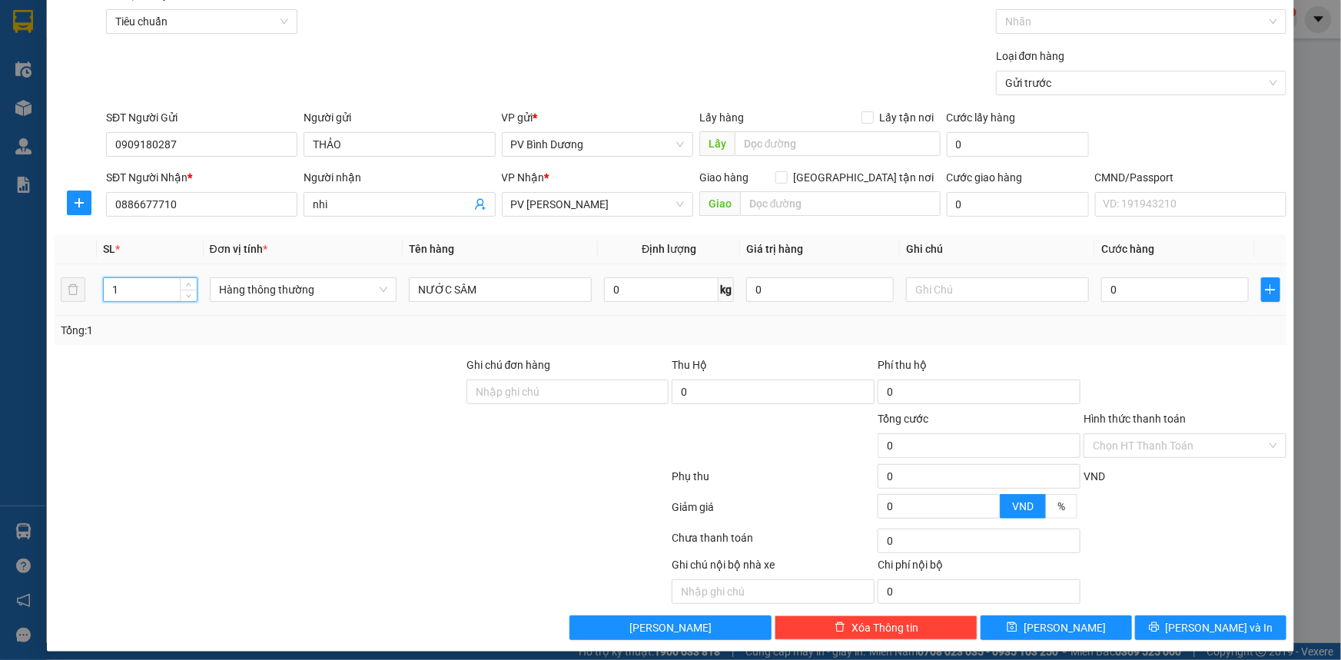
click at [128, 288] on input "1" at bounding box center [150, 289] width 93 height 23
type input "2"
click at [1016, 287] on input "text" at bounding box center [997, 289] width 183 height 25
type input "T"
type input "K"
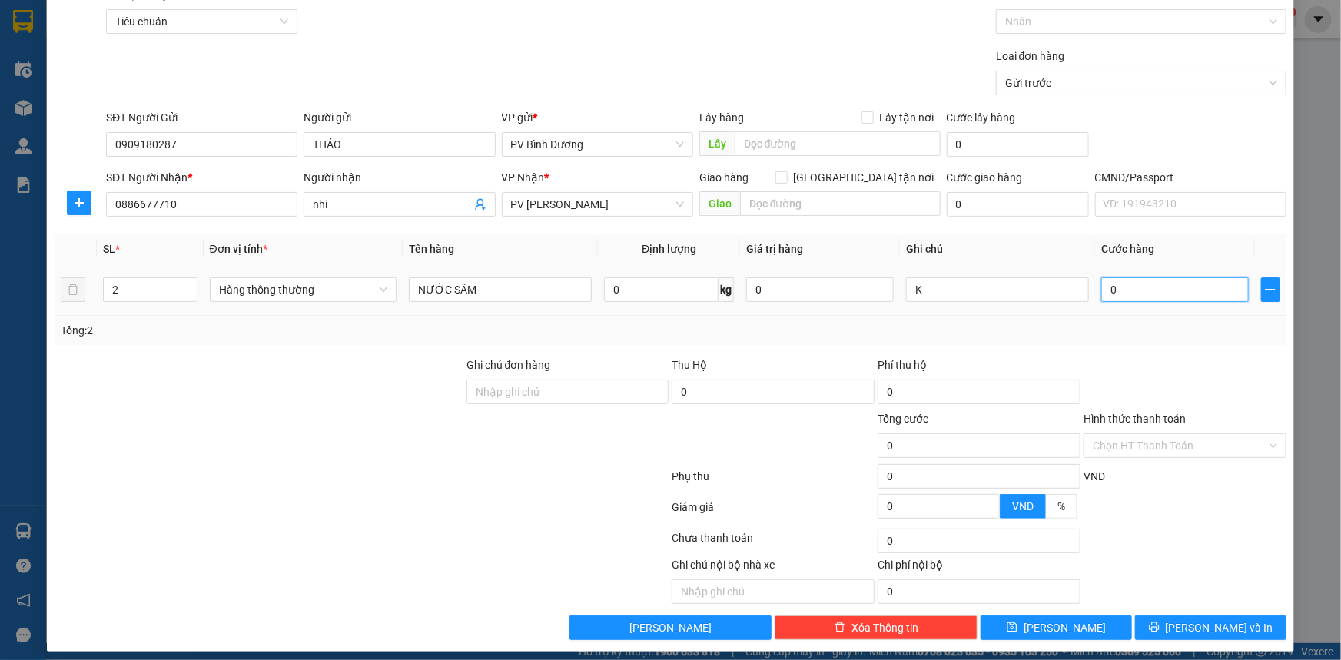
click at [1123, 291] on input "0" at bounding box center [1175, 289] width 148 height 25
type input "1"
type input "10"
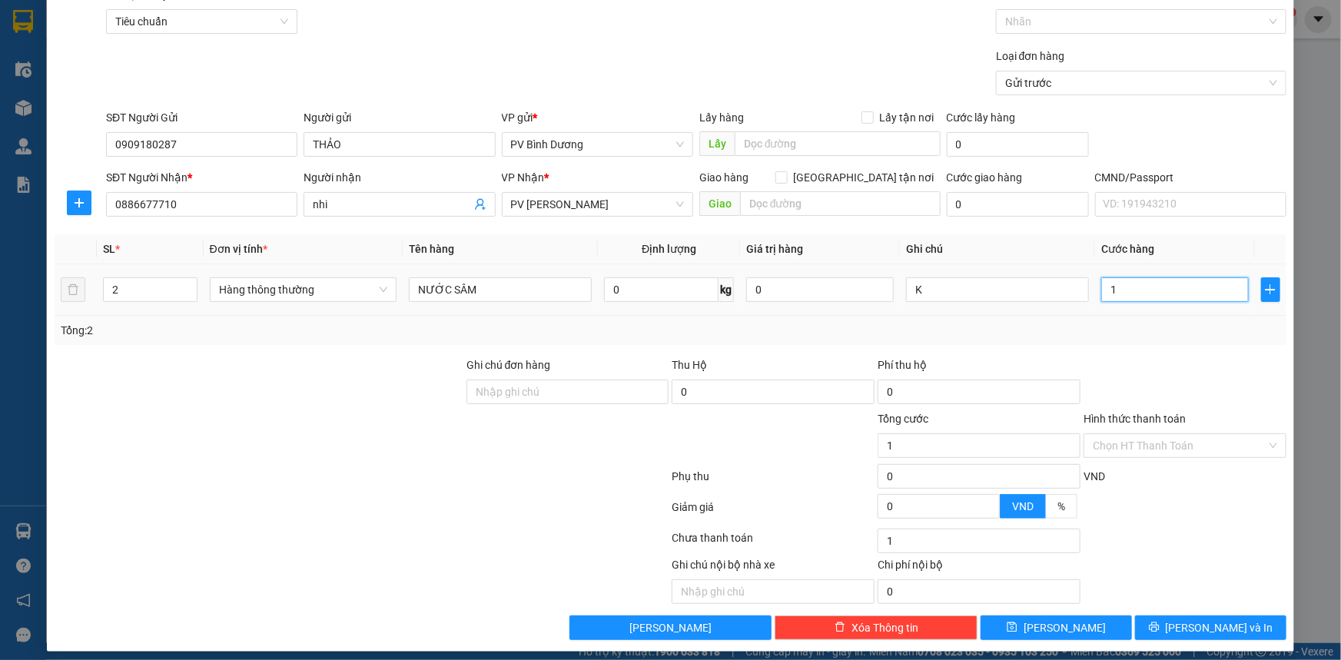
type input "10"
type input "100"
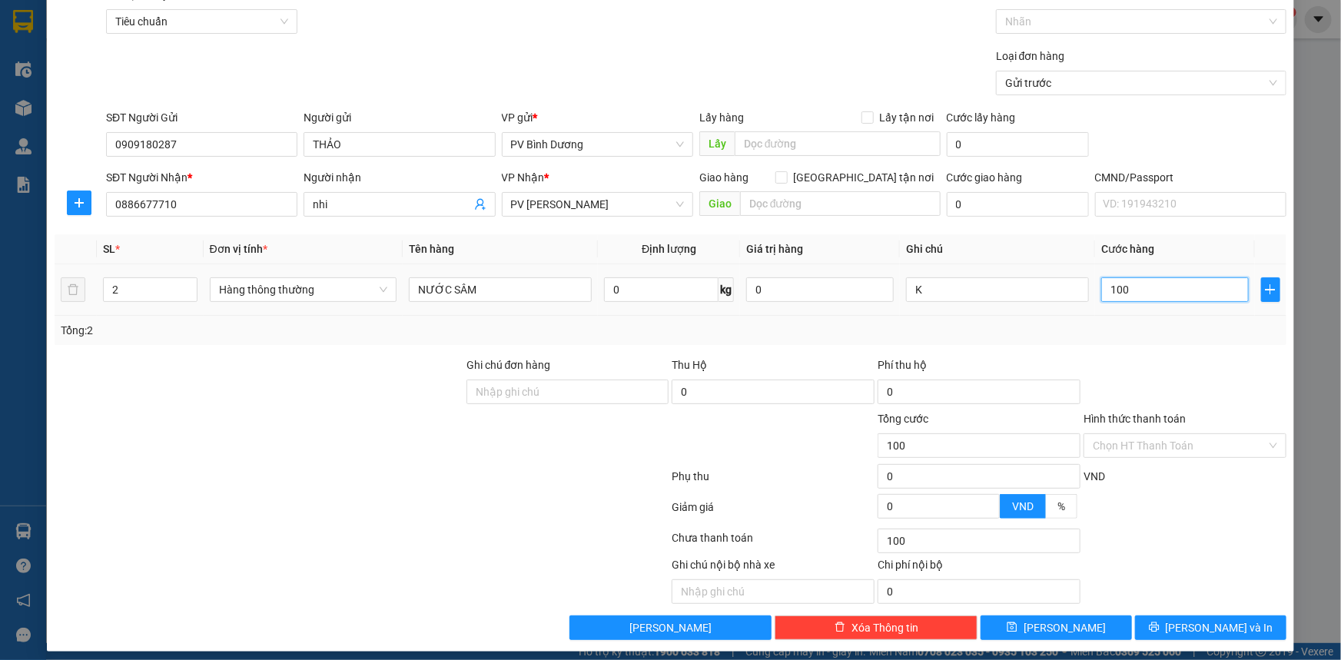
type input "1.000"
type input "10.000"
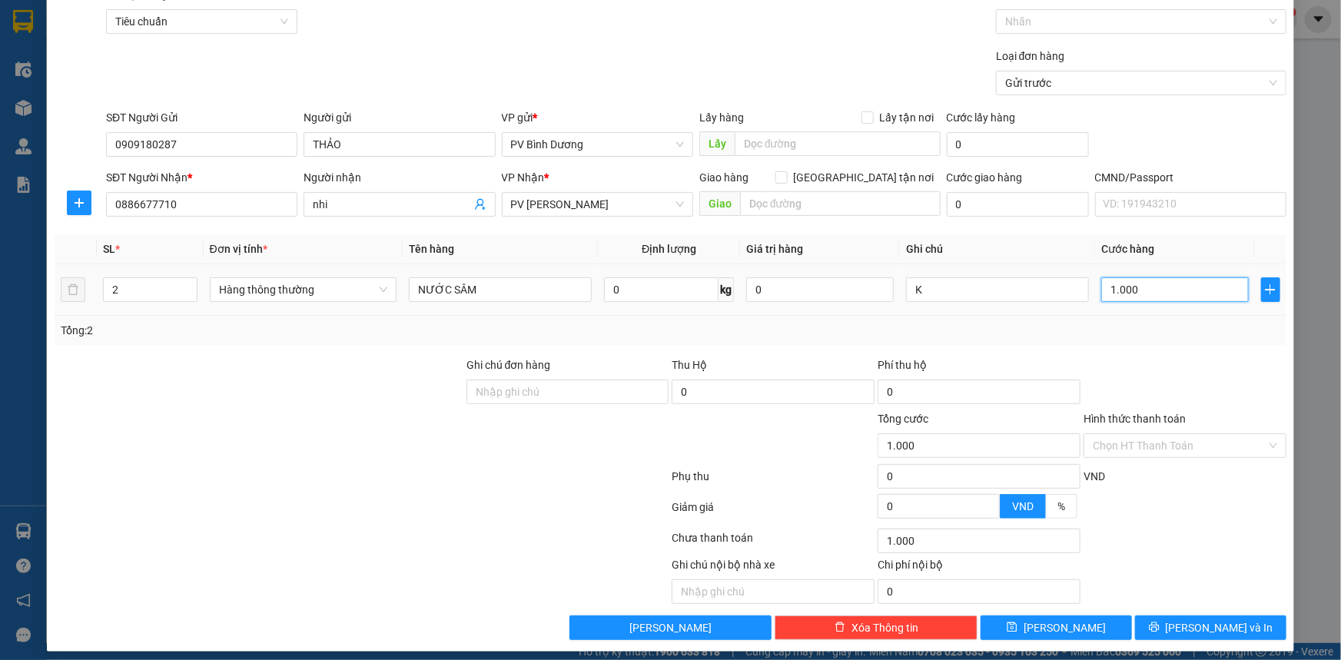
type input "10.000"
type input "100.000"
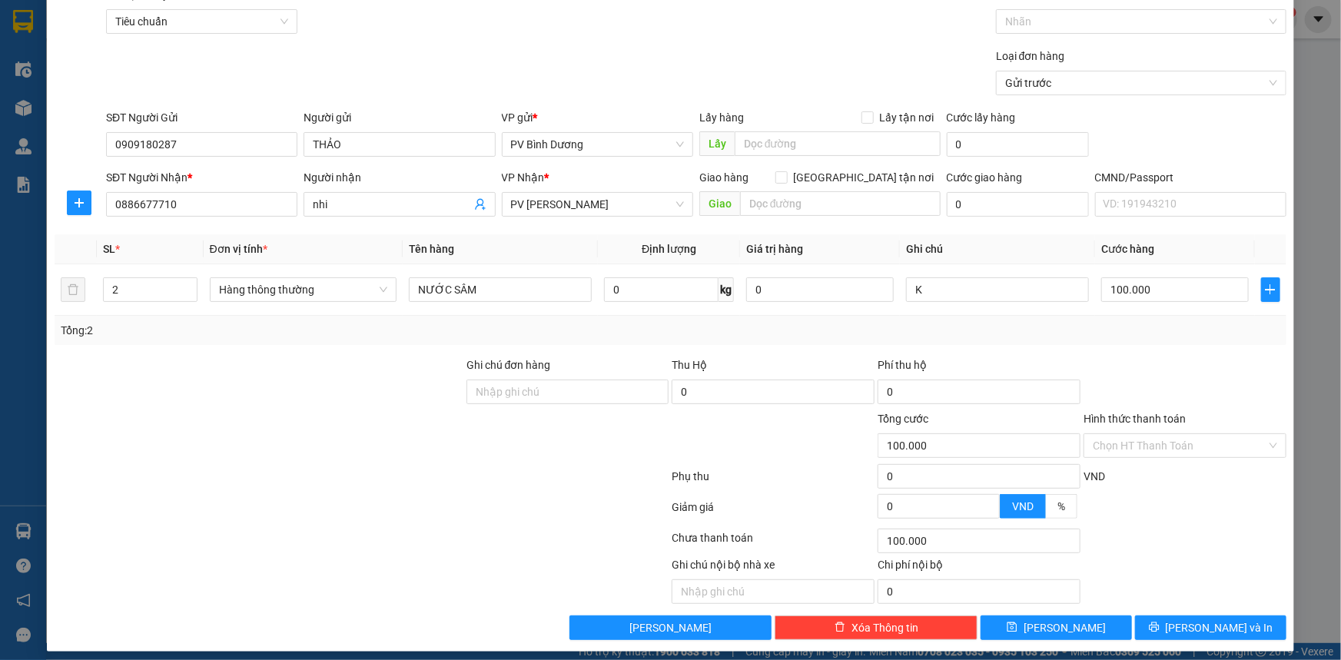
click at [697, 44] on form "Transit Pickup Surcharge Ids Transit Deliver Surcharge Ids Transit Deliver Surc…" at bounding box center [671, 43] width 1232 height 115
click at [1067, 626] on button "[PERSON_NAME]" at bounding box center [1055, 627] width 151 height 25
type input "1"
type input "0"
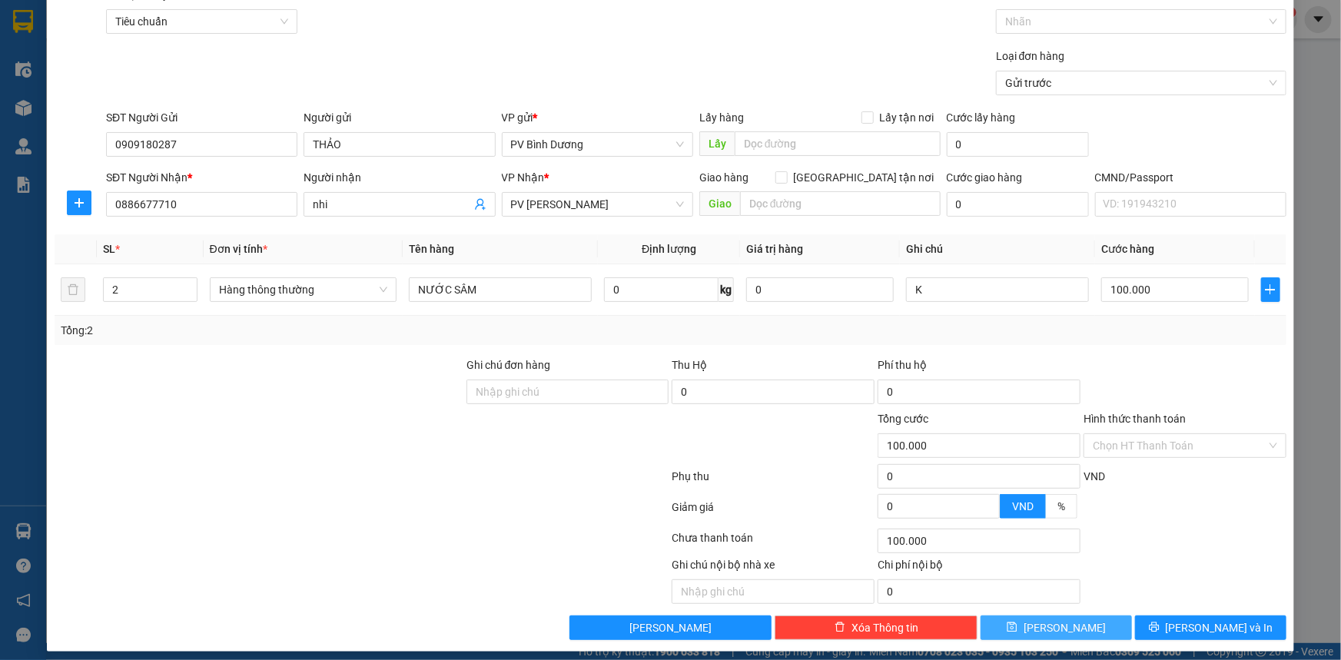
type input "0"
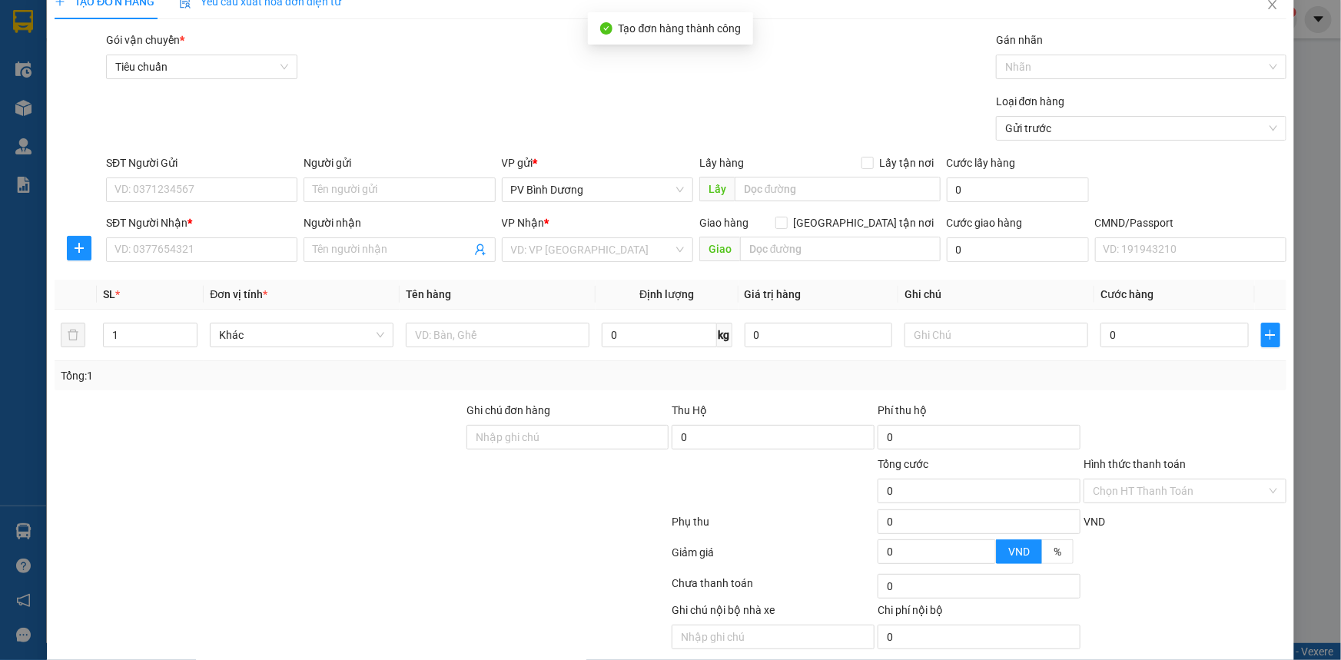
scroll to position [0, 0]
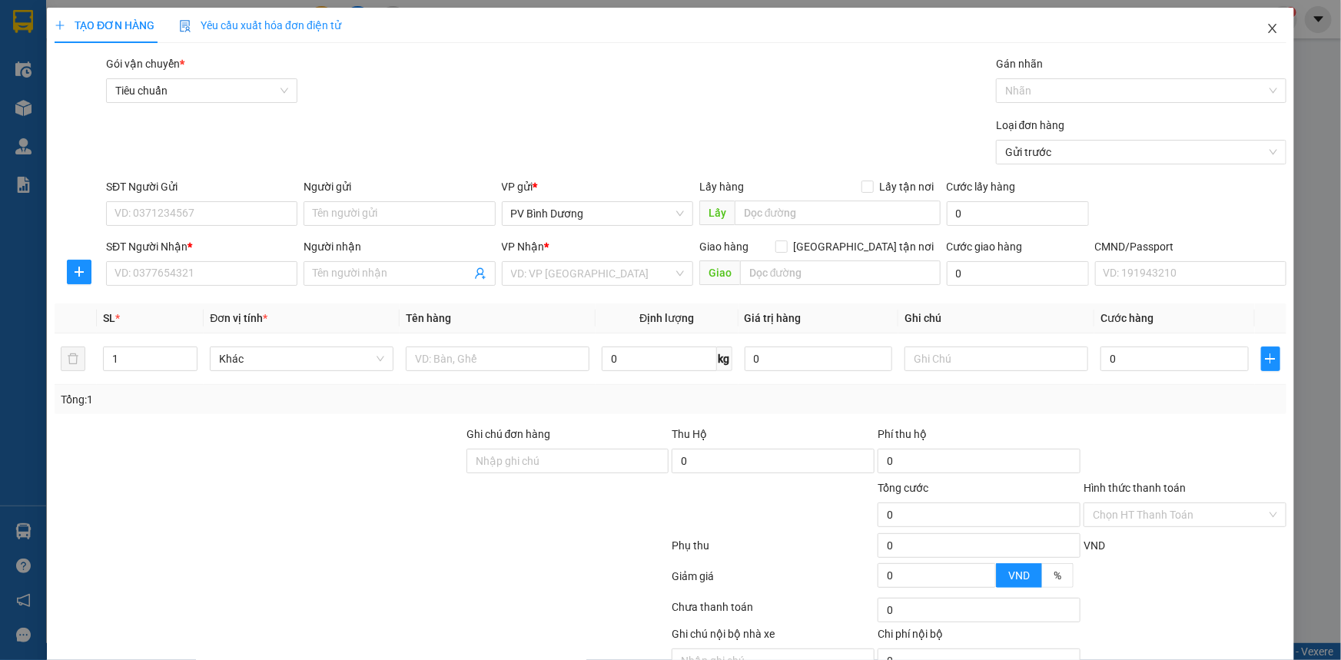
click at [1269, 21] on span "Close" at bounding box center [1272, 29] width 43 height 43
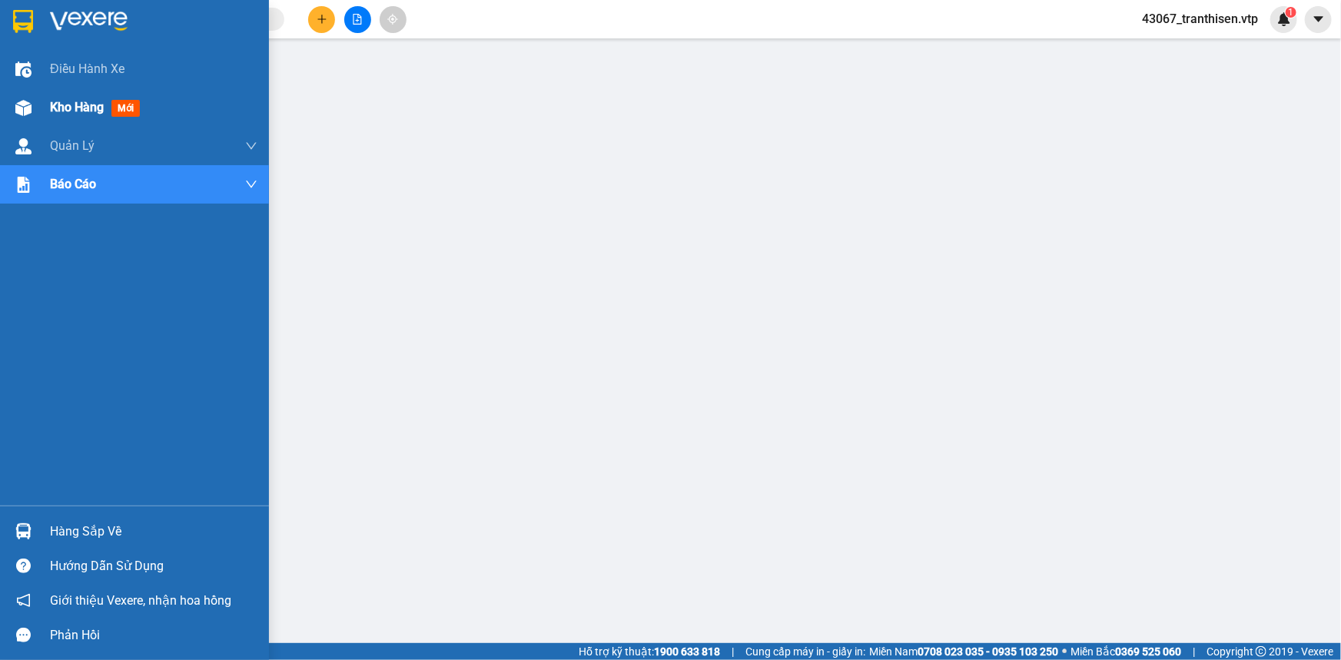
click at [65, 110] on span "Kho hàng" at bounding box center [77, 107] width 54 height 15
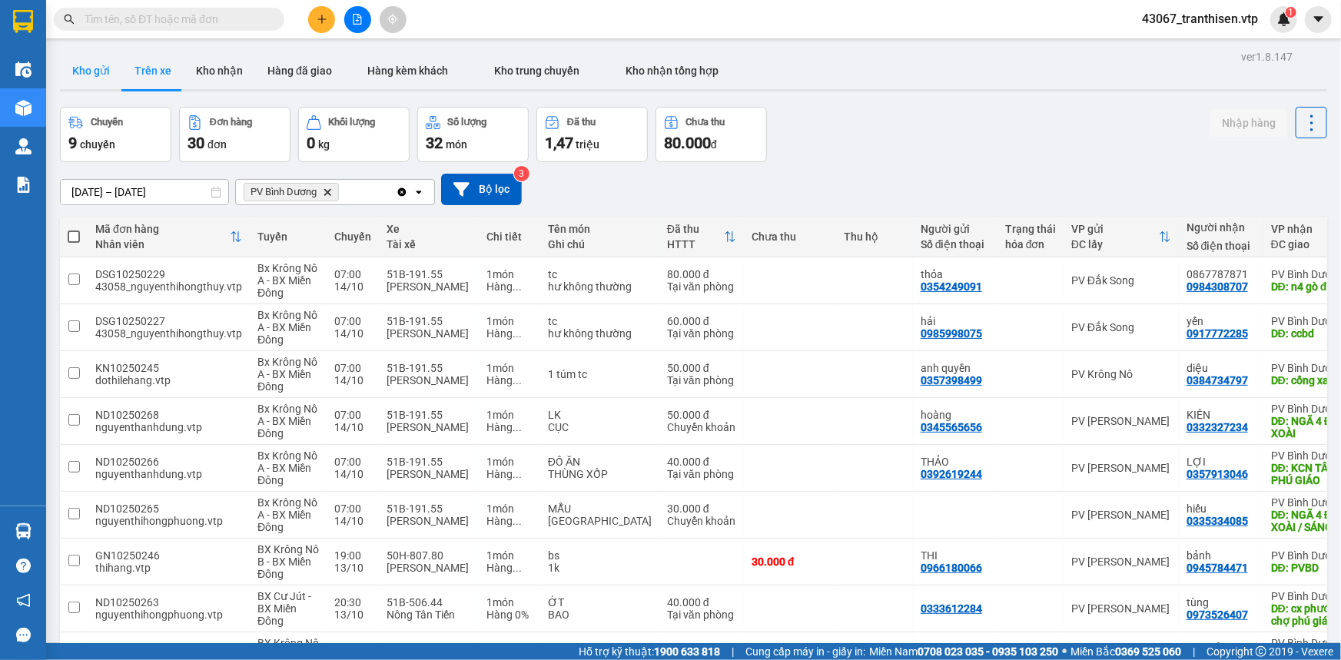
click at [93, 67] on button "Kho gửi" at bounding box center [91, 70] width 62 height 37
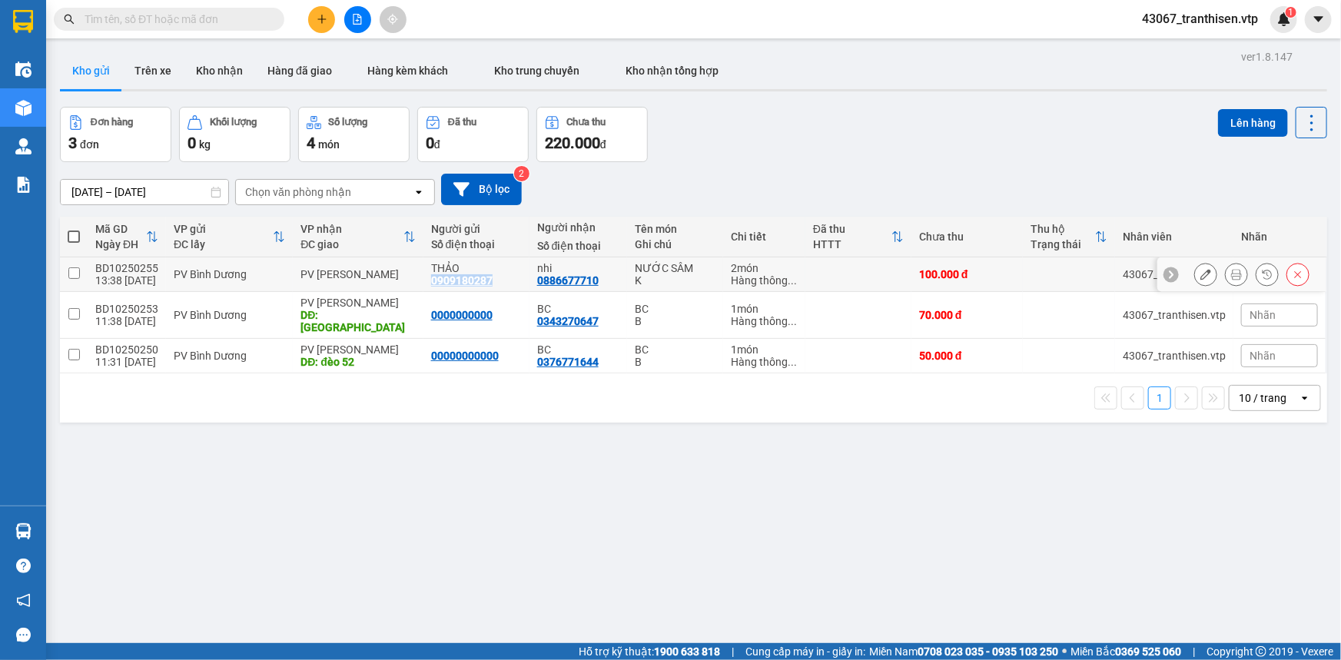
drag, startPoint x: 501, startPoint y: 284, endPoint x: 425, endPoint y: 285, distance: 76.1
click at [431, 285] on div "THẢO 0909180287" at bounding box center [476, 274] width 91 height 25
checkbox input "true"
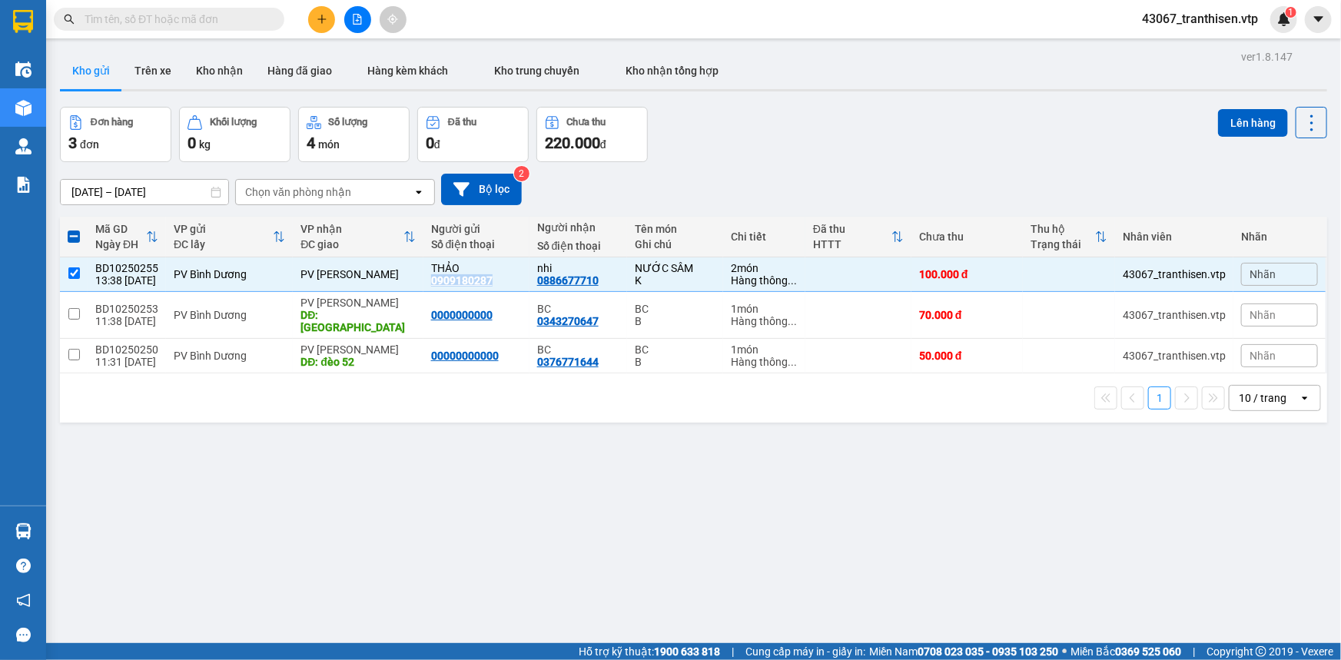
copy div "0909180287"
click at [226, 21] on input "text" at bounding box center [175, 19] width 181 height 17
paste input "0909180287"
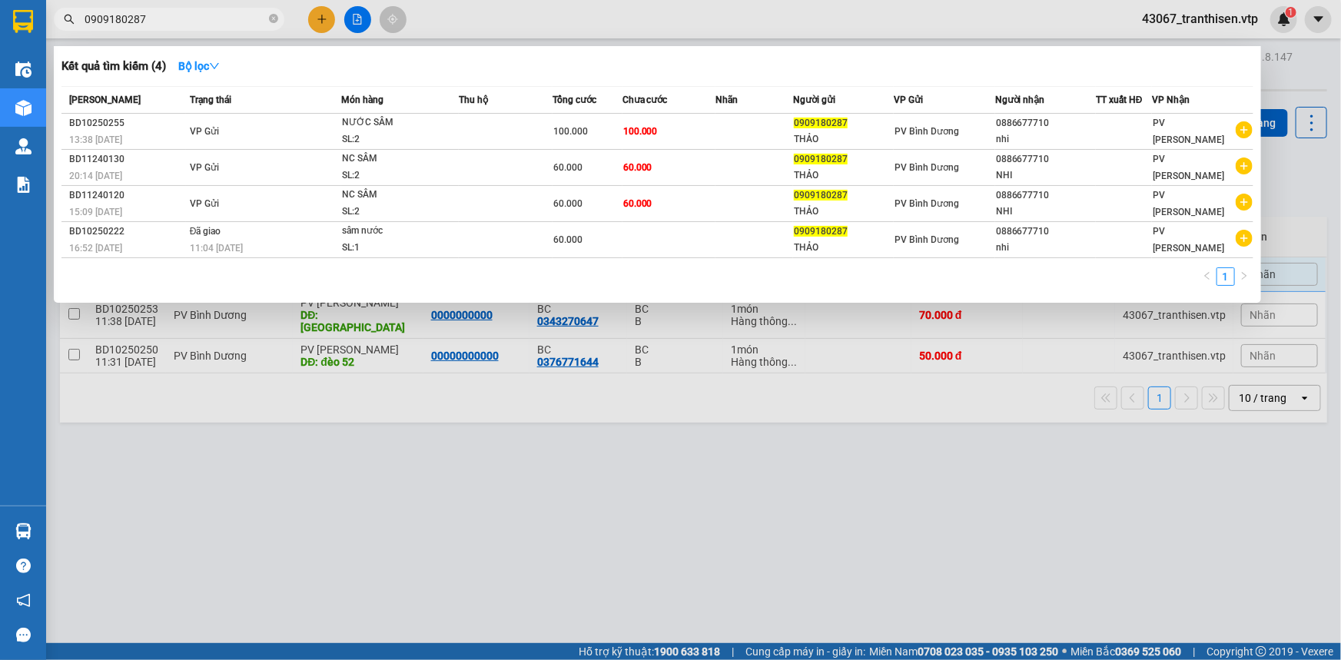
type input "0909180287"
click at [347, 426] on div at bounding box center [670, 330] width 1341 height 660
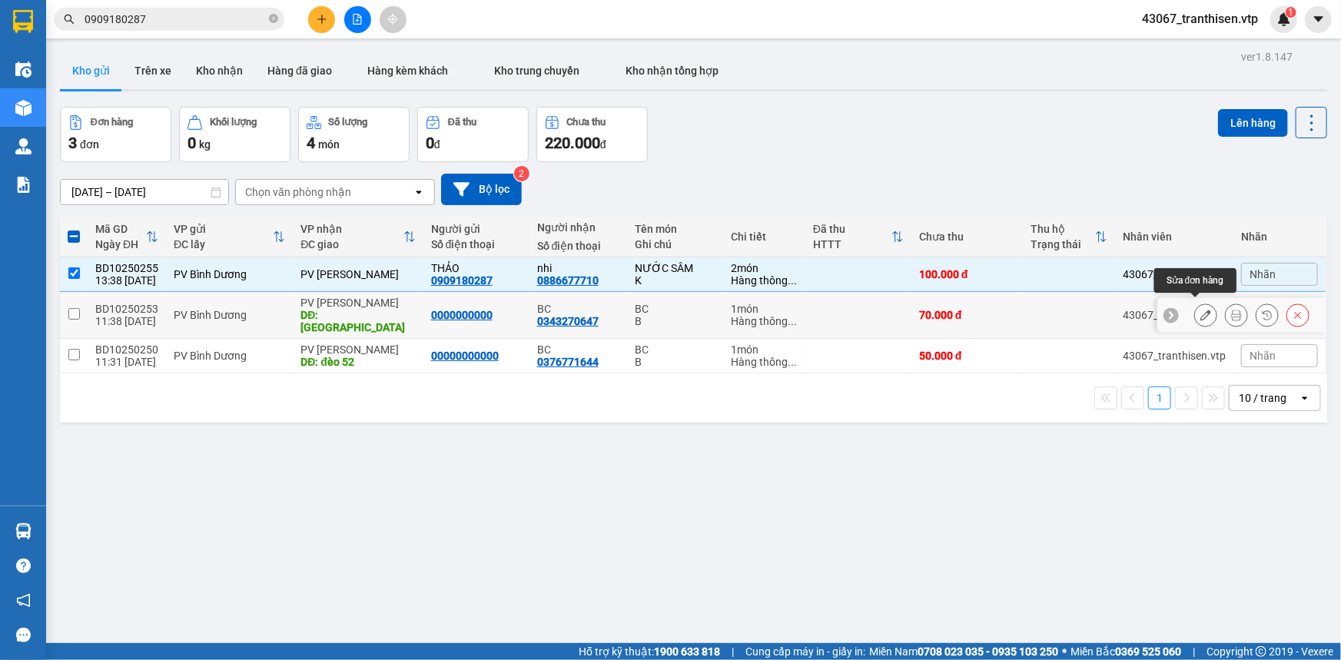
click at [1200, 310] on icon at bounding box center [1205, 315] width 11 height 11
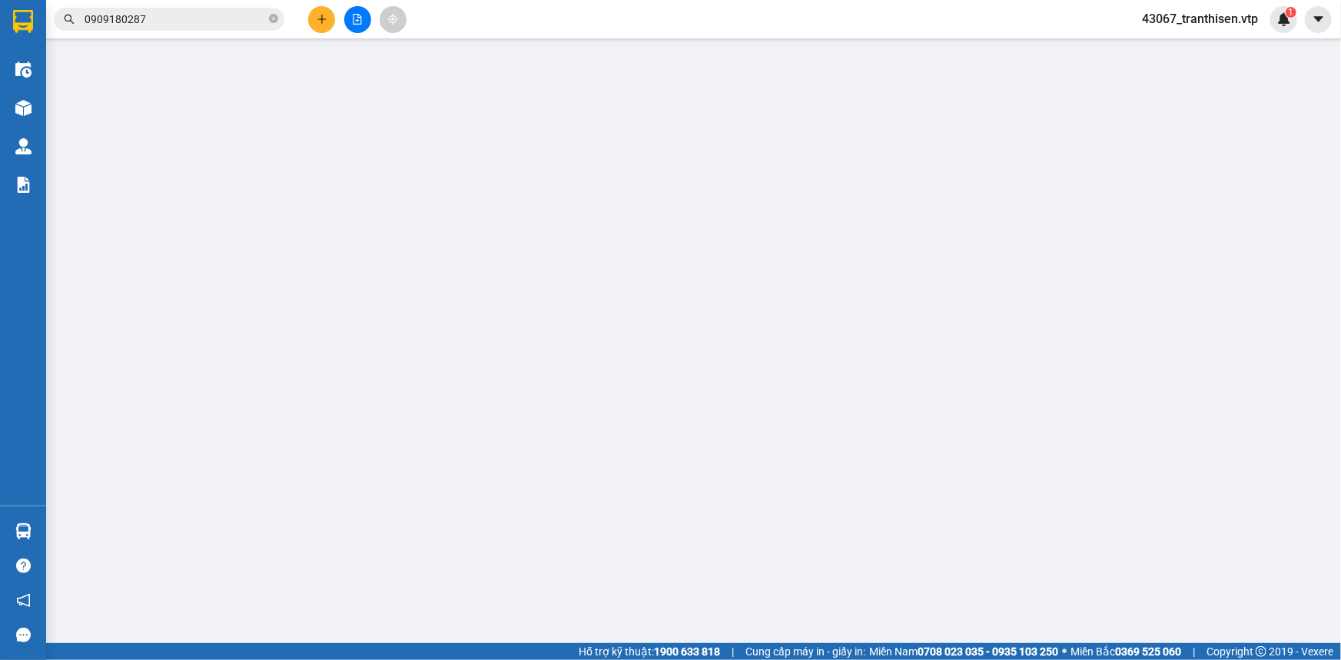
type input "0000000000"
type input "0343270647"
type input "BC"
type input "QUẢNG PHÚ"
type input "0"
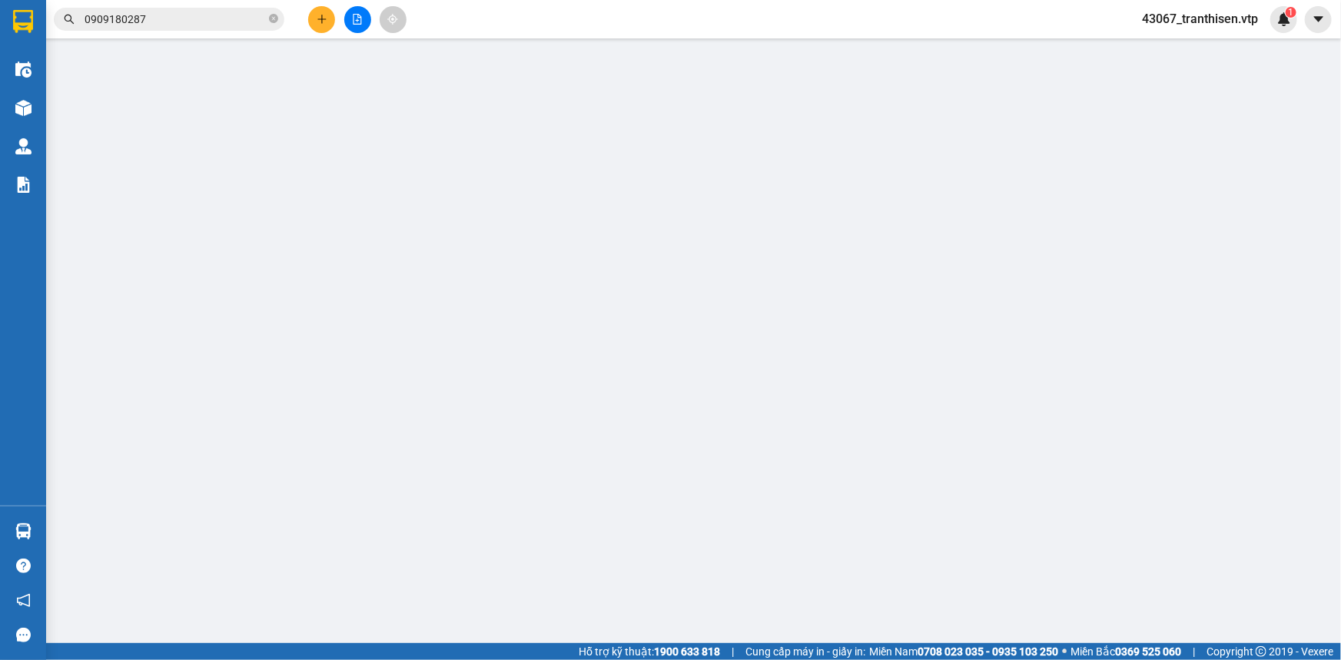
type input "70.000"
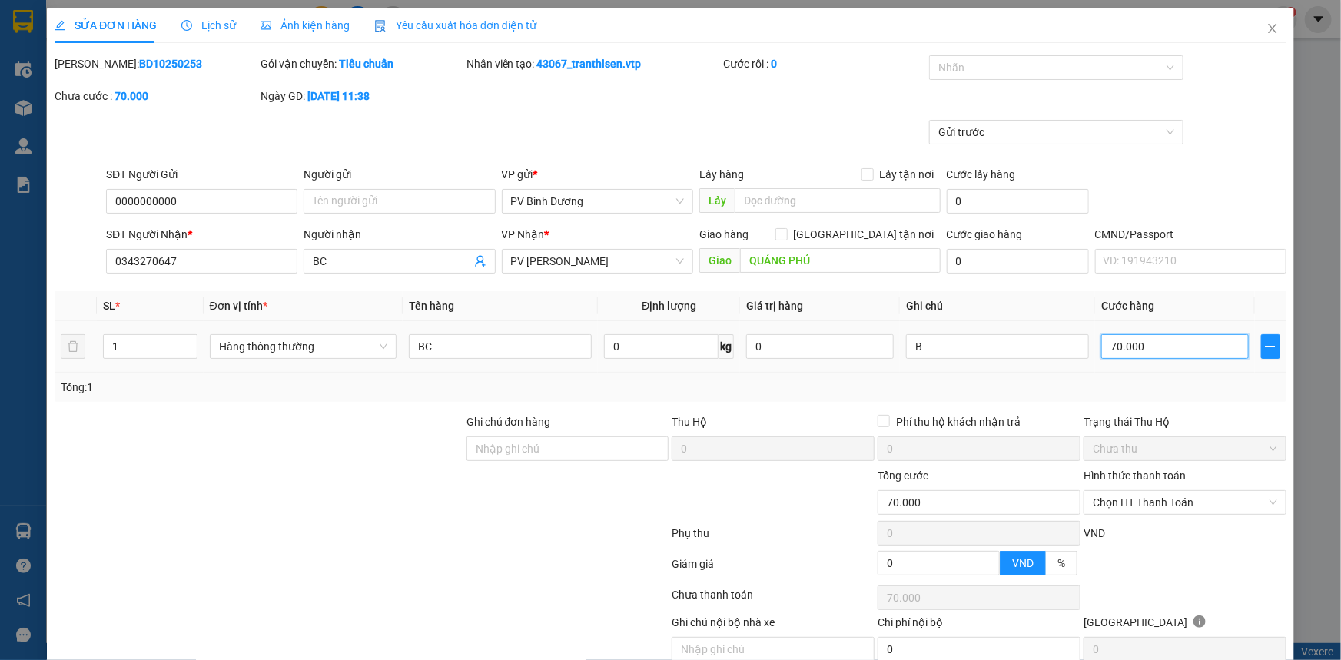
click at [1150, 340] on input "70.000" at bounding box center [1175, 346] width 148 height 25
click at [1266, 33] on icon "close" at bounding box center [1272, 28] width 12 height 12
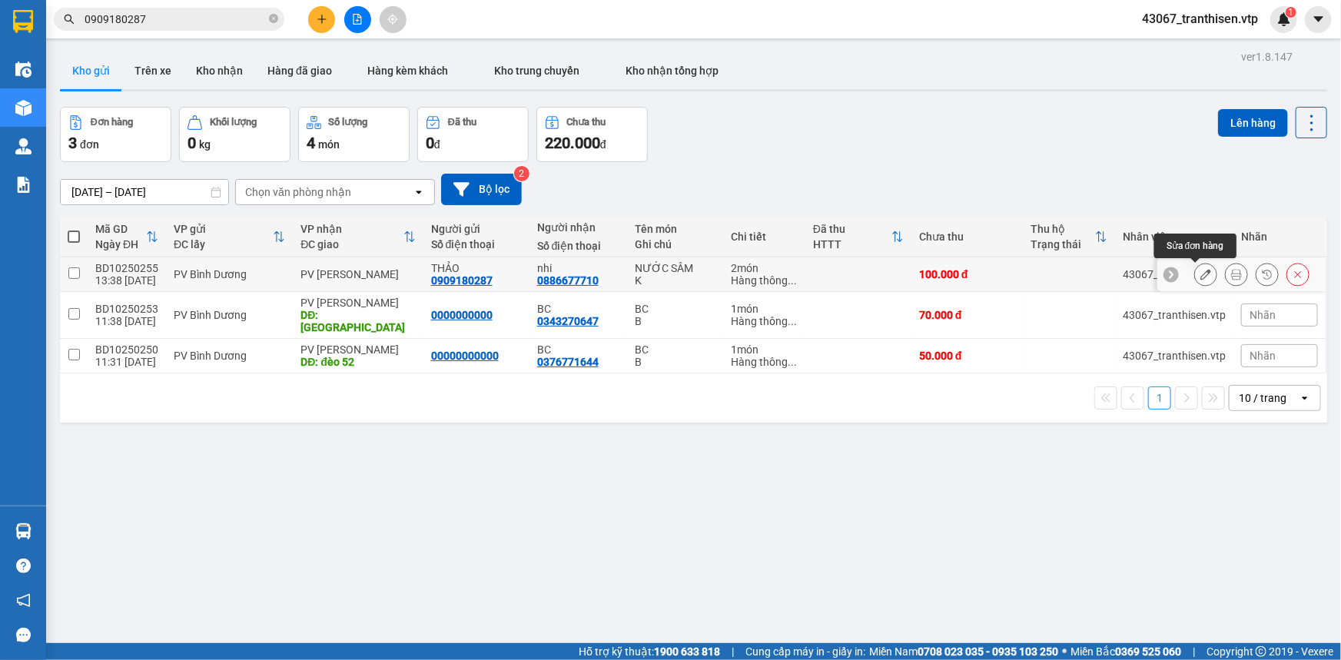
click at [1200, 270] on icon at bounding box center [1205, 274] width 11 height 11
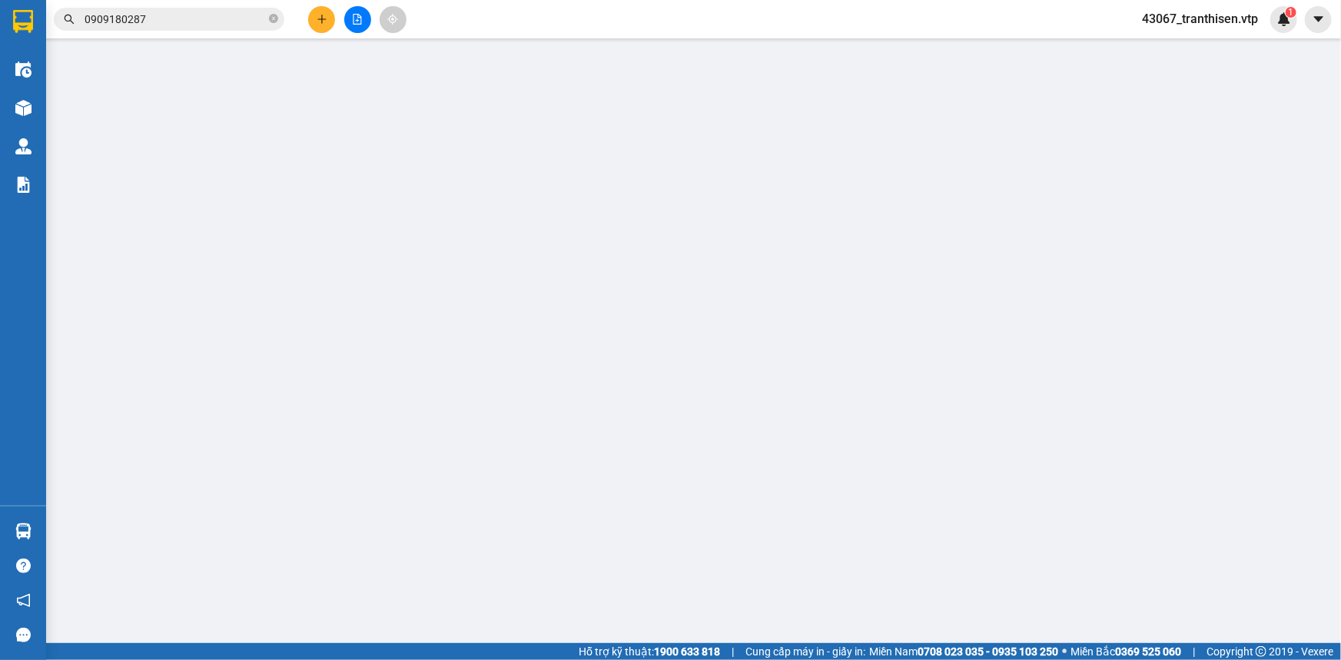
type input "0909180287"
type input "THẢO"
type input "0886677710"
type input "nhi"
type input "0"
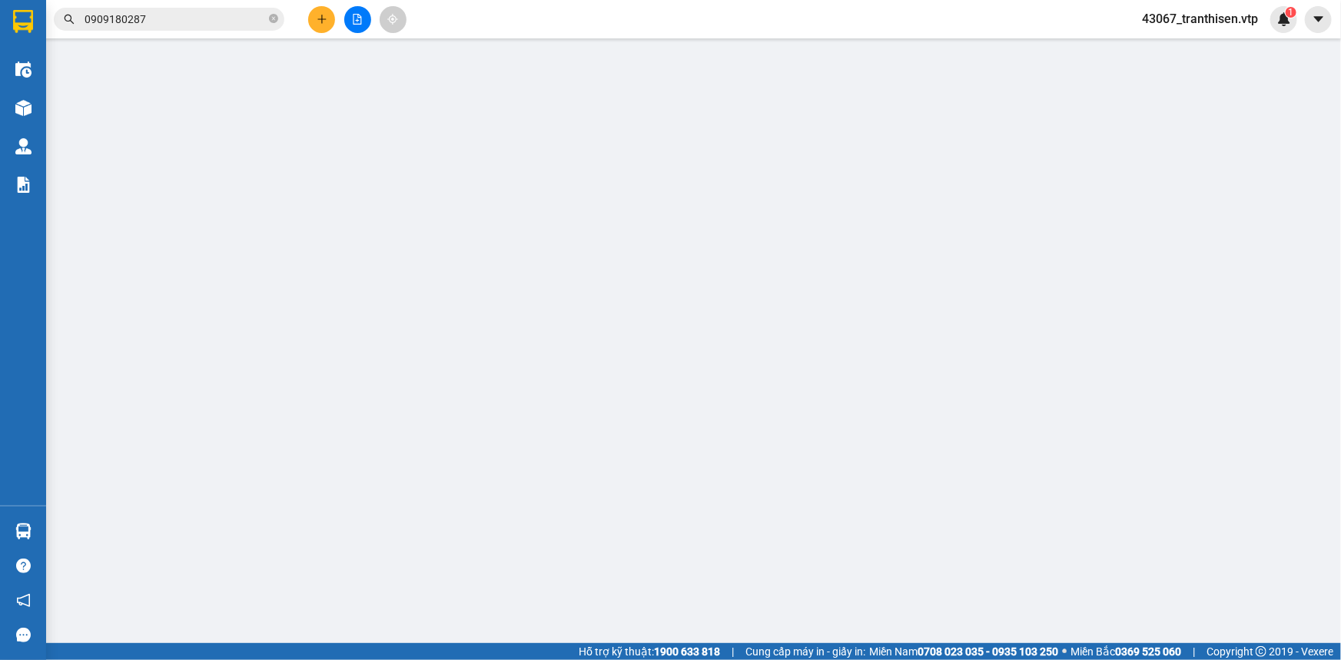
type input "100.000"
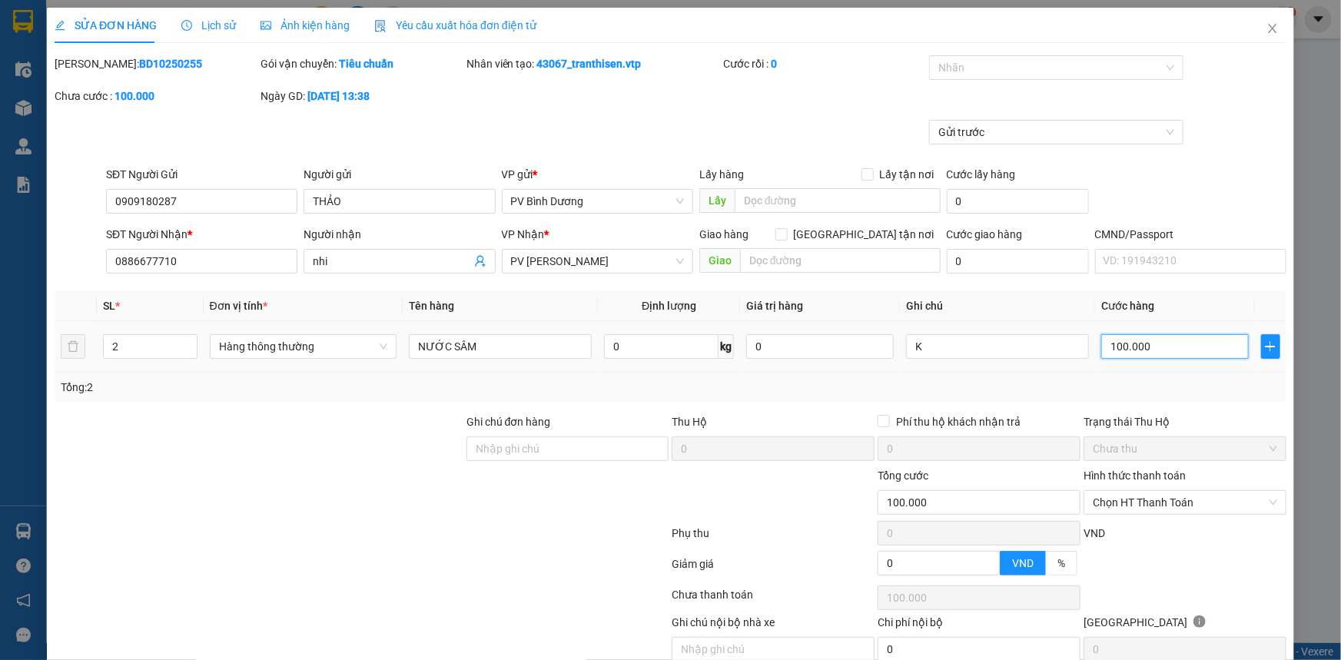
click at [1125, 337] on input "100.000" at bounding box center [1175, 346] width 148 height 25
type input "6"
type input "60"
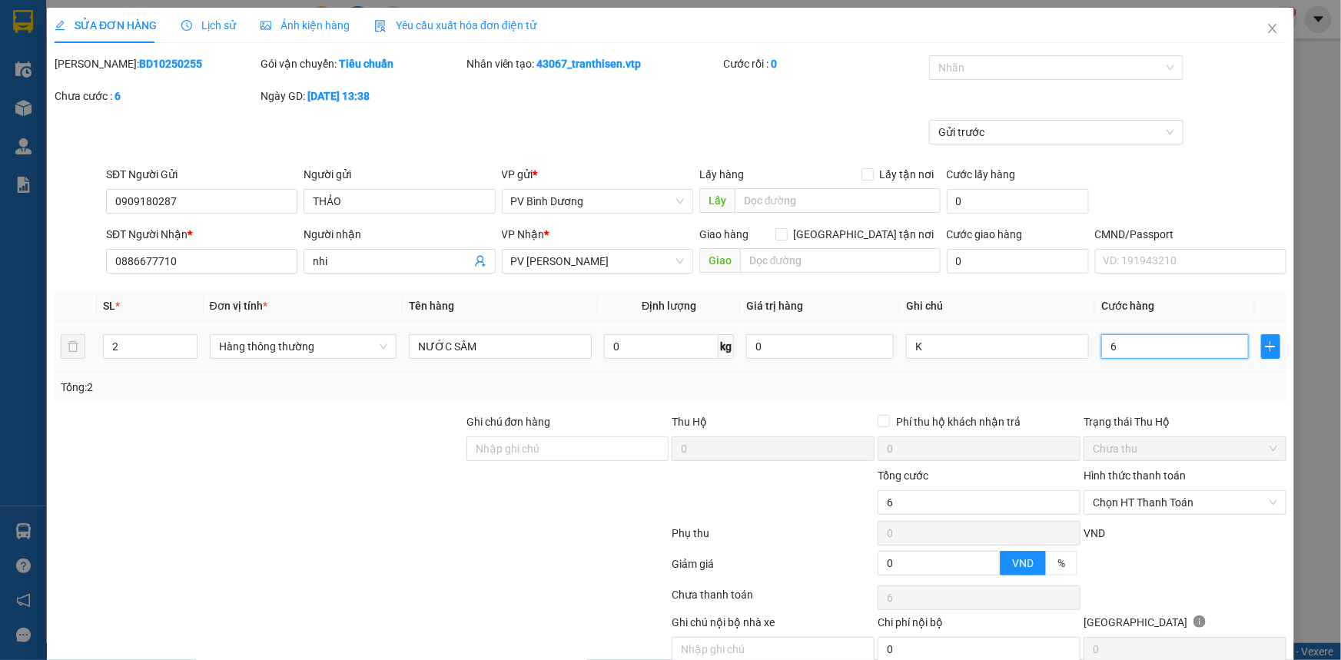
type input "60"
type input "600"
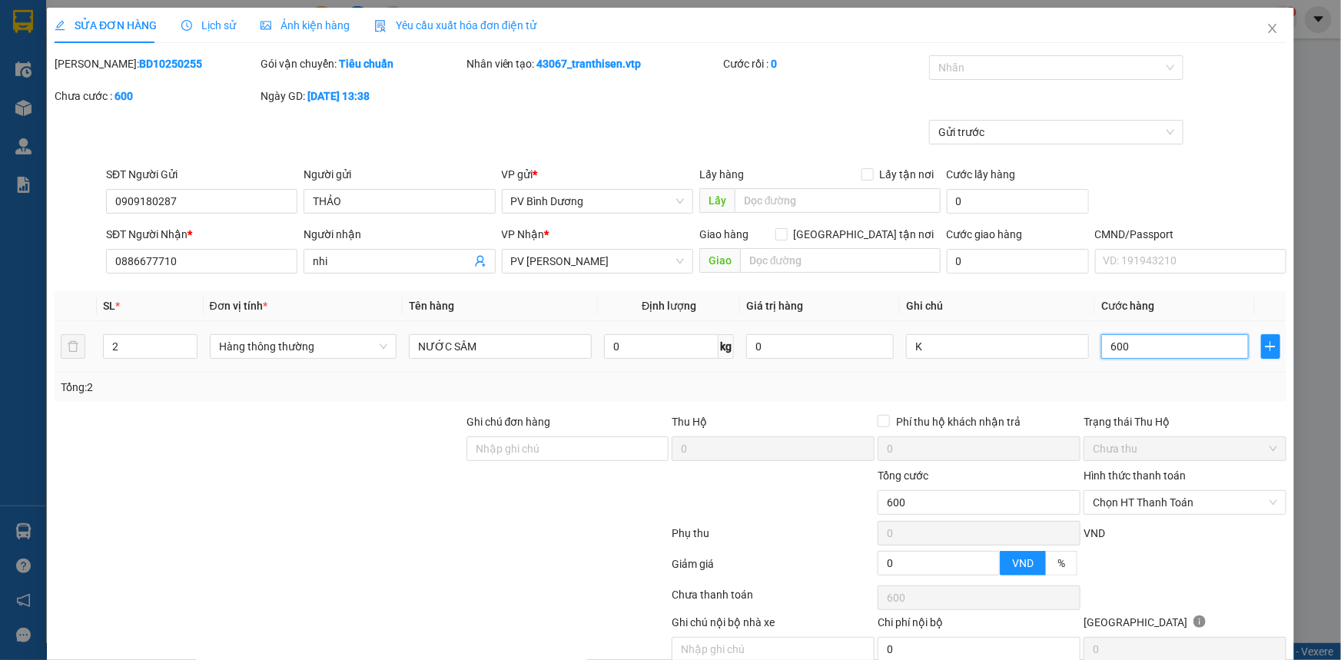
type input "6.000"
type input "60.000"
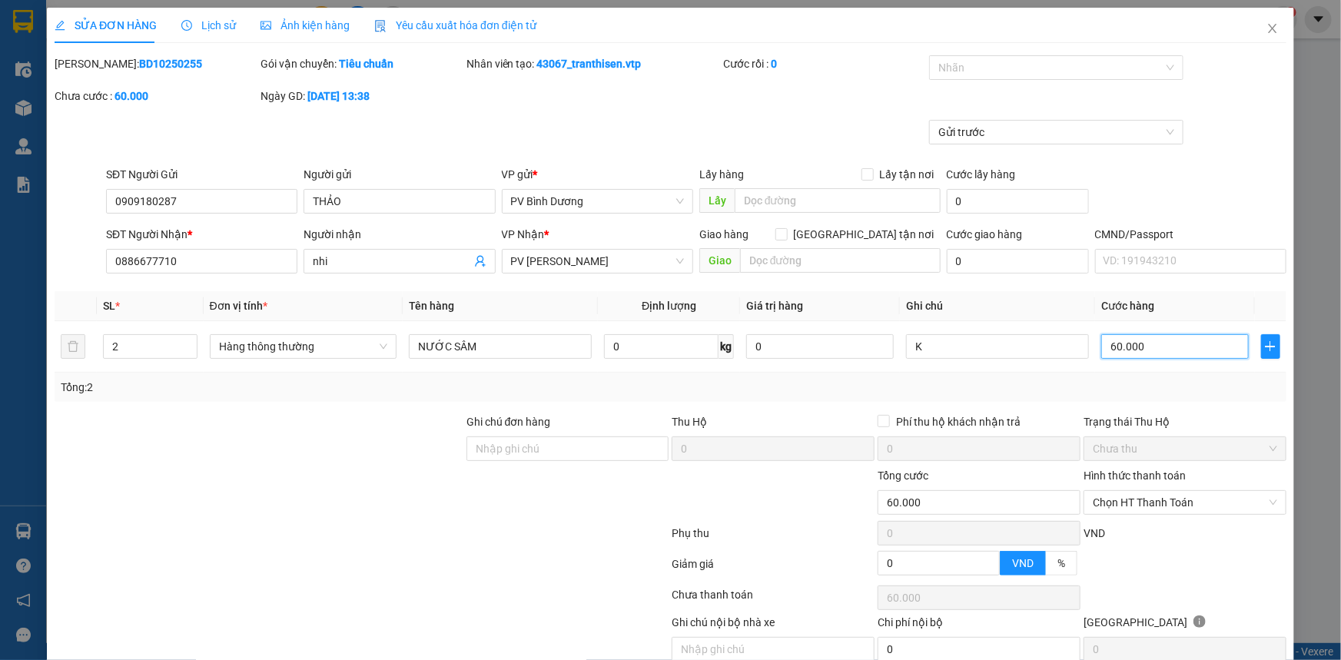
type input "60.000"
click at [1195, 214] on div "SĐT Người Gửi 0909180287 Người gửi THẢO VP gửi * PV Bình Dương Lấy hàng Lấy tận…" at bounding box center [696, 193] width 1186 height 54
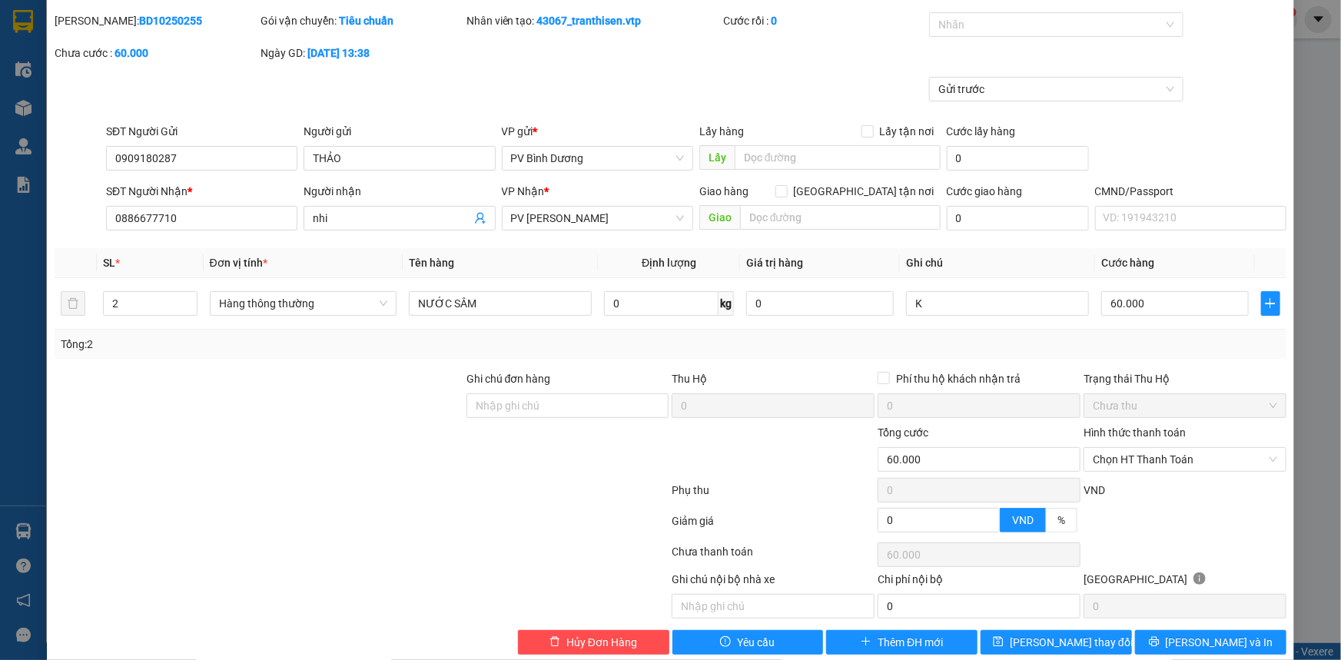
scroll to position [66, 0]
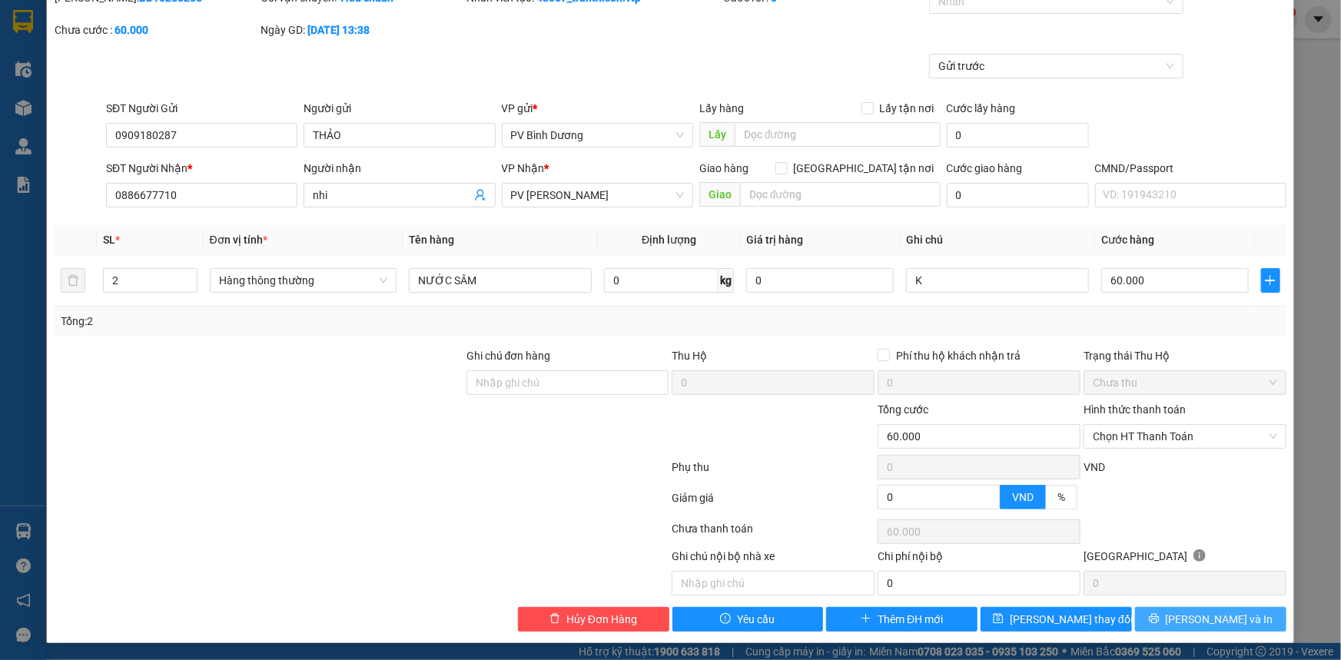
click at [1200, 617] on span "[PERSON_NAME] và In" at bounding box center [1220, 619] width 108 height 17
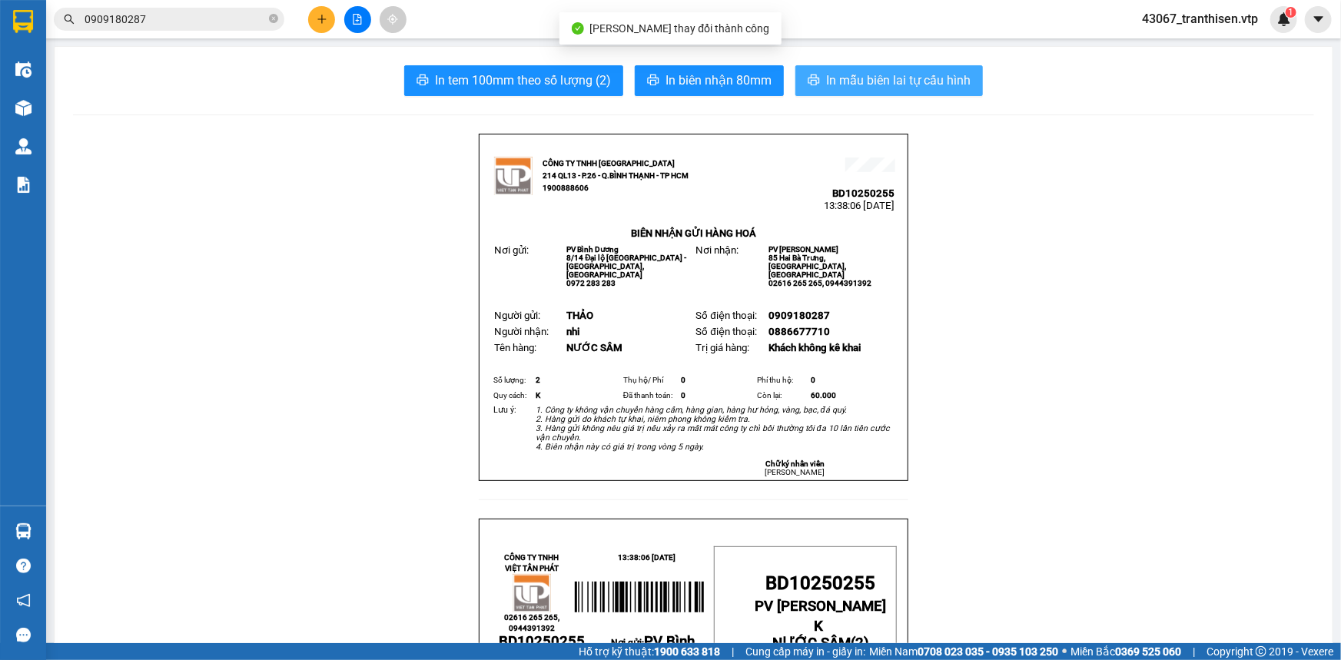
click at [853, 75] on span "In mẫu biên lai tự cấu hình" at bounding box center [898, 80] width 144 height 19
